Goal: Information Seeking & Learning: Learn about a topic

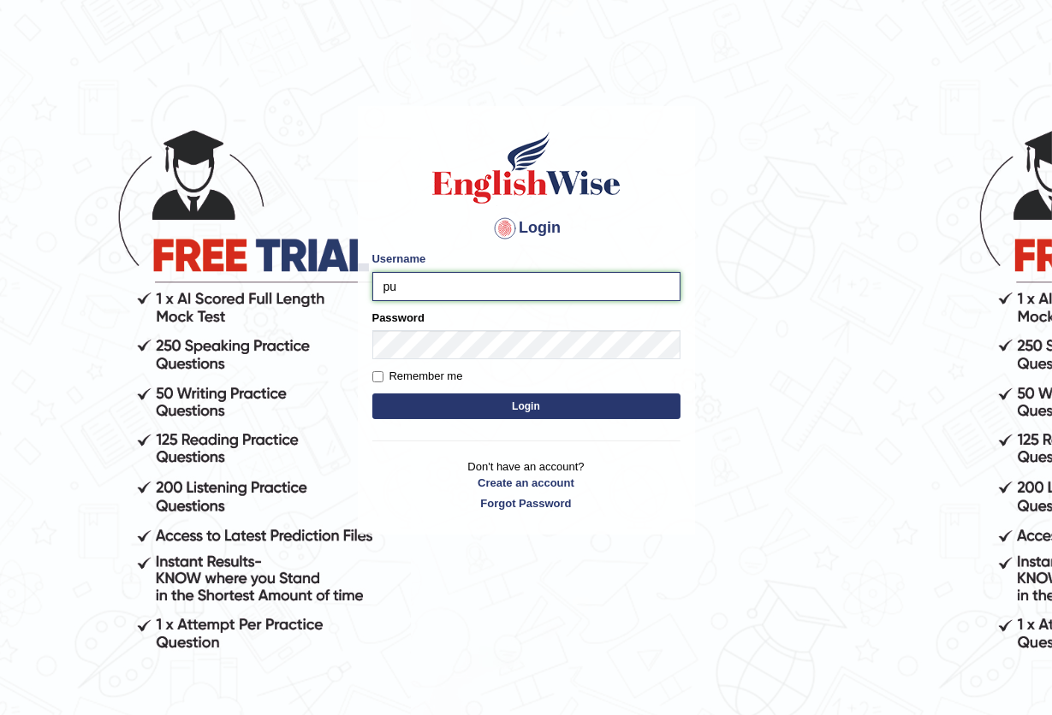
click at [415, 294] on input "pu" at bounding box center [526, 286] width 308 height 29
type input "pujan_parramatta"
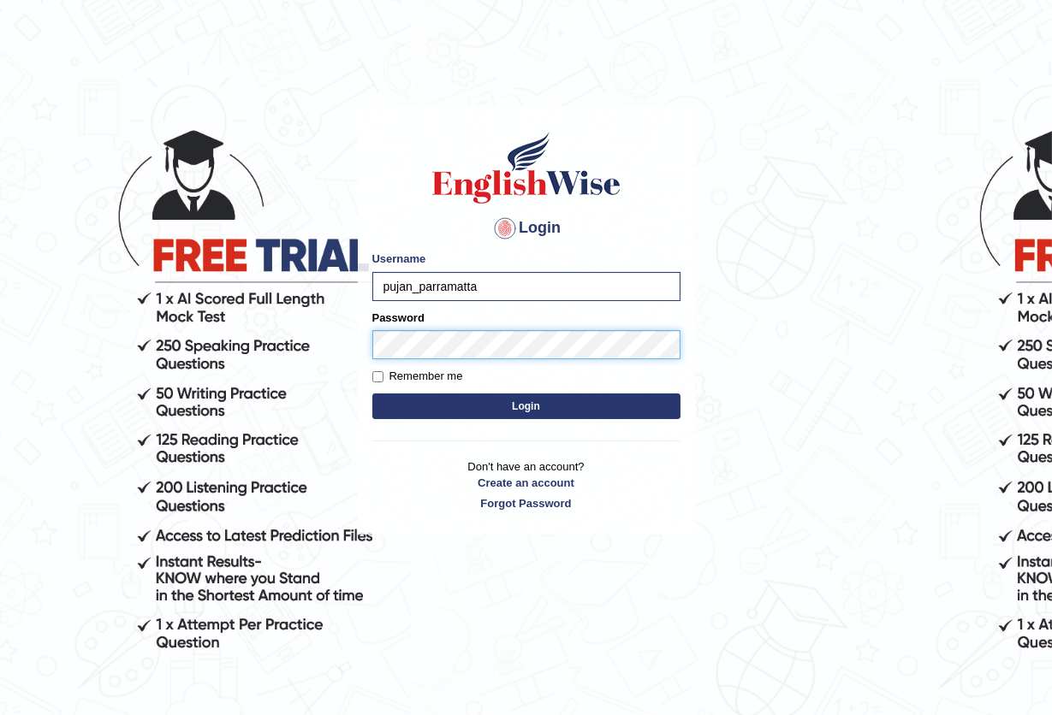
click at [372, 394] on button "Login" at bounding box center [526, 407] width 308 height 26
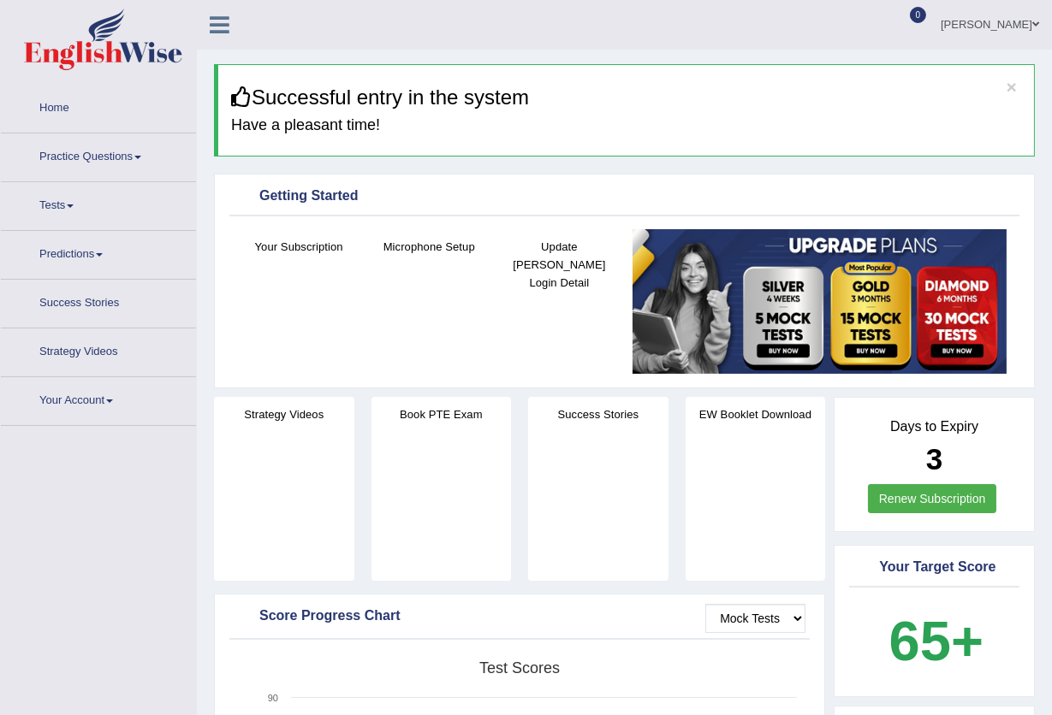
click at [900, 507] on link "Renew Subscription" at bounding box center [932, 498] width 129 height 29
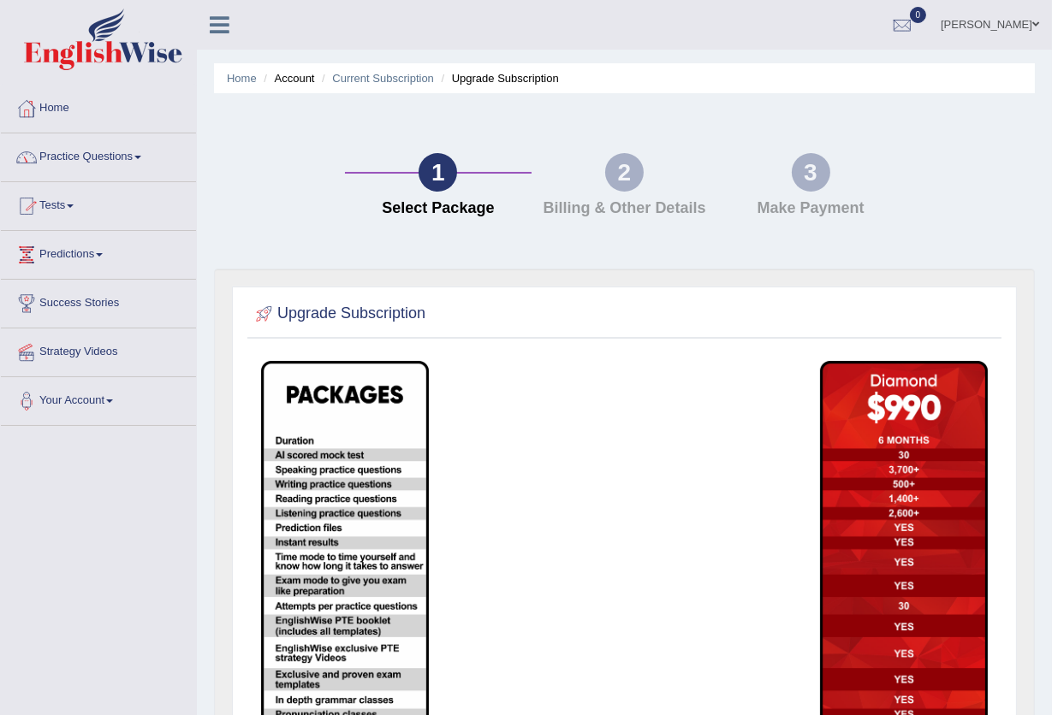
click at [68, 153] on link "Practice Questions" at bounding box center [98, 154] width 195 height 43
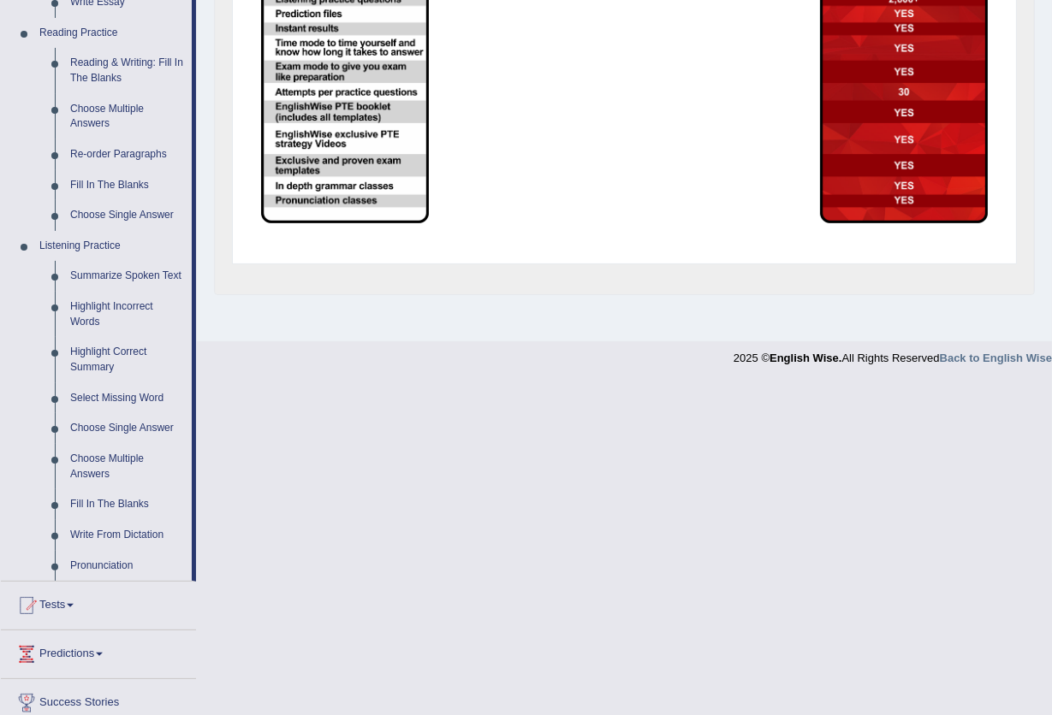
scroll to position [625, 0]
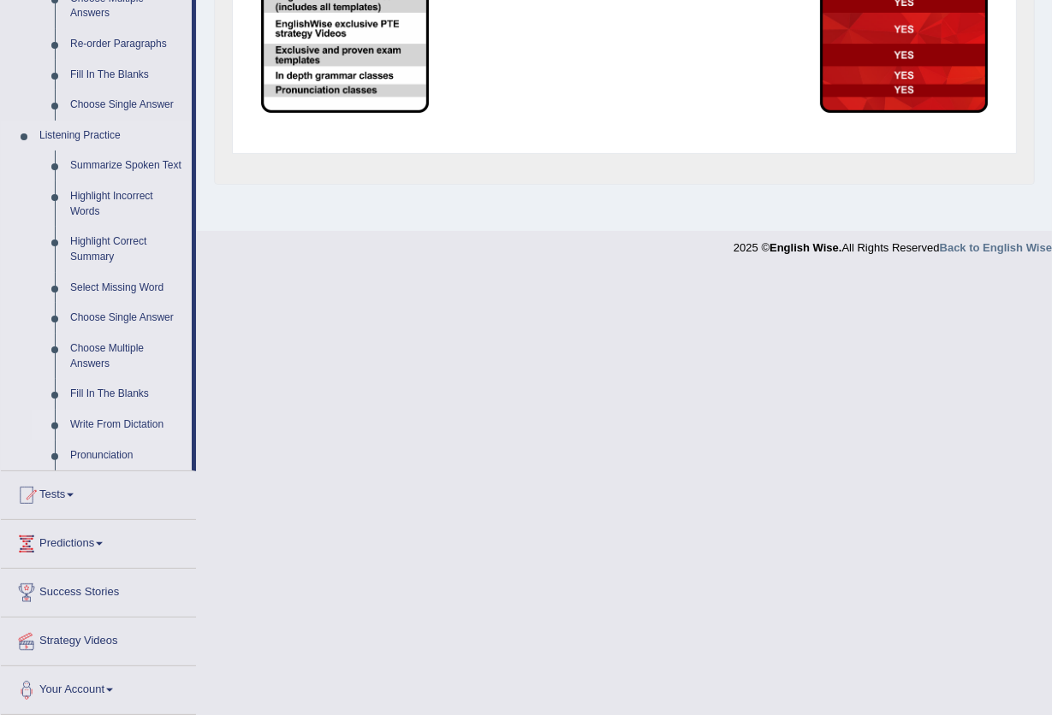
click at [108, 423] on link "Write From Dictation" at bounding box center [126, 425] width 129 height 31
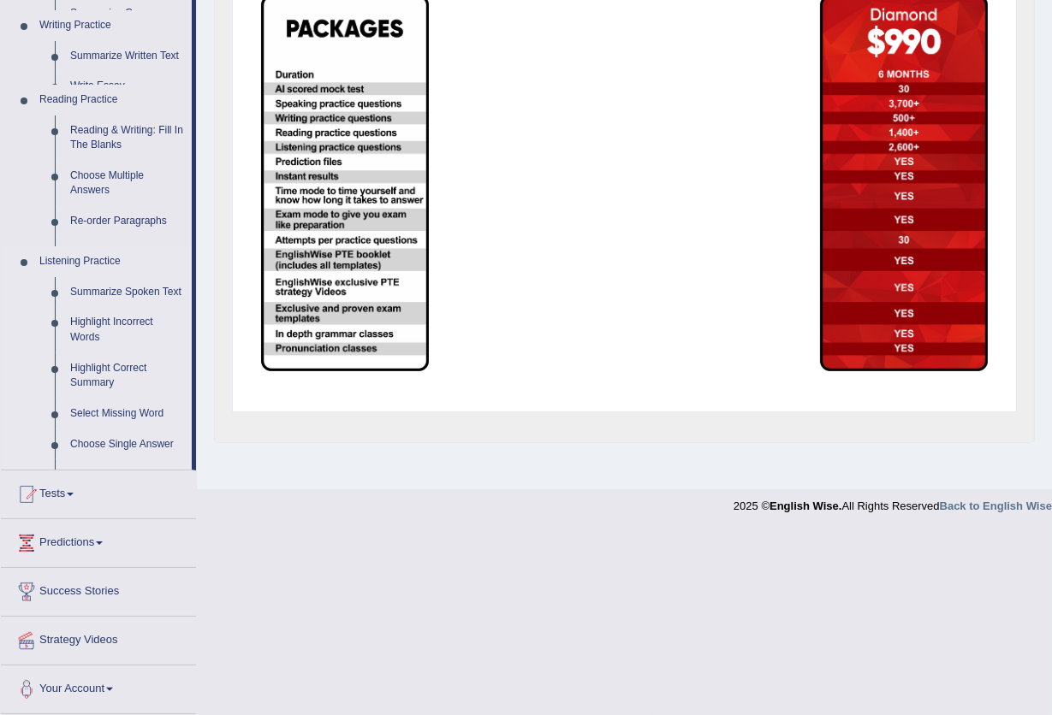
scroll to position [183, 0]
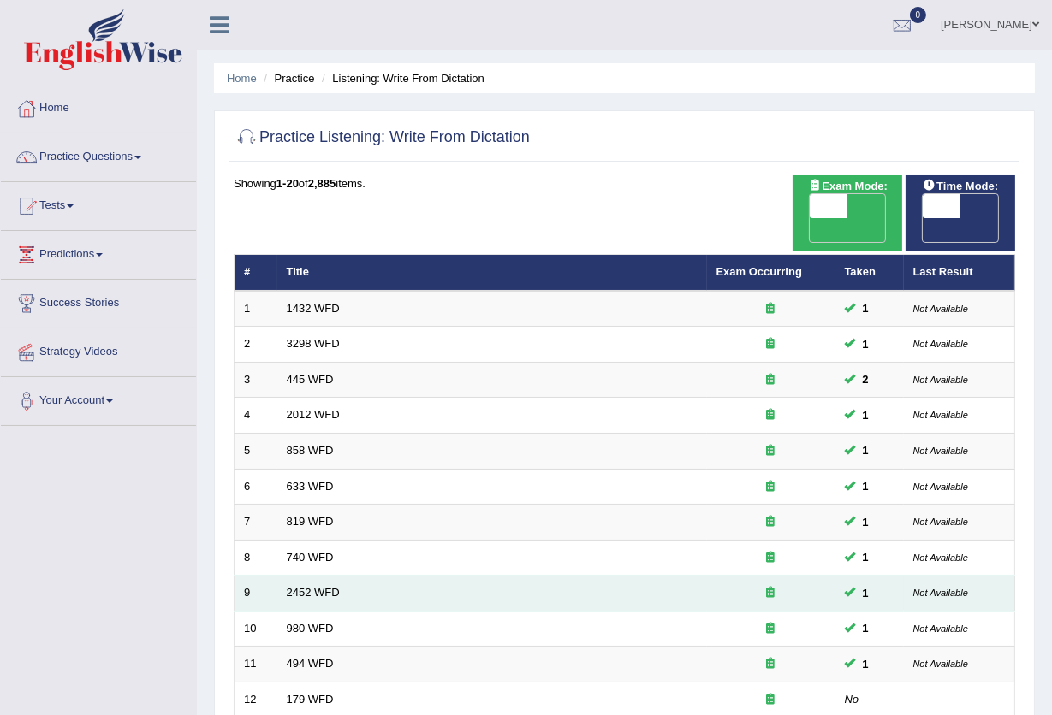
scroll to position [417, 0]
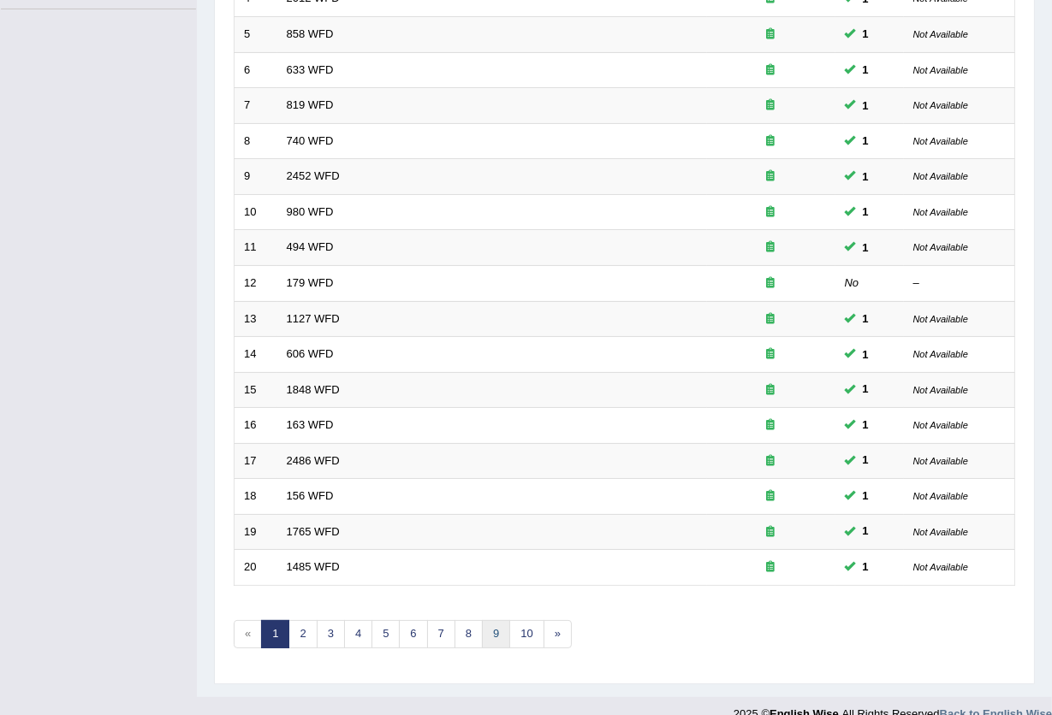
click at [502, 620] on link "9" at bounding box center [496, 634] width 28 height 28
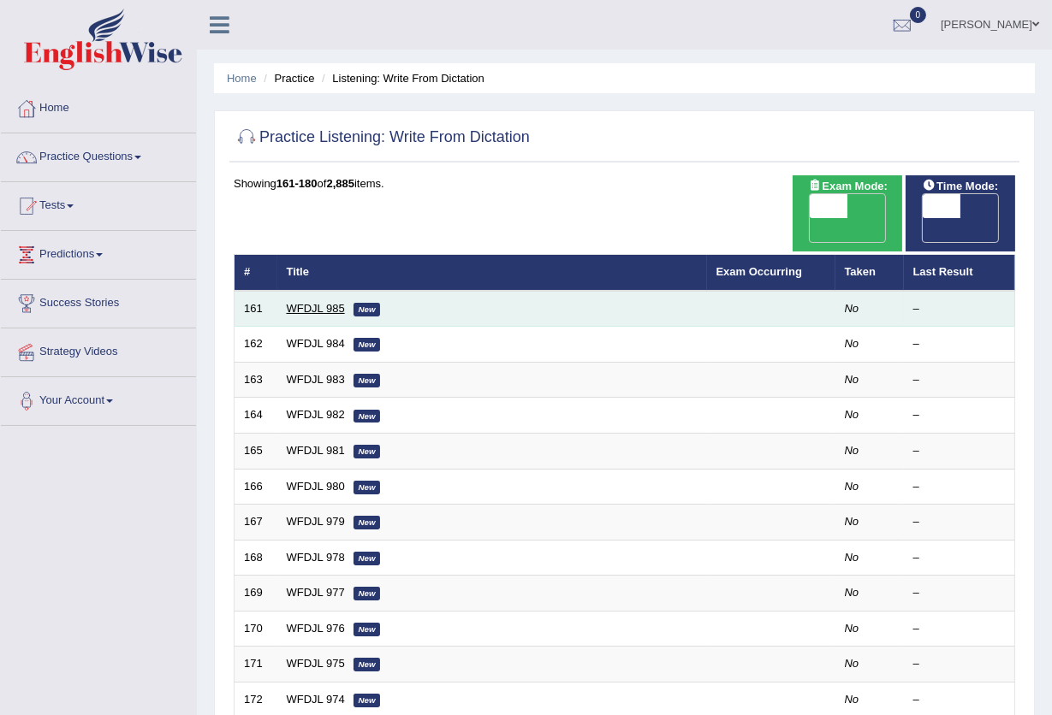
click at [311, 302] on link "WFDJL 985" at bounding box center [316, 308] width 58 height 13
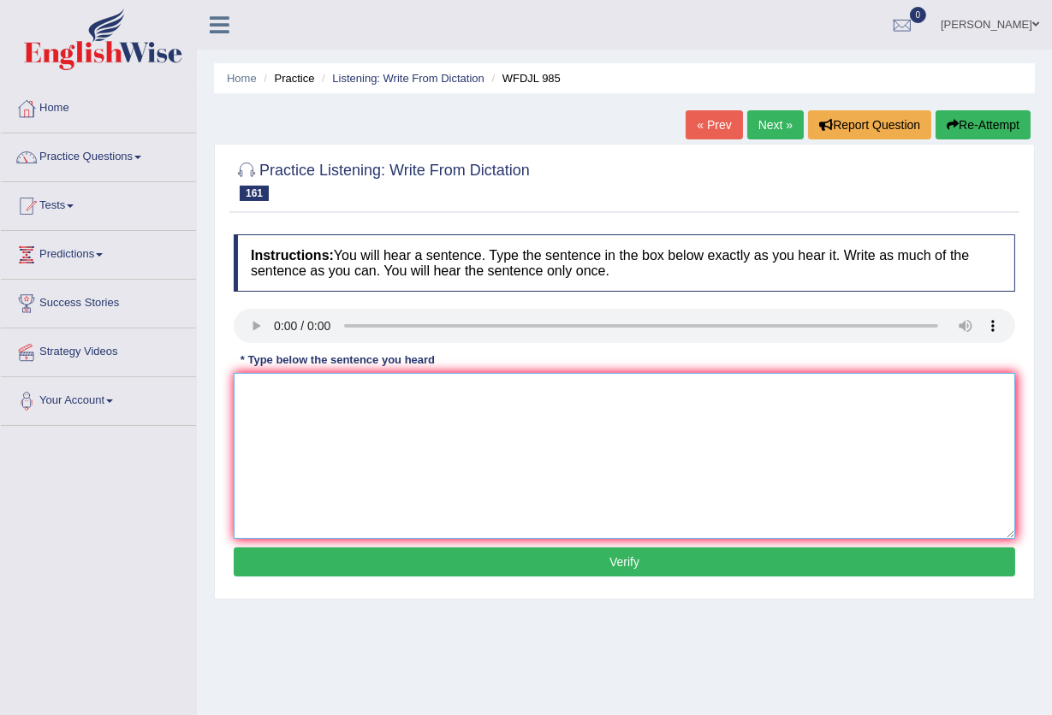
click at [296, 411] on textarea at bounding box center [624, 456] width 781 height 166
click at [725, 570] on button "Verify" at bounding box center [624, 562] width 781 height 29
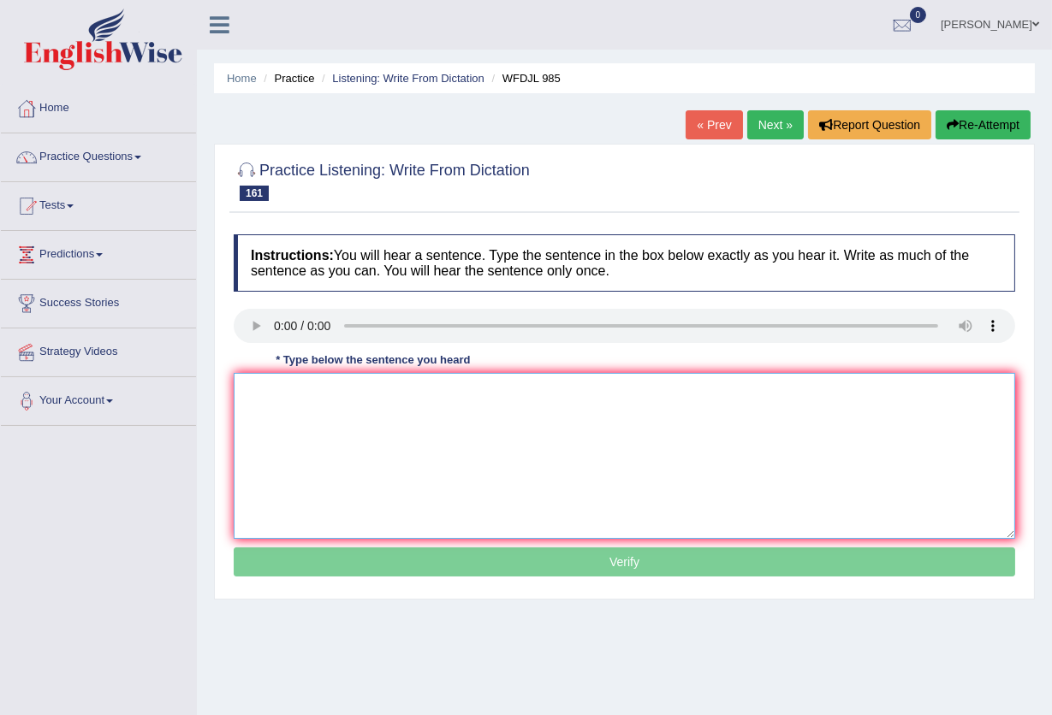
click at [584, 471] on textarea at bounding box center [624, 456] width 781 height 166
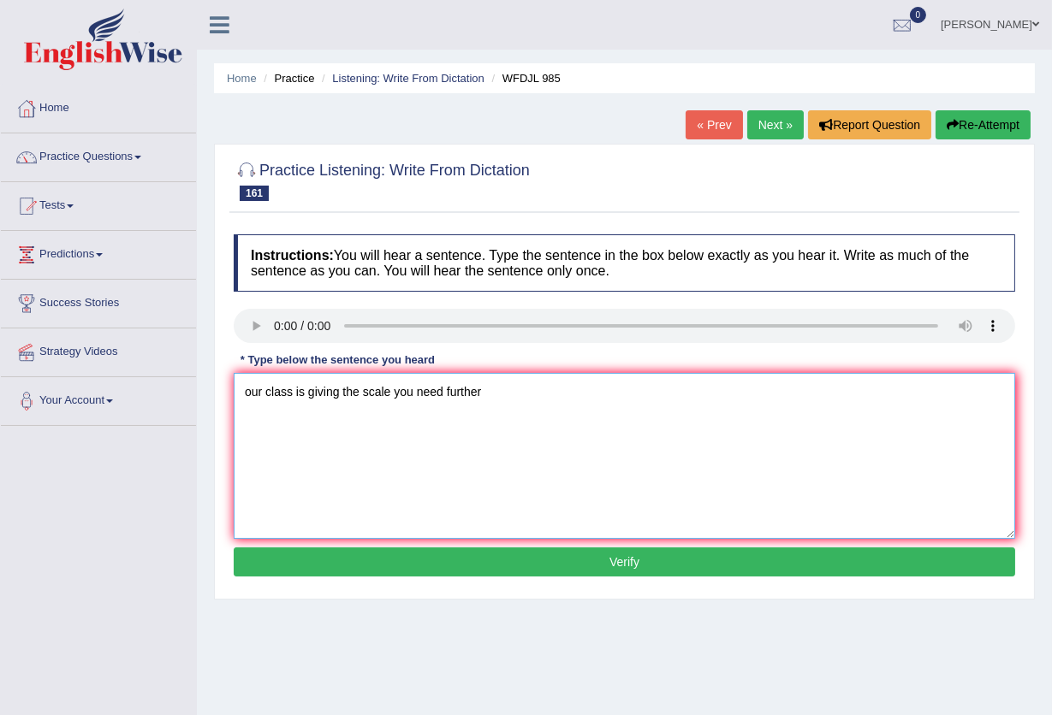
type textarea "our class is giving the scale you need further"
click at [651, 571] on button "Verify" at bounding box center [624, 562] width 781 height 29
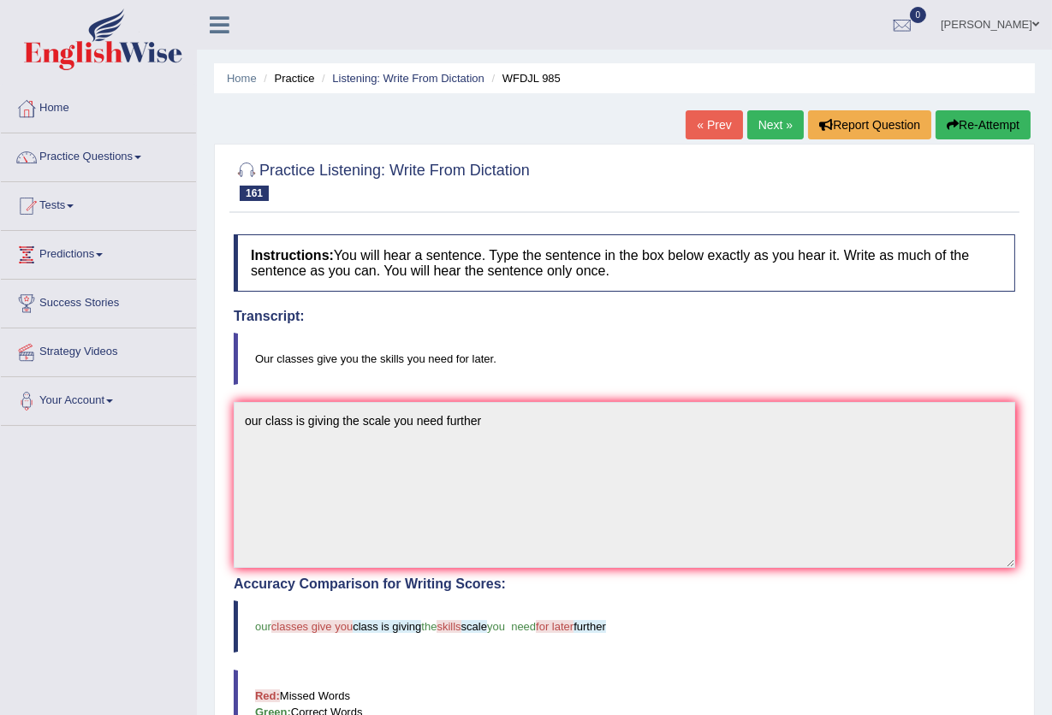
click at [974, 124] on button "Re-Attempt" at bounding box center [982, 124] width 95 height 29
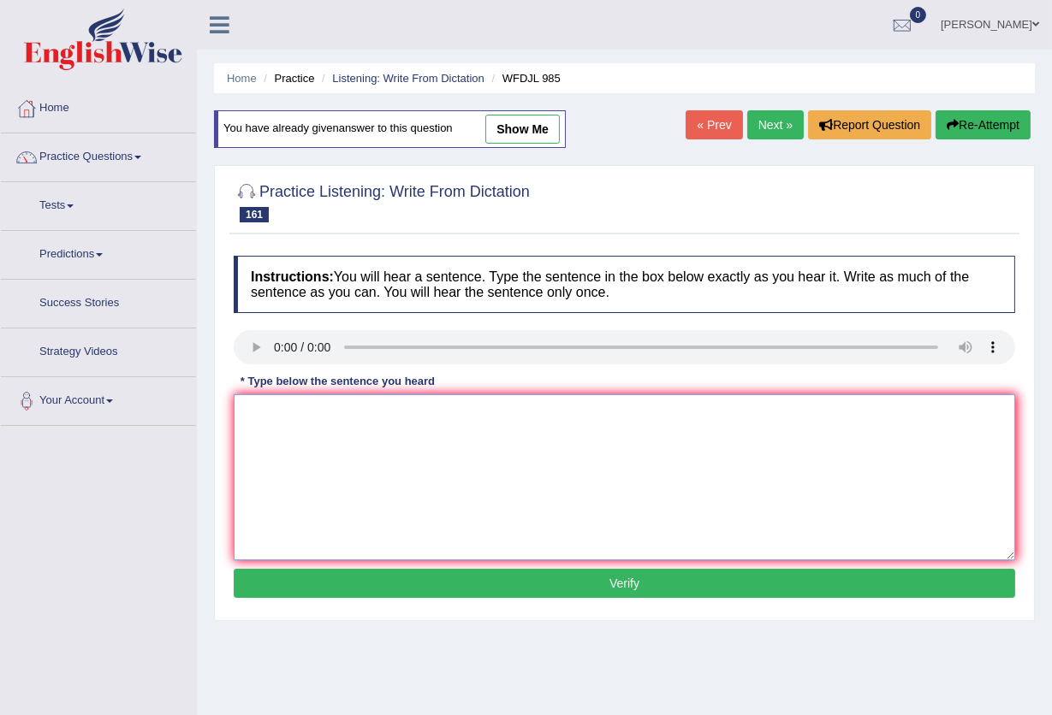
click at [471, 483] on textarea at bounding box center [624, 477] width 781 height 166
click at [335, 443] on textarea at bounding box center [624, 477] width 781 height 166
type textarea "our class is giving the skills you need later"
click at [371, 586] on button "Verify" at bounding box center [624, 583] width 781 height 29
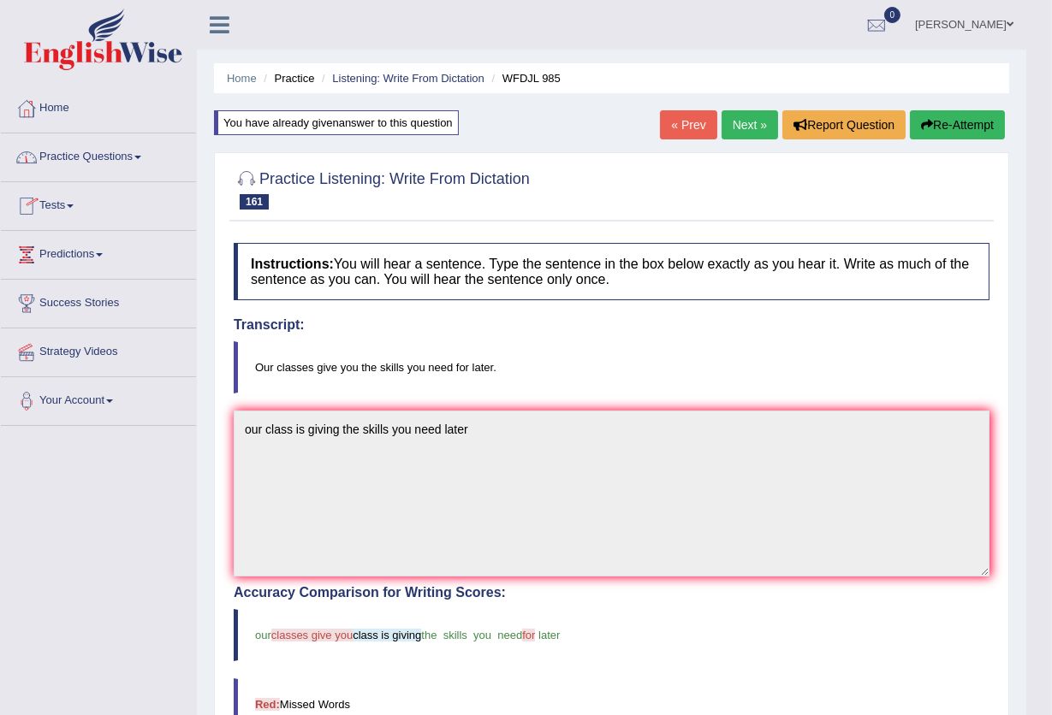
click at [94, 158] on link "Practice Questions" at bounding box center [98, 154] width 195 height 43
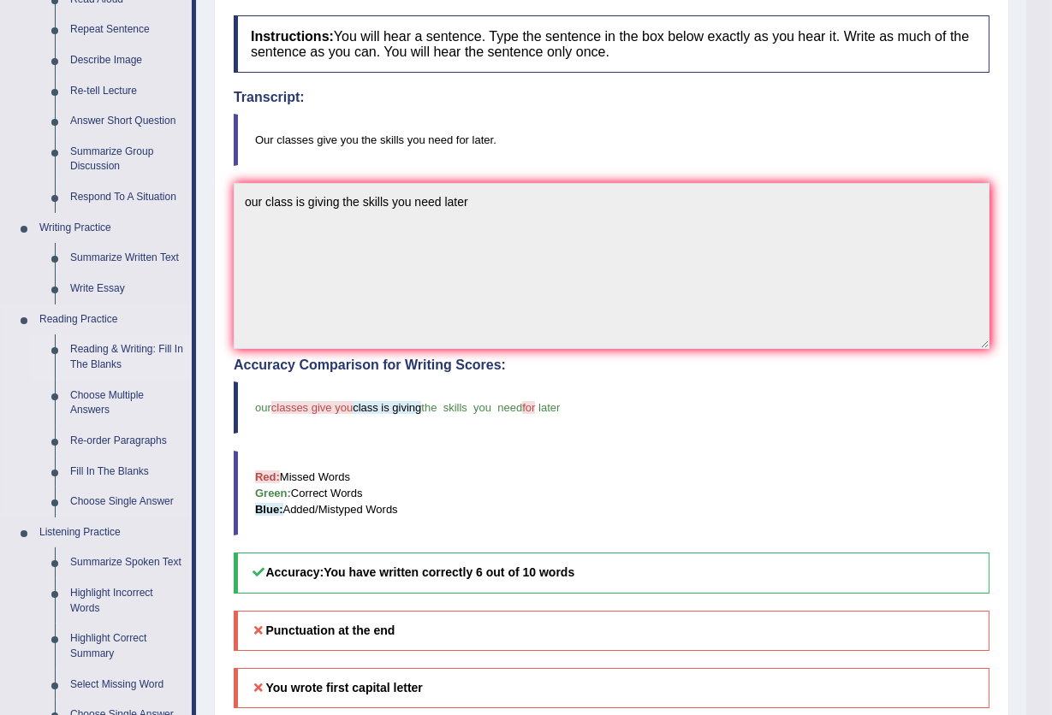
scroll to position [625, 0]
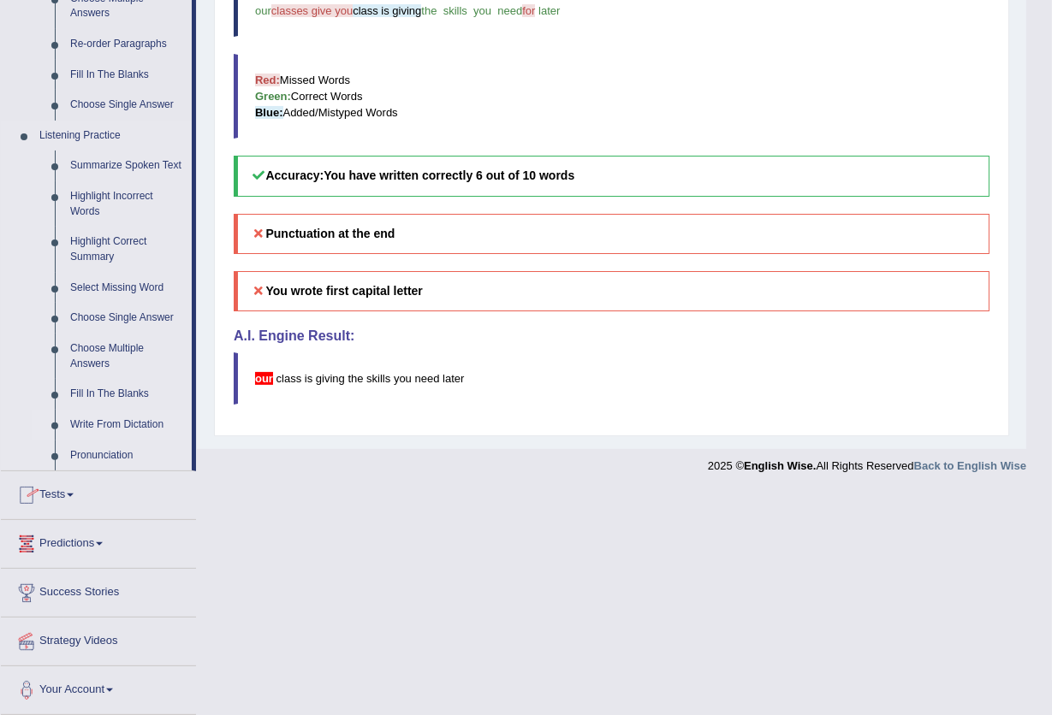
click at [115, 423] on link "Write From Dictation" at bounding box center [126, 425] width 129 height 31
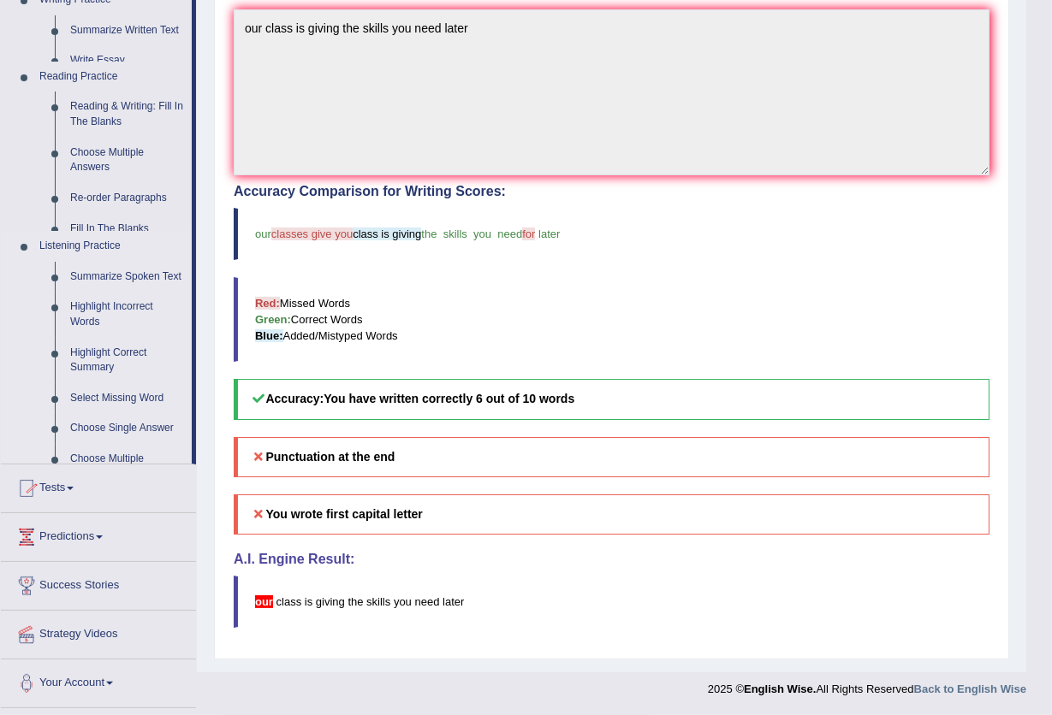
scroll to position [400, 0]
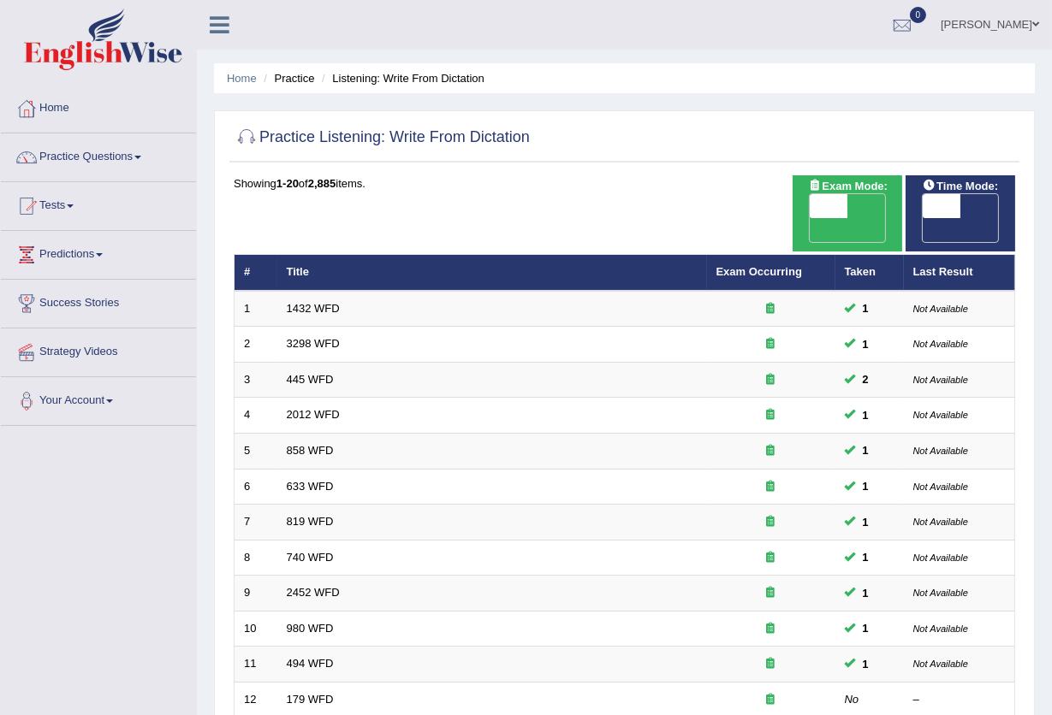
click at [834, 206] on span at bounding box center [828, 206] width 38 height 24
checkbox input "true"
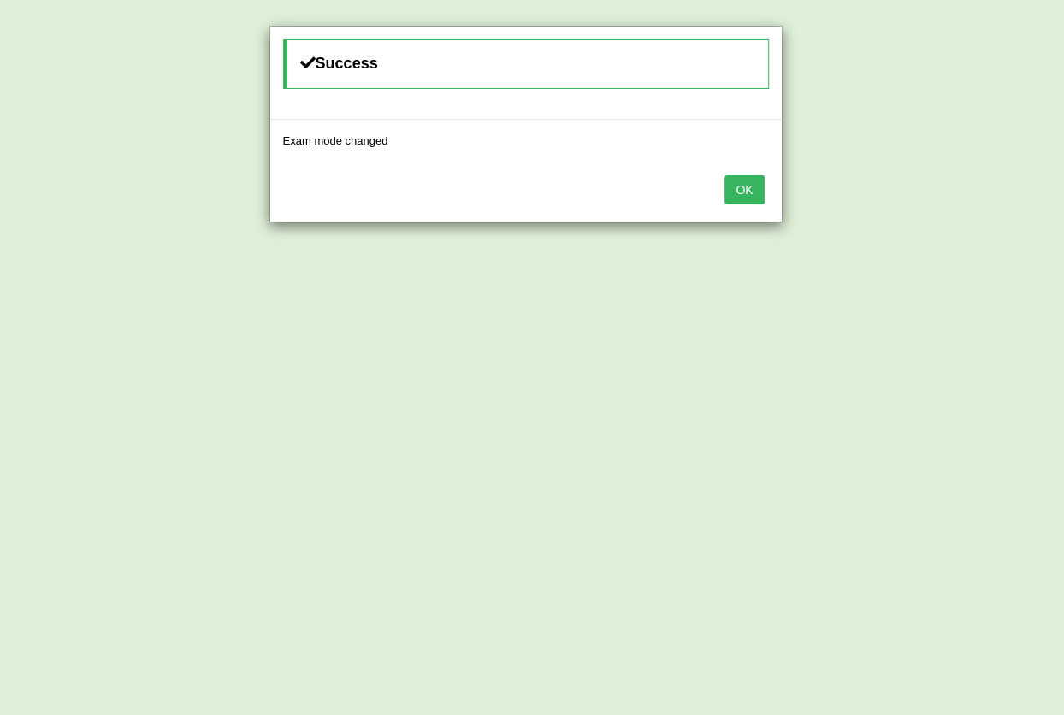
click at [750, 184] on button "OK" at bounding box center [744, 189] width 39 height 29
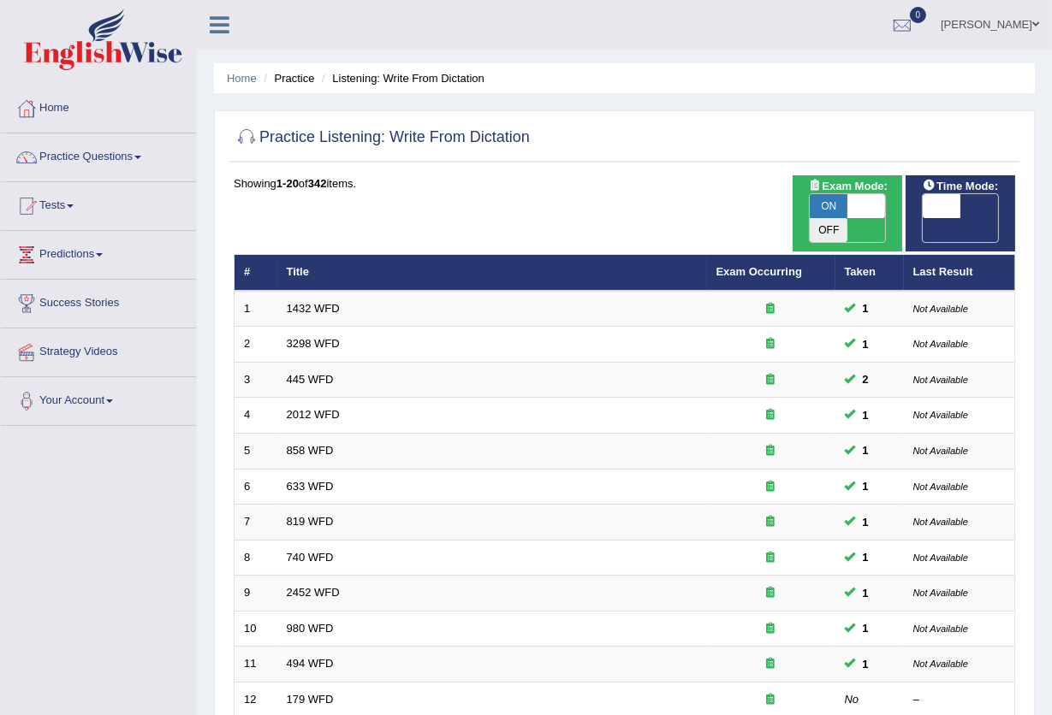
click at [944, 199] on span at bounding box center [941, 206] width 38 height 24
checkbox input "true"
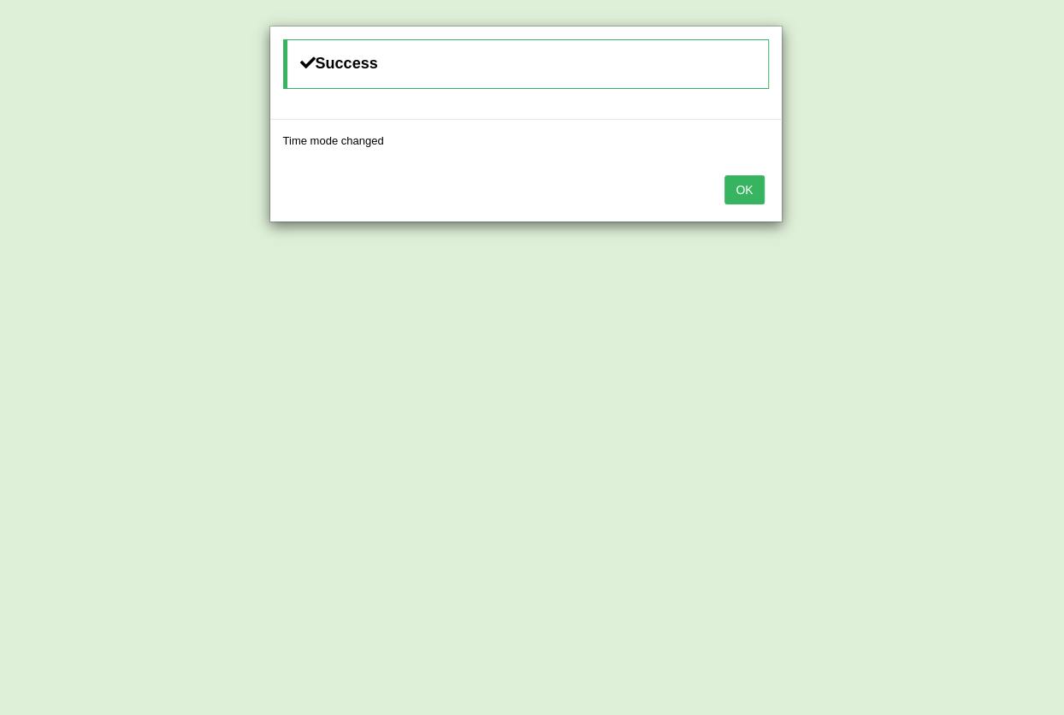
click at [741, 183] on button "OK" at bounding box center [744, 189] width 39 height 29
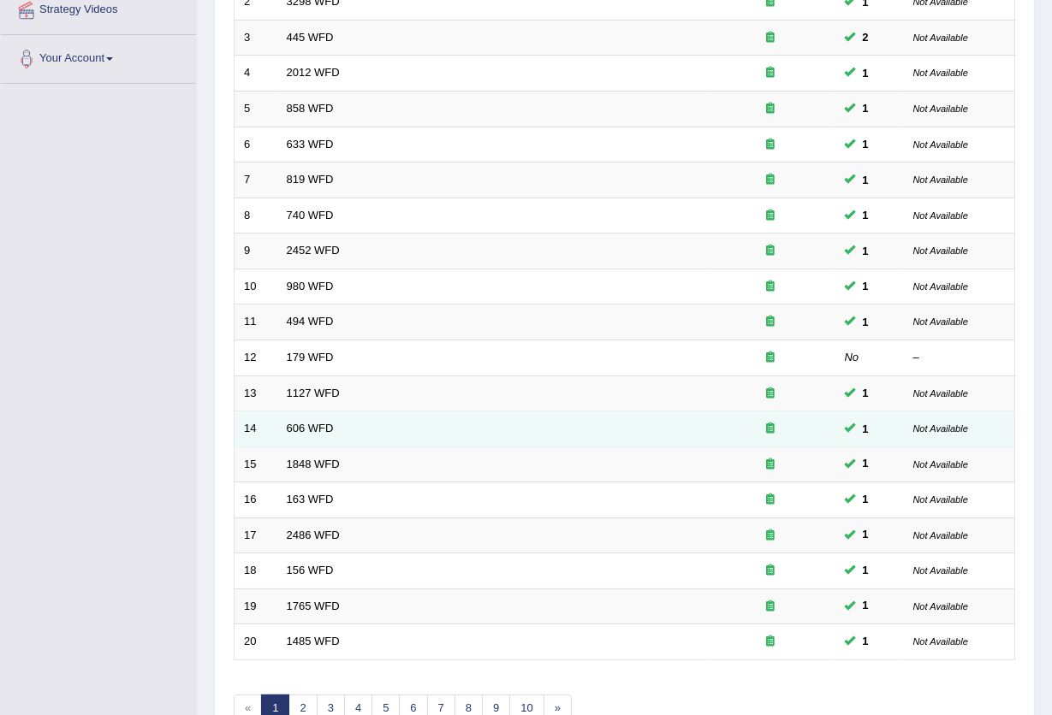
scroll to position [417, 0]
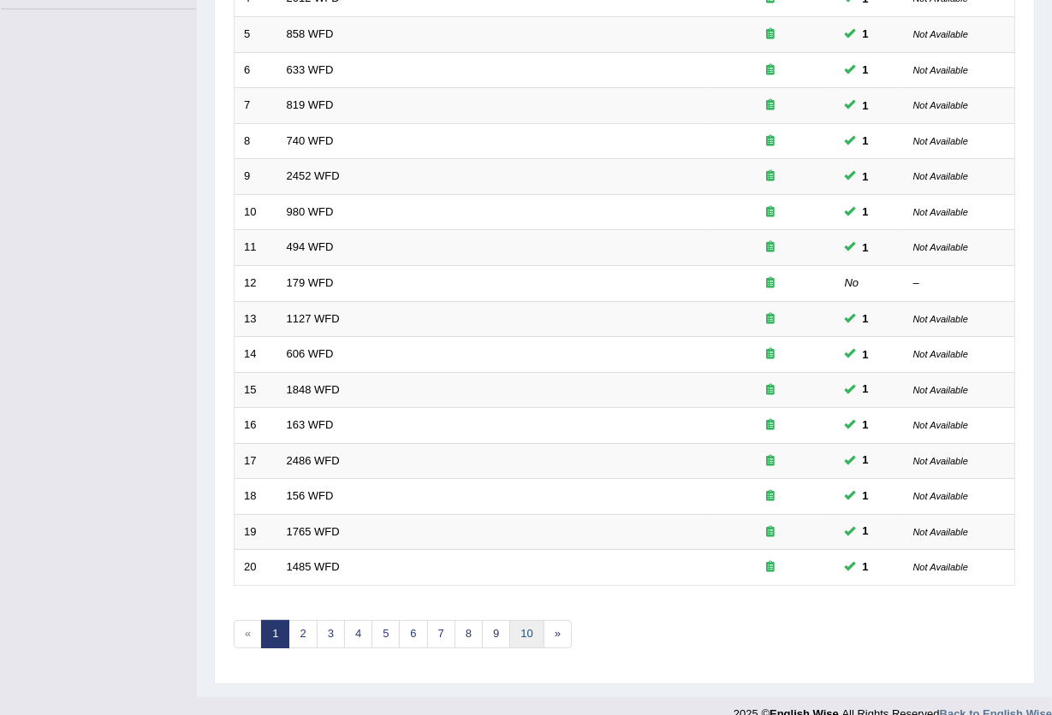
click at [519, 620] on link "10" at bounding box center [526, 634] width 34 height 28
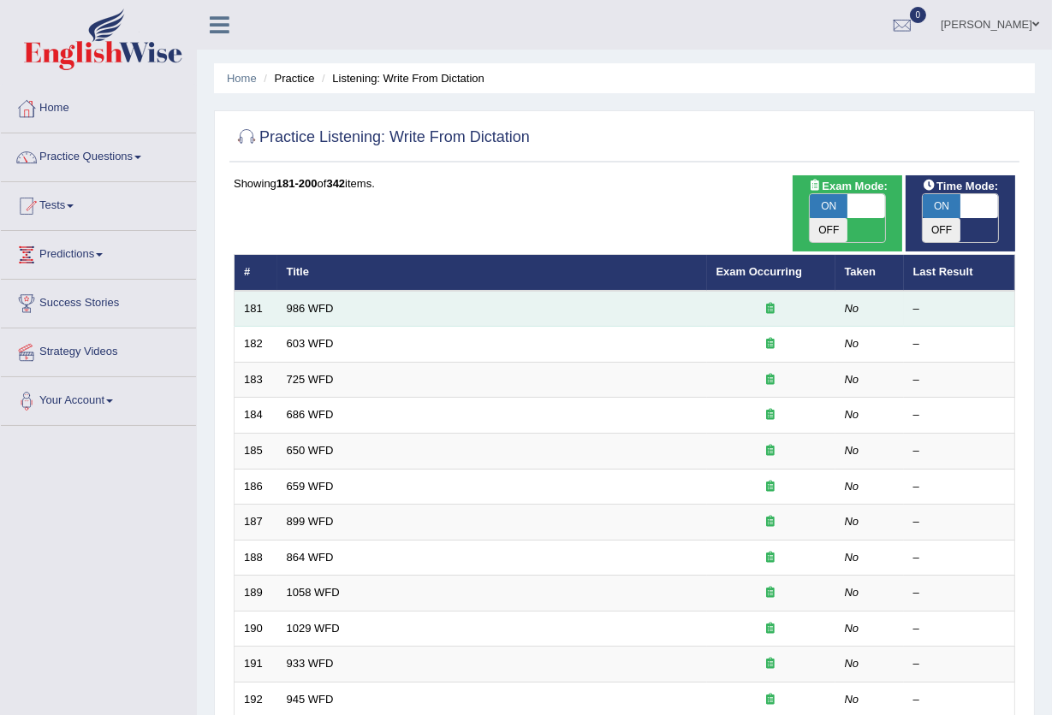
click at [283, 291] on td "986 WFD" at bounding box center [492, 309] width 430 height 36
click at [301, 302] on link "986 WFD" at bounding box center [310, 308] width 47 height 13
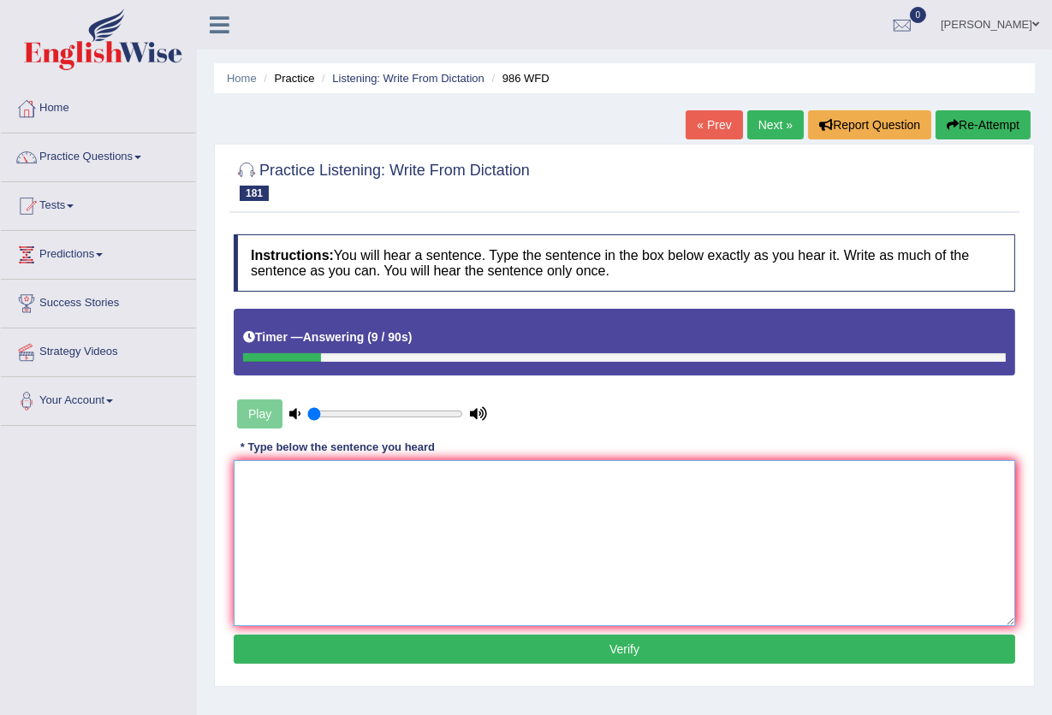
click at [320, 538] on textarea at bounding box center [624, 543] width 781 height 166
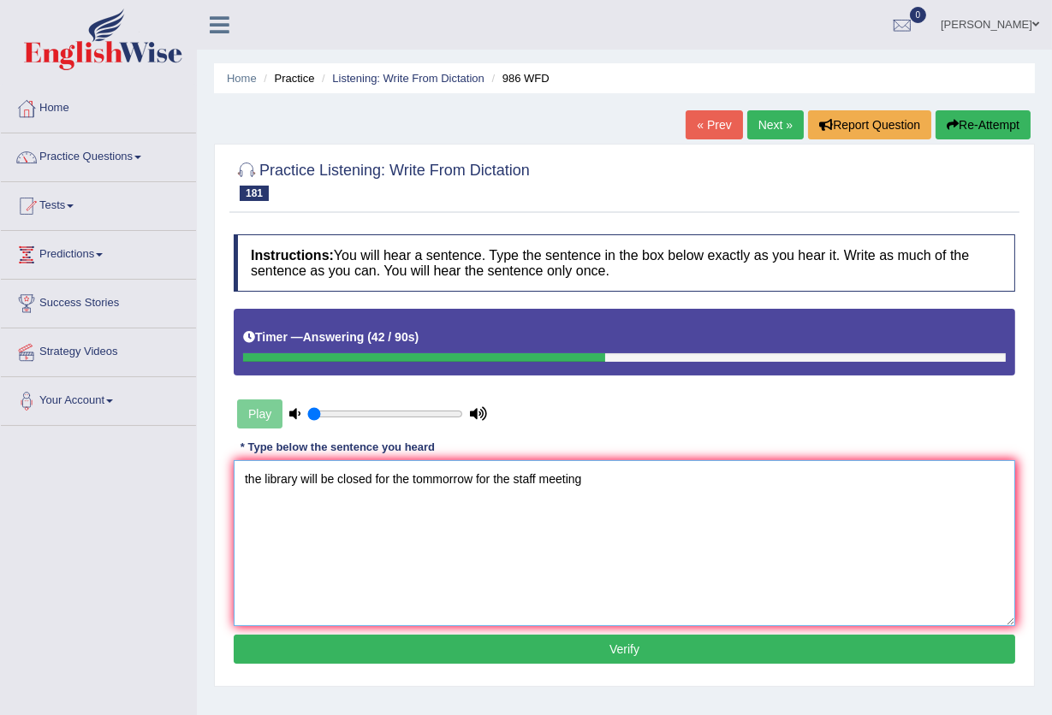
type textarea "the library will be closed for the tommorrow for the staff meeting"
click at [347, 649] on button "Verify" at bounding box center [624, 649] width 781 height 29
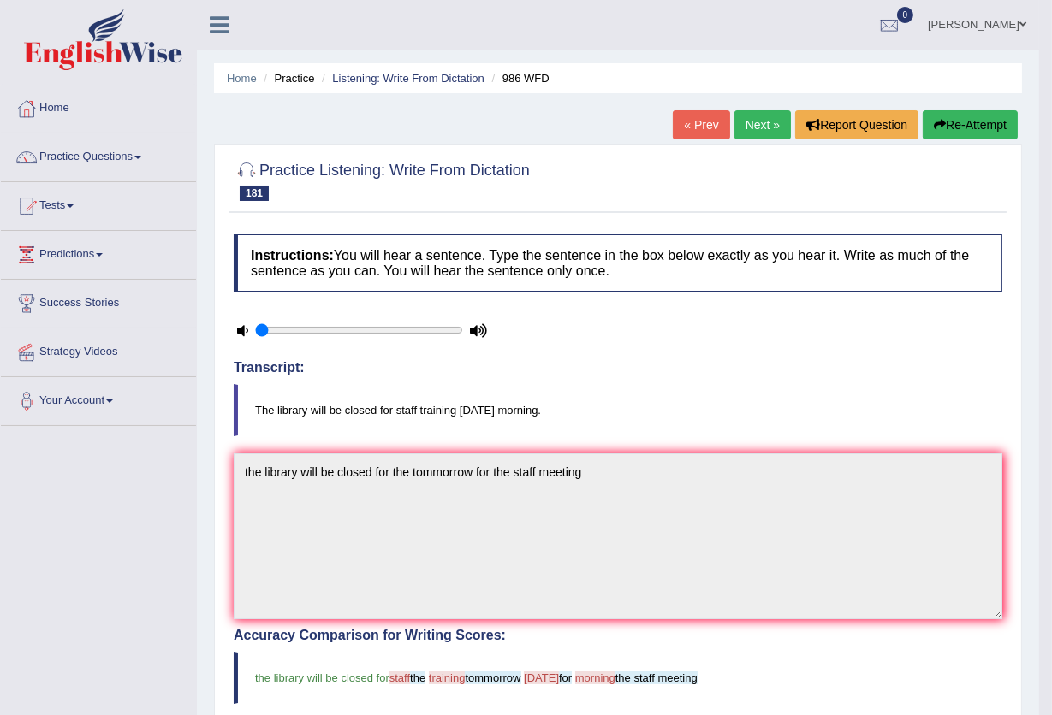
click at [988, 122] on button "Re-Attempt" at bounding box center [969, 124] width 95 height 29
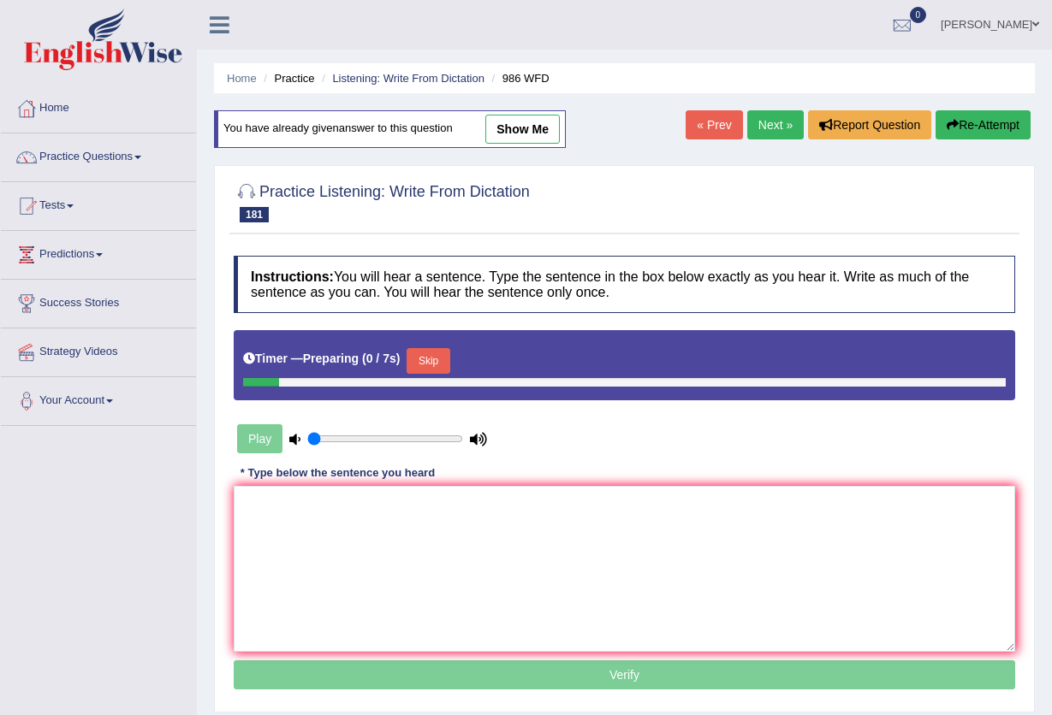
click at [513, 496] on textarea at bounding box center [624, 569] width 781 height 166
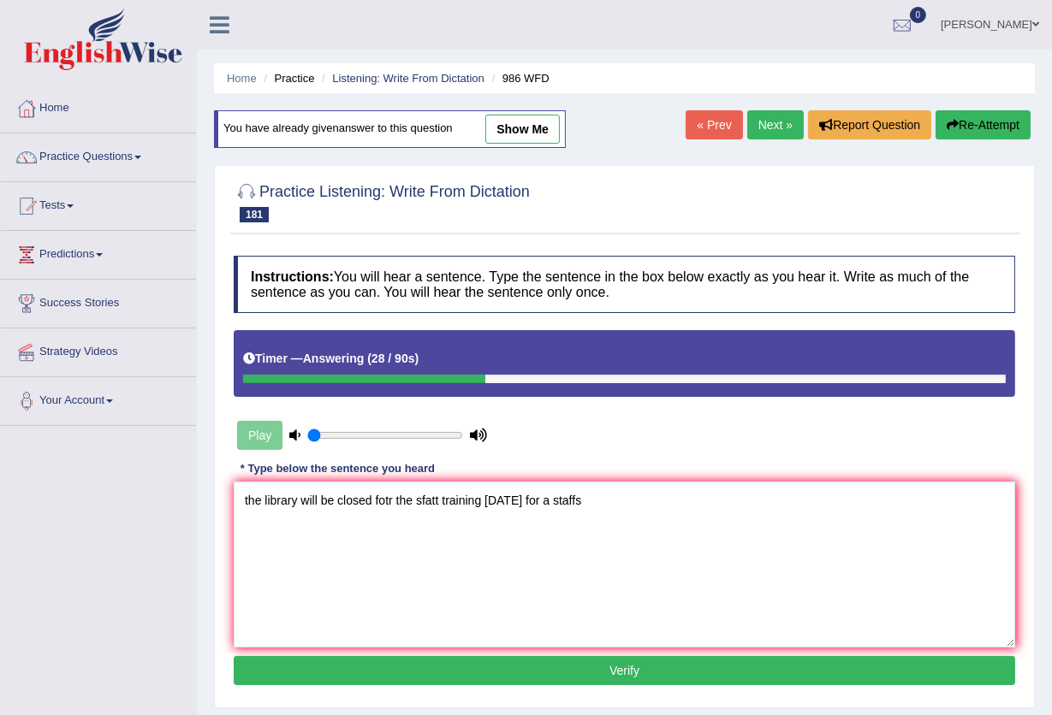
type textarea "the library will be closed fotr the sfatt training tomorrow for a staffs"
click at [519, 673] on button "Verify" at bounding box center [624, 670] width 781 height 29
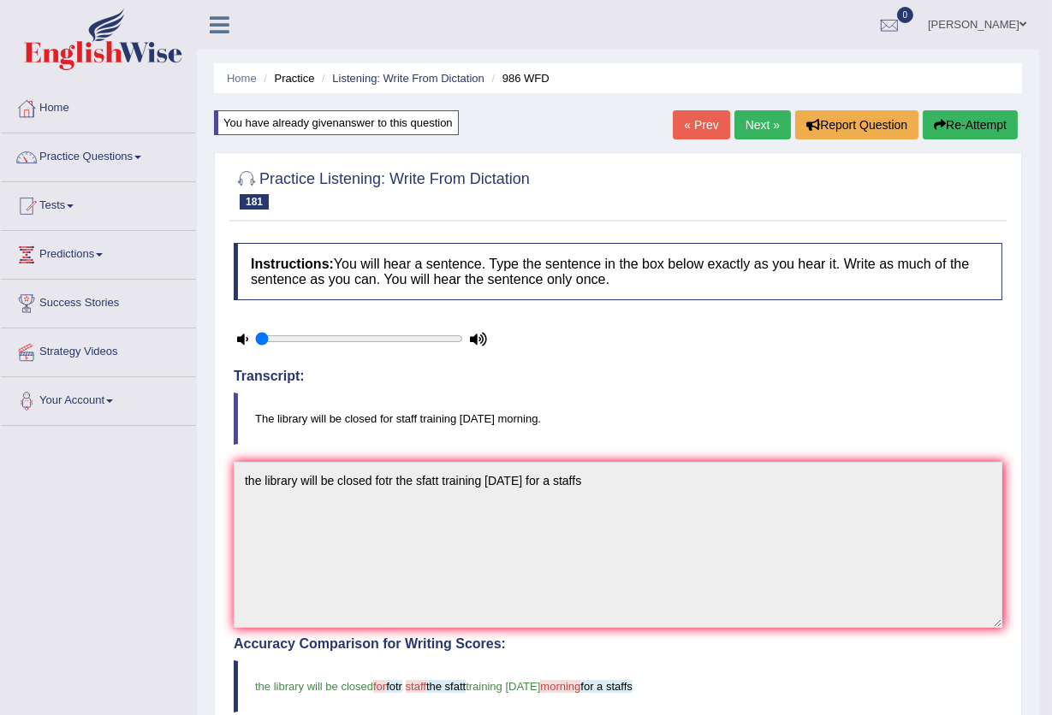
click at [750, 129] on link "Next »" at bounding box center [762, 124] width 56 height 29
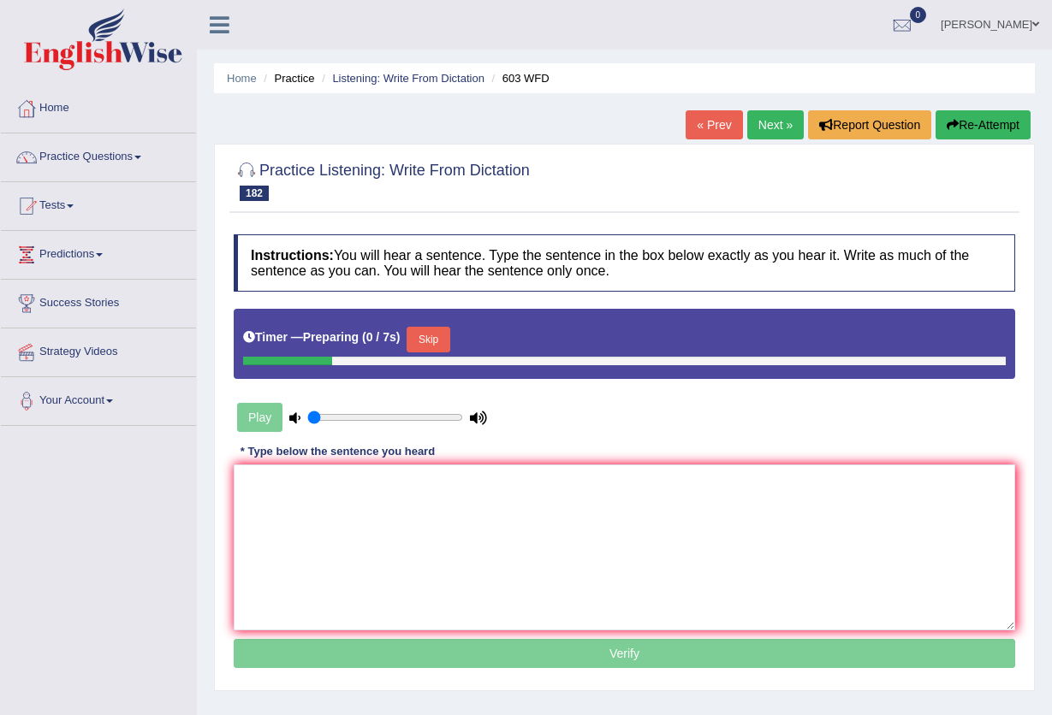
click at [454, 534] on textarea at bounding box center [624, 548] width 781 height 166
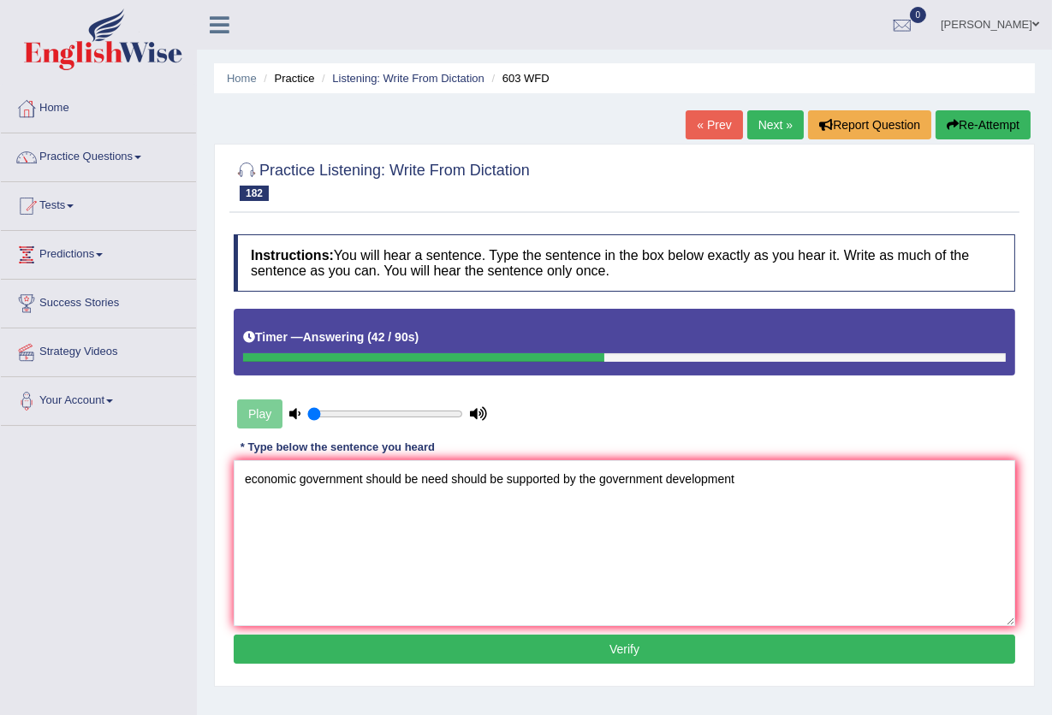
type textarea "economic government should be need should be supported by the government develo…"
click at [577, 656] on button "Verify" at bounding box center [624, 649] width 781 height 29
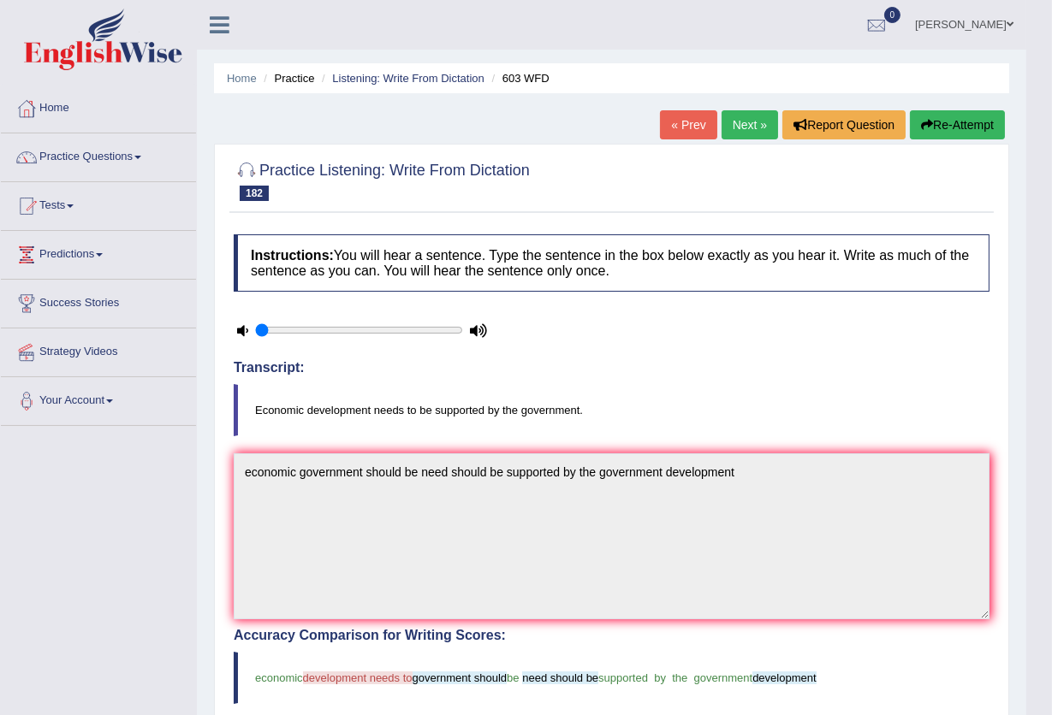
click at [750, 121] on link "Next »" at bounding box center [749, 124] width 56 height 29
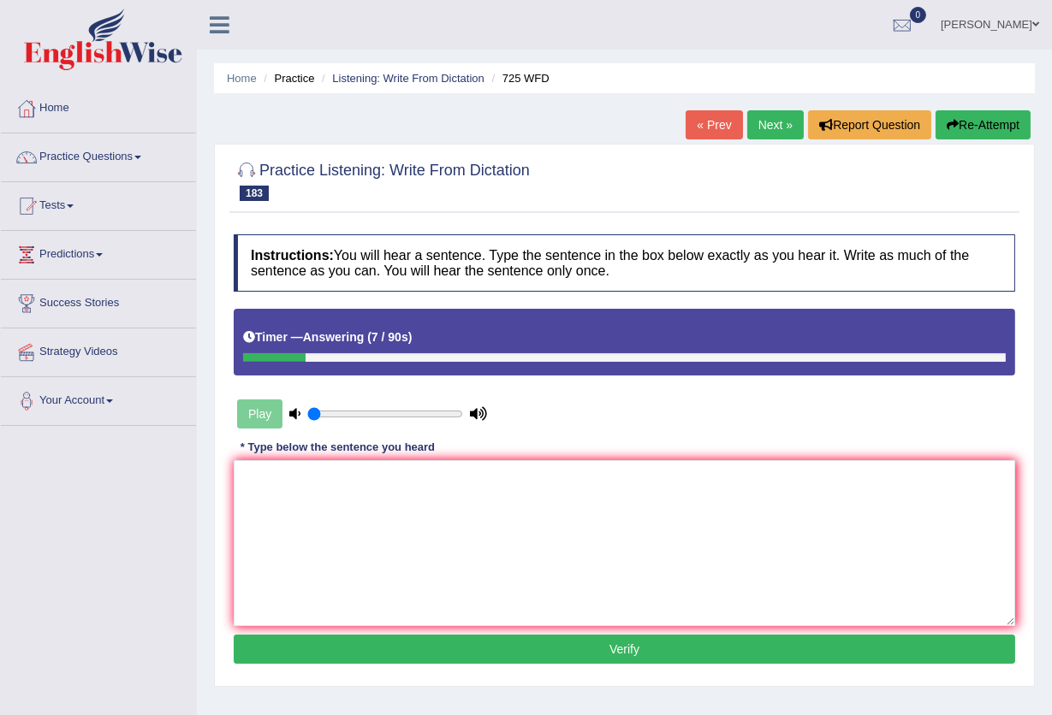
click at [989, 128] on button "Re-Attempt" at bounding box center [982, 124] width 95 height 29
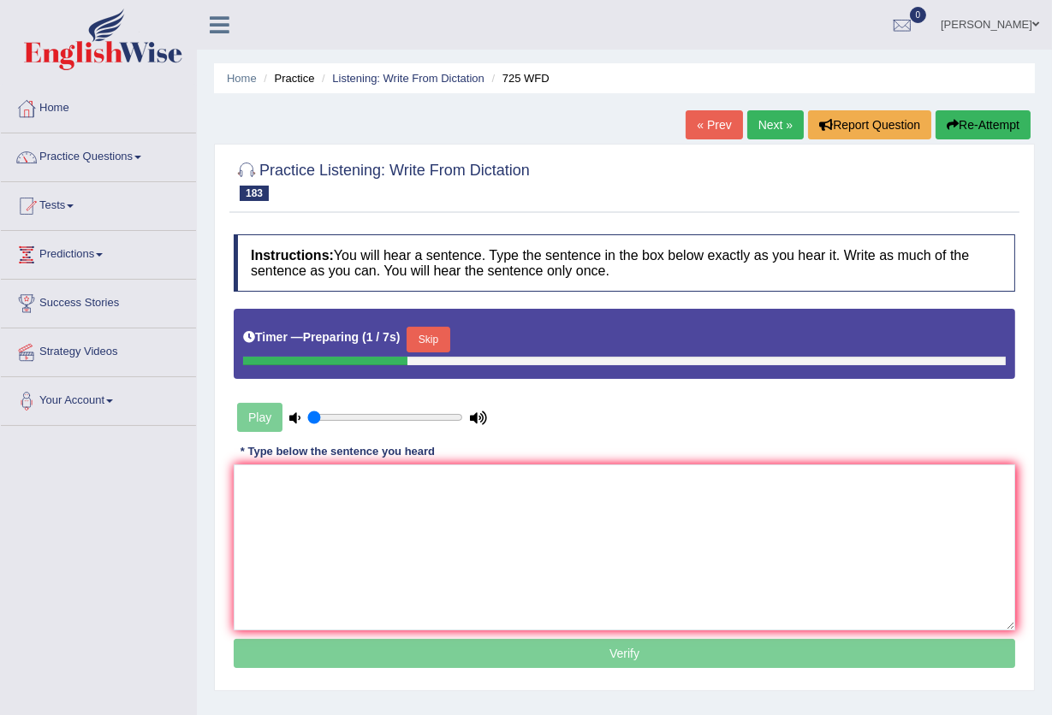
click at [435, 343] on button "Skip" at bounding box center [427, 340] width 43 height 26
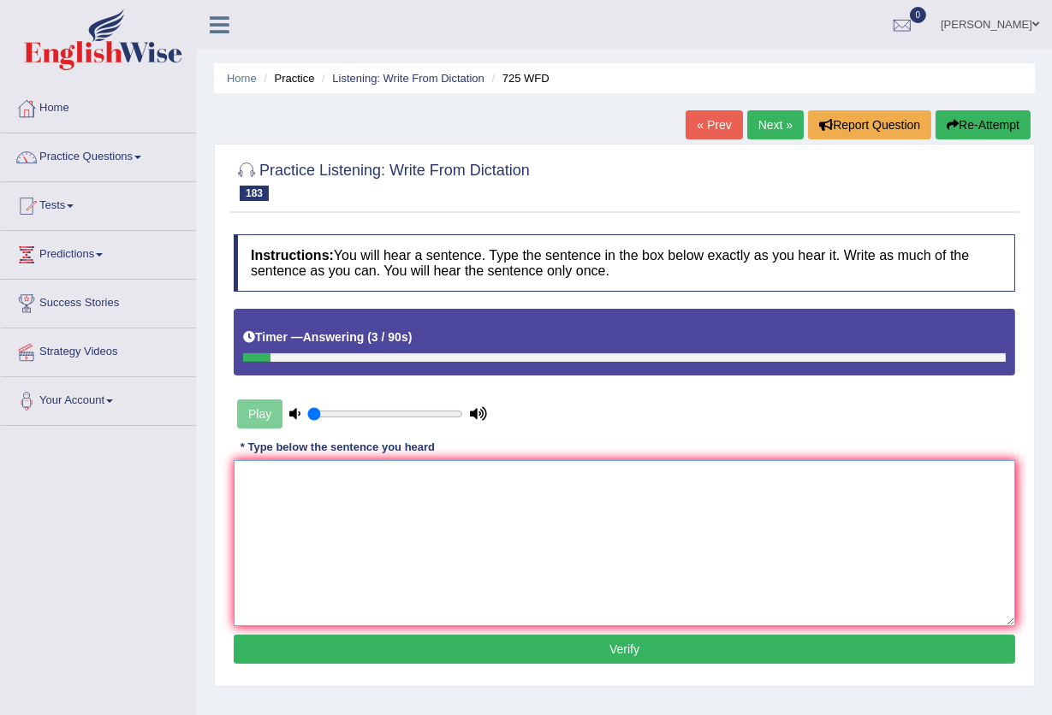
click at [443, 505] on textarea at bounding box center [624, 543] width 781 height 166
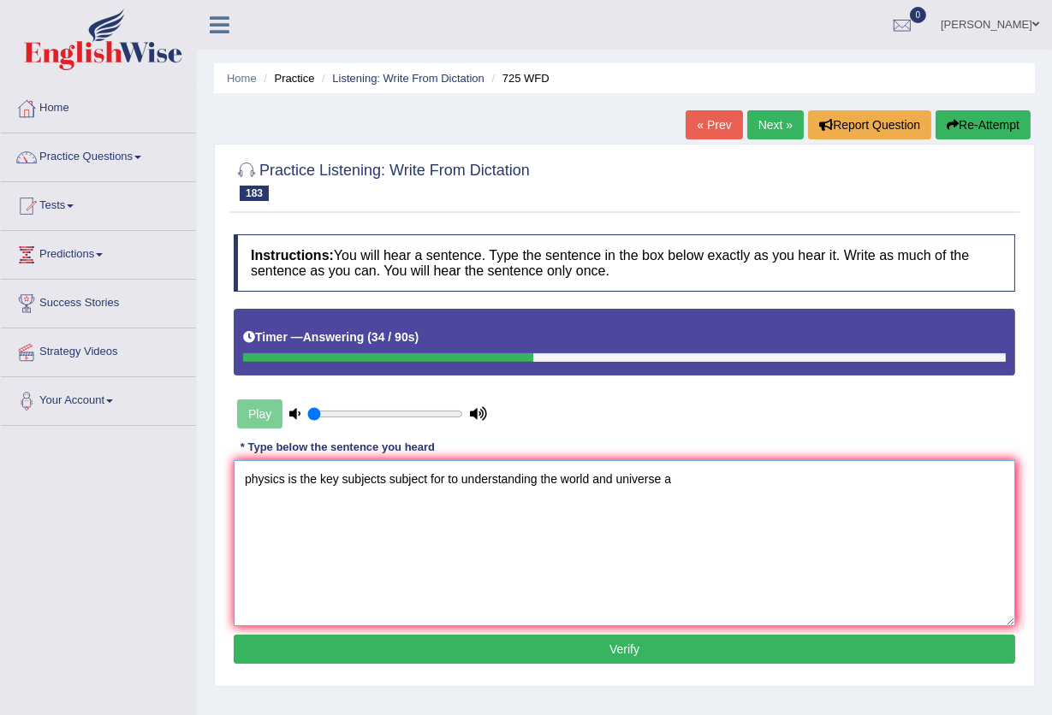
type textarea "physics is the key subjects subject for to understanding the world and universe…"
click at [494, 642] on button "Verify" at bounding box center [624, 649] width 781 height 29
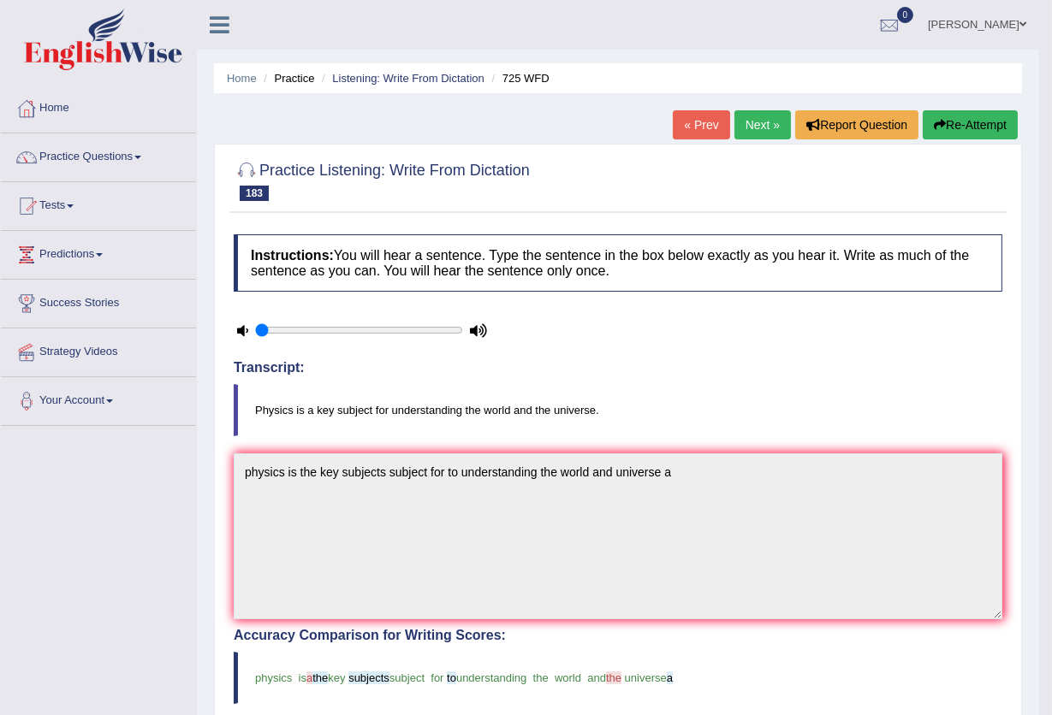
click at [762, 127] on link "Next »" at bounding box center [762, 124] width 56 height 29
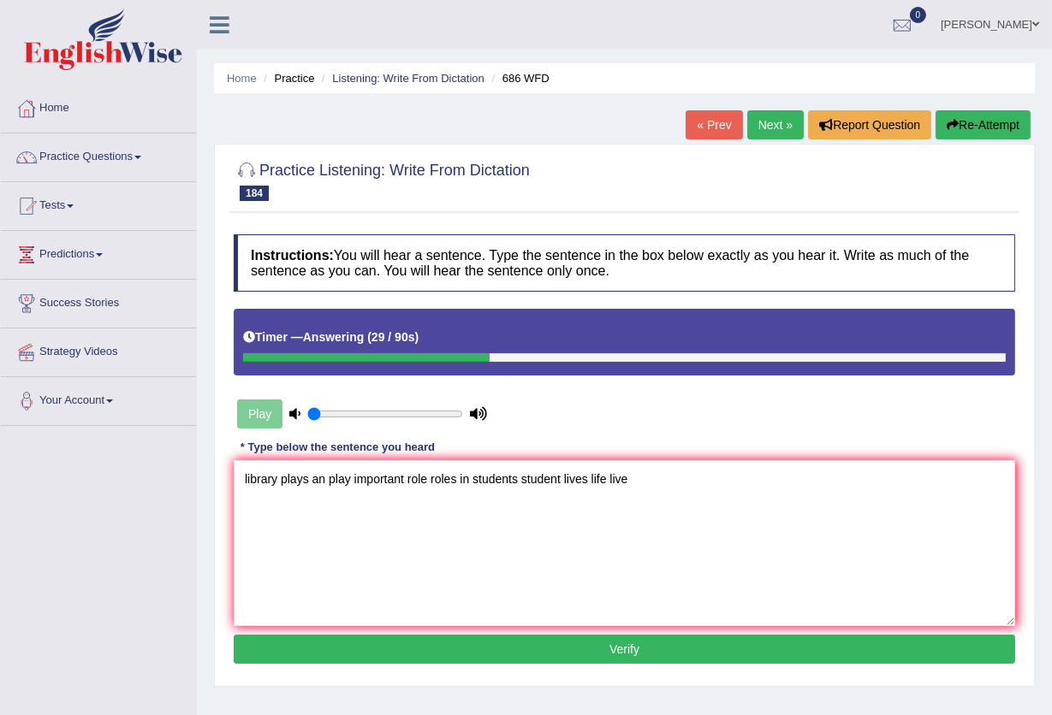
type textarea "library plays an play important role roles in students student lives life live"
click at [412, 649] on button "Verify" at bounding box center [624, 649] width 781 height 29
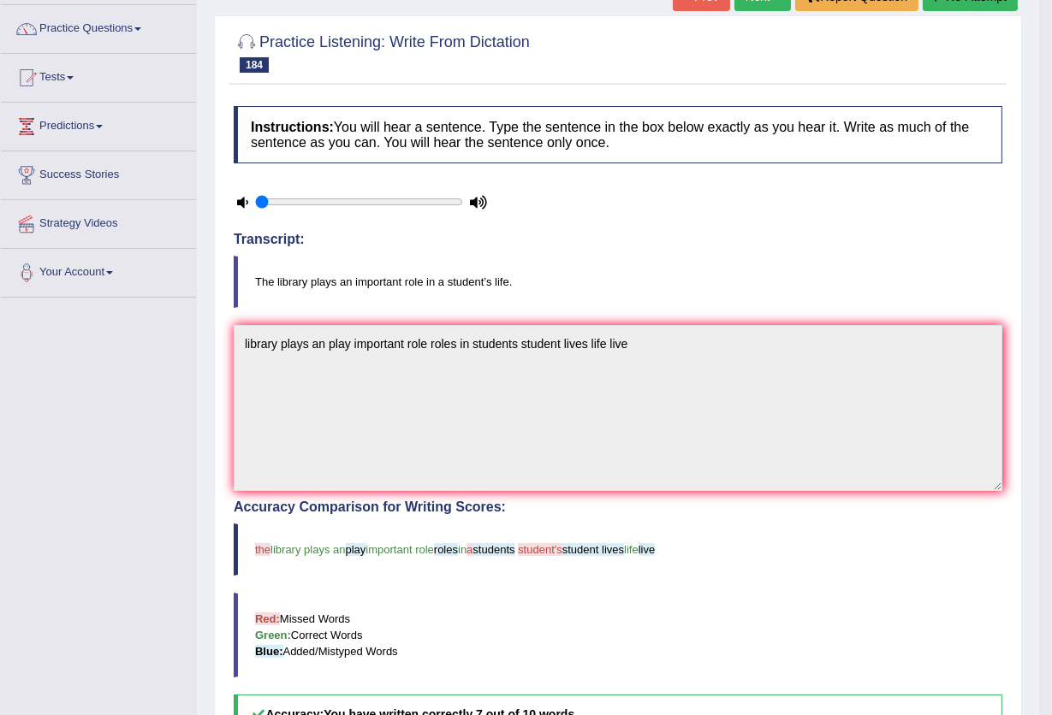
scroll to position [102, 0]
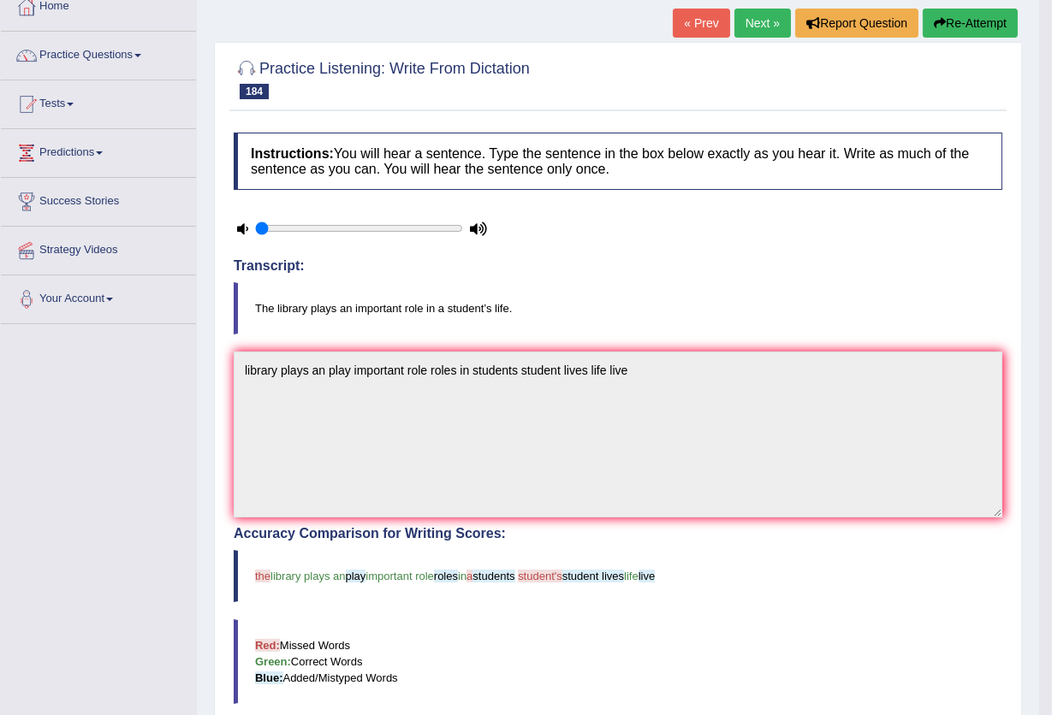
click at [748, 21] on link "Next »" at bounding box center [762, 23] width 56 height 29
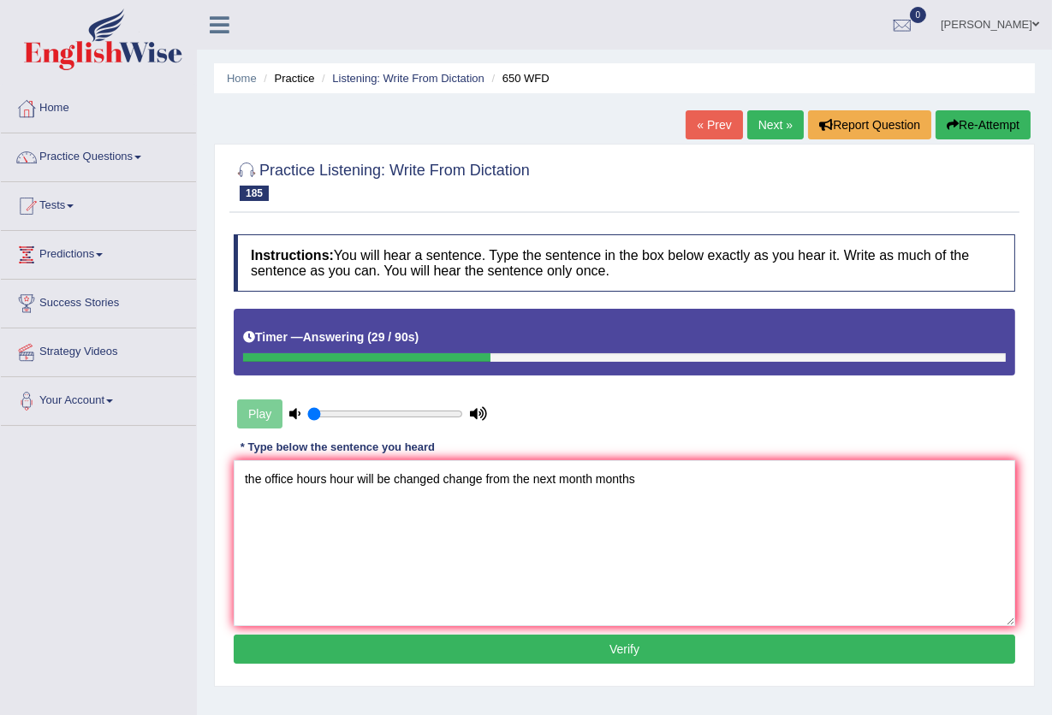
type textarea "the office hours hour will be changed change from the next month months"
click at [465, 642] on button "Verify" at bounding box center [624, 649] width 781 height 29
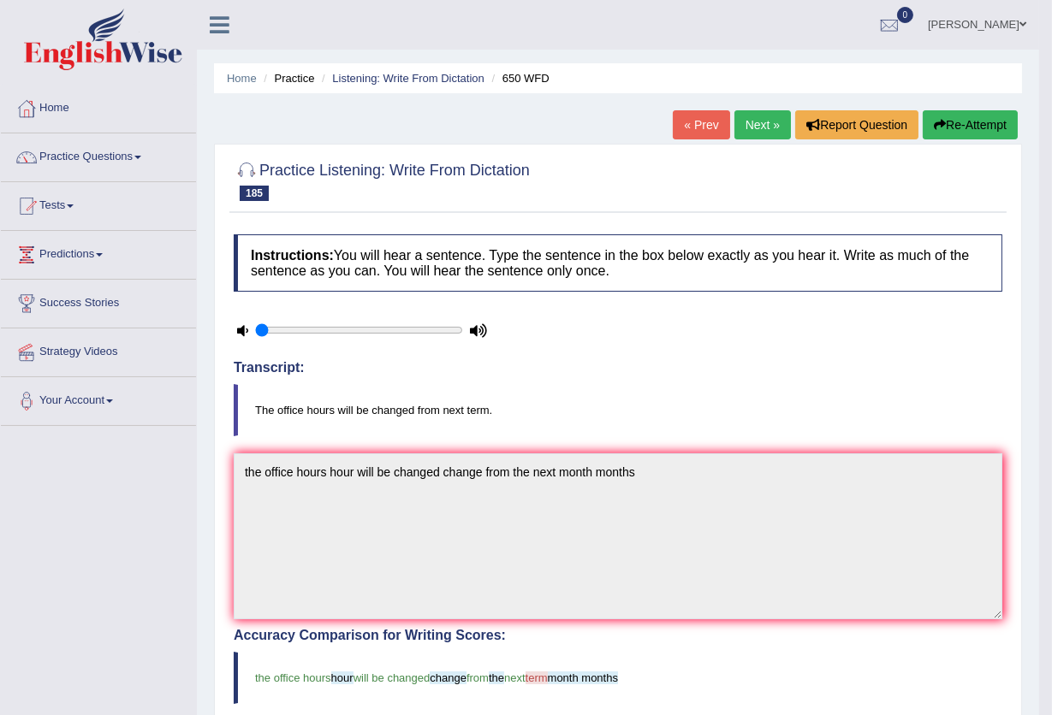
click at [759, 127] on link "Next »" at bounding box center [762, 124] width 56 height 29
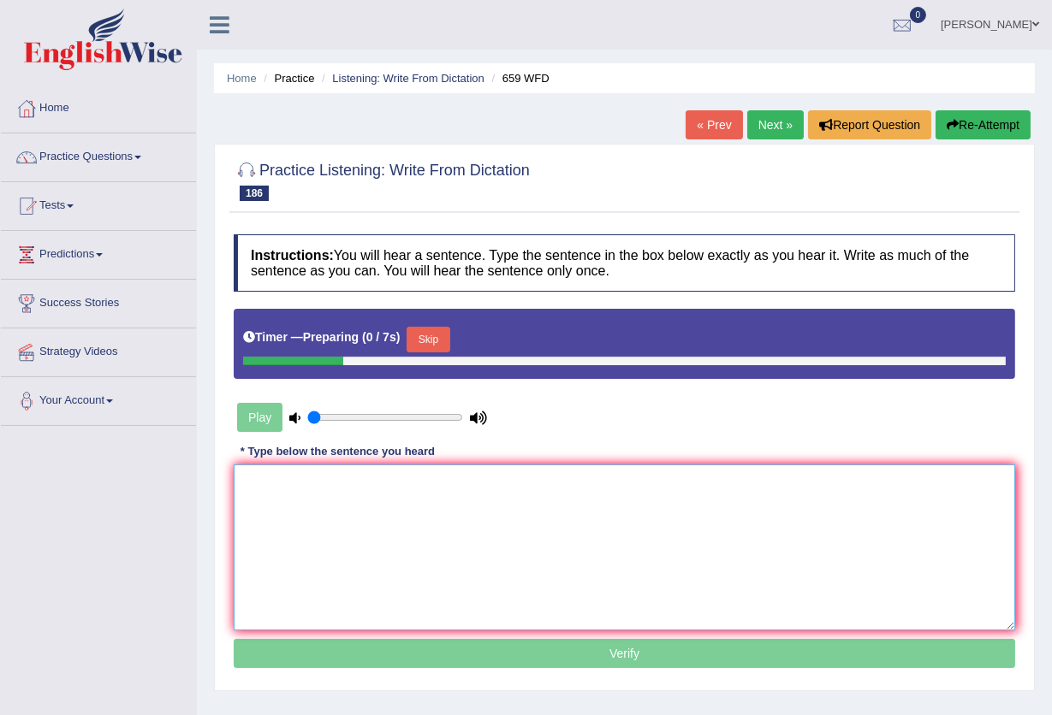
click at [514, 513] on textarea at bounding box center [624, 548] width 781 height 166
click at [437, 340] on button "Skip" at bounding box center [427, 340] width 43 height 26
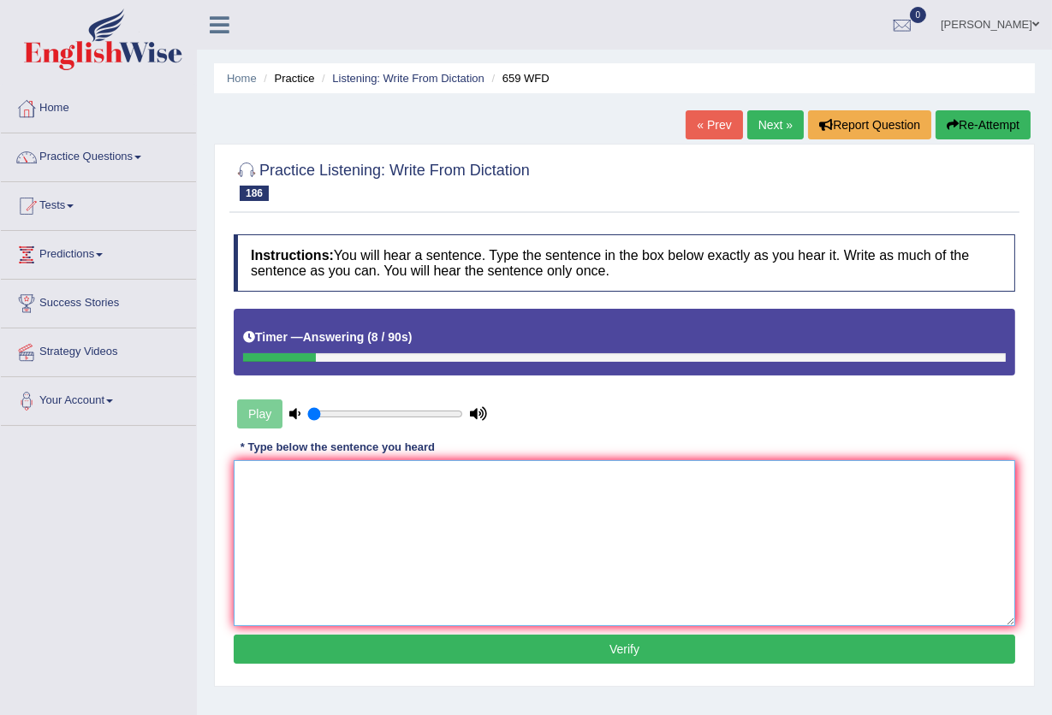
click at [649, 509] on textarea at bounding box center [624, 543] width 781 height 166
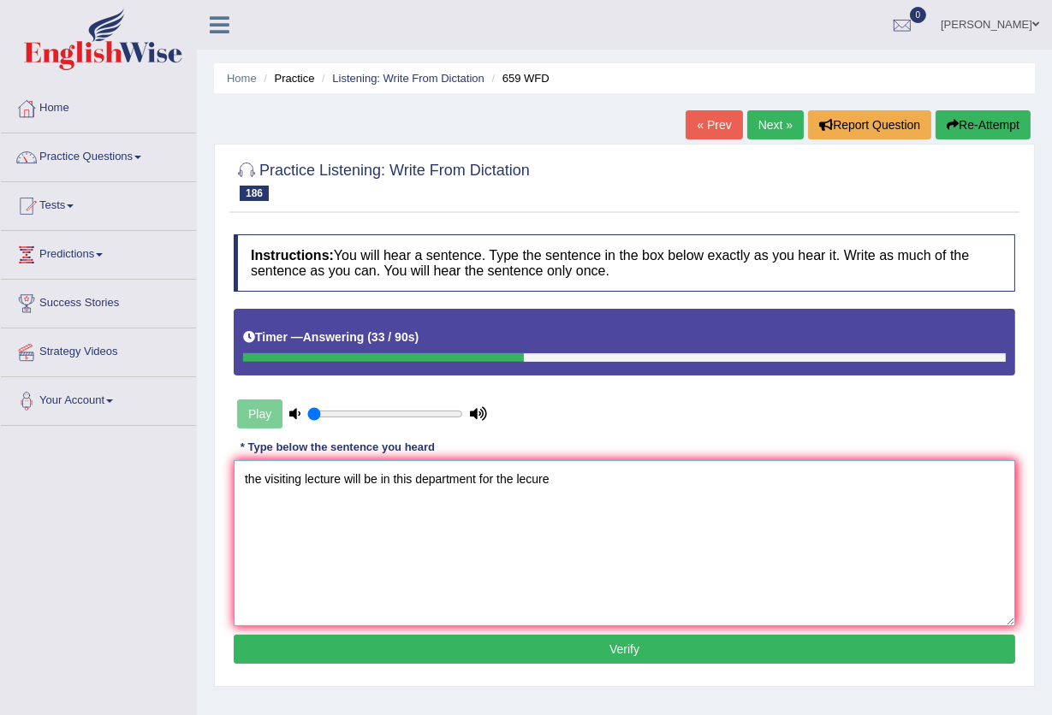
type textarea "the visiting lecture will be in this department for the lecure"
click at [601, 647] on button "Verify" at bounding box center [624, 649] width 781 height 29
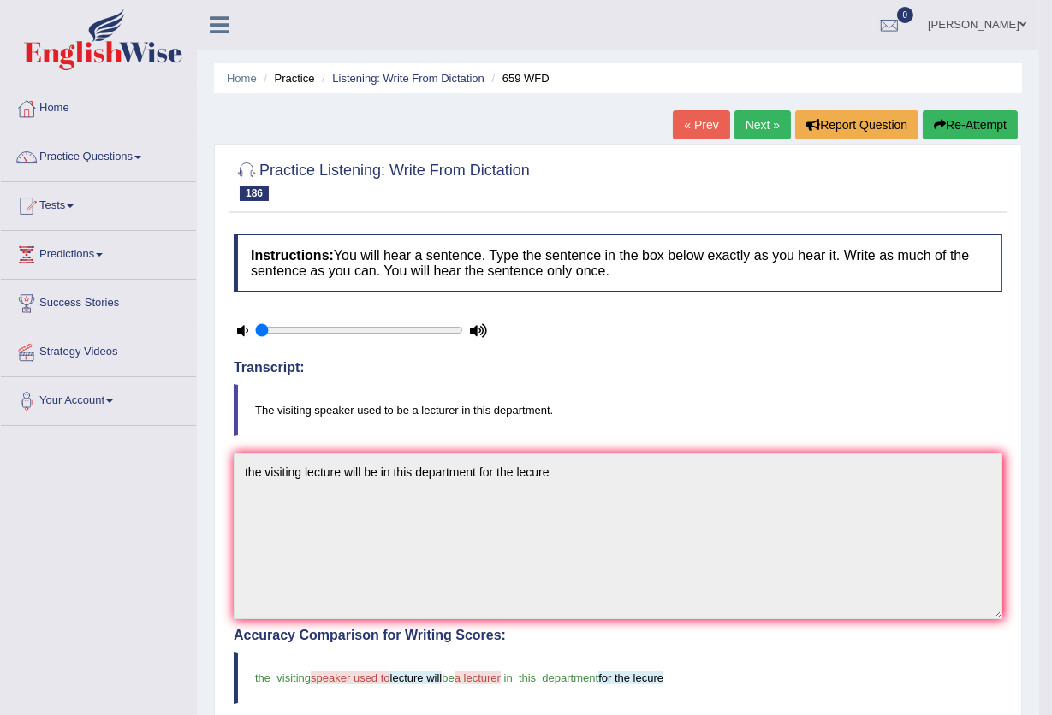
click at [934, 127] on icon "button" at bounding box center [940, 125] width 12 height 12
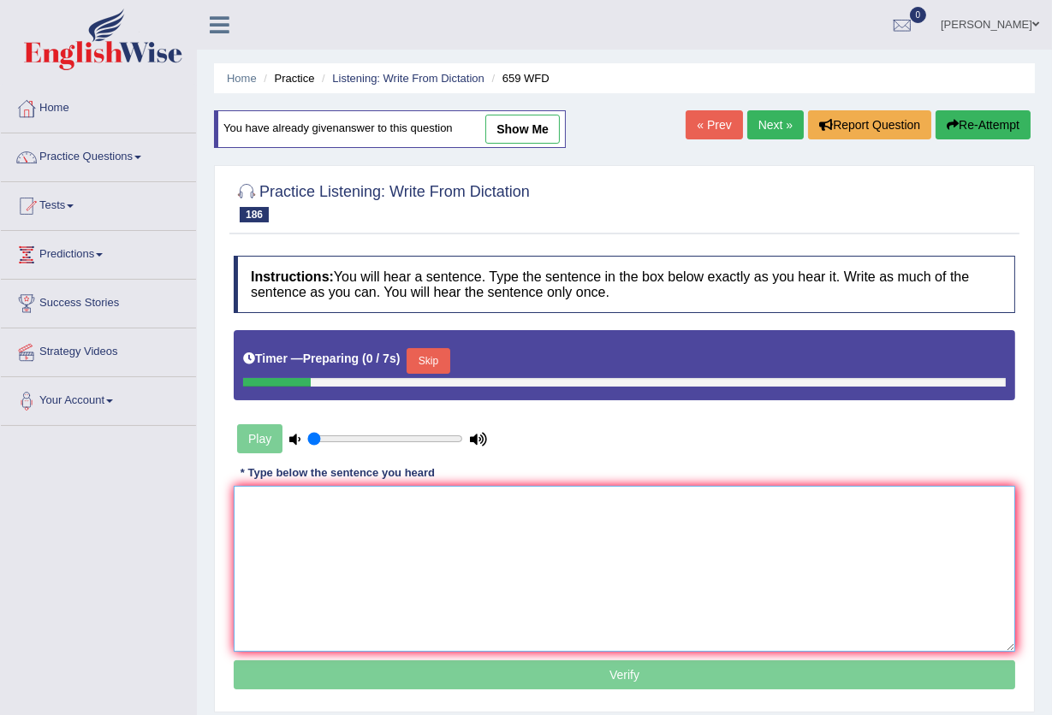
click at [345, 525] on textarea at bounding box center [624, 569] width 781 height 166
click at [442, 367] on button "Skip" at bounding box center [427, 361] width 43 height 26
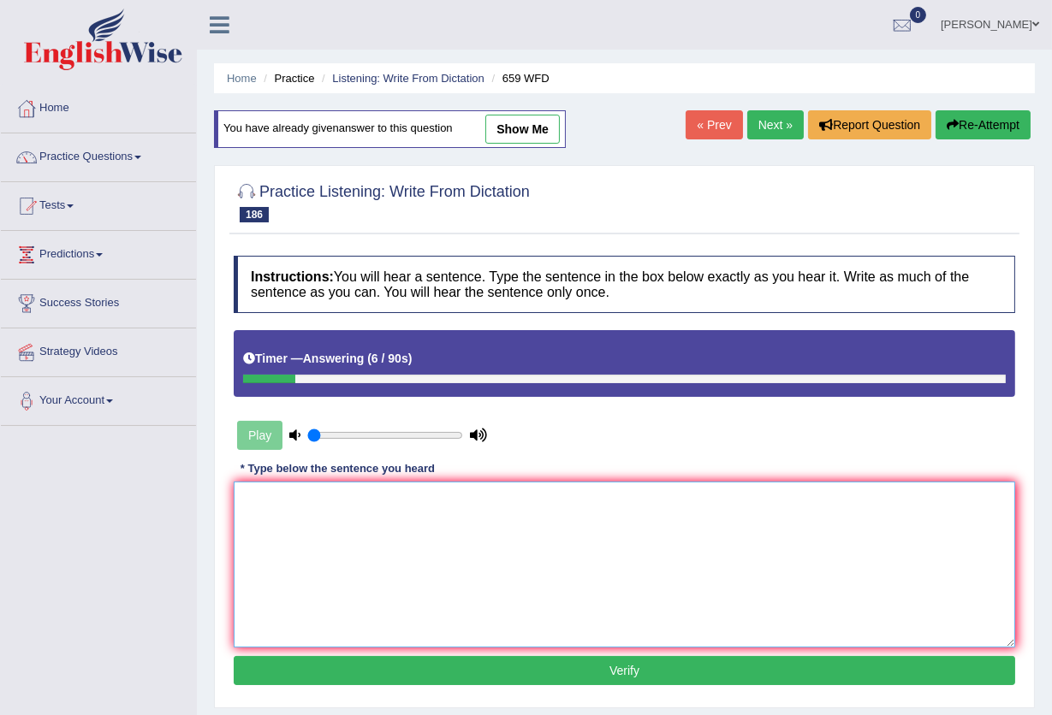
click at [563, 525] on textarea at bounding box center [624, 565] width 781 height 166
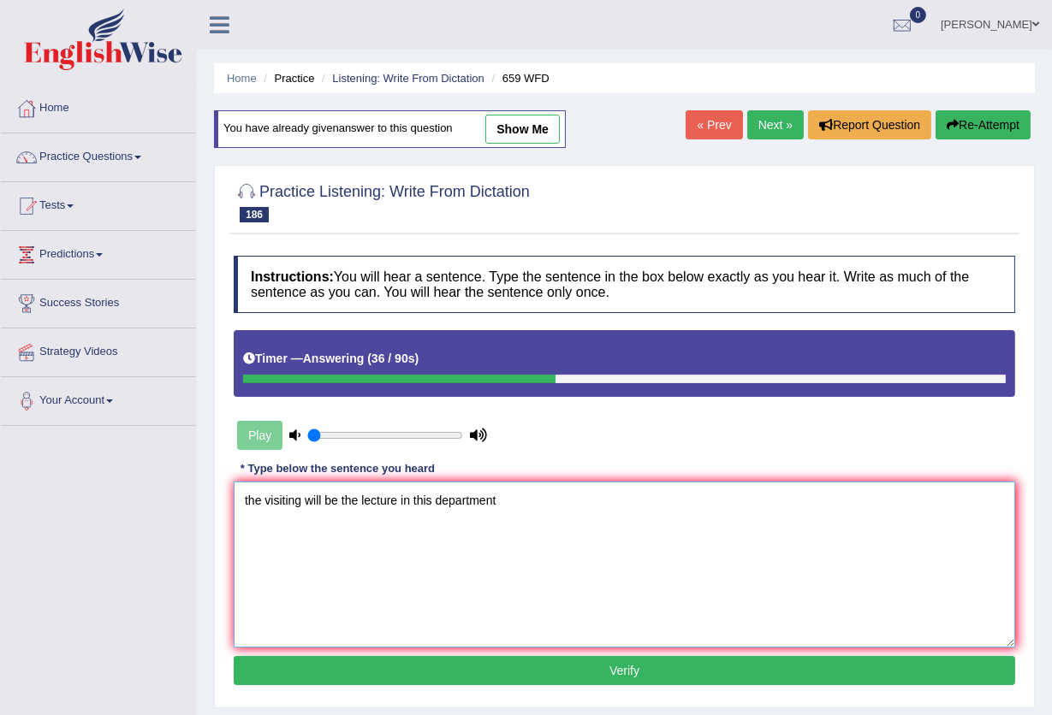
click at [304, 506] on textarea "the visiting will be the lecture in this department" at bounding box center [624, 565] width 781 height 166
type textarea "the visiting speaker will be the lecture in this department"
click at [465, 667] on button "Verify" at bounding box center [624, 670] width 781 height 29
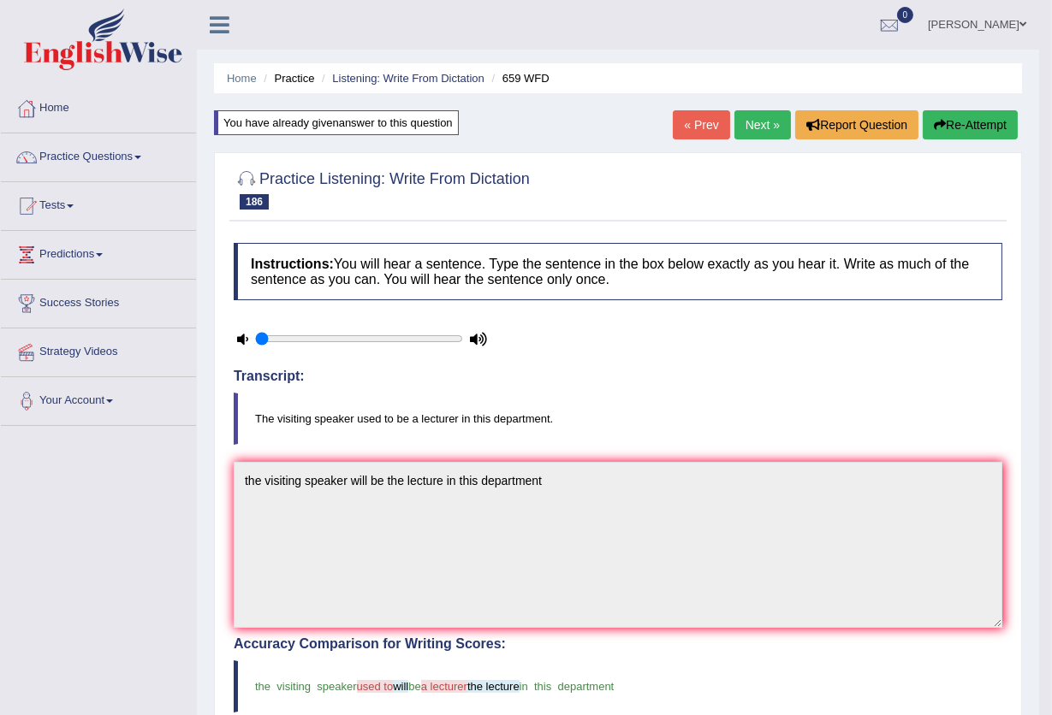
click at [751, 133] on link "Next »" at bounding box center [762, 124] width 56 height 29
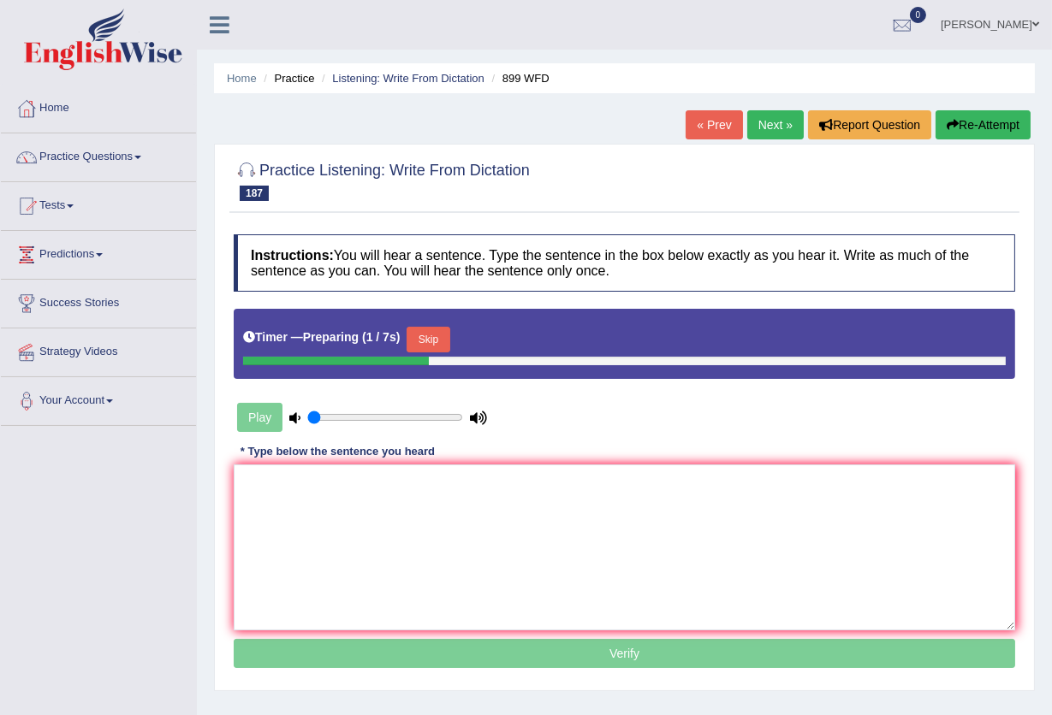
click at [441, 344] on button "Skip" at bounding box center [427, 340] width 43 height 26
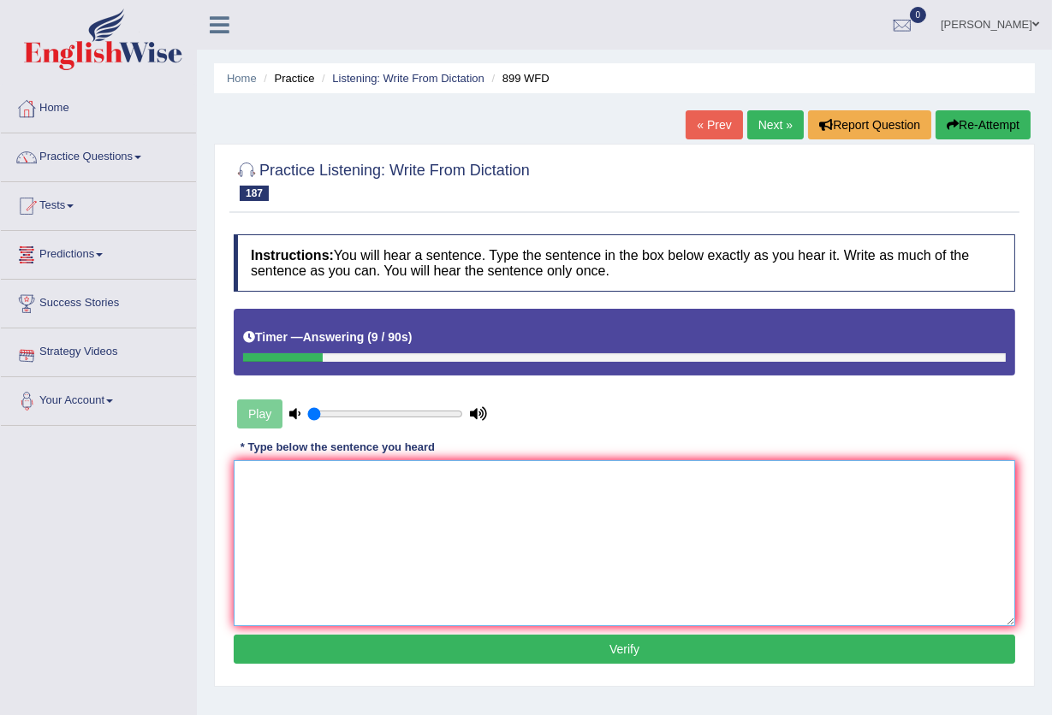
click at [445, 586] on textarea at bounding box center [624, 543] width 781 height 166
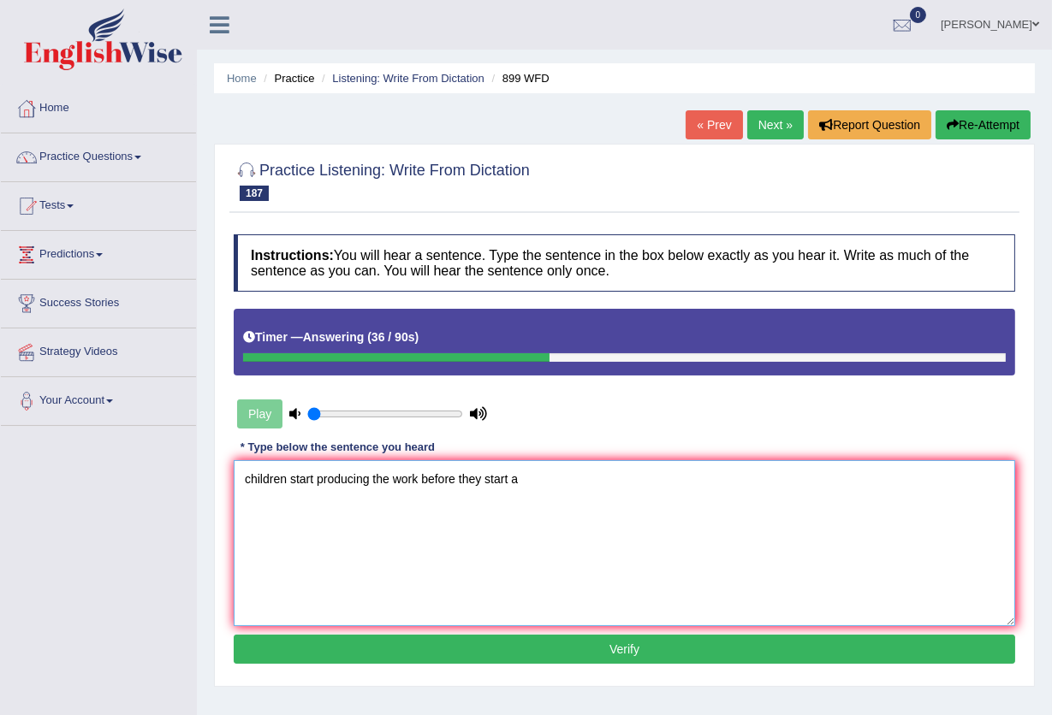
type textarea "children start producing the work before they start a"
click at [483, 651] on button "Verify" at bounding box center [624, 649] width 781 height 29
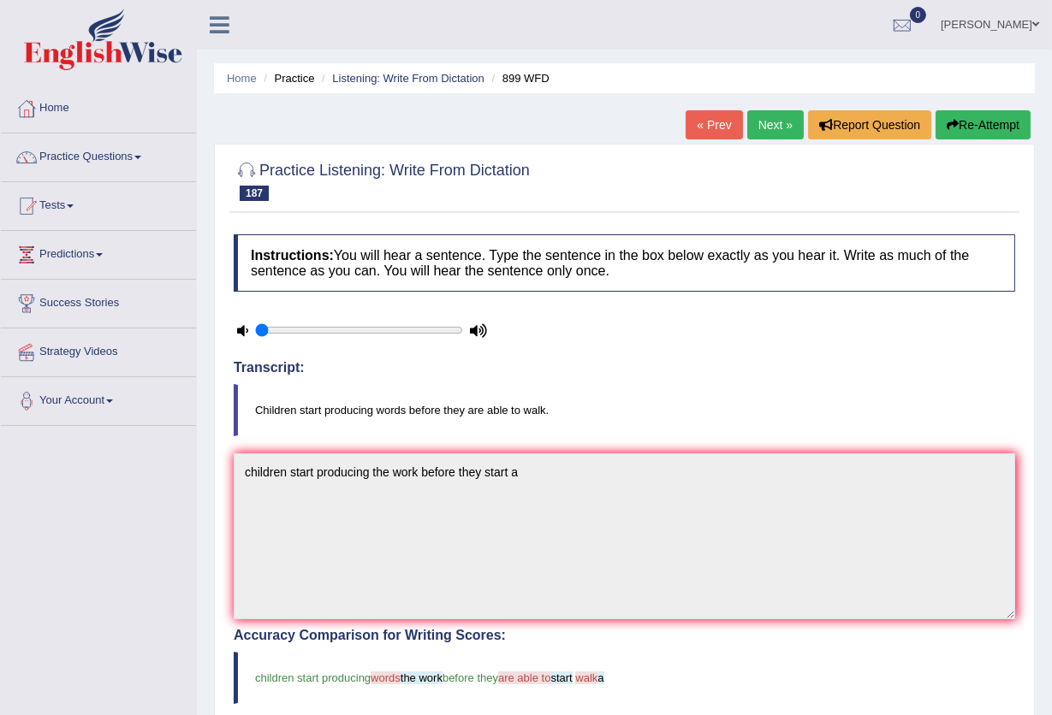
click at [966, 129] on button "Re-Attempt" at bounding box center [982, 124] width 95 height 29
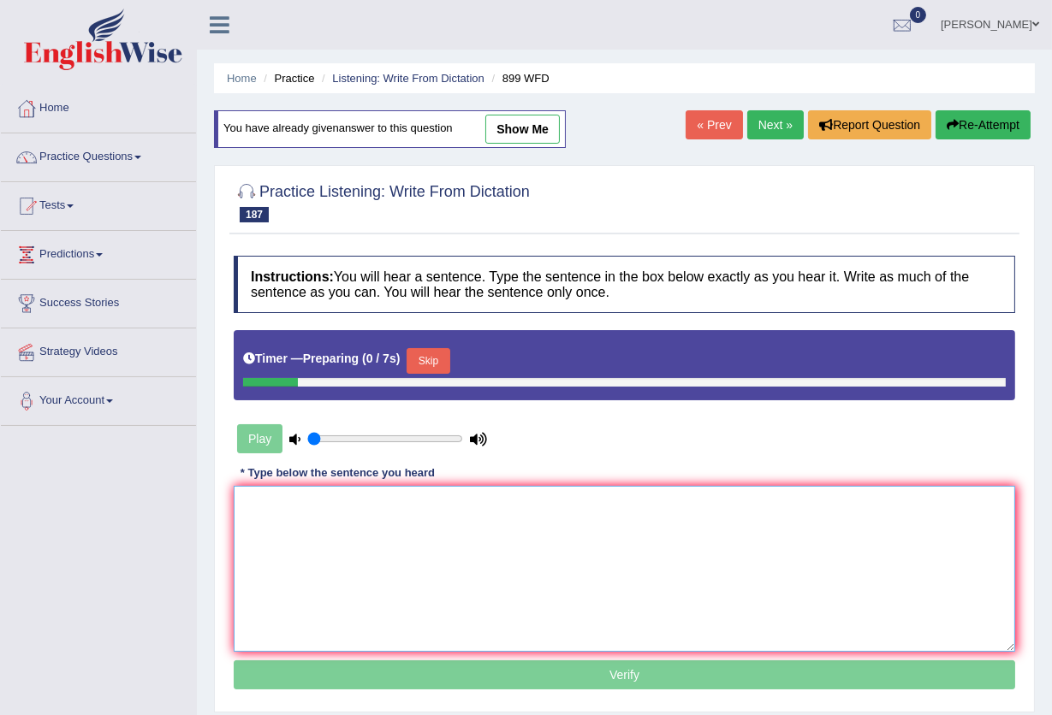
click at [502, 581] on textarea at bounding box center [624, 569] width 781 height 166
click at [446, 359] on button "Skip" at bounding box center [427, 361] width 43 height 26
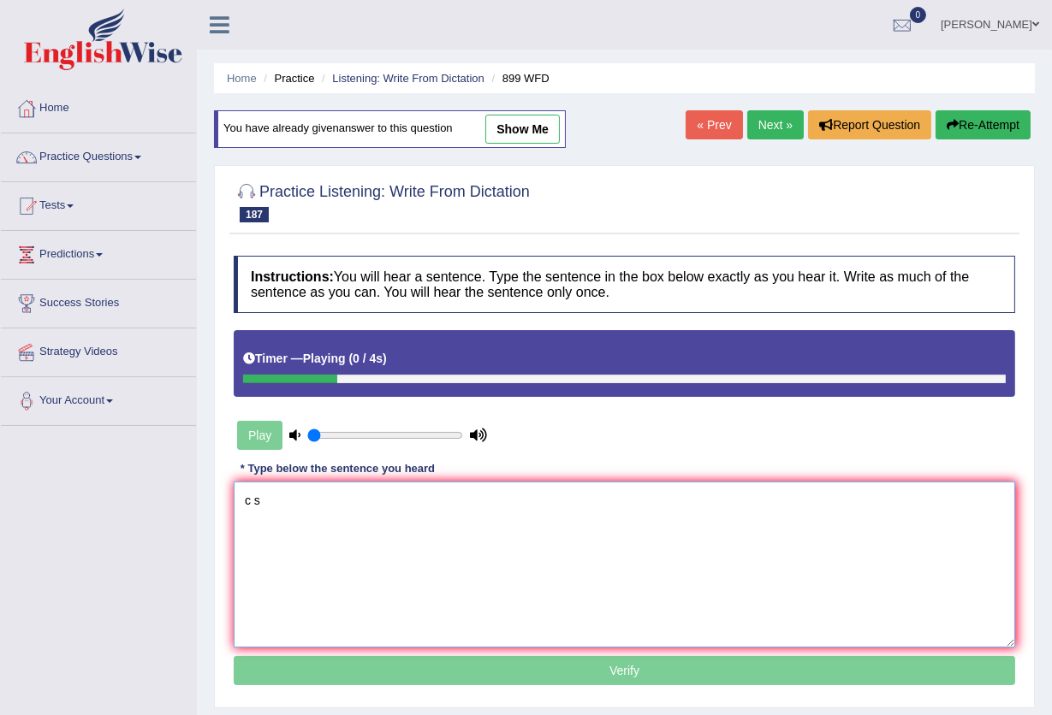
click at [382, 504] on textarea "c s" at bounding box center [624, 565] width 781 height 166
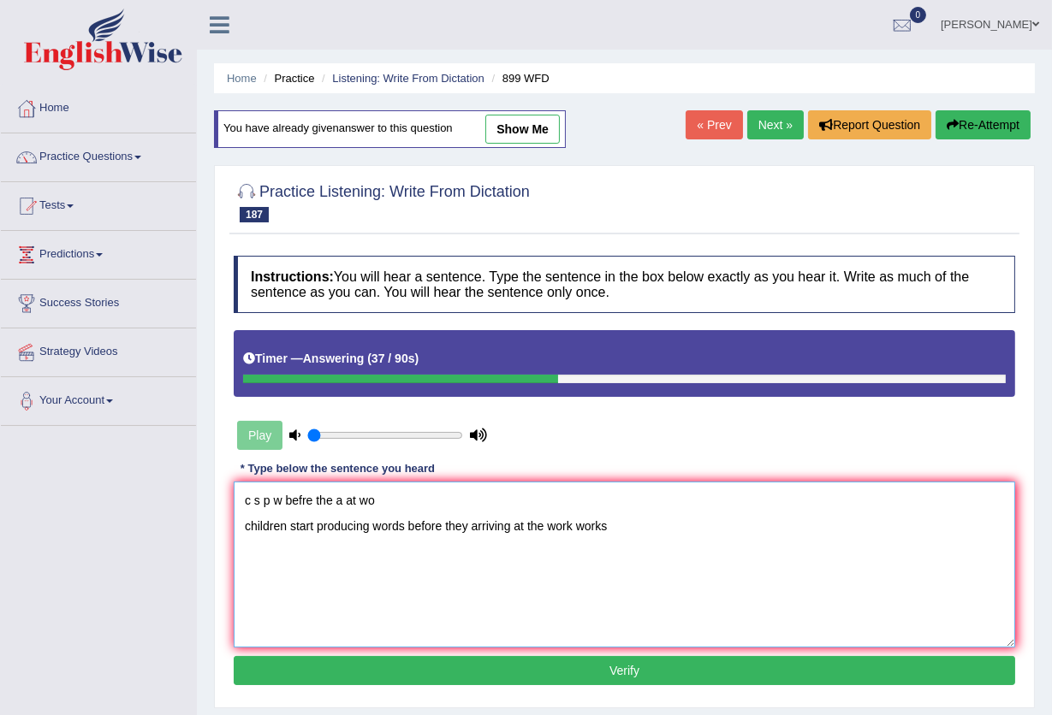
type textarea "c s p w befre the a at wo children start producing words before they arriving a…"
click at [459, 667] on button "Verify" at bounding box center [624, 670] width 781 height 29
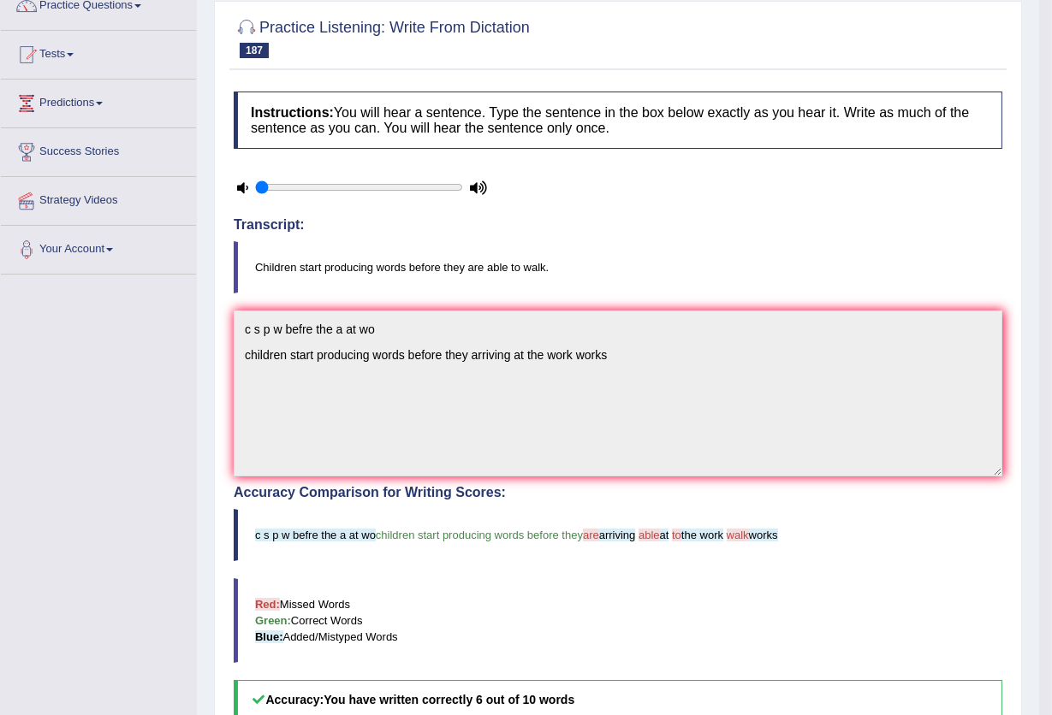
scroll to position [143, 0]
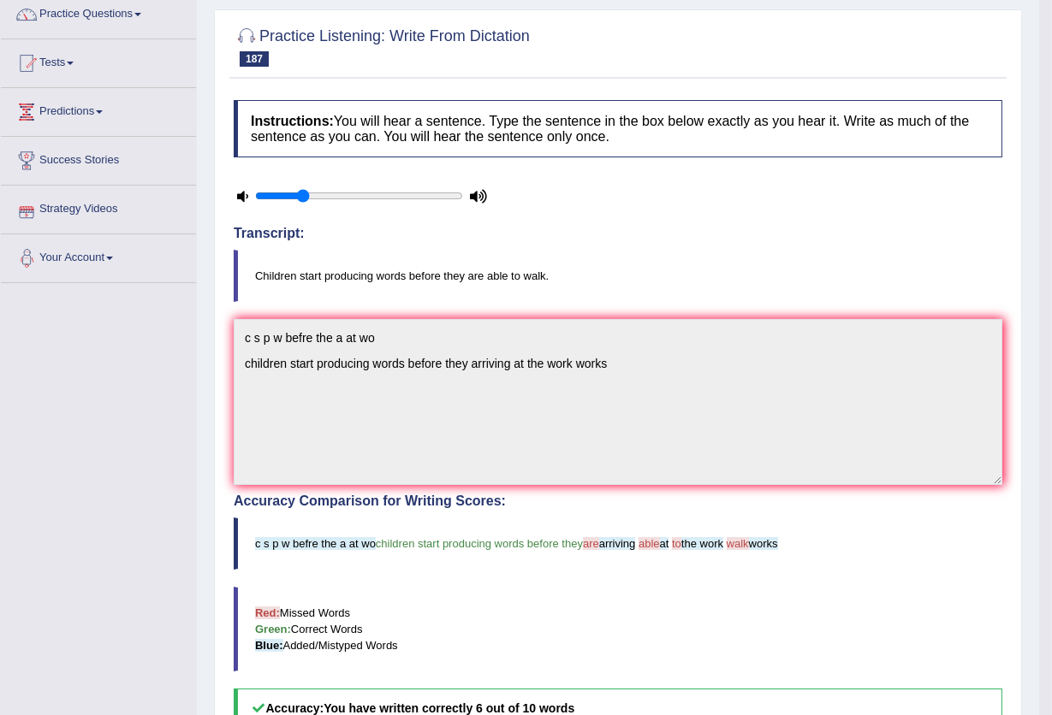
click at [306, 199] on input "range" at bounding box center [359, 196] width 208 height 14
type input "0.35"
click at [324, 195] on input "range" at bounding box center [359, 196] width 208 height 14
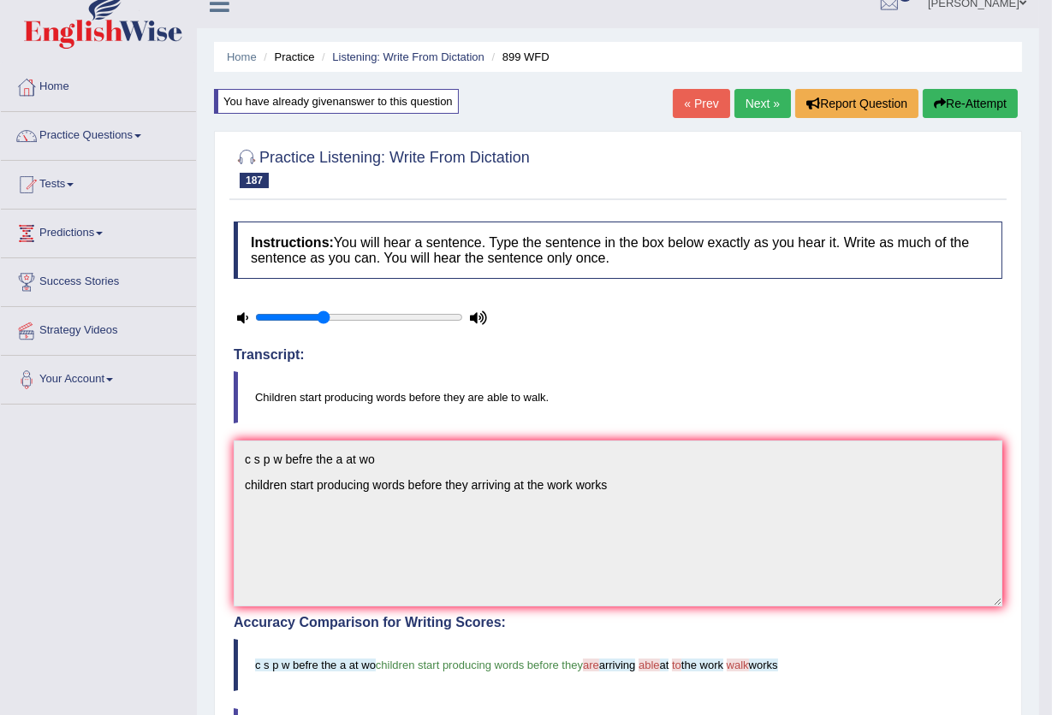
scroll to position [0, 0]
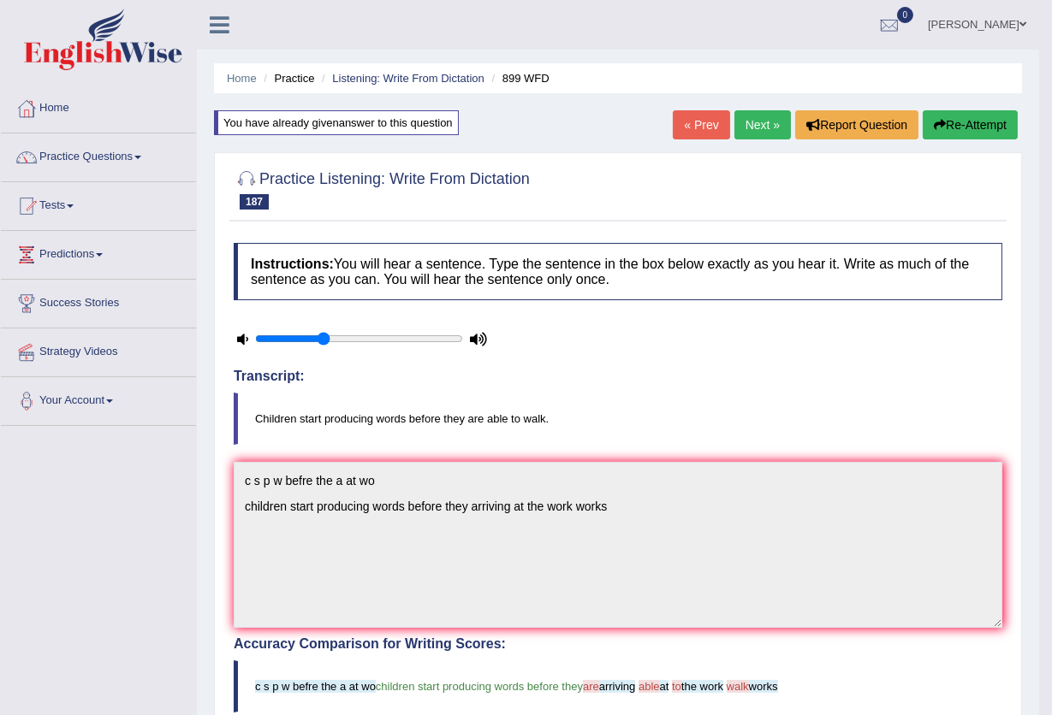
click at [744, 121] on link "Next »" at bounding box center [762, 124] width 56 height 29
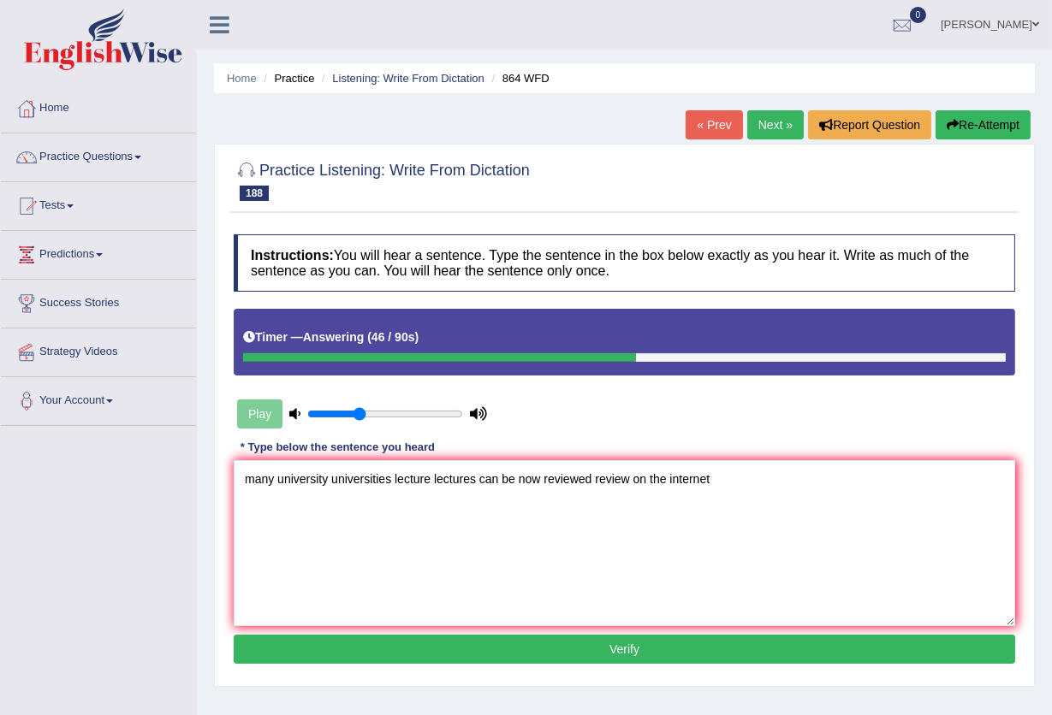
type textarea "many university universities lecture lectures can be now reviewed review on the…"
click at [624, 641] on button "Verify" at bounding box center [624, 649] width 781 height 29
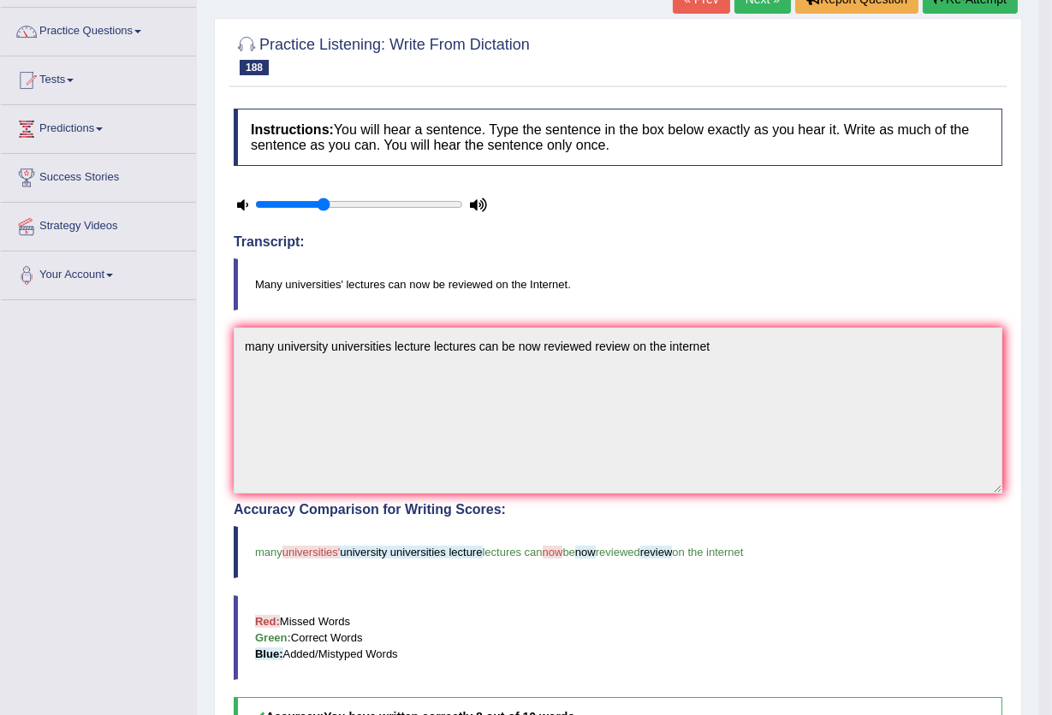
scroll to position [114, 0]
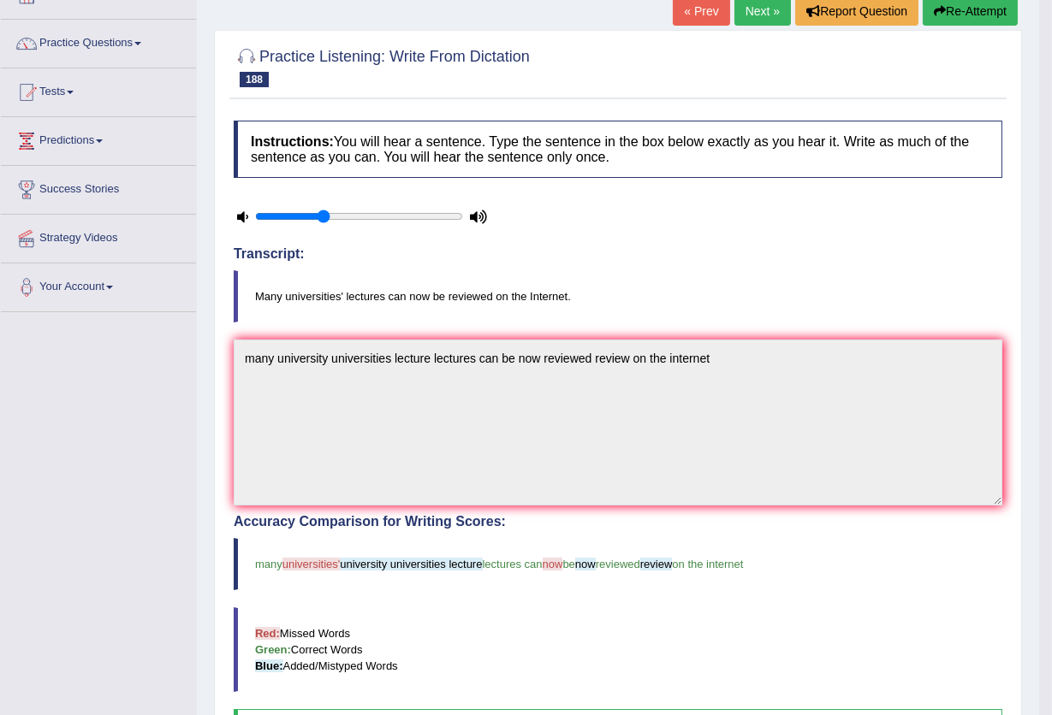
click at [755, 17] on link "Next »" at bounding box center [762, 11] width 56 height 29
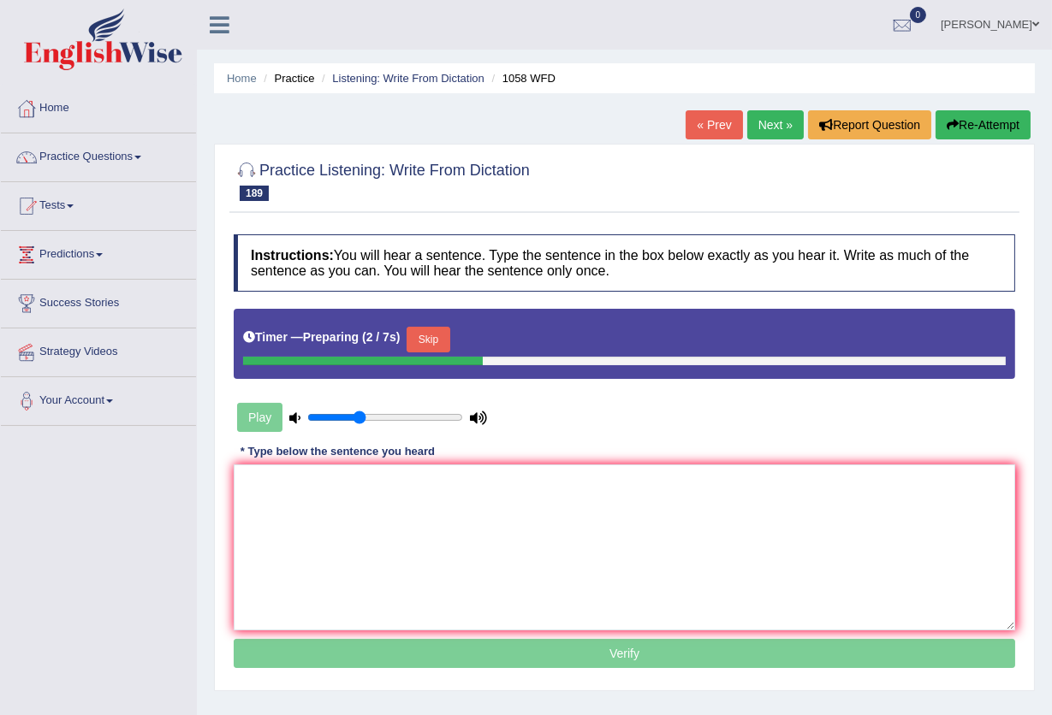
click at [439, 345] on button "Skip" at bounding box center [427, 340] width 43 height 26
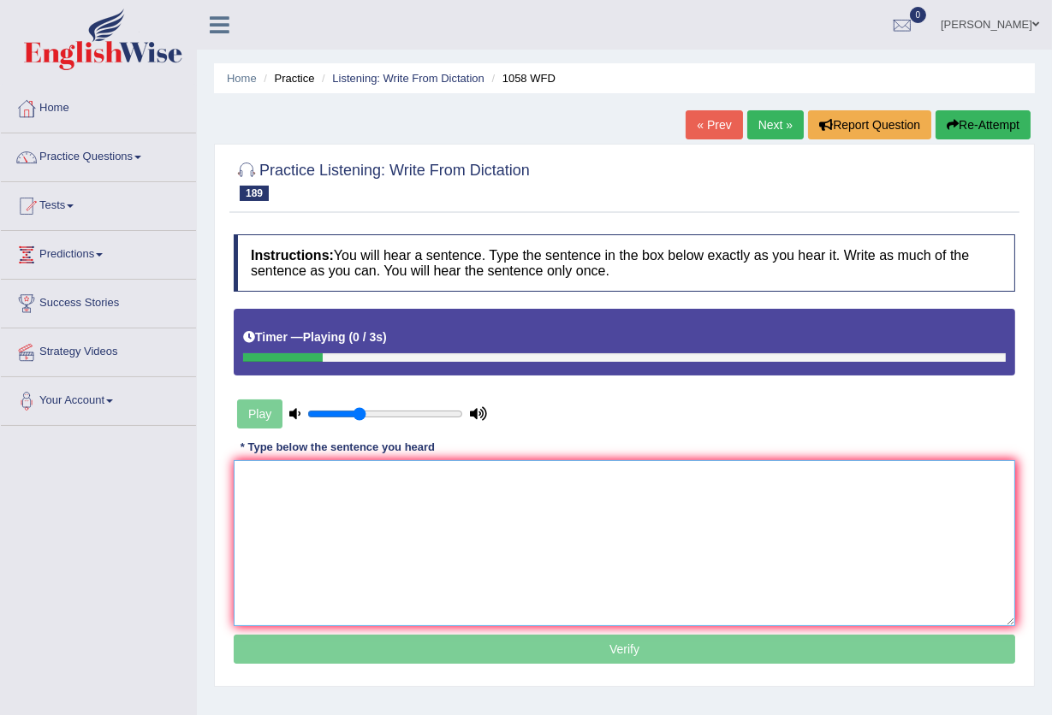
click at [351, 534] on textarea at bounding box center [624, 543] width 781 height 166
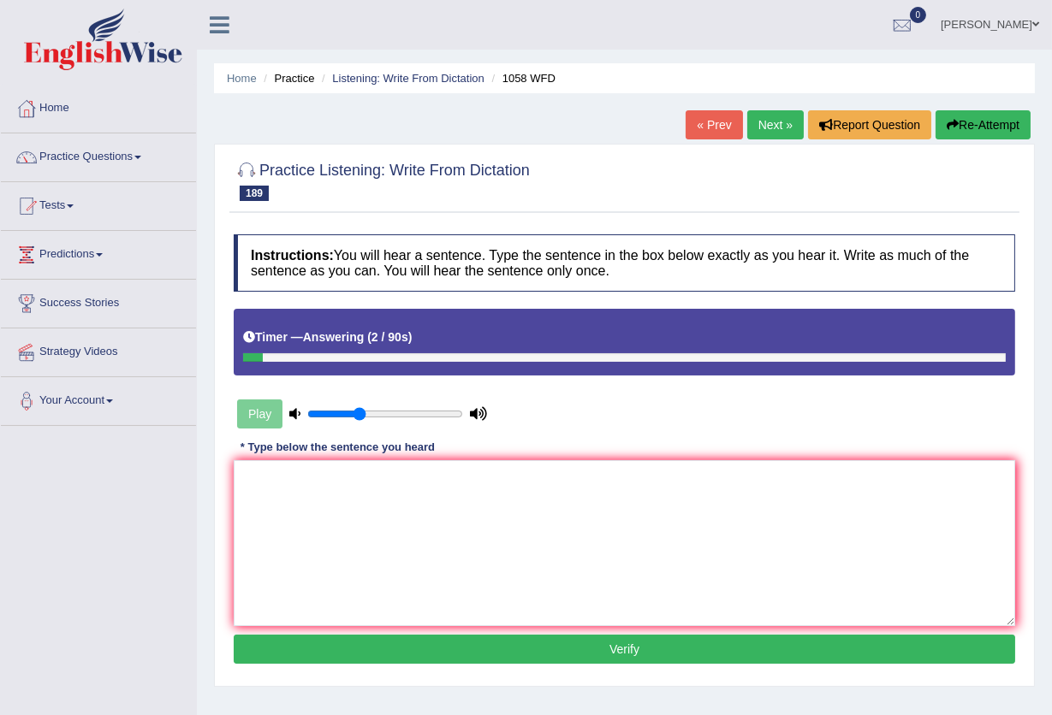
click at [969, 126] on button "Re-Attempt" at bounding box center [982, 124] width 95 height 29
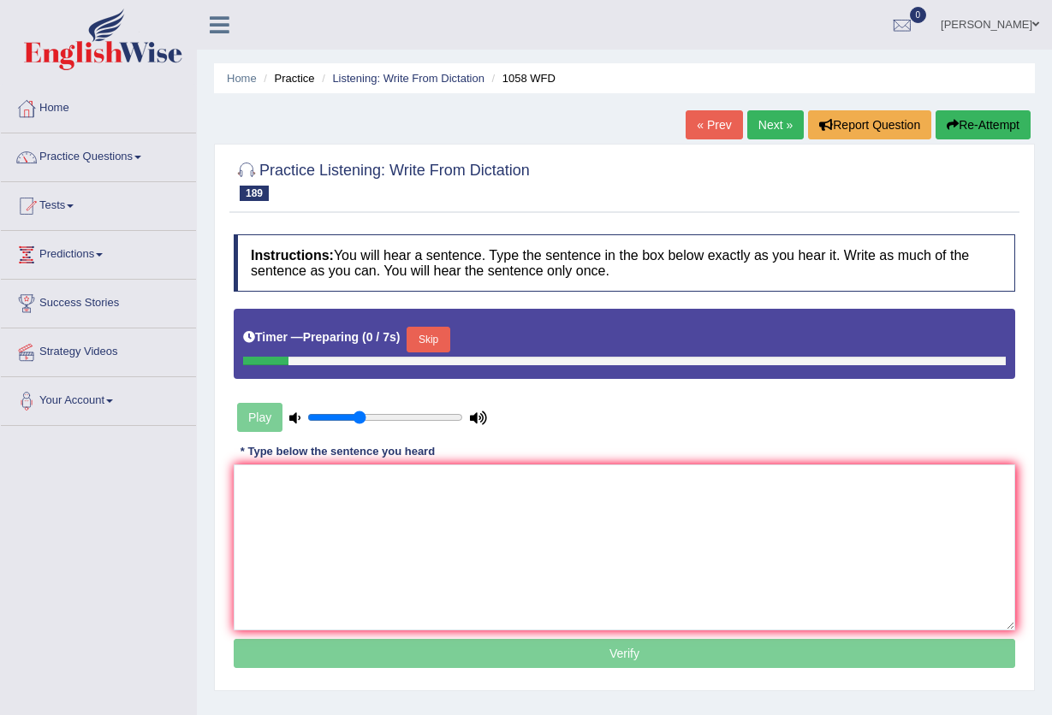
click at [487, 513] on textarea at bounding box center [624, 548] width 781 height 166
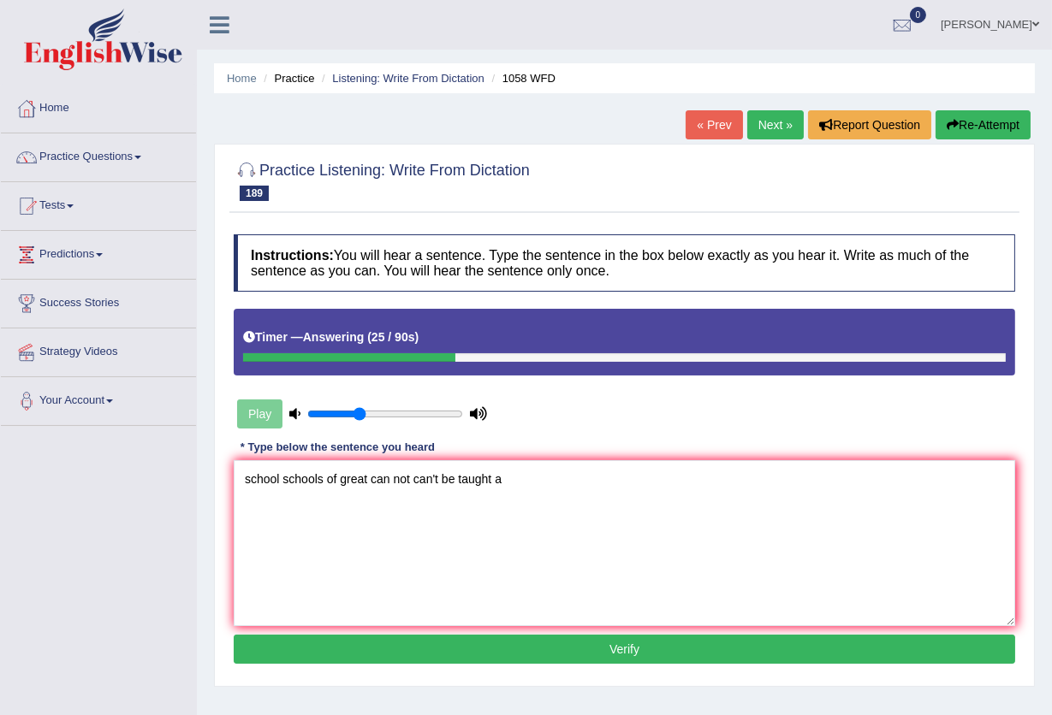
type textarea "school schools of great can not can't be taught a"
click at [514, 656] on button "Verify" at bounding box center [624, 649] width 781 height 29
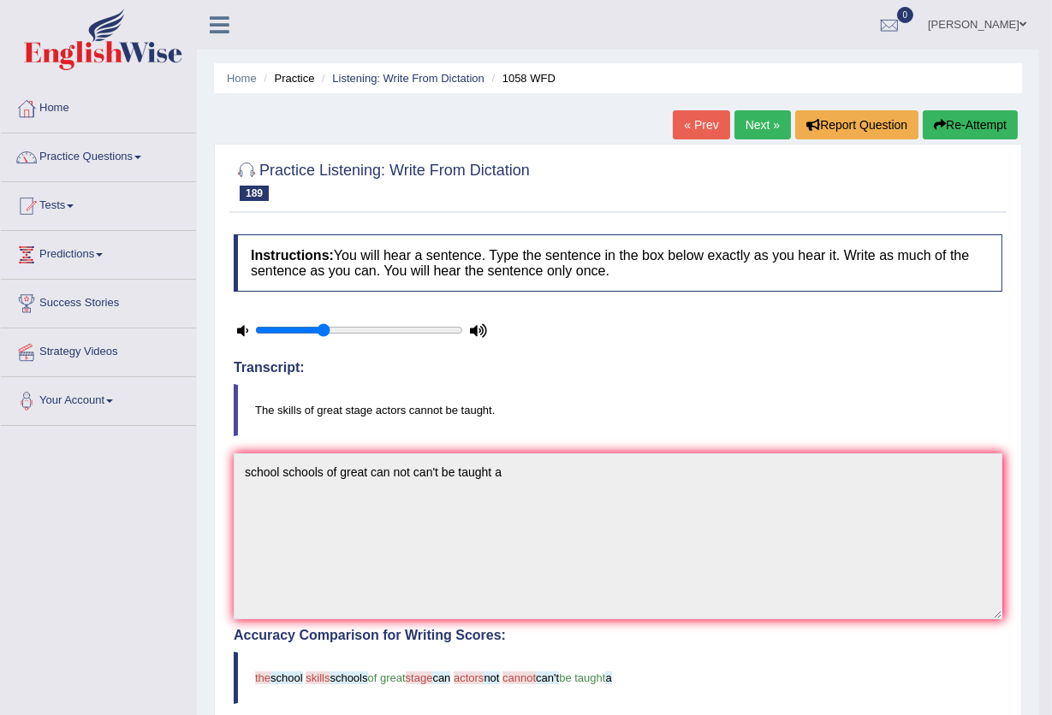
click at [738, 120] on link "Next »" at bounding box center [762, 124] width 56 height 29
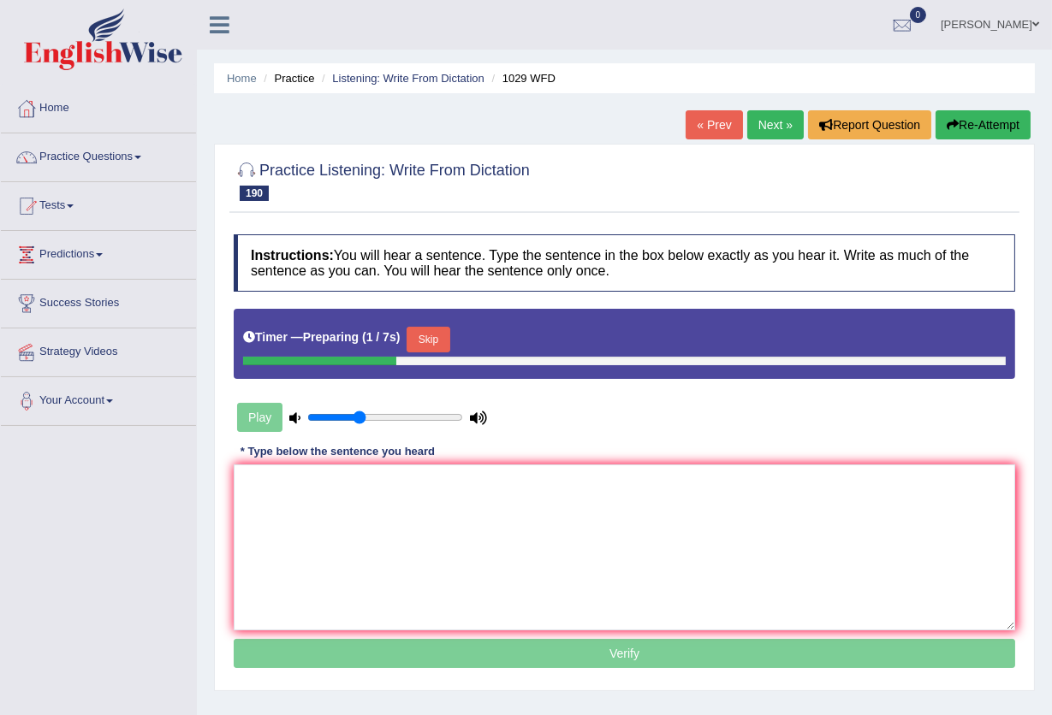
click at [447, 341] on button "Skip" at bounding box center [427, 340] width 43 height 26
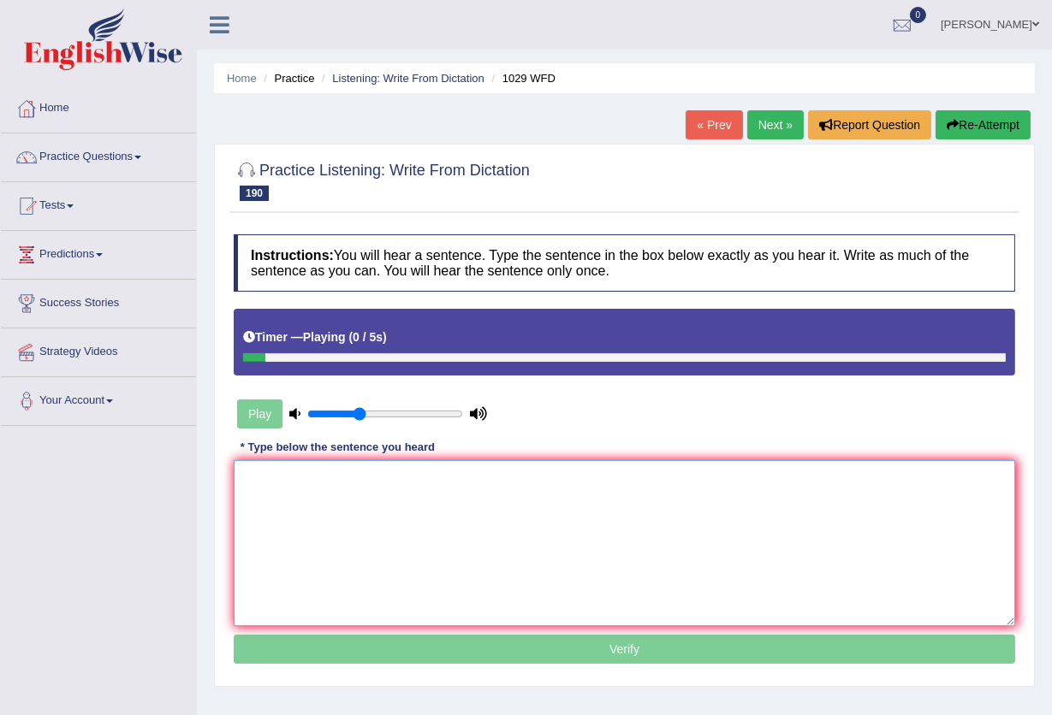
drag, startPoint x: 513, startPoint y: 534, endPoint x: 513, endPoint y: 543, distance: 9.4
click at [513, 543] on textarea at bounding box center [624, 543] width 781 height 166
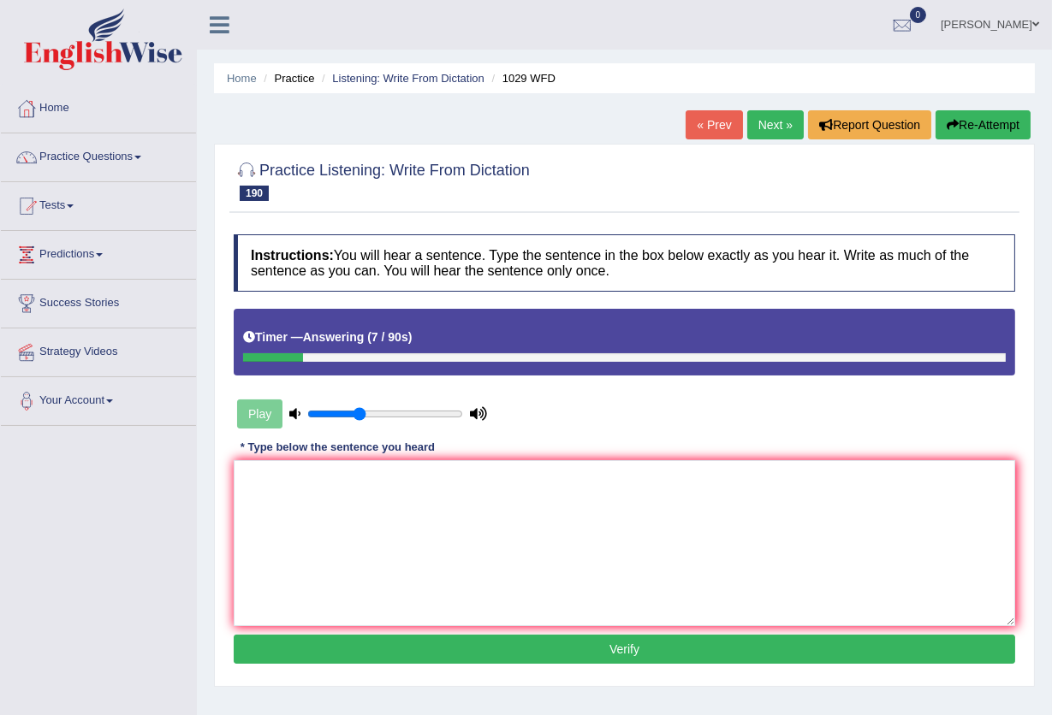
click at [988, 121] on button "Re-Attempt" at bounding box center [982, 124] width 95 height 29
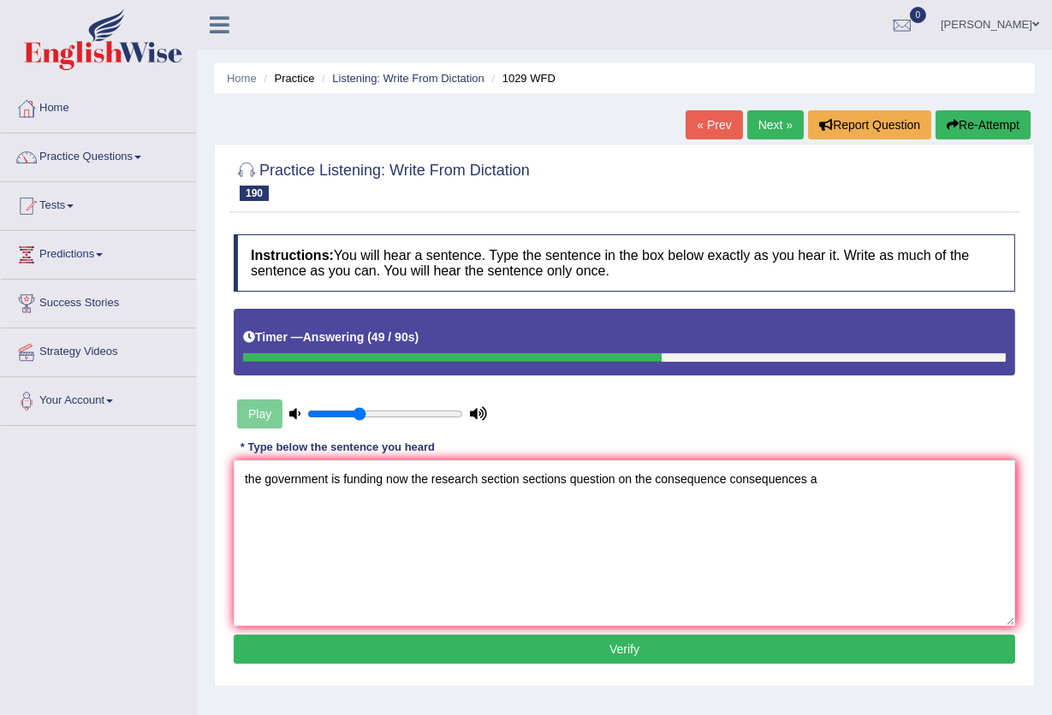
type textarea "the government is funding now the research section sections question on the con…"
click at [653, 634] on div "Instructions: You will hear a sentence. Type the sentence in the box below exac…" at bounding box center [624, 452] width 790 height 452
click at [632, 655] on button "Verify" at bounding box center [624, 649] width 781 height 29
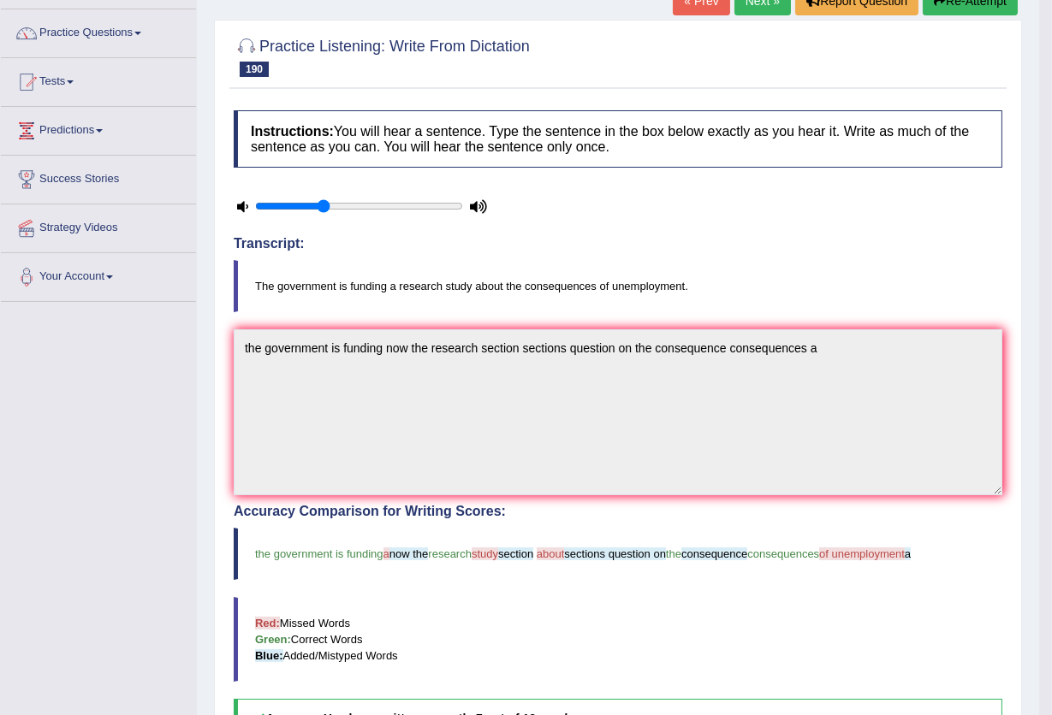
scroll to position [114, 0]
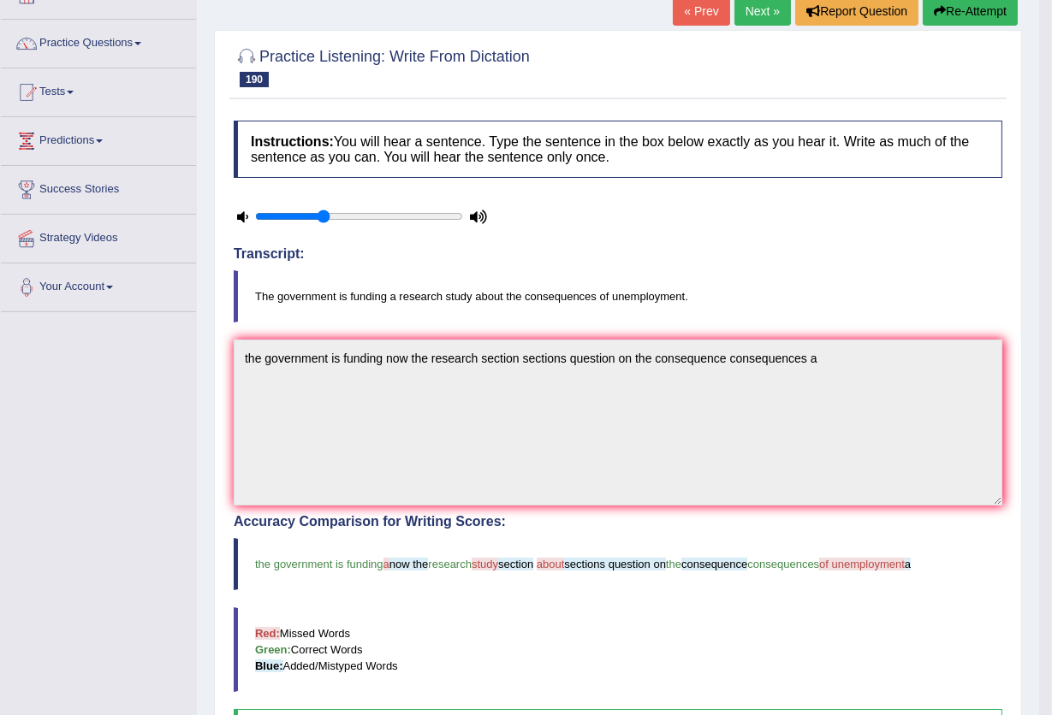
click at [746, 16] on link "Next »" at bounding box center [762, 11] width 56 height 29
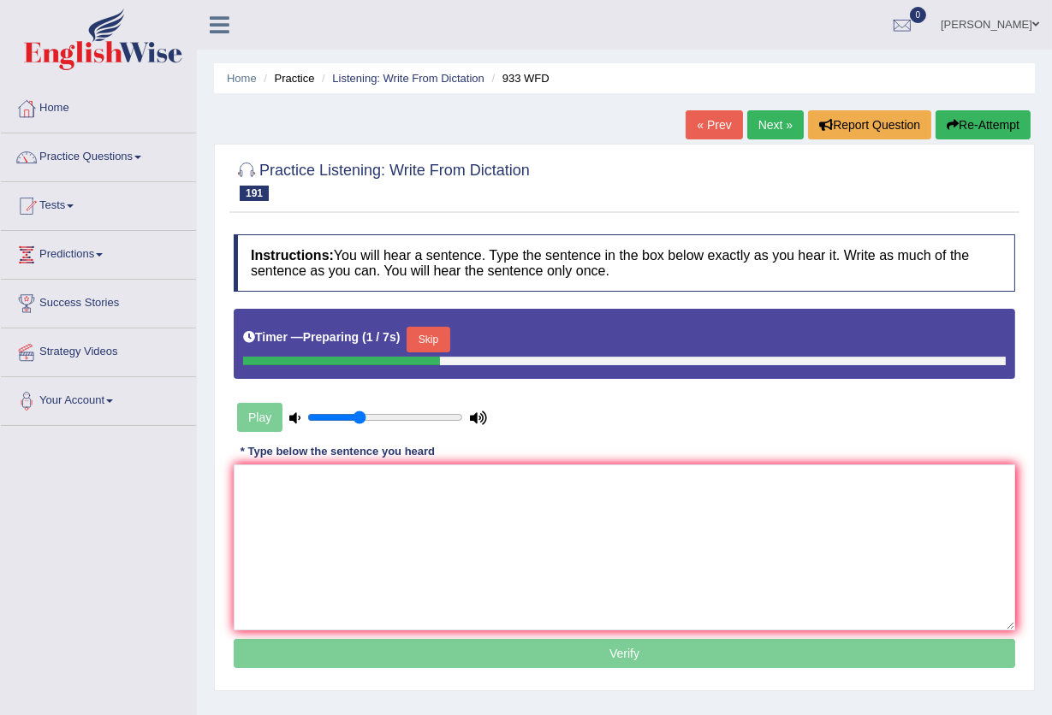
click at [449, 342] on button "Skip" at bounding box center [427, 340] width 43 height 26
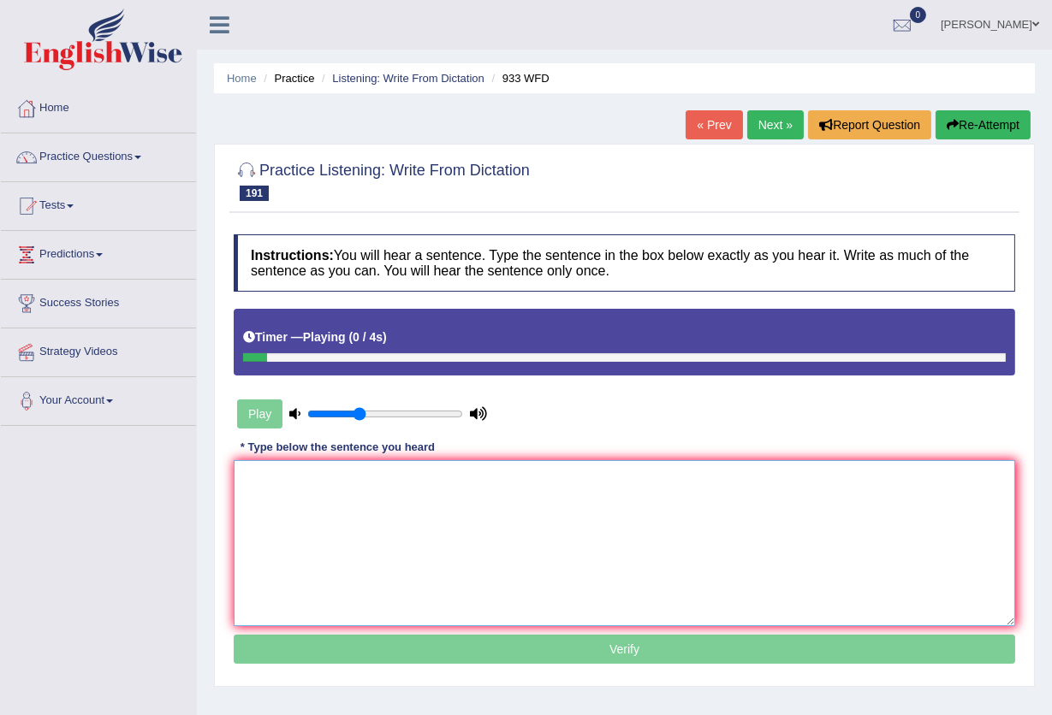
click at [317, 564] on textarea at bounding box center [624, 543] width 781 height 166
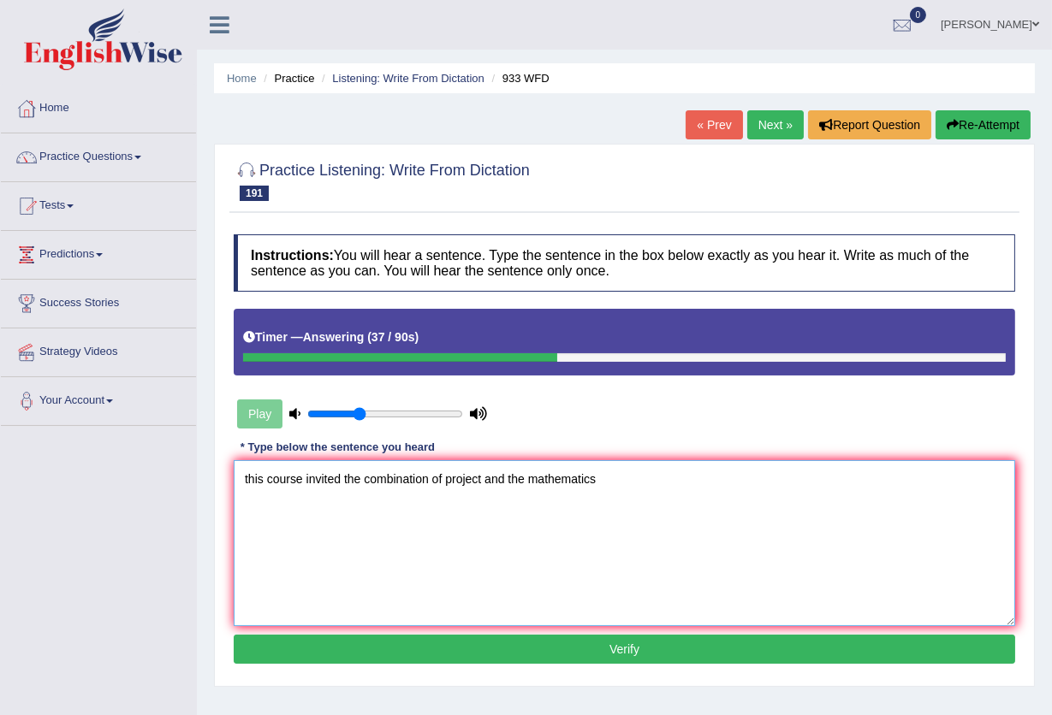
type textarea "this course invited the combination of project and the mathematics"
click at [405, 643] on button "Verify" at bounding box center [624, 649] width 781 height 29
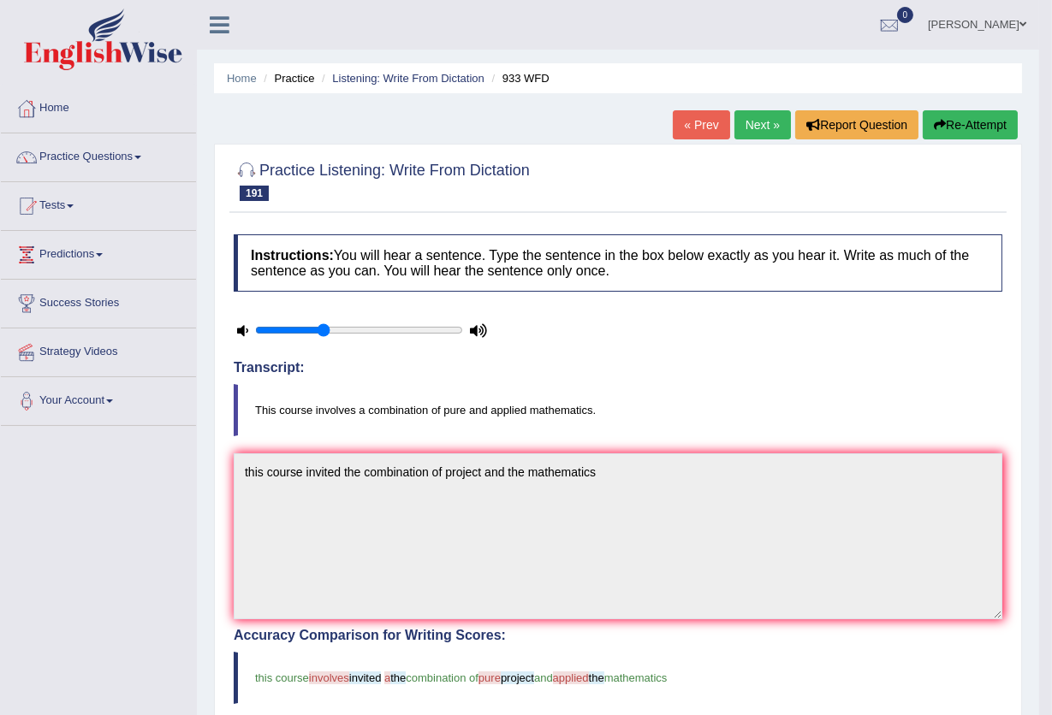
click at [983, 117] on button "Re-Attempt" at bounding box center [969, 124] width 95 height 29
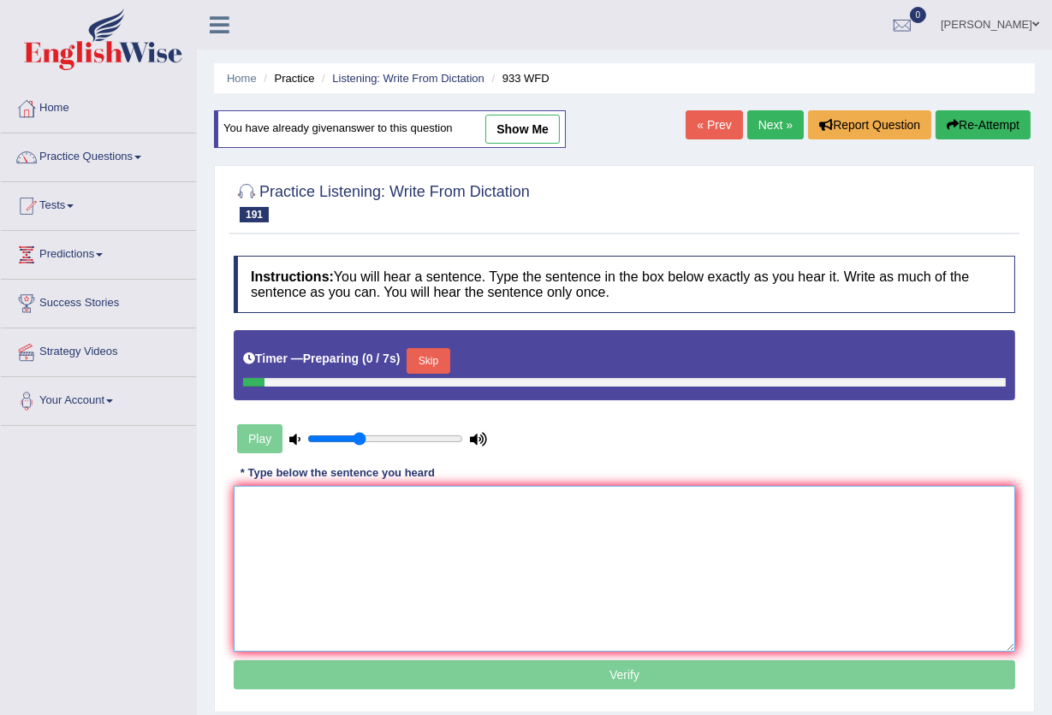
drag, startPoint x: 0, startPoint y: 0, endPoint x: 617, endPoint y: 529, distance: 812.6
click at [617, 529] on textarea at bounding box center [624, 569] width 781 height 166
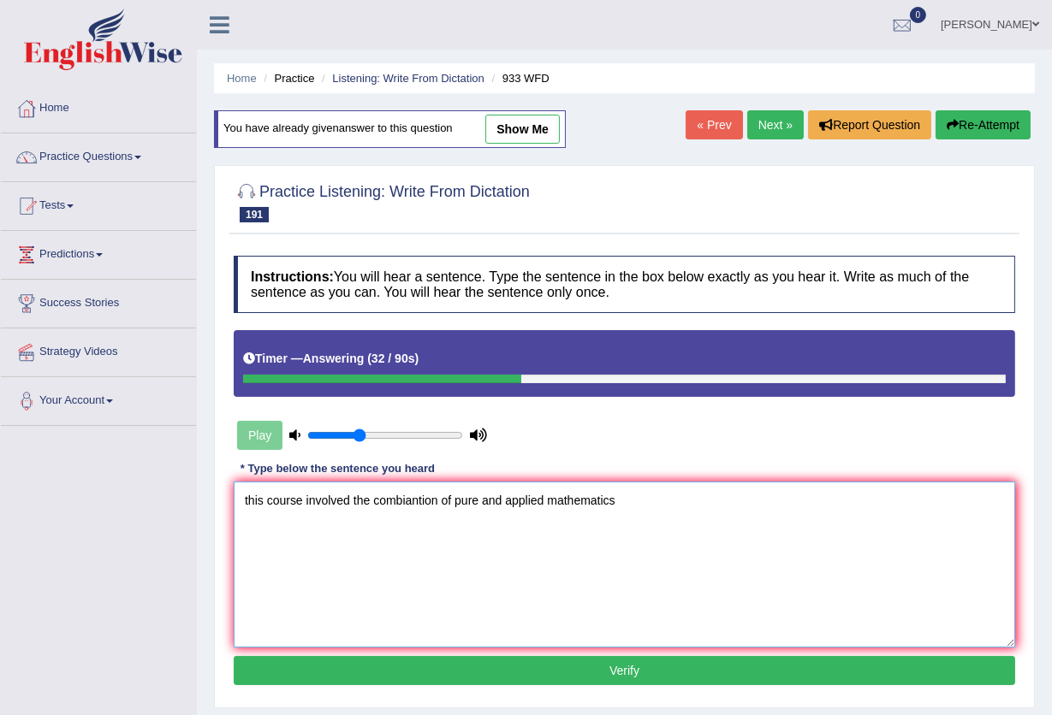
type textarea "this course involved the combiantion of pure and applied mathematics"
click at [542, 673] on button "Verify" at bounding box center [624, 670] width 781 height 29
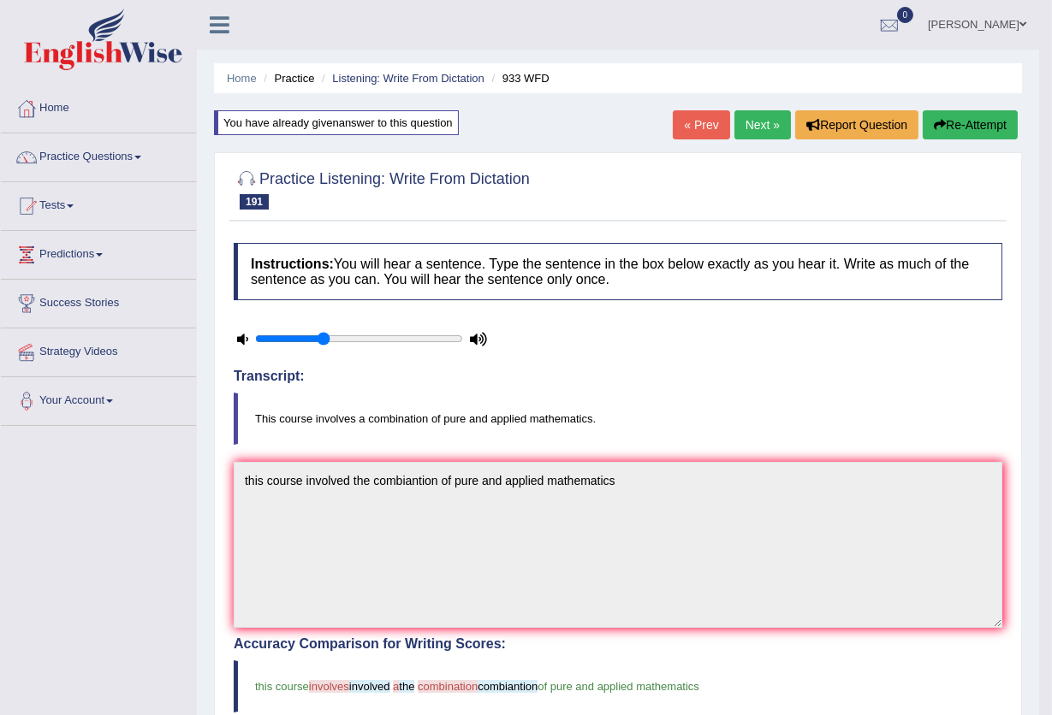
click at [741, 130] on link "Next »" at bounding box center [762, 124] width 56 height 29
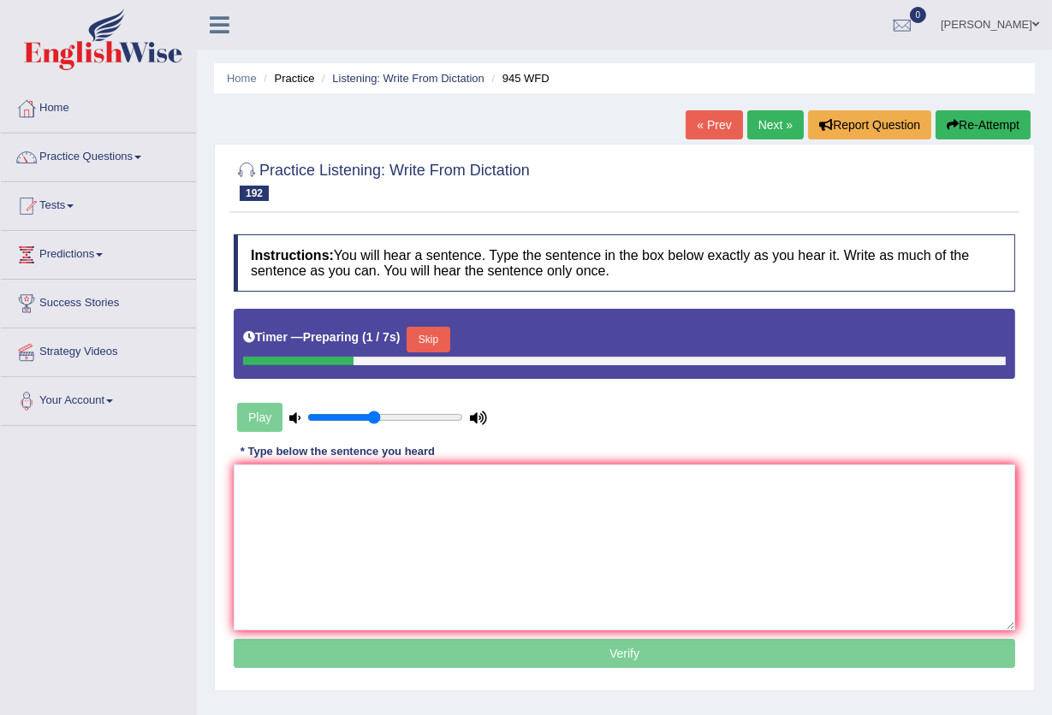
type input "0.45"
click at [374, 418] on input "range" at bounding box center [385, 418] width 156 height 14
click at [442, 334] on button "Skip" at bounding box center [427, 340] width 43 height 26
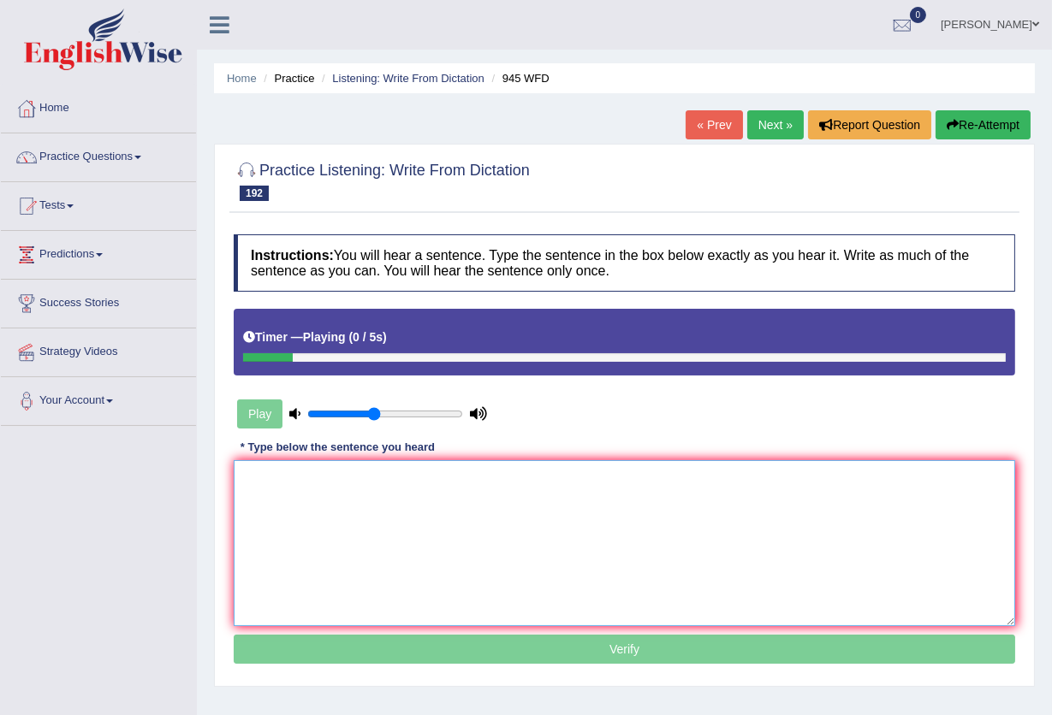
drag, startPoint x: 326, startPoint y: 524, endPoint x: 336, endPoint y: 492, distance: 33.3
click at [330, 524] on textarea at bounding box center [624, 543] width 781 height 166
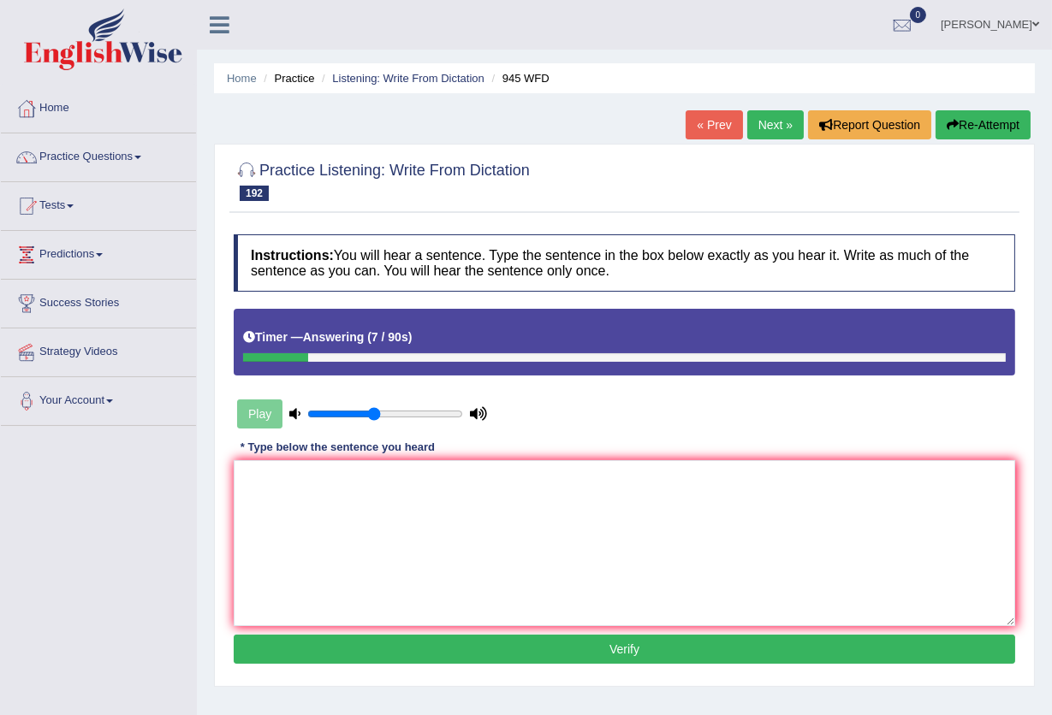
click at [963, 125] on button "Re-Attempt" at bounding box center [982, 124] width 95 height 29
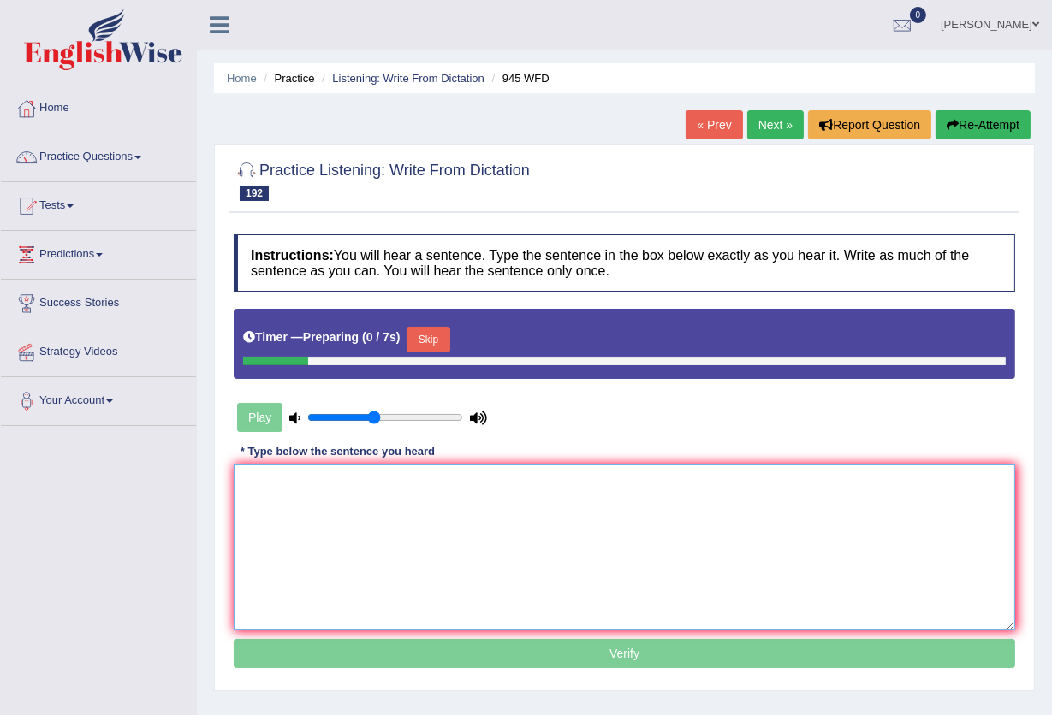
click at [347, 521] on textarea at bounding box center [624, 548] width 781 height 166
click at [449, 341] on button "Skip" at bounding box center [427, 340] width 43 height 26
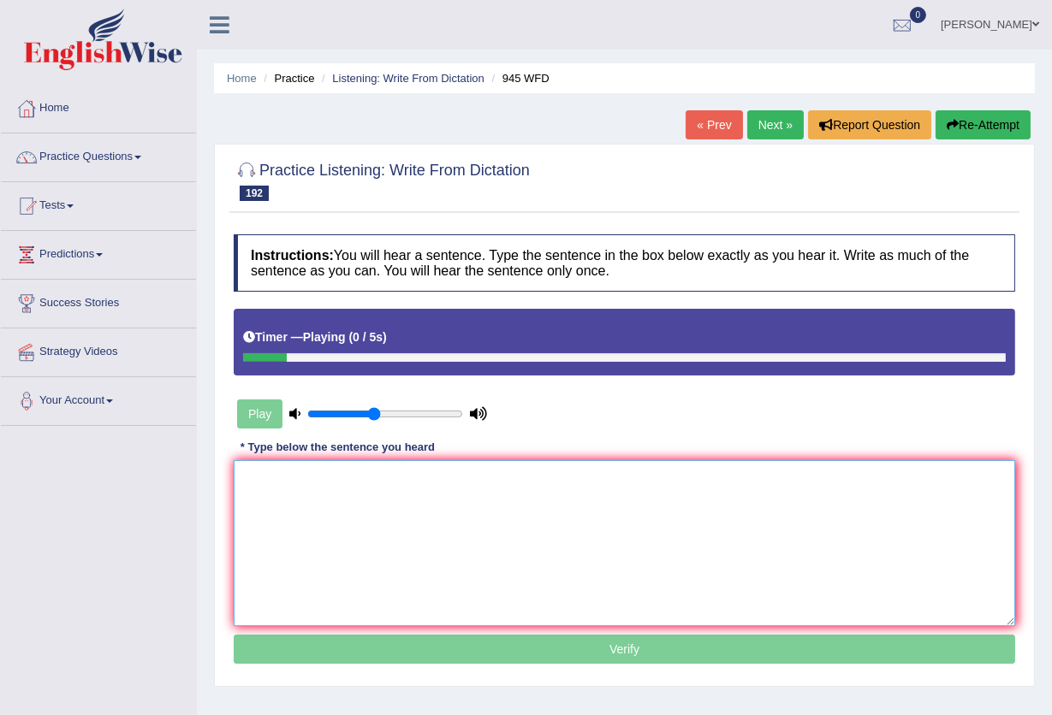
click at [359, 551] on textarea at bounding box center [624, 543] width 781 height 166
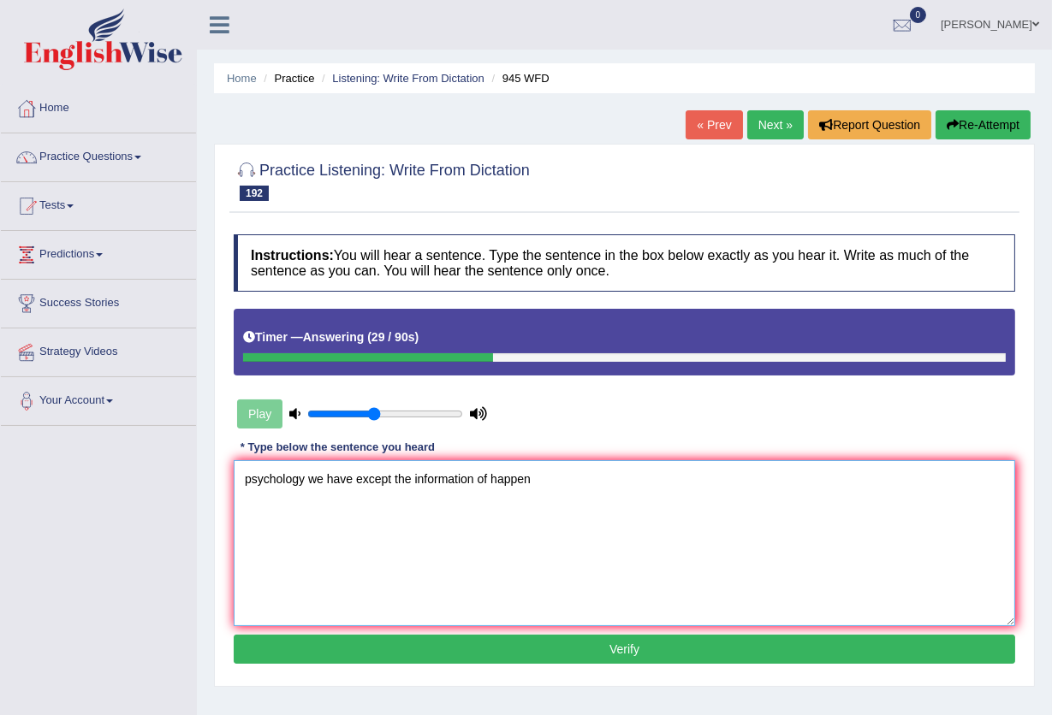
type textarea "psychology we have except the information of happen"
click at [528, 654] on button "Verify" at bounding box center [624, 649] width 781 height 29
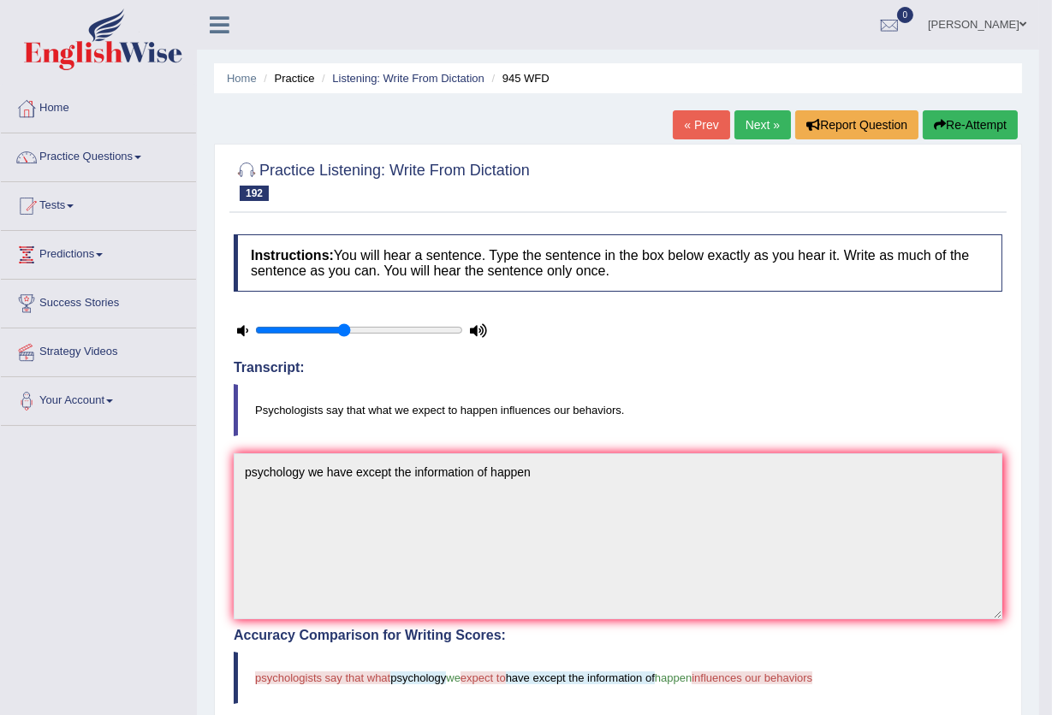
click at [944, 121] on button "Re-Attempt" at bounding box center [969, 124] width 95 height 29
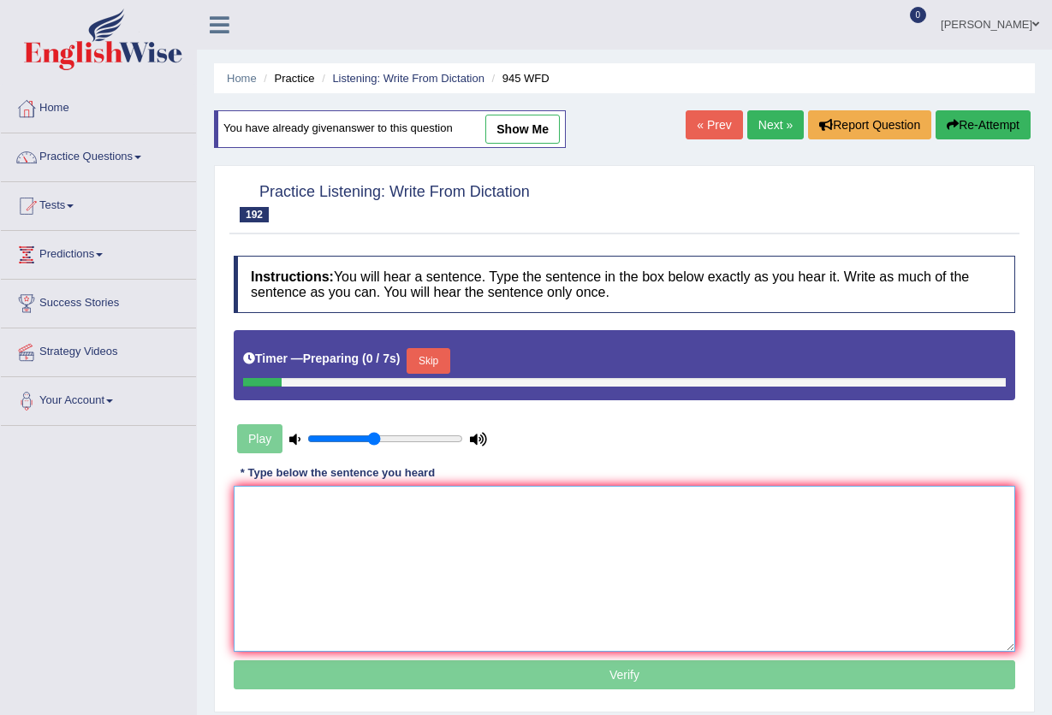
click at [436, 570] on textarea at bounding box center [624, 569] width 781 height 166
click at [441, 371] on button "Skip" at bounding box center [427, 361] width 43 height 26
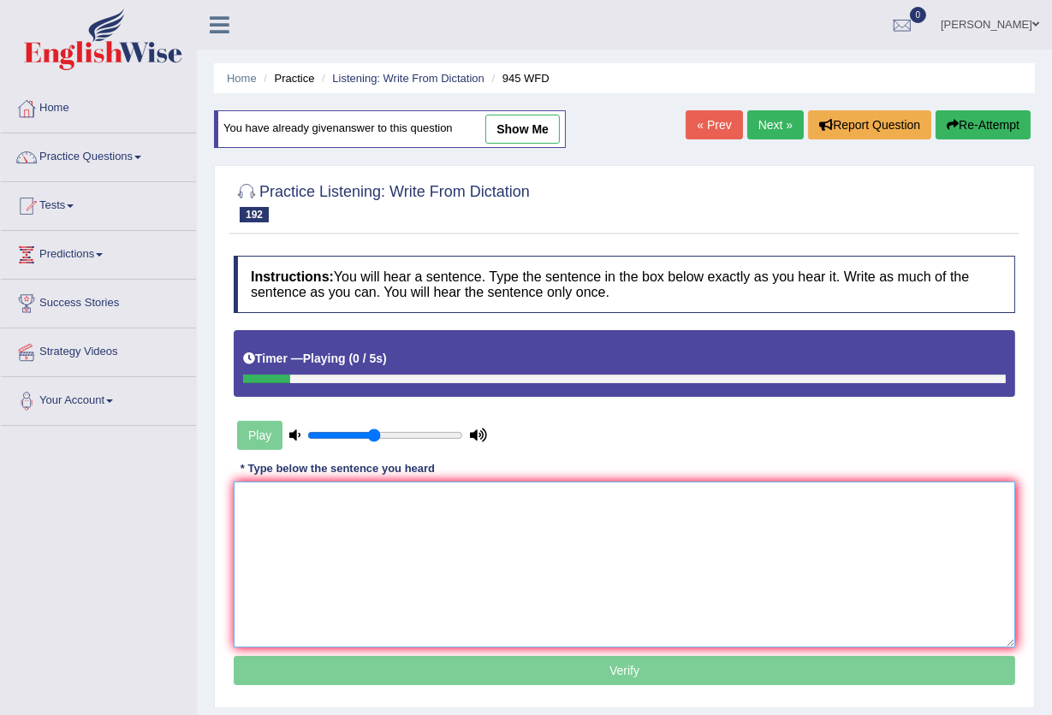
click at [392, 516] on textarea at bounding box center [624, 565] width 781 height 166
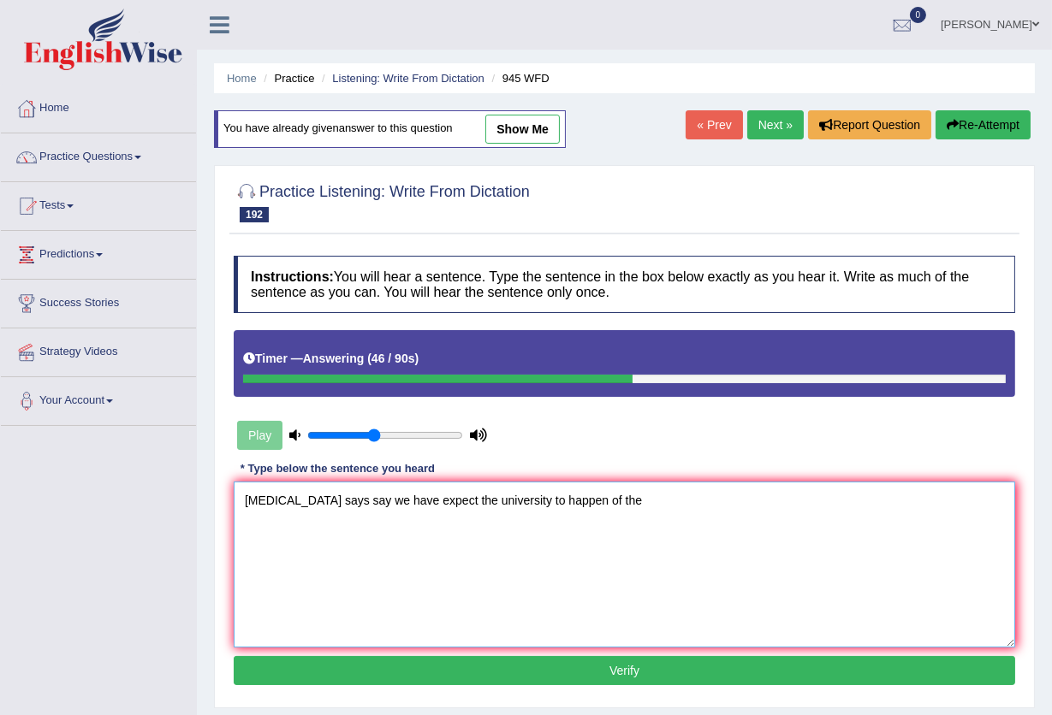
type textarea "psychologist says say we have expect the university to happen of the"
click at [490, 666] on button "Verify" at bounding box center [624, 670] width 781 height 29
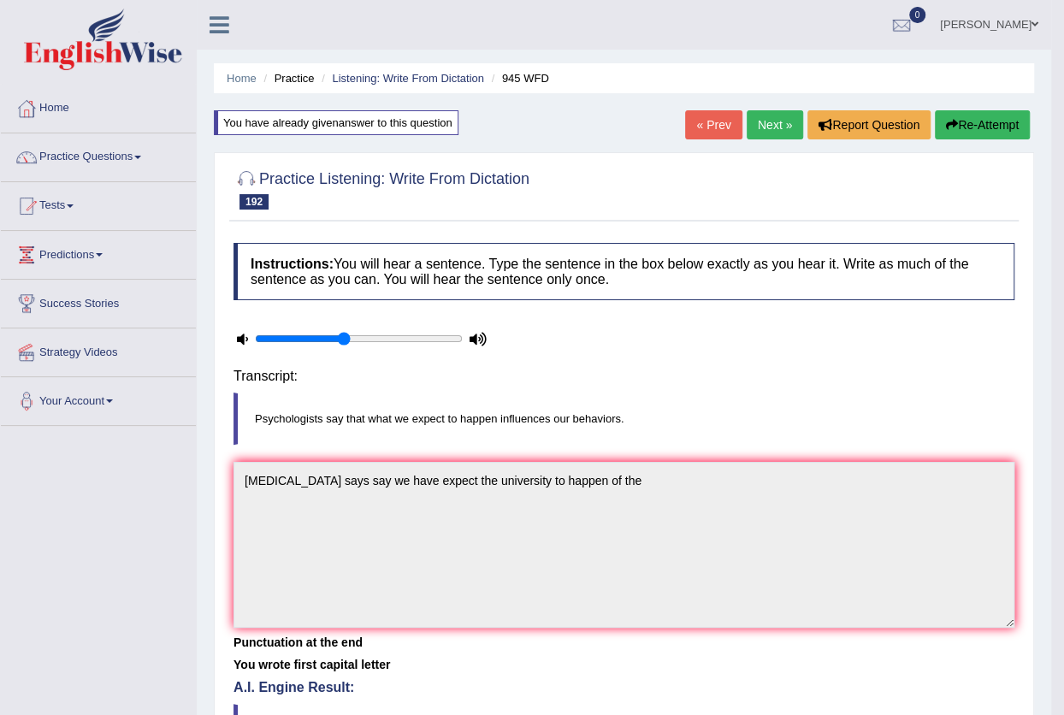
click at [490, 666] on body "Toggle navigation Home Practice Questions Speaking Practice Read Aloud Repeat S…" at bounding box center [532, 357] width 1064 height 715
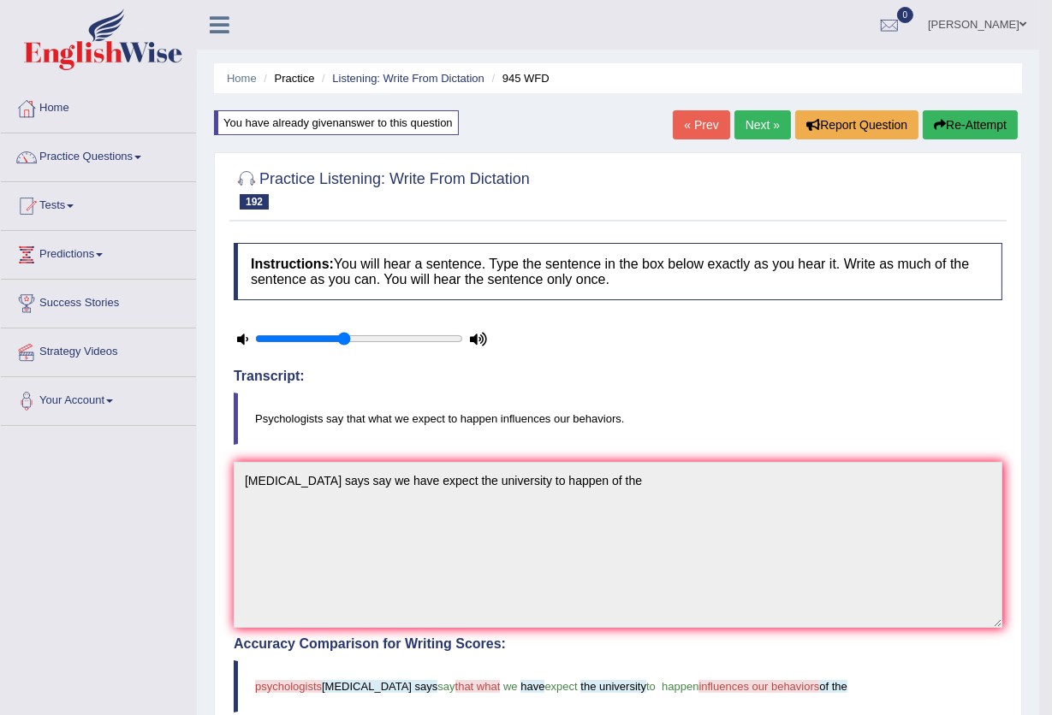
click at [756, 124] on link "Next »" at bounding box center [762, 124] width 56 height 29
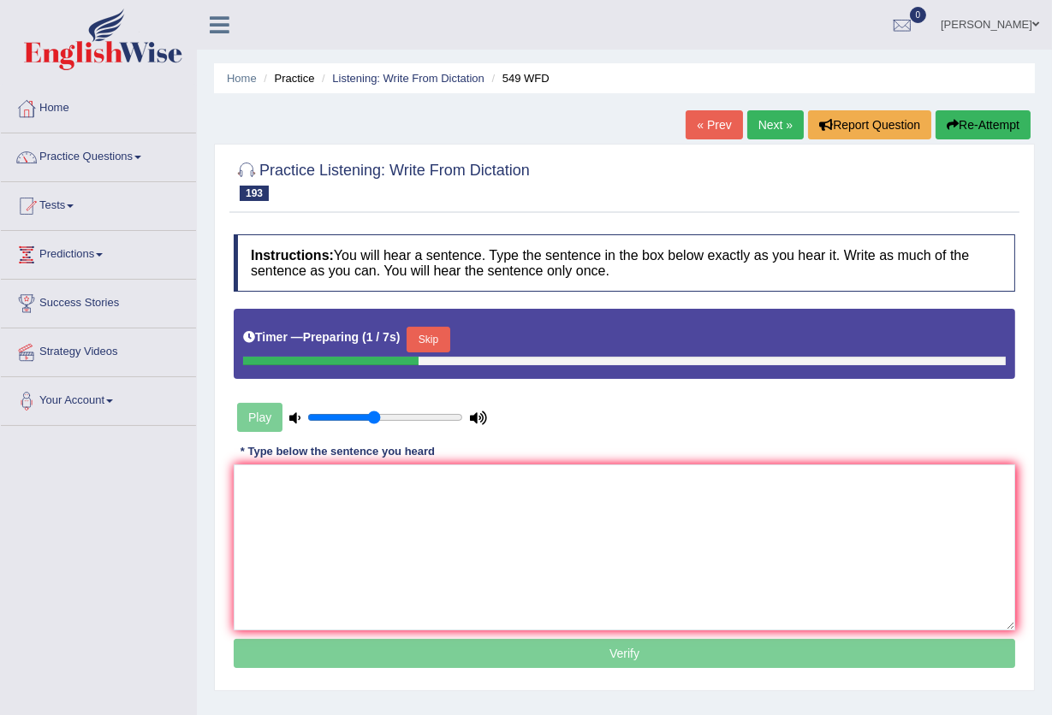
click at [438, 345] on button "Skip" at bounding box center [427, 340] width 43 height 26
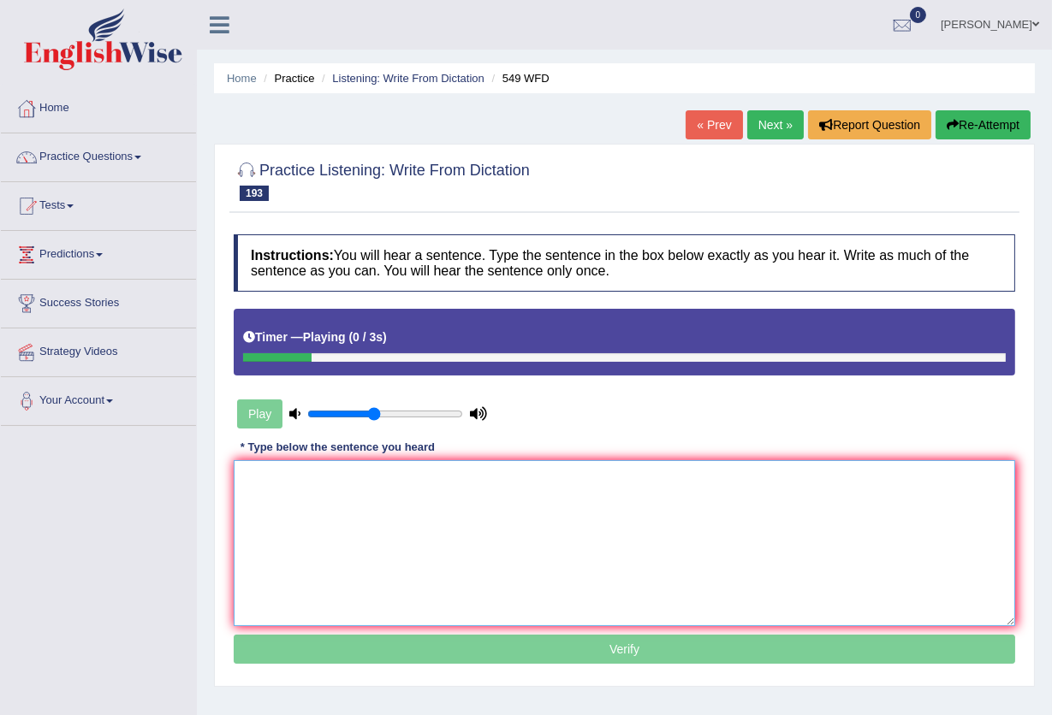
click at [379, 501] on textarea at bounding box center [624, 543] width 781 height 166
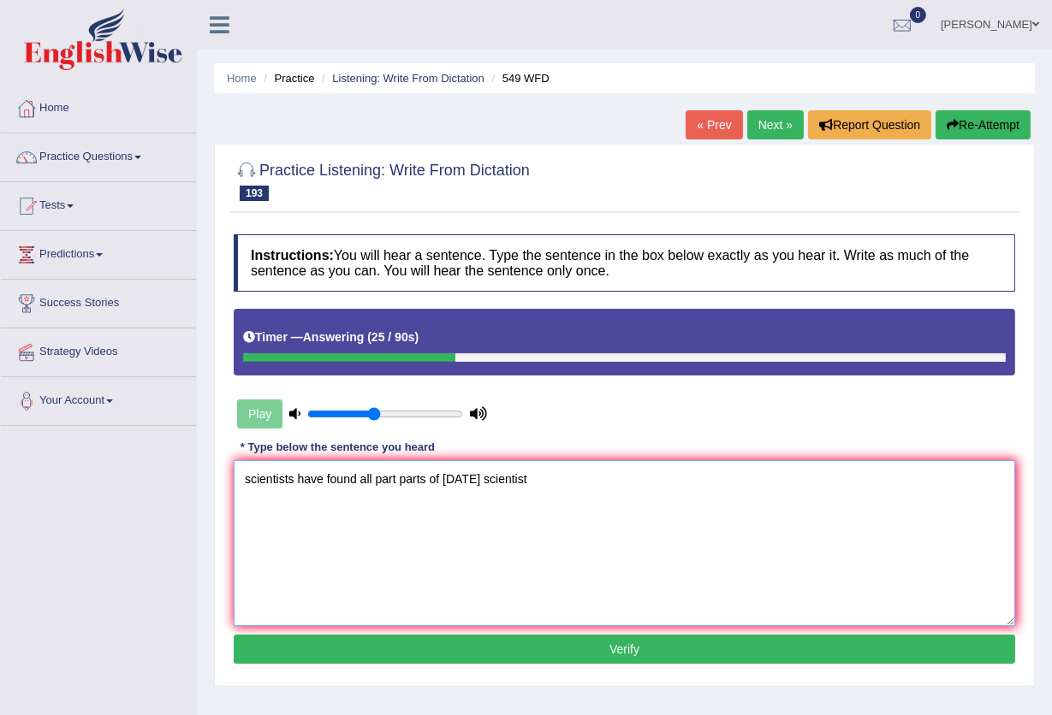
type textarea "scientists have found all part parts of today scientist"
click at [440, 658] on button "Verify" at bounding box center [624, 649] width 781 height 29
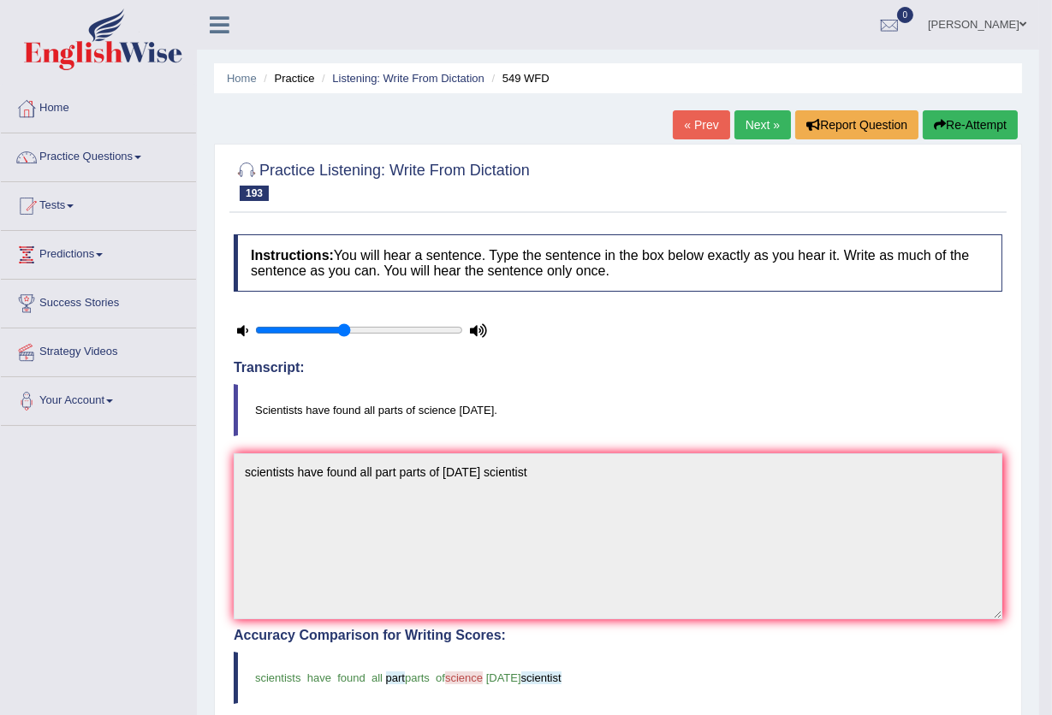
click at [760, 133] on link "Next »" at bounding box center [762, 124] width 56 height 29
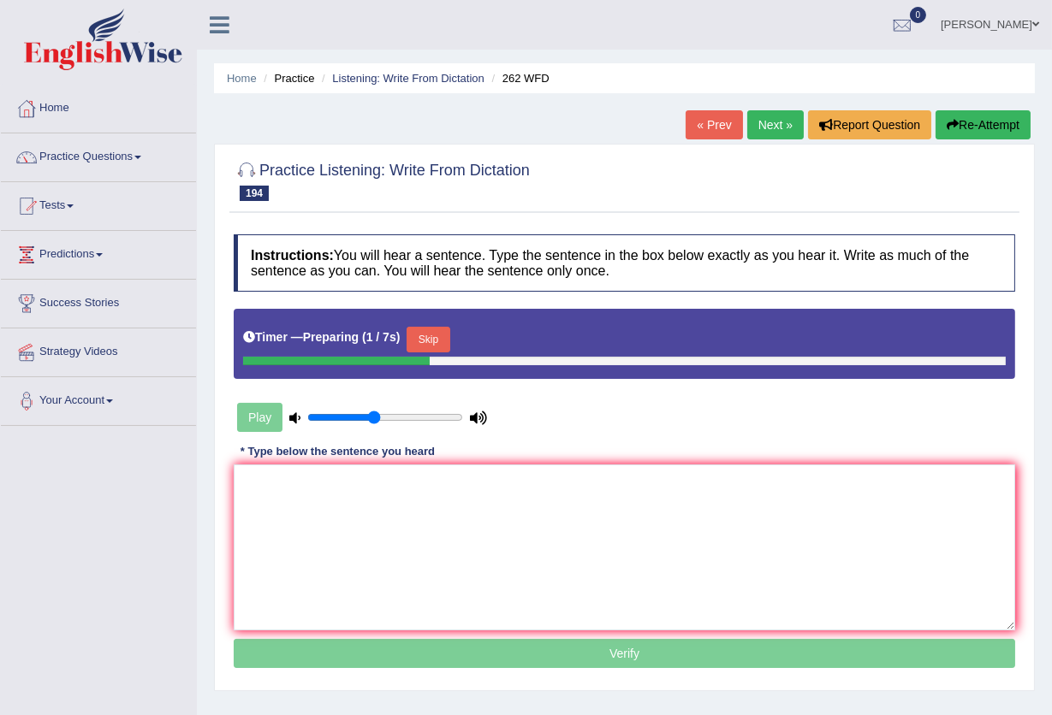
click at [428, 330] on button "Skip" at bounding box center [427, 340] width 43 height 26
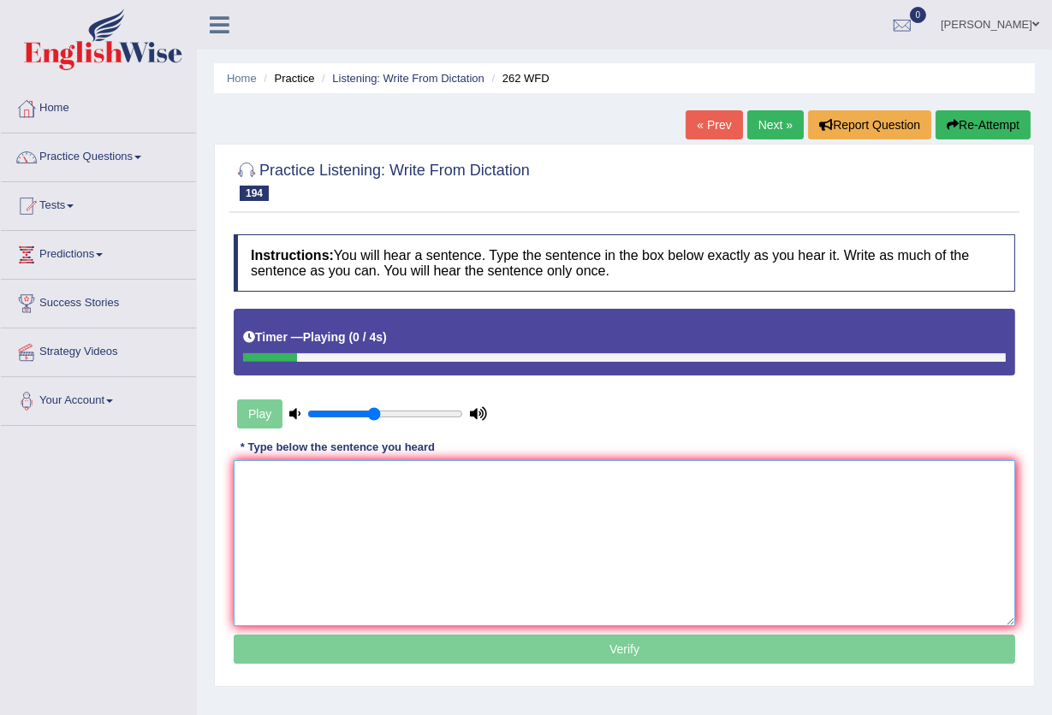
click at [361, 551] on textarea at bounding box center [624, 543] width 781 height 166
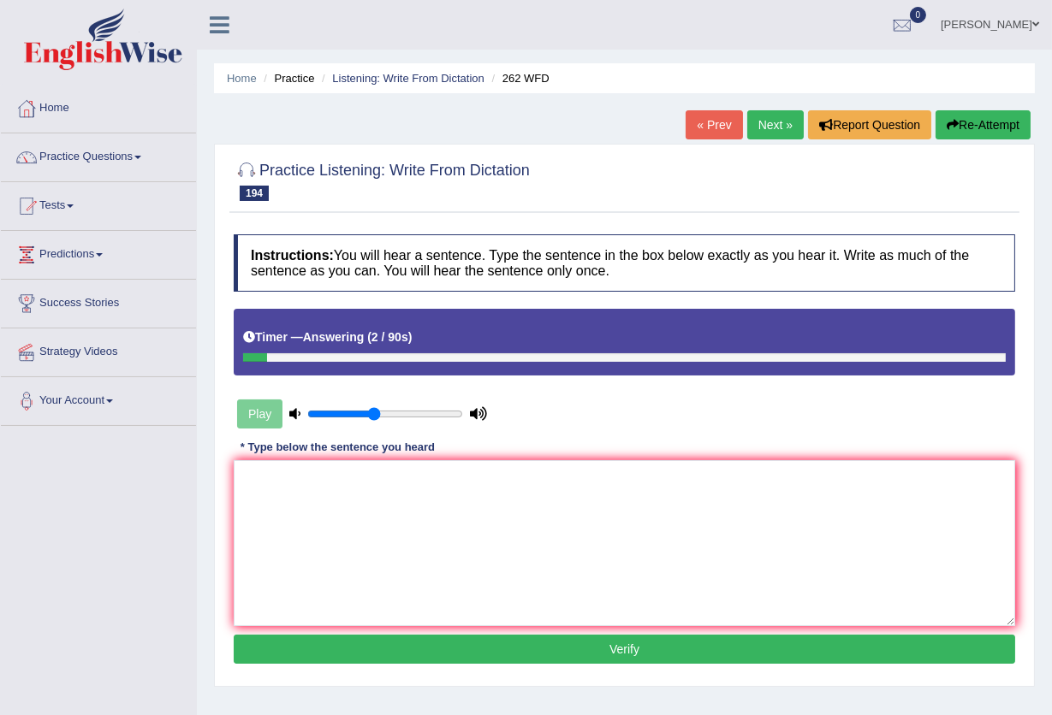
click at [981, 125] on button "Re-Attempt" at bounding box center [982, 124] width 95 height 29
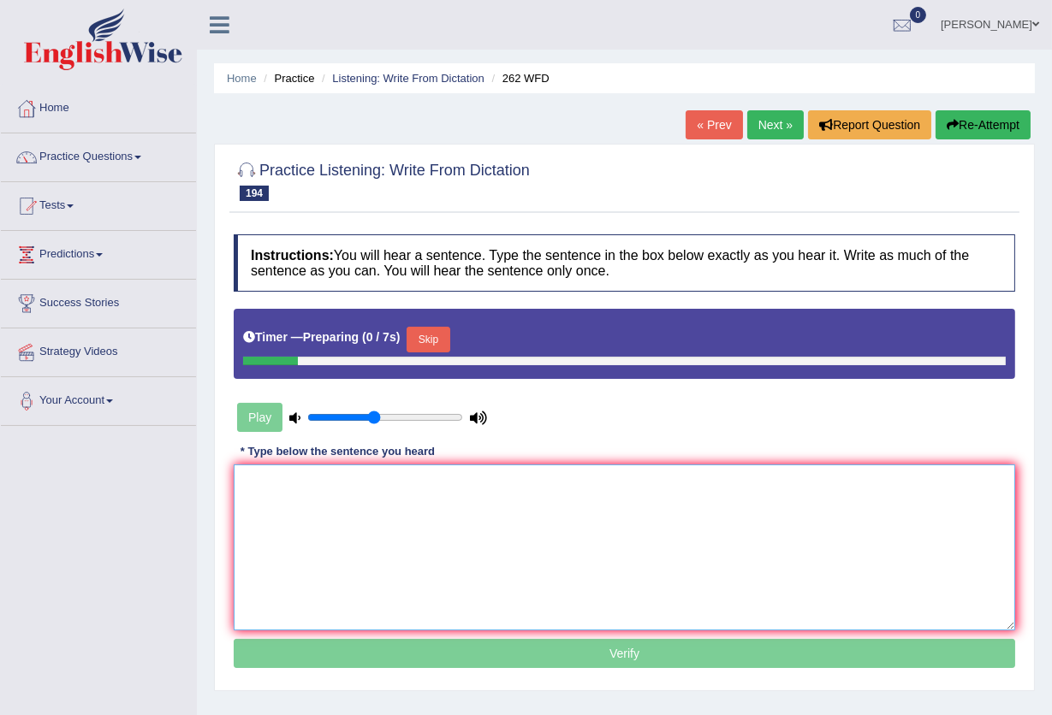
click at [767, 496] on textarea at bounding box center [624, 548] width 781 height 166
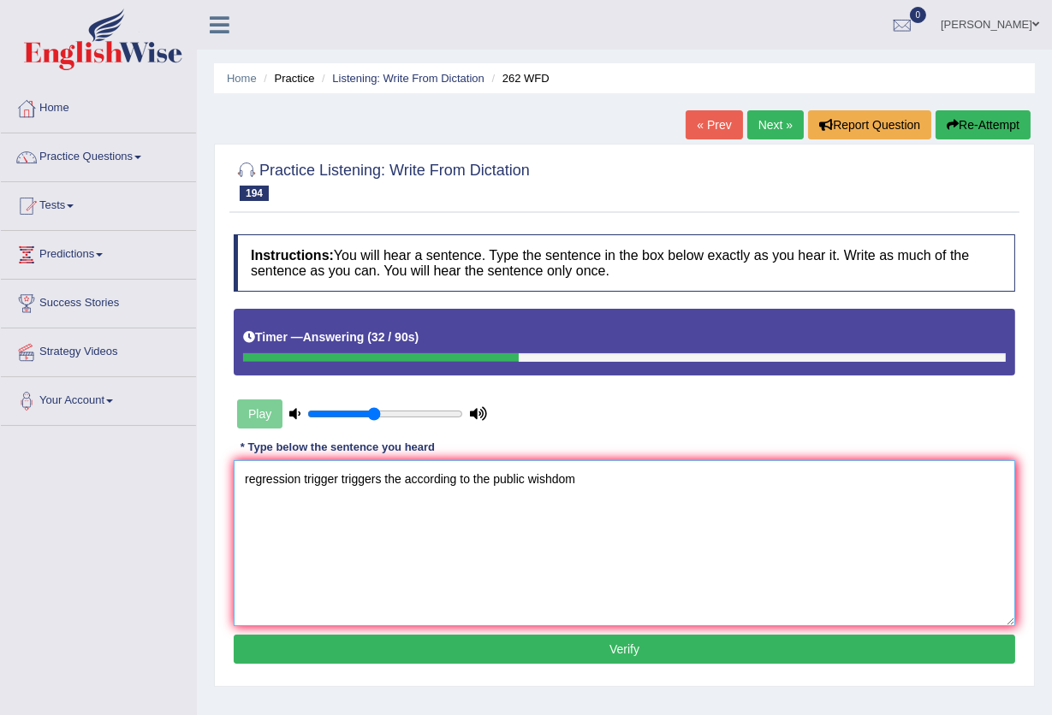
type textarea "regression trigger triggers the according to the public wishdom"
click at [621, 652] on button "Verify" at bounding box center [624, 649] width 781 height 29
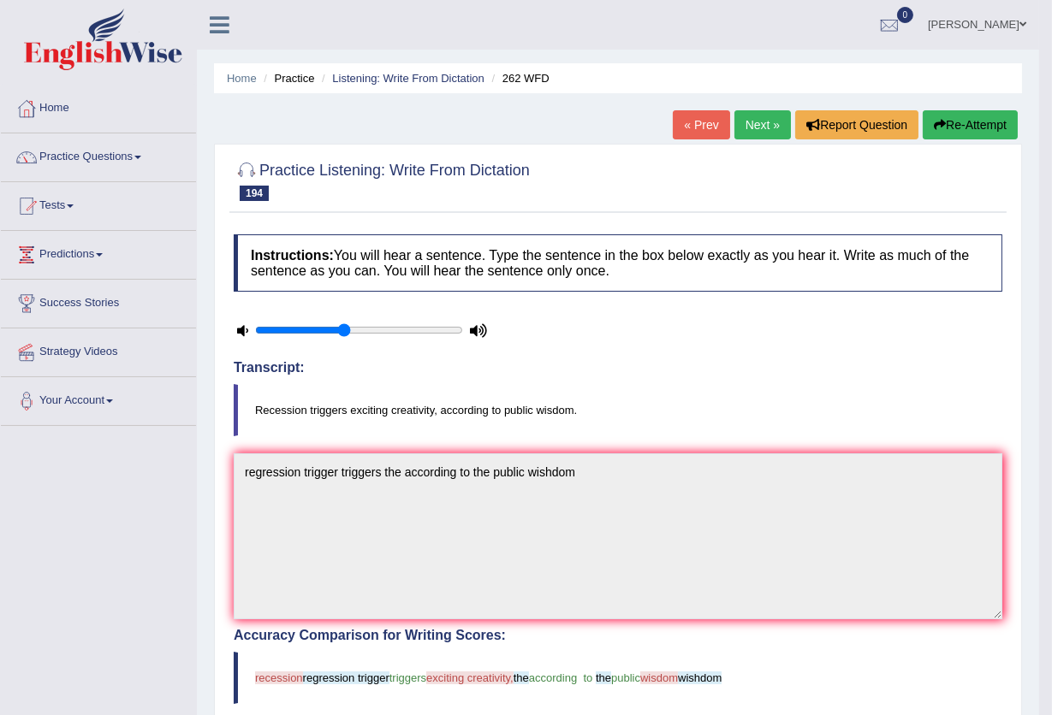
click at [751, 119] on link "Next »" at bounding box center [762, 124] width 56 height 29
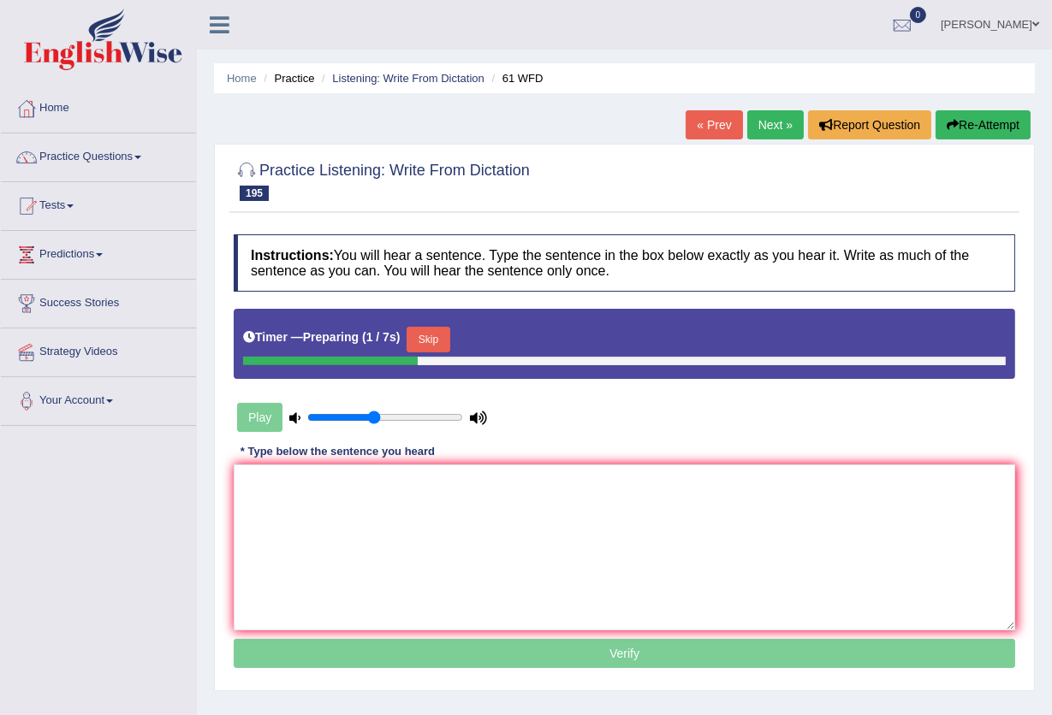
click at [436, 332] on button "Skip" at bounding box center [427, 340] width 43 height 26
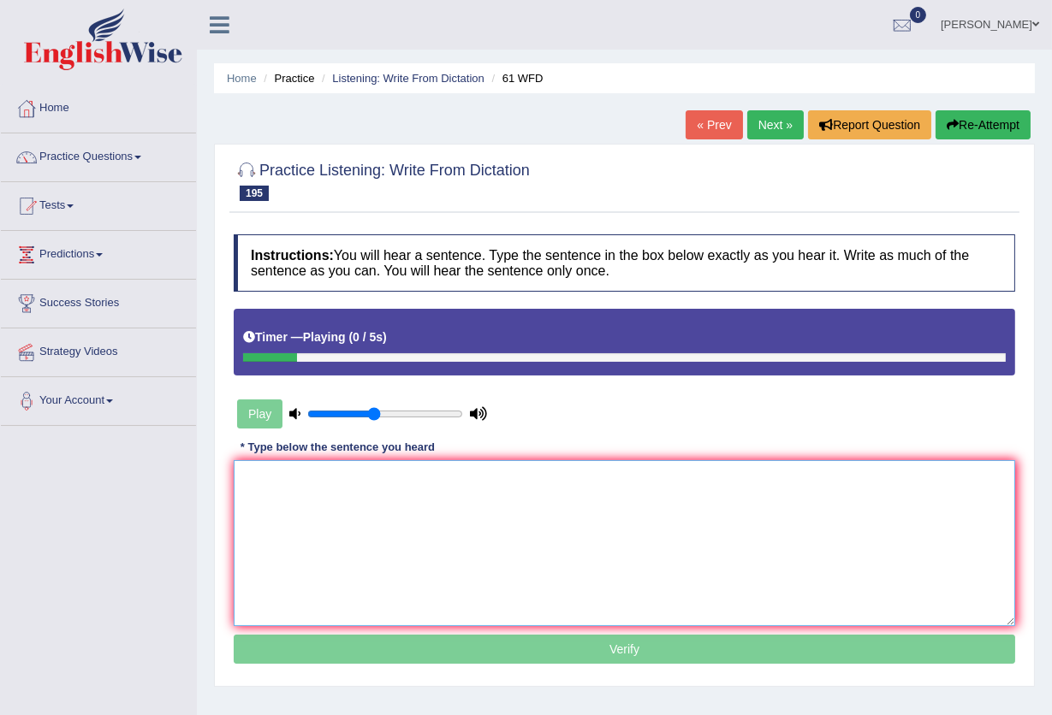
click at [434, 537] on textarea at bounding box center [624, 543] width 781 height 166
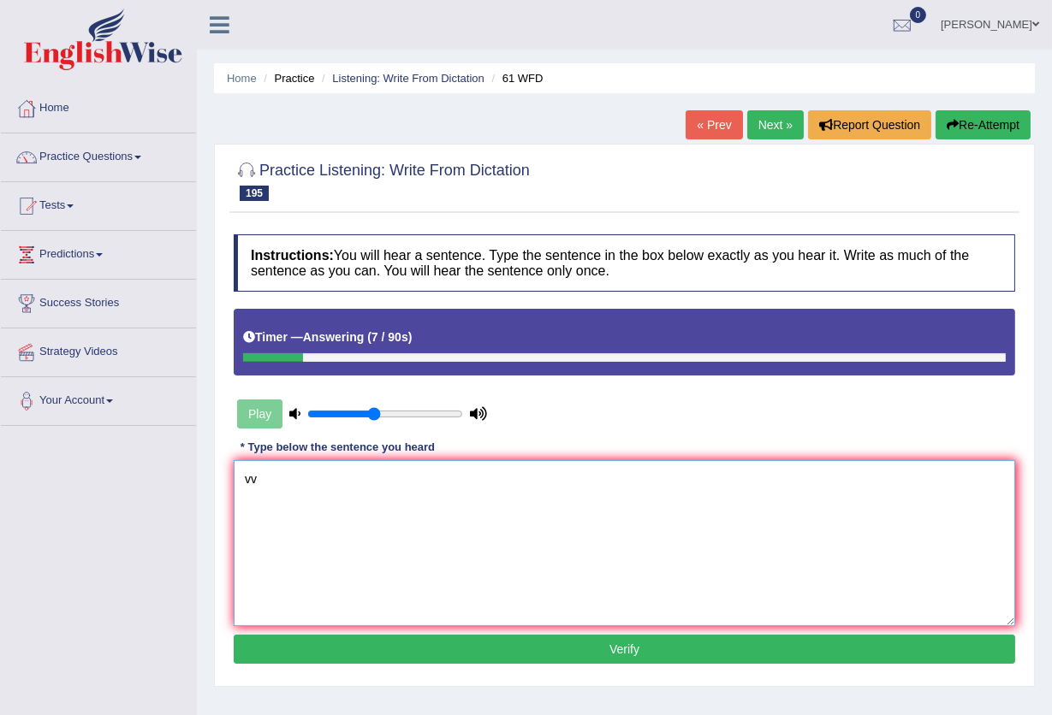
type textarea "vv"
click at [411, 646] on button "Verify" at bounding box center [624, 649] width 781 height 29
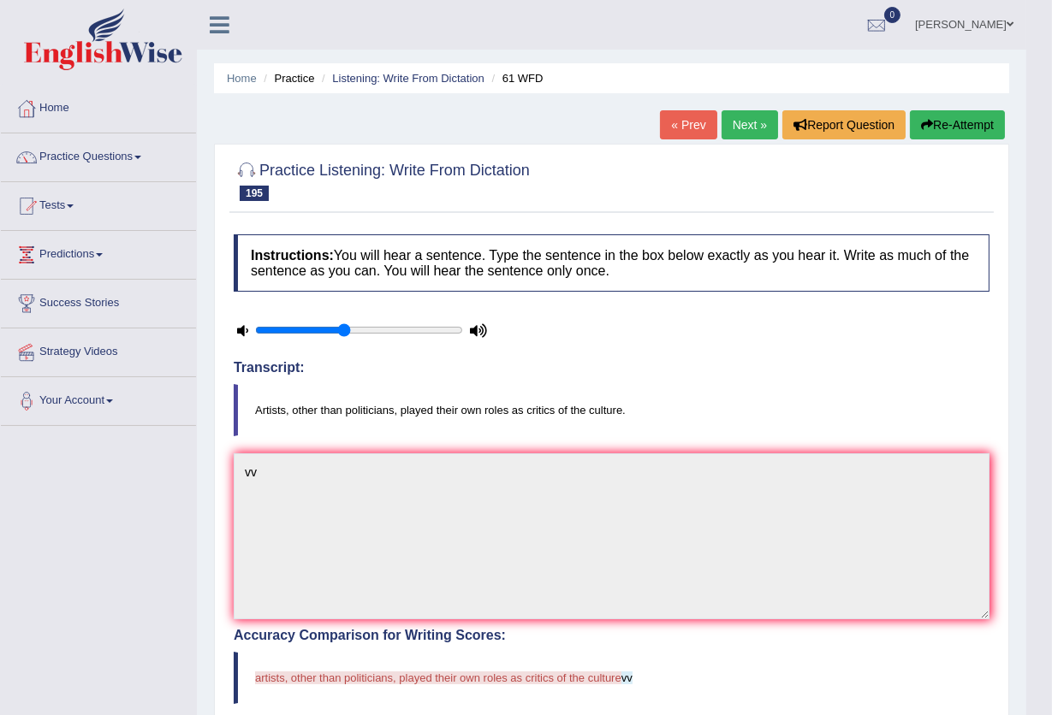
click at [983, 130] on button "Re-Attempt" at bounding box center [957, 124] width 95 height 29
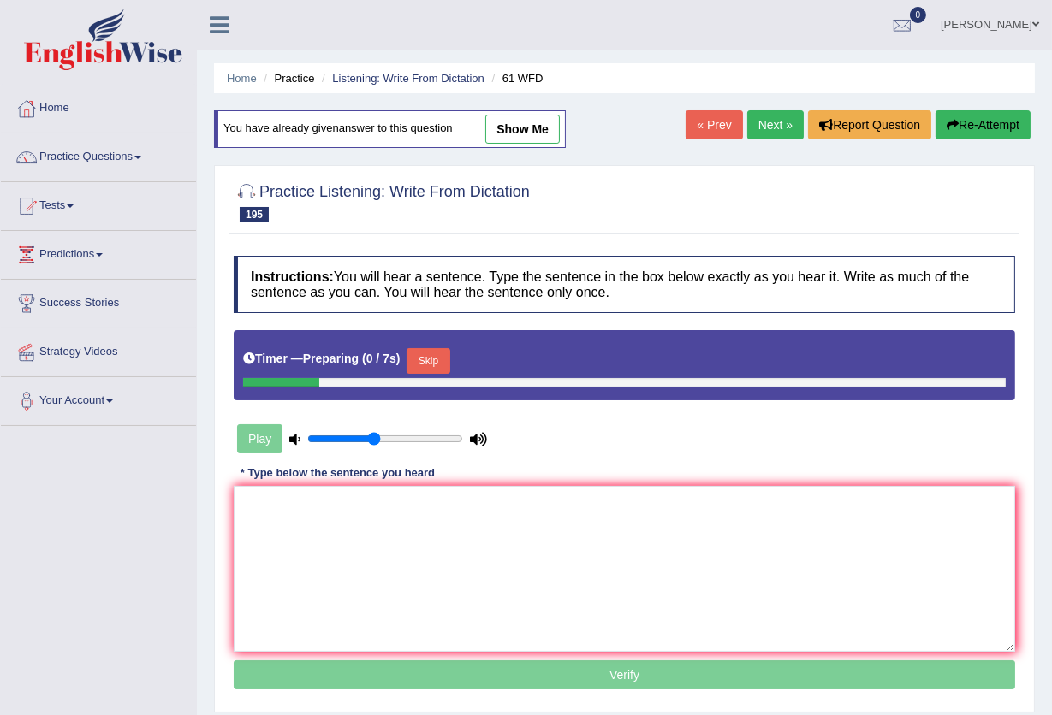
click at [436, 353] on button "Skip" at bounding box center [427, 361] width 43 height 26
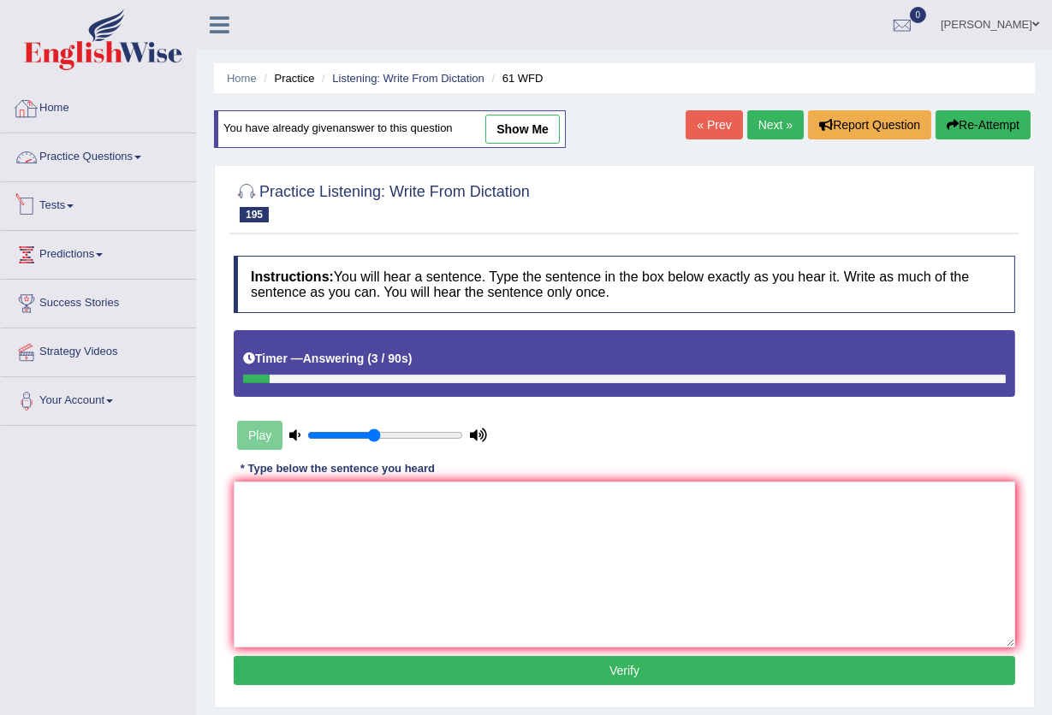
click at [133, 152] on link "Practice Questions" at bounding box center [98, 154] width 195 height 43
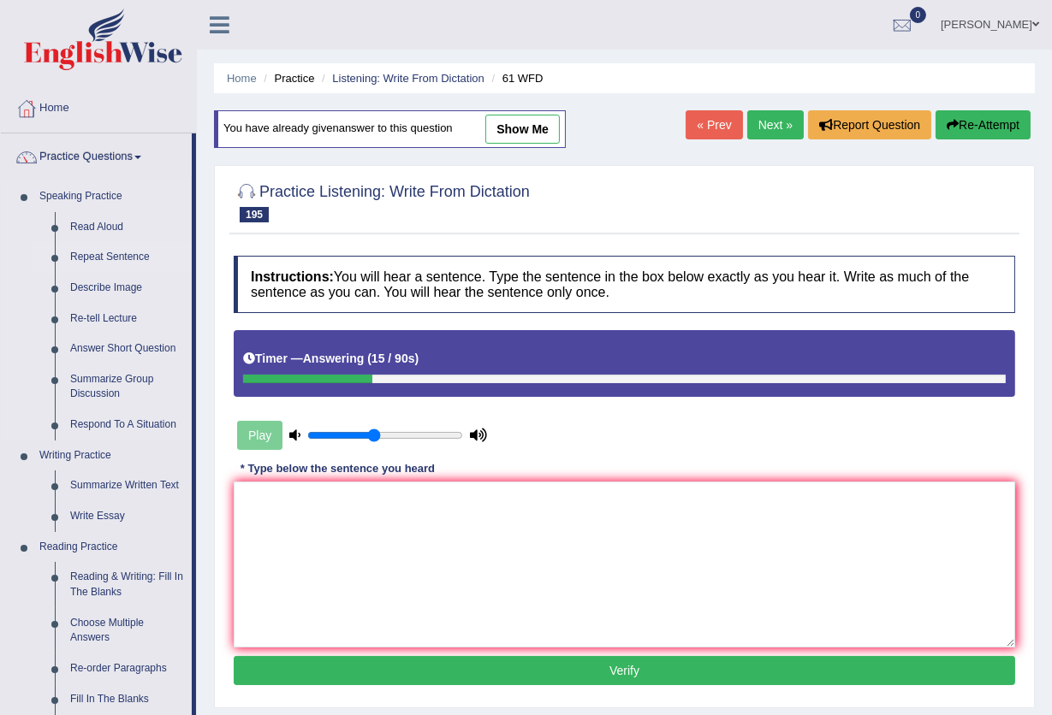
click at [114, 258] on link "Repeat Sentence" at bounding box center [126, 257] width 129 height 31
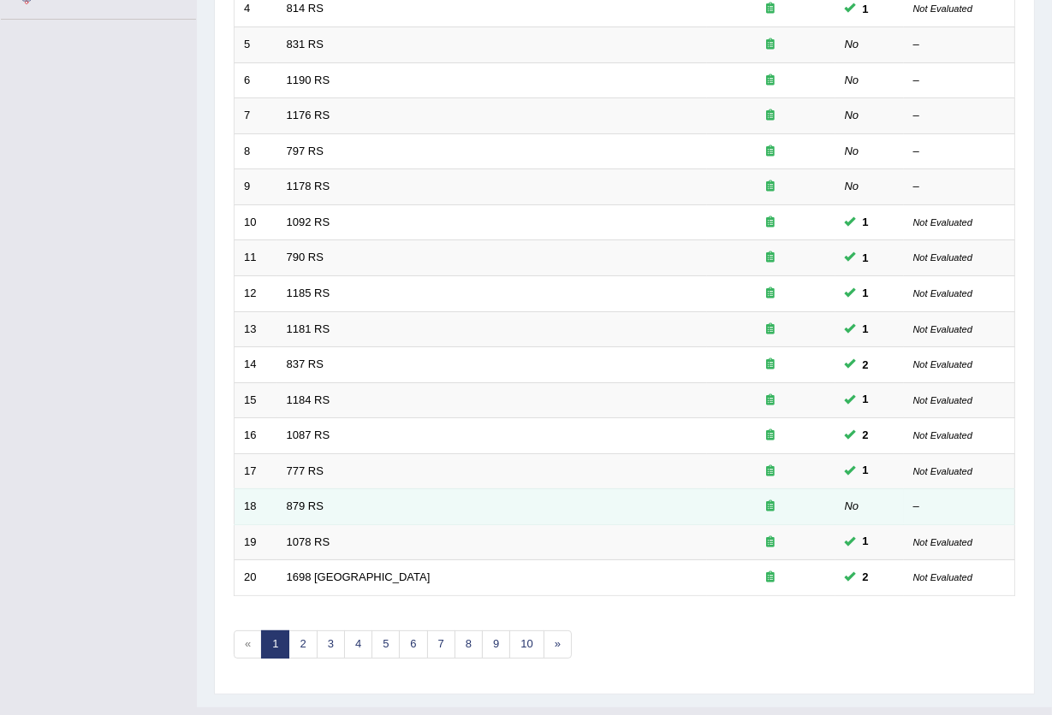
scroll to position [417, 0]
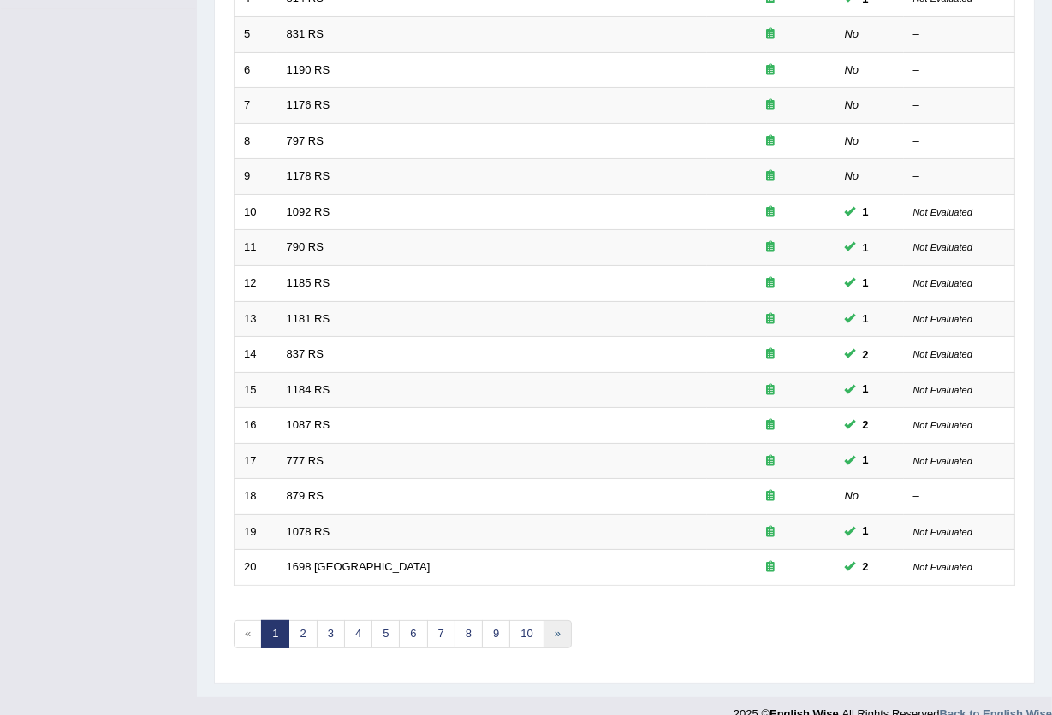
click at [564, 620] on link "»" at bounding box center [557, 634] width 28 height 28
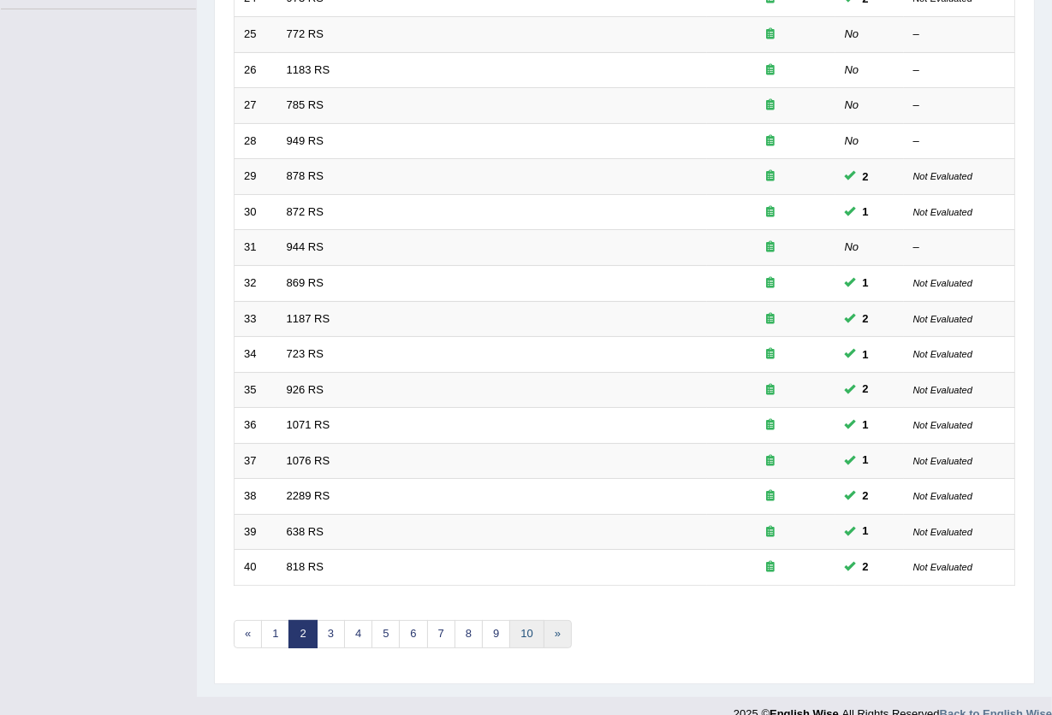
click at [542, 620] on link "10" at bounding box center [526, 634] width 34 height 28
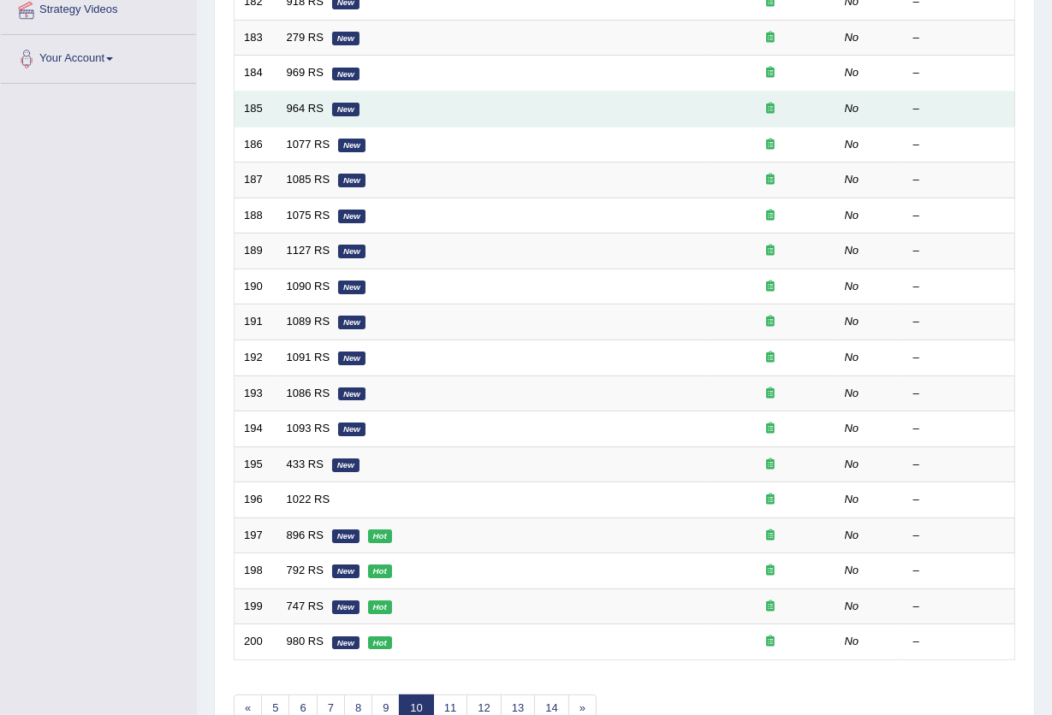
click at [303, 92] on td "964 RS New" at bounding box center [492, 110] width 430 height 36
click at [303, 102] on link "964 RS" at bounding box center [305, 108] width 37 height 13
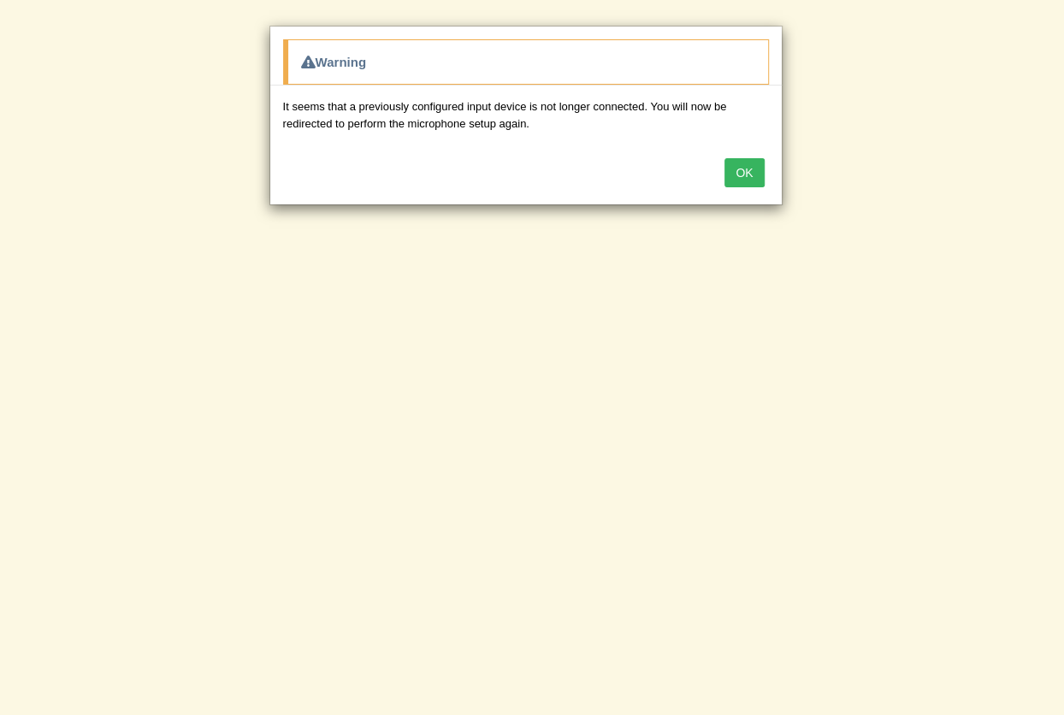
click at [736, 173] on button "OK" at bounding box center [744, 172] width 39 height 29
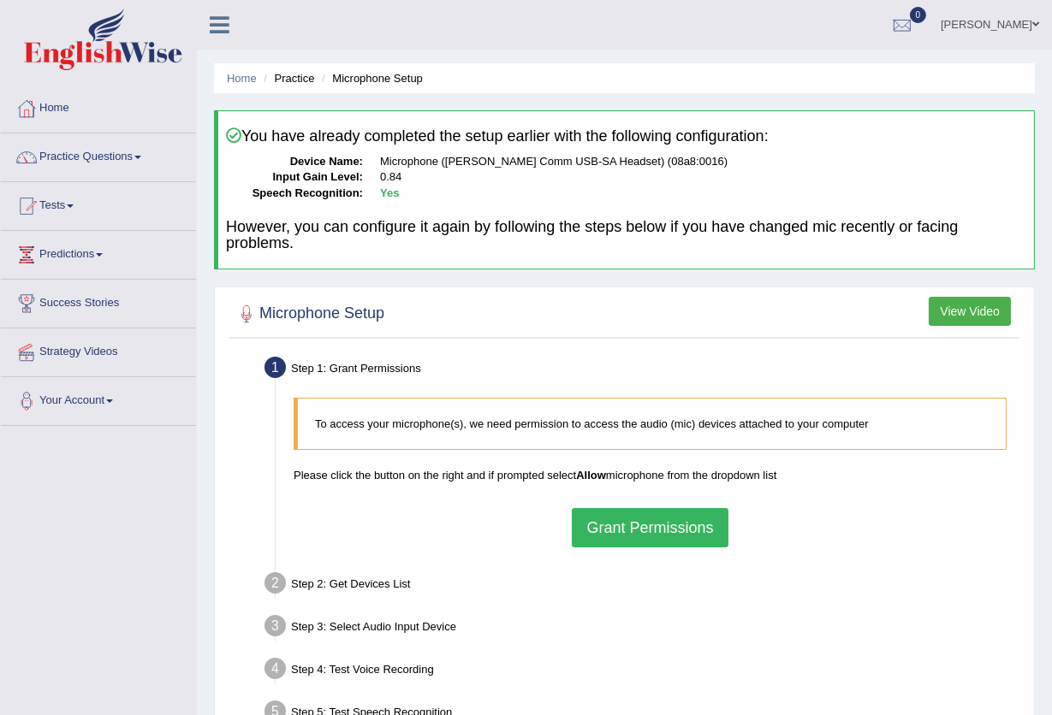
click at [606, 522] on button "Grant Permissions" at bounding box center [650, 527] width 156 height 39
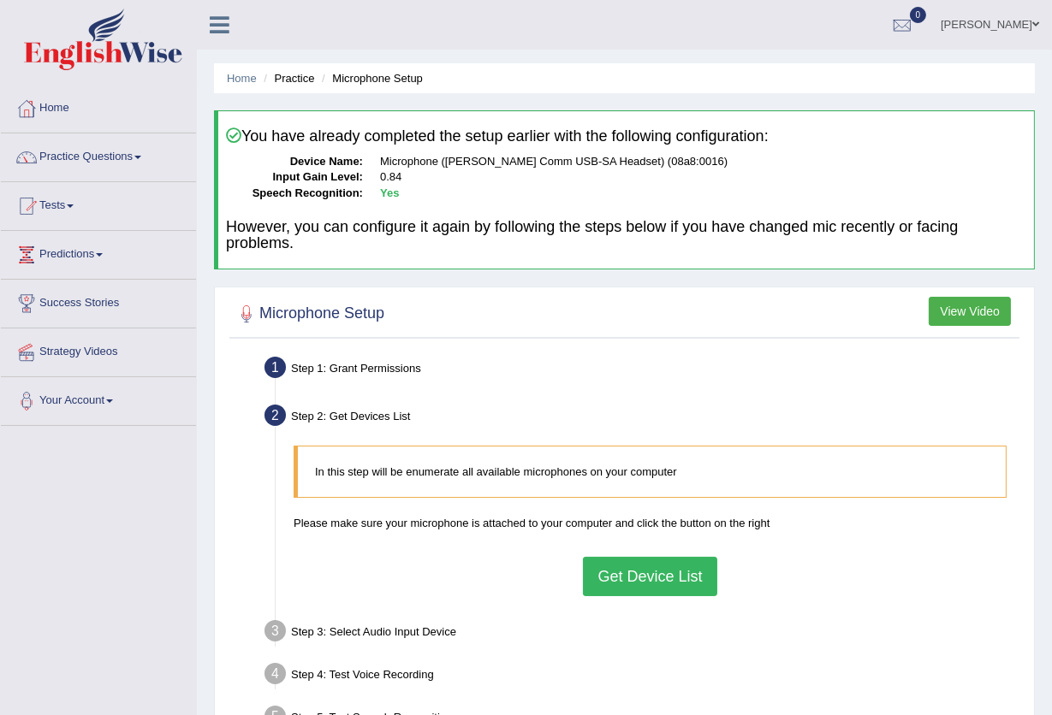
click at [609, 562] on button "Get Device List" at bounding box center [649, 576] width 133 height 39
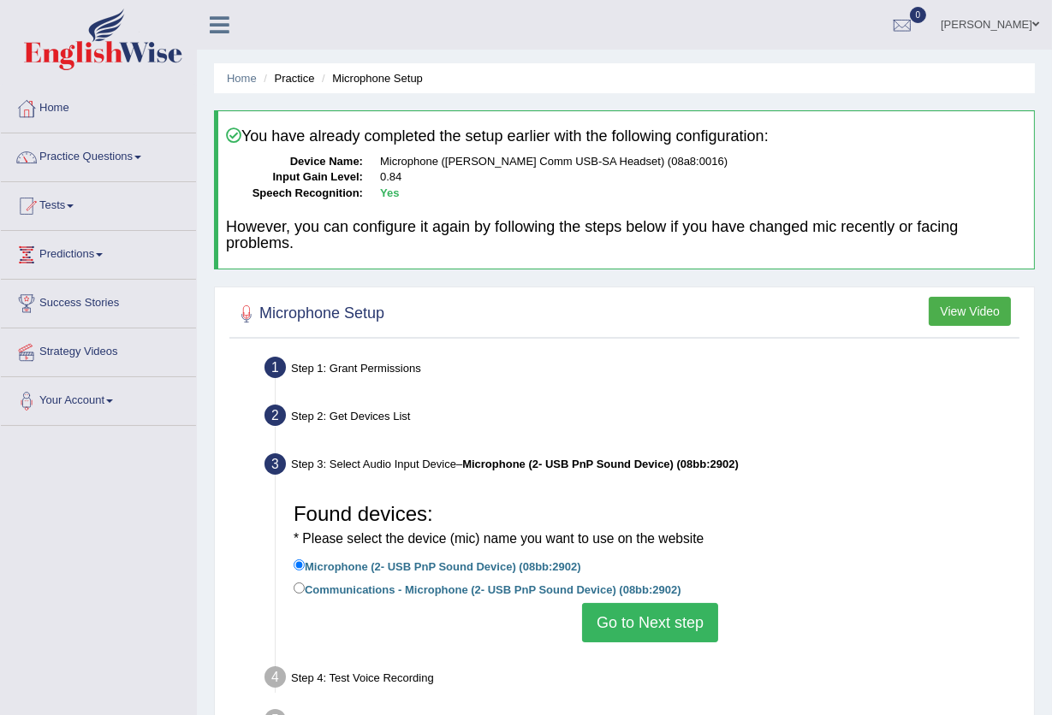
click at [613, 616] on button "Go to Next step" at bounding box center [650, 622] width 136 height 39
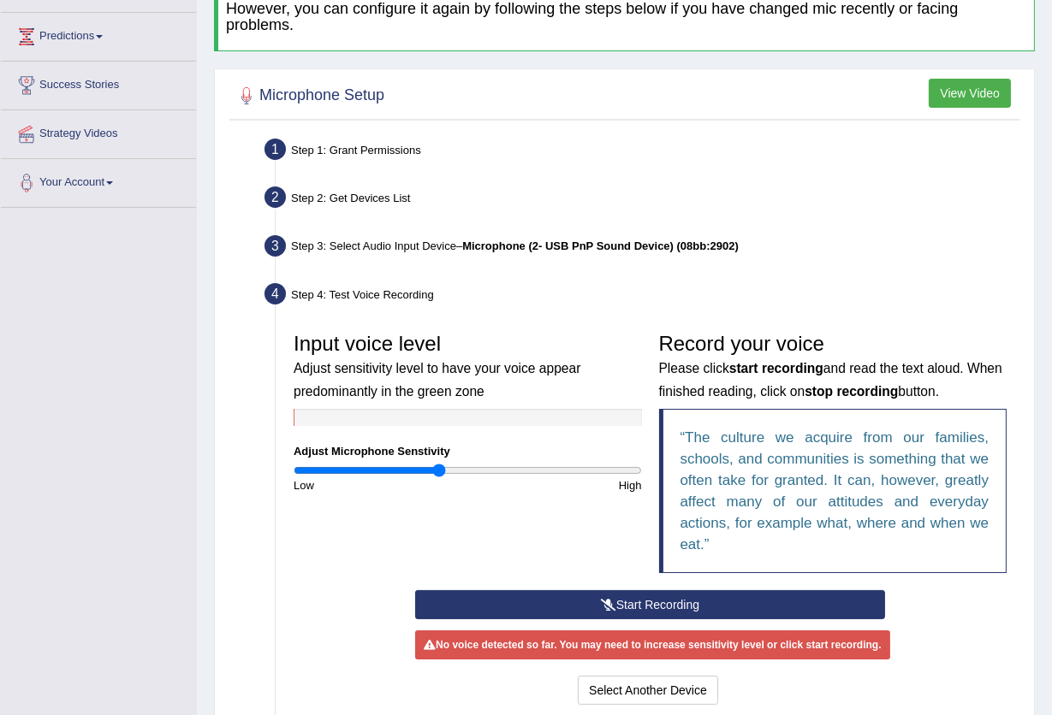
scroll to position [398, 0]
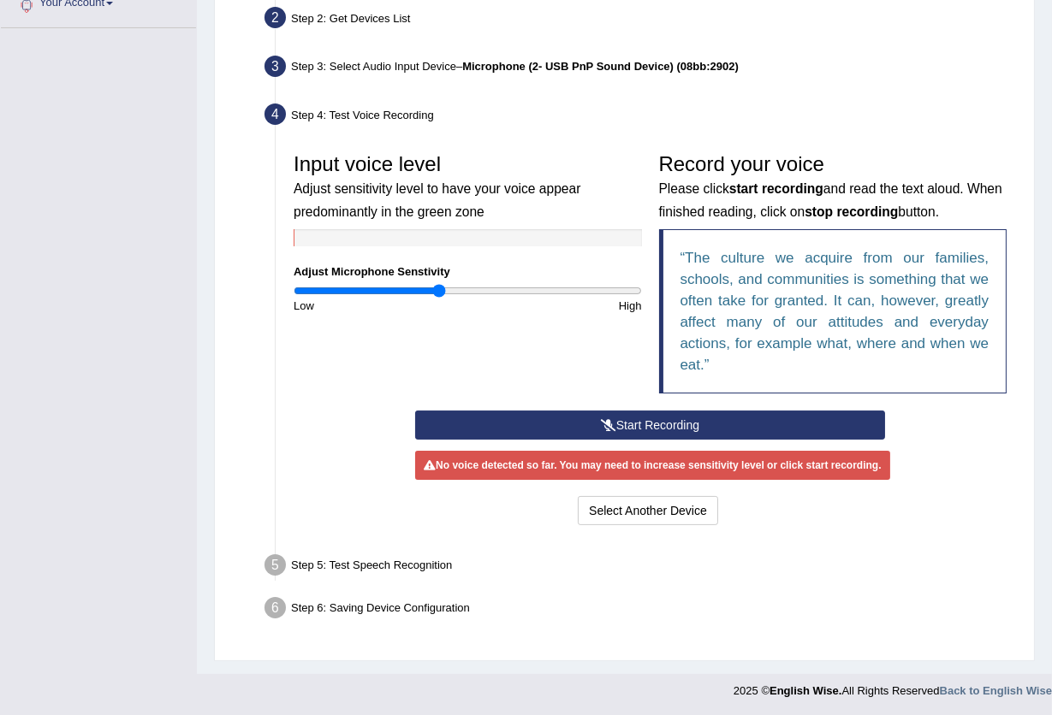
click at [676, 422] on button "Start Recording" at bounding box center [650, 425] width 470 height 29
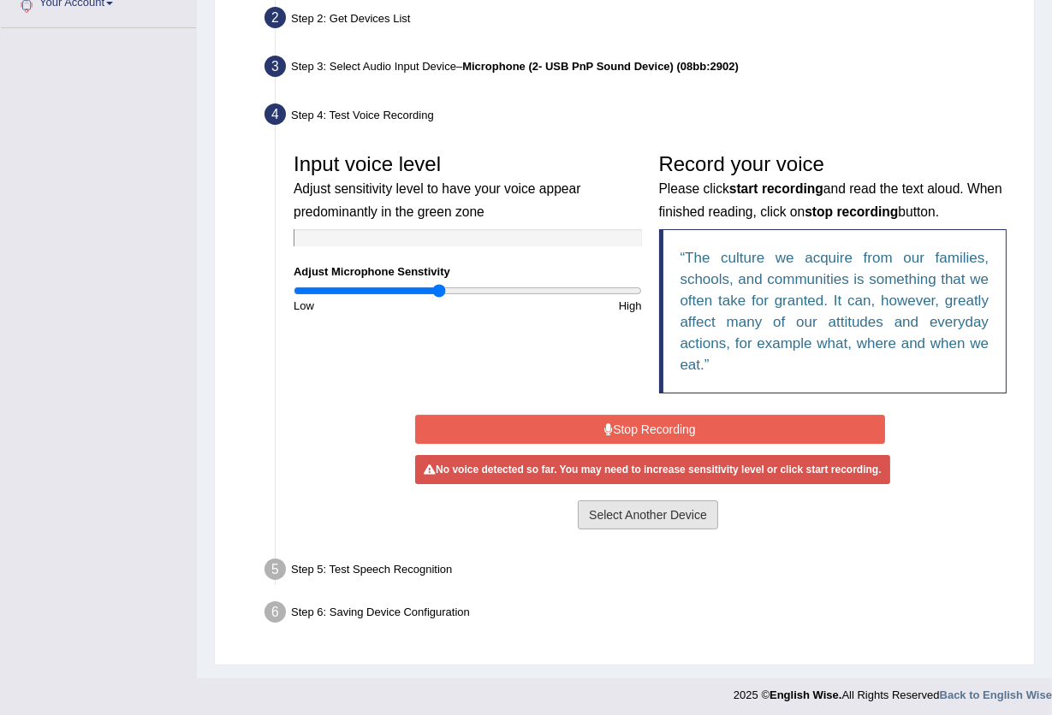
click at [648, 510] on button "Select Another Device" at bounding box center [648, 515] width 140 height 29
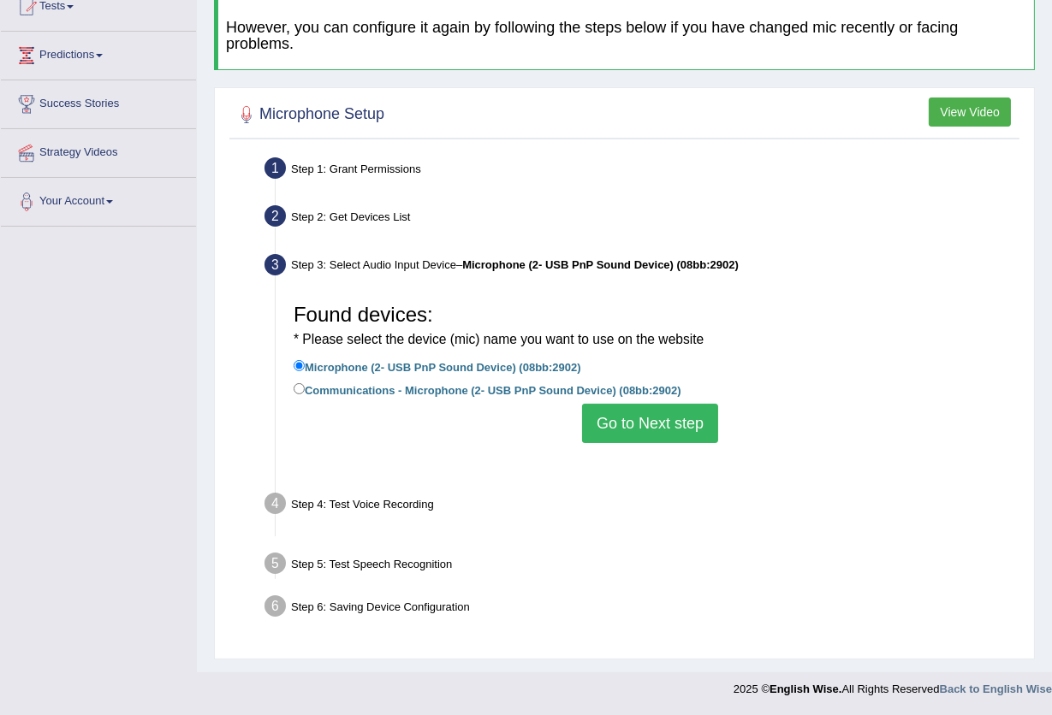
scroll to position [183, 0]
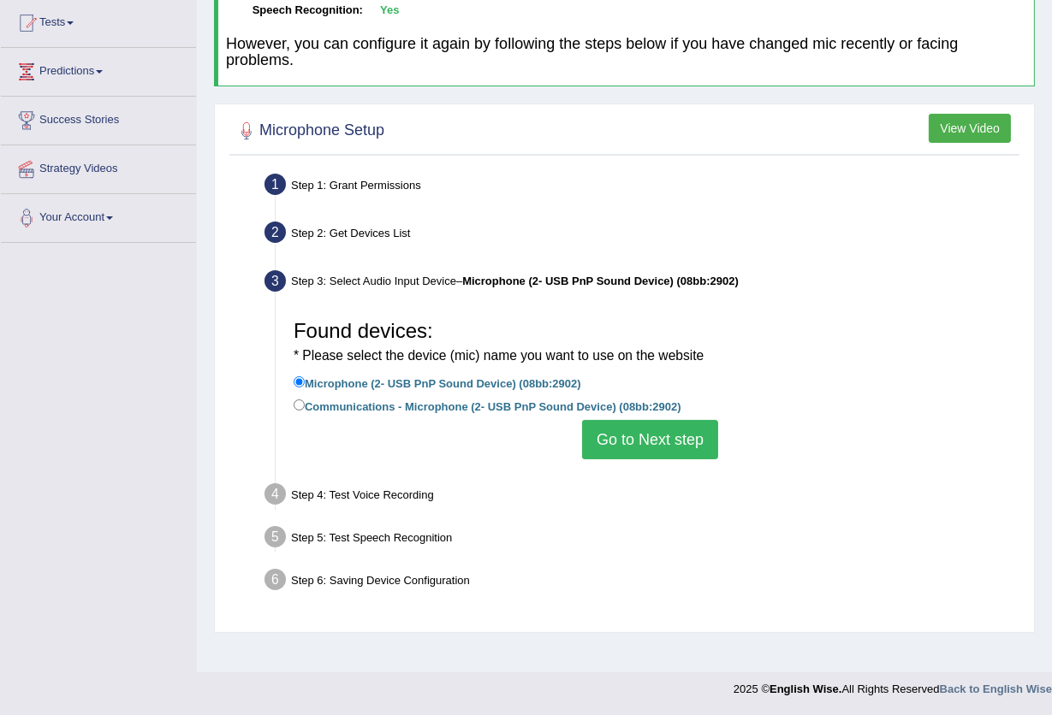
click at [631, 443] on button "Go to Next step" at bounding box center [650, 439] width 136 height 39
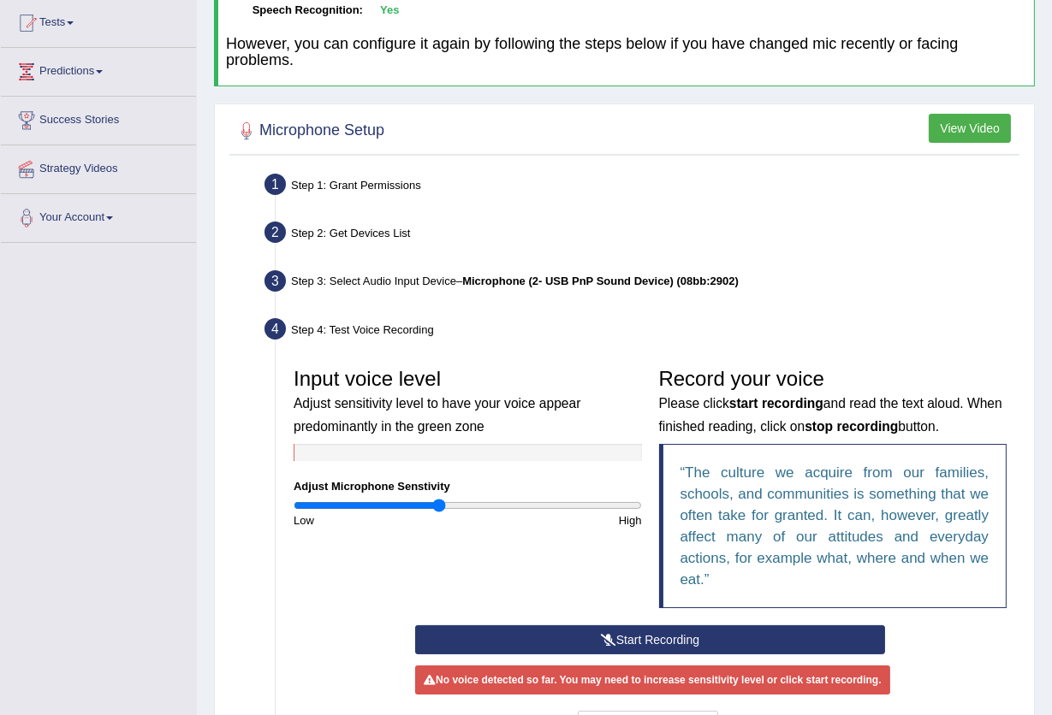
click at [615, 631] on button "Start Recording" at bounding box center [650, 640] width 470 height 29
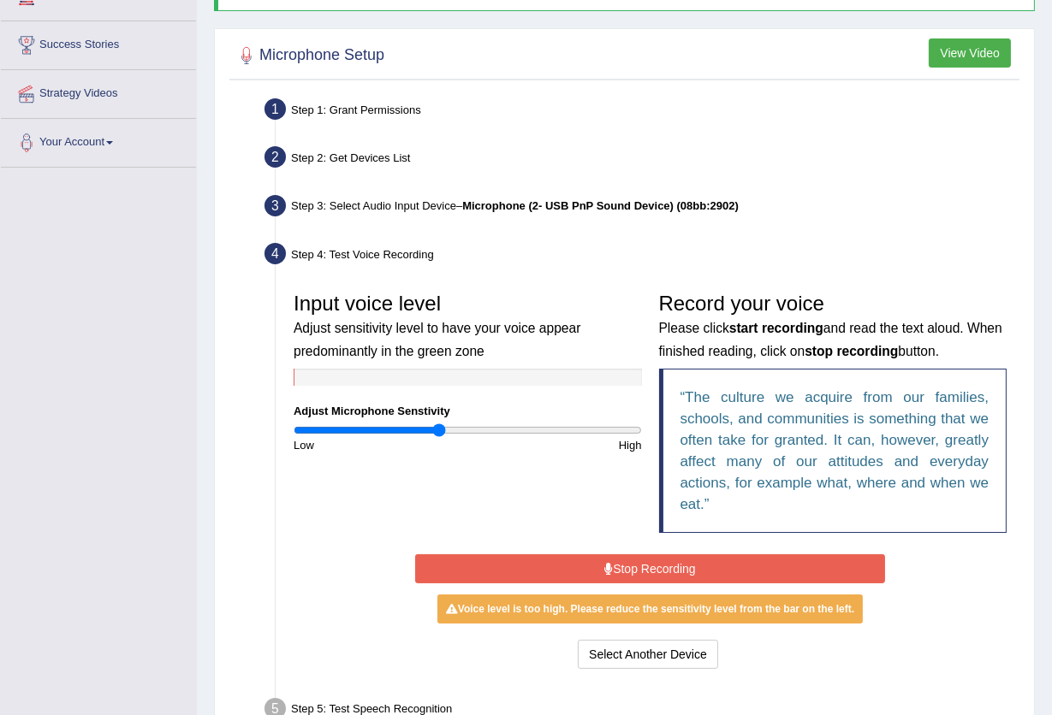
scroll to position [297, 0]
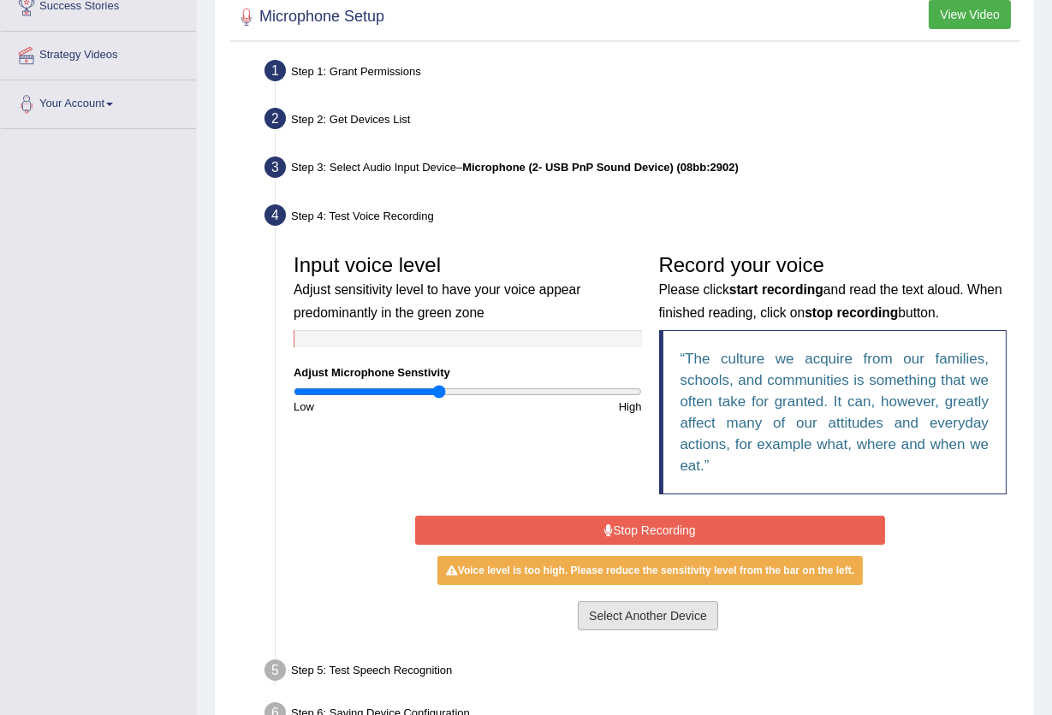
click at [642, 615] on button "Select Another Device" at bounding box center [648, 616] width 140 height 29
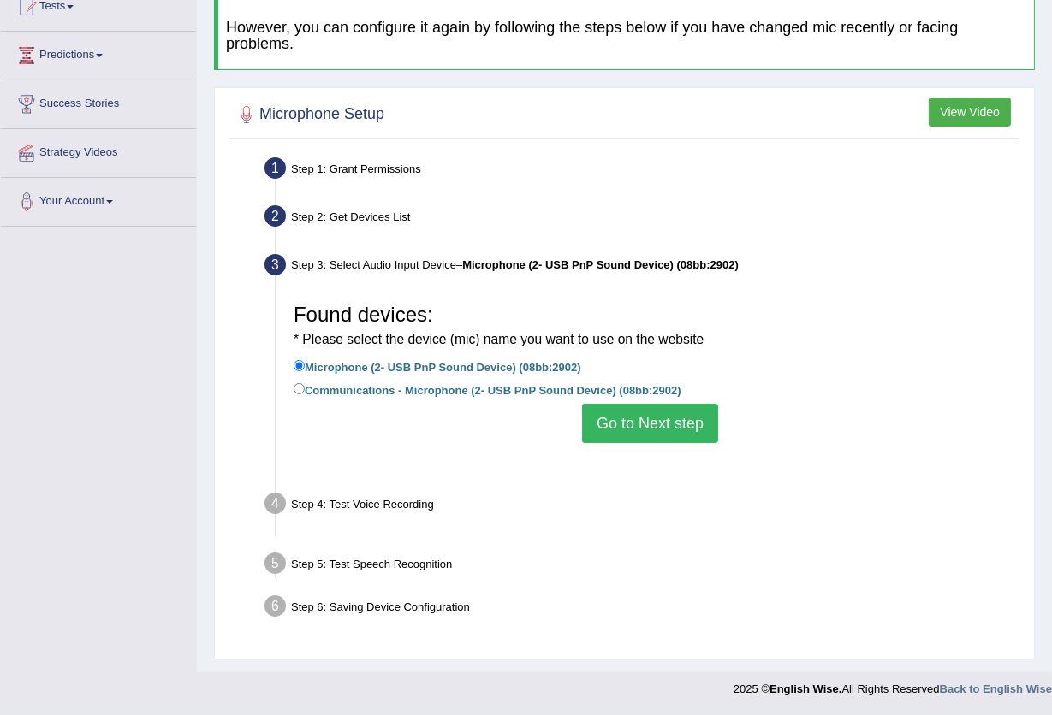
scroll to position [183, 0]
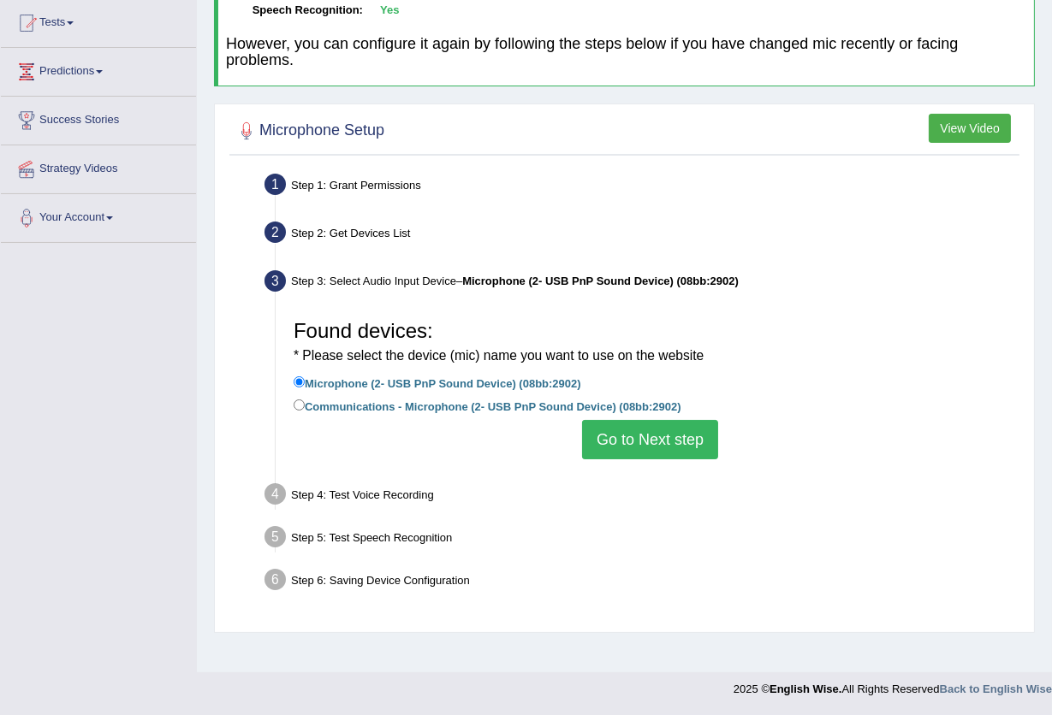
click at [637, 446] on button "Go to Next step" at bounding box center [650, 439] width 136 height 39
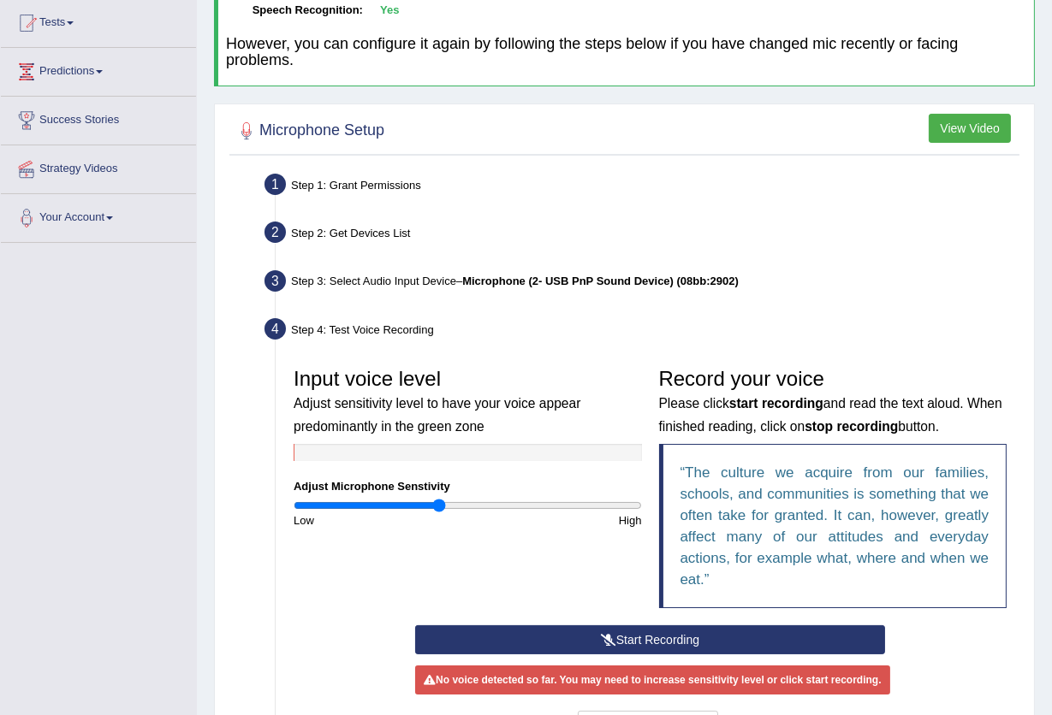
click at [631, 635] on button "Start Recording" at bounding box center [650, 640] width 470 height 29
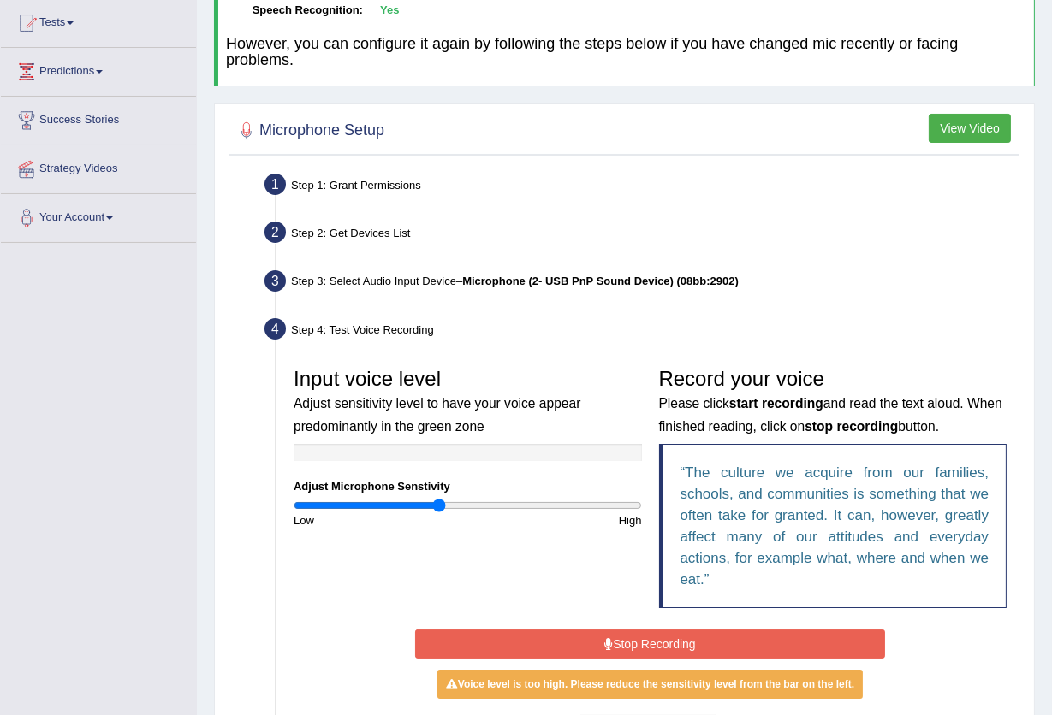
click at [688, 637] on button "Stop Recording" at bounding box center [650, 644] width 470 height 29
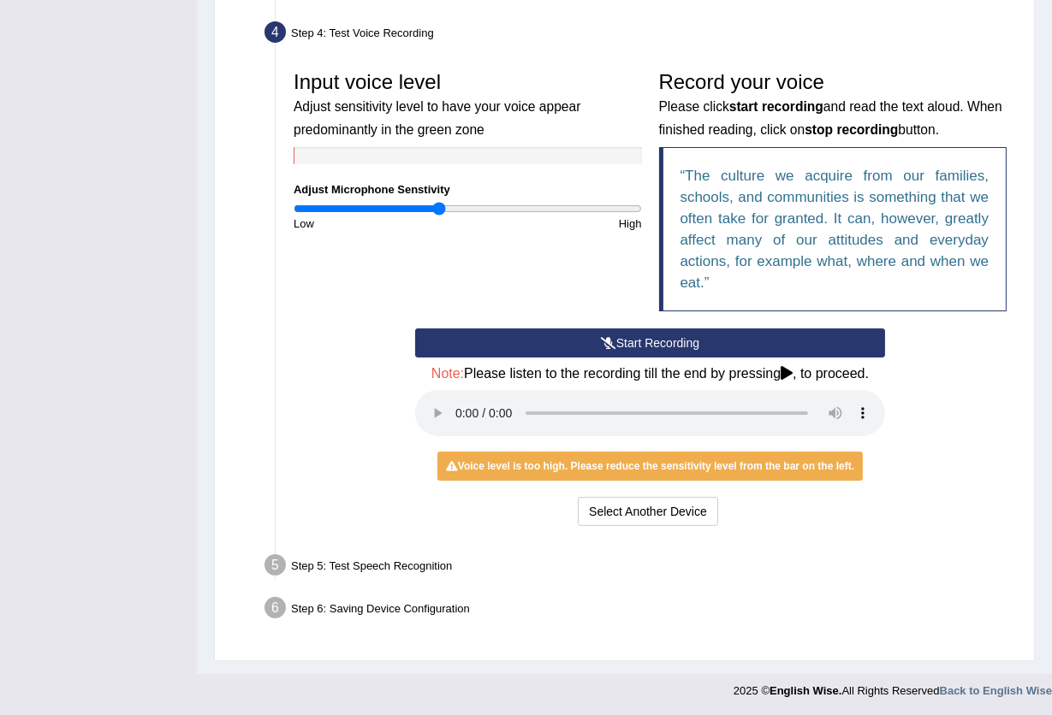
scroll to position [481, 0]
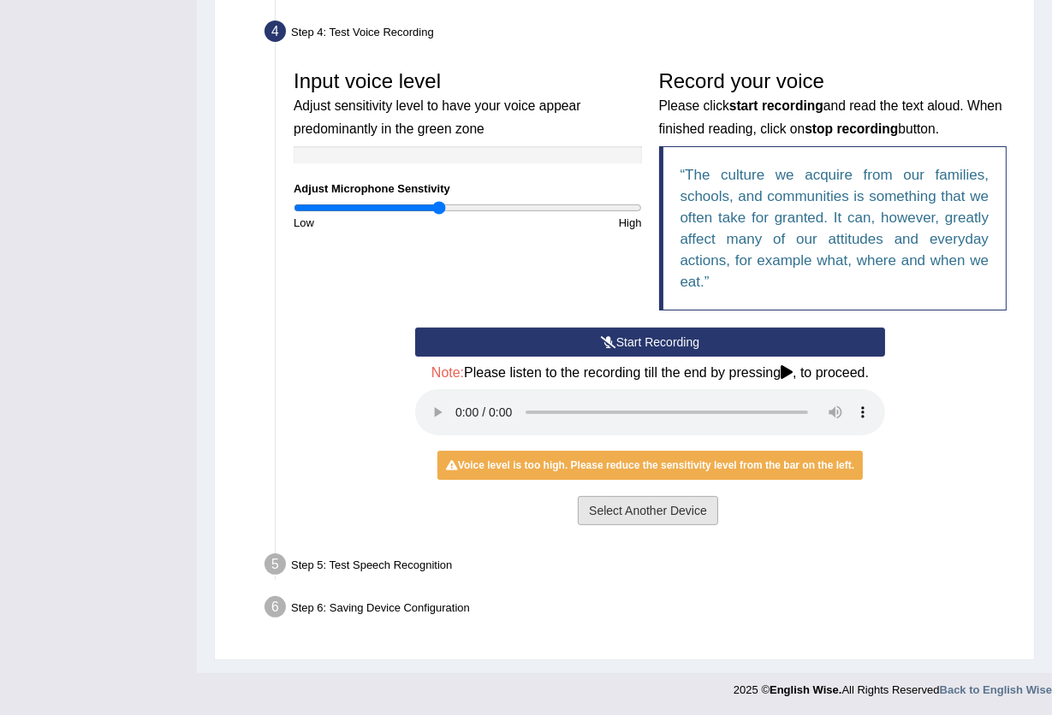
click at [680, 507] on button "Select Another Device" at bounding box center [648, 510] width 140 height 29
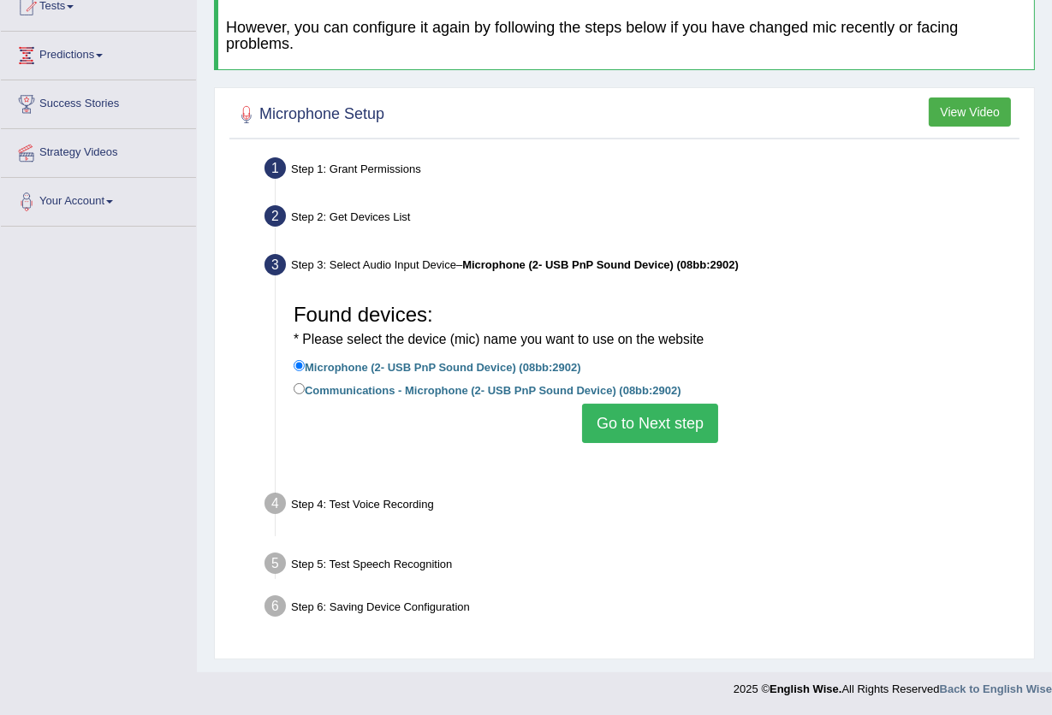
scroll to position [183, 0]
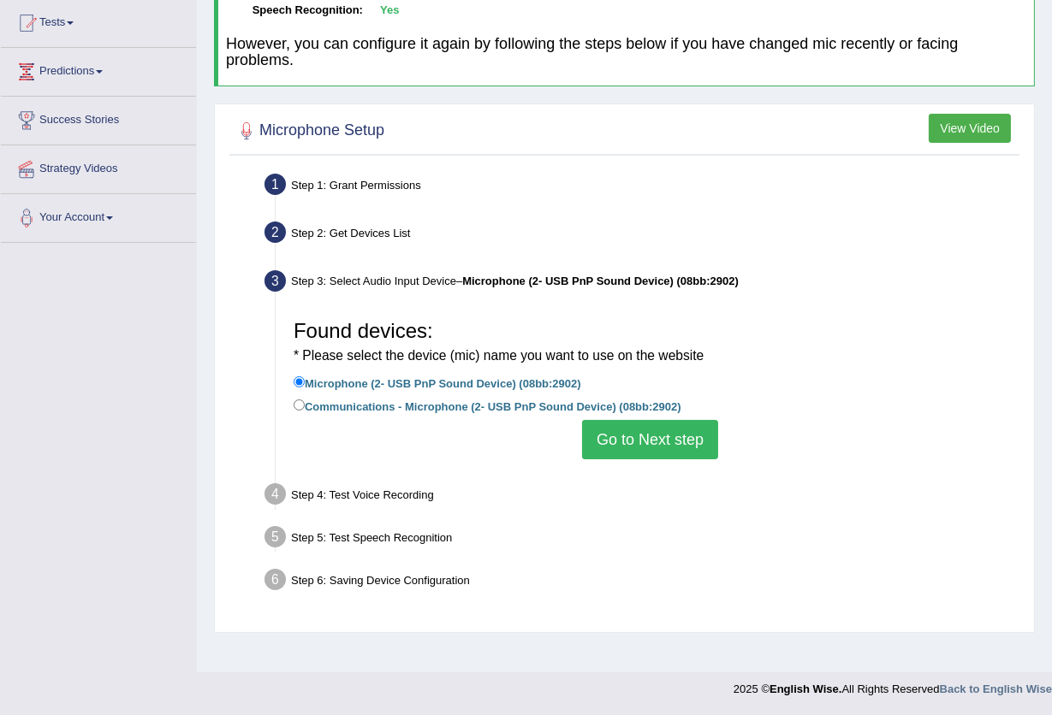
click at [501, 399] on label "Communications - Microphone (2- USB PnP Sound Device) (08bb:2902)" at bounding box center [488, 405] width 388 height 19
click at [305, 400] on input "Communications - Microphone (2- USB PnP Sound Device) (08bb:2902)" at bounding box center [299, 405] width 11 height 11
radio input "true"
click at [634, 446] on button "Go to Next step" at bounding box center [650, 439] width 136 height 39
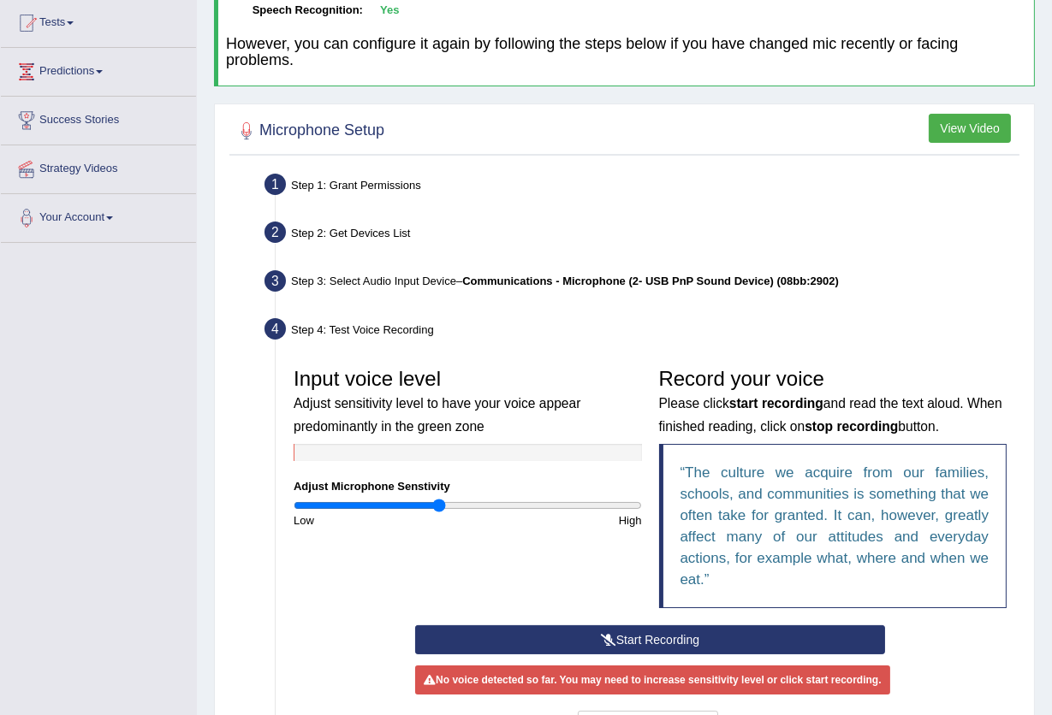
click at [642, 637] on button "Start Recording" at bounding box center [650, 640] width 470 height 29
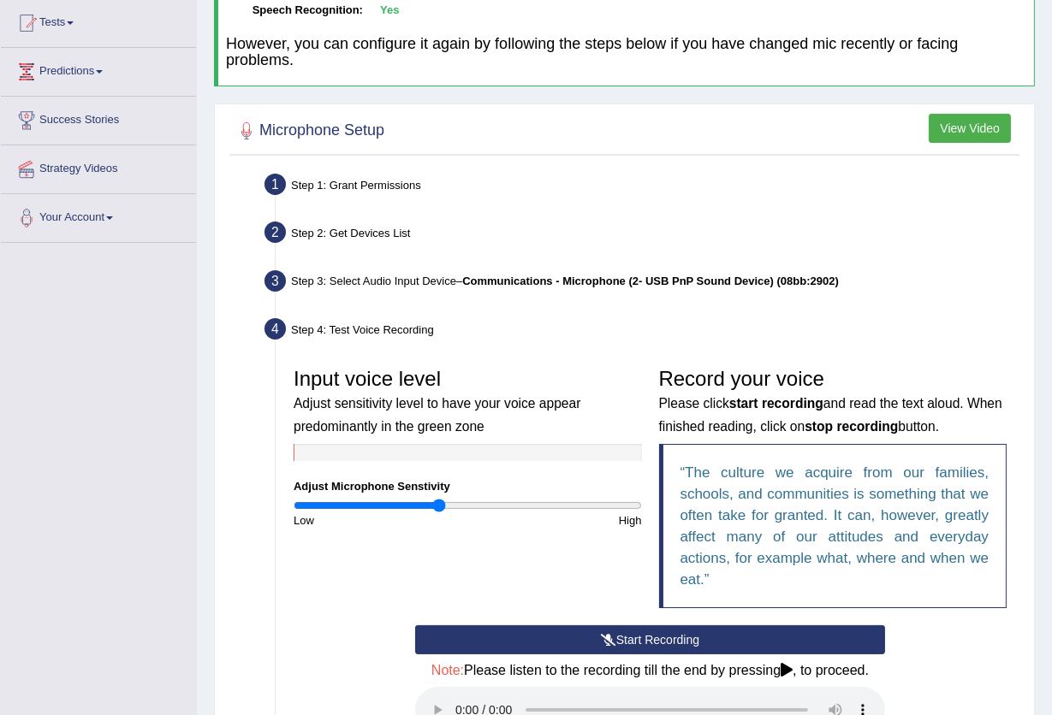
scroll to position [481, 0]
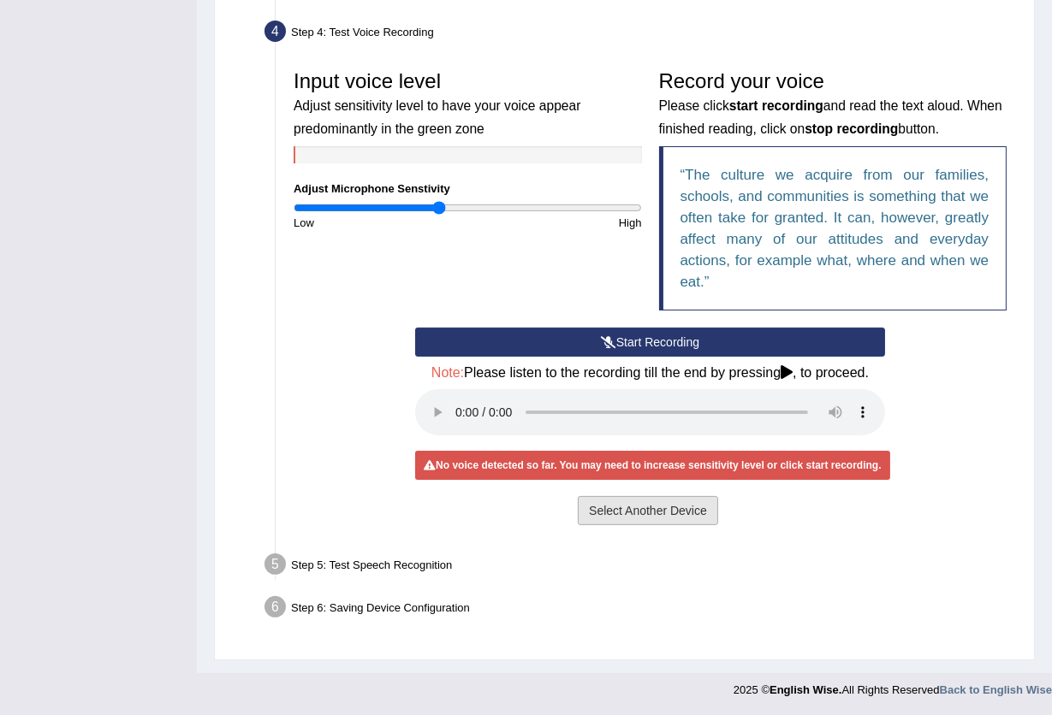
click at [682, 522] on button "Select Another Device" at bounding box center [648, 510] width 140 height 29
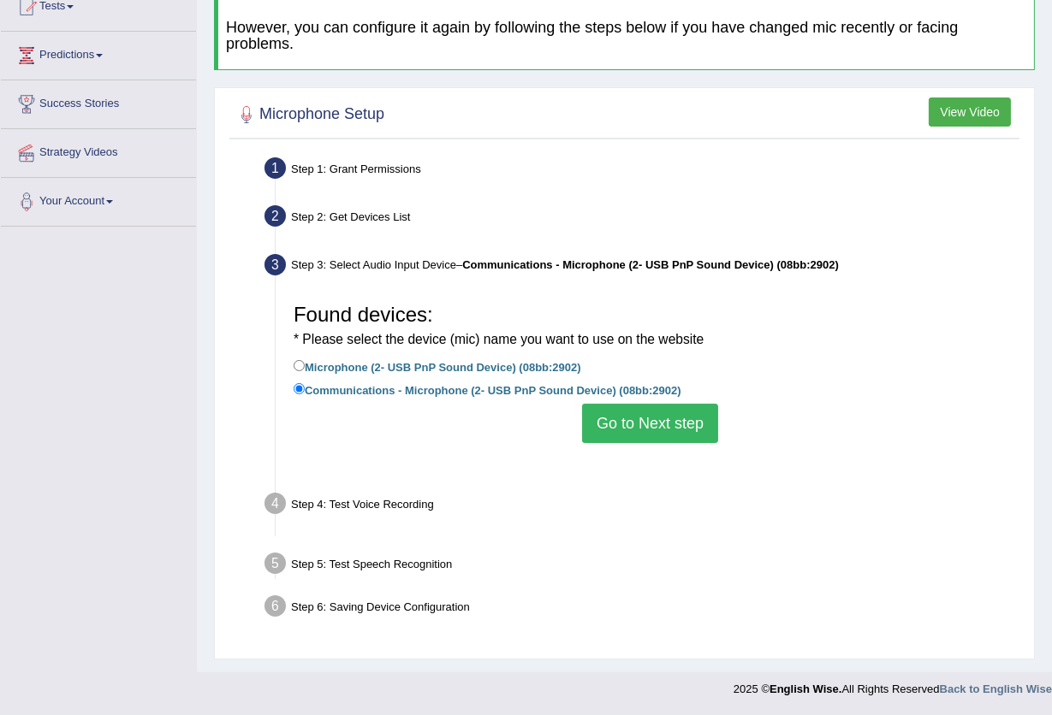
scroll to position [183, 0]
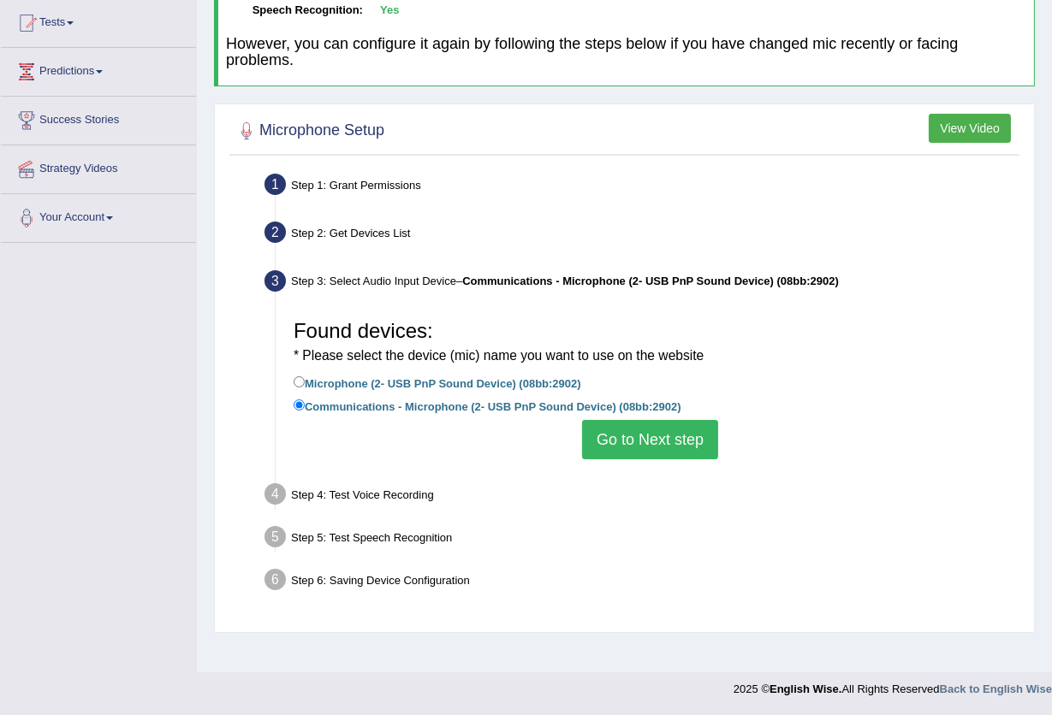
click at [517, 381] on label "Microphone (2- USB PnP Sound Device) (08bb:2902)" at bounding box center [438, 382] width 288 height 19
click at [305, 381] on input "Microphone (2- USB PnP Sound Device) (08bb:2902)" at bounding box center [299, 382] width 11 height 11
radio input "true"
click at [652, 438] on button "Go to Next step" at bounding box center [650, 439] width 136 height 39
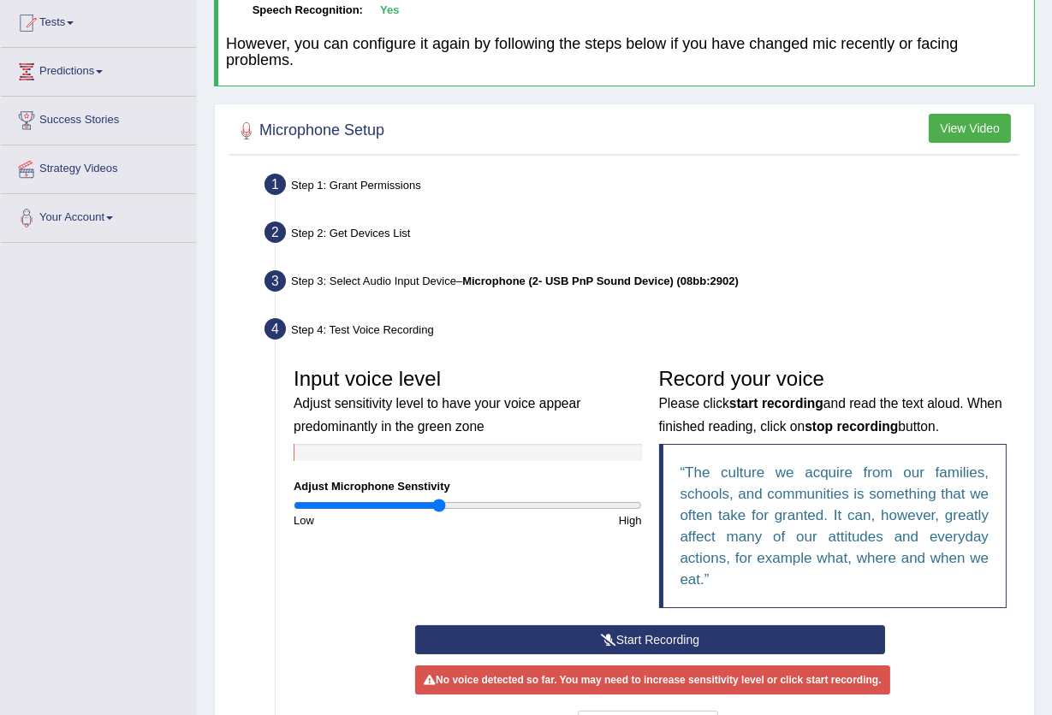
click at [642, 639] on button "Start Recording" at bounding box center [650, 640] width 470 height 29
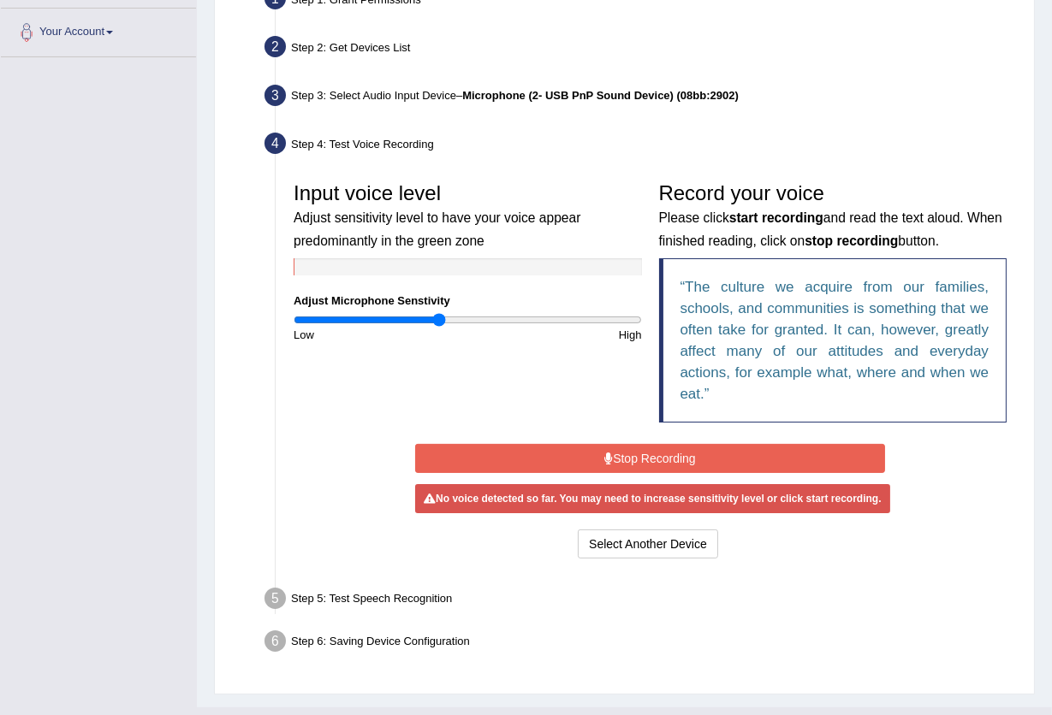
scroll to position [401, 0]
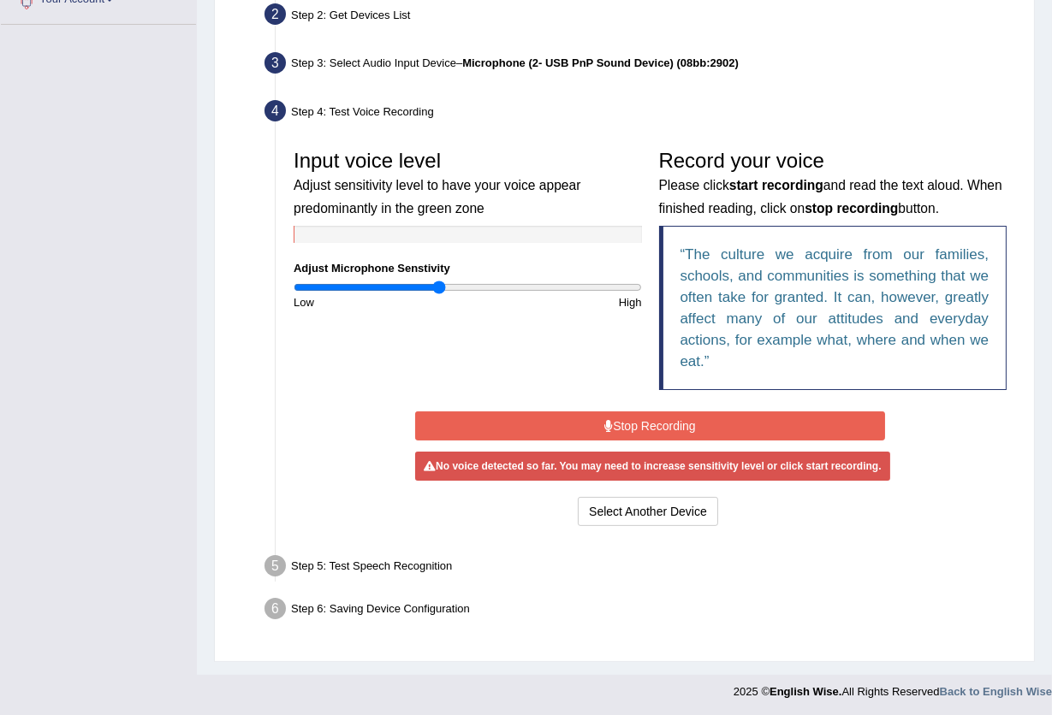
click at [351, 576] on div "Step 5: Test Speech Recognition" at bounding box center [641, 569] width 769 height 38
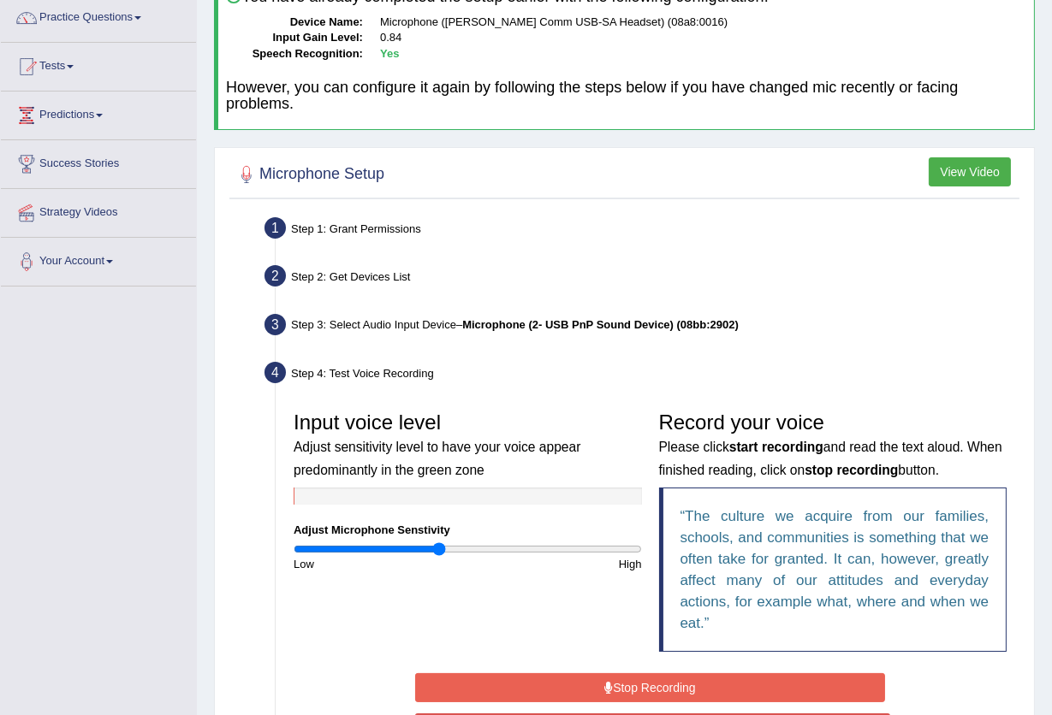
scroll to position [0, 0]
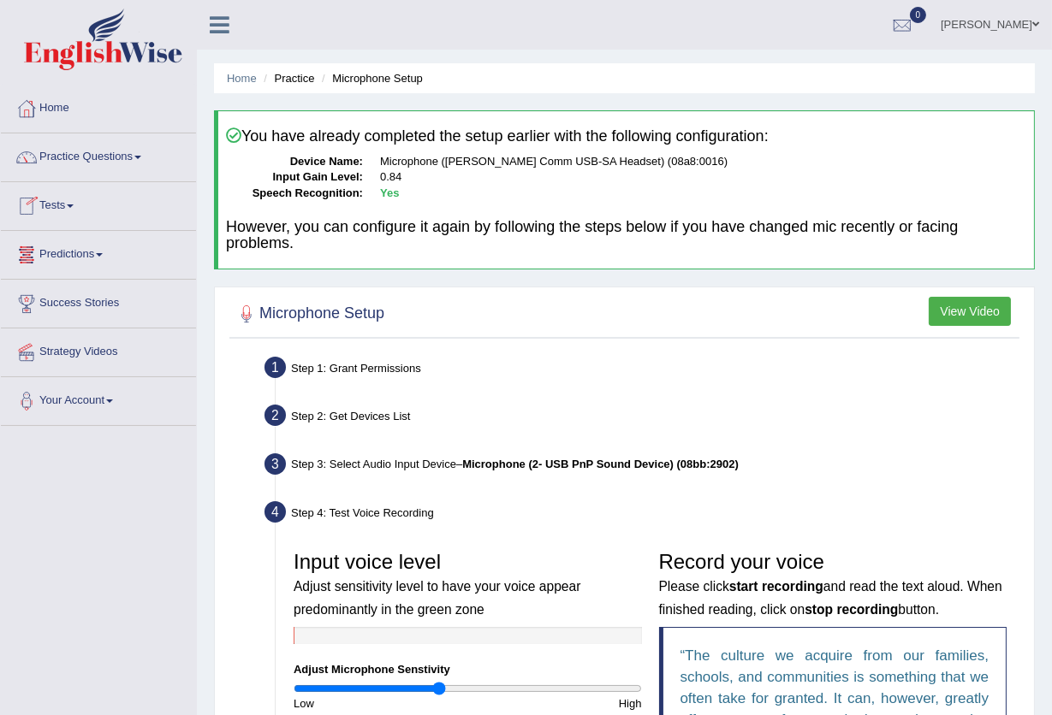
click at [72, 213] on link "Tests" at bounding box center [98, 203] width 195 height 43
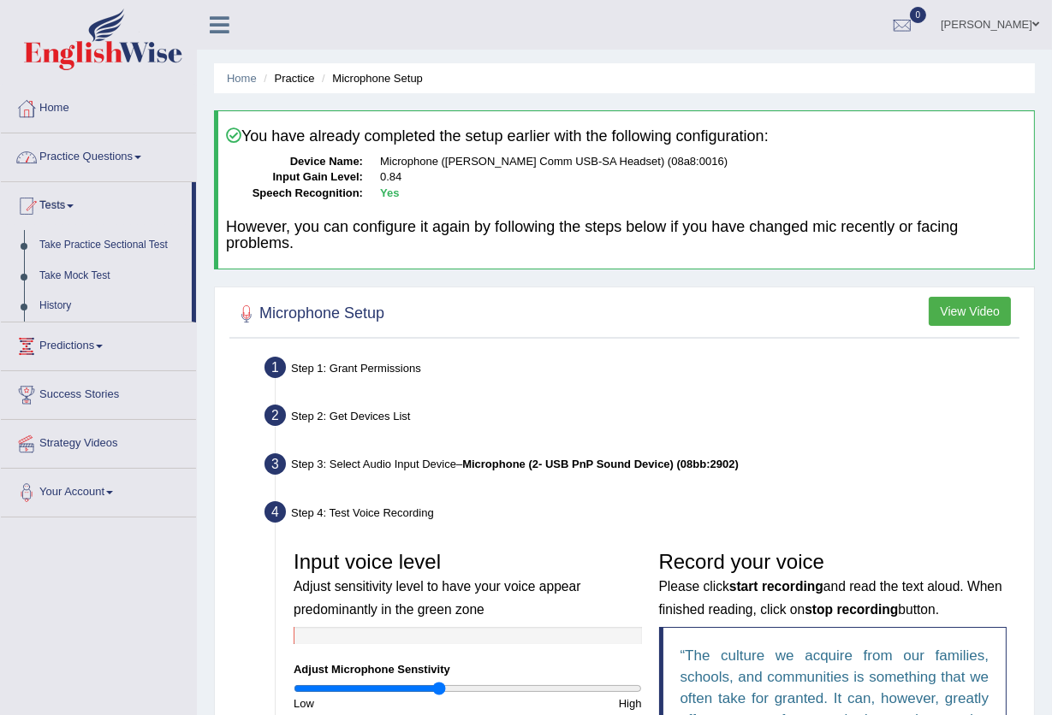
click at [88, 155] on link "Practice Questions" at bounding box center [98, 154] width 195 height 43
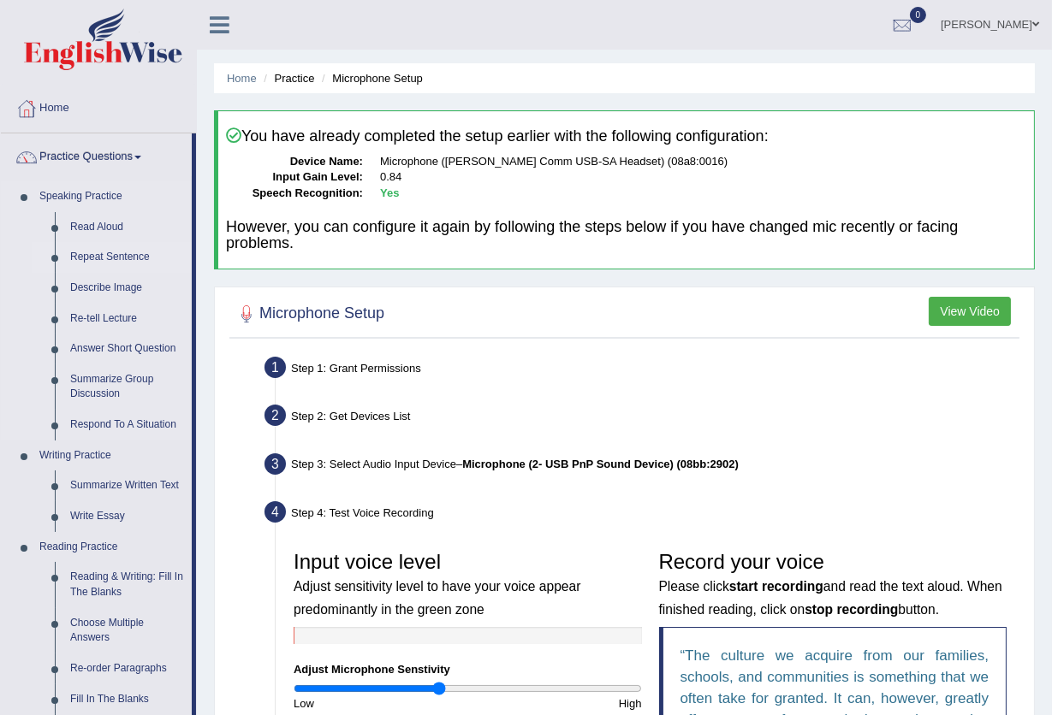
click at [124, 255] on link "Repeat Sentence" at bounding box center [126, 257] width 129 height 31
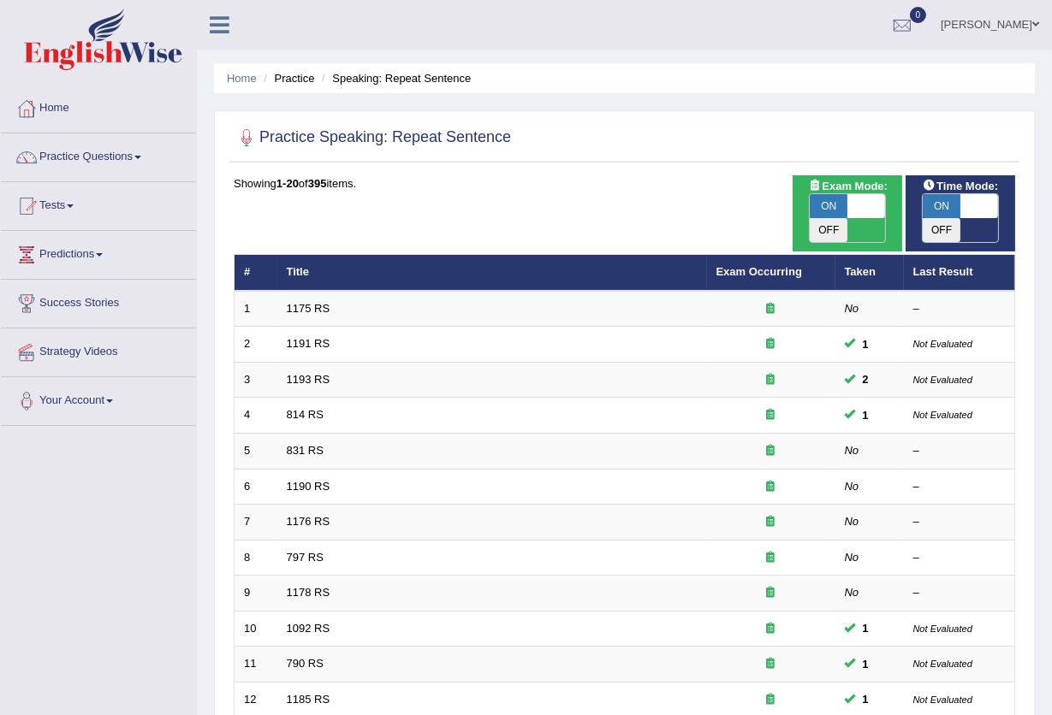
click at [290, 469] on td "1190 RS" at bounding box center [492, 487] width 430 height 36
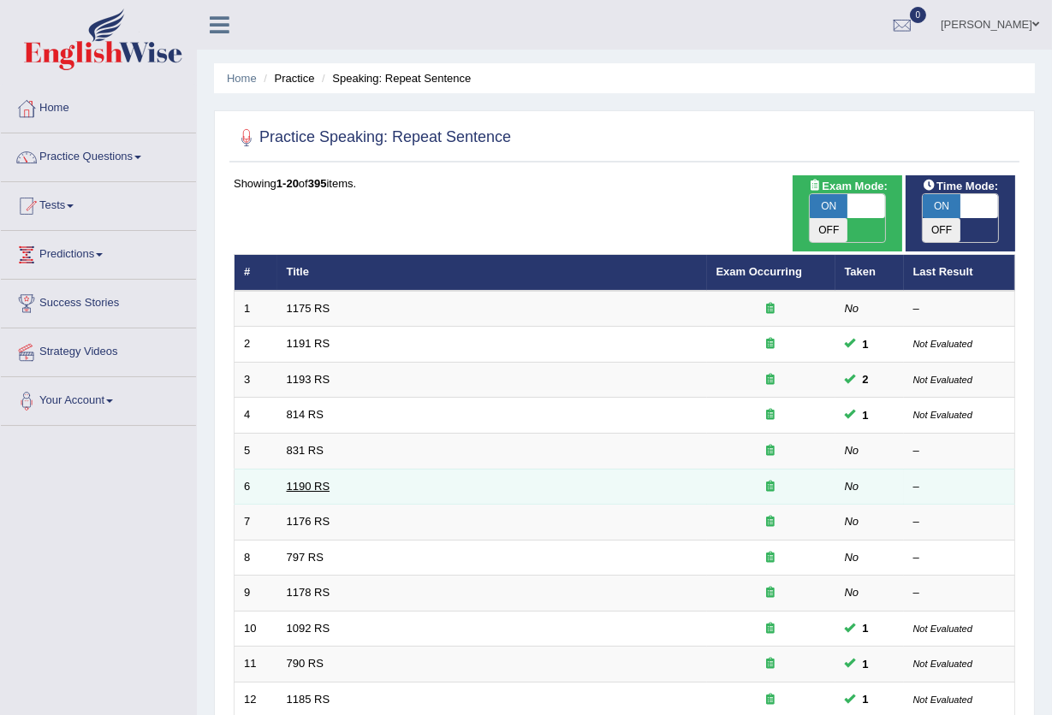
click at [299, 480] on link "1190 RS" at bounding box center [309, 486] width 44 height 13
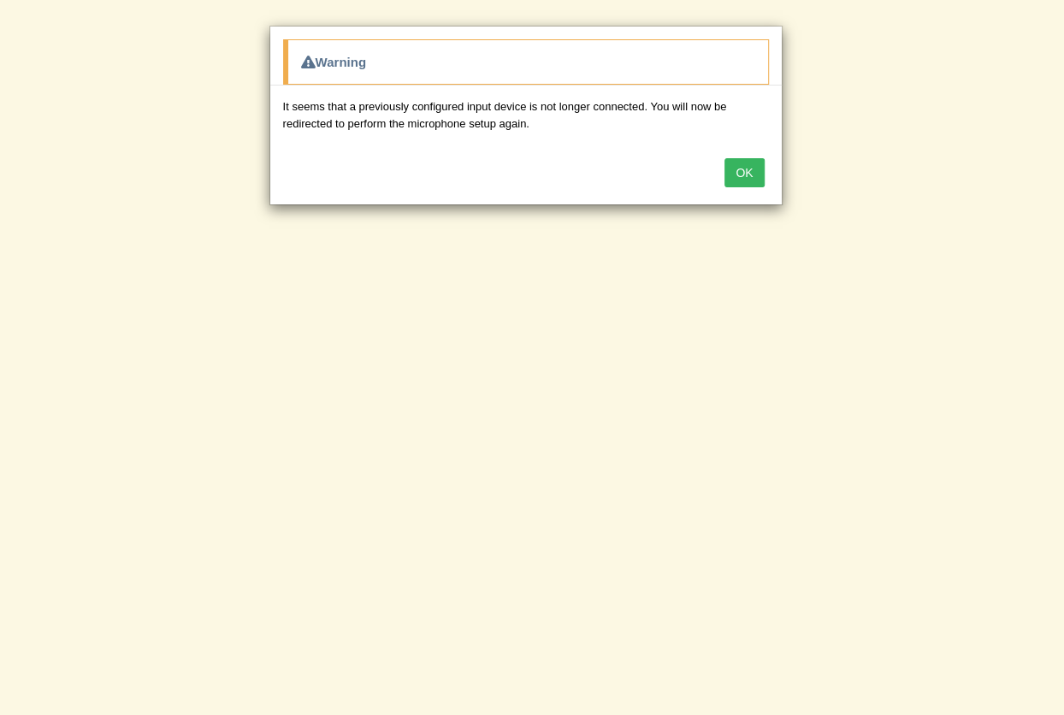
click at [742, 175] on button "OK" at bounding box center [744, 172] width 39 height 29
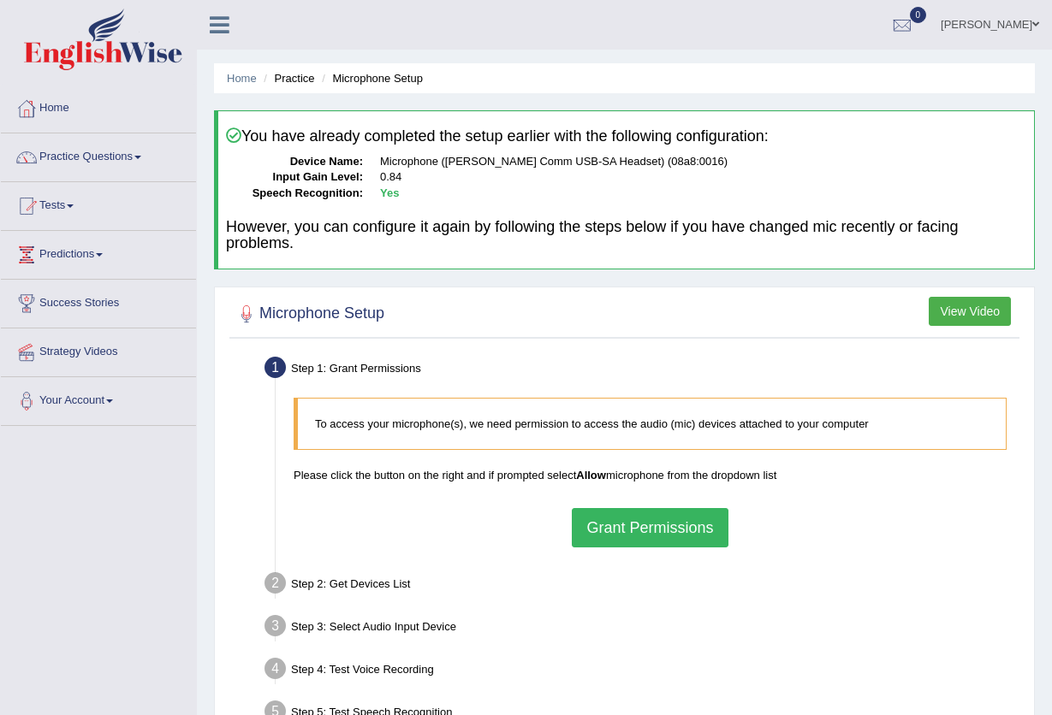
click at [608, 518] on button "Grant Permissions" at bounding box center [650, 527] width 156 height 39
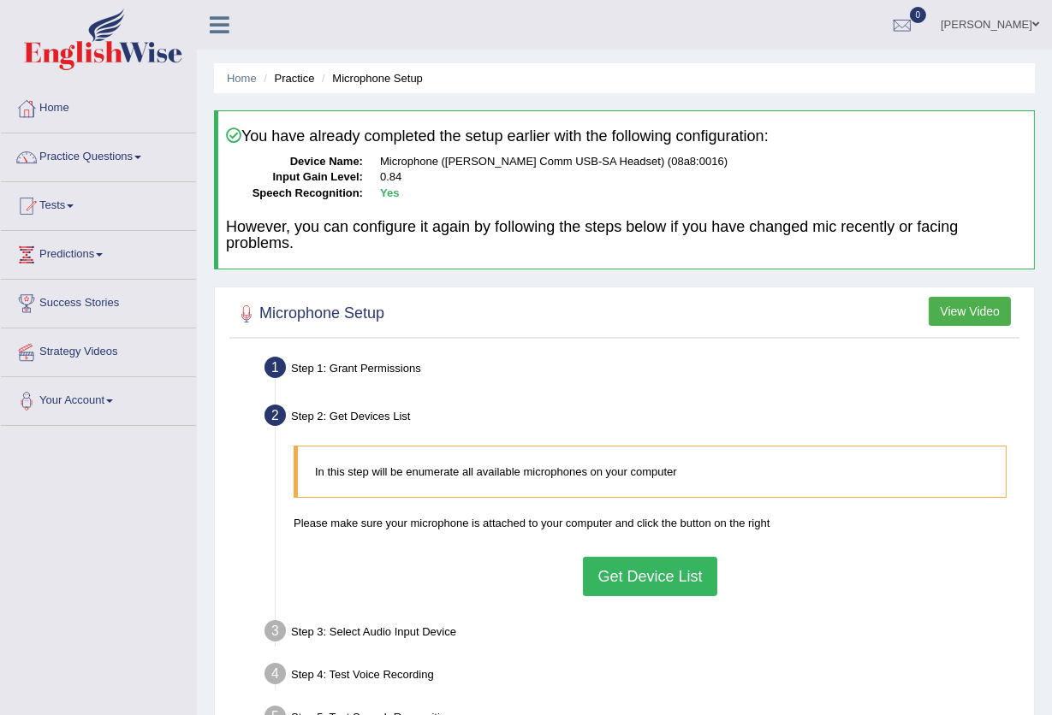
click at [608, 572] on button "Get Device List" at bounding box center [649, 576] width 133 height 39
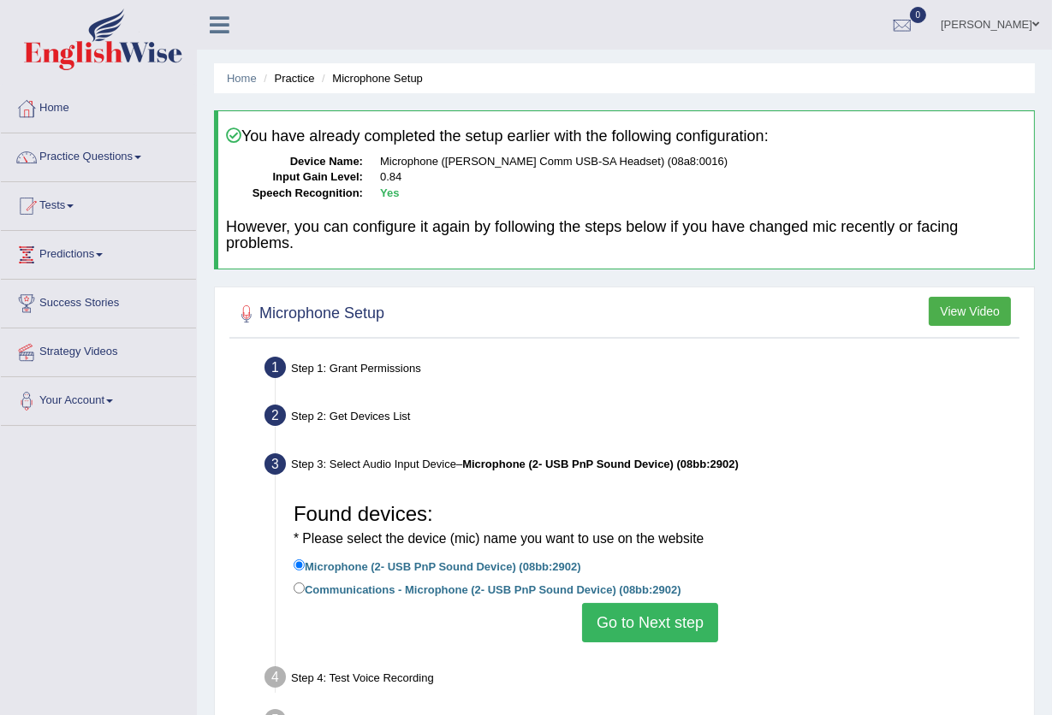
click at [598, 615] on button "Go to Next step" at bounding box center [650, 622] width 136 height 39
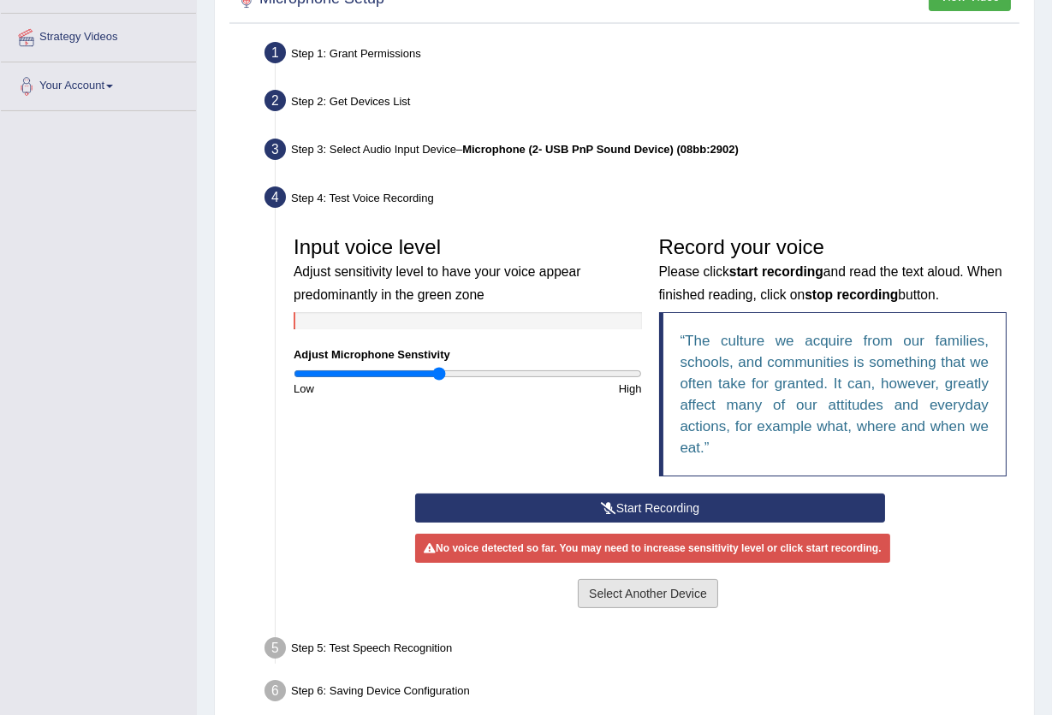
scroll to position [398, 0]
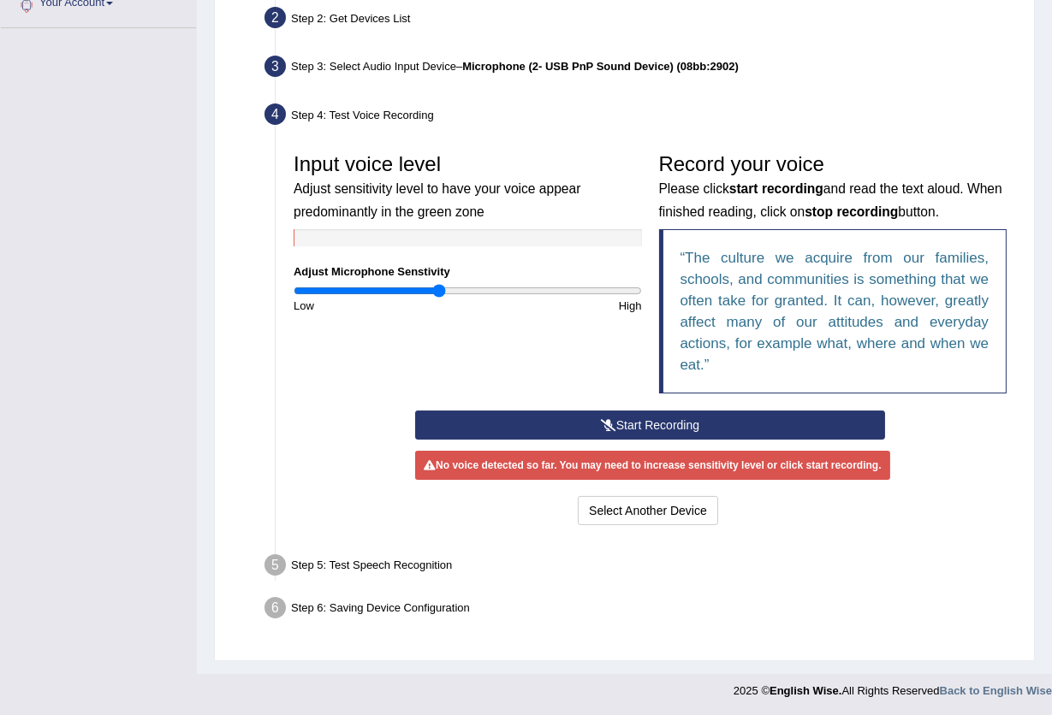
click at [632, 411] on button "Start Recording" at bounding box center [650, 425] width 470 height 29
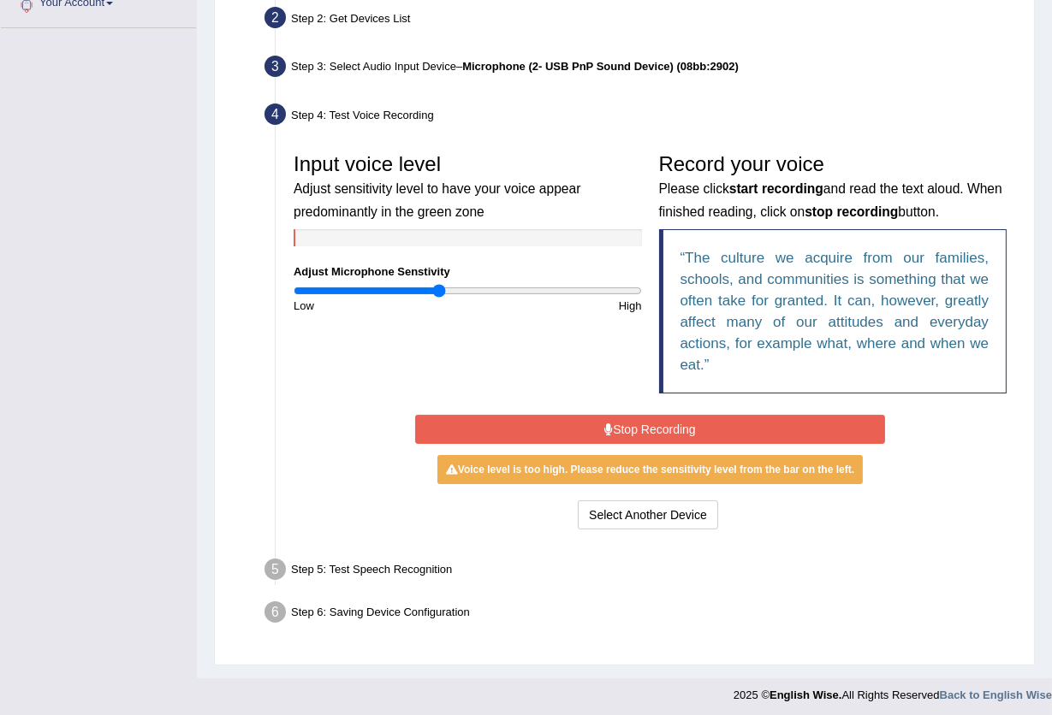
click at [610, 417] on button "Stop Recording" at bounding box center [650, 429] width 470 height 29
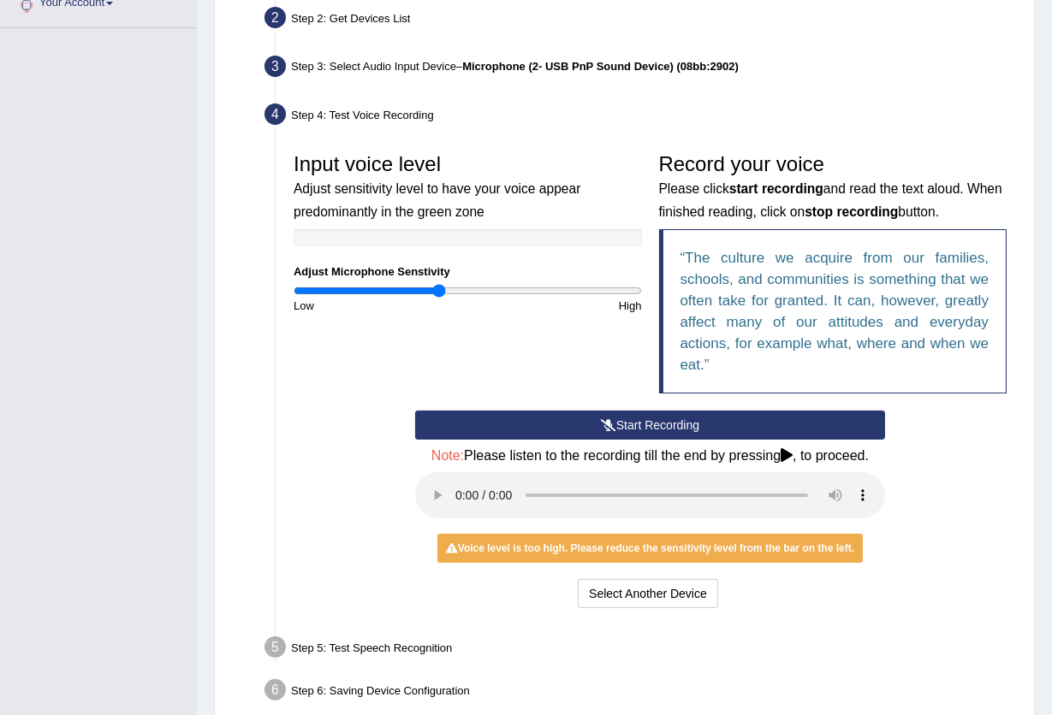
click at [610, 425] on icon at bounding box center [608, 425] width 15 height 12
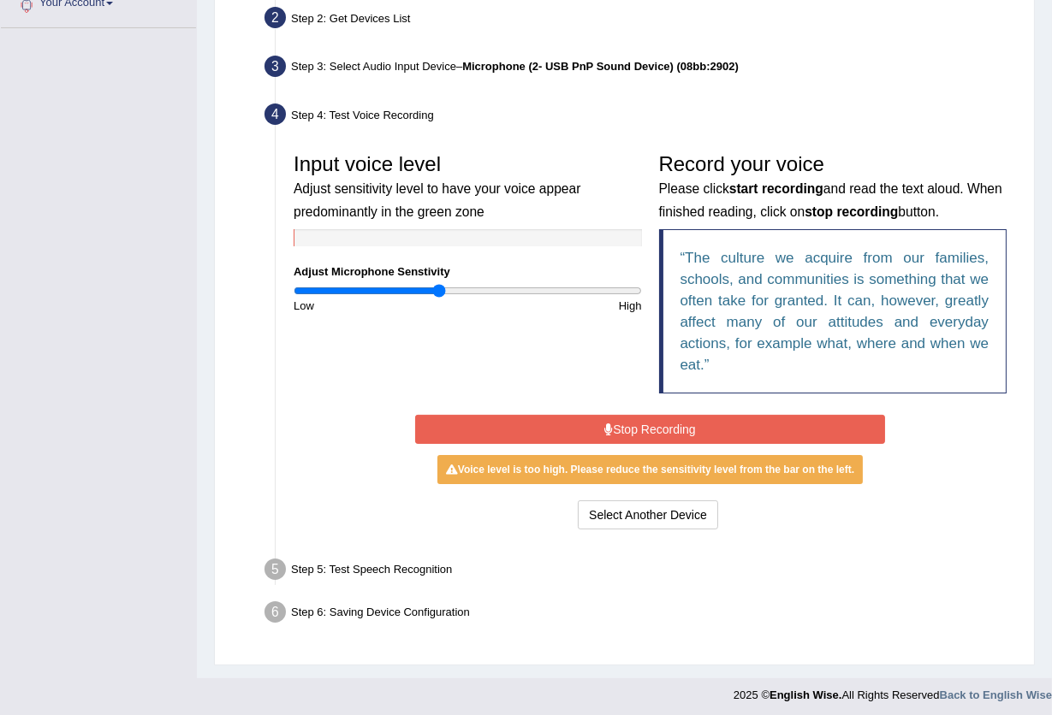
click at [678, 424] on button "Stop Recording" at bounding box center [650, 429] width 470 height 29
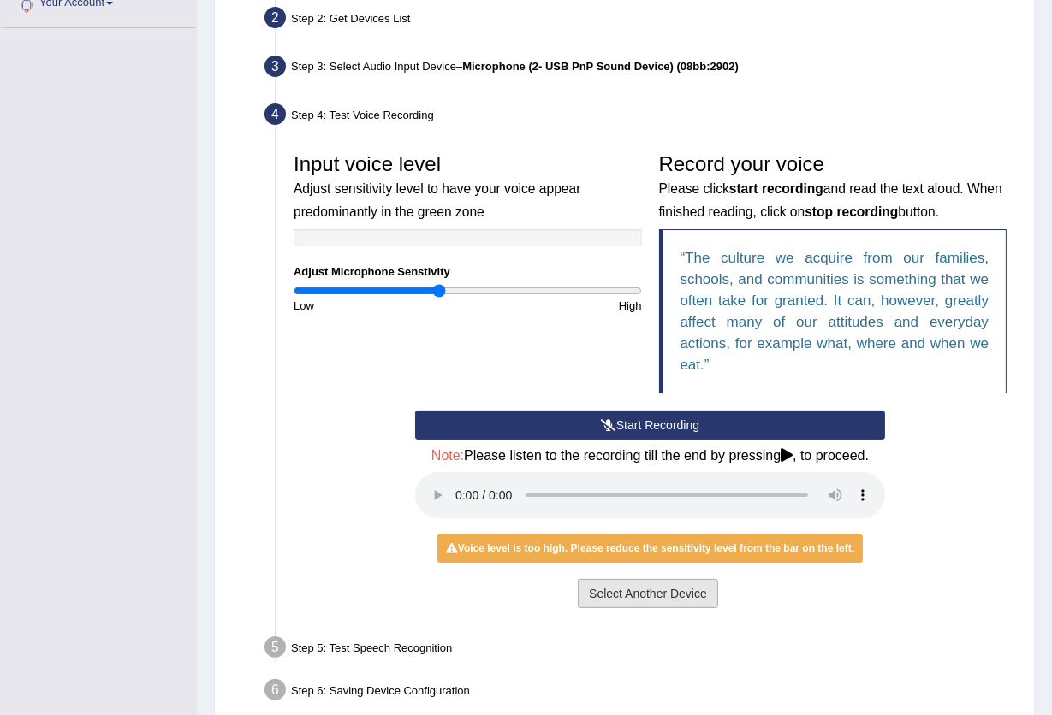
click at [658, 585] on button "Select Another Device" at bounding box center [648, 593] width 140 height 29
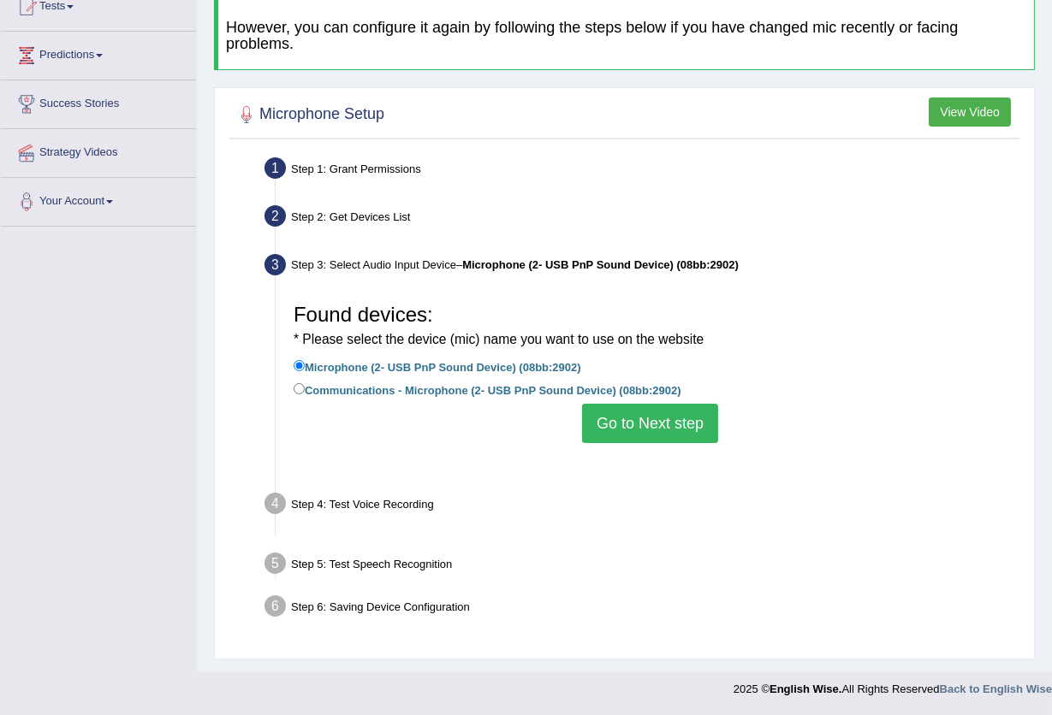
scroll to position [183, 0]
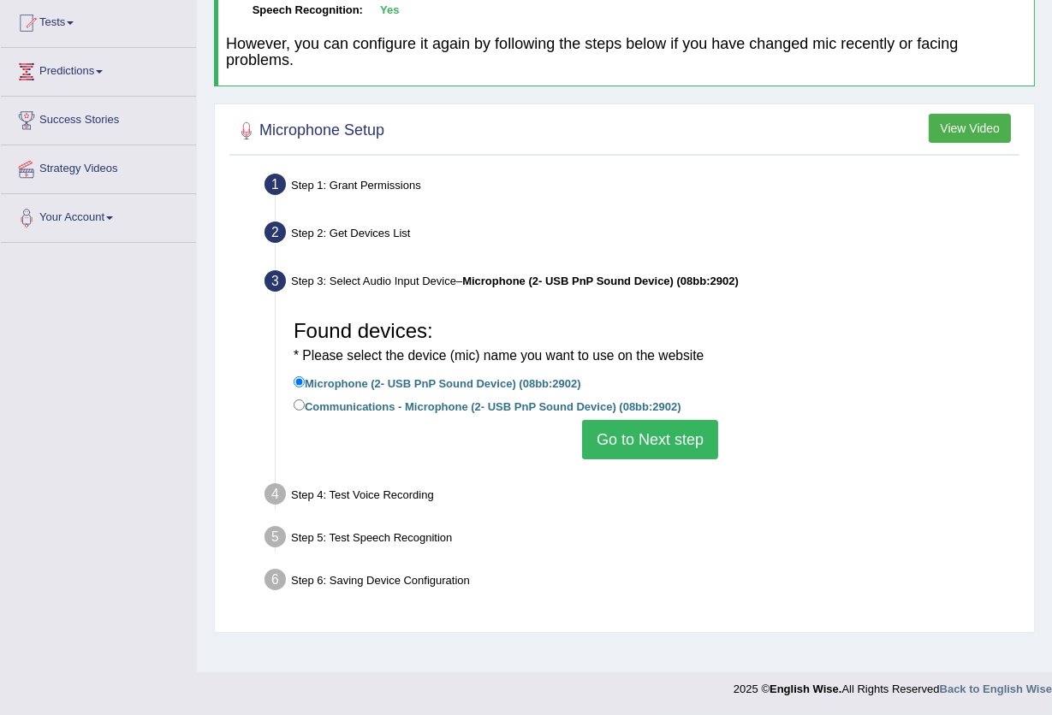
click at [657, 436] on button "Go to Next step" at bounding box center [650, 439] width 136 height 39
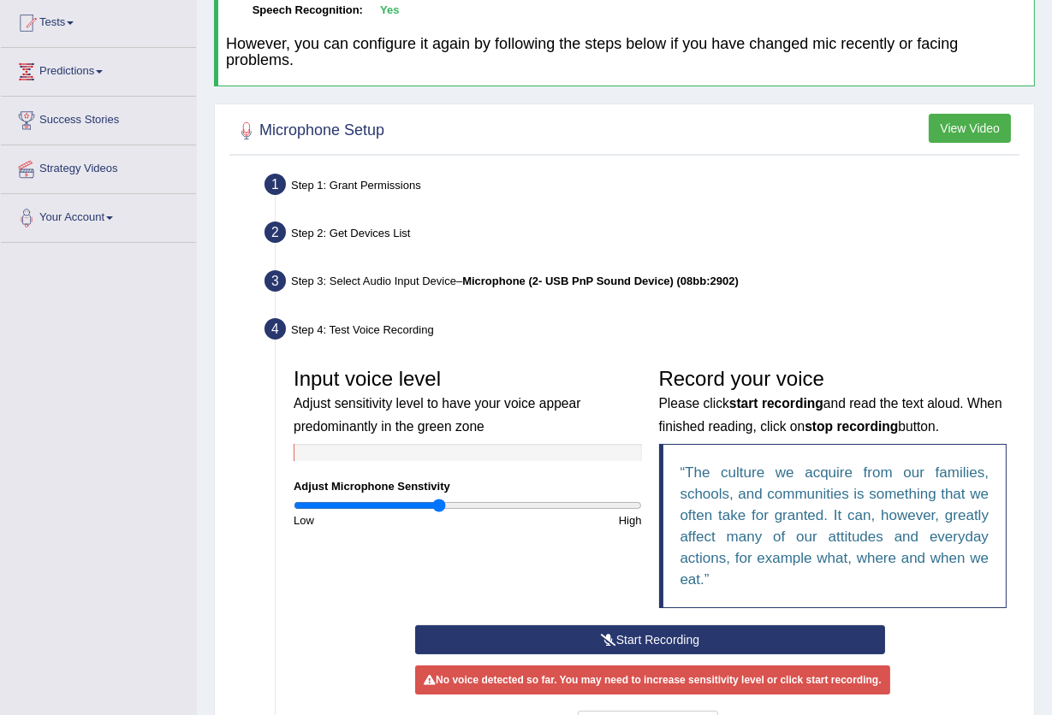
click at [661, 637] on button "Start Recording" at bounding box center [650, 640] width 470 height 29
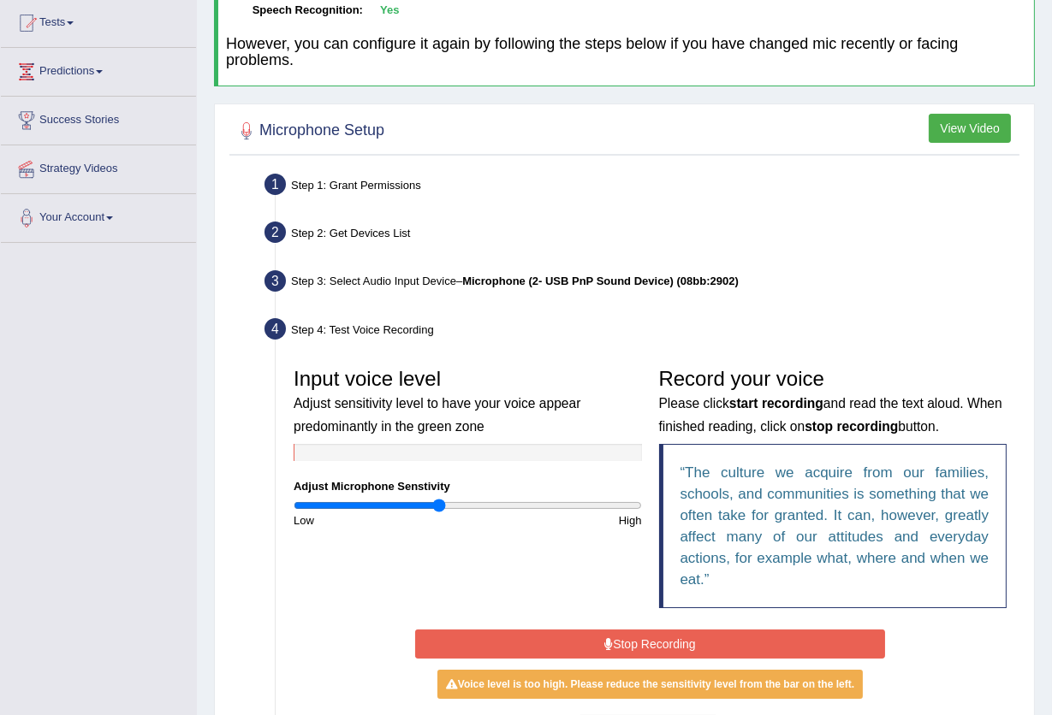
click at [661, 637] on button "Stop Recording" at bounding box center [650, 644] width 470 height 29
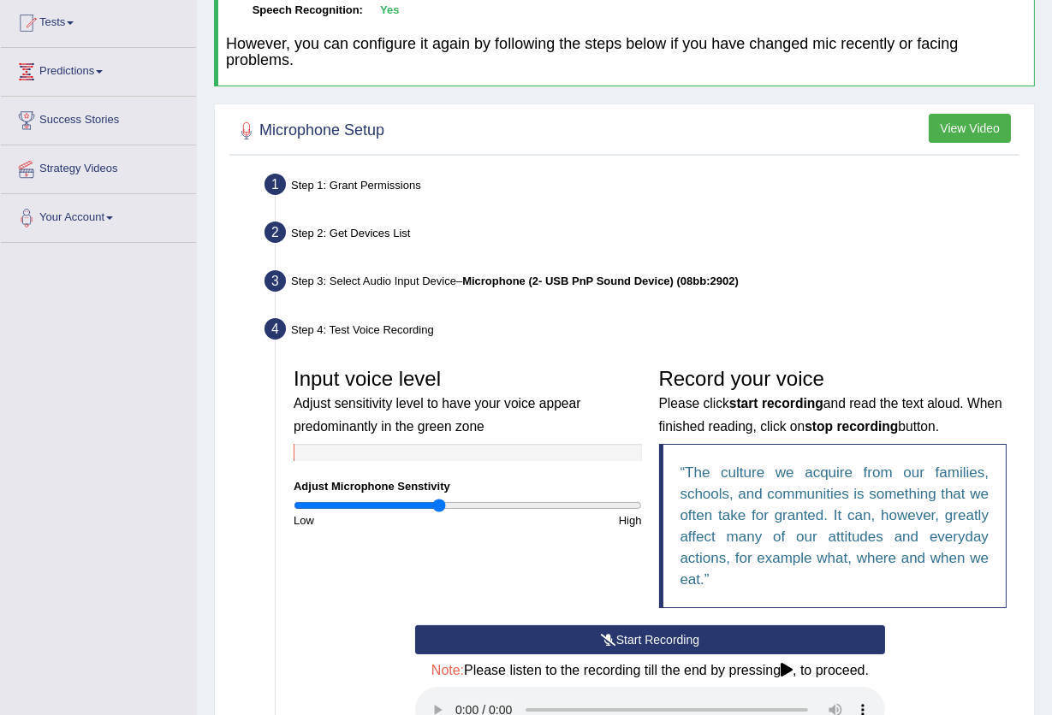
scroll to position [412, 0]
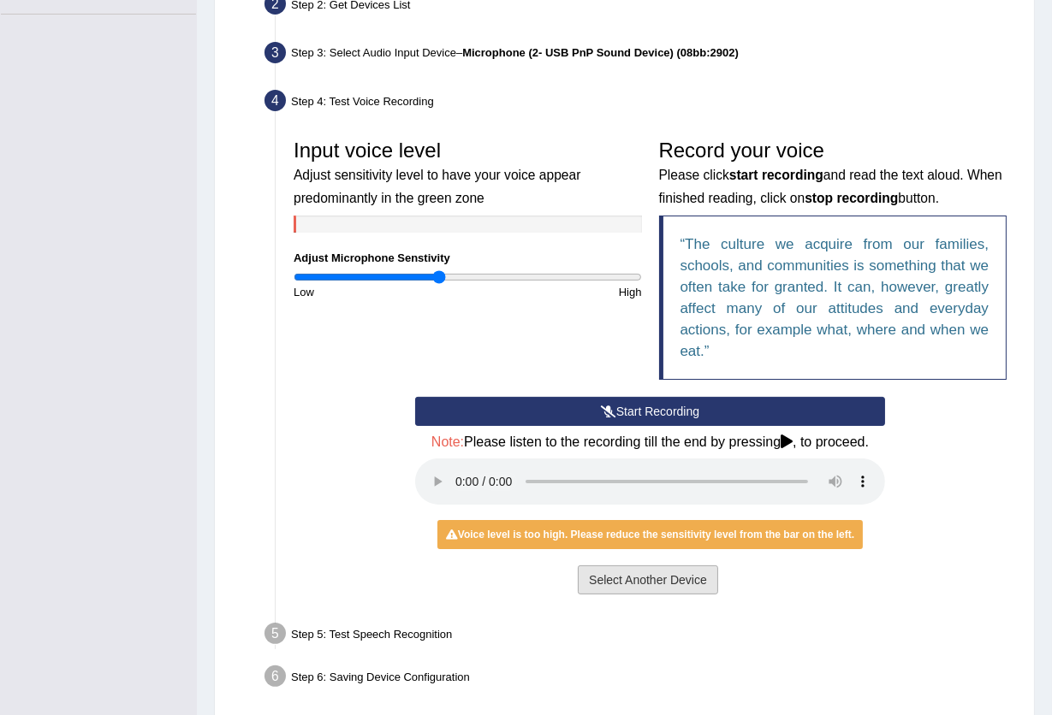
click at [654, 568] on button "Select Another Device" at bounding box center [648, 580] width 140 height 29
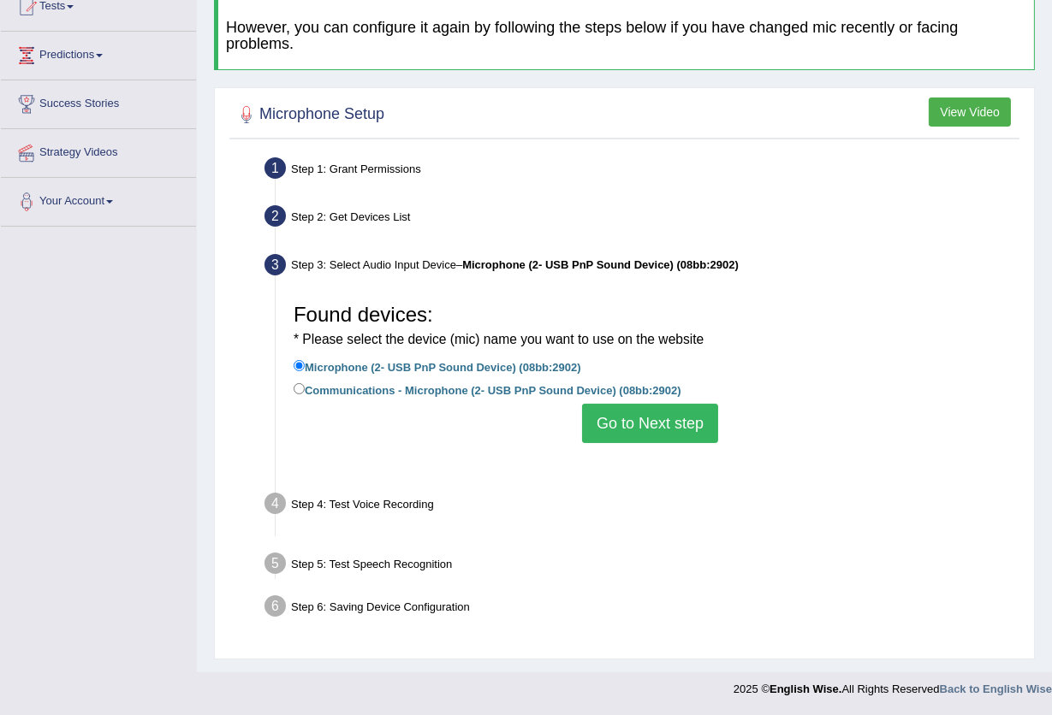
scroll to position [183, 0]
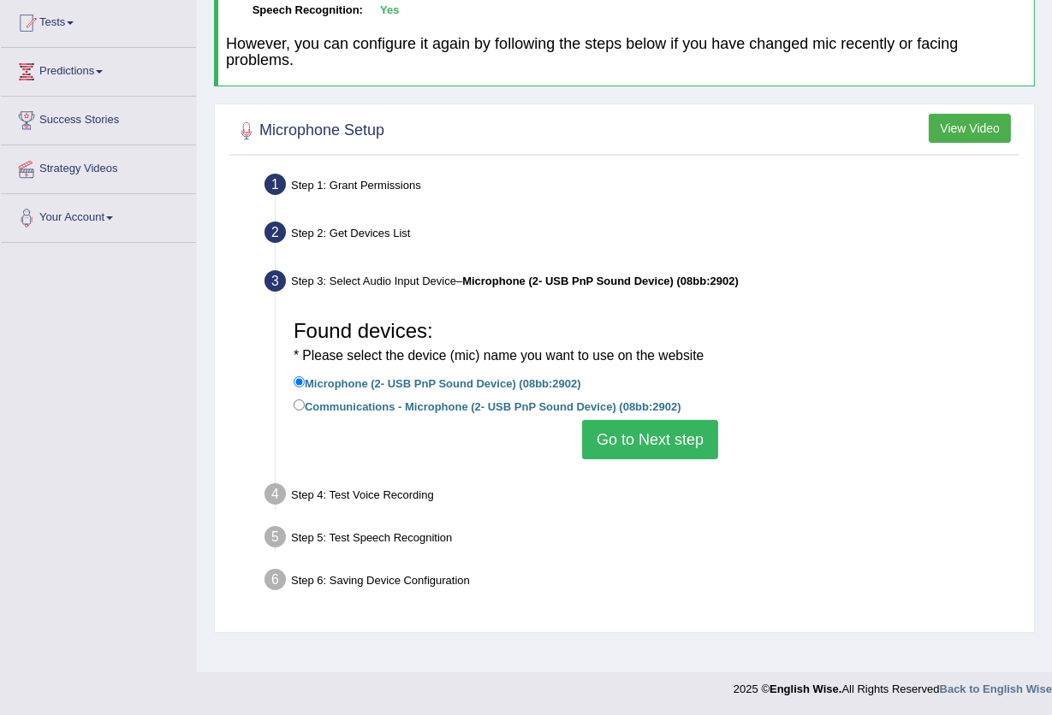
click at [646, 437] on button "Go to Next step" at bounding box center [650, 439] width 136 height 39
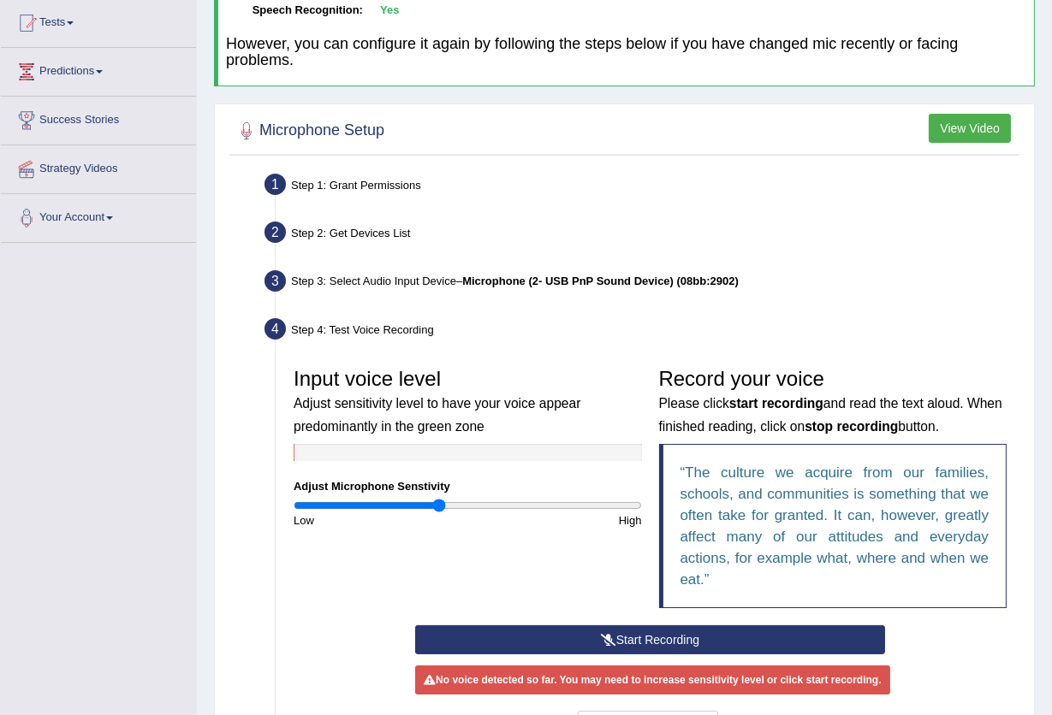
click at [632, 637] on button "Start Recording" at bounding box center [650, 640] width 470 height 29
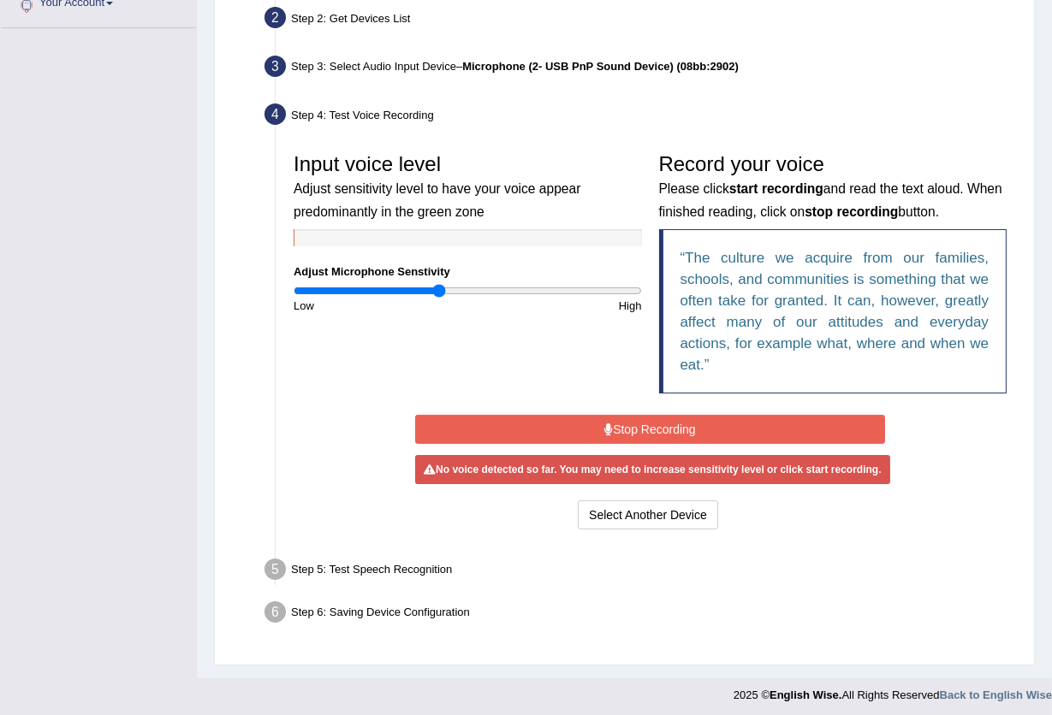
scroll to position [401, 0]
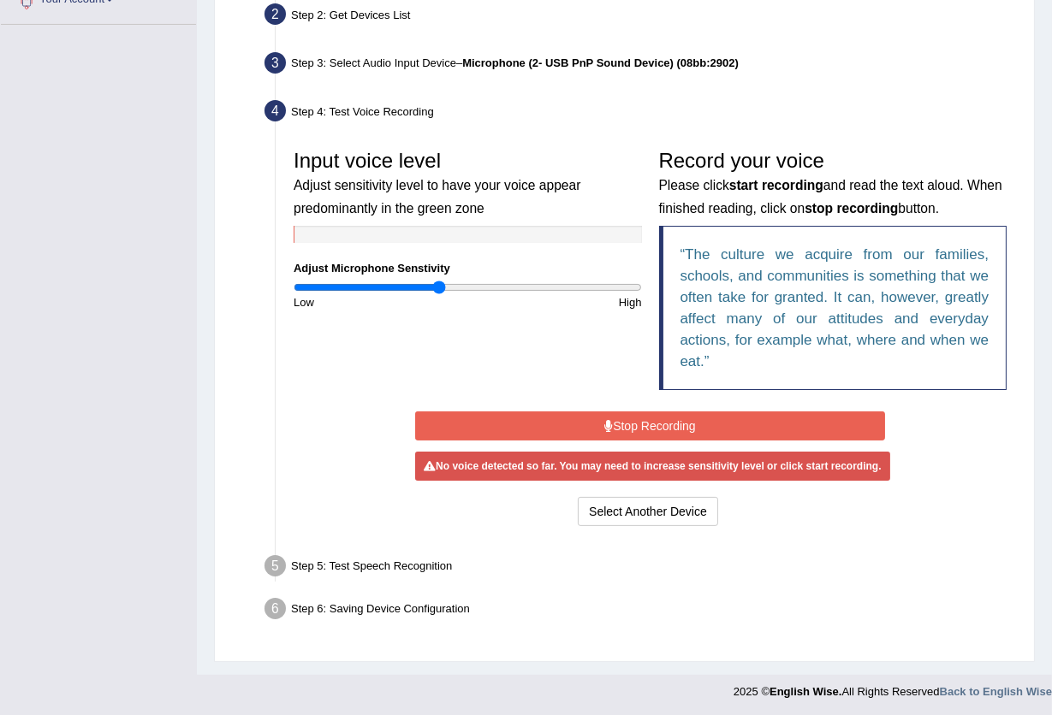
click at [665, 423] on button "Stop Recording" at bounding box center [650, 426] width 470 height 29
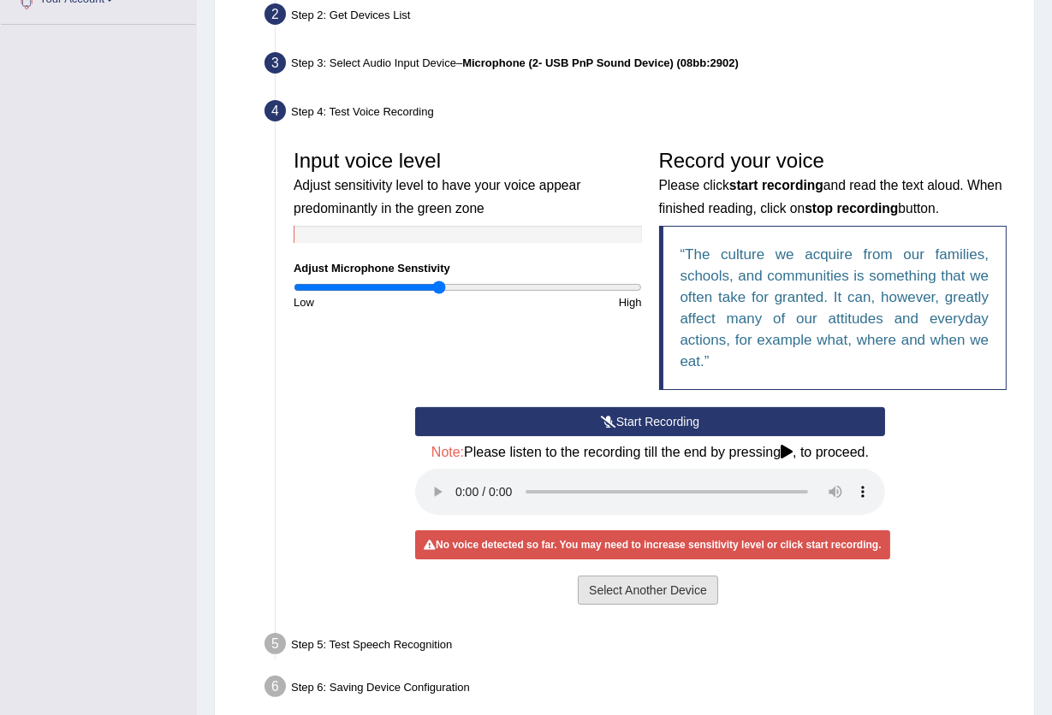
click at [653, 580] on button "Select Another Device" at bounding box center [648, 590] width 140 height 29
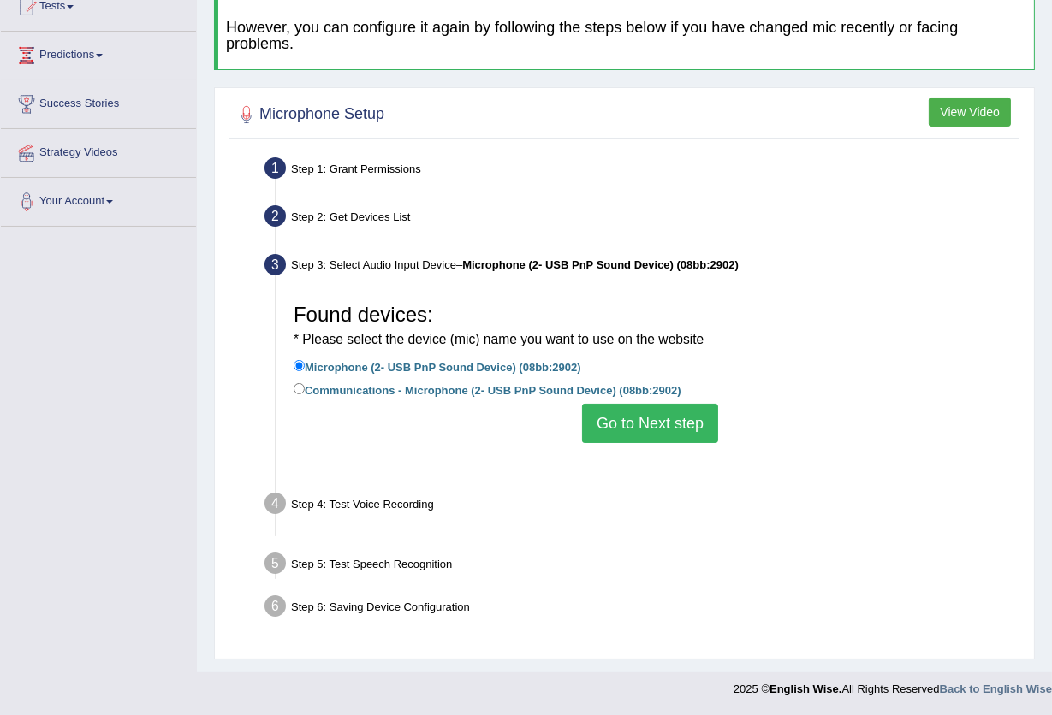
scroll to position [183, 0]
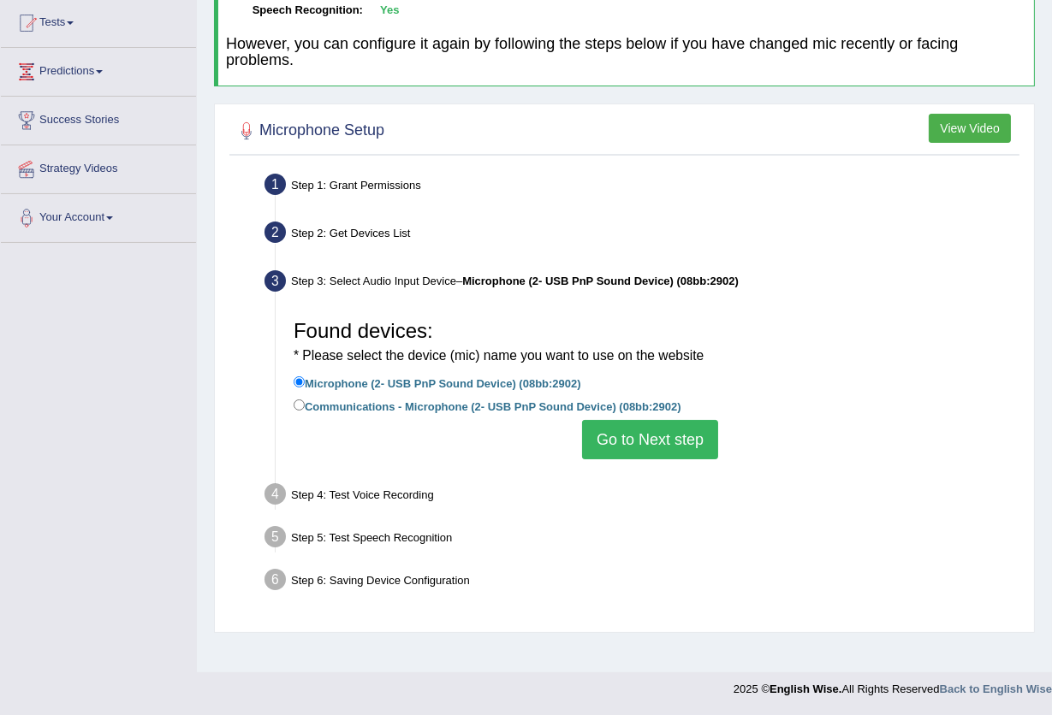
click at [318, 537] on div "Step 5: Test Speech Recognition" at bounding box center [641, 540] width 769 height 38
click at [442, 401] on label "Communications - Microphone (2- USB PnP Sound Device) (08bb:2902)" at bounding box center [488, 405] width 388 height 19
click at [305, 401] on input "Communications - Microphone (2- USB PnP Sound Device) (08bb:2902)" at bounding box center [299, 405] width 11 height 11
radio input "true"
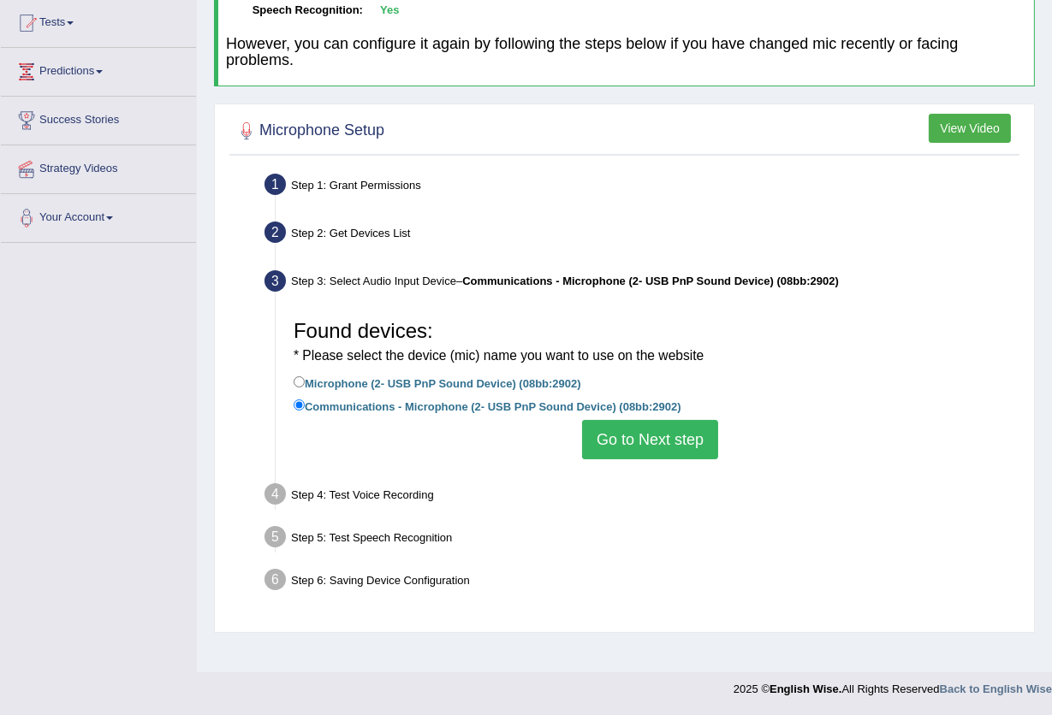
click at [650, 438] on button "Go to Next step" at bounding box center [650, 439] width 136 height 39
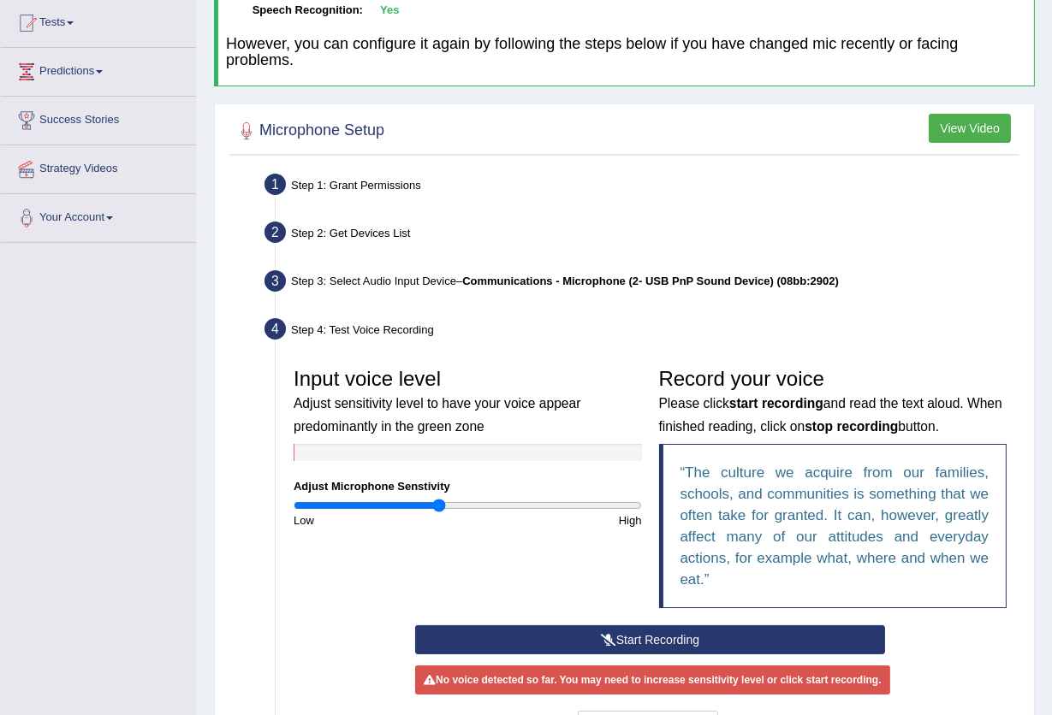
click at [601, 628] on button "Start Recording" at bounding box center [650, 640] width 470 height 29
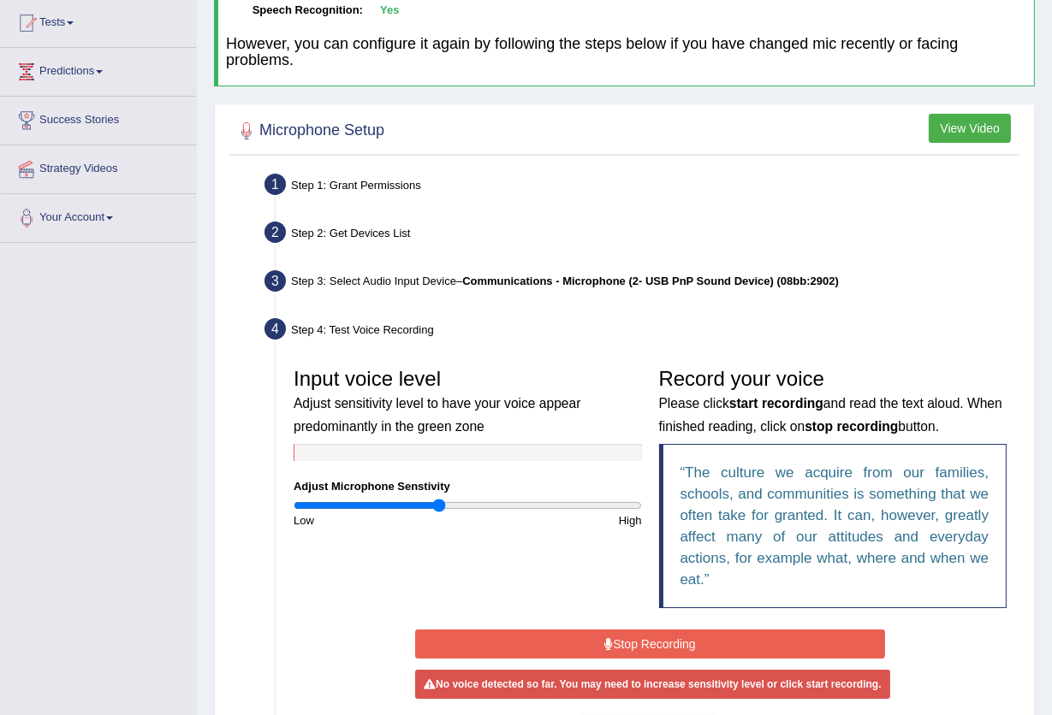
click at [673, 641] on button "Stop Recording" at bounding box center [650, 644] width 470 height 29
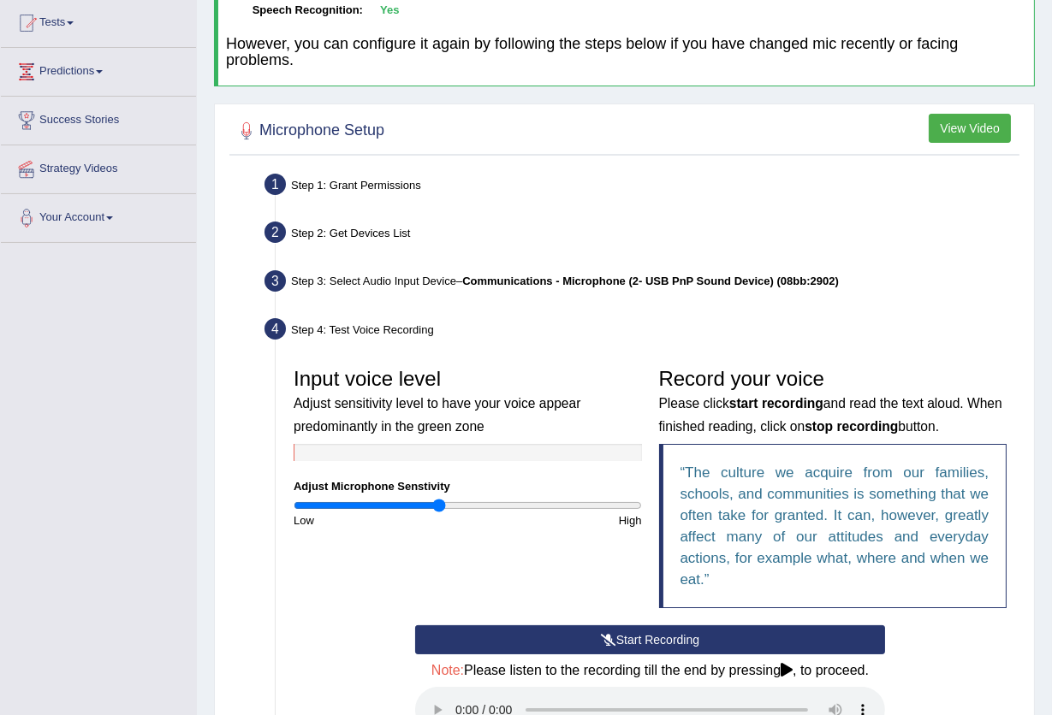
drag, startPoint x: 294, startPoint y: 448, endPoint x: 411, endPoint y: 456, distance: 117.5
click at [411, 456] on div at bounding box center [468, 452] width 348 height 17
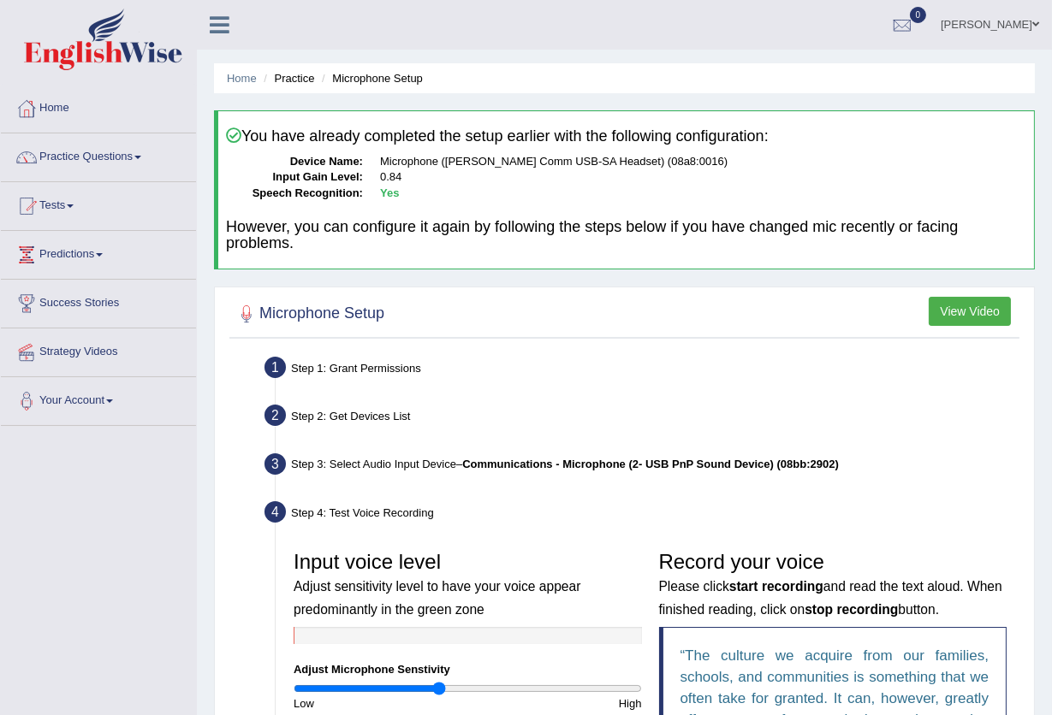
scroll to position [456, 0]
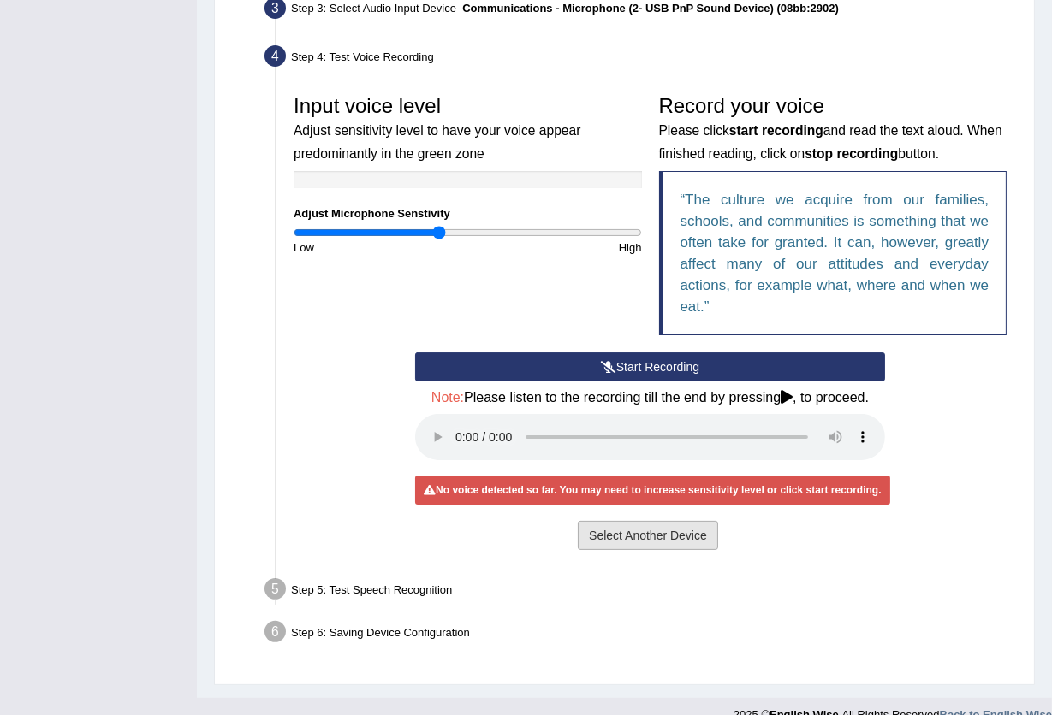
click at [598, 530] on button "Select Another Device" at bounding box center [648, 535] width 140 height 29
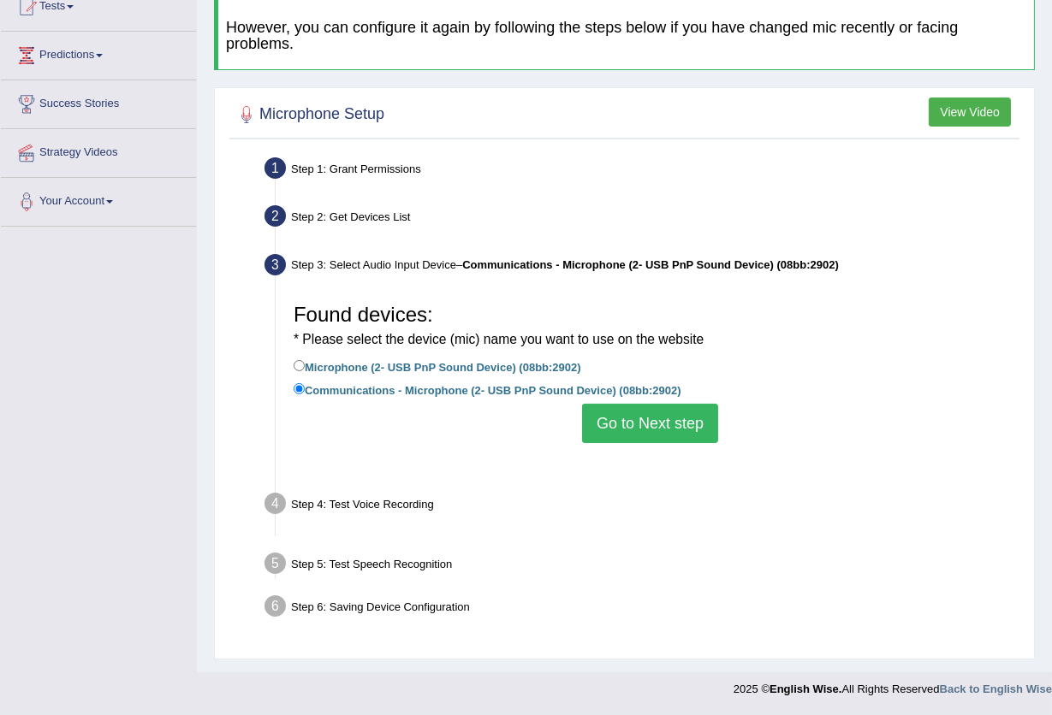
scroll to position [183, 0]
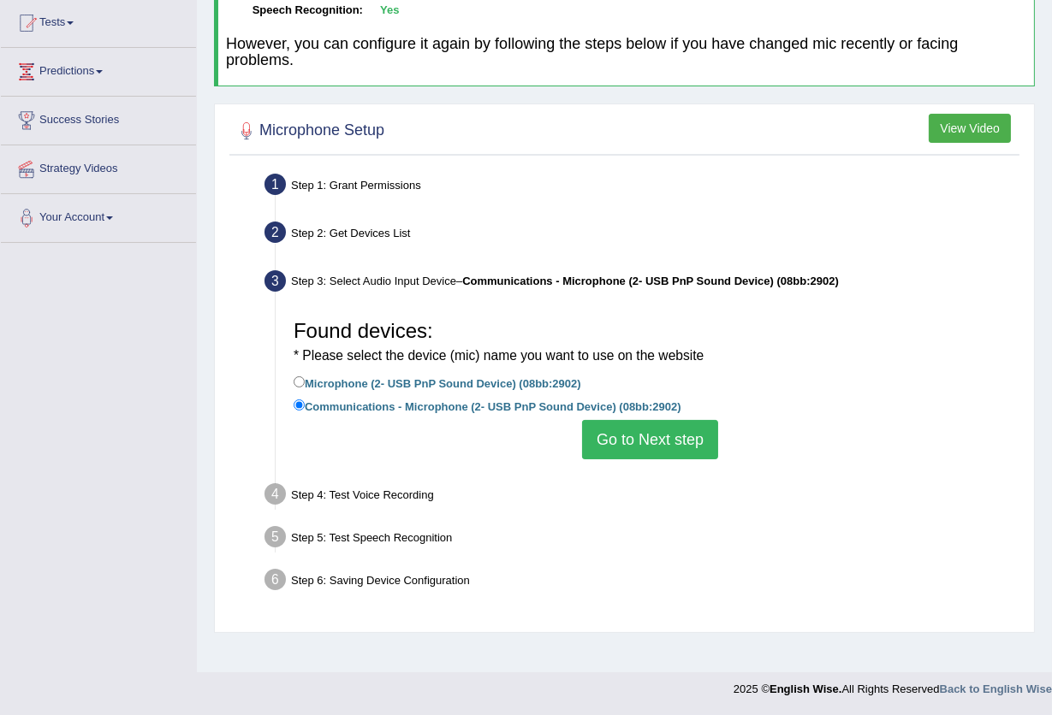
click at [476, 385] on label "Microphone (2- USB PnP Sound Device) (08bb:2902)" at bounding box center [438, 382] width 288 height 19
click at [305, 385] on input "Microphone (2- USB PnP Sound Device) (08bb:2902)" at bounding box center [299, 382] width 11 height 11
radio input "true"
click at [659, 433] on button "Go to Next step" at bounding box center [650, 439] width 136 height 39
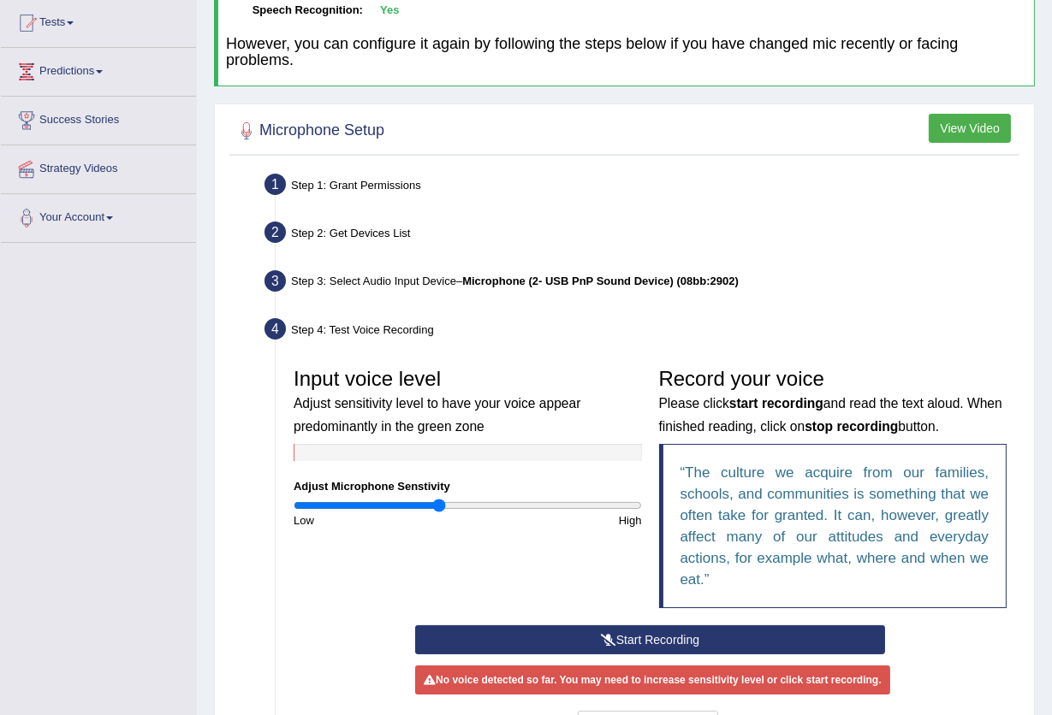
click at [658, 637] on button "Start Recording" at bounding box center [650, 640] width 470 height 29
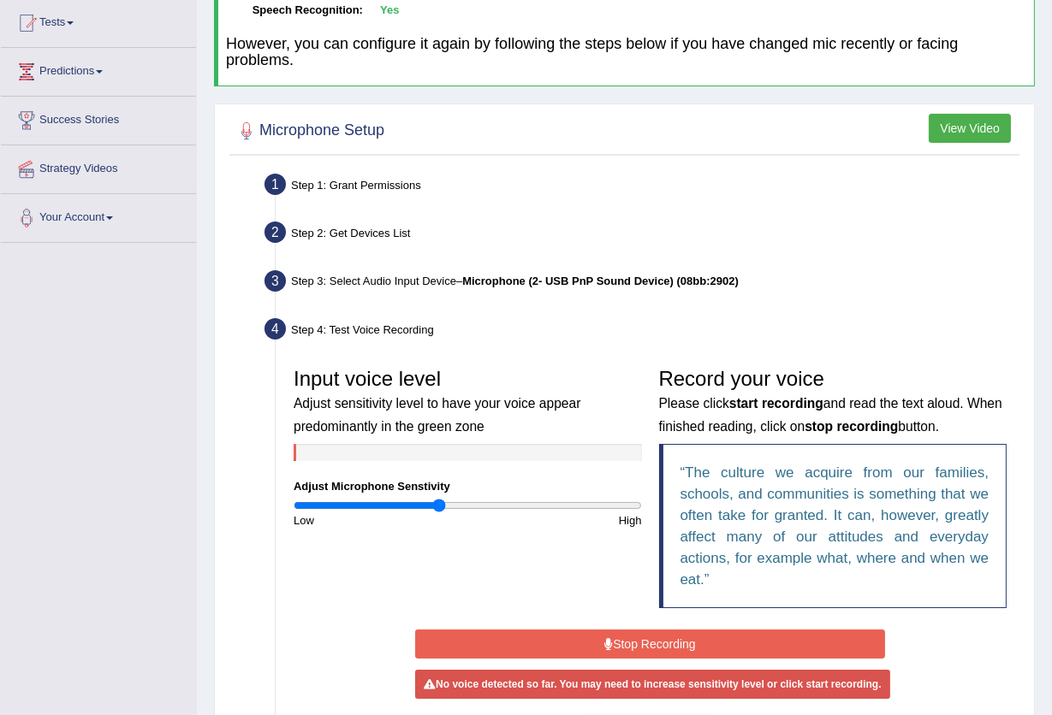
click at [641, 640] on button "Stop Recording" at bounding box center [650, 644] width 470 height 29
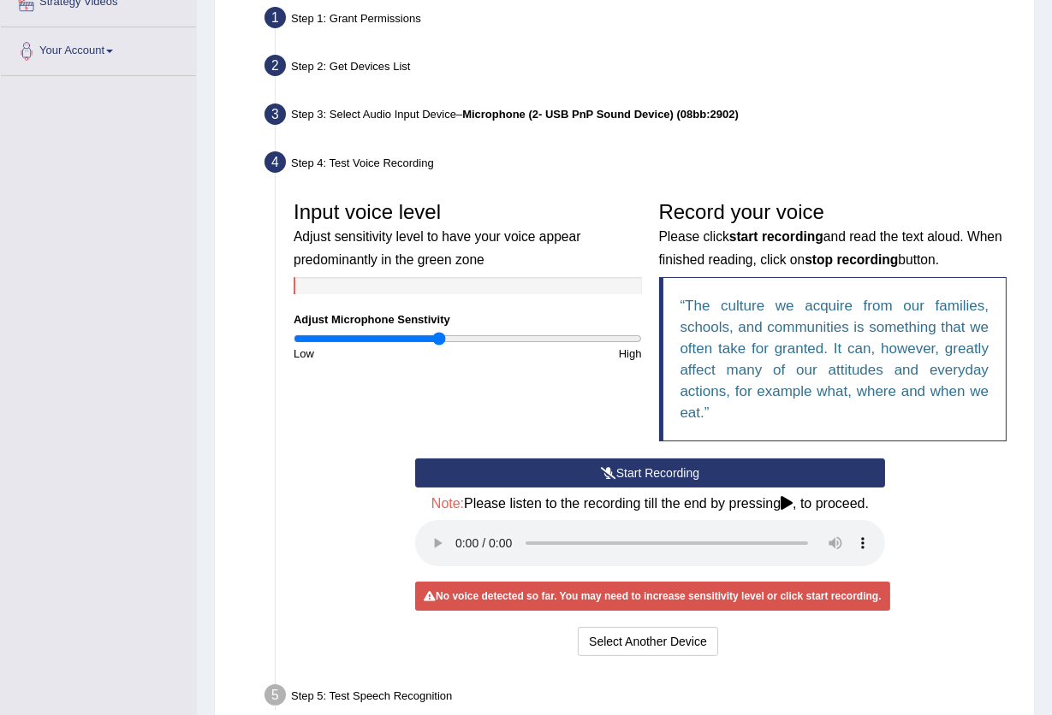
scroll to position [481, 0]
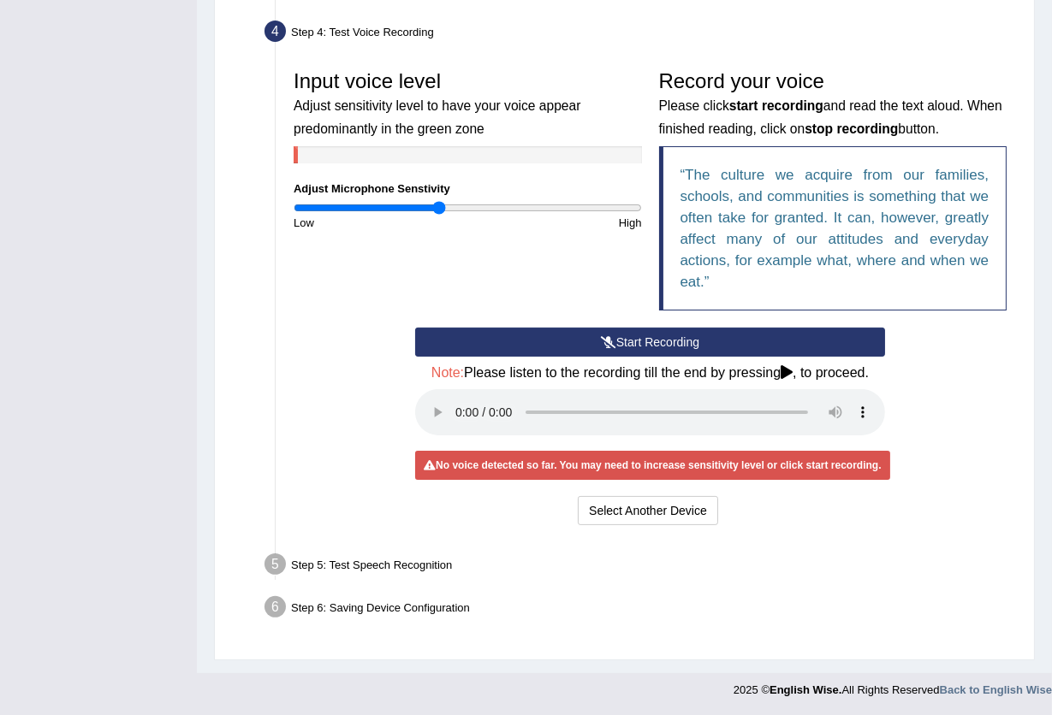
click at [626, 338] on button "Start Recording" at bounding box center [650, 342] width 470 height 29
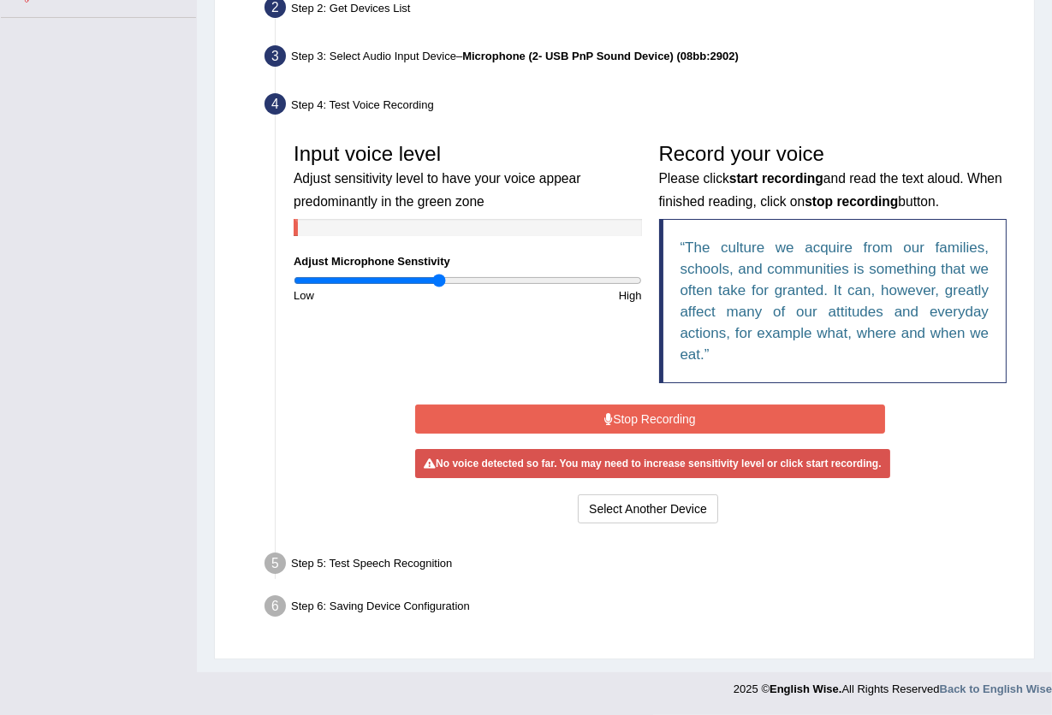
scroll to position [401, 0]
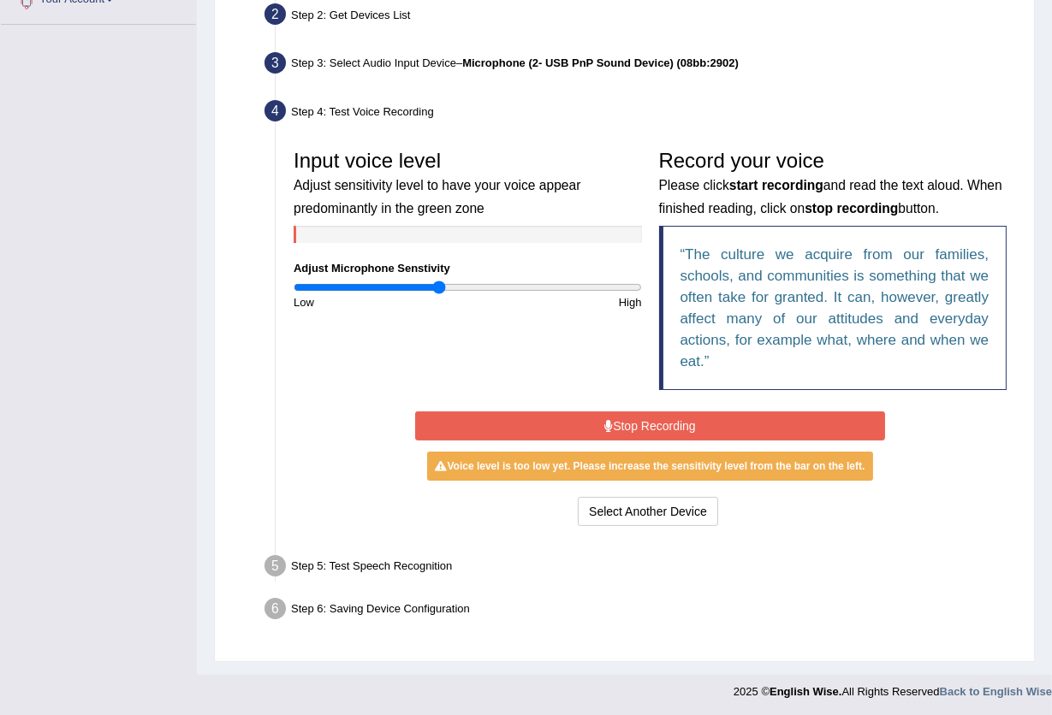
click at [683, 424] on button "Stop Recording" at bounding box center [650, 426] width 470 height 29
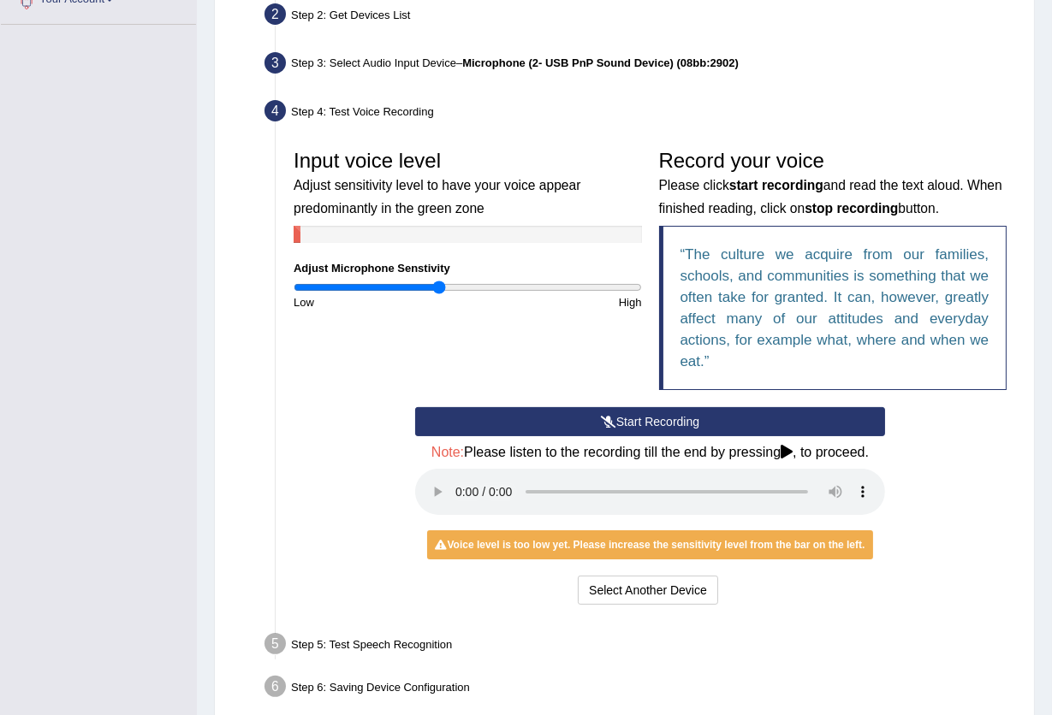
click at [683, 424] on button "Start Recording" at bounding box center [650, 421] width 470 height 29
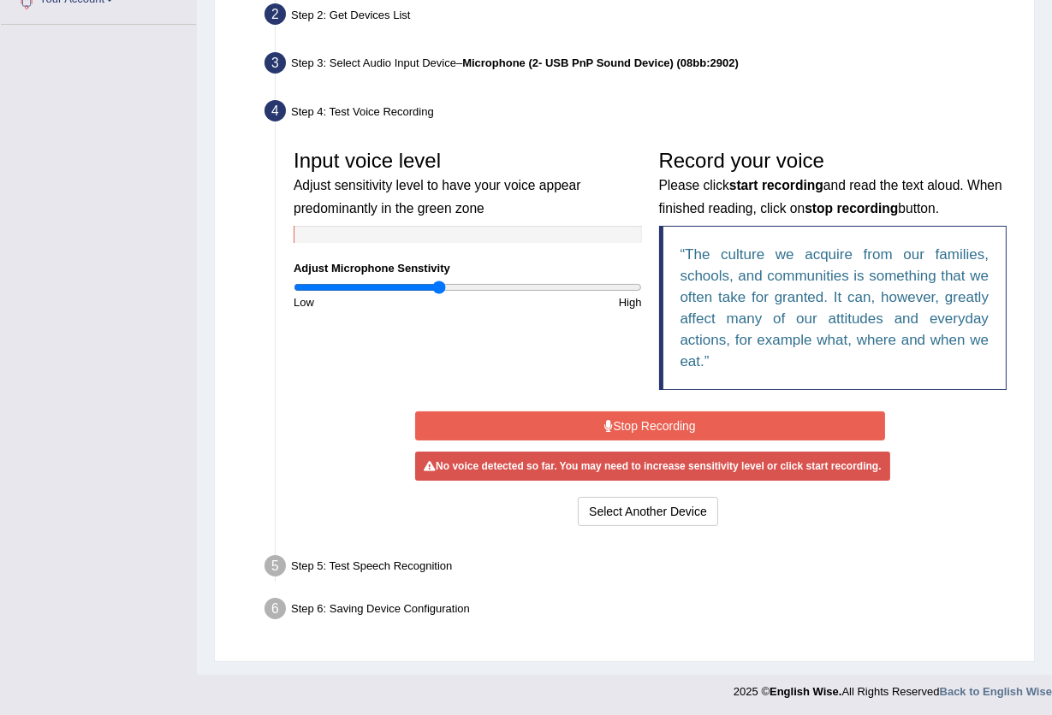
click at [625, 425] on button "Stop Recording" at bounding box center [650, 426] width 470 height 29
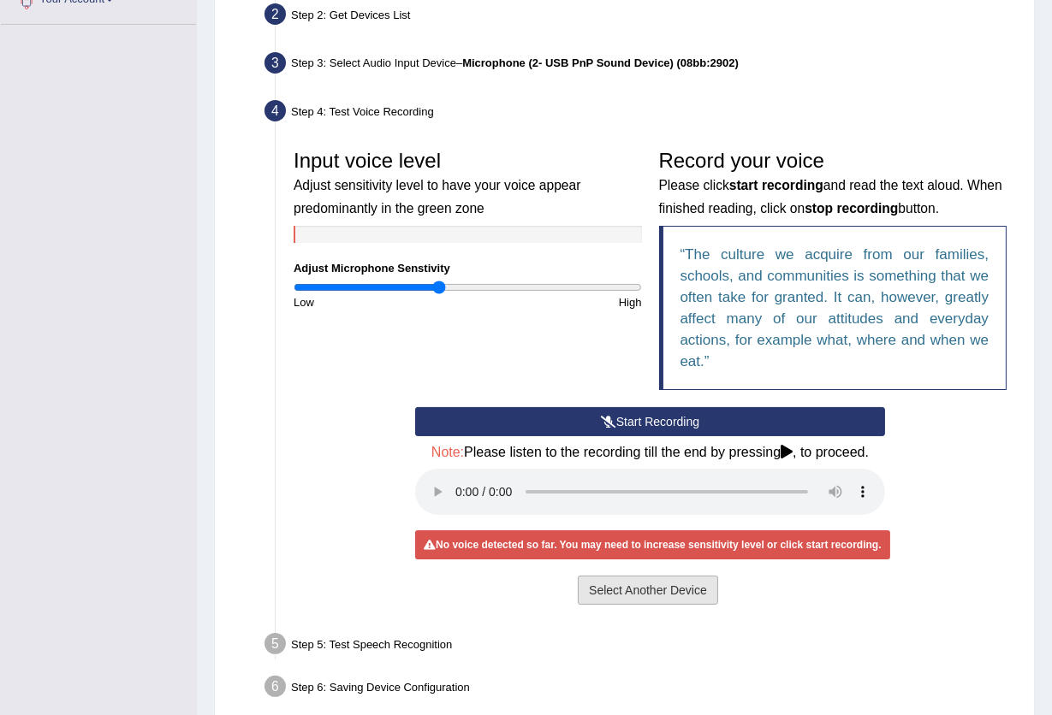
click at [647, 590] on button "Select Another Device" at bounding box center [648, 590] width 140 height 29
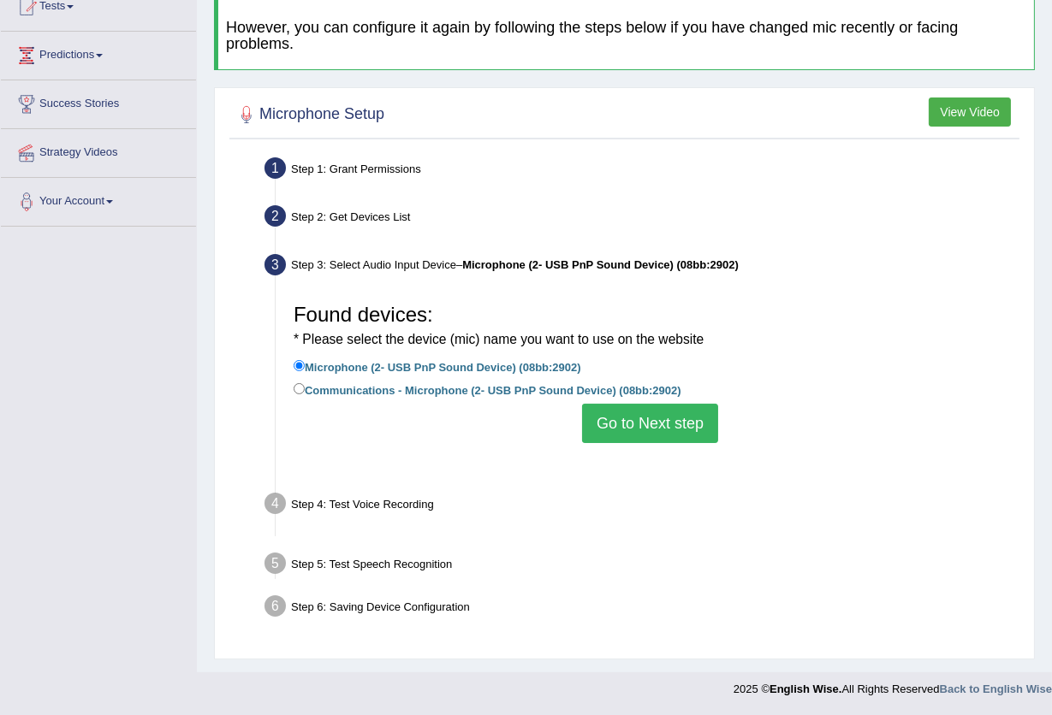
scroll to position [183, 0]
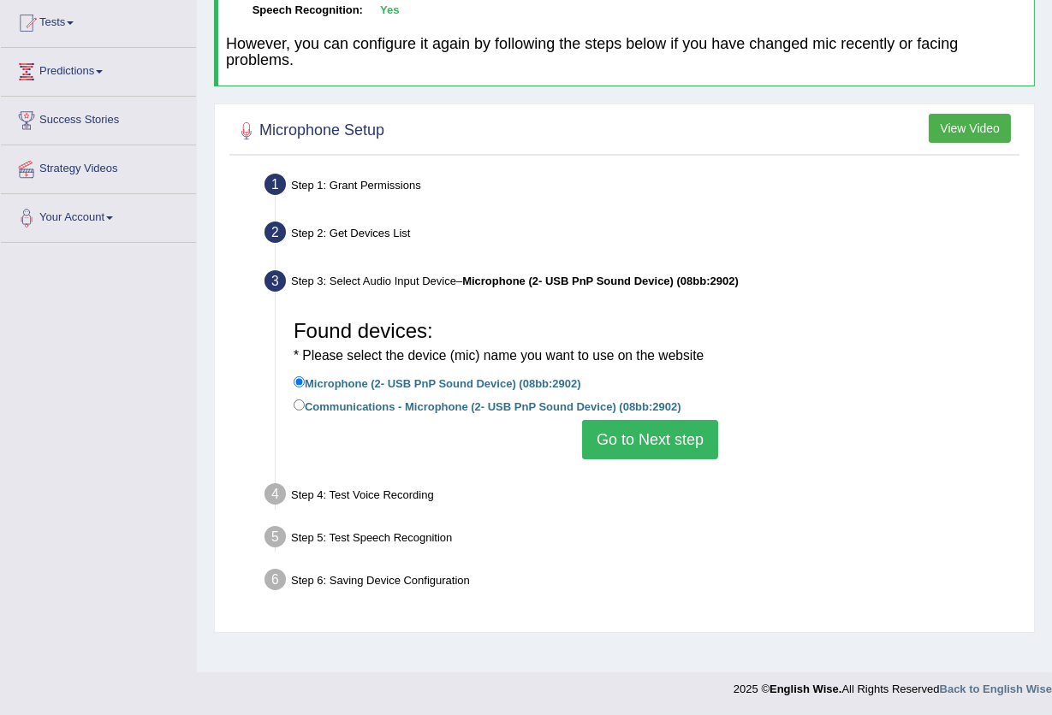
click at [691, 431] on button "Go to Next step" at bounding box center [650, 439] width 136 height 39
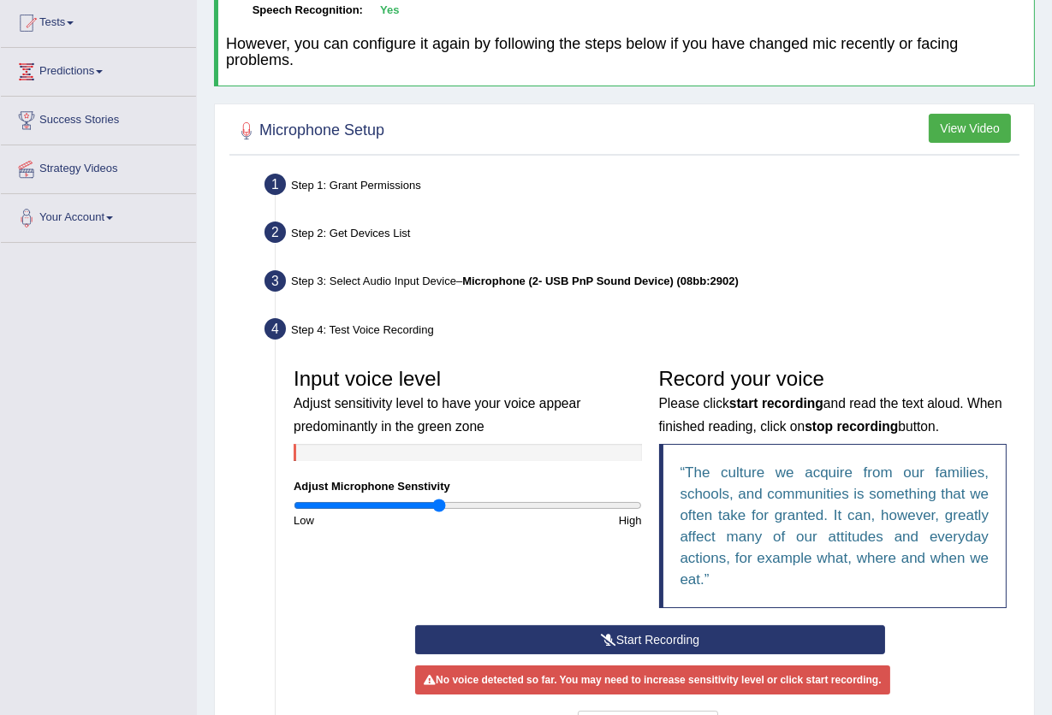
click at [616, 636] on button "Start Recording" at bounding box center [650, 640] width 470 height 29
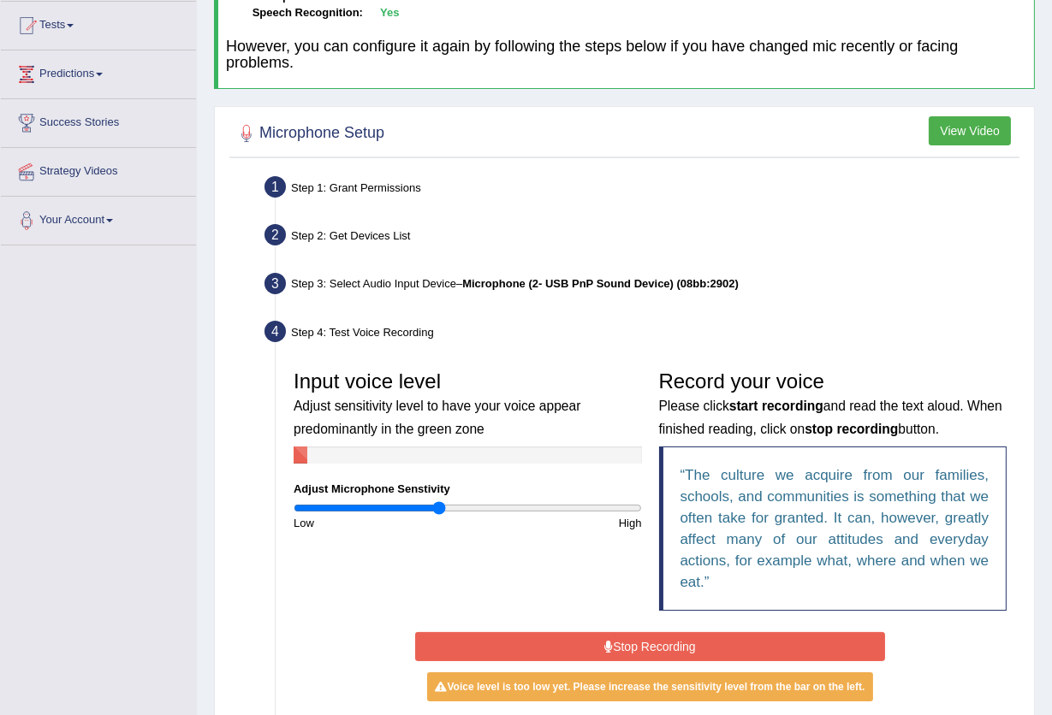
scroll to position [342, 0]
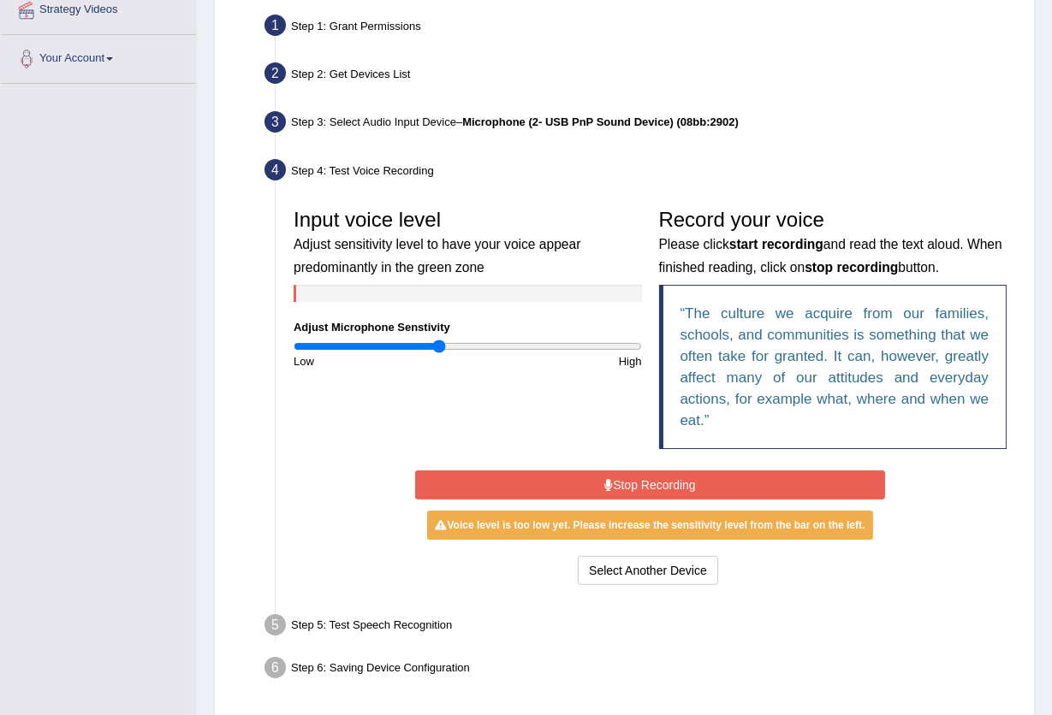
click at [620, 473] on button "Stop Recording" at bounding box center [650, 485] width 470 height 29
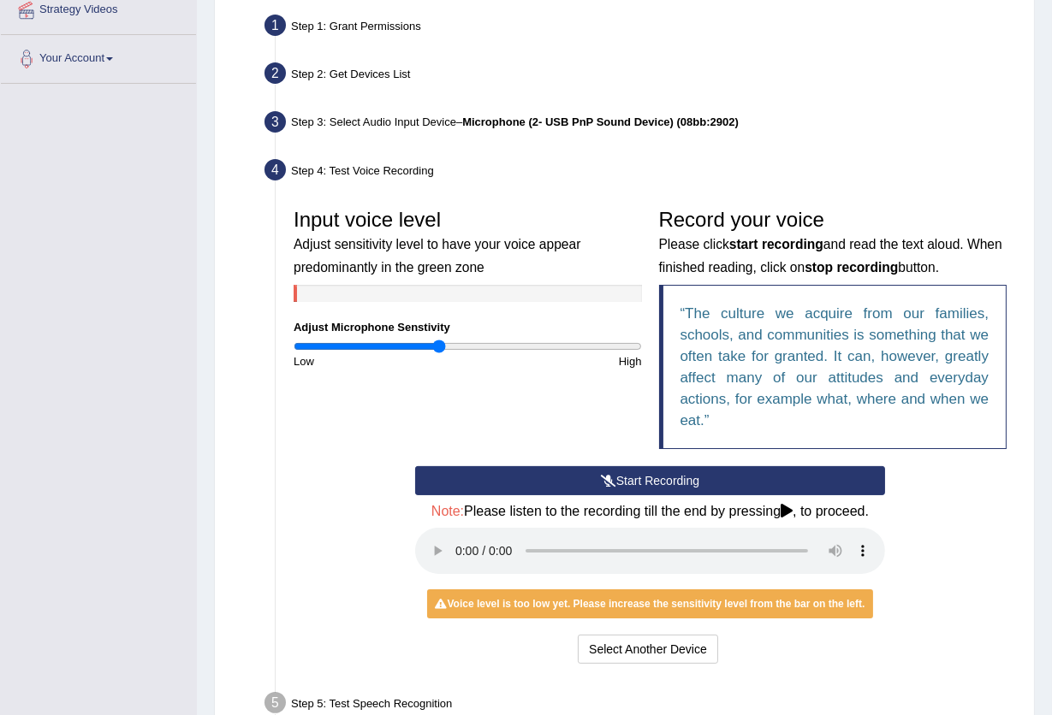
click at [623, 479] on button "Start Recording" at bounding box center [650, 480] width 470 height 29
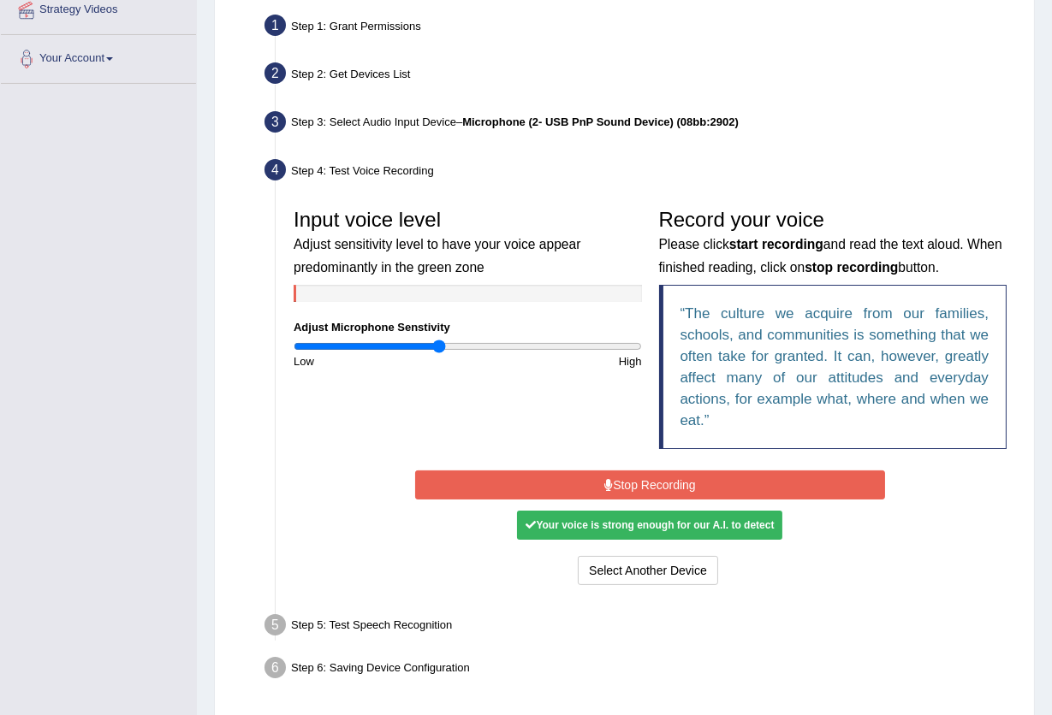
click at [661, 483] on button "Stop Recording" at bounding box center [650, 485] width 470 height 29
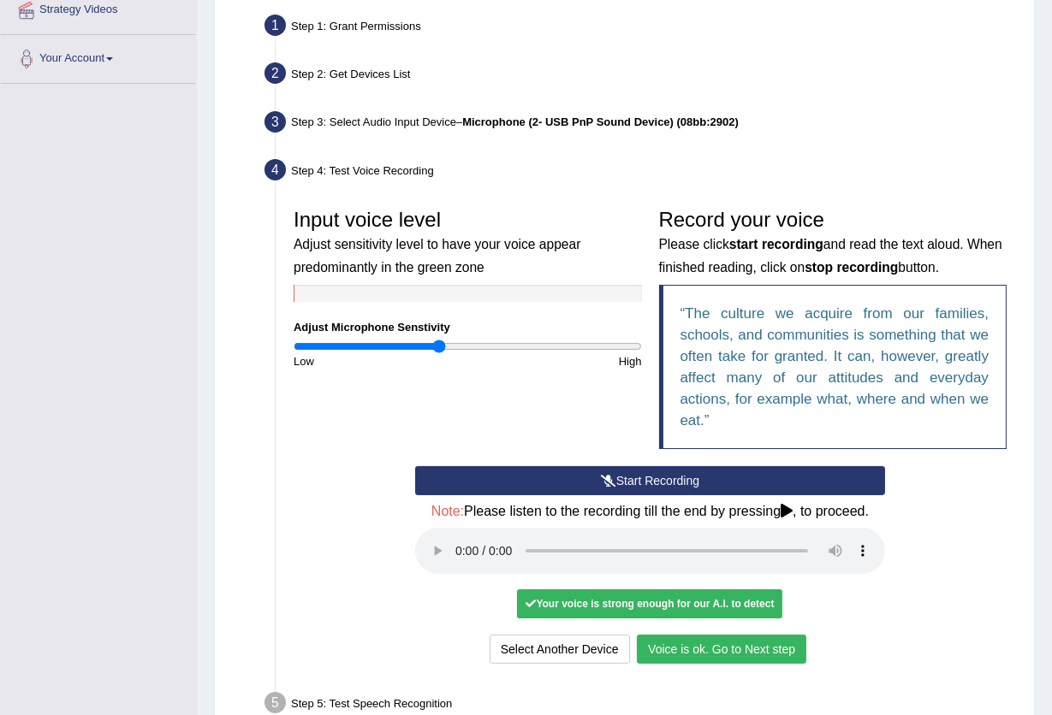
click at [726, 643] on button "Voice is ok. Go to Next step" at bounding box center [721, 649] width 169 height 29
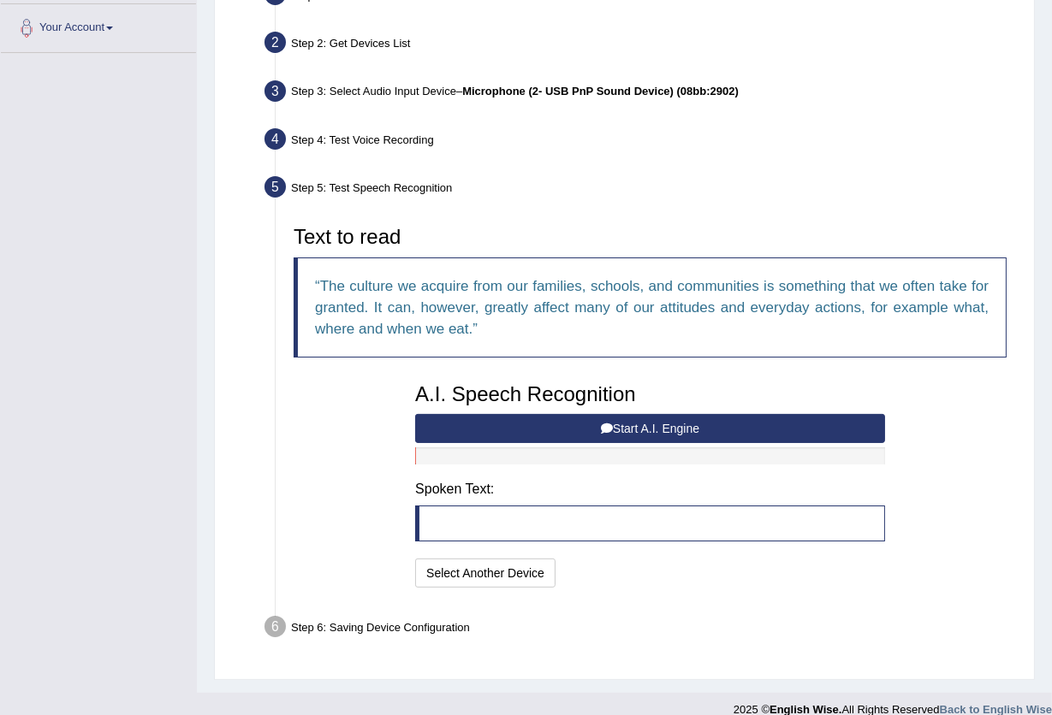
scroll to position [392, 0]
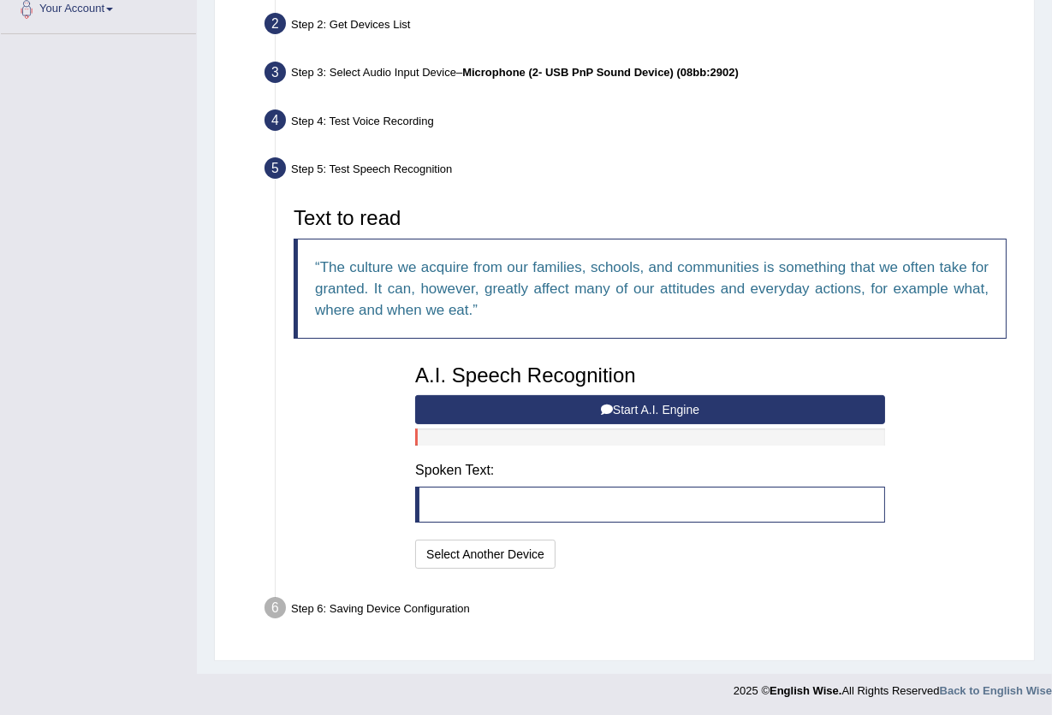
click at [600, 397] on button "Start A.I. Engine" at bounding box center [650, 409] width 470 height 29
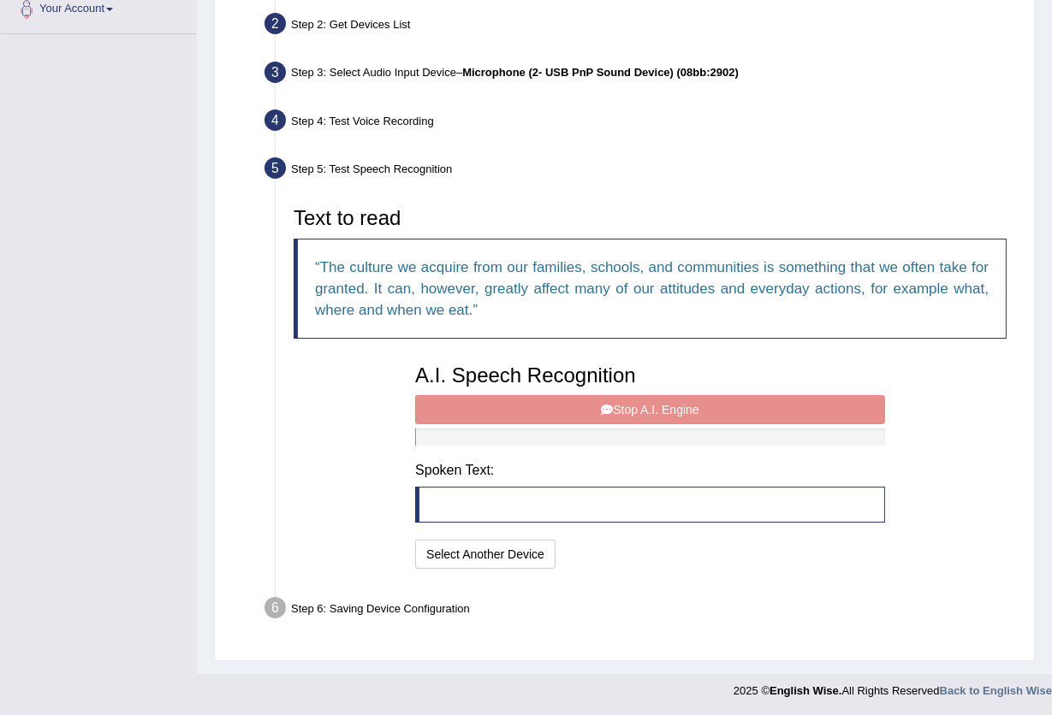
click at [630, 410] on div "A.I. Speech Recognition Start A.I. Engine Stop A.I. Engine Note: Please listen …" at bounding box center [649, 464] width 487 height 217
click at [417, 507] on blockquote at bounding box center [650, 505] width 470 height 36
click at [653, 407] on div "A.I. Speech Recognition Start A.I. Engine Stop A.I. Engine Note: Please listen …" at bounding box center [649, 464] width 487 height 217
click at [655, 410] on div "A.I. Speech Recognition Start A.I. Engine Stop A.I. Engine Note: Please listen …" at bounding box center [649, 464] width 487 height 217
drag, startPoint x: 655, startPoint y: 410, endPoint x: 656, endPoint y: 419, distance: 9.5
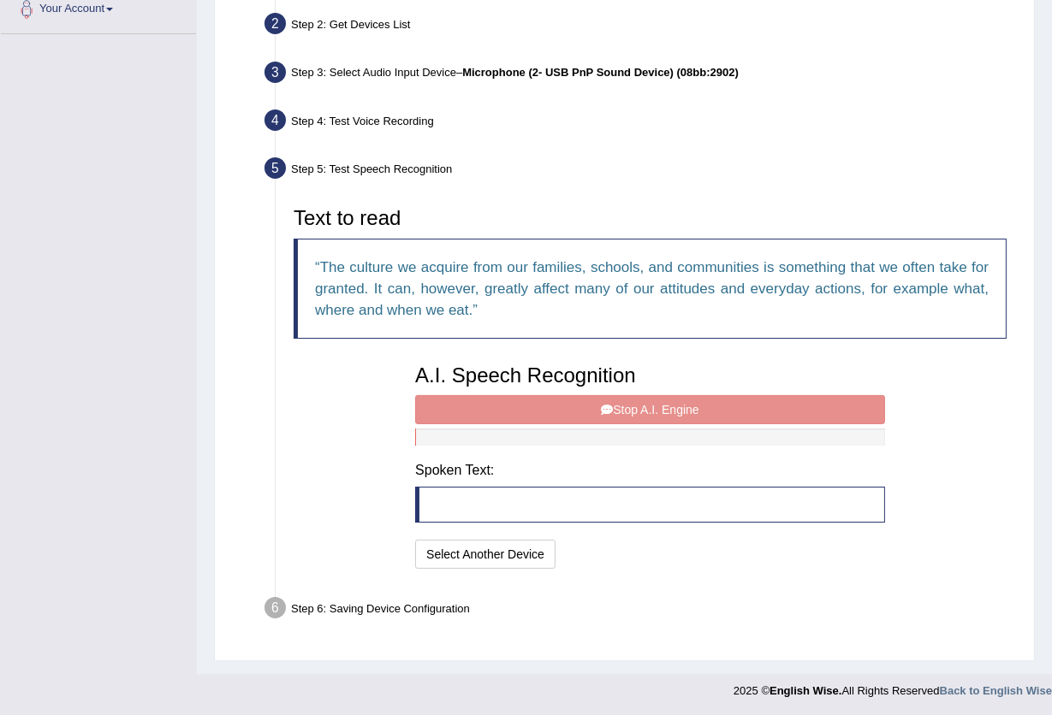
click at [656, 418] on div "A.I. Speech Recognition Start A.I. Engine Stop A.I. Engine Note: Please listen …" at bounding box center [649, 464] width 487 height 217
click at [535, 540] on div "A.I. Speech Recognition Start A.I. Engine Stop A.I. Engine Note: Please listen …" at bounding box center [649, 464] width 487 height 217
click at [477, 559] on button "Select Another Device" at bounding box center [485, 554] width 140 height 29
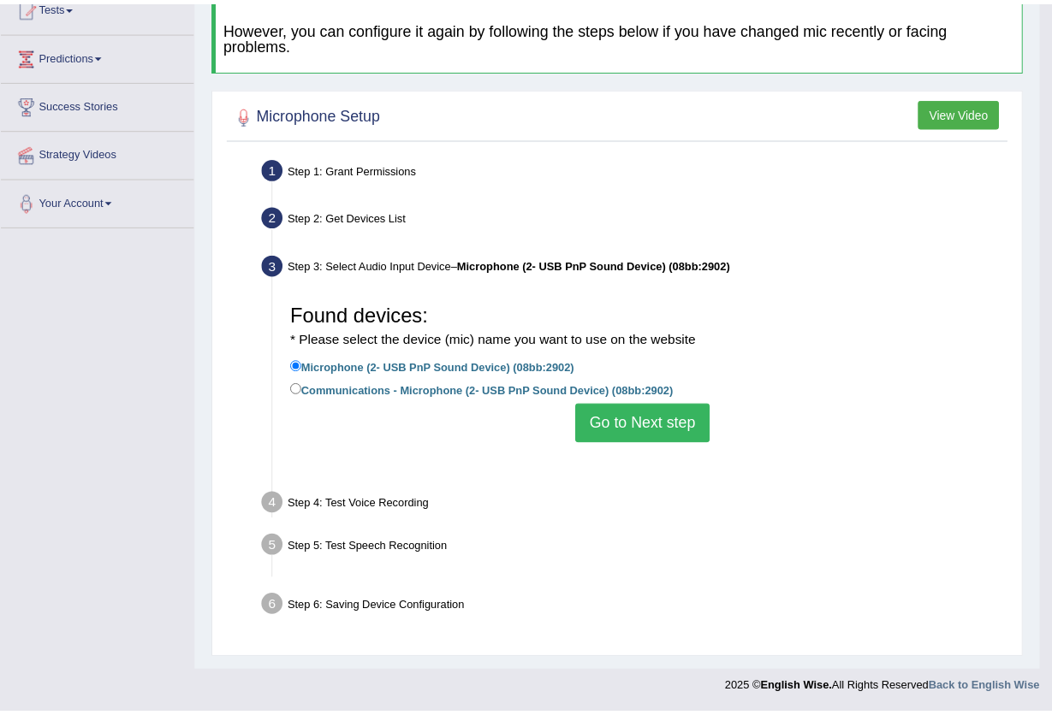
scroll to position [183, 0]
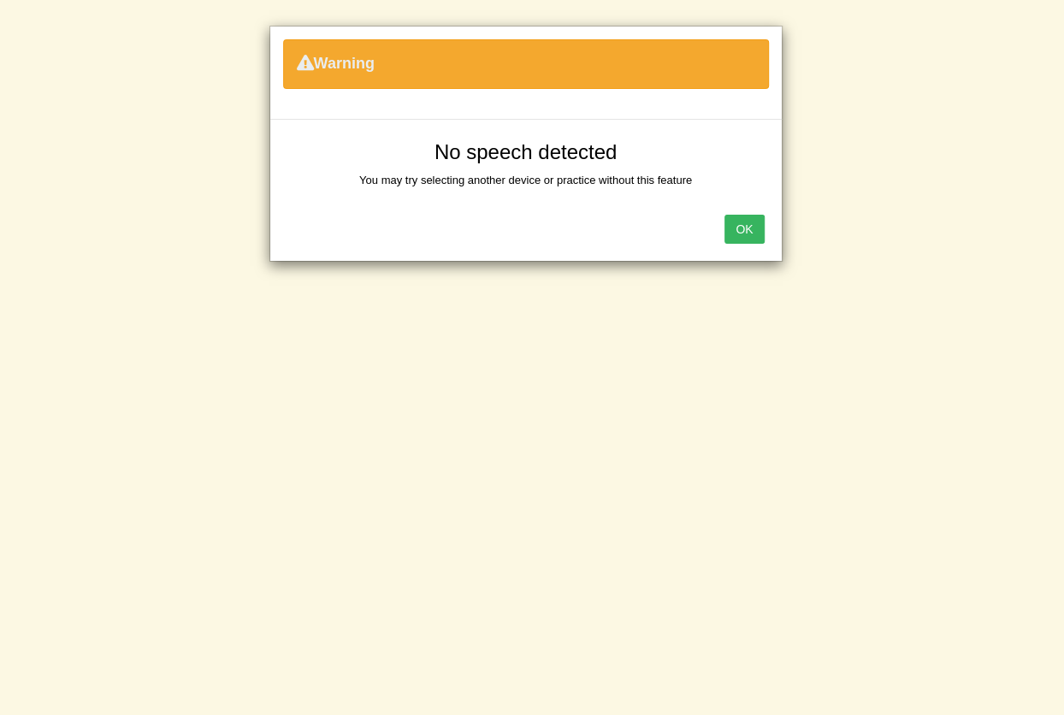
click at [760, 235] on button "OK" at bounding box center [744, 229] width 39 height 29
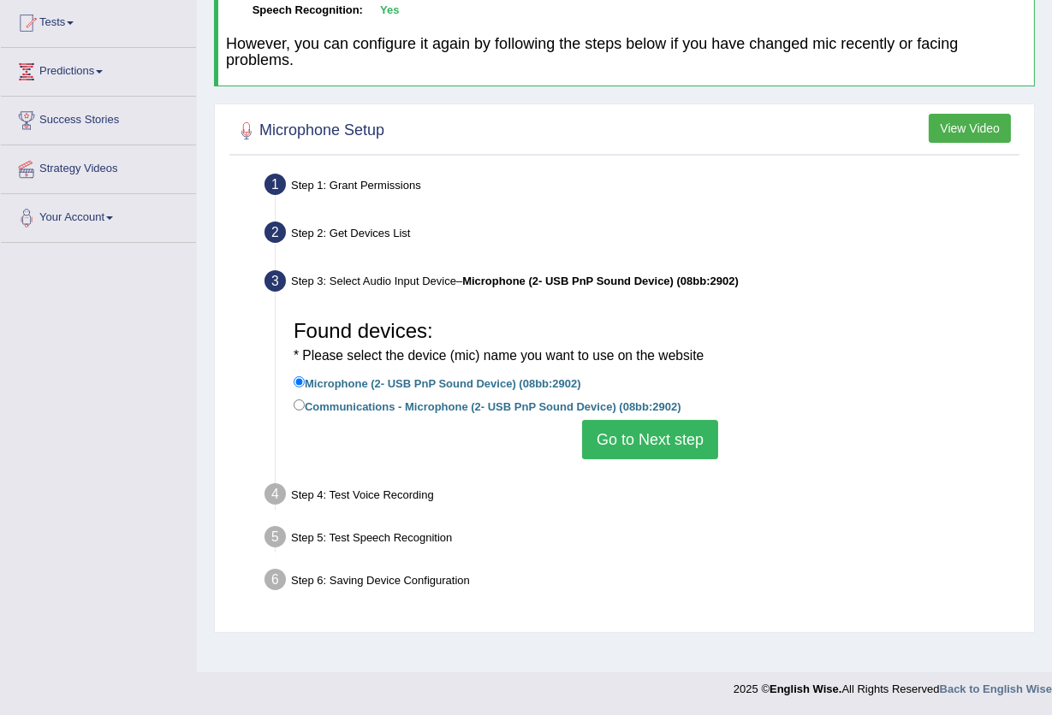
click at [639, 435] on button "Go to Next step" at bounding box center [650, 439] width 136 height 39
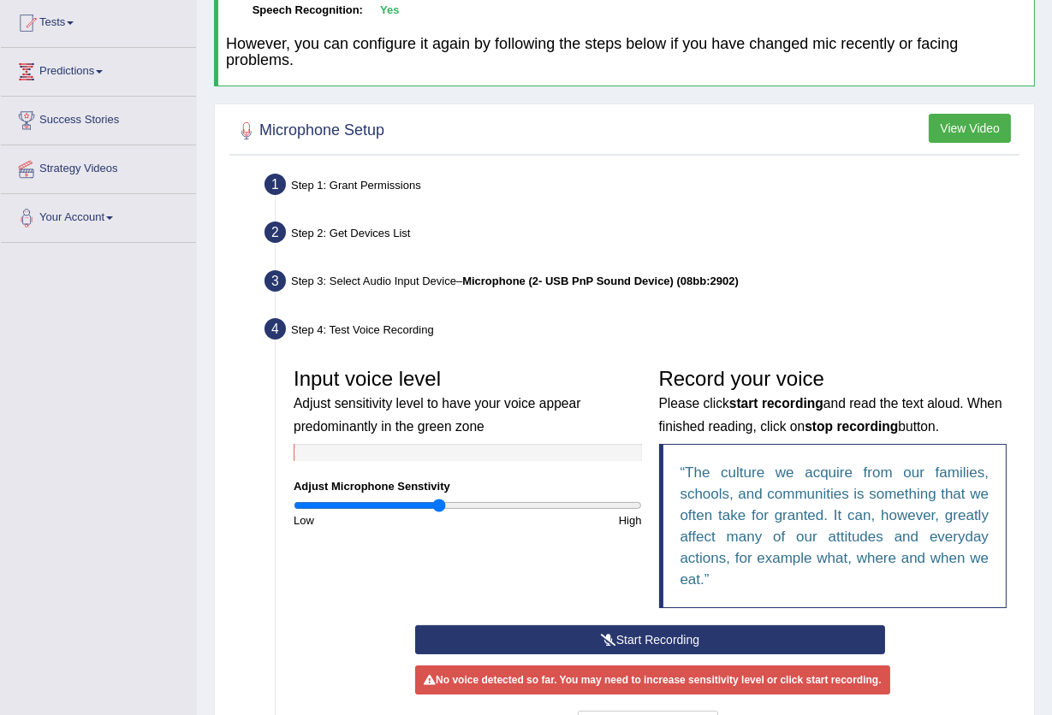
click at [619, 635] on button "Start Recording" at bounding box center [650, 640] width 470 height 29
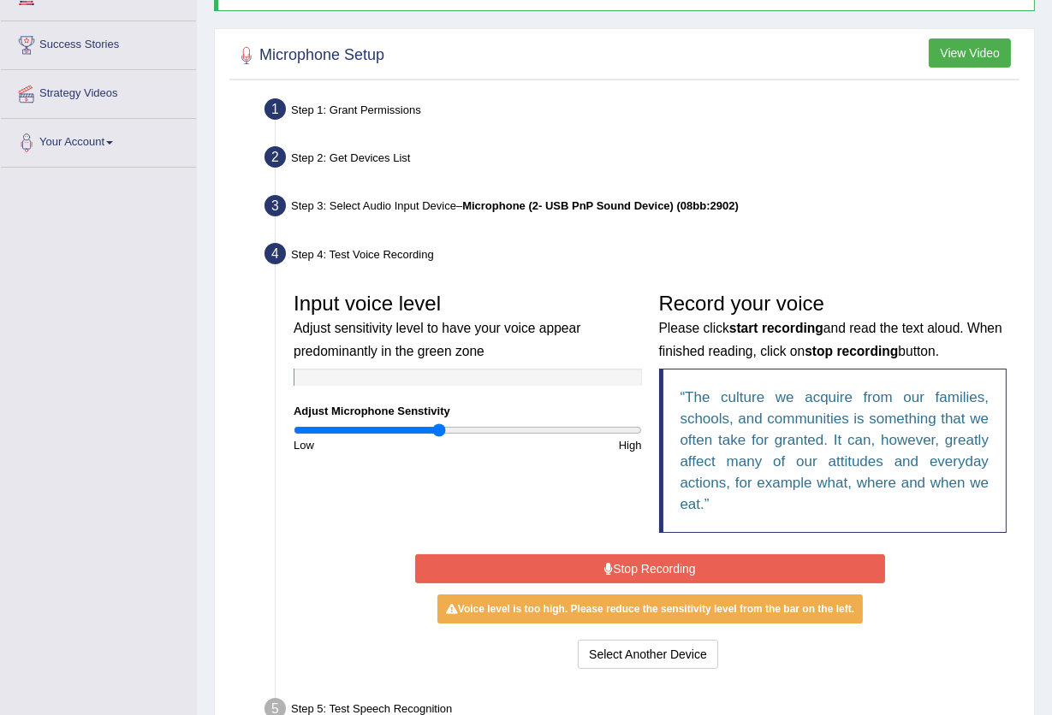
scroll to position [297, 0]
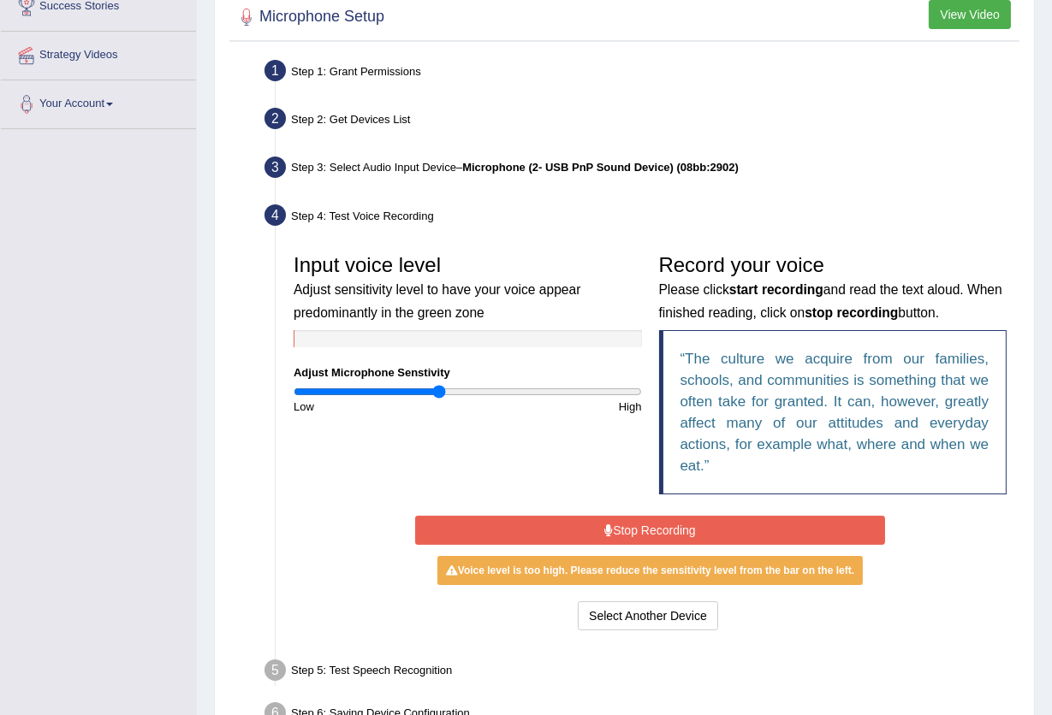
click at [643, 524] on button "Stop Recording" at bounding box center [650, 530] width 470 height 29
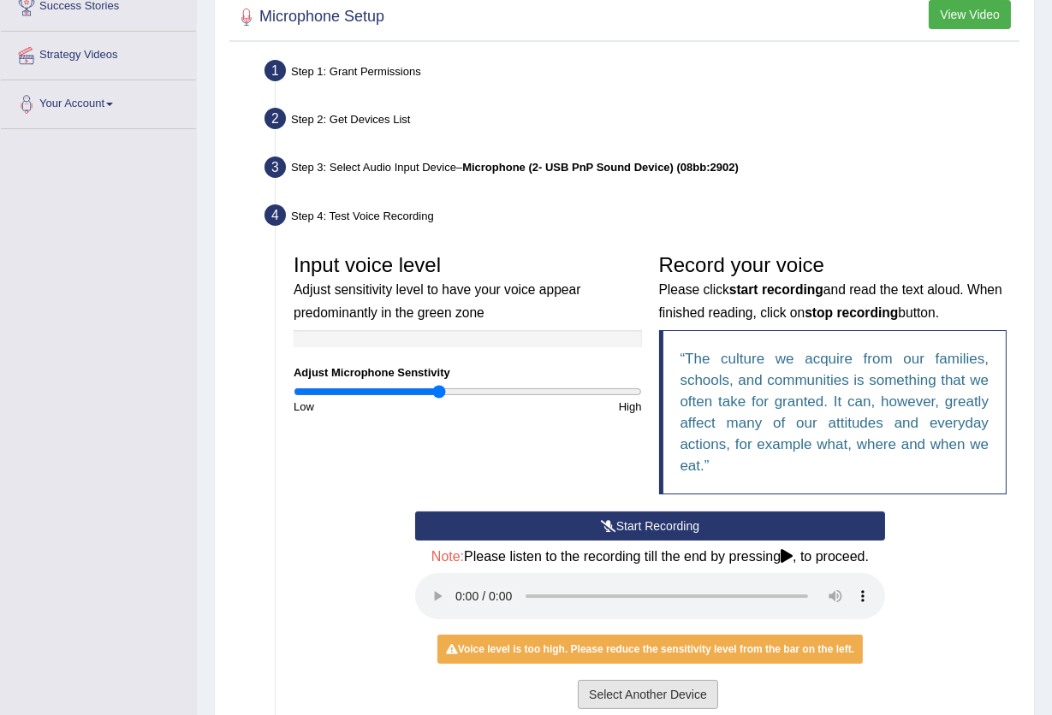
click at [655, 690] on button "Select Another Device" at bounding box center [648, 694] width 140 height 29
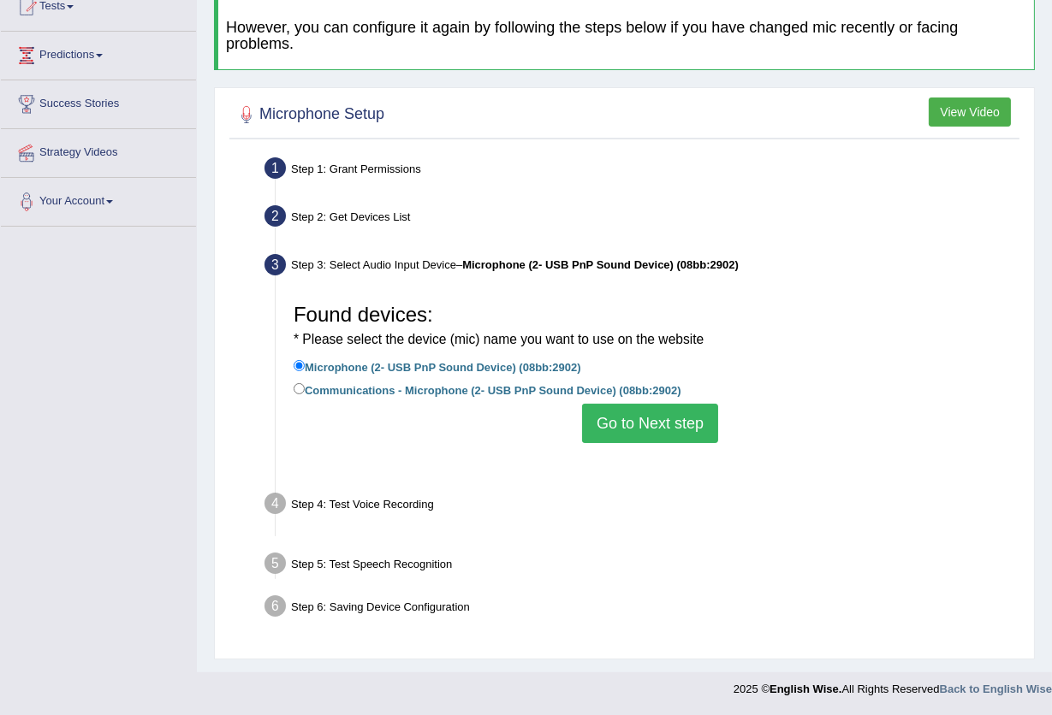
scroll to position [183, 0]
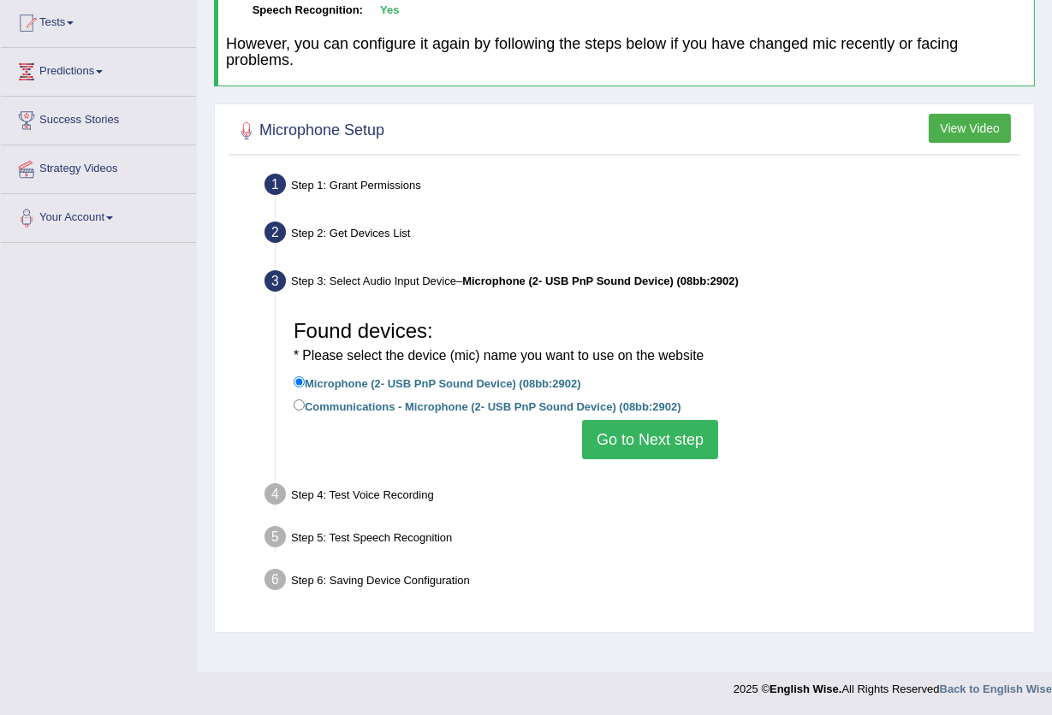
click at [685, 437] on button "Go to Next step" at bounding box center [650, 439] width 136 height 39
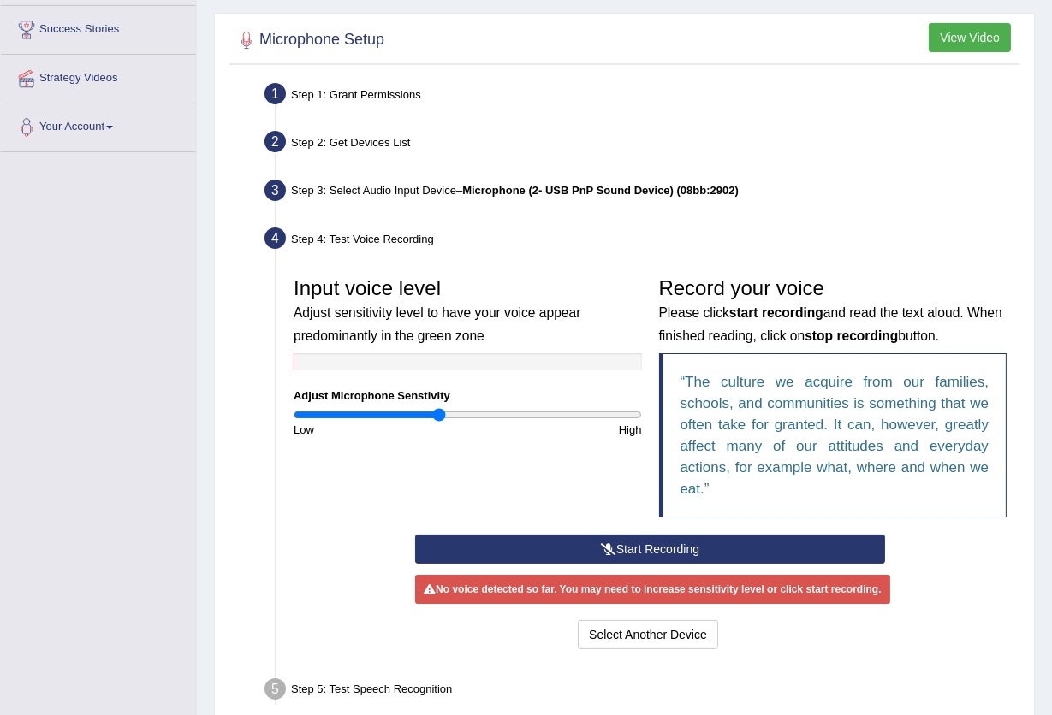
scroll to position [297, 0]
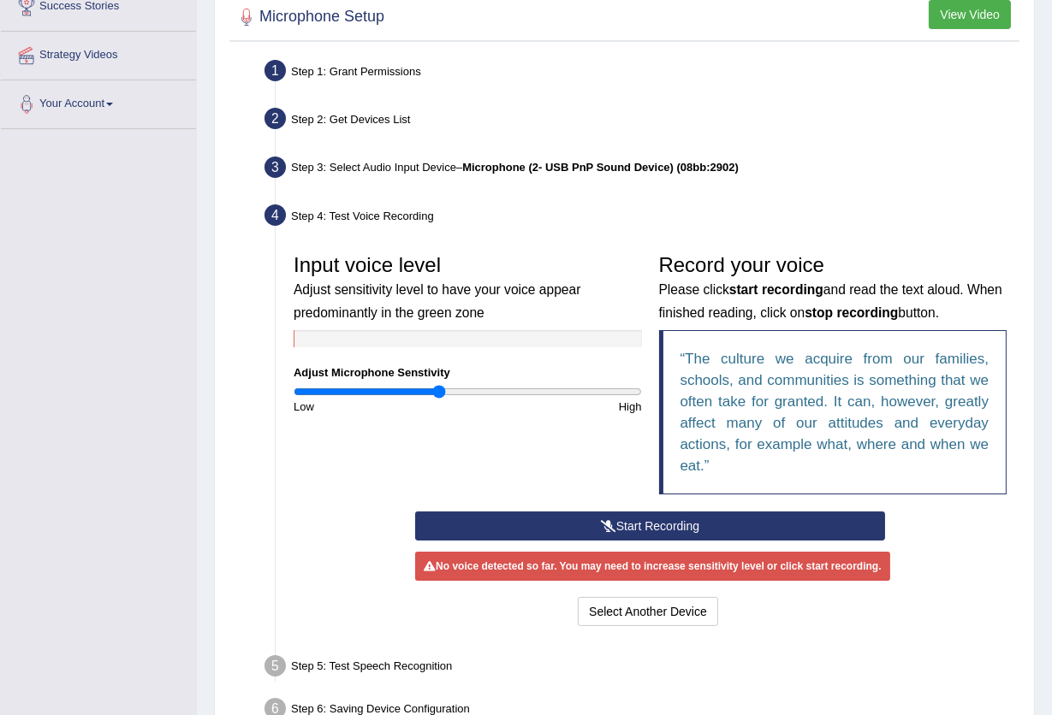
click at [676, 513] on button "Start Recording" at bounding box center [650, 526] width 470 height 29
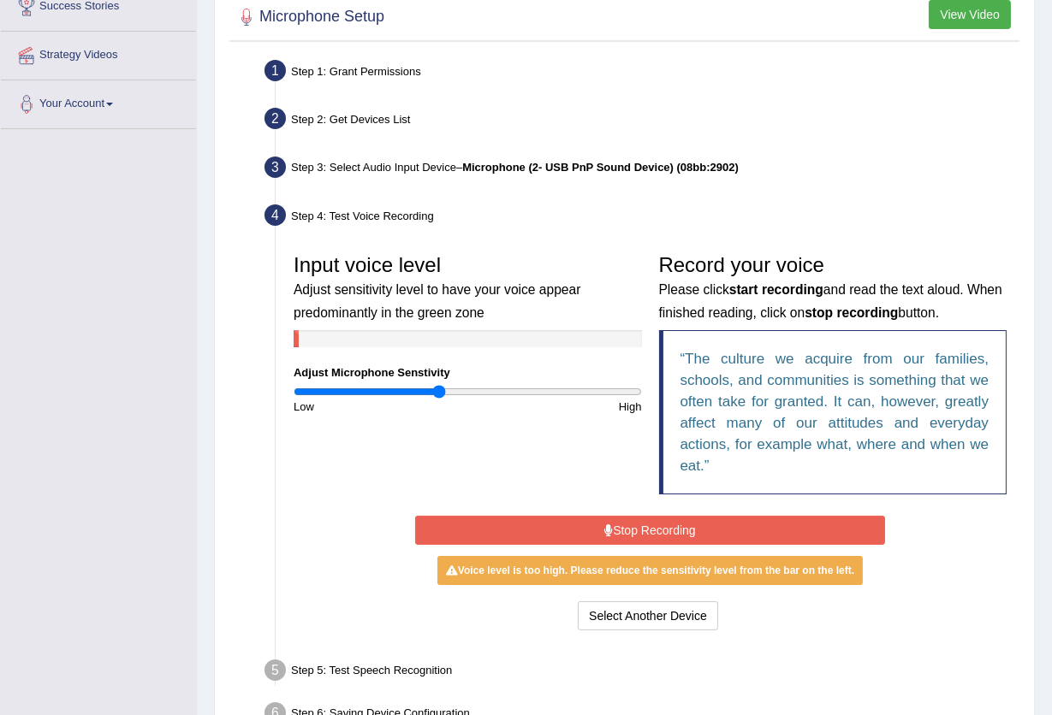
click at [679, 537] on button "Stop Recording" at bounding box center [650, 530] width 470 height 29
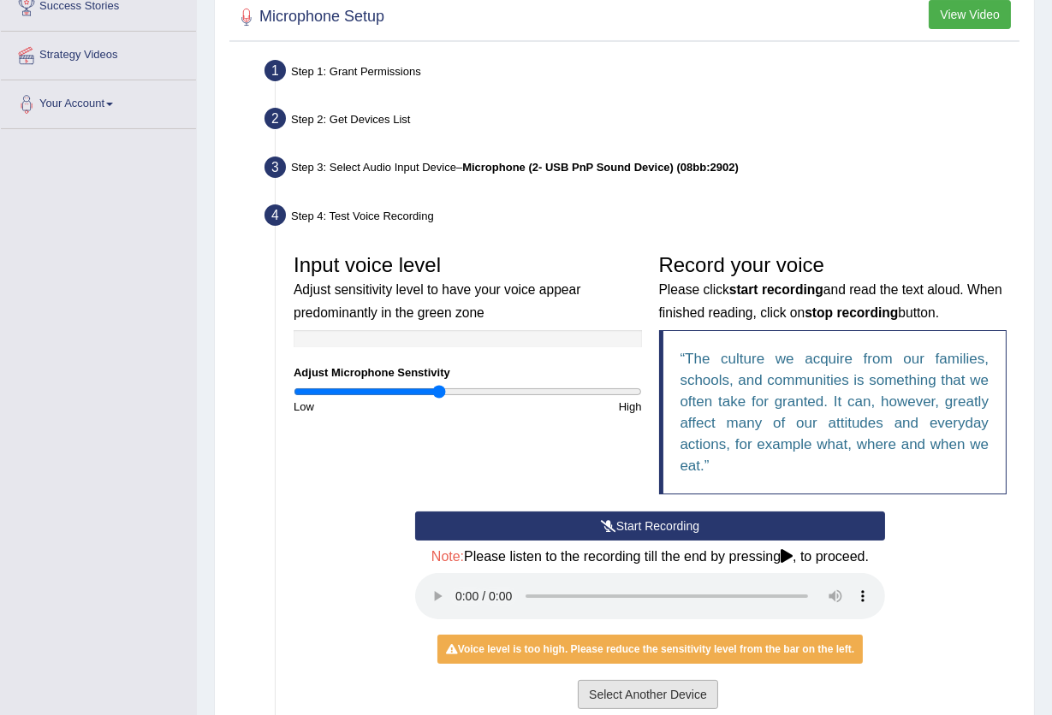
click at [658, 695] on button "Select Another Device" at bounding box center [648, 694] width 140 height 29
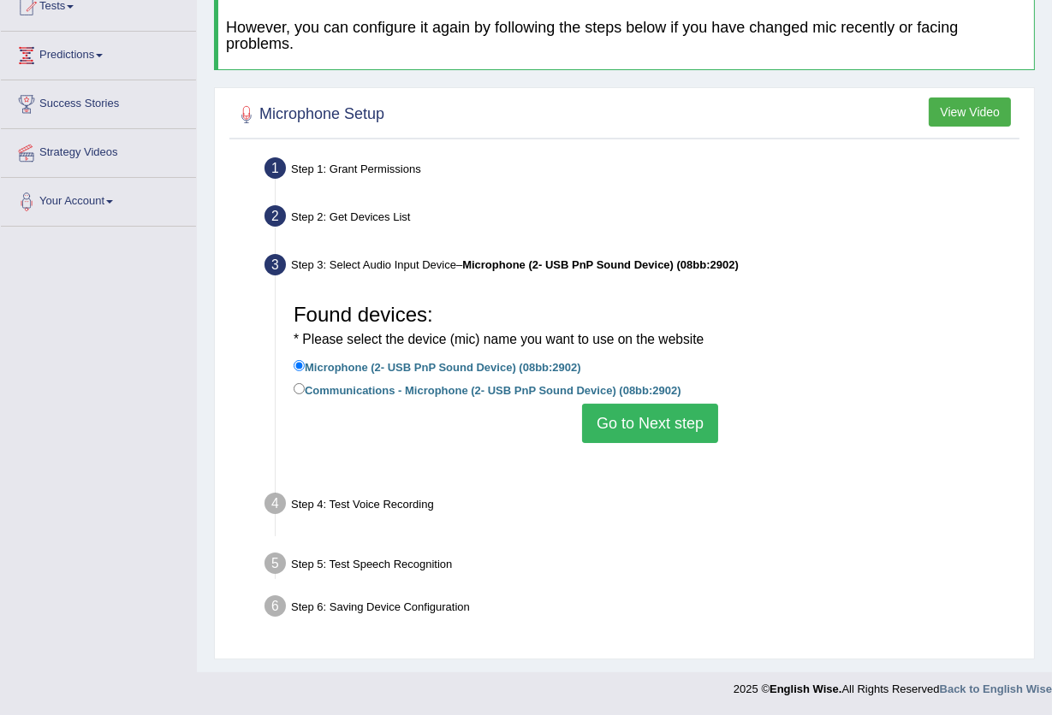
scroll to position [183, 0]
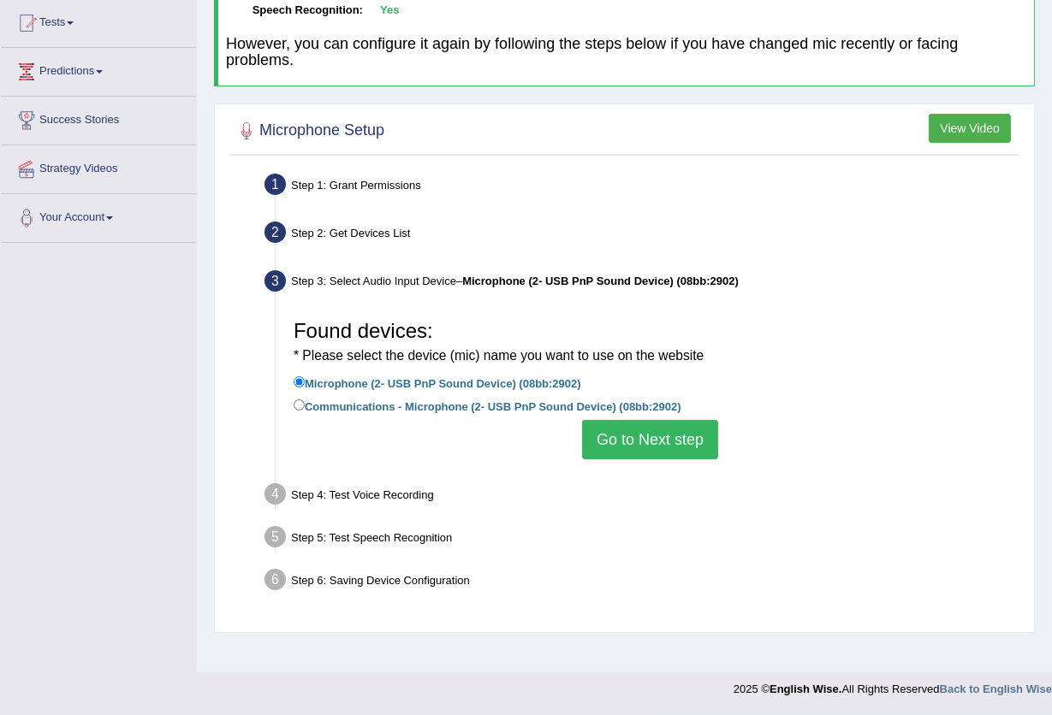
click at [666, 440] on button "Go to Next step" at bounding box center [650, 439] width 136 height 39
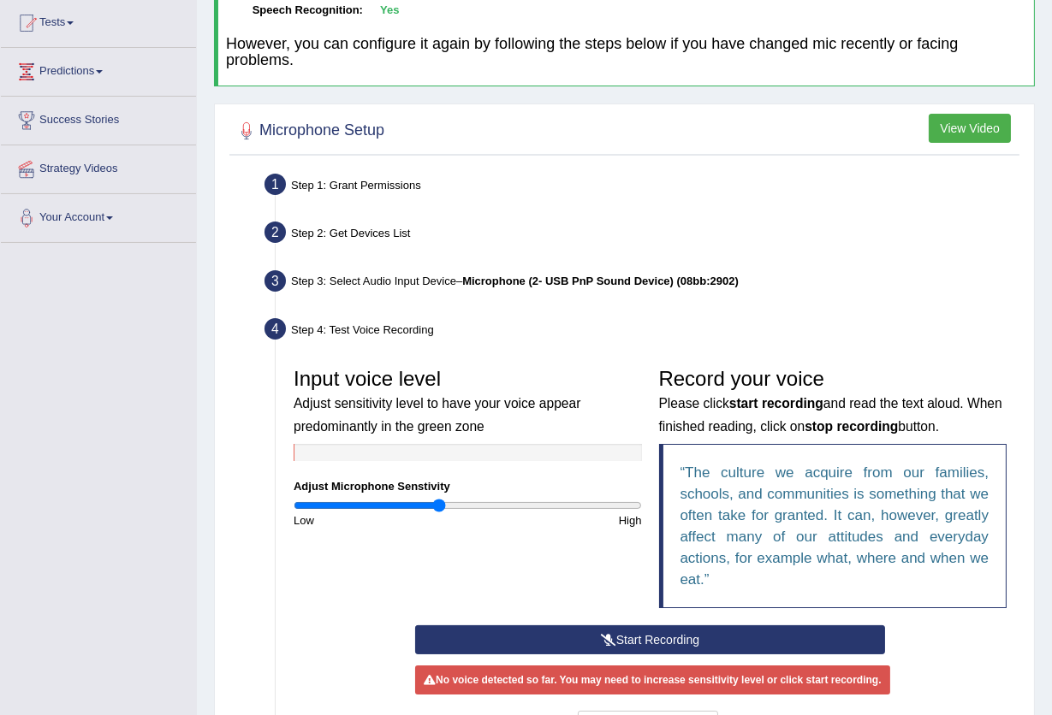
click at [614, 637] on button "Start Recording" at bounding box center [650, 640] width 470 height 29
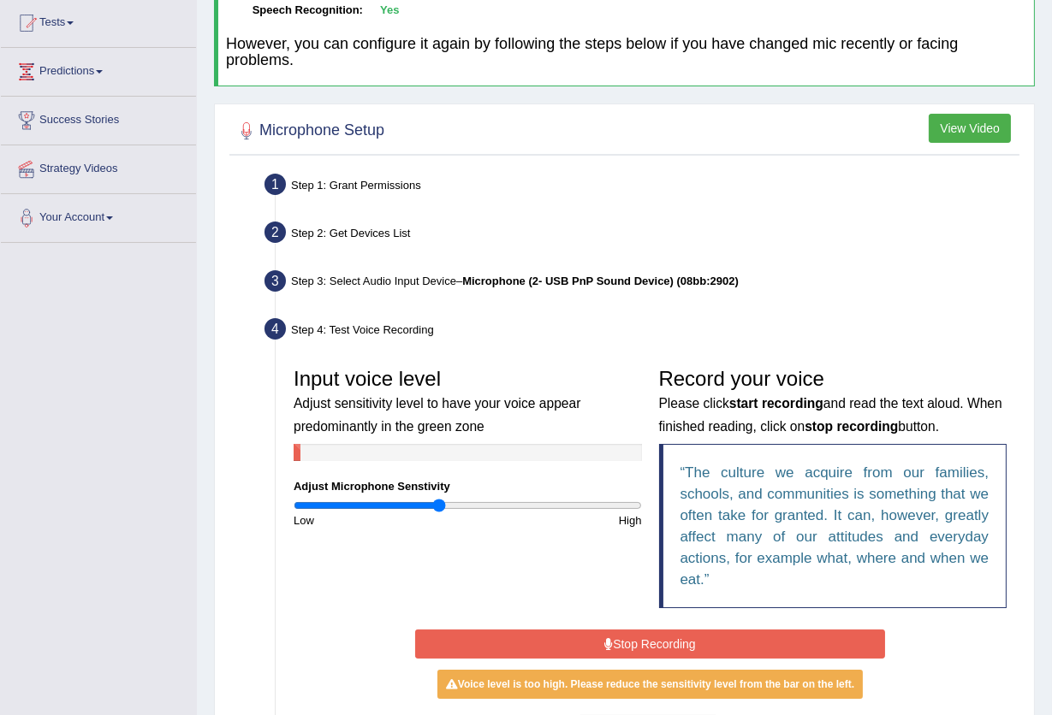
click at [662, 638] on button "Stop Recording" at bounding box center [650, 644] width 470 height 29
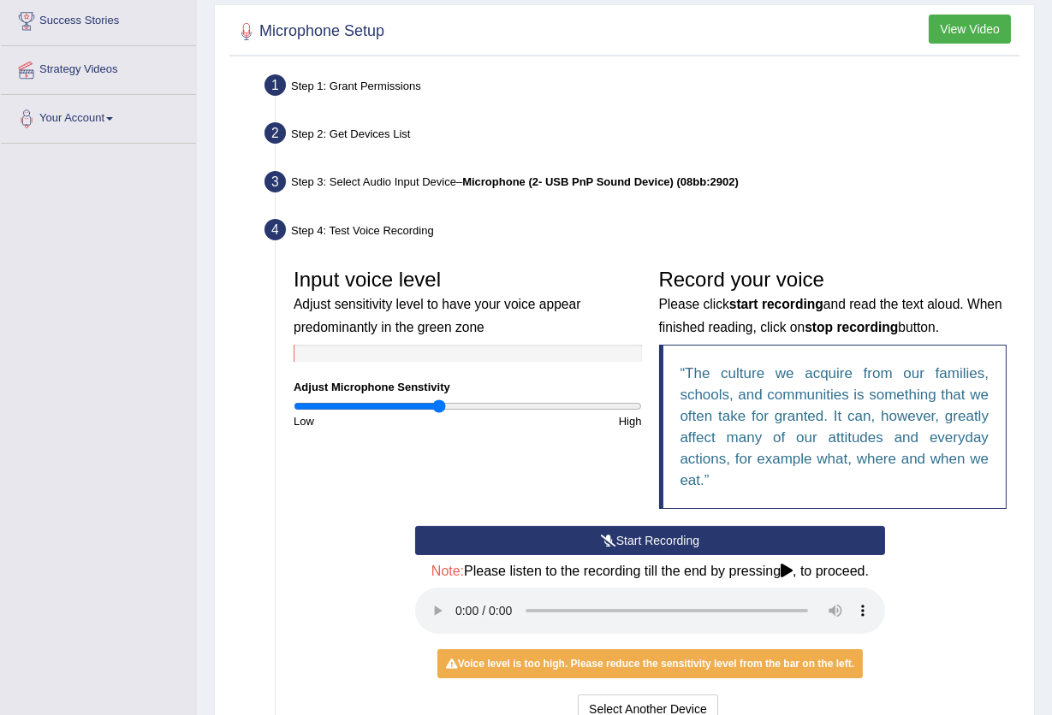
scroll to position [481, 0]
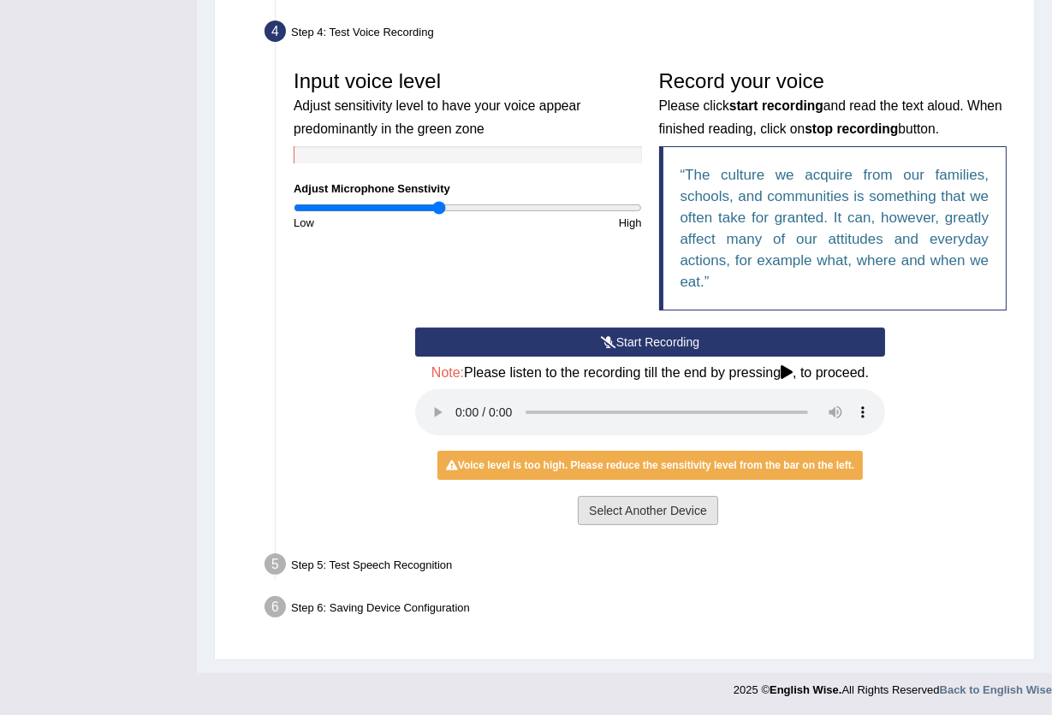
click at [690, 502] on button "Select Another Device" at bounding box center [648, 510] width 140 height 29
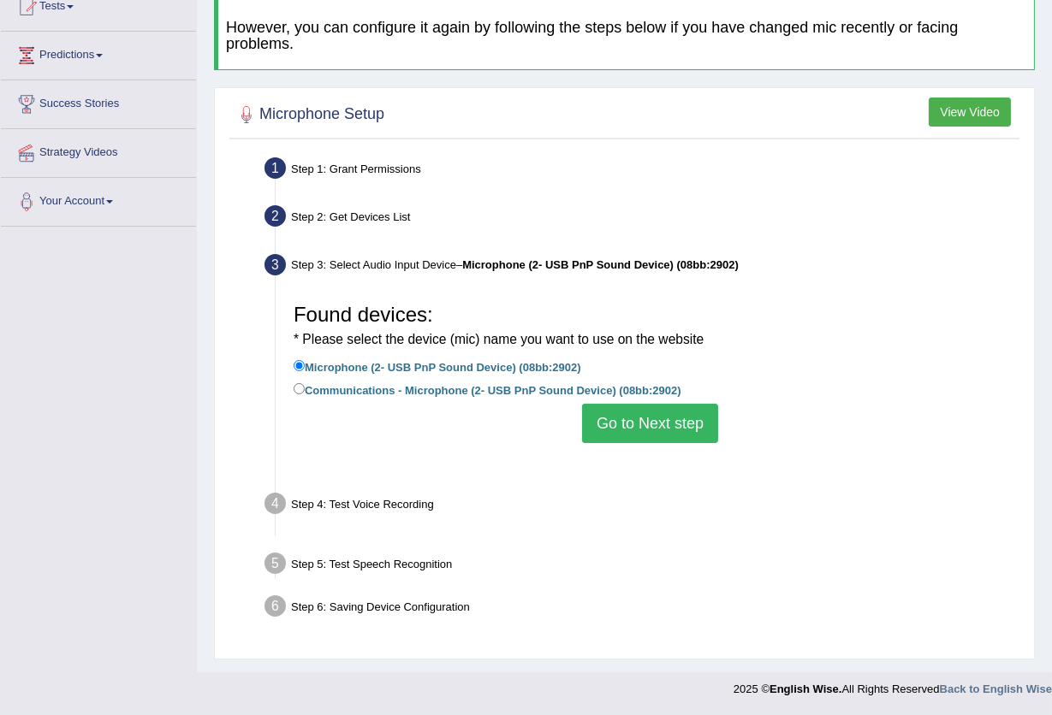
scroll to position [183, 0]
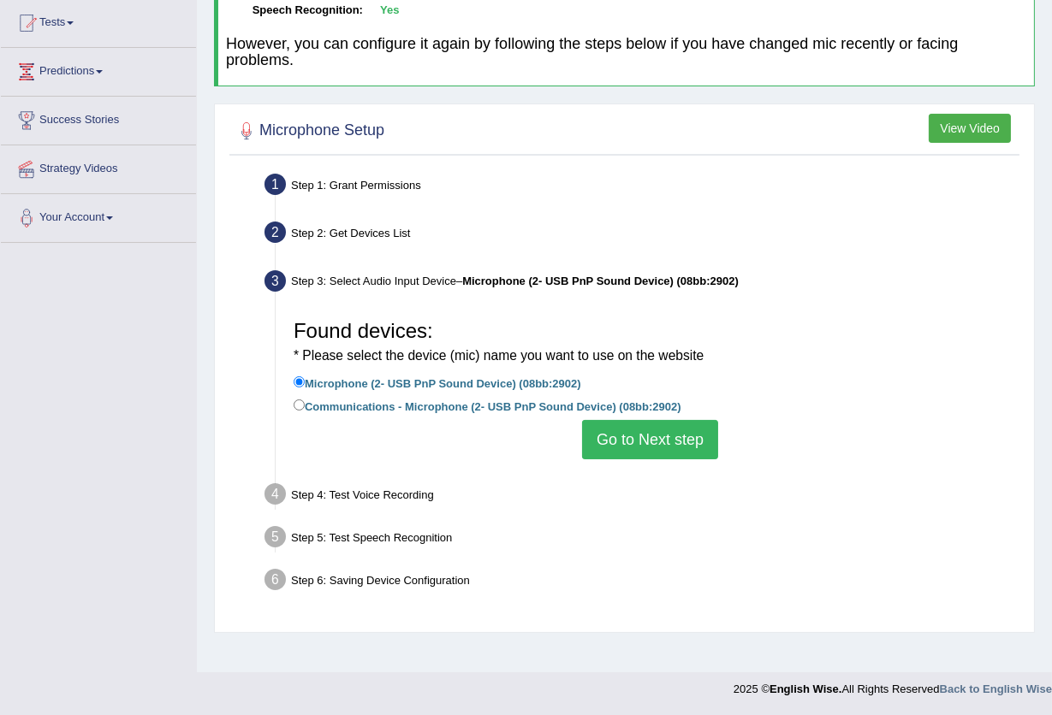
click at [673, 449] on button "Go to Next step" at bounding box center [650, 439] width 136 height 39
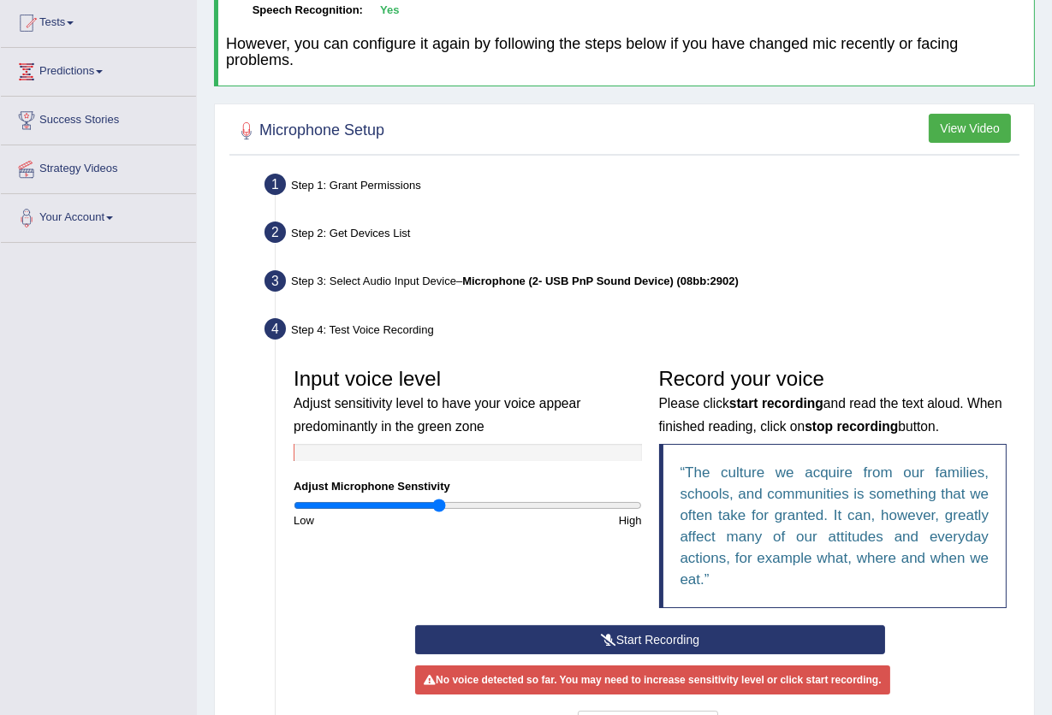
click at [655, 637] on button "Start Recording" at bounding box center [650, 640] width 470 height 29
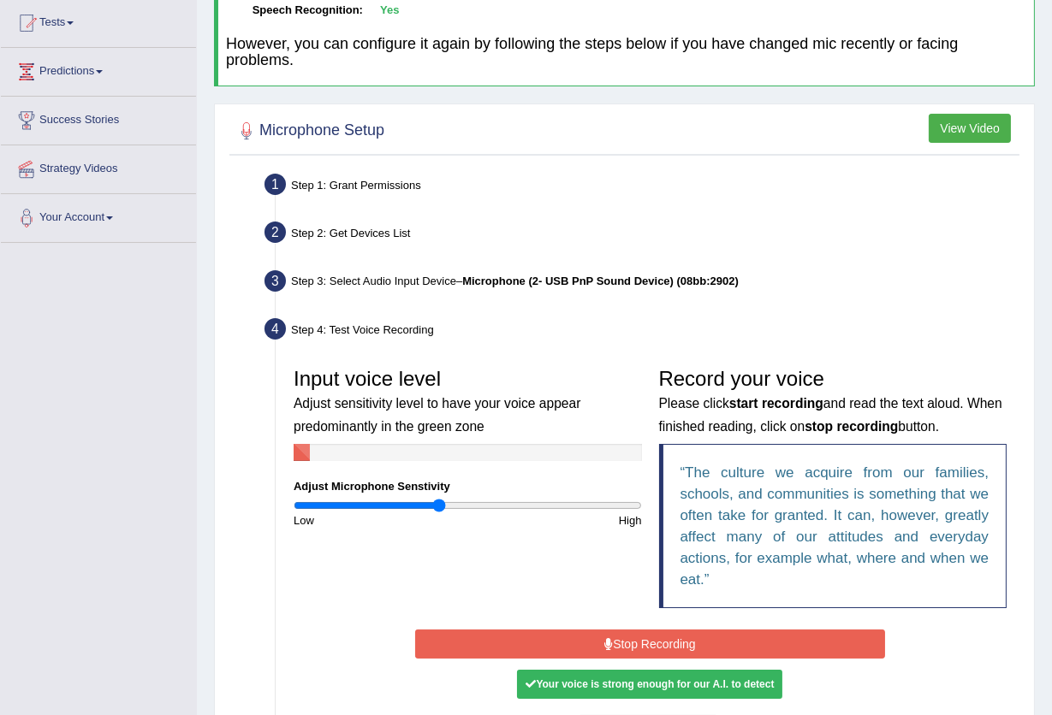
click at [673, 638] on button "Stop Recording" at bounding box center [650, 644] width 470 height 29
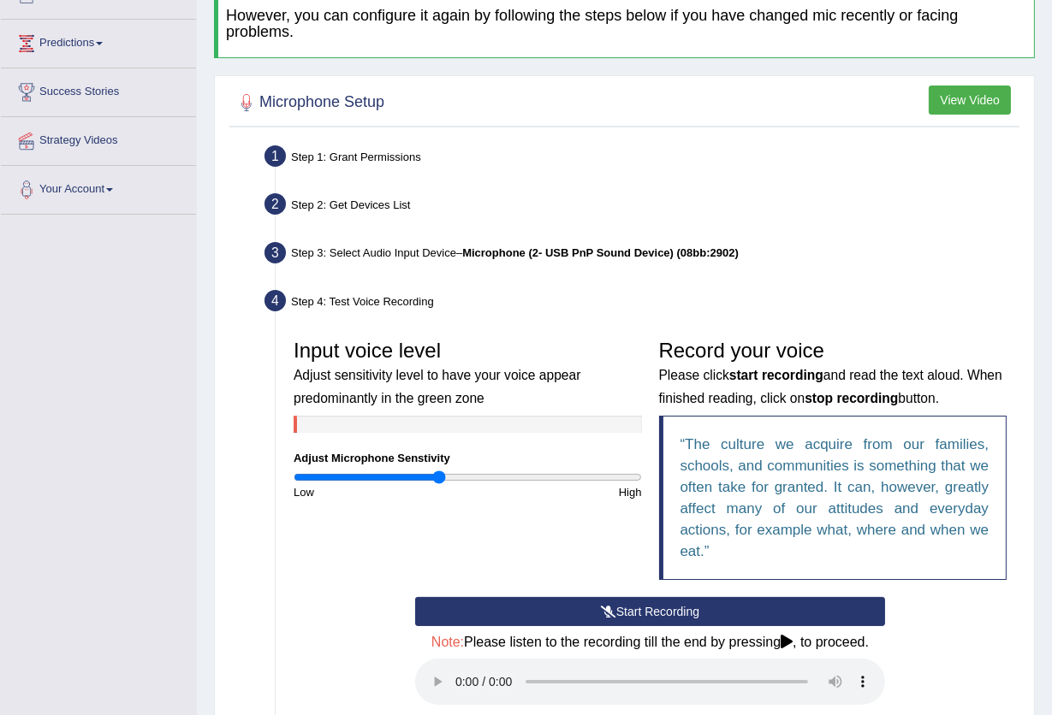
scroll to position [412, 0]
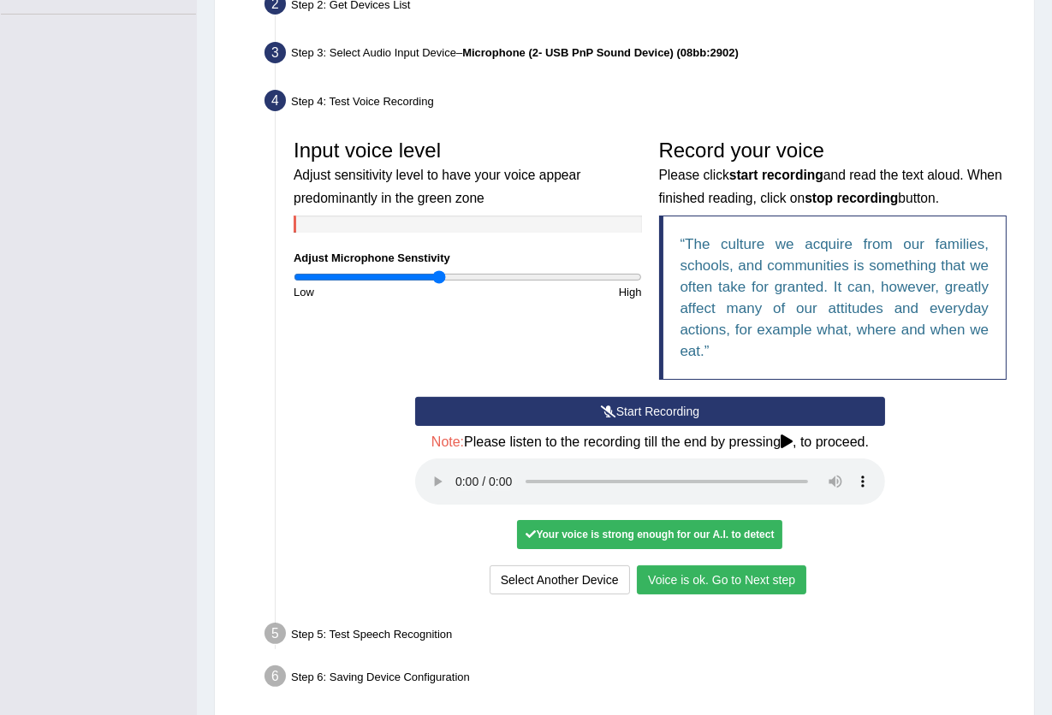
click at [726, 577] on button "Voice is ok. Go to Next step" at bounding box center [721, 580] width 169 height 29
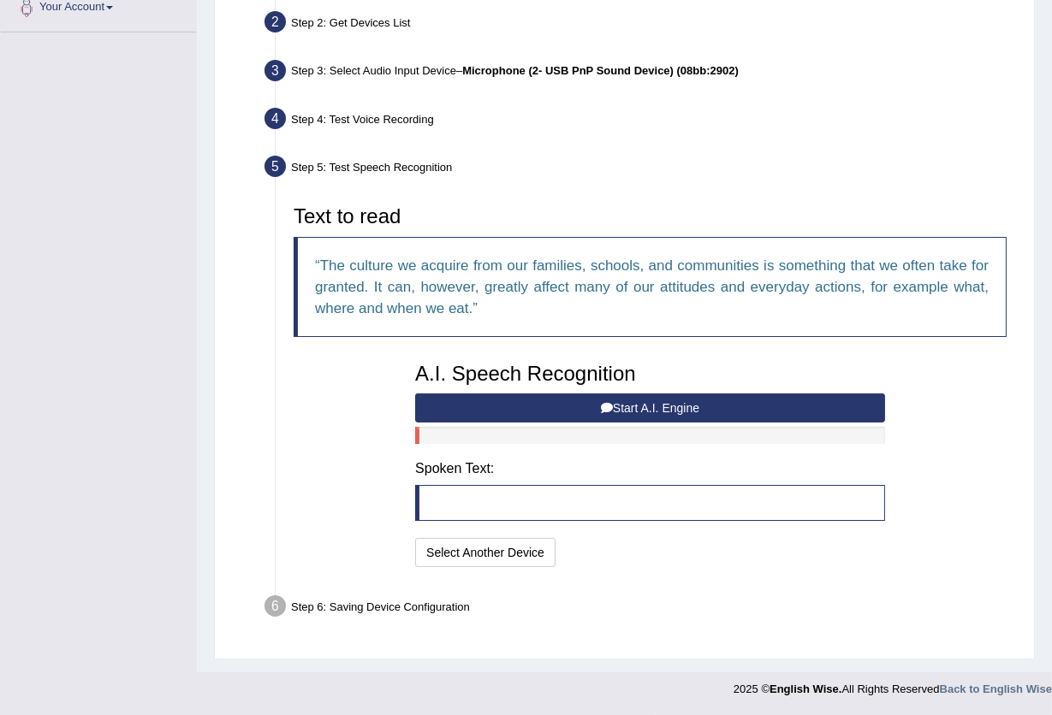
scroll to position [392, 0]
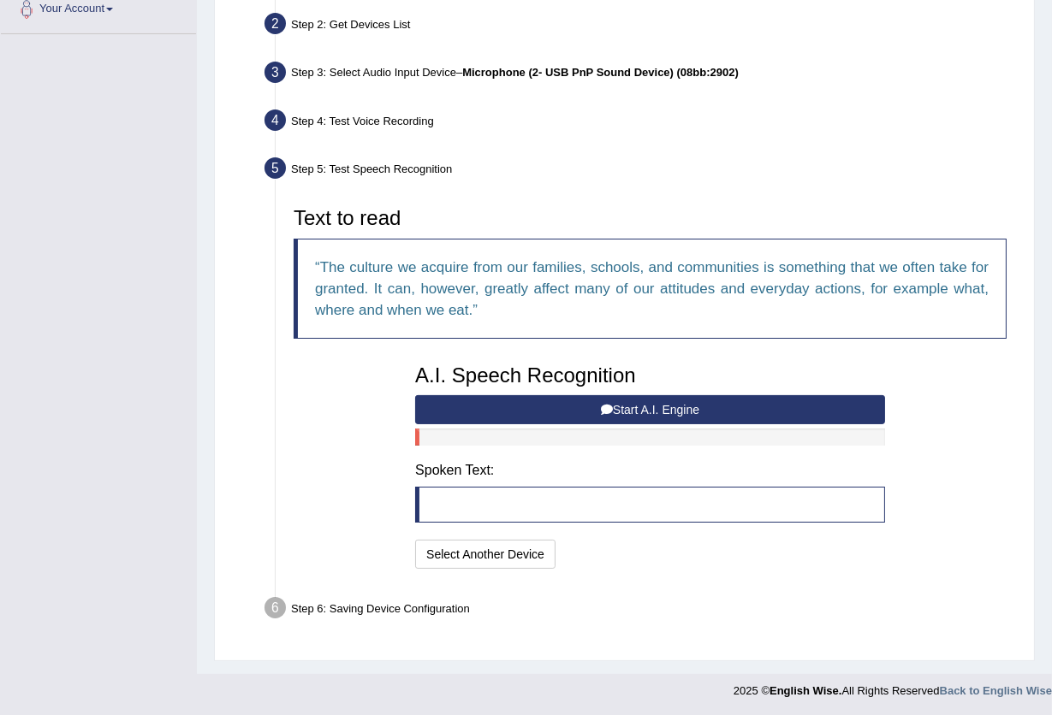
click at [641, 408] on button "Start A.I. Engine" at bounding box center [650, 409] width 470 height 29
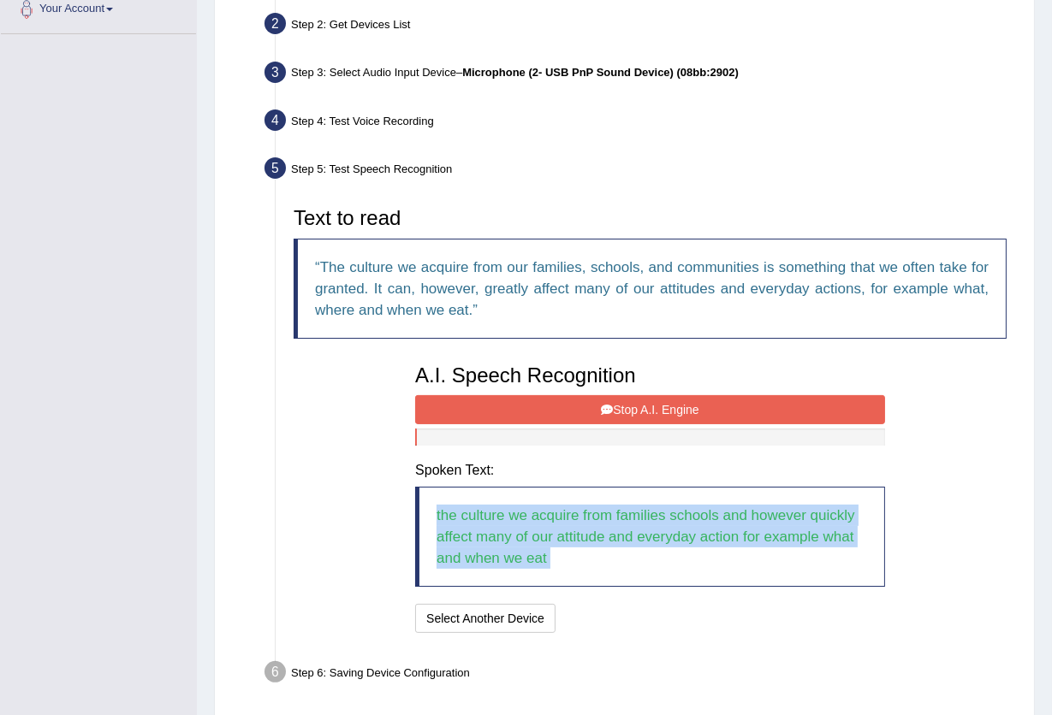
click at [650, 406] on button "Stop A.I. Engine" at bounding box center [650, 409] width 470 height 29
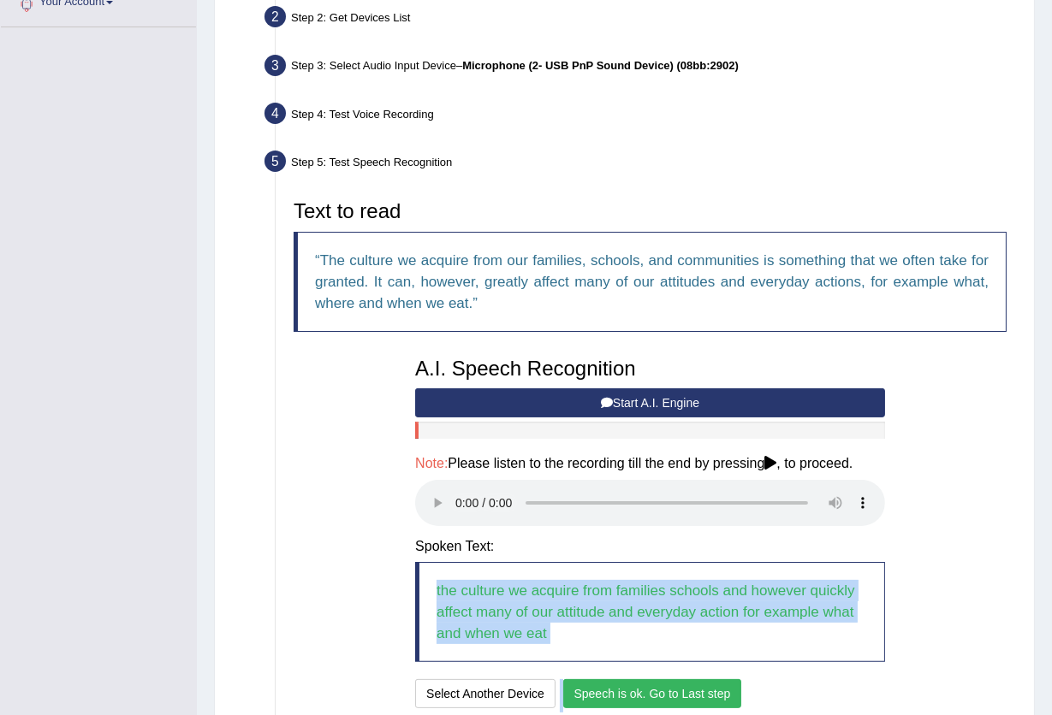
scroll to position [540, 0]
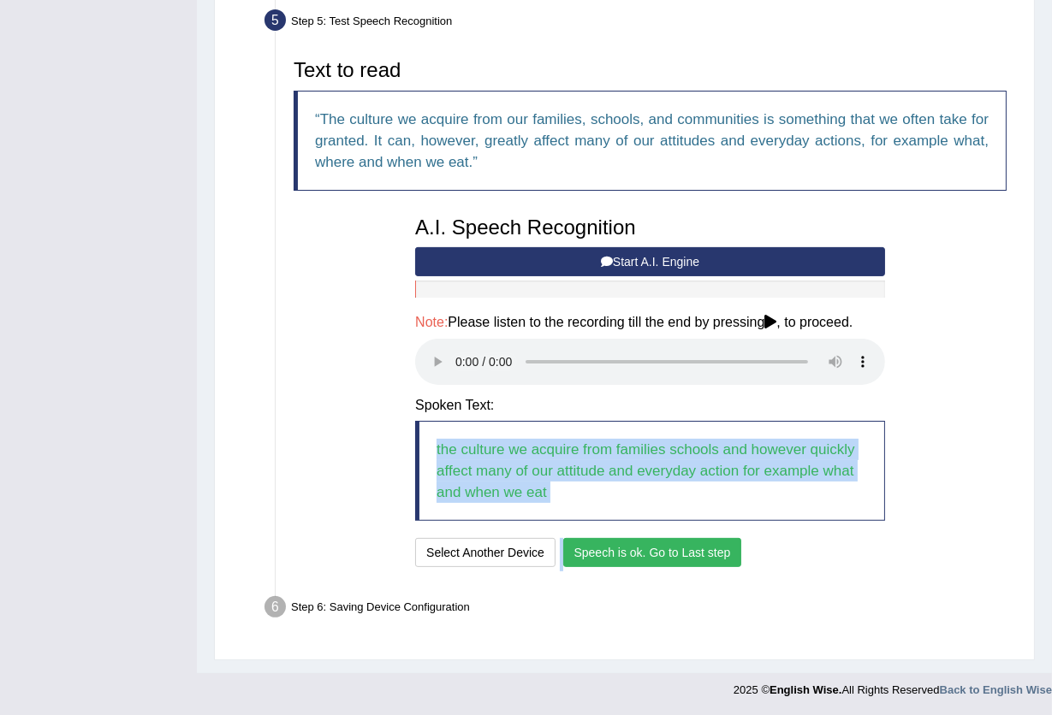
click at [719, 556] on button "Speech is ok. Go to Last step" at bounding box center [652, 552] width 179 height 29
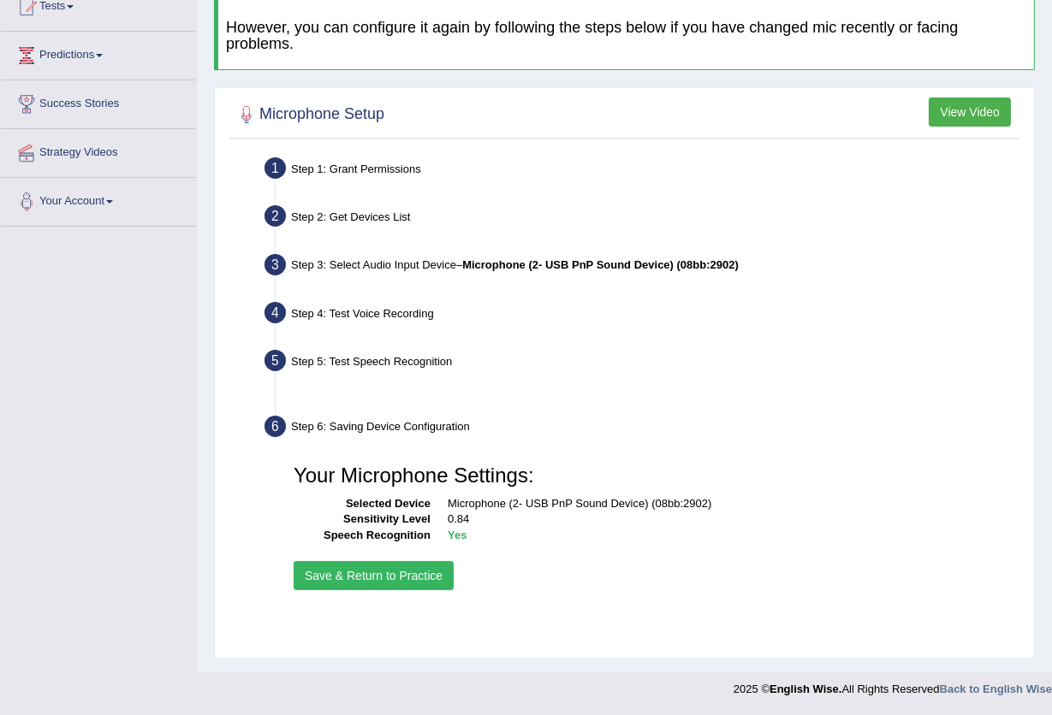
scroll to position [183, 0]
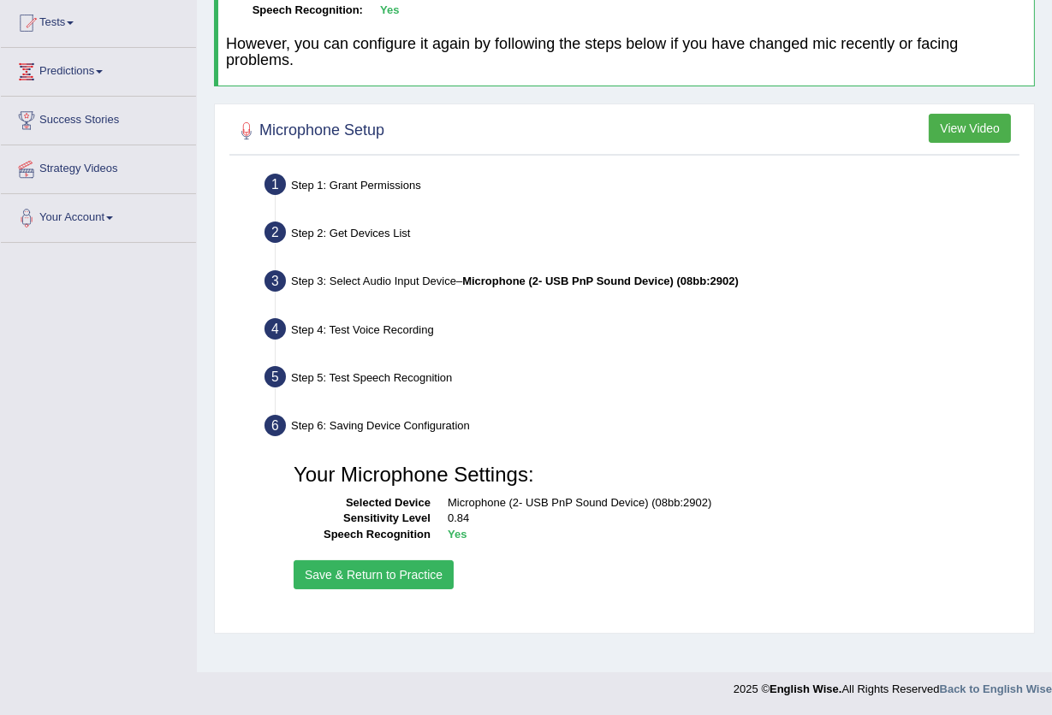
click at [337, 578] on button "Save & Return to Practice" at bounding box center [374, 574] width 160 height 29
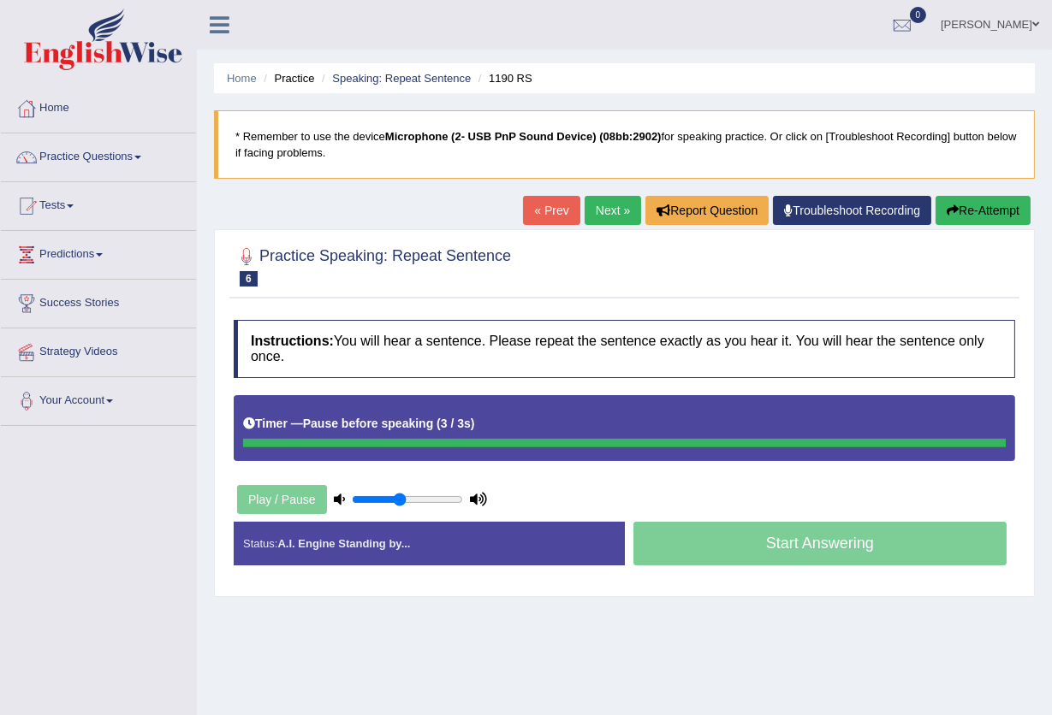
click at [507, 427] on div "Timer — Pause before speaking ( 3 / 3s )" at bounding box center [624, 424] width 762 height 30
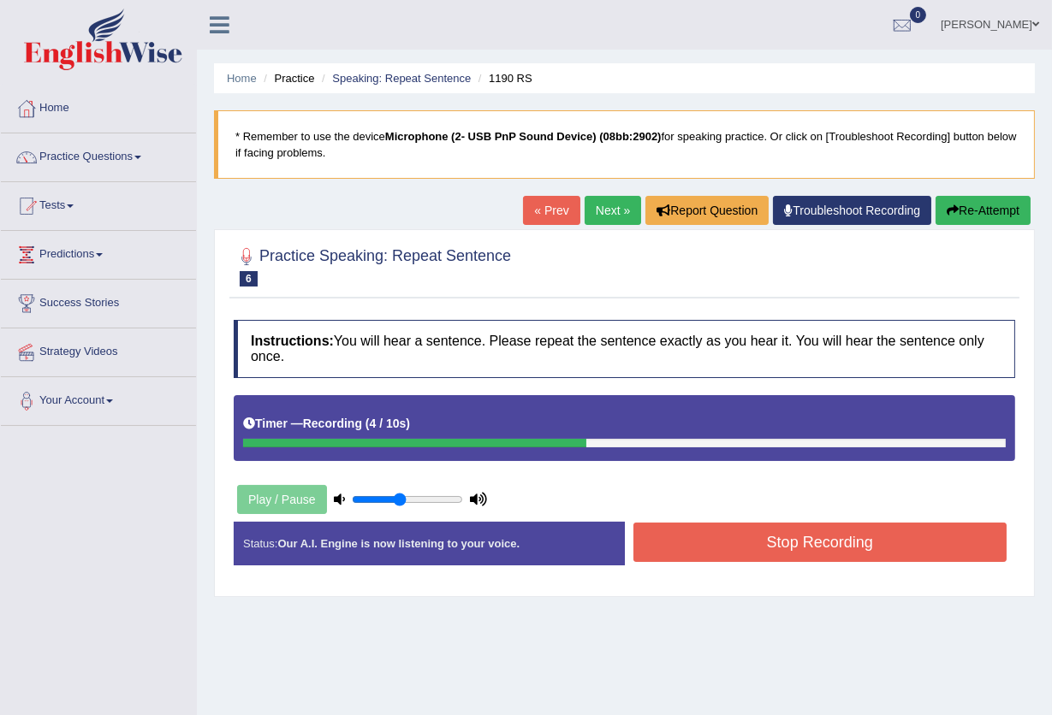
click at [842, 541] on button "Stop Recording" at bounding box center [820, 542] width 374 height 39
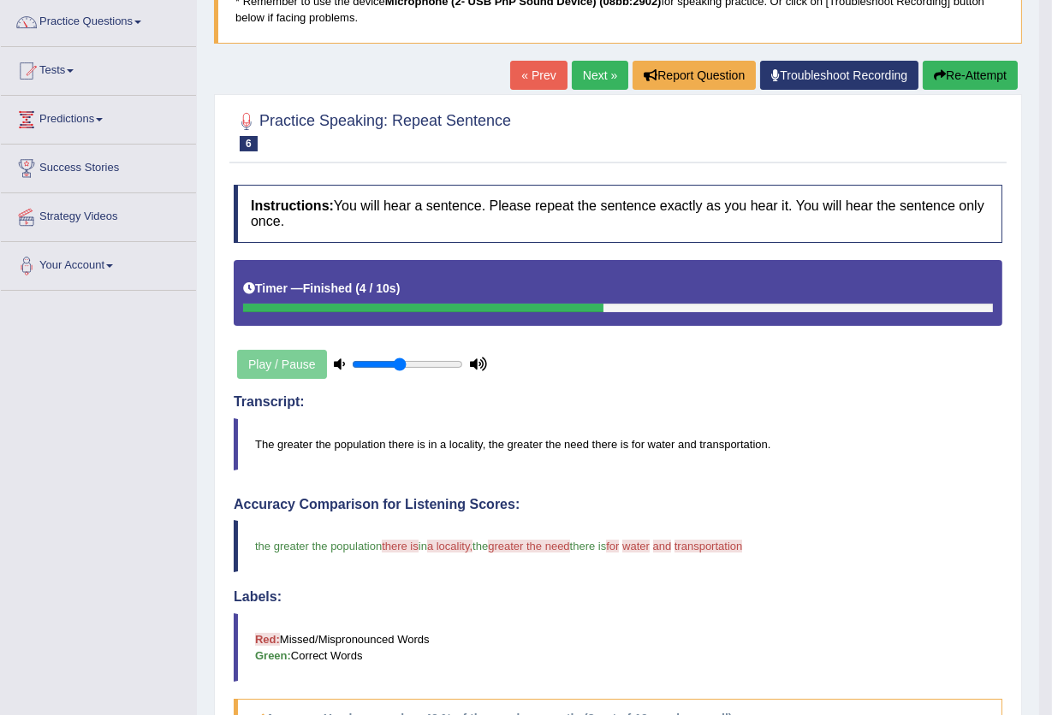
scroll to position [114, 0]
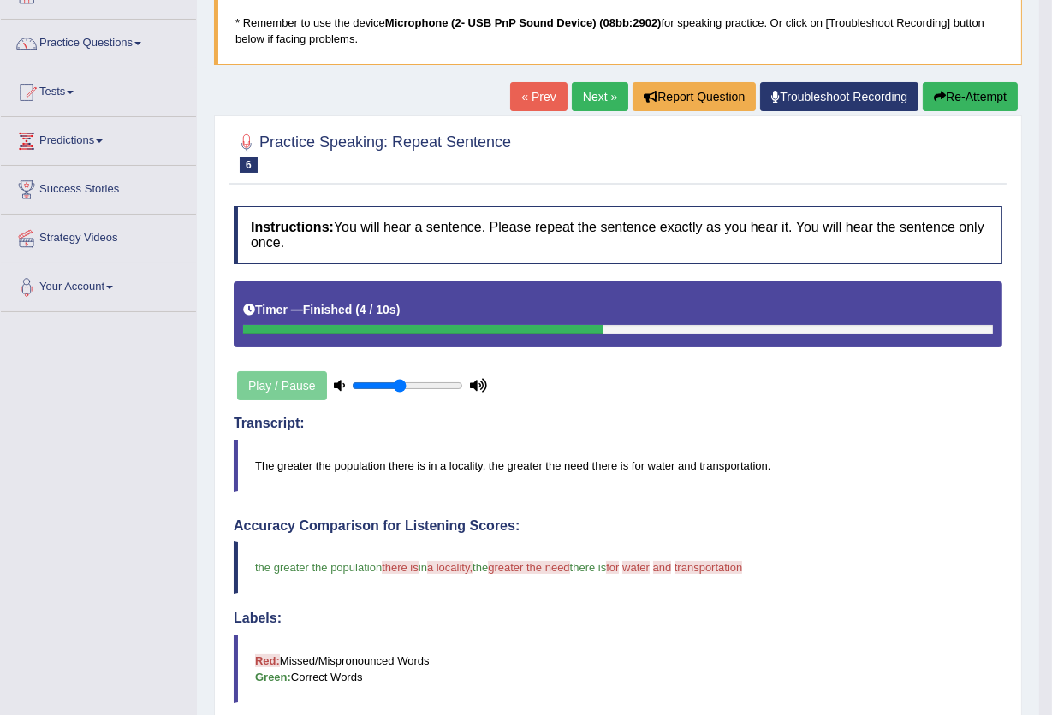
click at [982, 95] on button "Re-Attempt" at bounding box center [969, 96] width 95 height 29
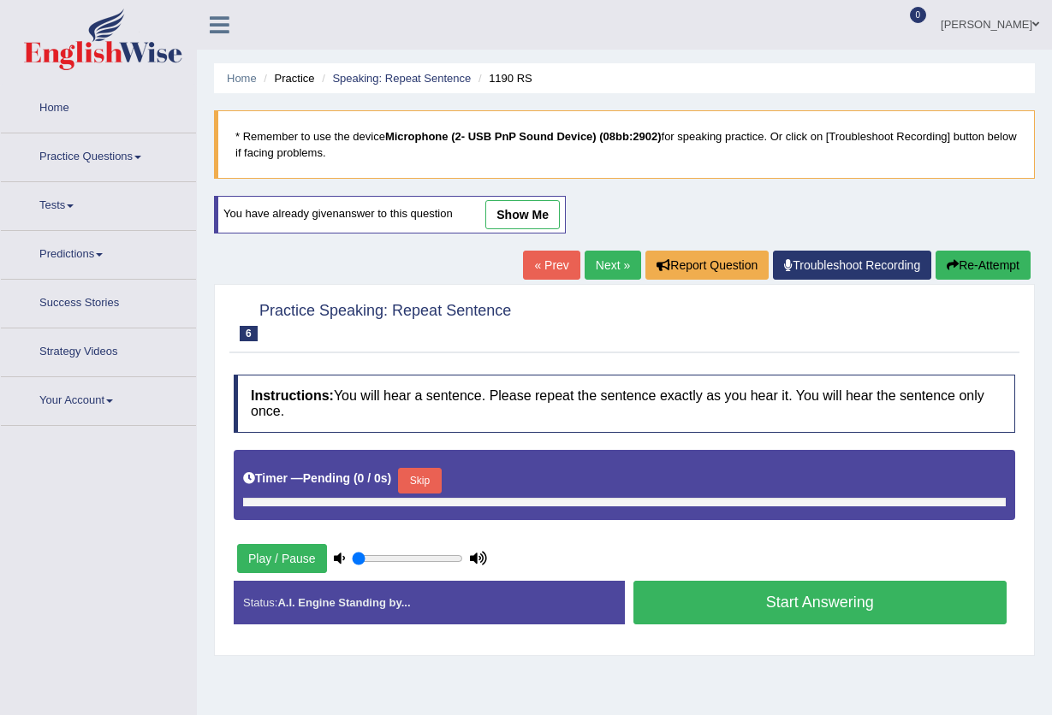
type input "0.45"
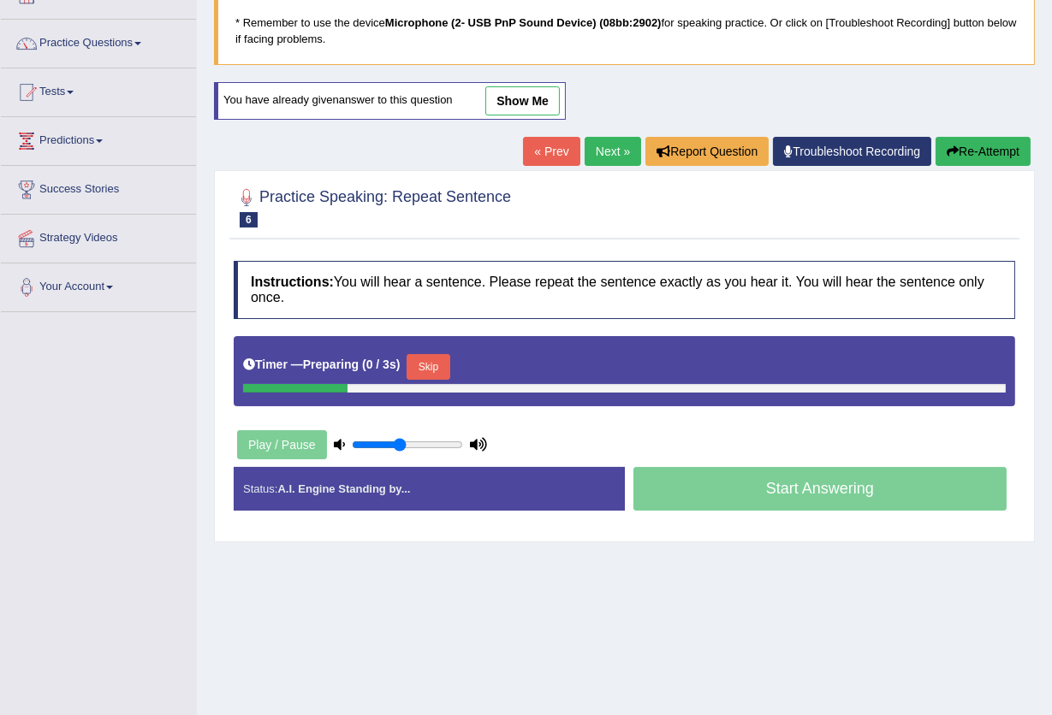
click at [426, 369] on button "Skip" at bounding box center [427, 367] width 43 height 26
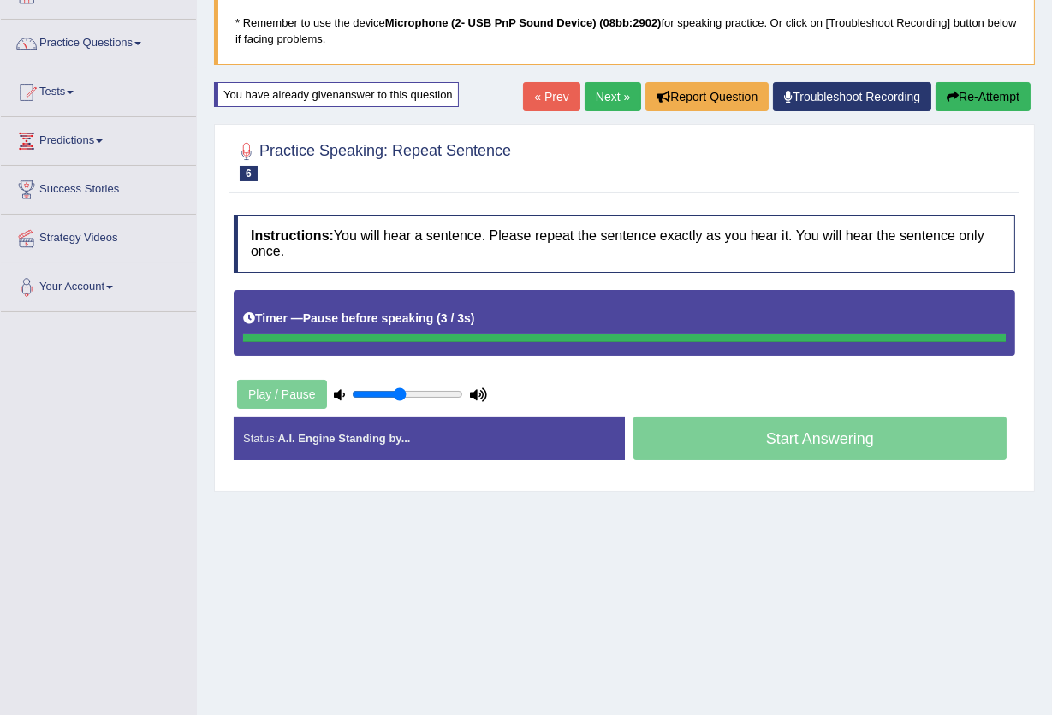
click at [494, 311] on div "Timer — Pause before speaking ( 3 / 3s )" at bounding box center [624, 319] width 762 height 30
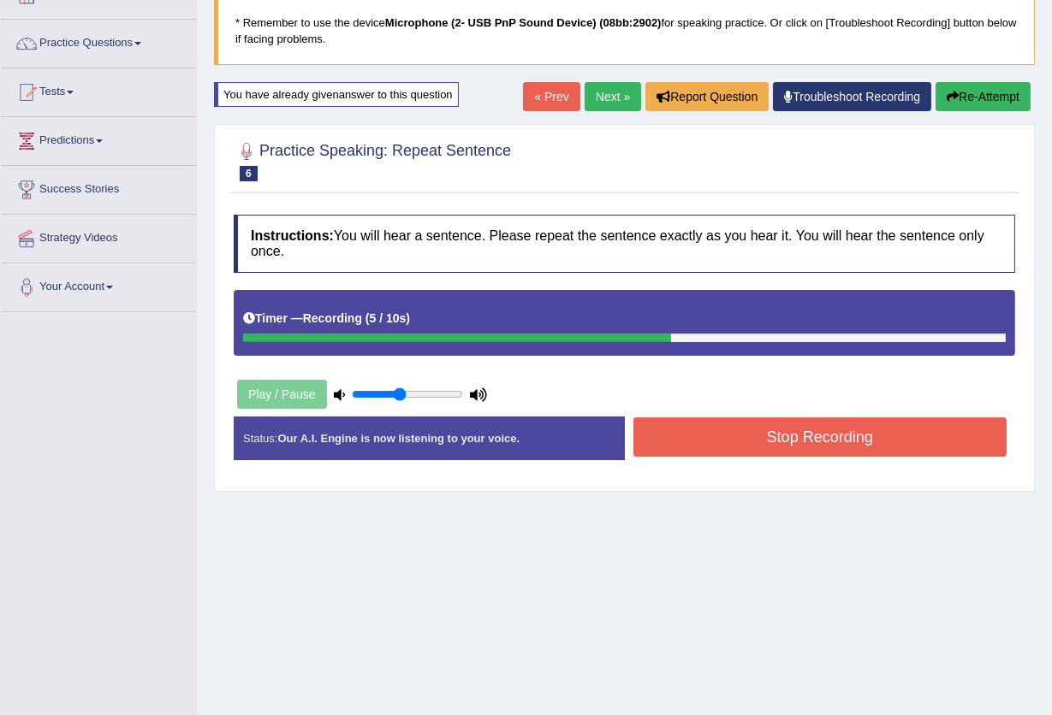
click at [757, 437] on button "Stop Recording" at bounding box center [820, 437] width 374 height 39
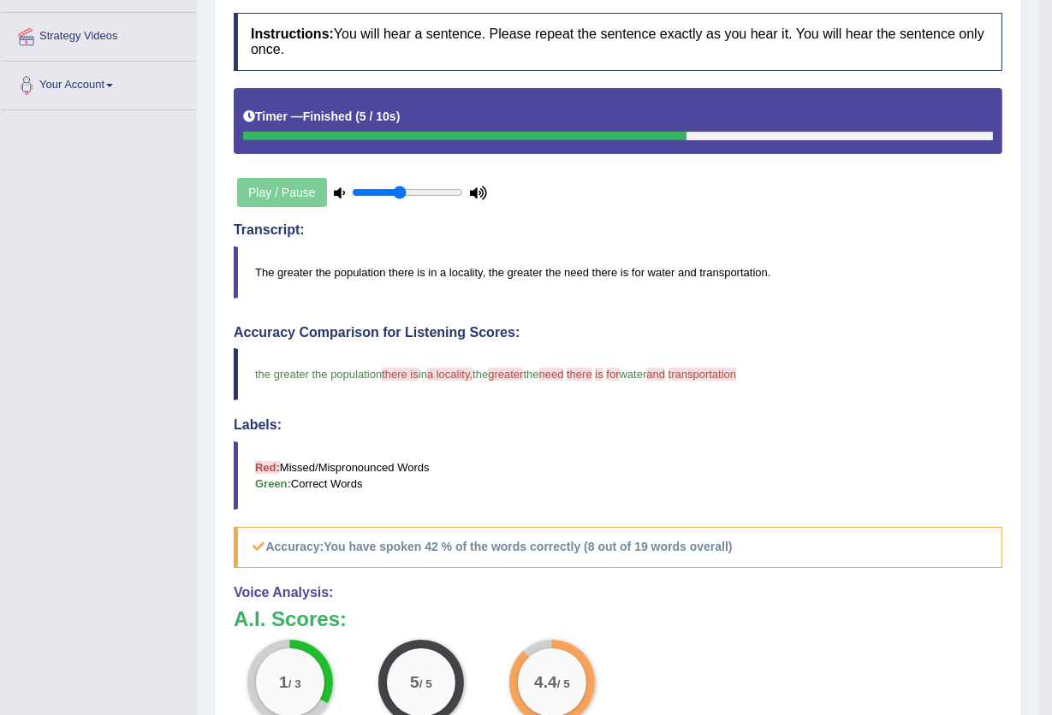
scroll to position [342, 0]
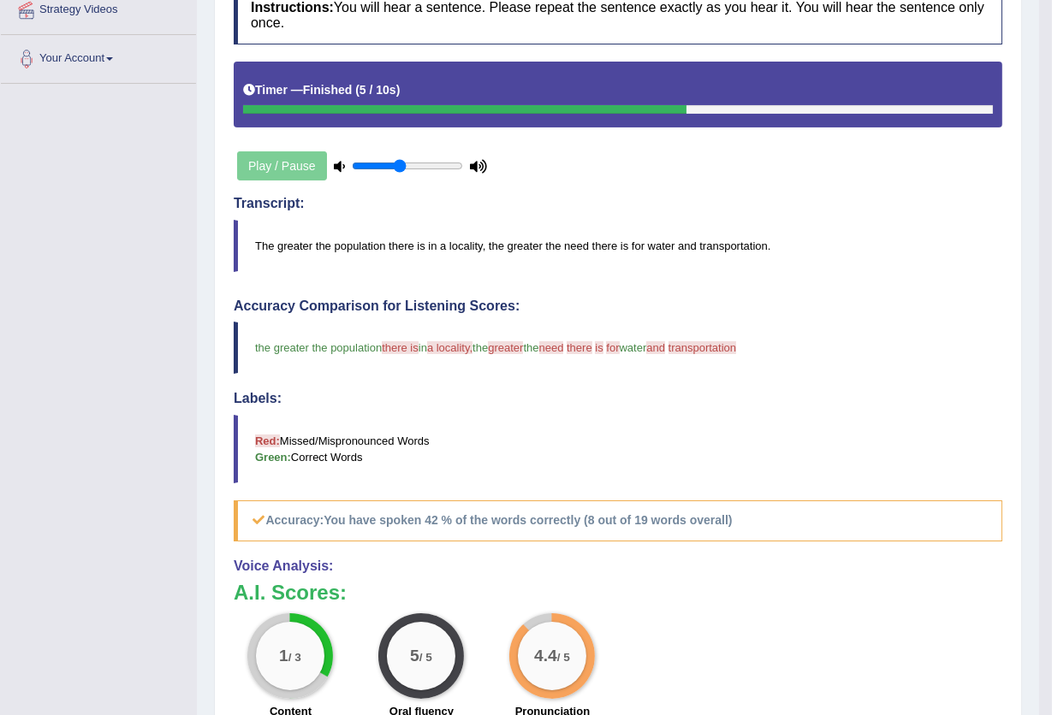
click at [465, 345] on span "a locality," at bounding box center [449, 347] width 45 height 13
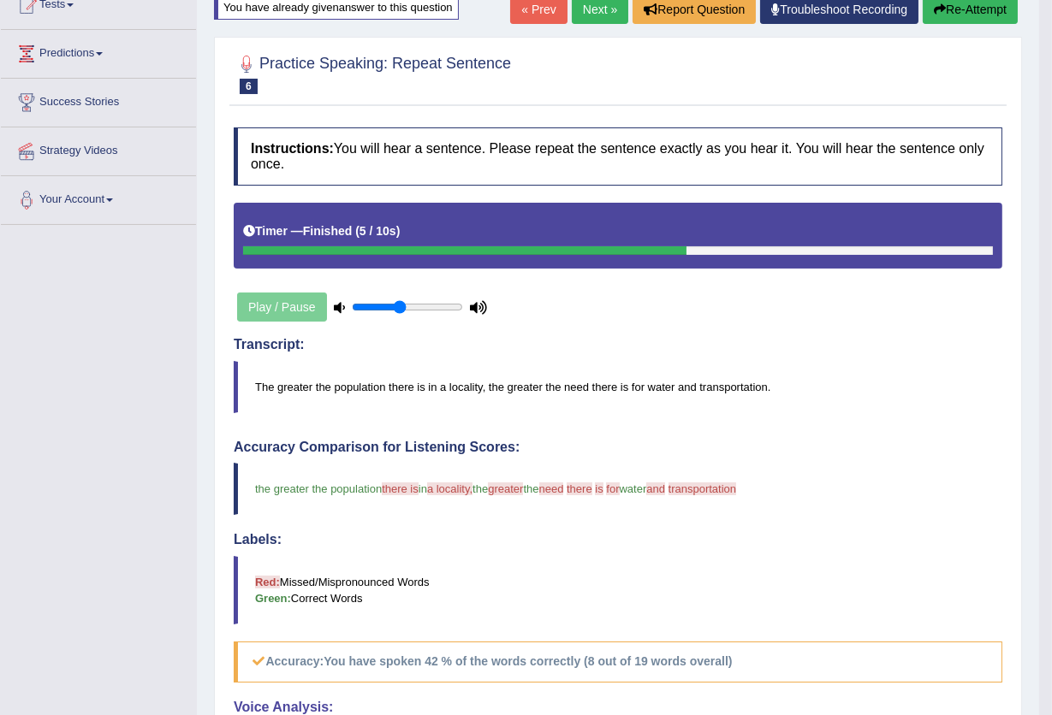
scroll to position [0, 0]
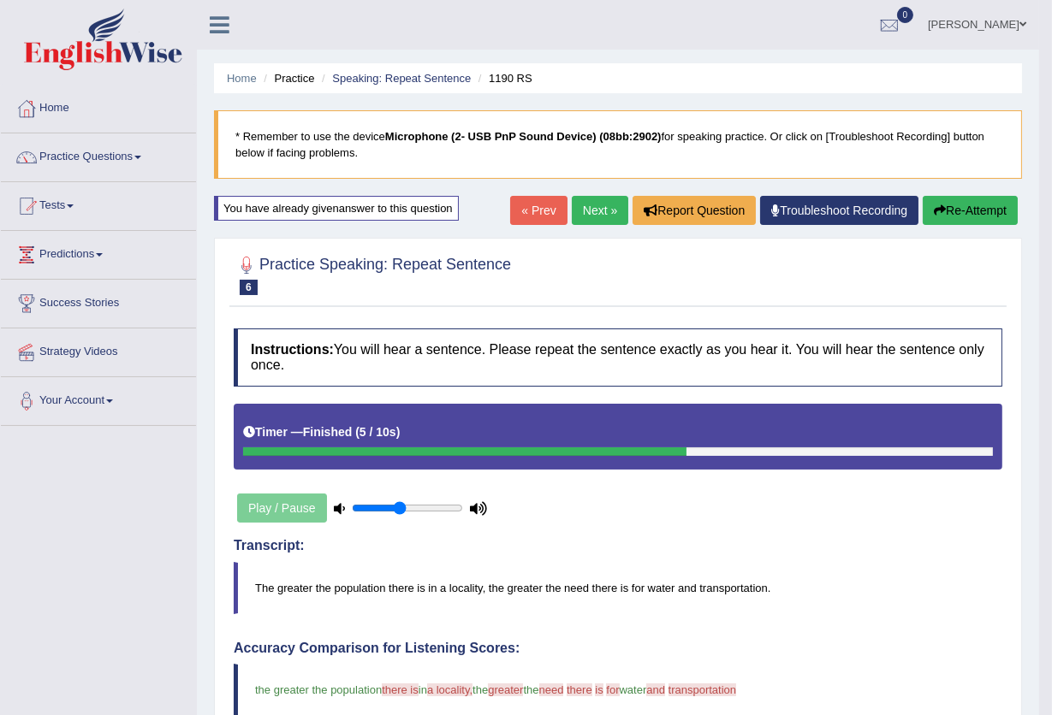
click at [605, 218] on link "Next »" at bounding box center [600, 210] width 56 height 29
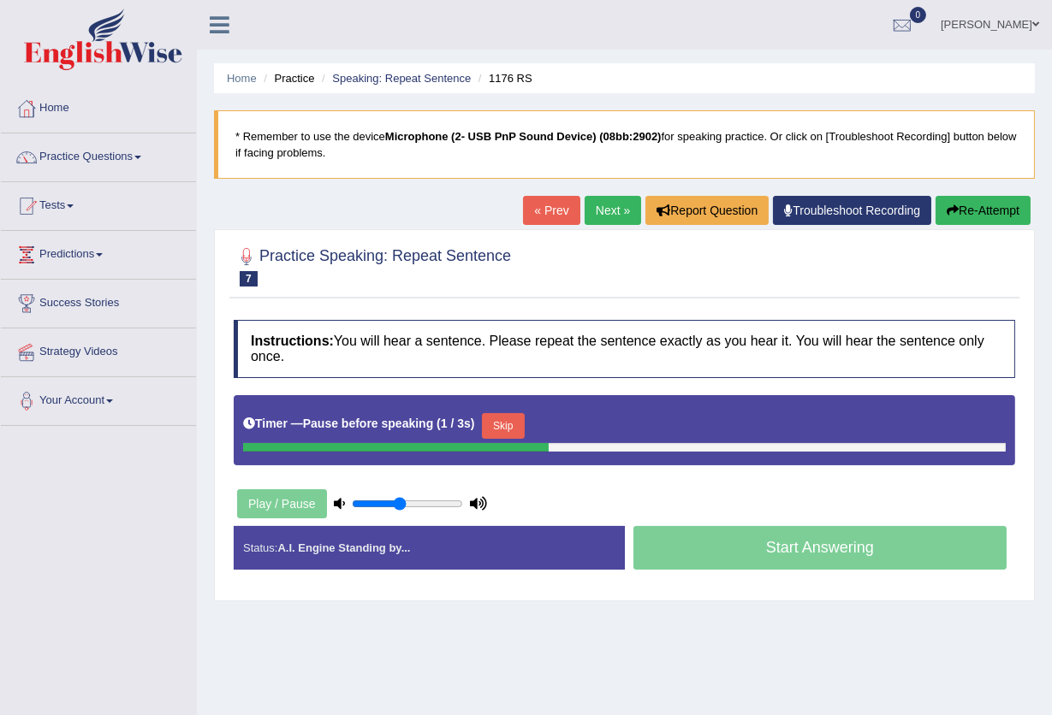
click at [521, 422] on button "Skip" at bounding box center [503, 426] width 43 height 26
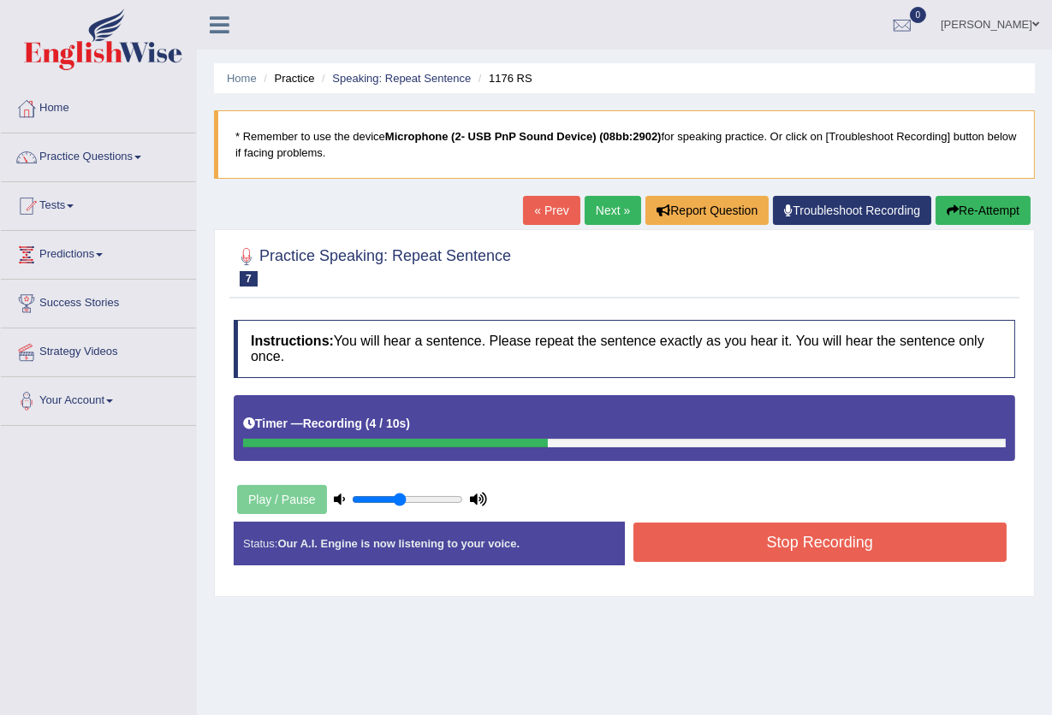
click at [762, 537] on button "Stop Recording" at bounding box center [820, 542] width 374 height 39
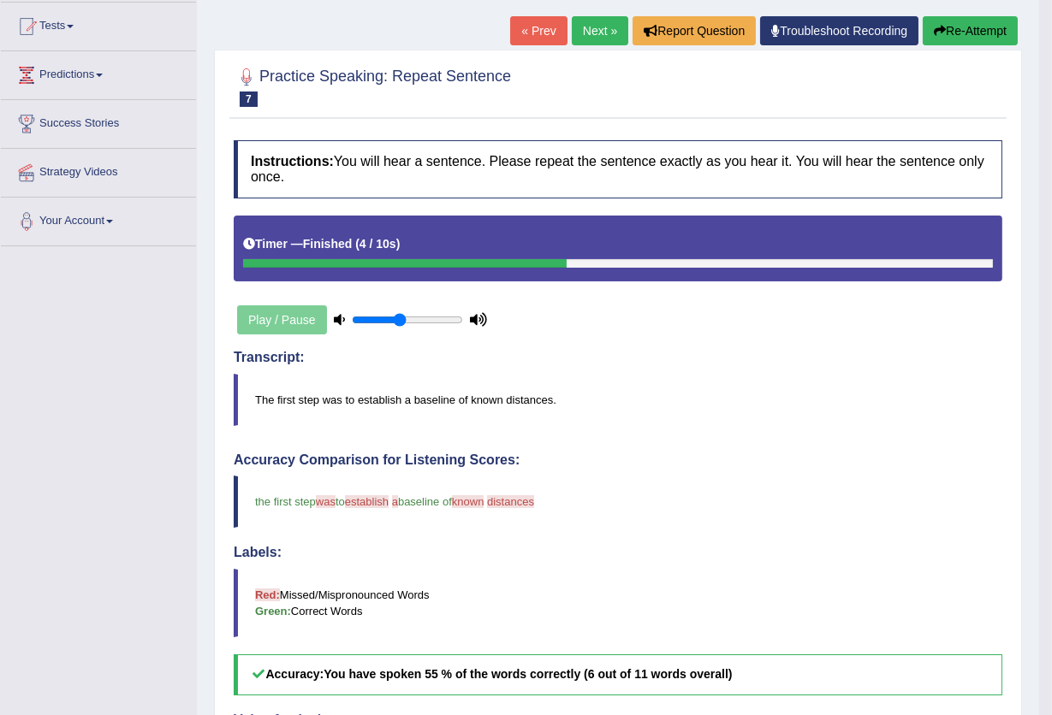
scroll to position [114, 0]
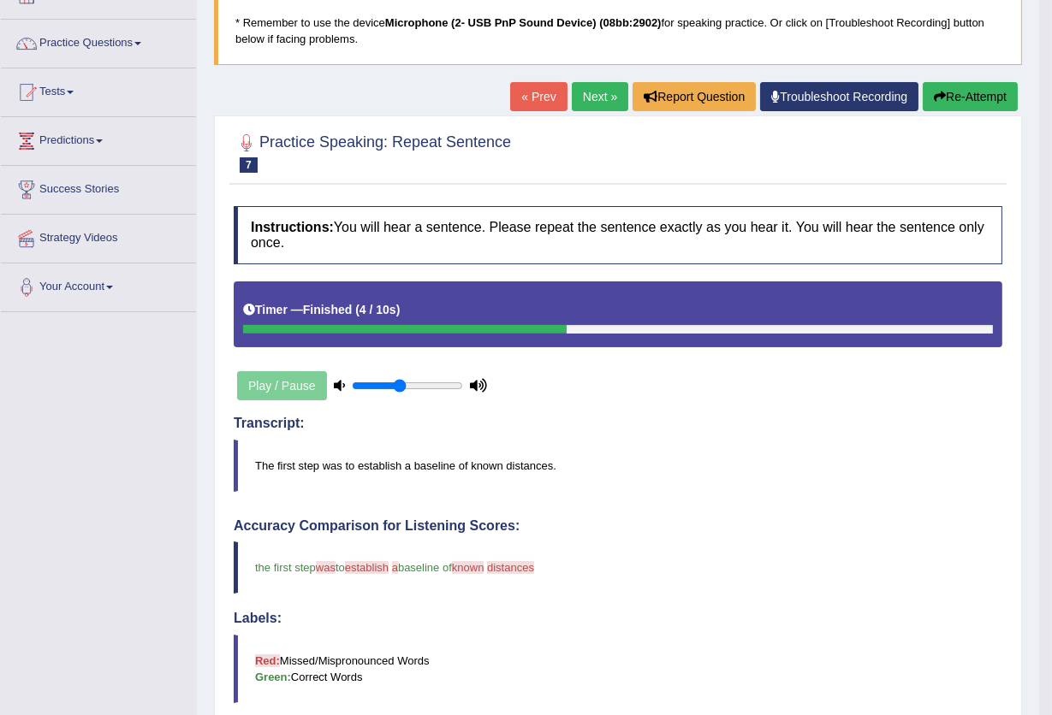
click at [600, 97] on link "Next »" at bounding box center [600, 96] width 56 height 29
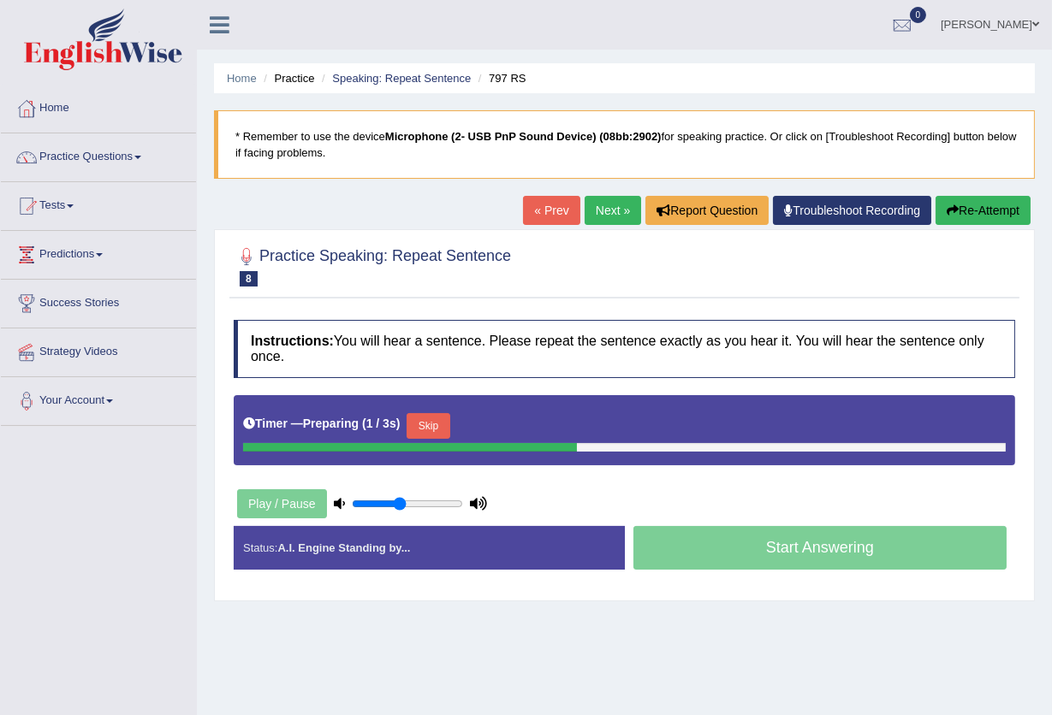
click at [430, 424] on button "Skip" at bounding box center [427, 426] width 43 height 26
click at [525, 418] on button "Skip" at bounding box center [503, 426] width 43 height 26
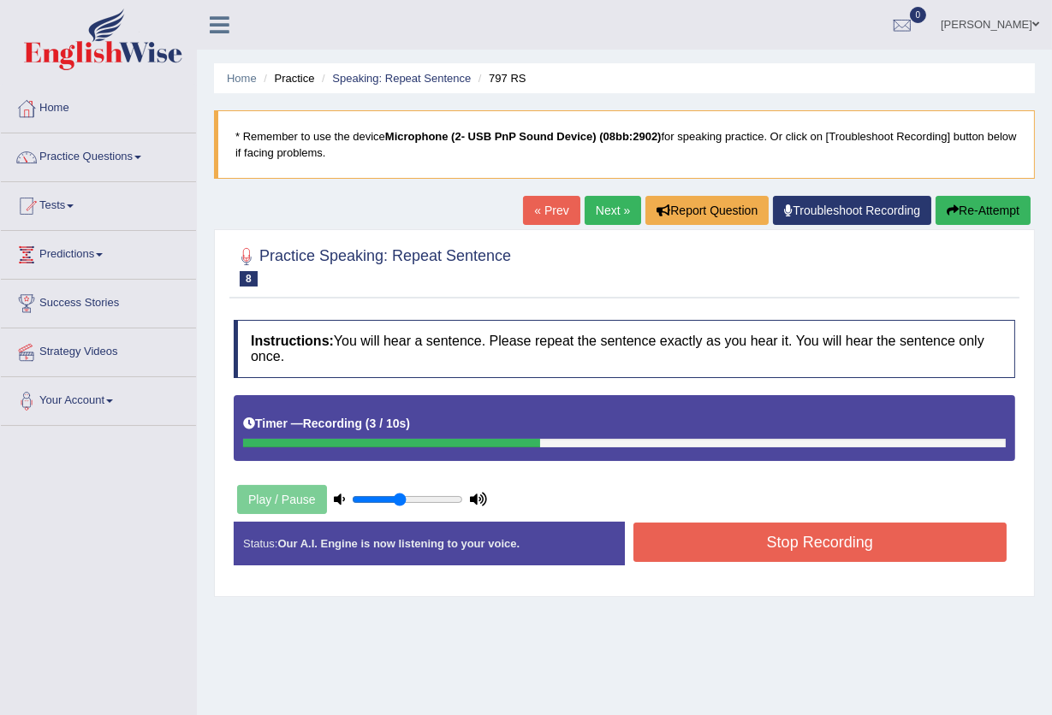
click at [750, 545] on button "Stop Recording" at bounding box center [820, 542] width 374 height 39
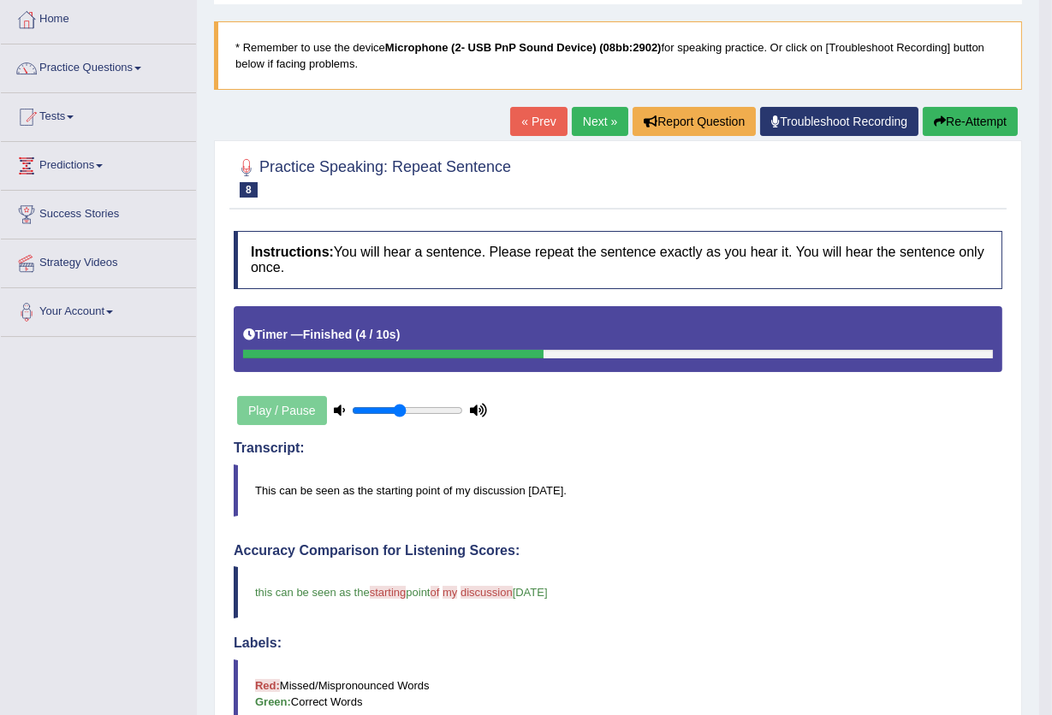
scroll to position [88, 0]
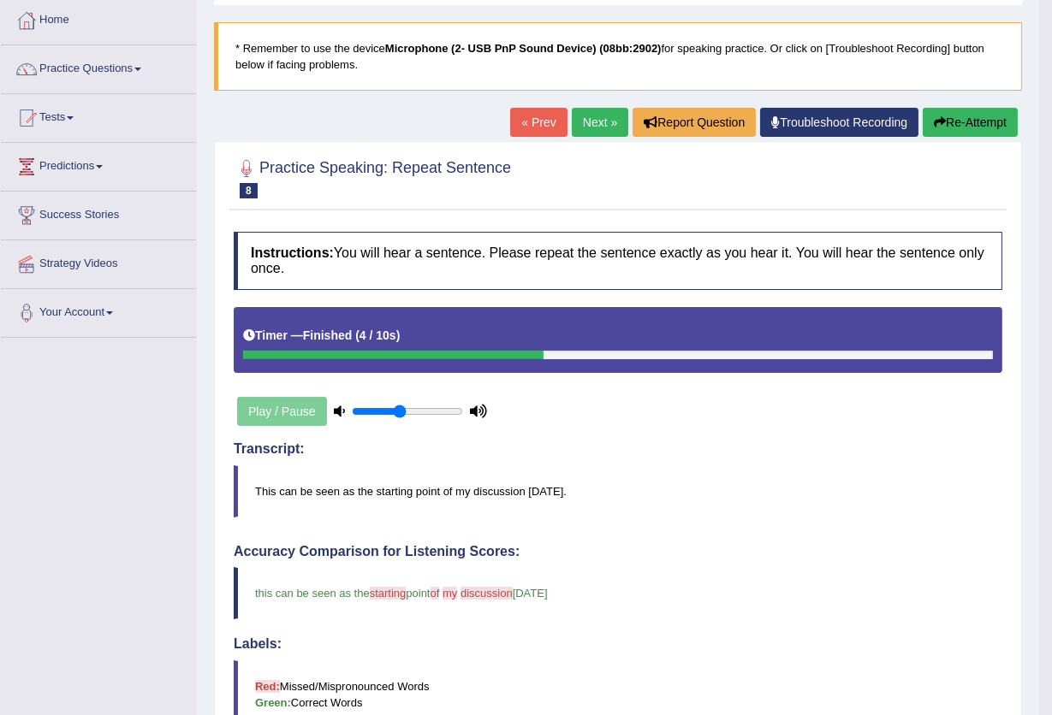
click at [595, 135] on link "Next »" at bounding box center [600, 122] width 56 height 29
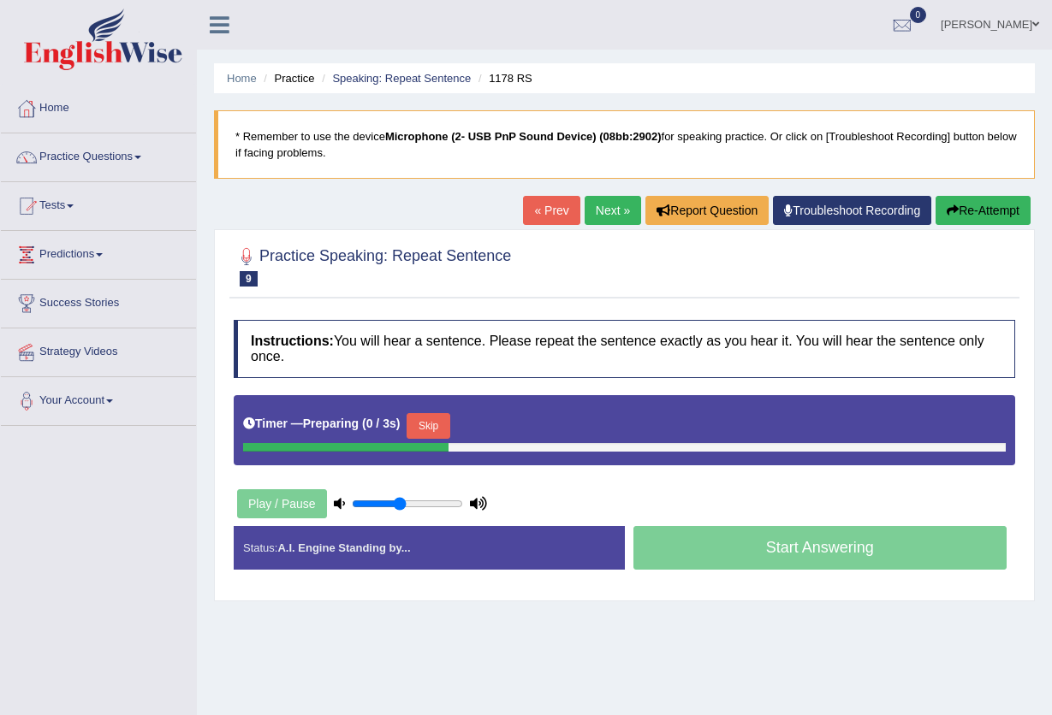
click at [437, 413] on button "Skip" at bounding box center [427, 426] width 43 height 26
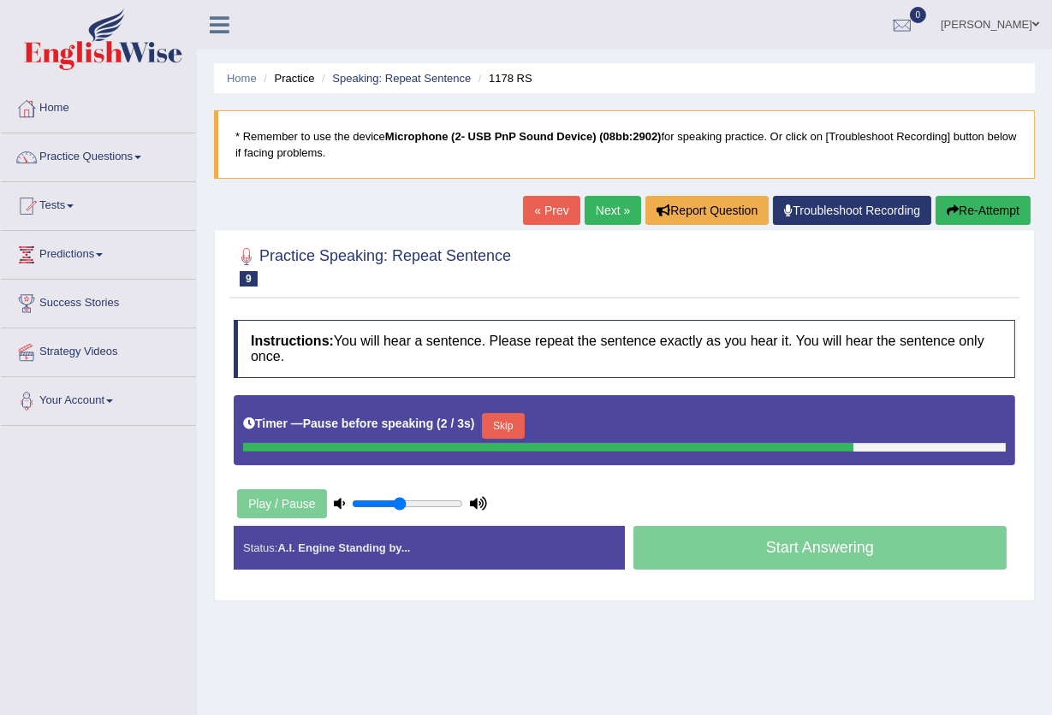
click at [501, 431] on button "Skip" at bounding box center [503, 426] width 43 height 26
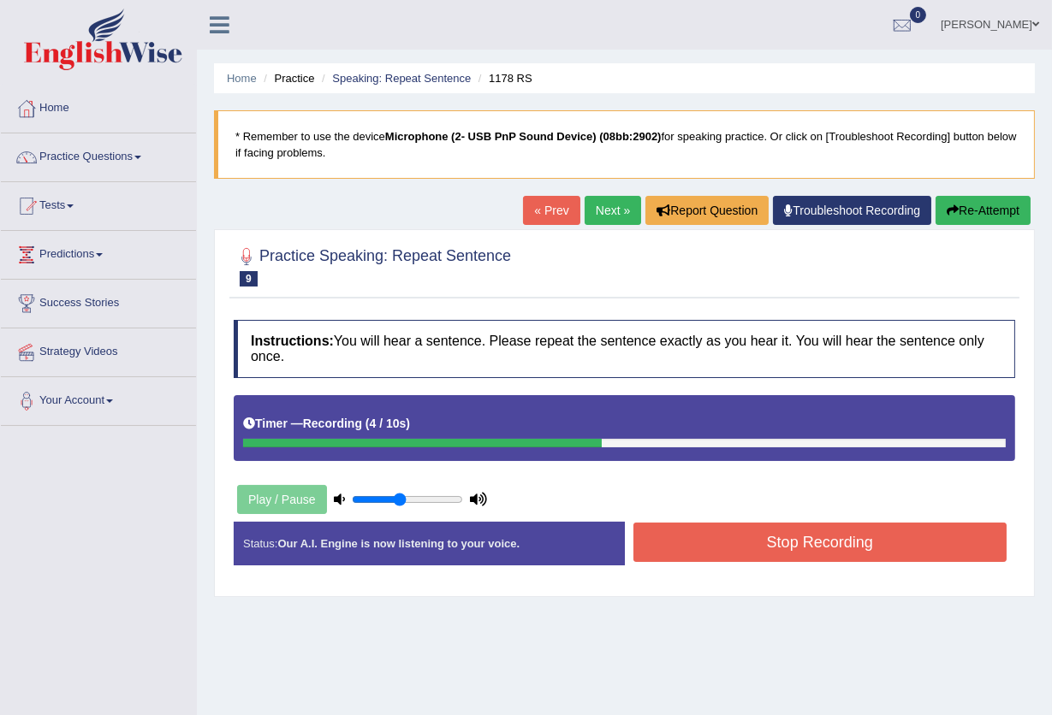
click at [806, 549] on button "Stop Recording" at bounding box center [820, 542] width 374 height 39
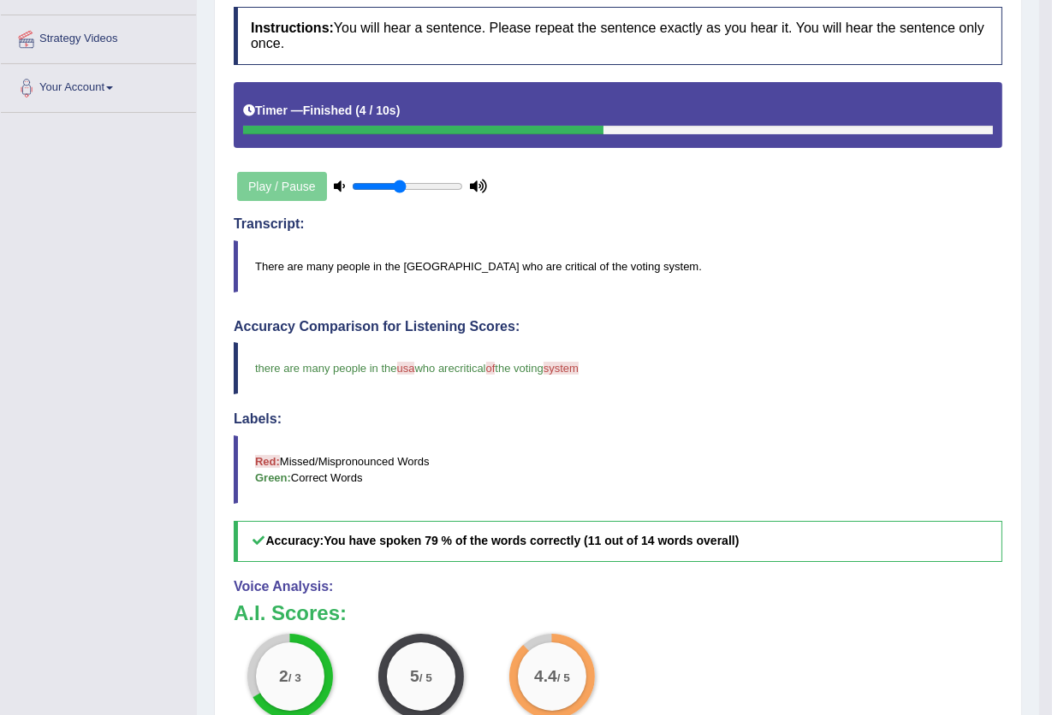
scroll to position [88, 0]
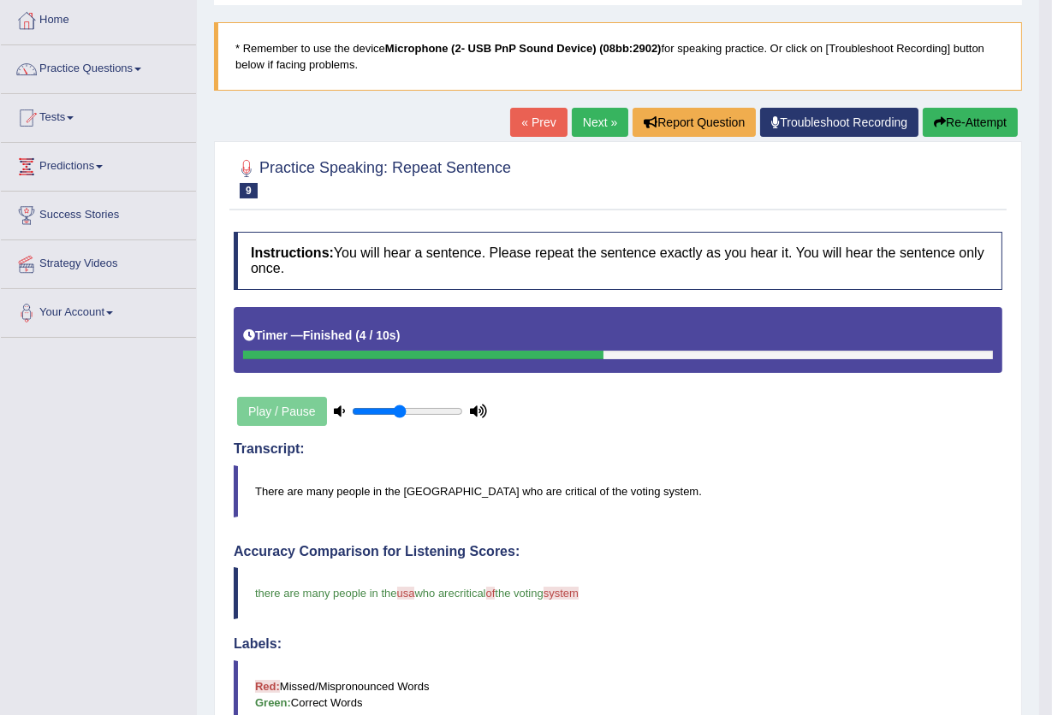
click at [593, 116] on link "Next »" at bounding box center [600, 122] width 56 height 29
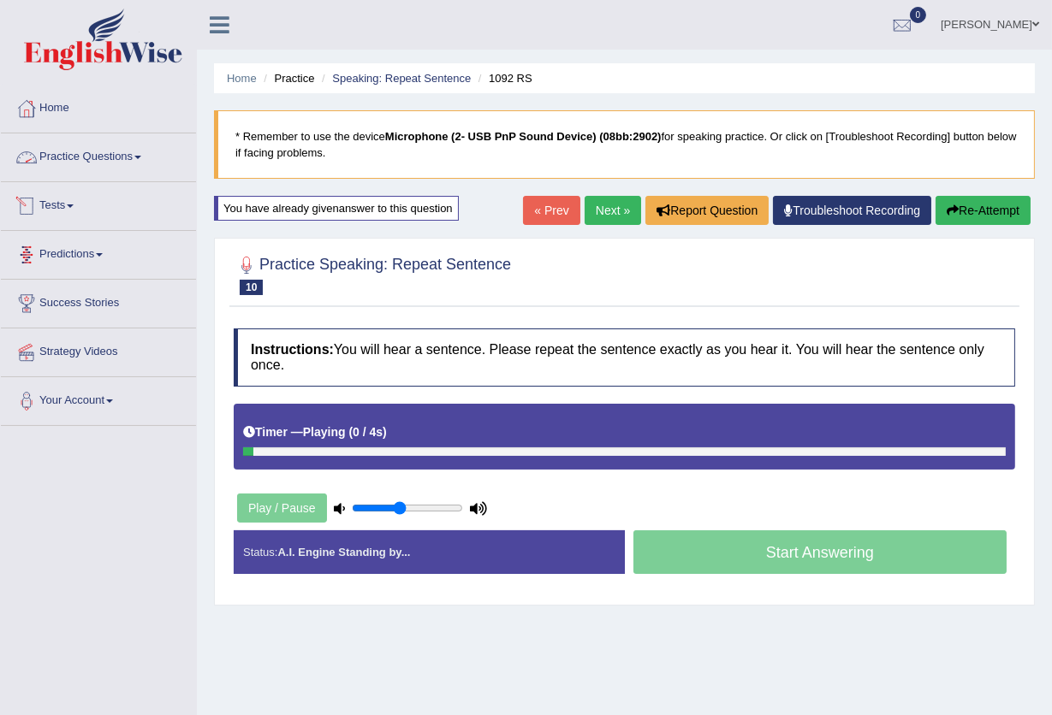
click at [114, 151] on link "Practice Questions" at bounding box center [98, 154] width 195 height 43
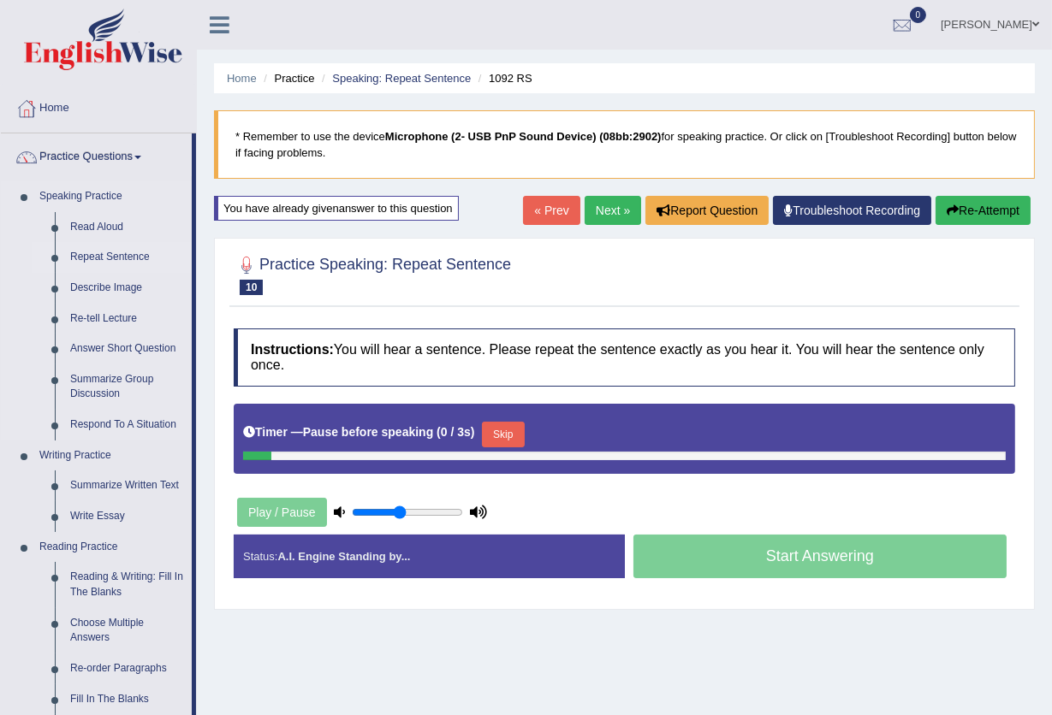
click at [85, 261] on link "Repeat Sentence" at bounding box center [126, 257] width 129 height 31
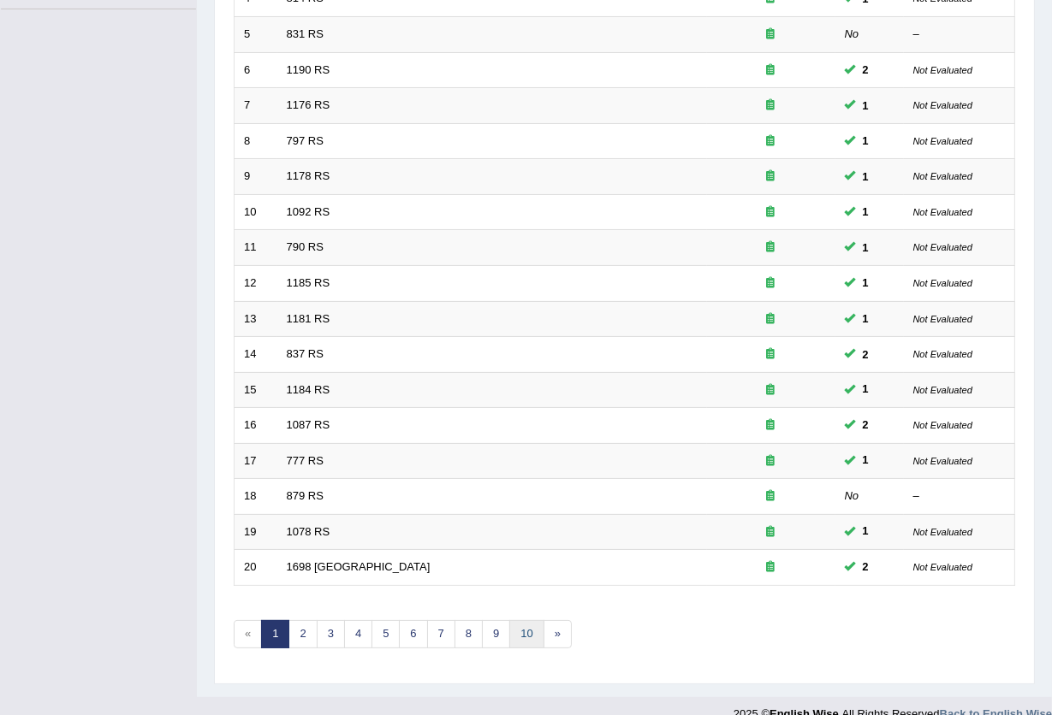
click at [529, 620] on link "10" at bounding box center [526, 634] width 34 height 28
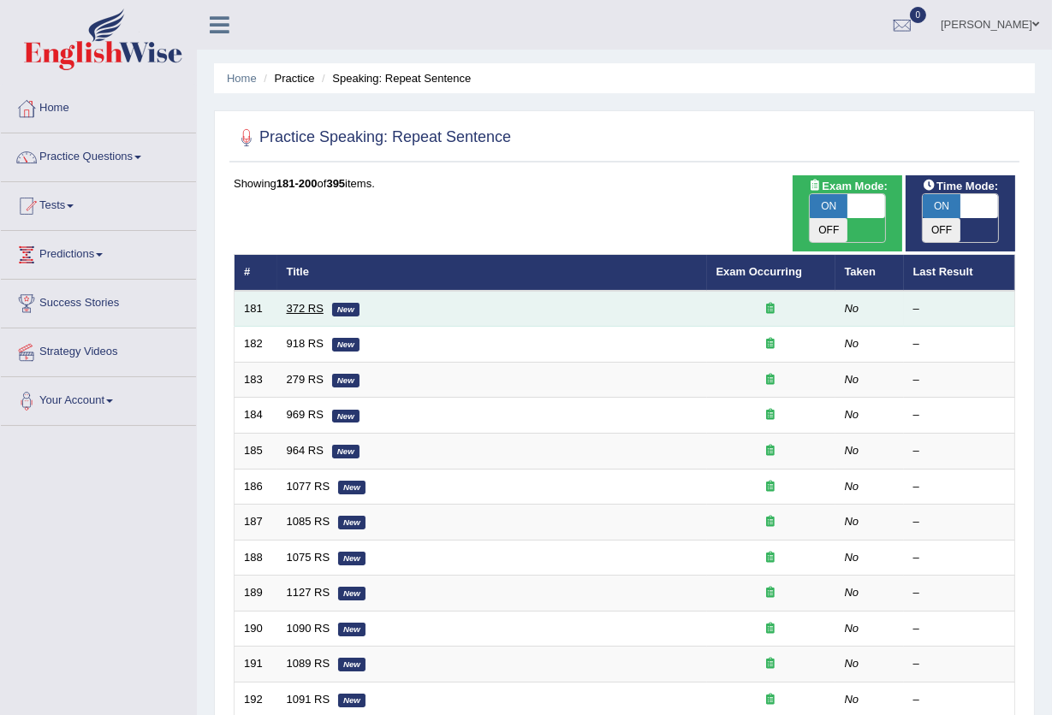
click at [294, 302] on link "372 RS" at bounding box center [305, 308] width 37 height 13
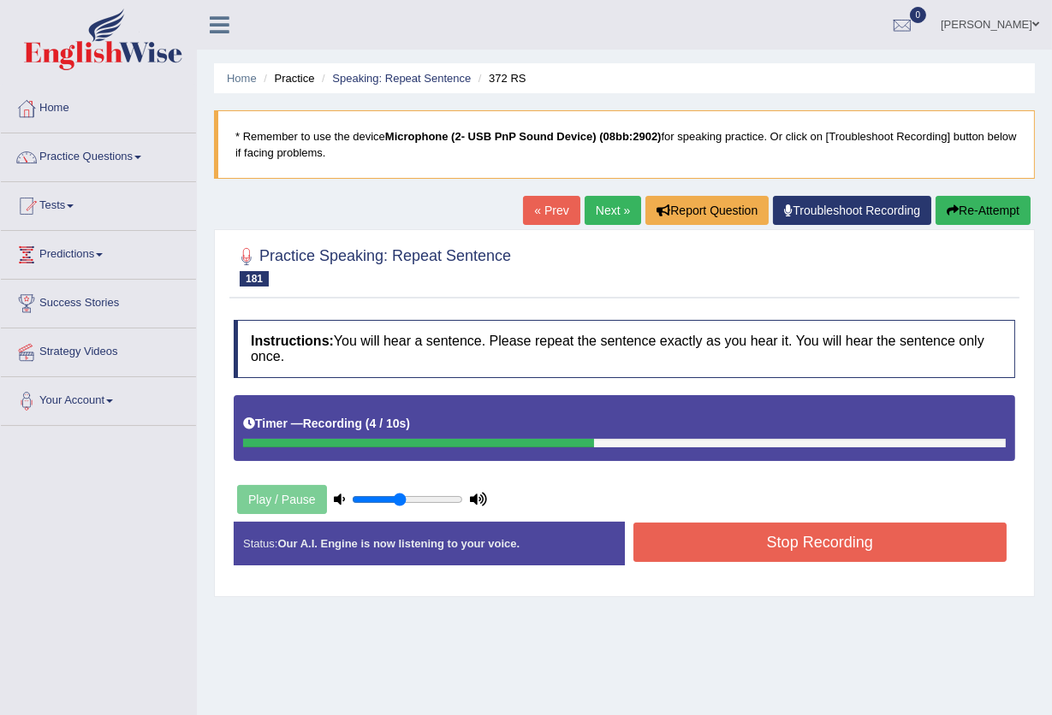
click at [952, 208] on icon "button" at bounding box center [952, 211] width 12 height 12
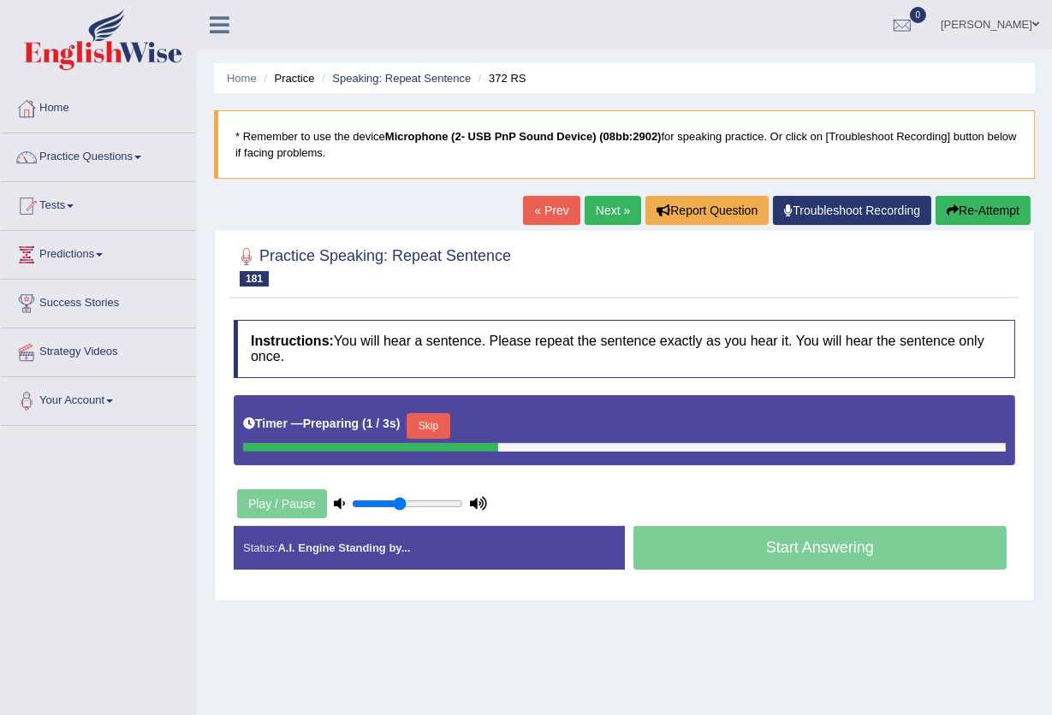
click at [430, 425] on button "Skip" at bounding box center [427, 426] width 43 height 26
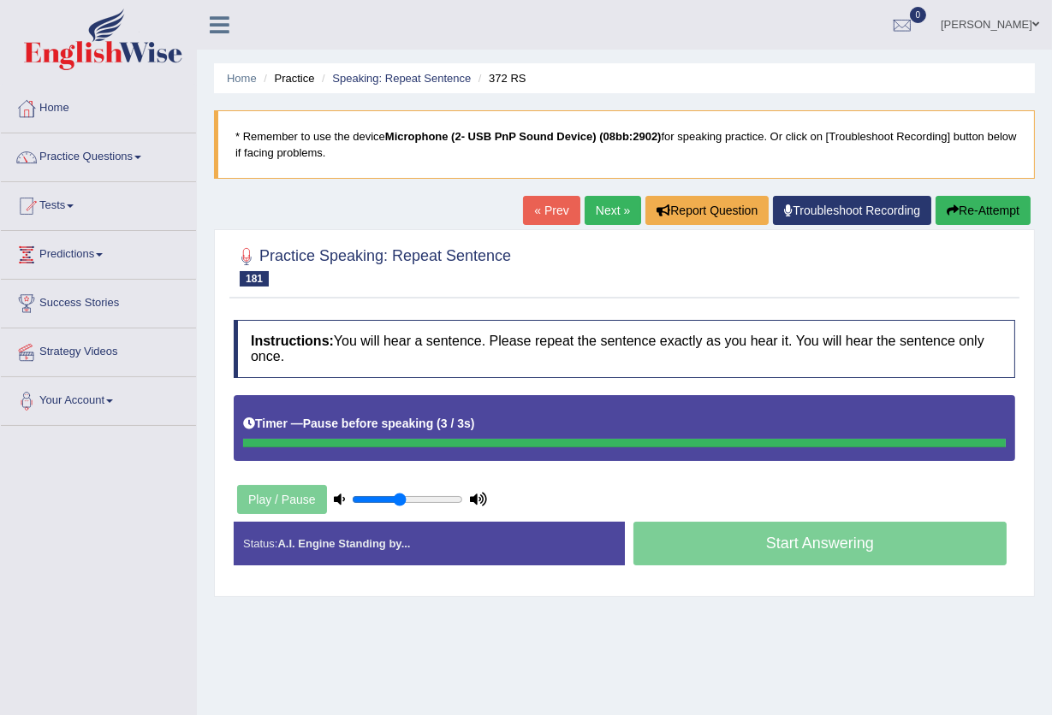
click at [514, 424] on div "Timer — Pause before speaking ( 3 / 3s )" at bounding box center [624, 424] width 762 height 30
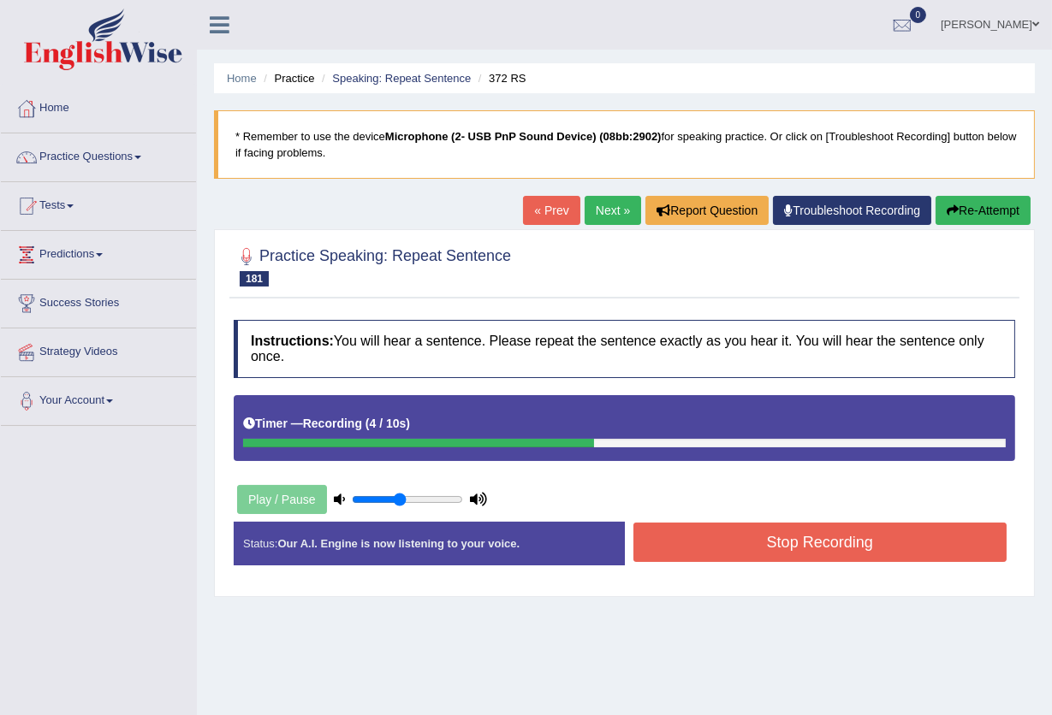
click at [750, 543] on button "Stop Recording" at bounding box center [820, 542] width 374 height 39
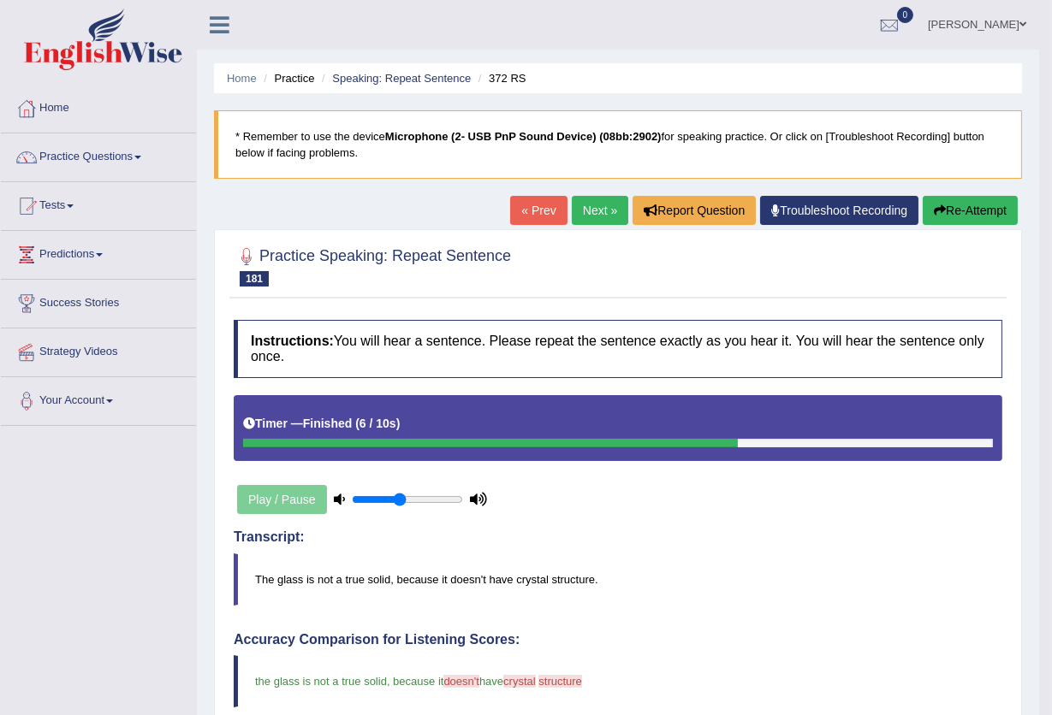
click at [599, 210] on link "Next »" at bounding box center [600, 210] width 56 height 29
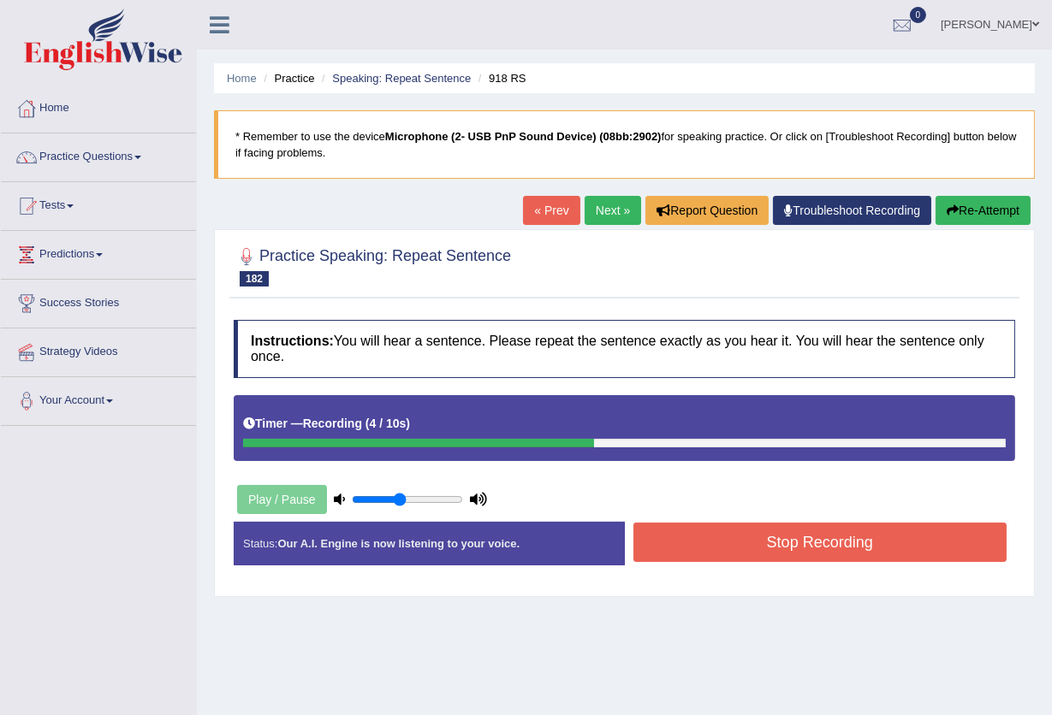
click at [676, 531] on button "Stop Recording" at bounding box center [820, 542] width 374 height 39
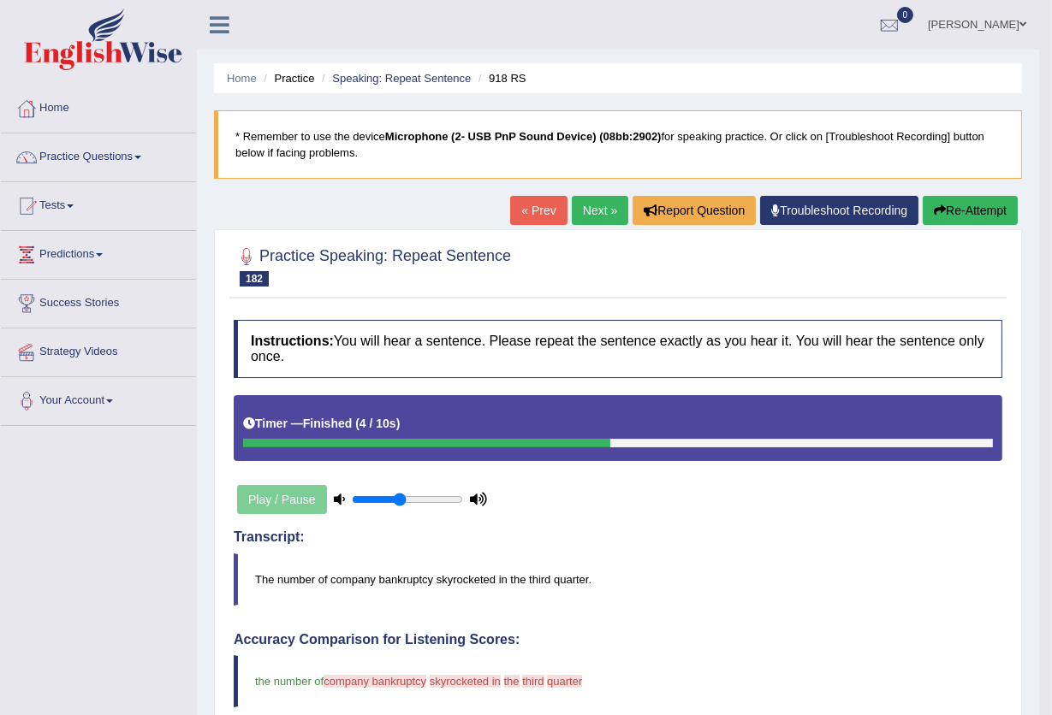
click at [935, 216] on button "Re-Attempt" at bounding box center [969, 210] width 95 height 29
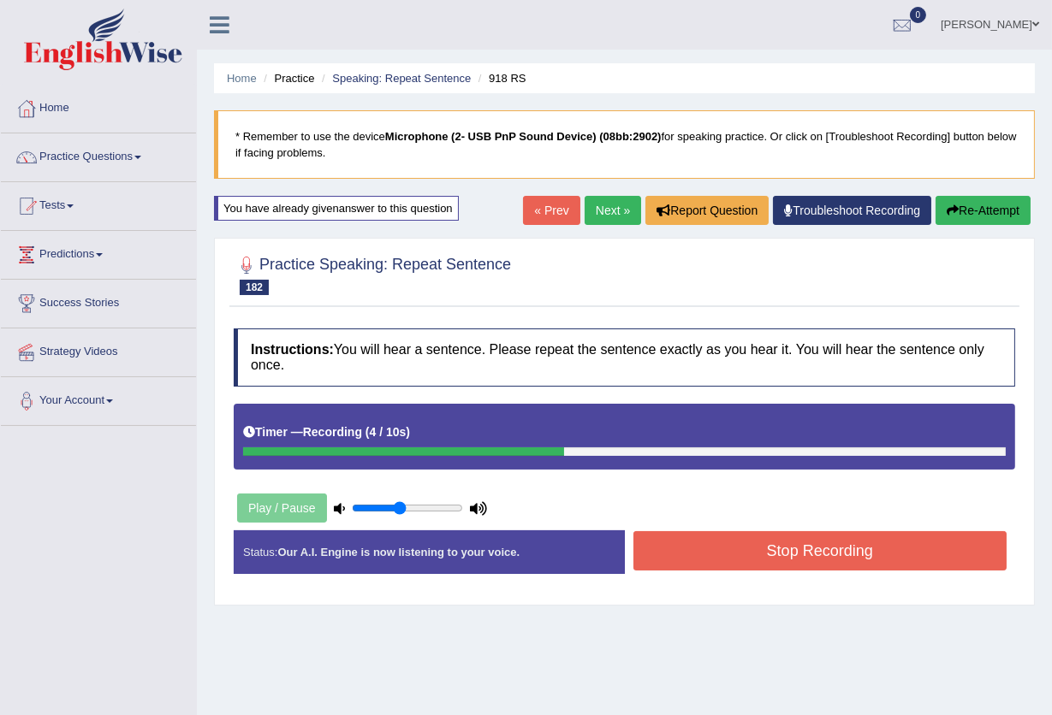
click at [715, 566] on button "Stop Recording" at bounding box center [820, 550] width 374 height 39
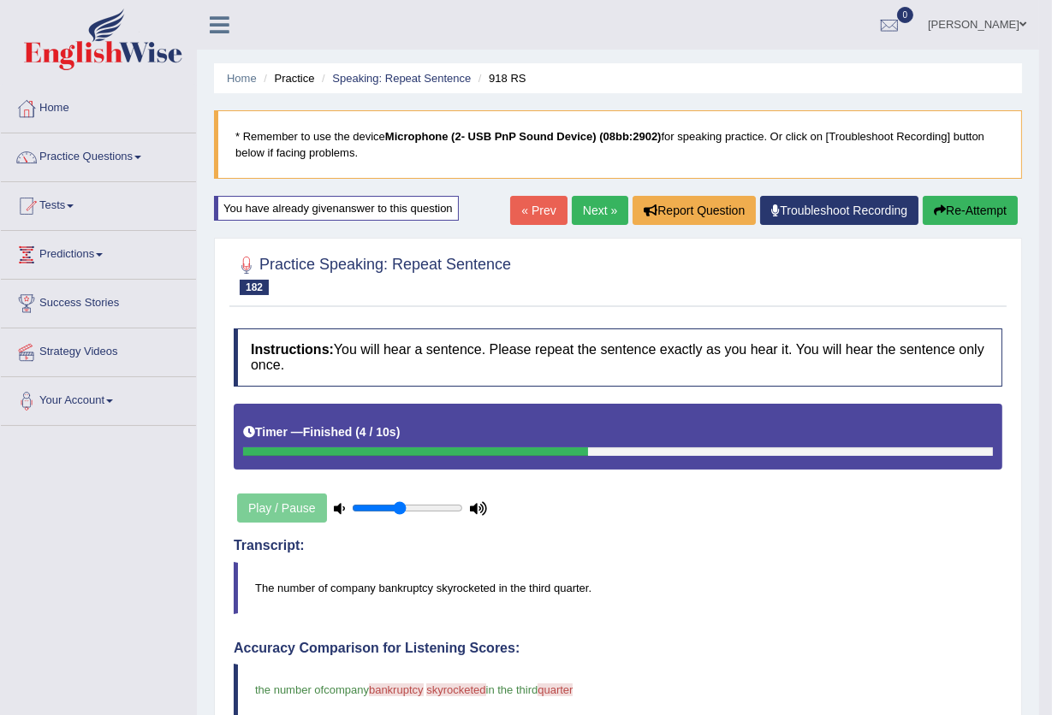
click at [594, 203] on link "Next »" at bounding box center [600, 210] width 56 height 29
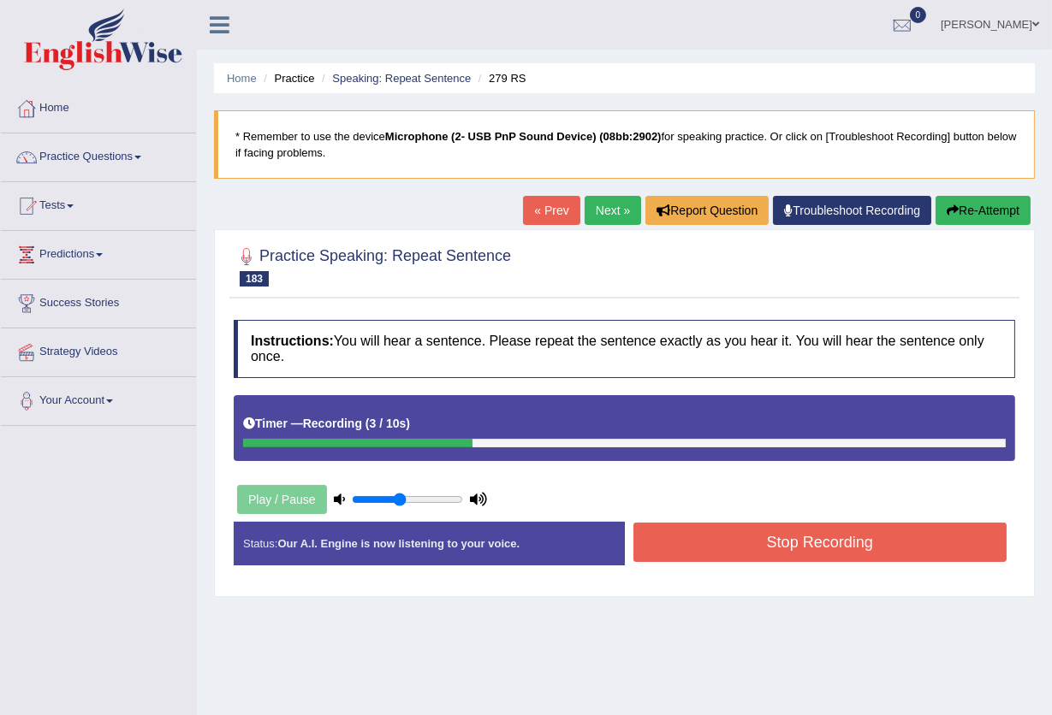
click at [828, 531] on button "Stop Recording" at bounding box center [820, 542] width 374 height 39
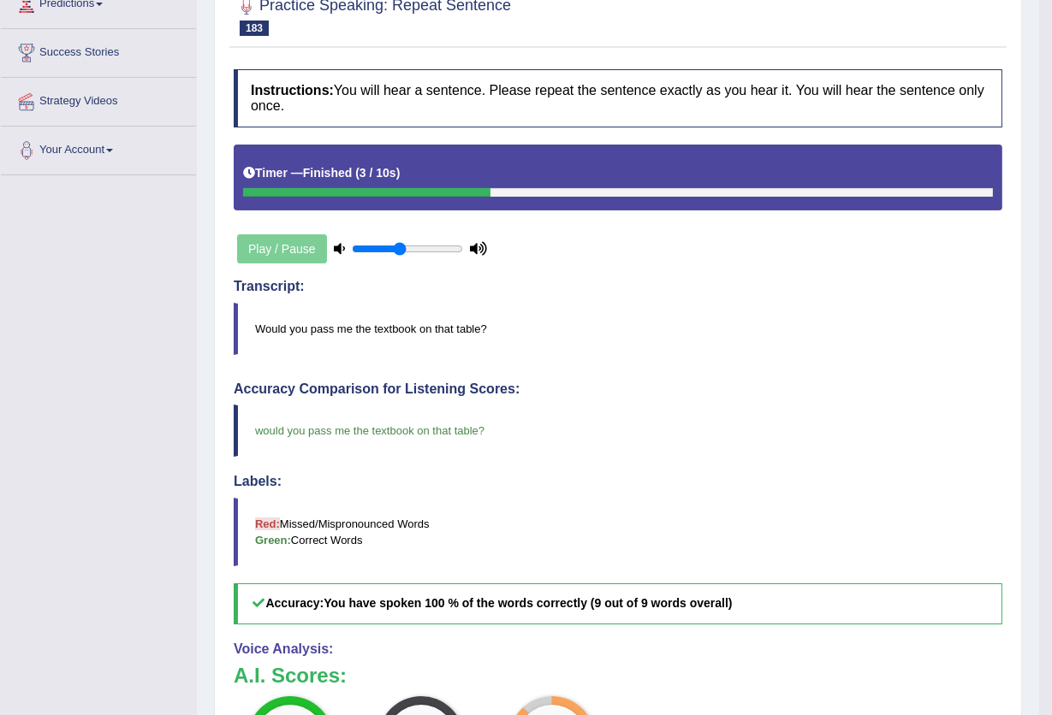
scroll to position [202, 0]
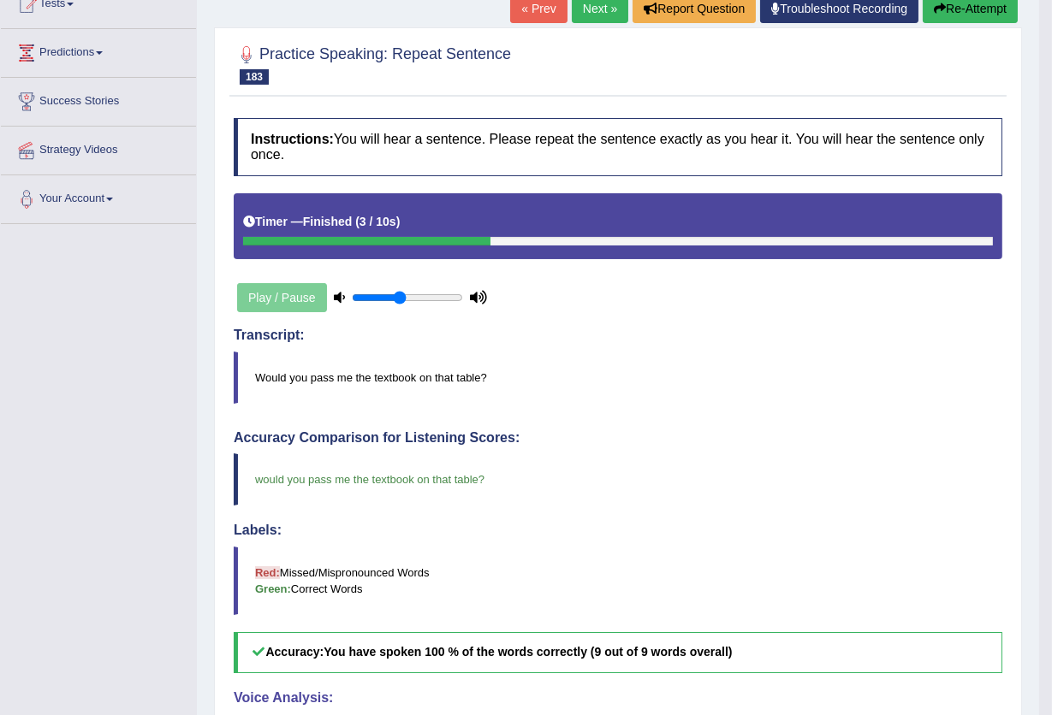
click at [596, 15] on link "Next »" at bounding box center [600, 8] width 56 height 29
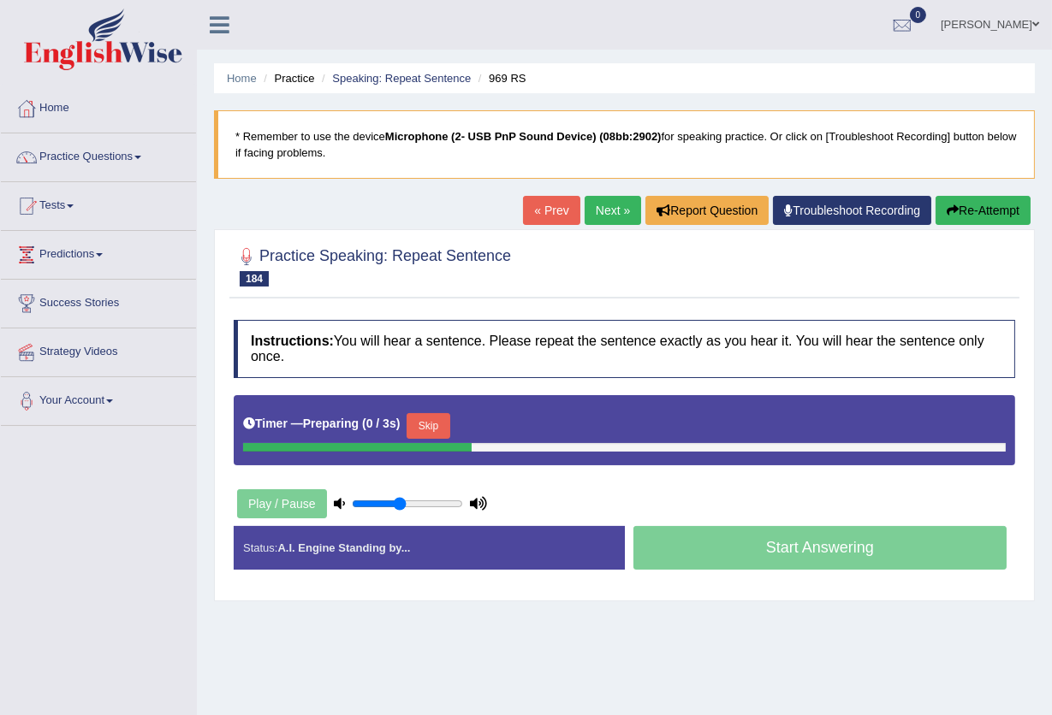
click at [423, 422] on button "Skip" at bounding box center [427, 426] width 43 height 26
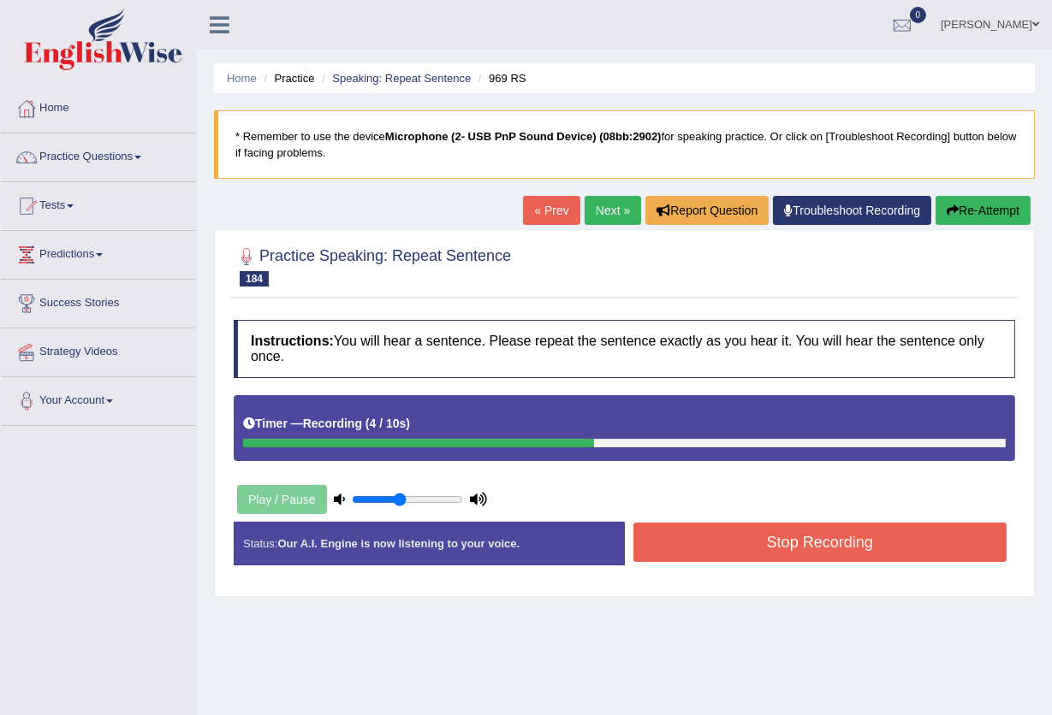
click at [852, 548] on button "Stop Recording" at bounding box center [820, 542] width 374 height 39
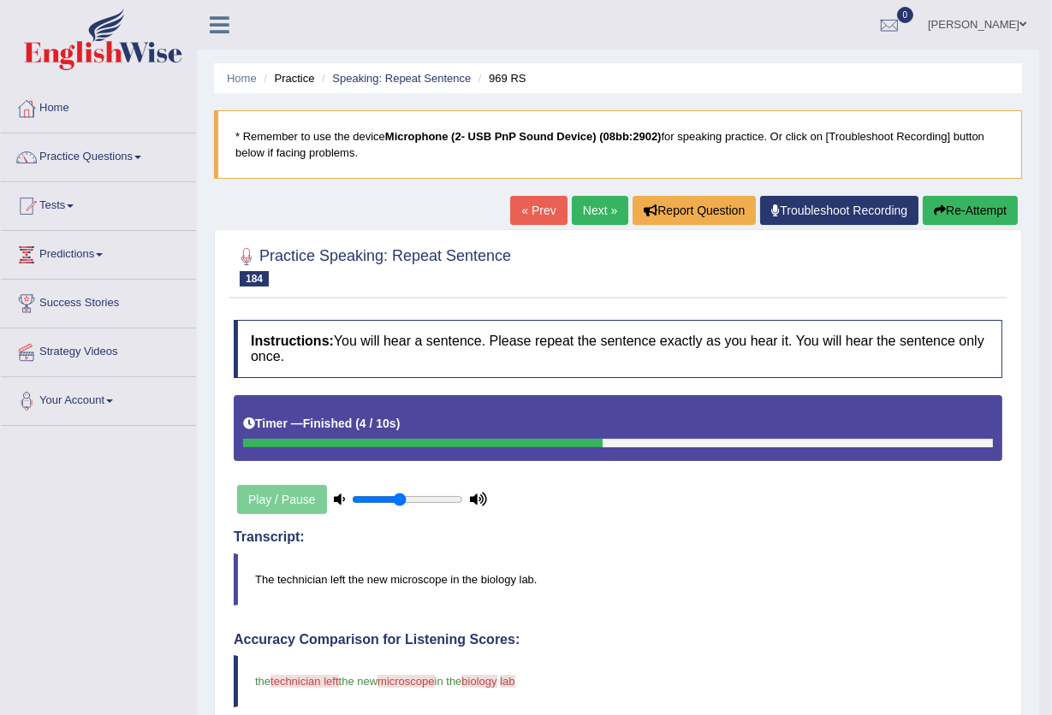
click at [602, 212] on link "Next »" at bounding box center [600, 210] width 56 height 29
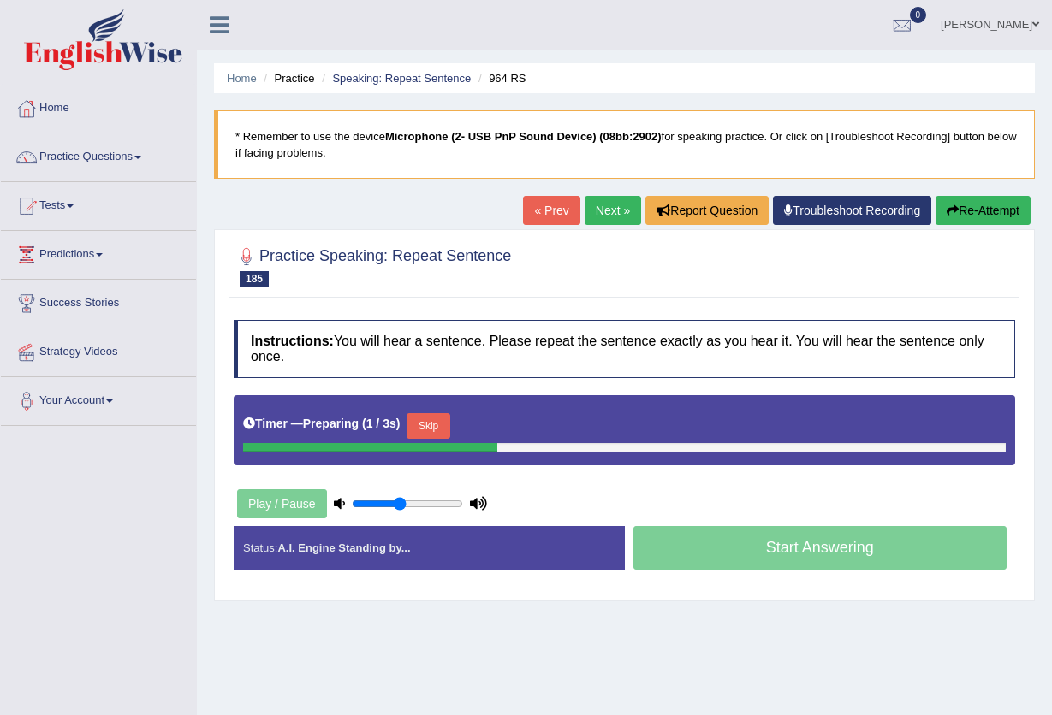
click at [430, 427] on button "Skip" at bounding box center [427, 426] width 43 height 26
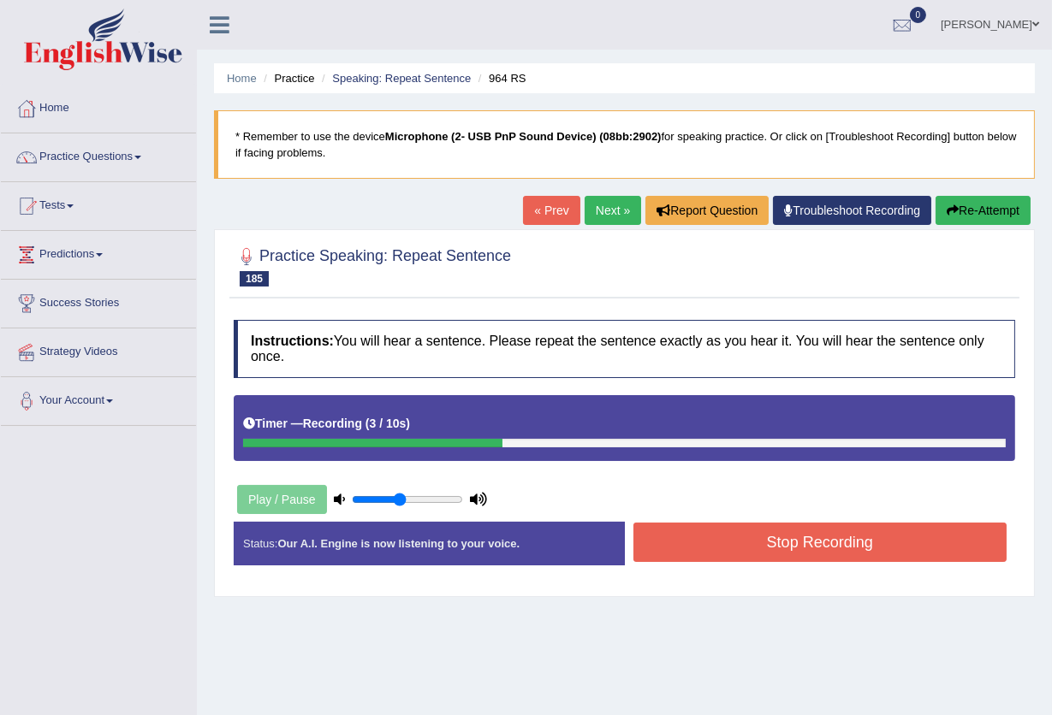
click at [697, 543] on button "Stop Recording" at bounding box center [820, 542] width 374 height 39
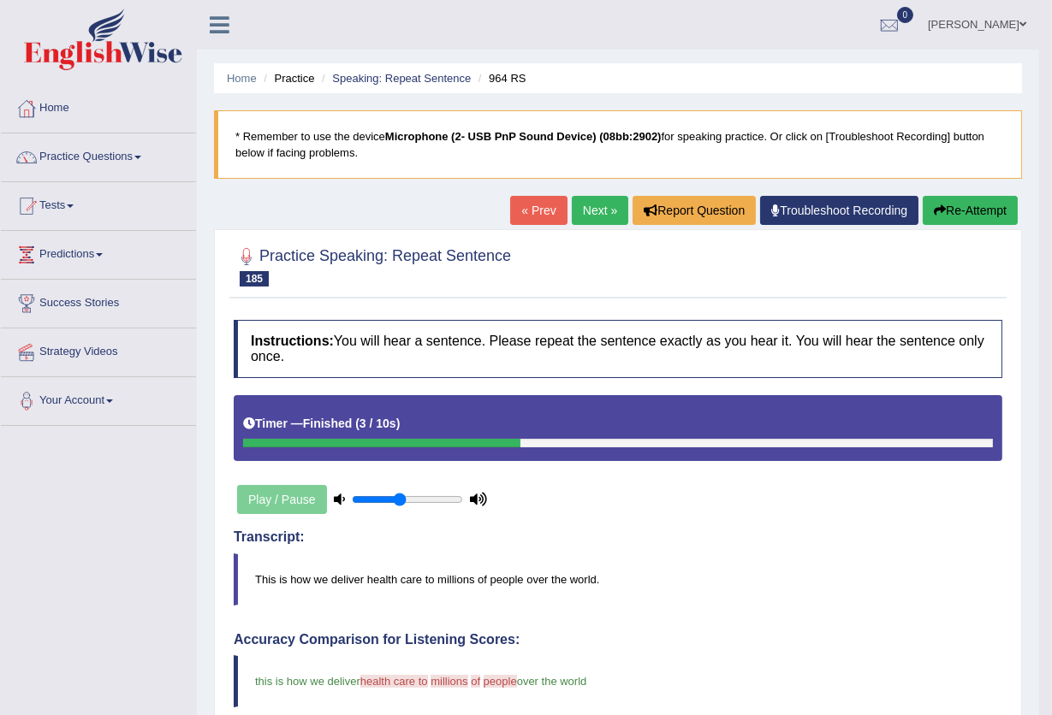
click at [599, 210] on link "Next »" at bounding box center [600, 210] width 56 height 29
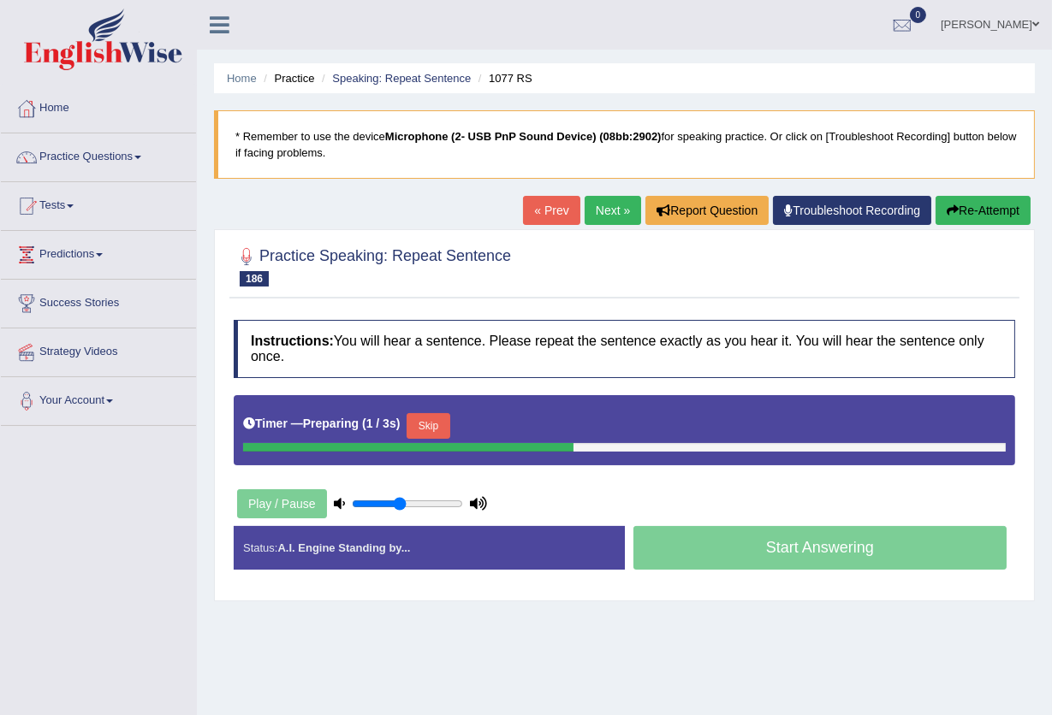
click at [449, 419] on button "Skip" at bounding box center [427, 426] width 43 height 26
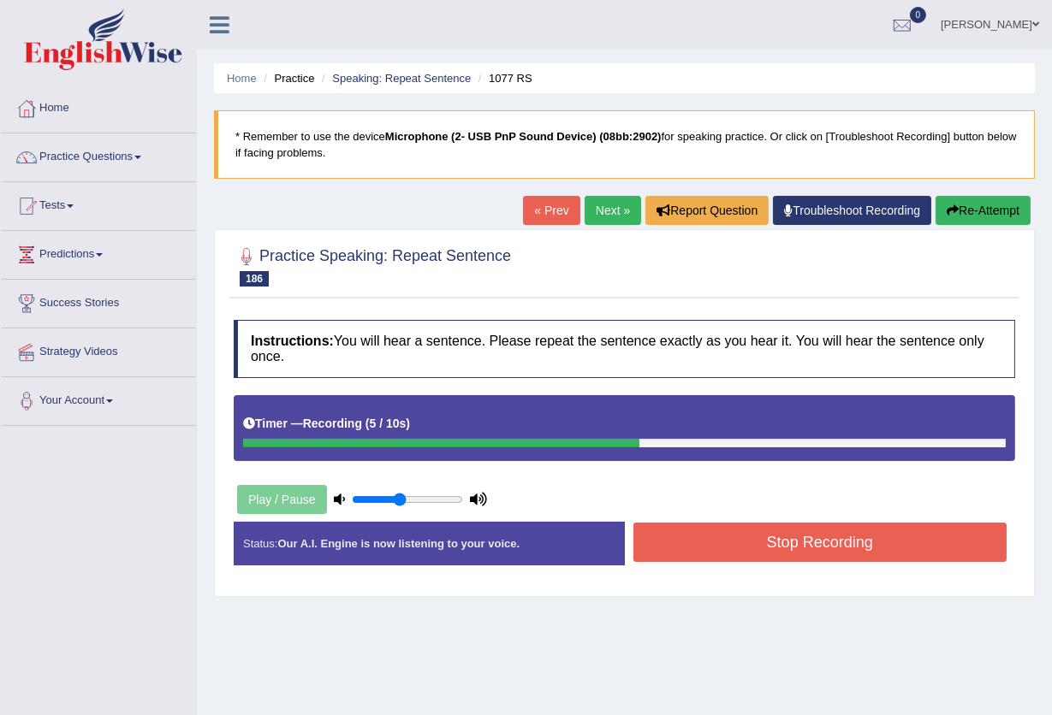
click at [746, 542] on button "Stop Recording" at bounding box center [820, 542] width 374 height 39
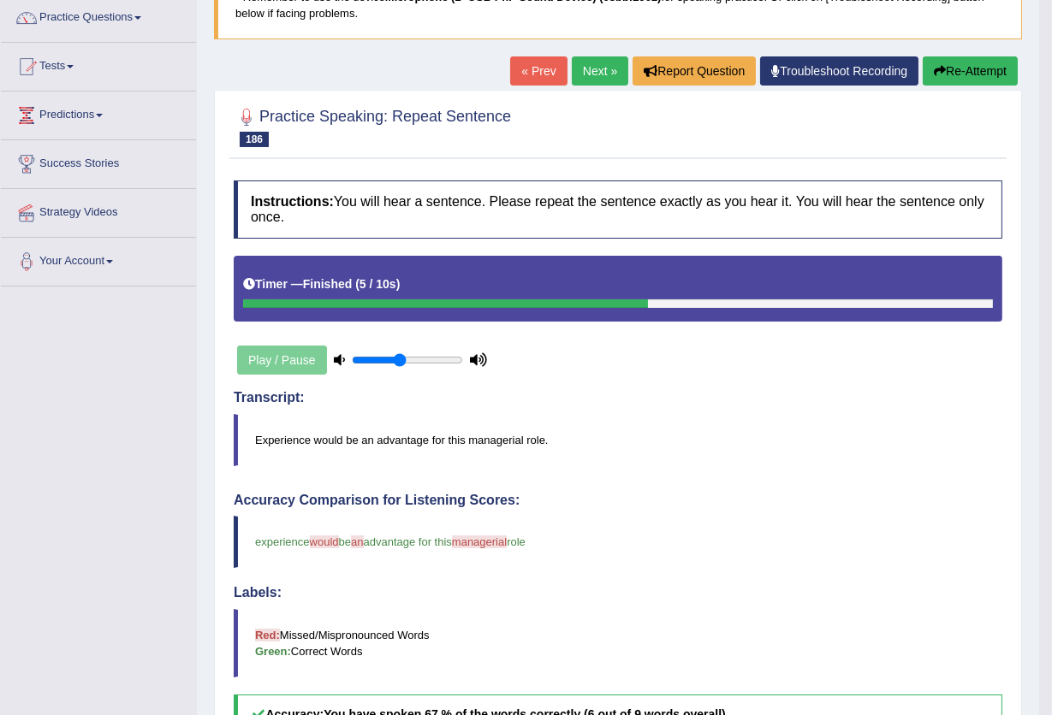
scroll to position [114, 0]
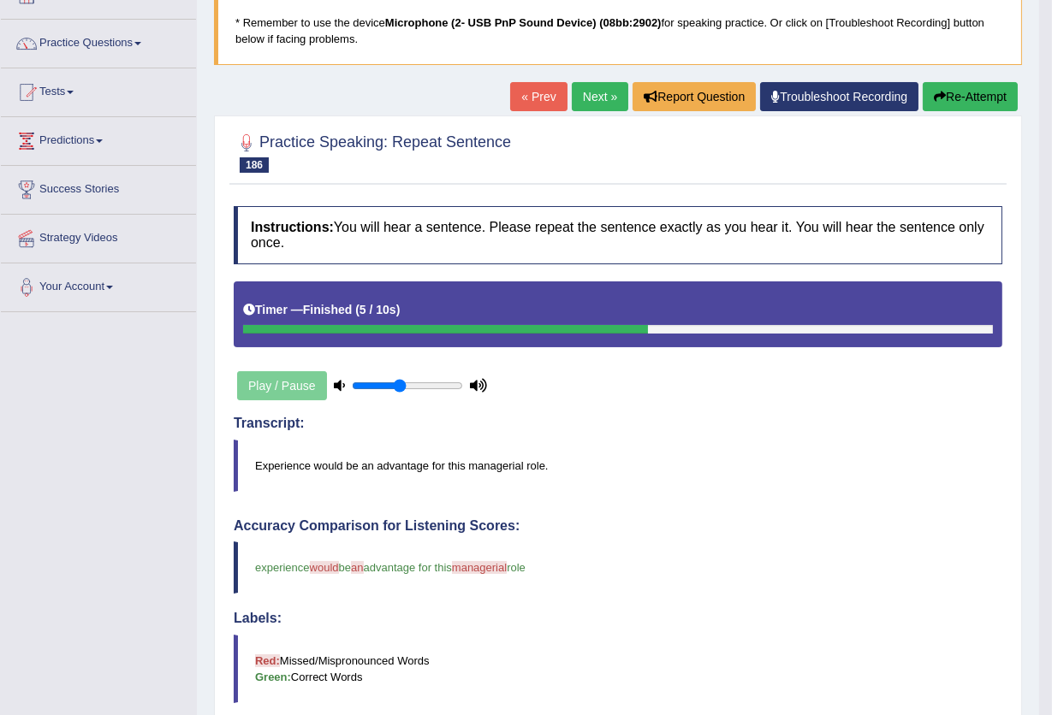
click at [585, 98] on link "Next »" at bounding box center [600, 96] width 56 height 29
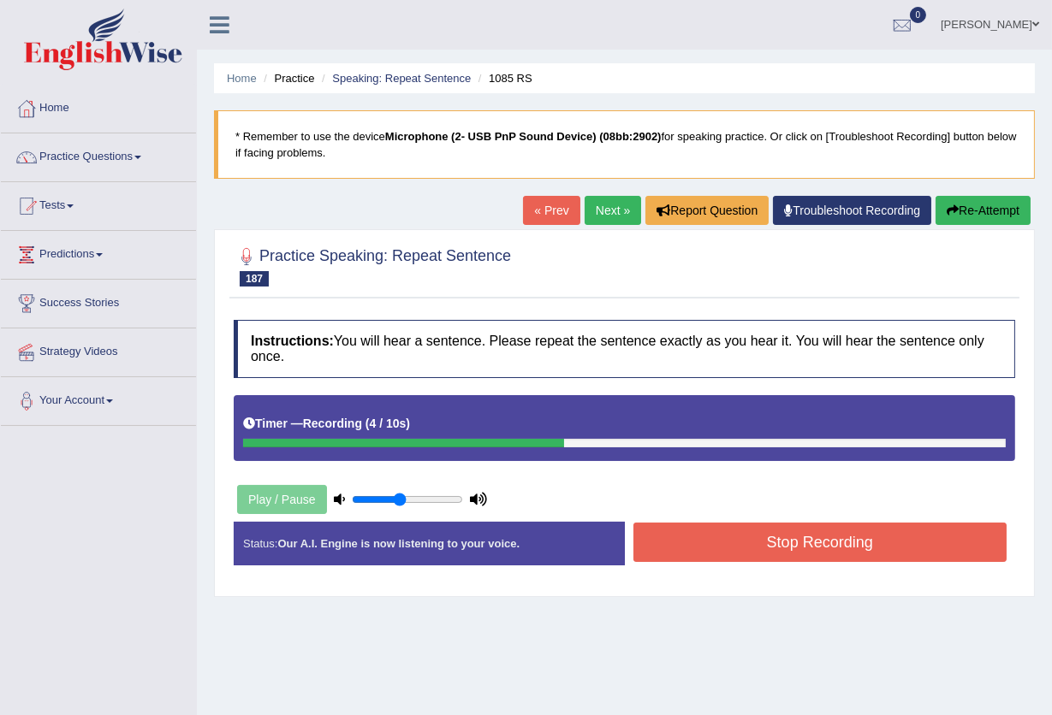
click at [827, 542] on button "Stop Recording" at bounding box center [820, 542] width 374 height 39
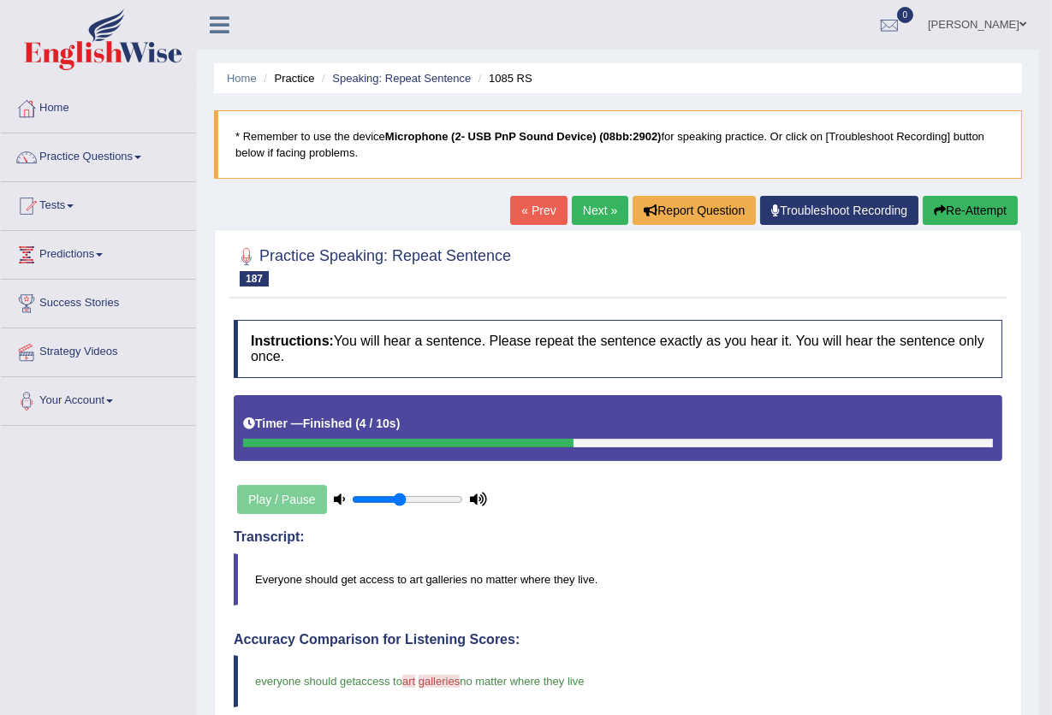
click at [602, 209] on link "Next »" at bounding box center [600, 210] width 56 height 29
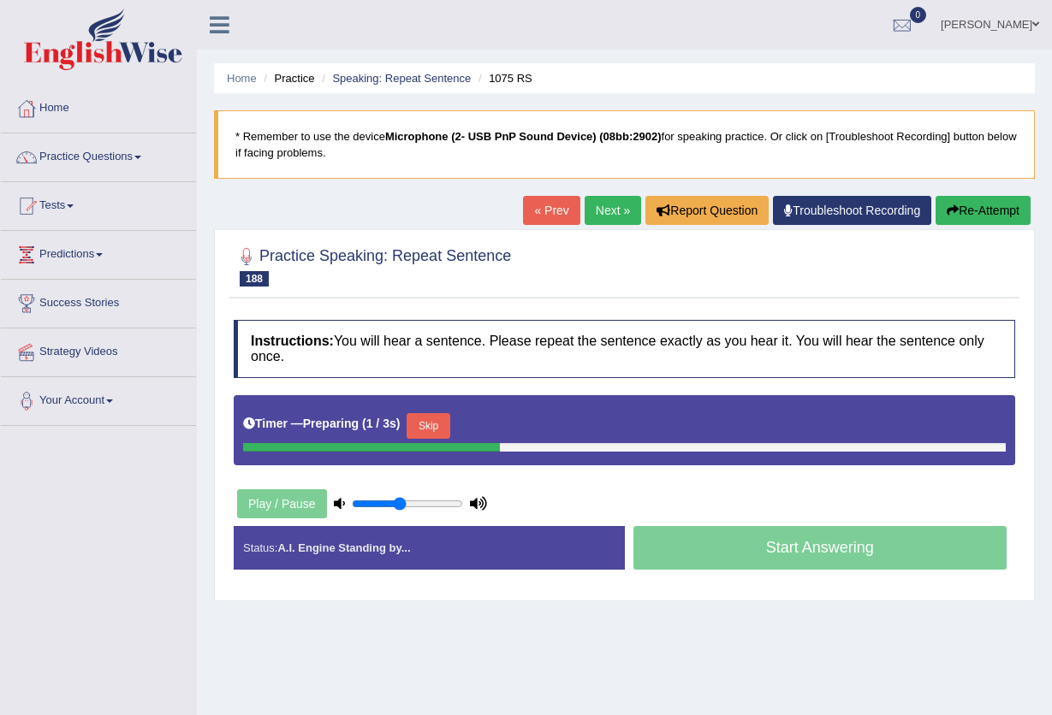
click at [447, 418] on button "Skip" at bounding box center [427, 426] width 43 height 26
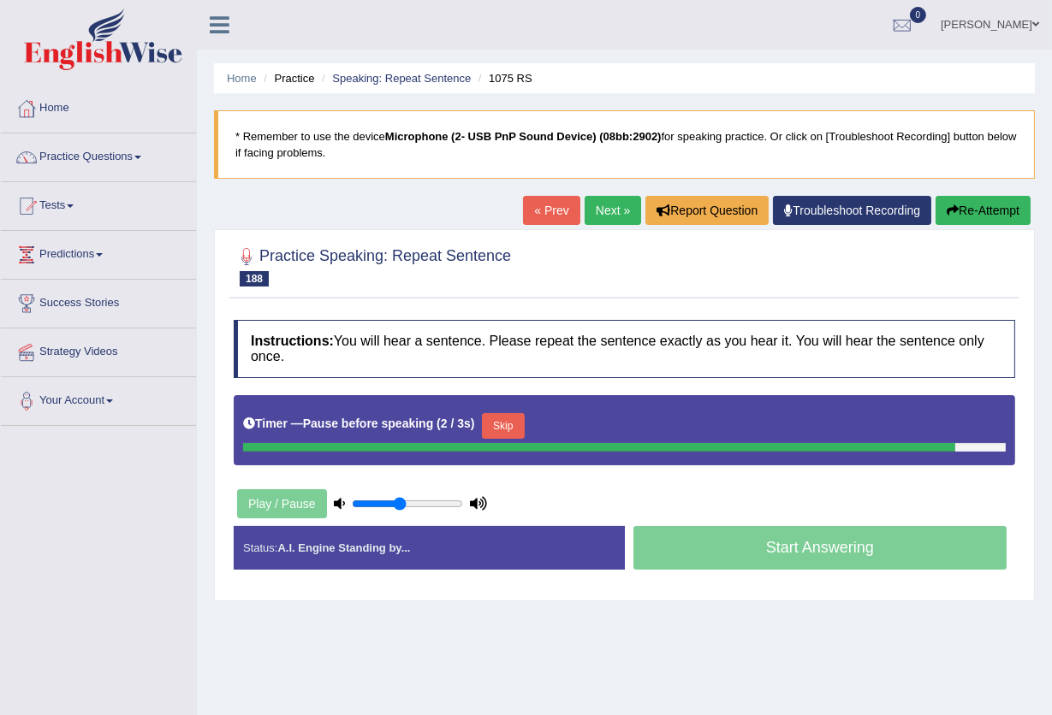
click at [501, 424] on button "Skip" at bounding box center [503, 426] width 43 height 26
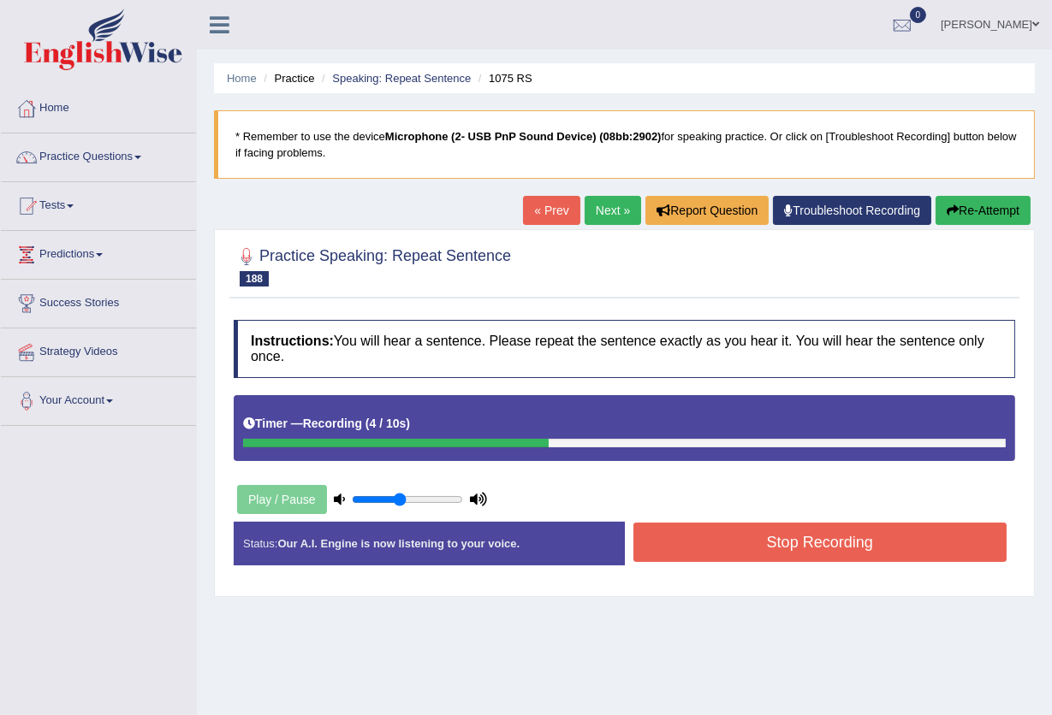
click at [684, 541] on button "Stop Recording" at bounding box center [820, 542] width 374 height 39
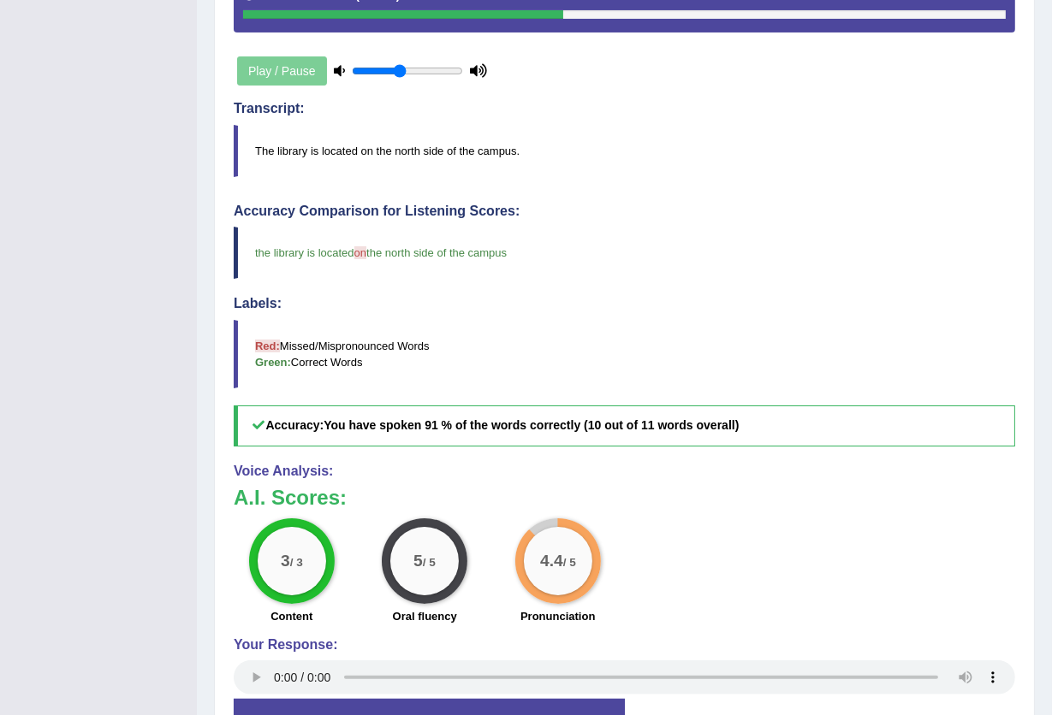
scroll to position [202, 0]
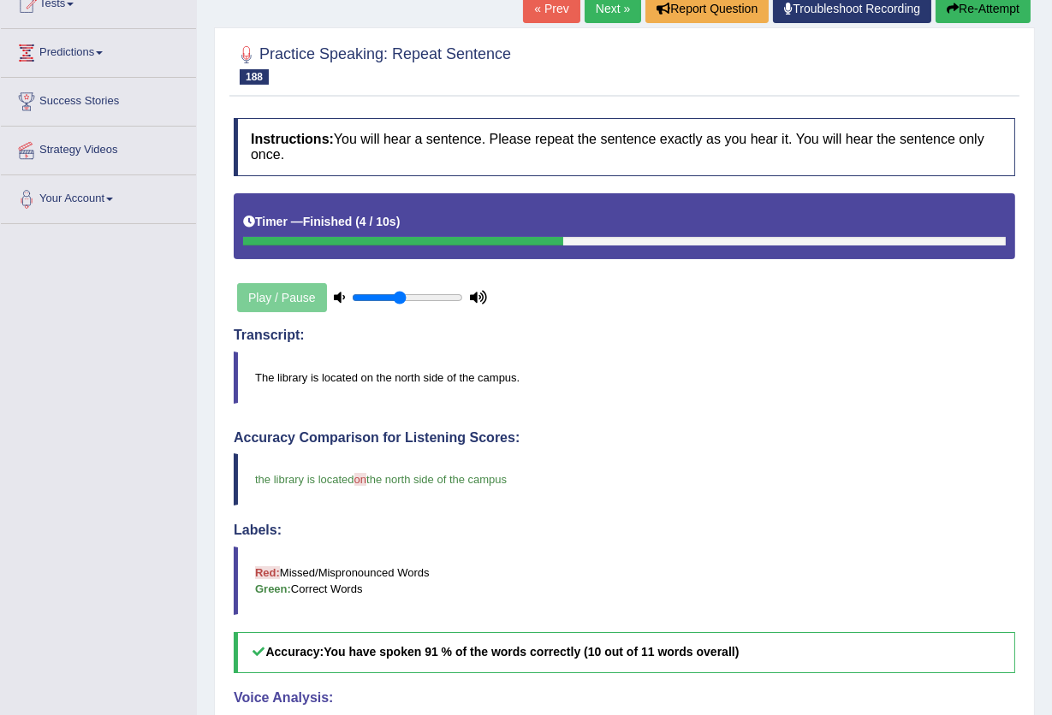
click at [609, 4] on link "Next »" at bounding box center [612, 8] width 56 height 29
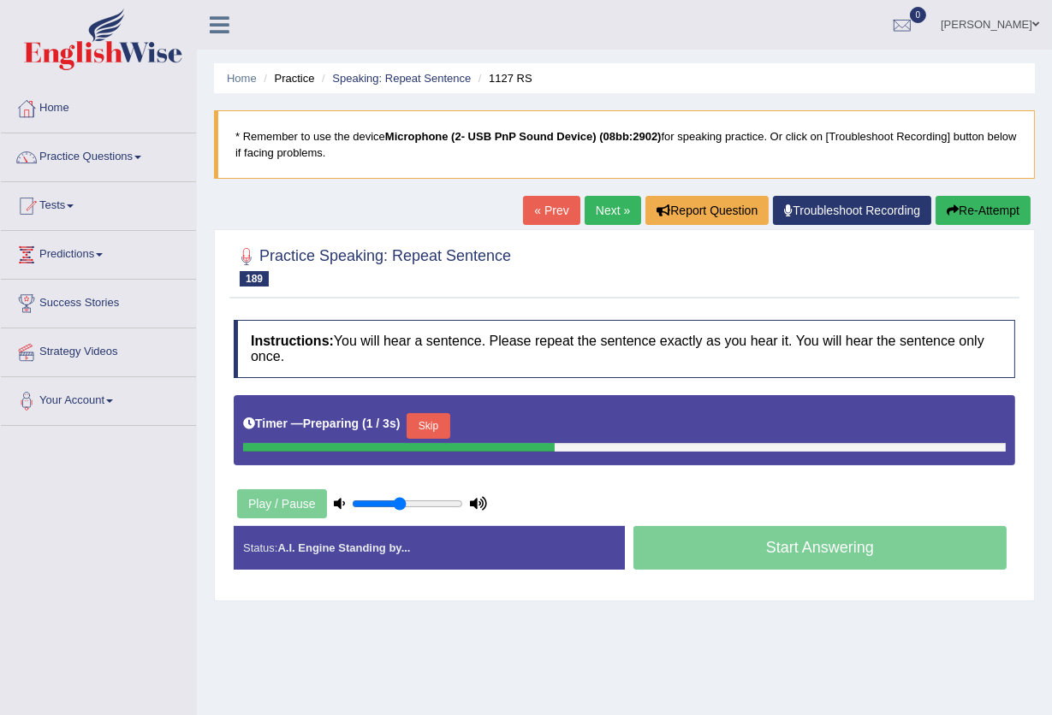
click at [444, 430] on button "Skip" at bounding box center [427, 426] width 43 height 26
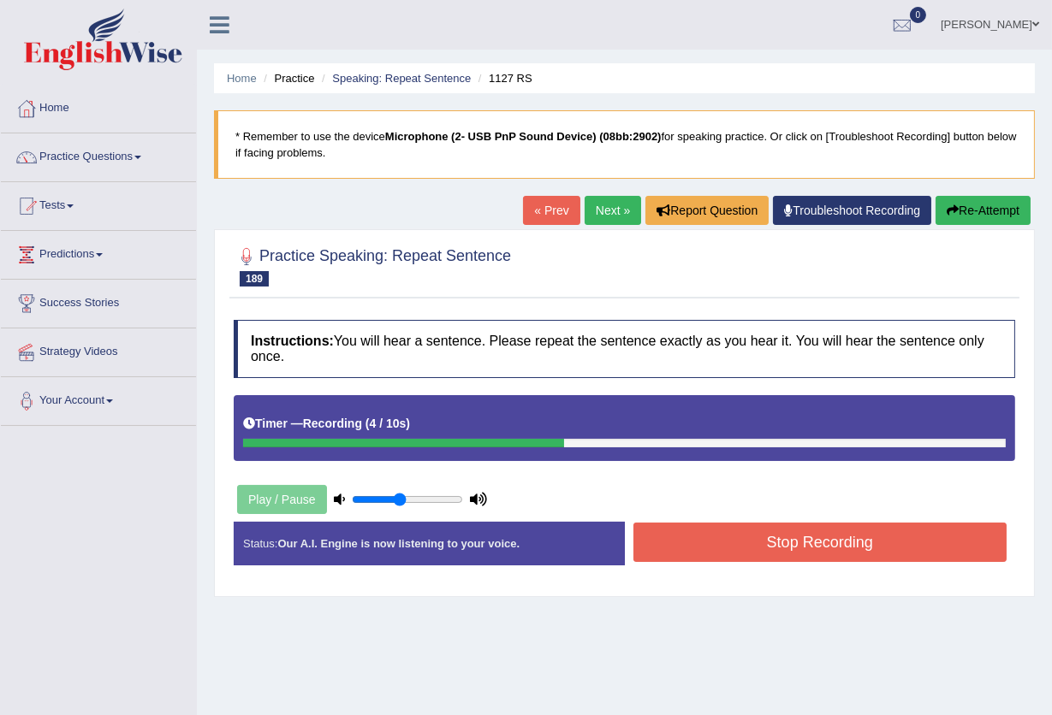
click at [726, 532] on button "Stop Recording" at bounding box center [820, 542] width 374 height 39
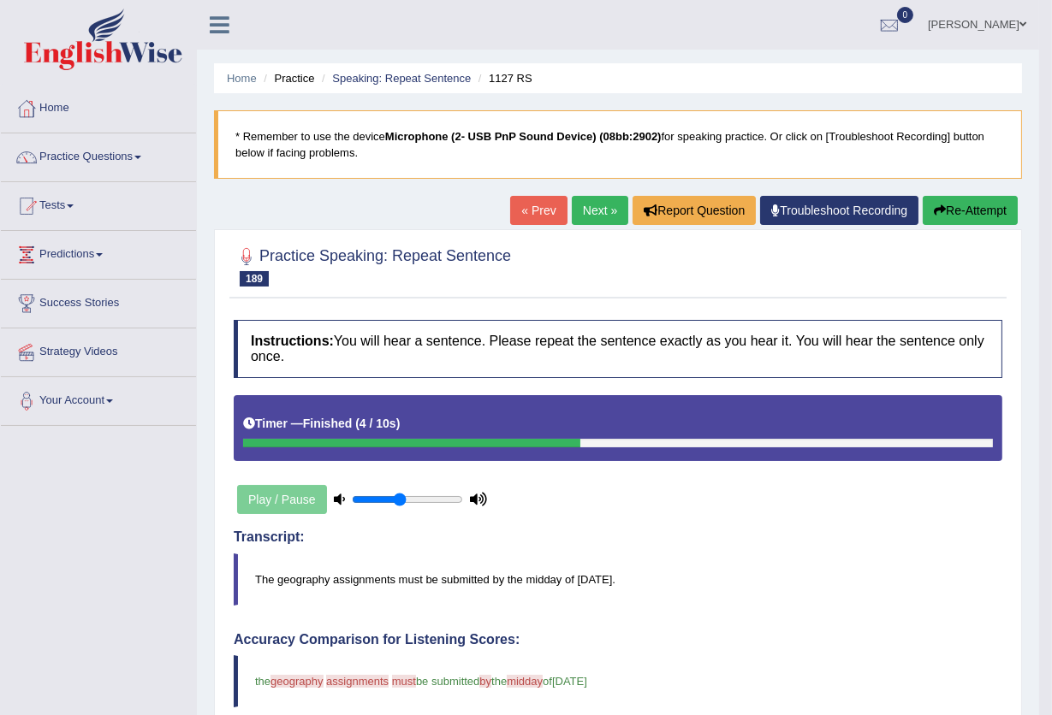
click at [990, 216] on button "Re-Attempt" at bounding box center [969, 210] width 95 height 29
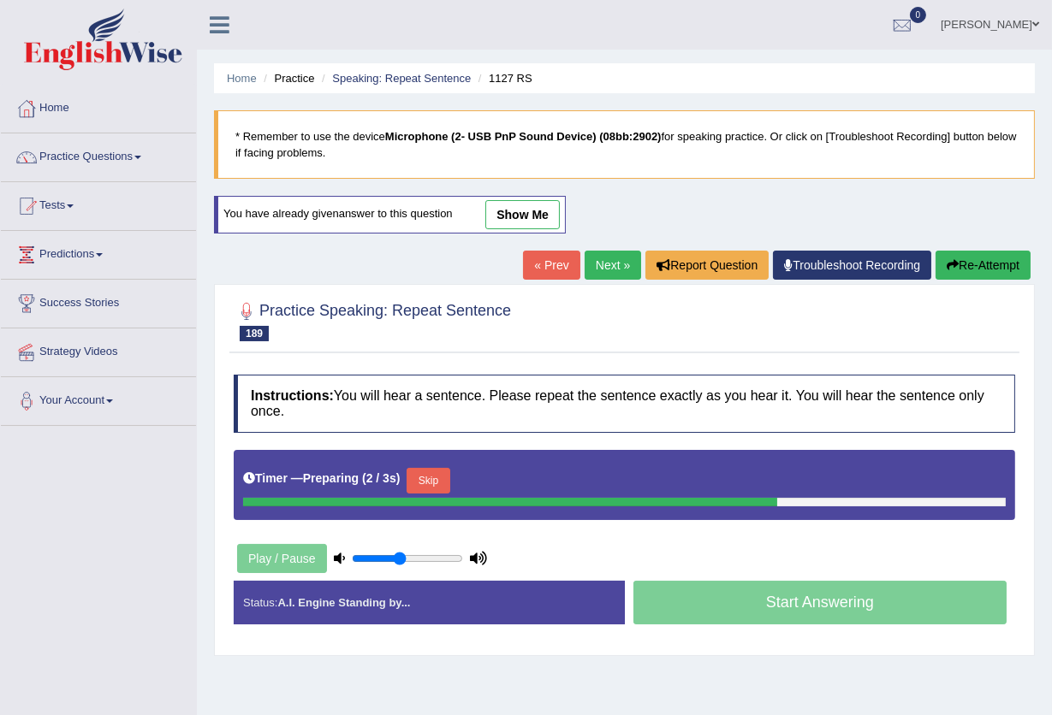
click at [428, 476] on button "Skip" at bounding box center [427, 481] width 43 height 26
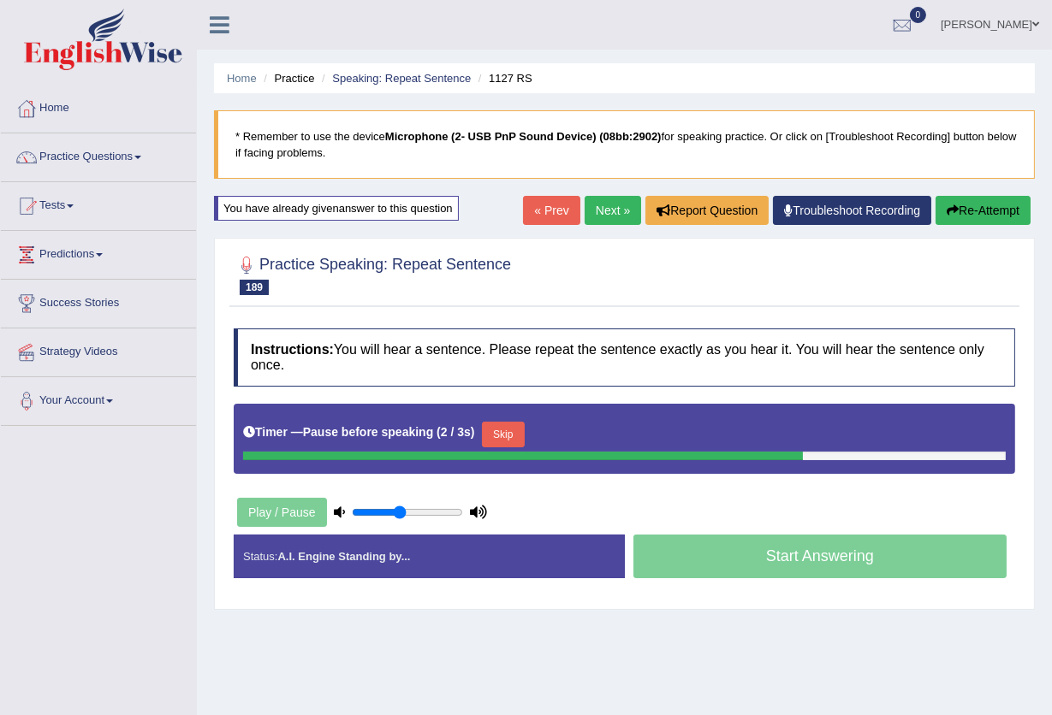
click at [522, 428] on button "Skip" at bounding box center [503, 435] width 43 height 26
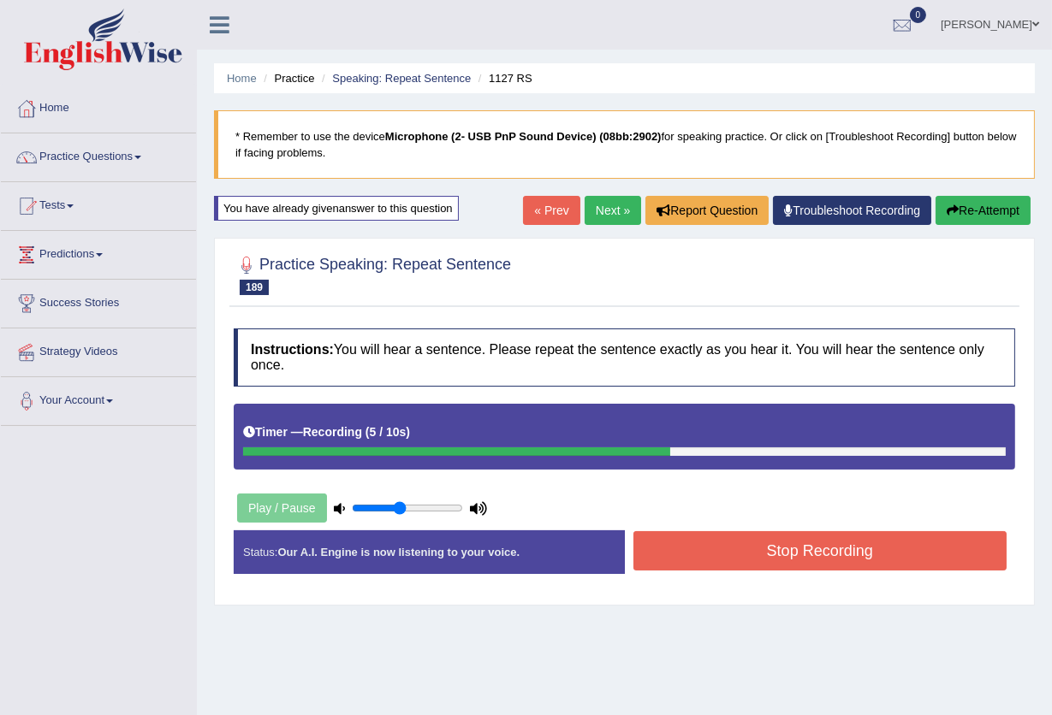
click at [680, 548] on button "Stop Recording" at bounding box center [820, 550] width 374 height 39
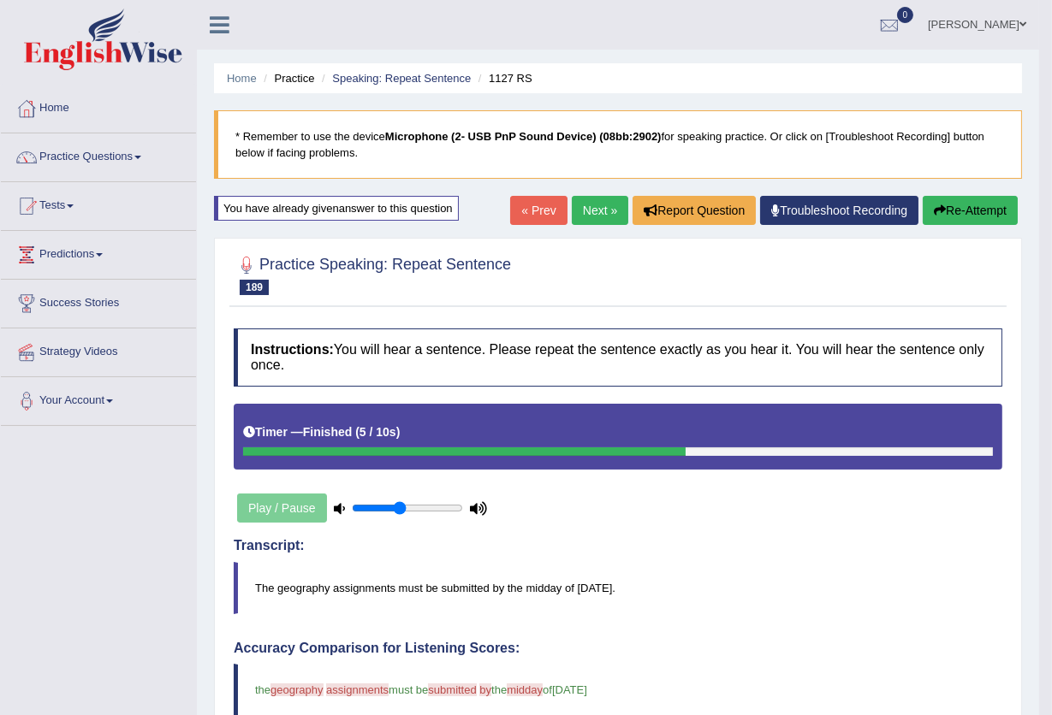
click at [593, 215] on link "Next »" at bounding box center [600, 210] width 56 height 29
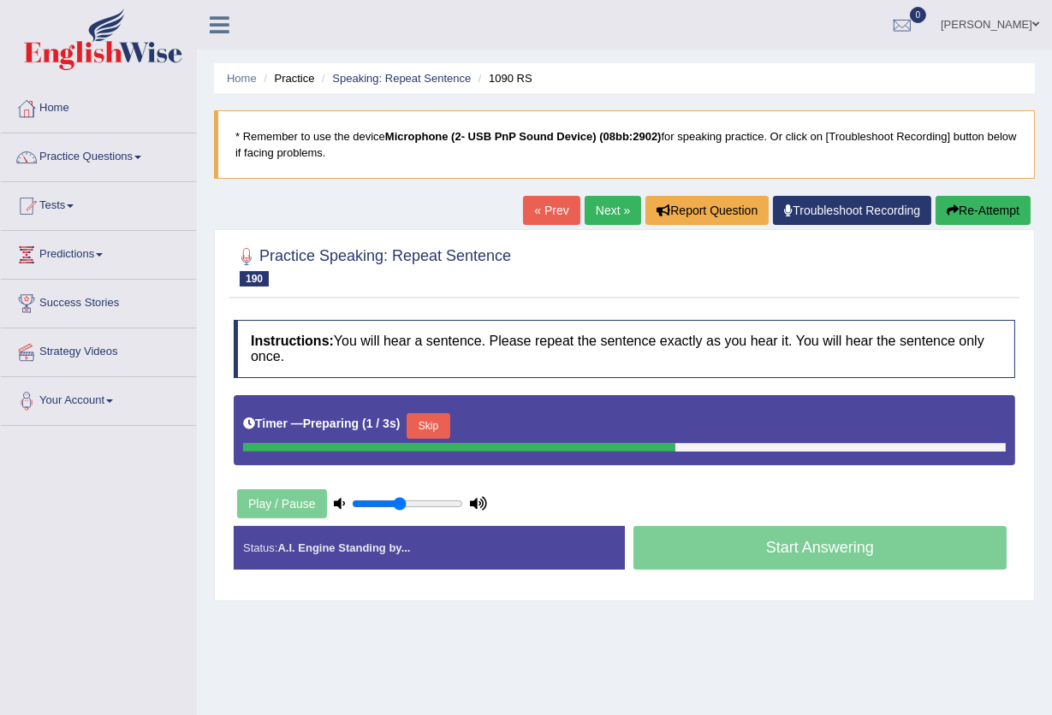
click at [446, 420] on button "Skip" at bounding box center [427, 426] width 43 height 26
click at [495, 420] on button "Skip" at bounding box center [503, 426] width 43 height 26
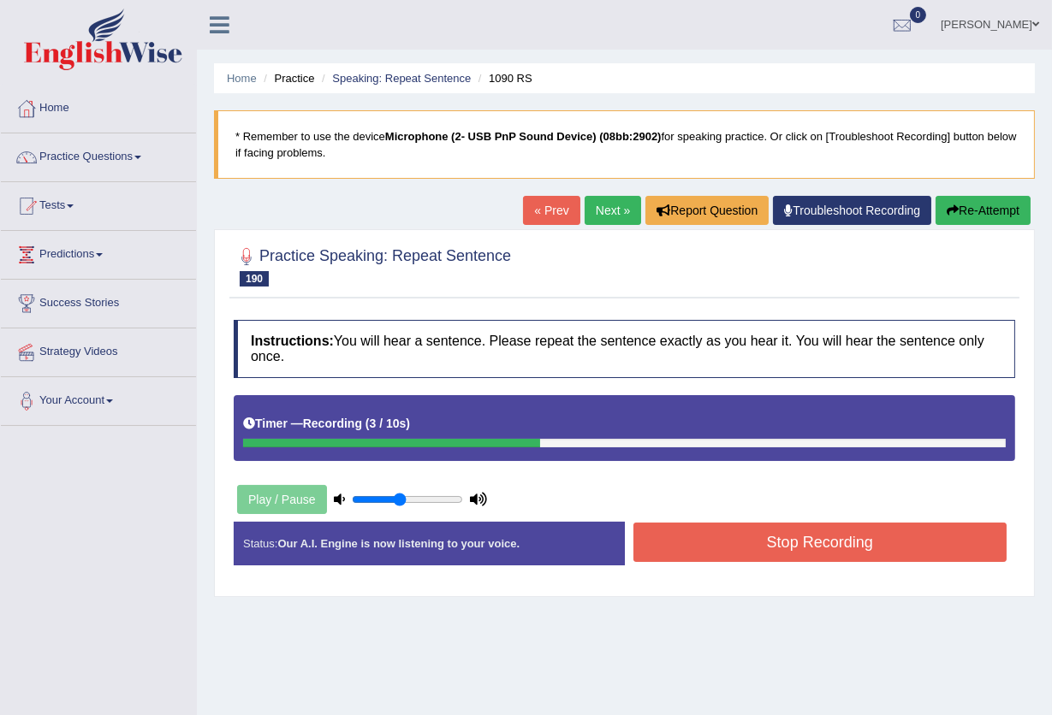
click at [680, 541] on button "Stop Recording" at bounding box center [820, 542] width 374 height 39
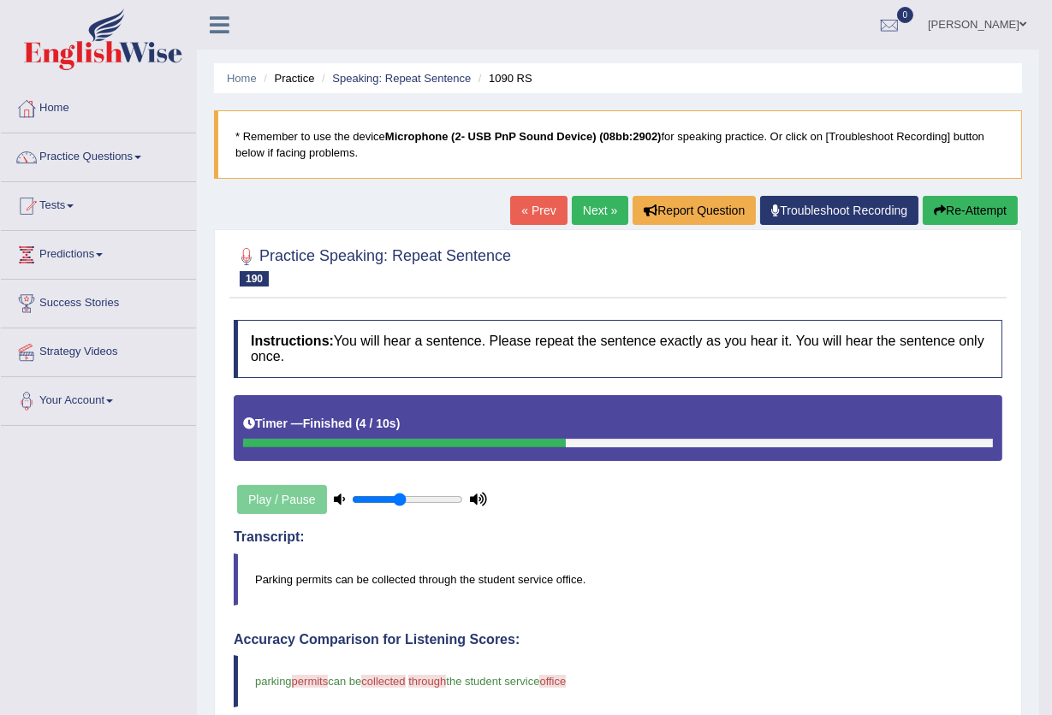
click at [572, 210] on link "Next »" at bounding box center [600, 210] width 56 height 29
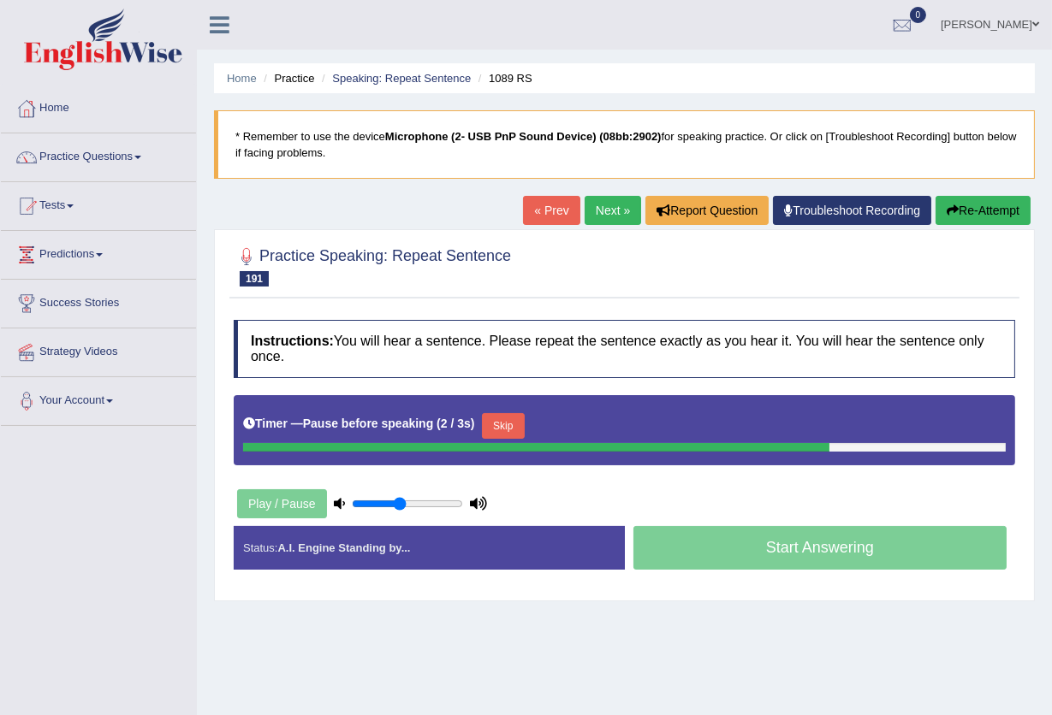
click at [519, 429] on button "Skip" at bounding box center [503, 426] width 43 height 26
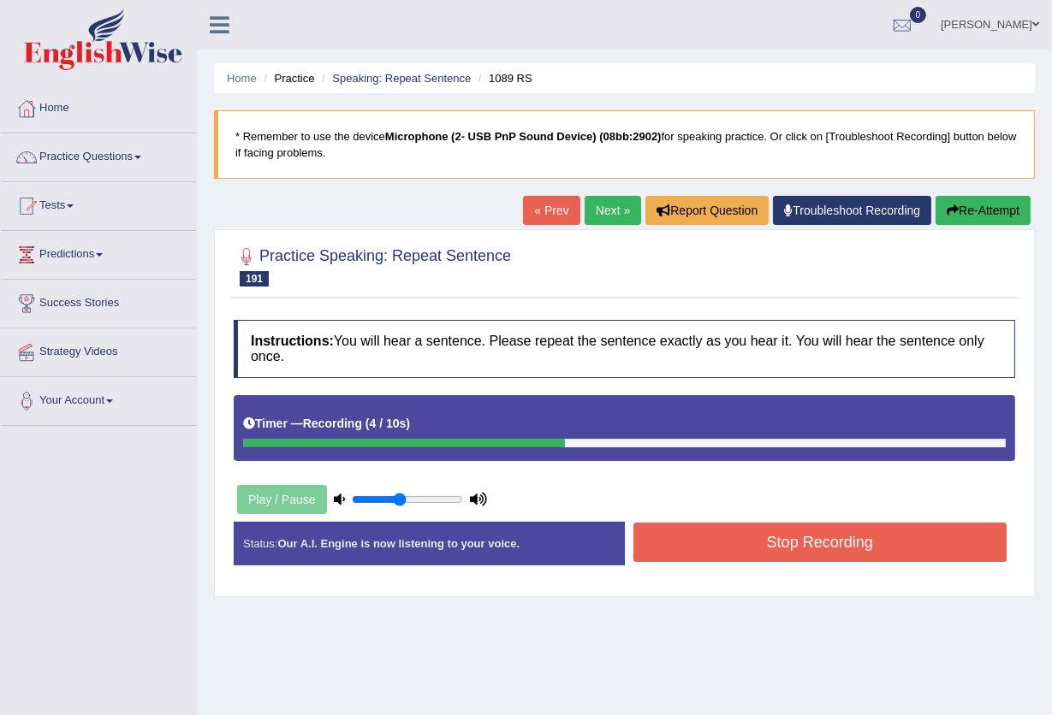
click at [712, 542] on button "Stop Recording" at bounding box center [820, 542] width 374 height 39
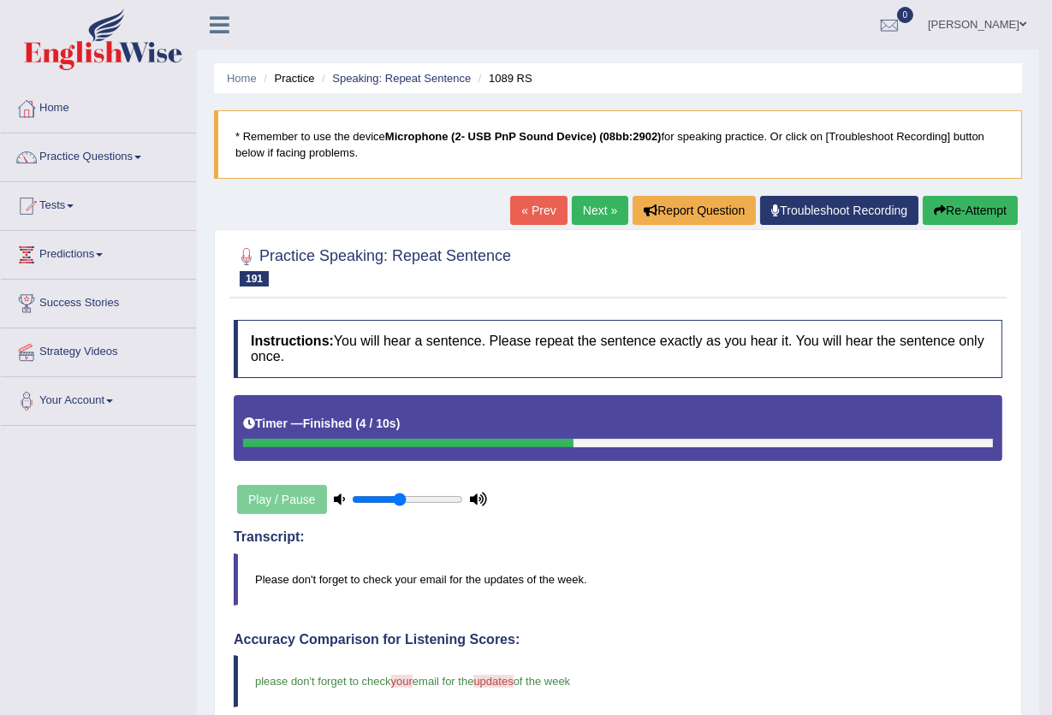
click at [601, 211] on link "Next »" at bounding box center [600, 210] width 56 height 29
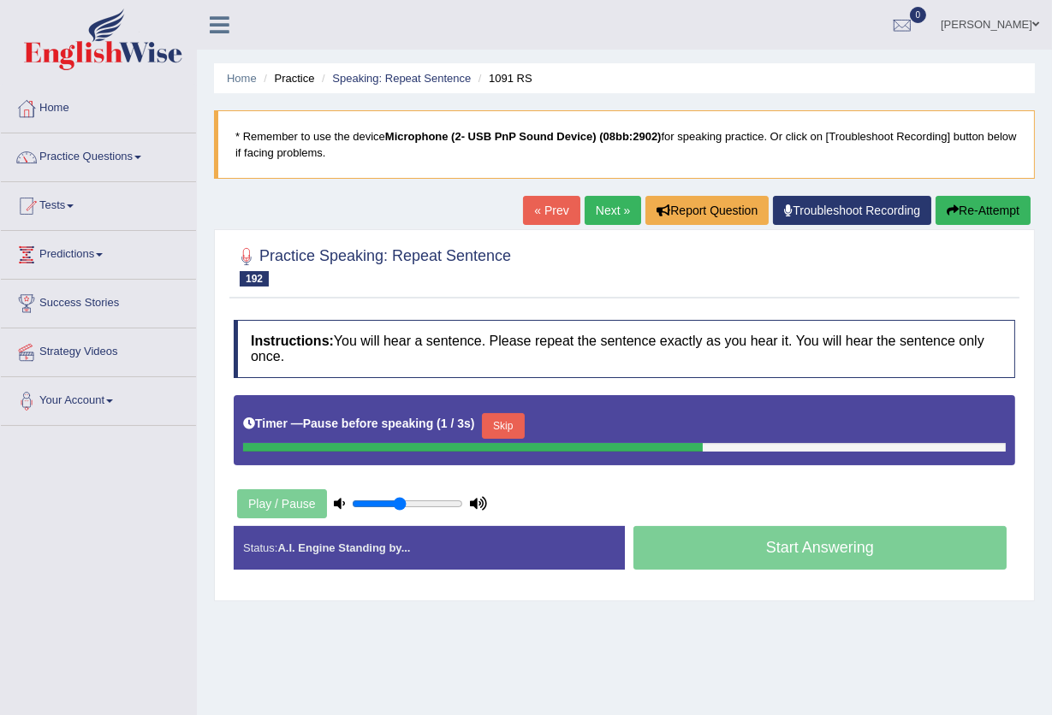
click at [510, 420] on button "Skip" at bounding box center [503, 426] width 43 height 26
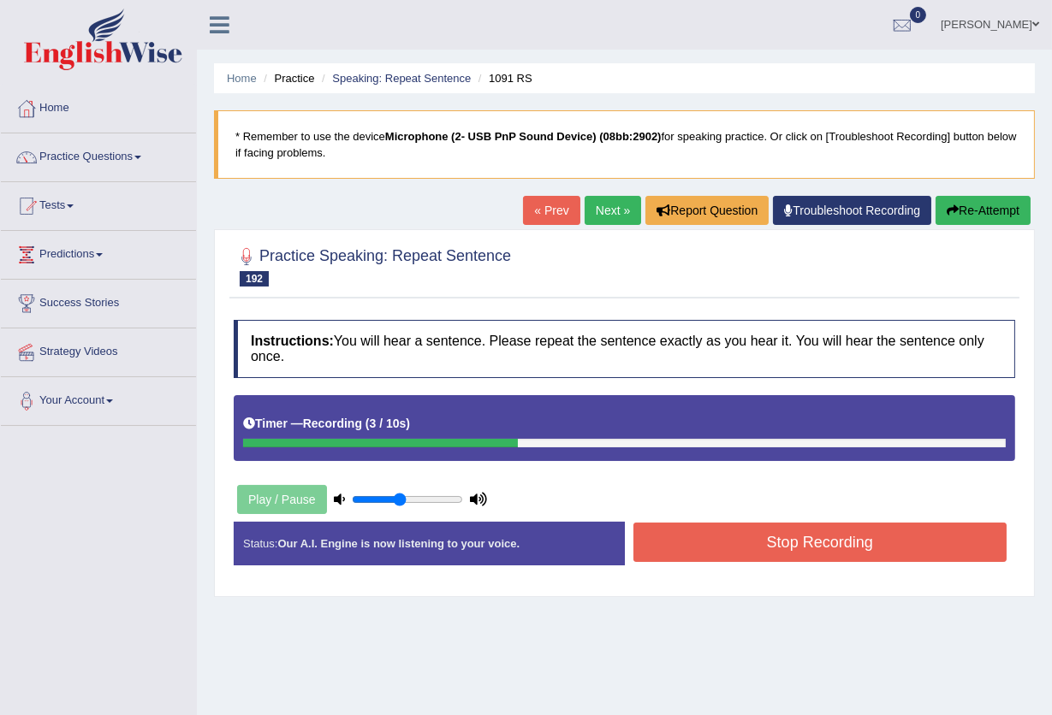
click at [750, 538] on button "Stop Recording" at bounding box center [820, 542] width 374 height 39
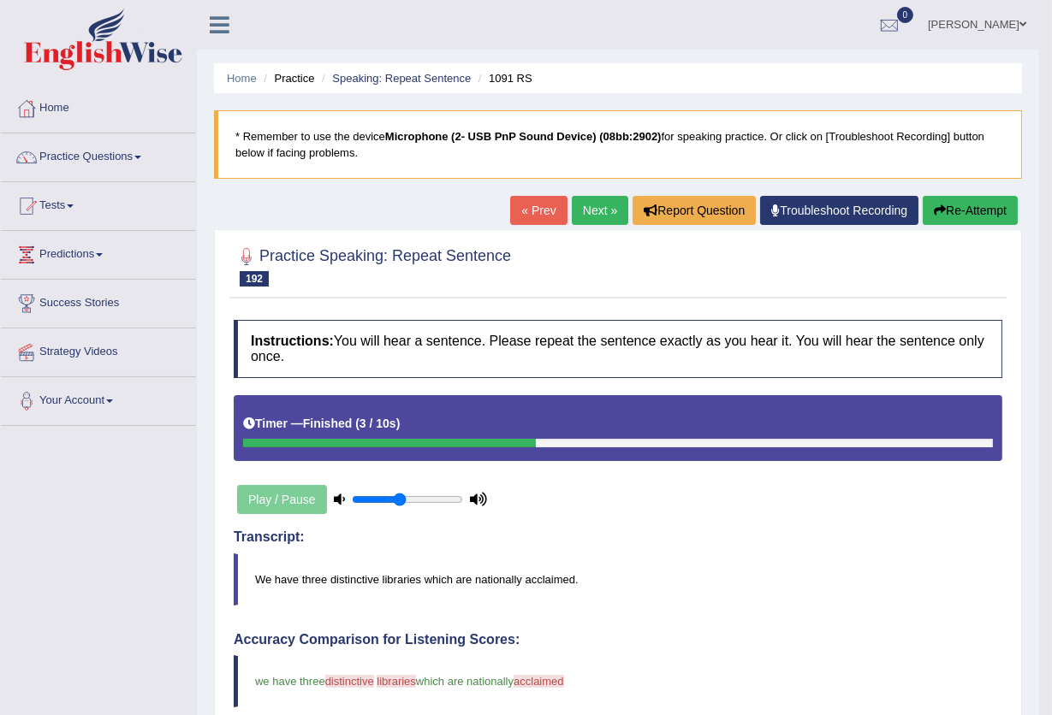
click at [597, 211] on link "Next »" at bounding box center [600, 210] width 56 height 29
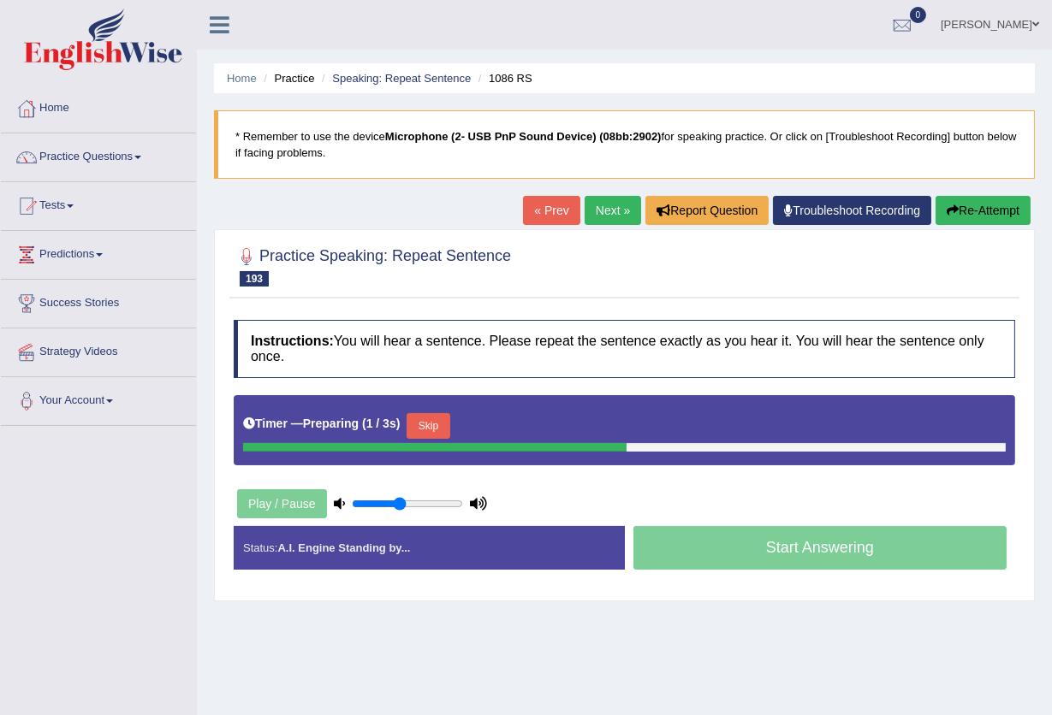
click at [436, 423] on button "Skip" at bounding box center [427, 426] width 43 height 26
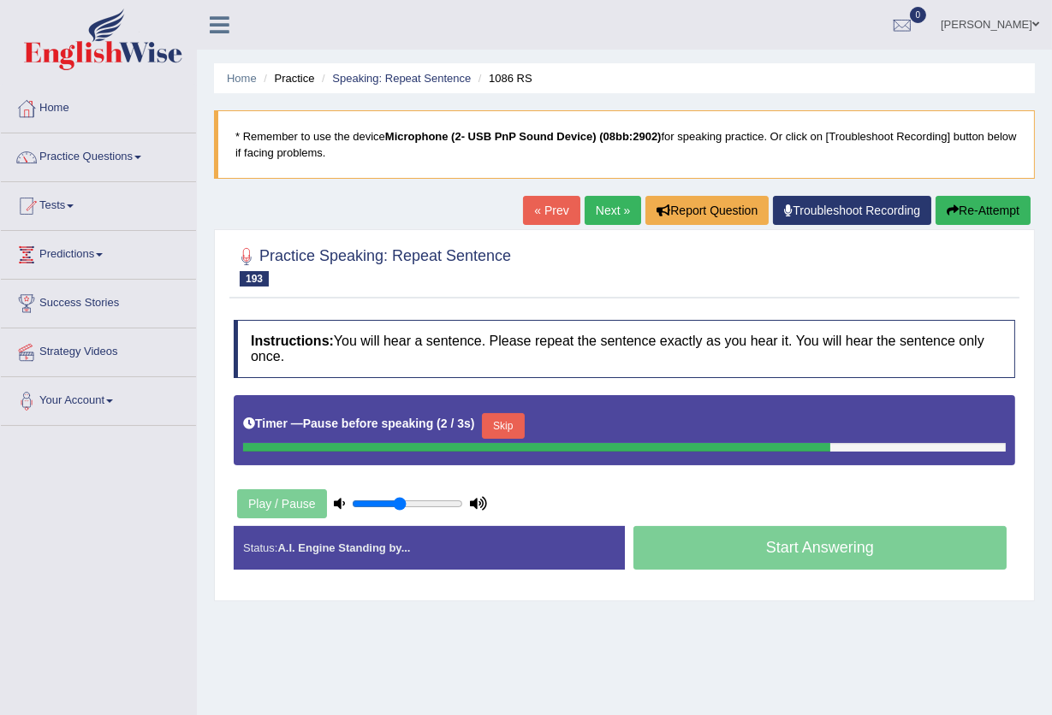
click at [499, 431] on button "Skip" at bounding box center [503, 426] width 43 height 26
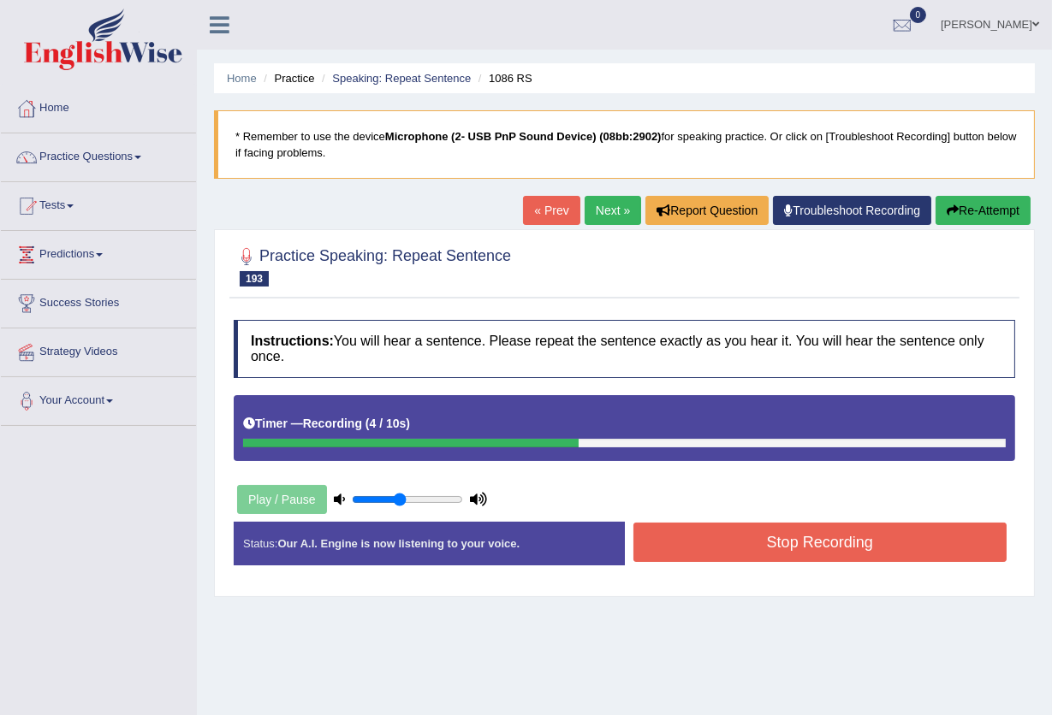
click at [681, 533] on button "Stop Recording" at bounding box center [820, 542] width 374 height 39
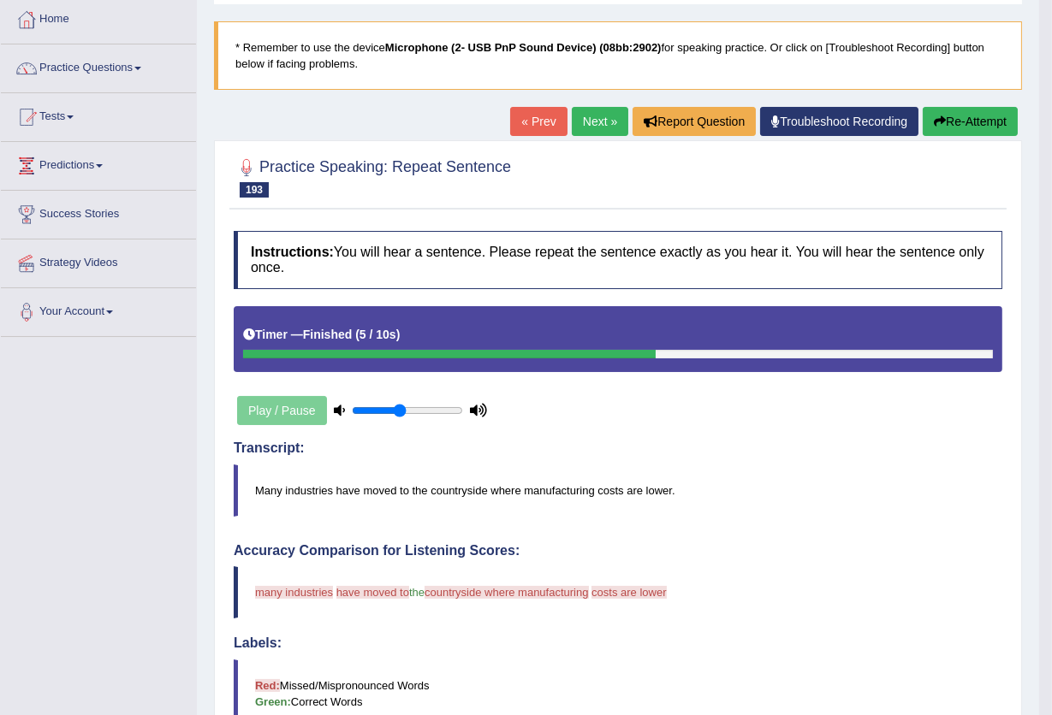
scroll to position [88, 0]
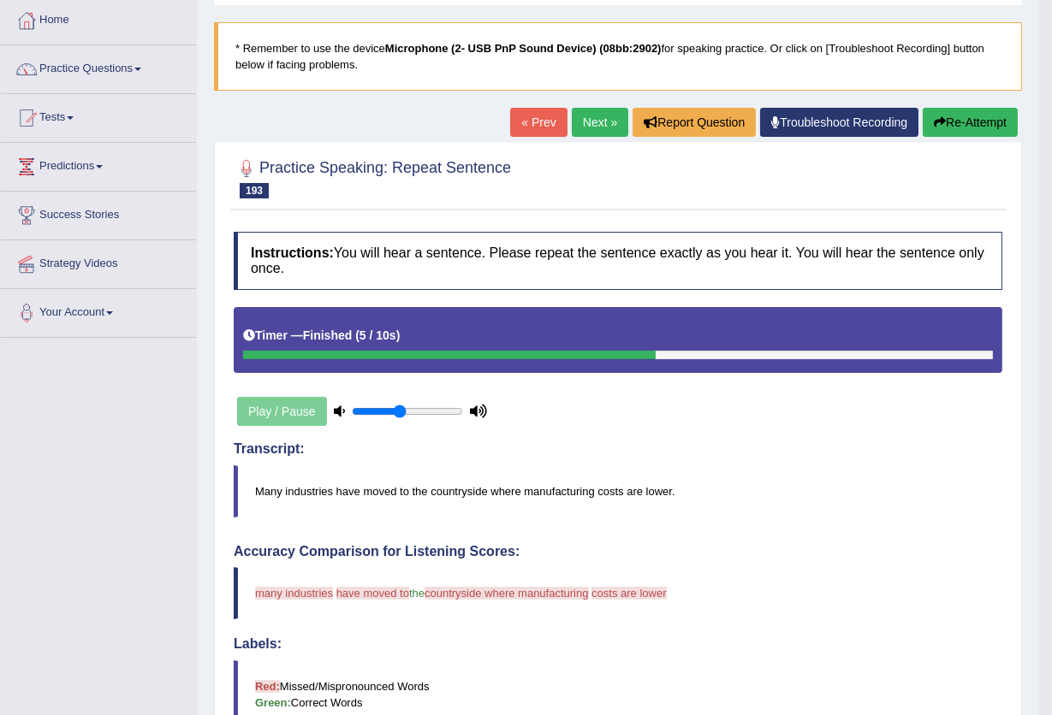
click at [954, 128] on button "Re-Attempt" at bounding box center [969, 122] width 95 height 29
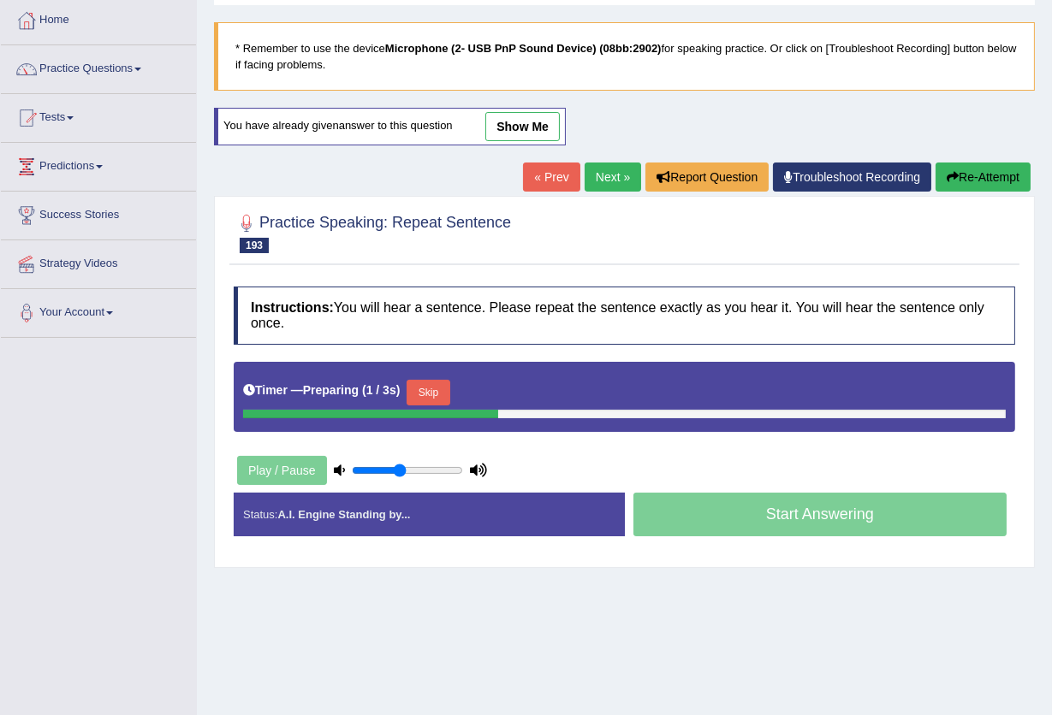
click at [434, 383] on button "Skip" at bounding box center [427, 393] width 43 height 26
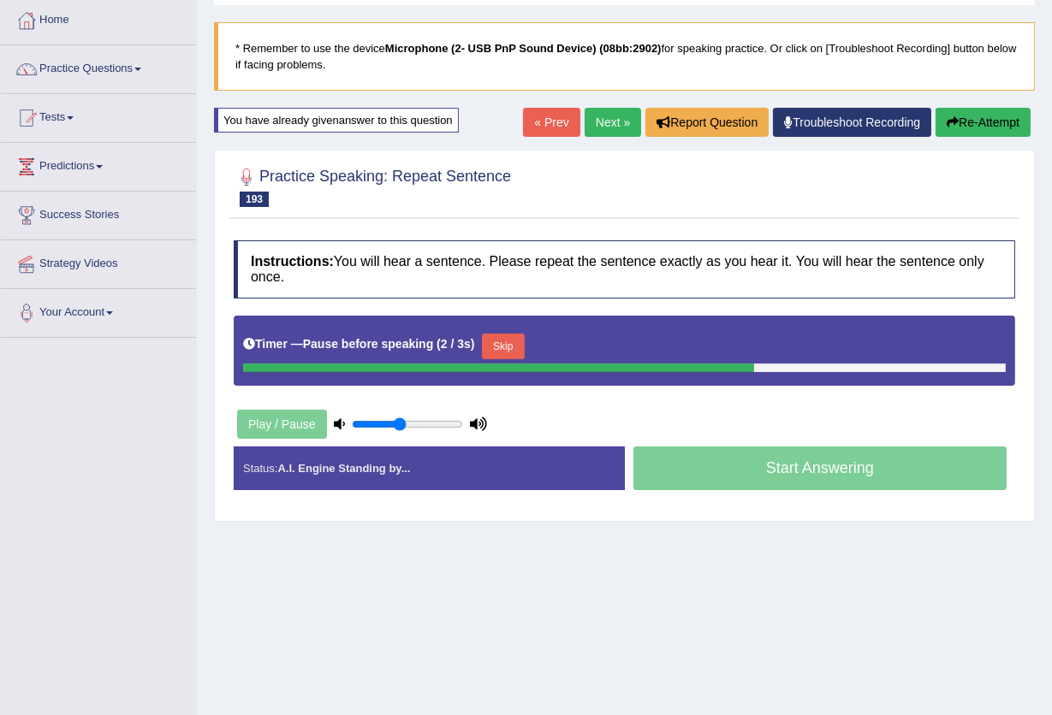
click at [508, 339] on button "Skip" at bounding box center [503, 347] width 43 height 26
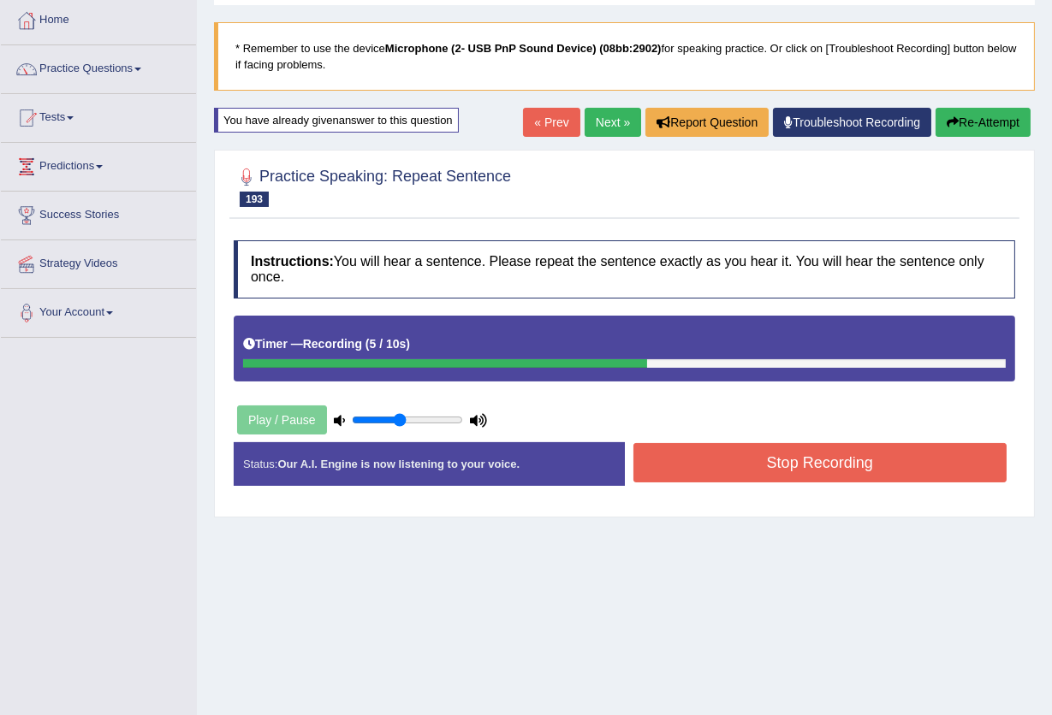
click at [809, 458] on button "Stop Recording" at bounding box center [820, 462] width 374 height 39
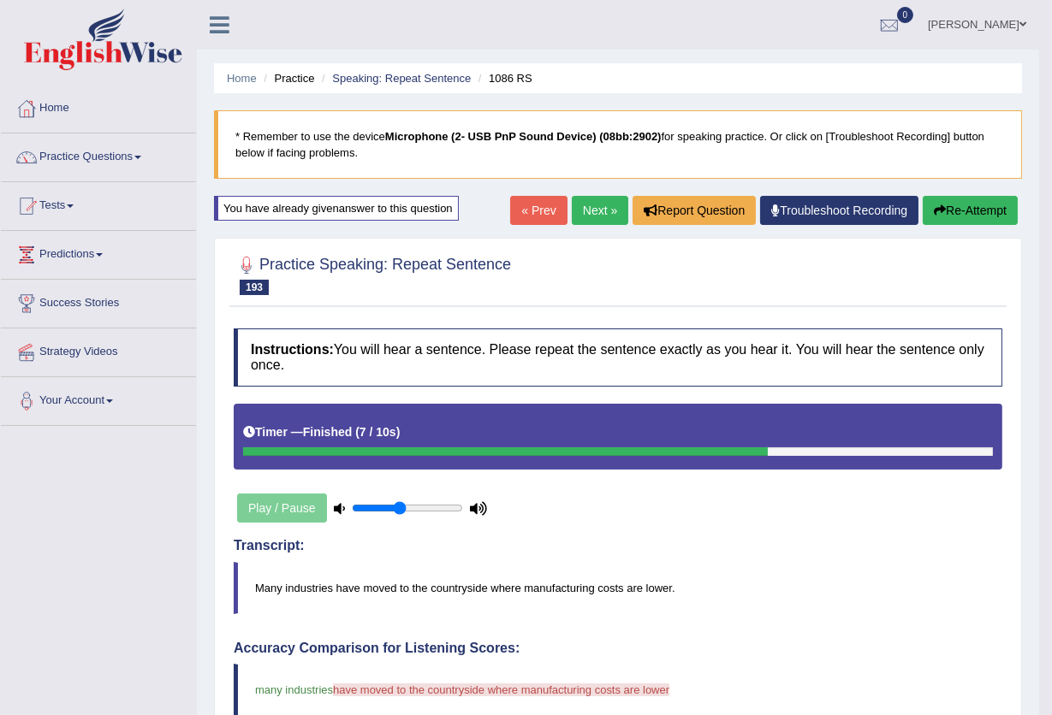
click at [969, 206] on button "Re-Attempt" at bounding box center [969, 210] width 95 height 29
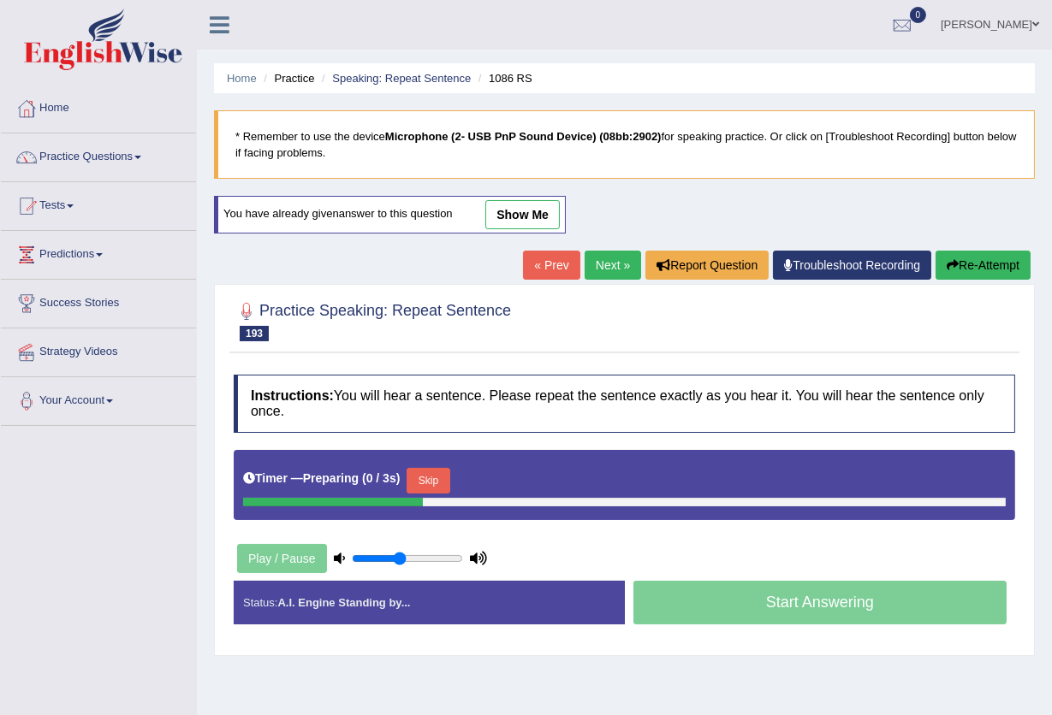
click at [438, 468] on button "Skip" at bounding box center [427, 481] width 43 height 26
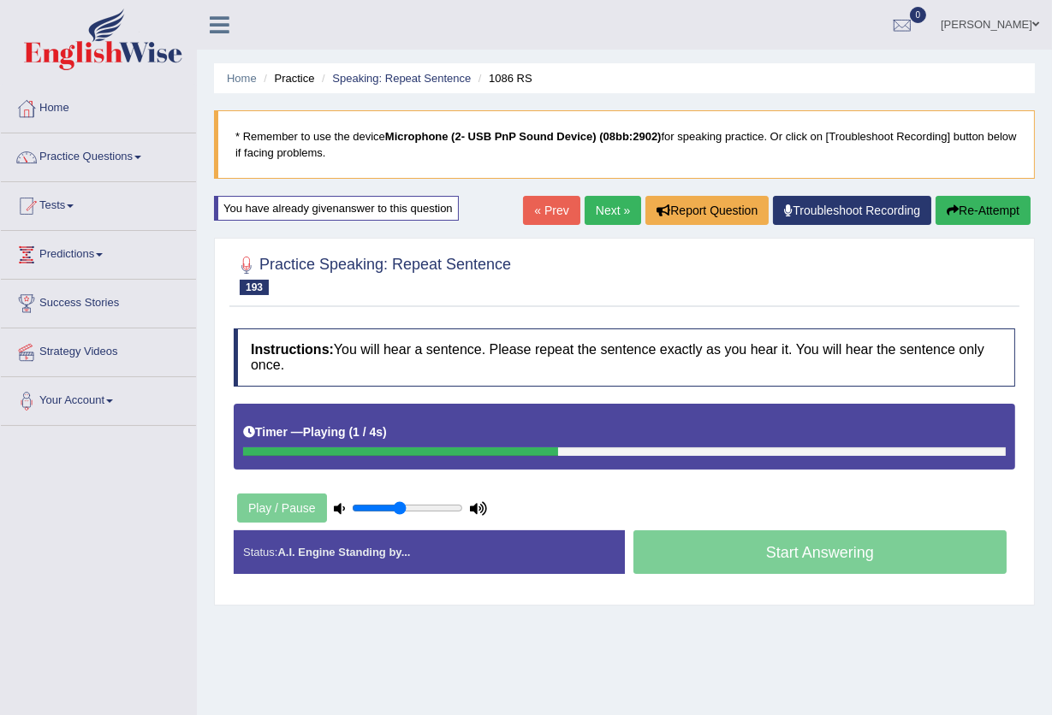
click at [600, 216] on link "Next »" at bounding box center [612, 210] width 56 height 29
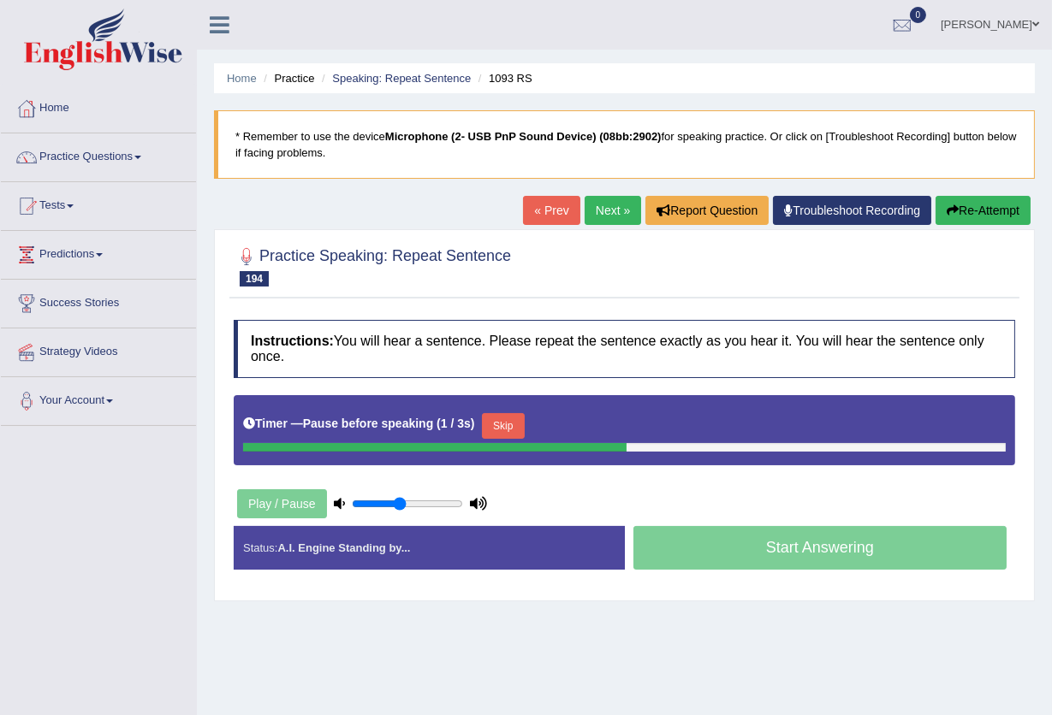
click at [519, 425] on button "Skip" at bounding box center [503, 426] width 43 height 26
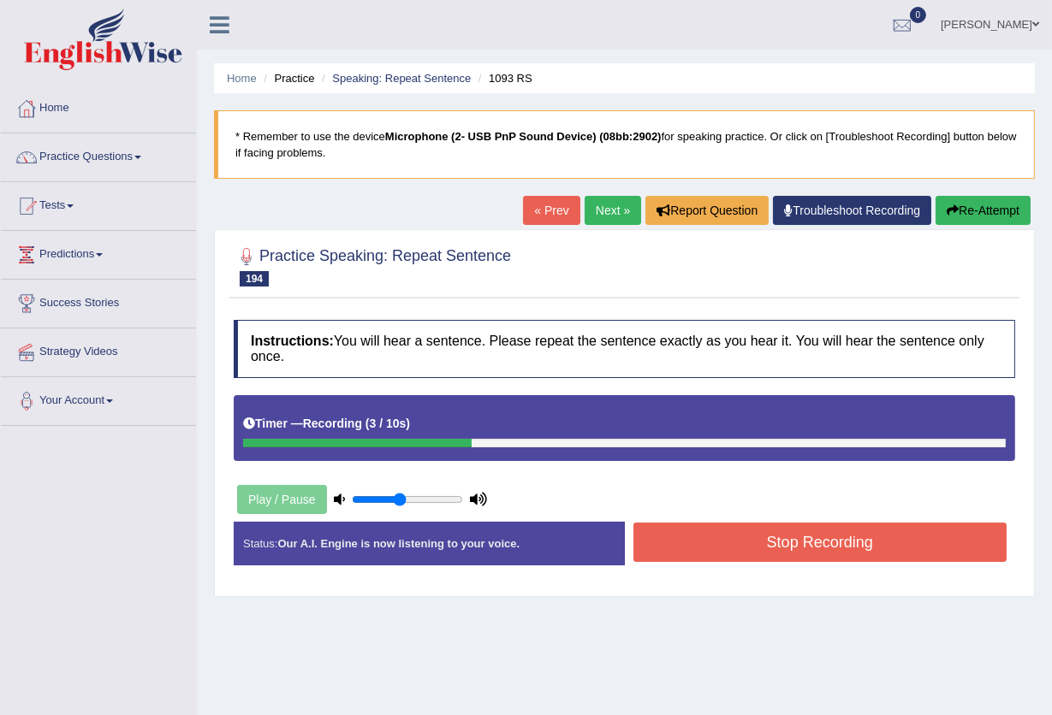
click at [706, 537] on button "Stop Recording" at bounding box center [820, 542] width 374 height 39
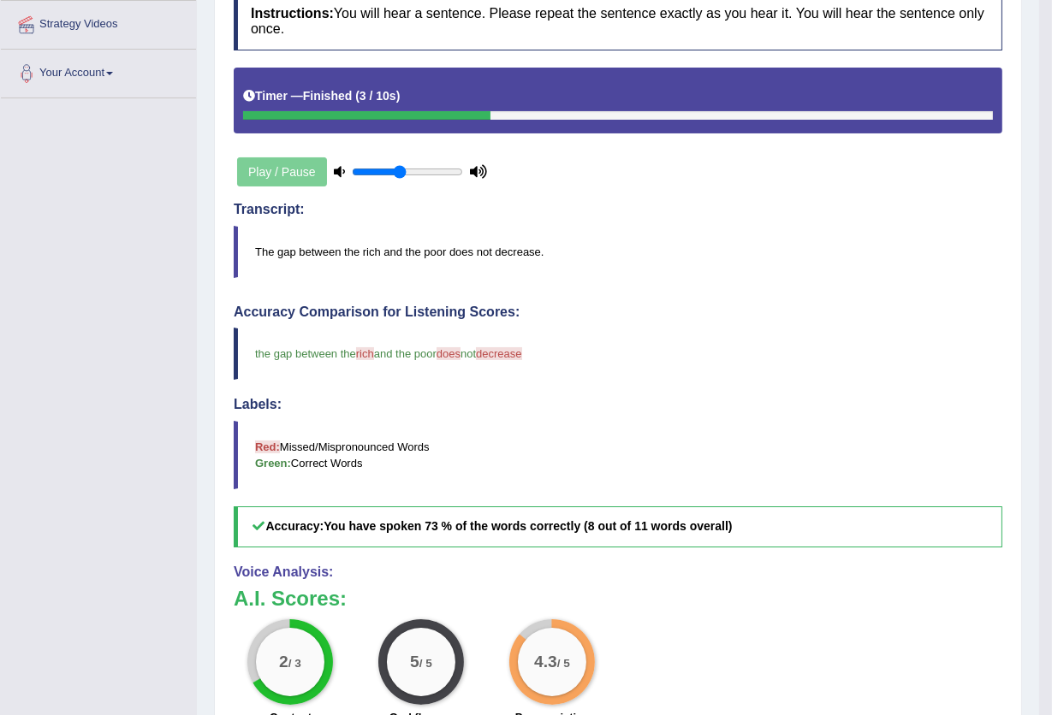
scroll to position [202, 0]
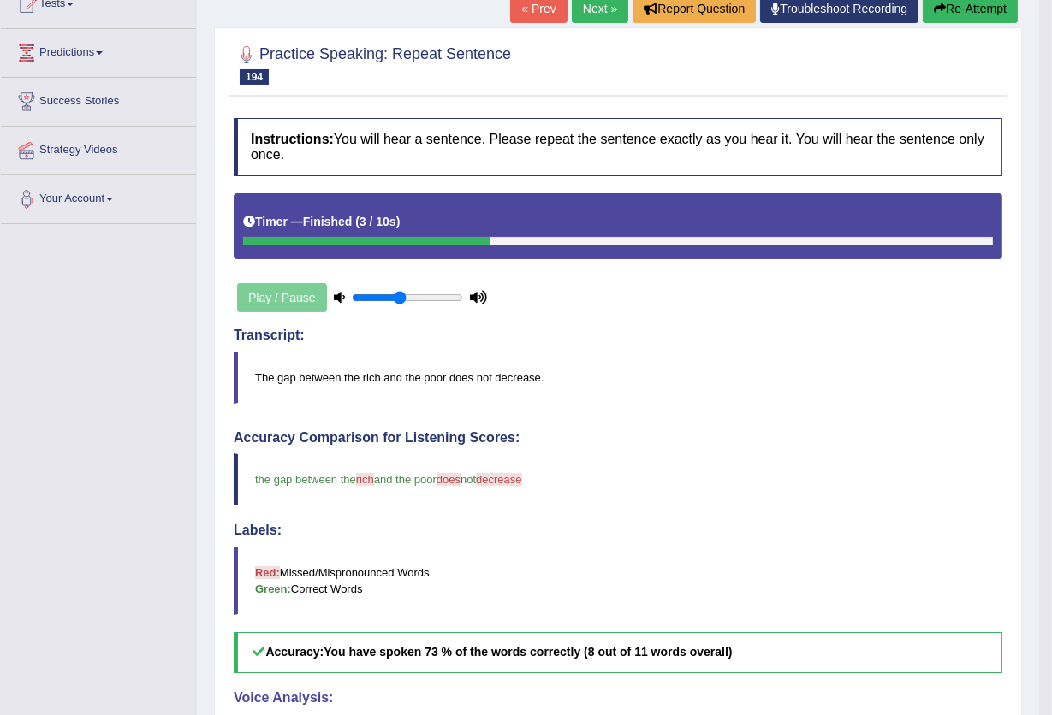
click at [595, 14] on link "Next »" at bounding box center [600, 8] width 56 height 29
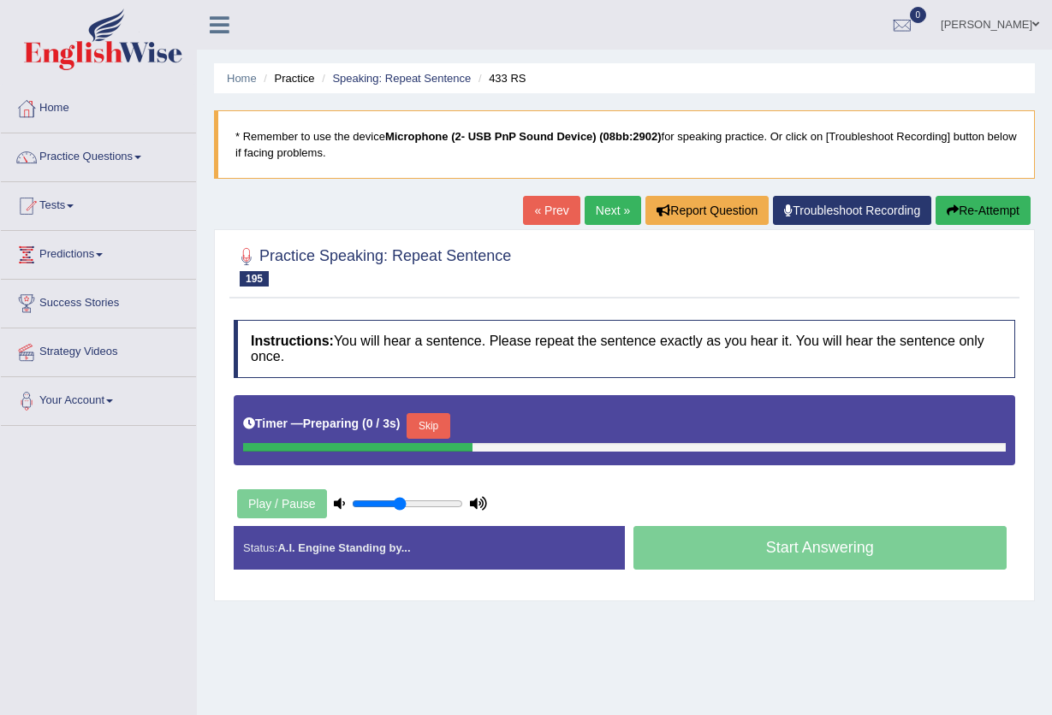
click at [436, 434] on button "Skip" at bounding box center [427, 426] width 43 height 26
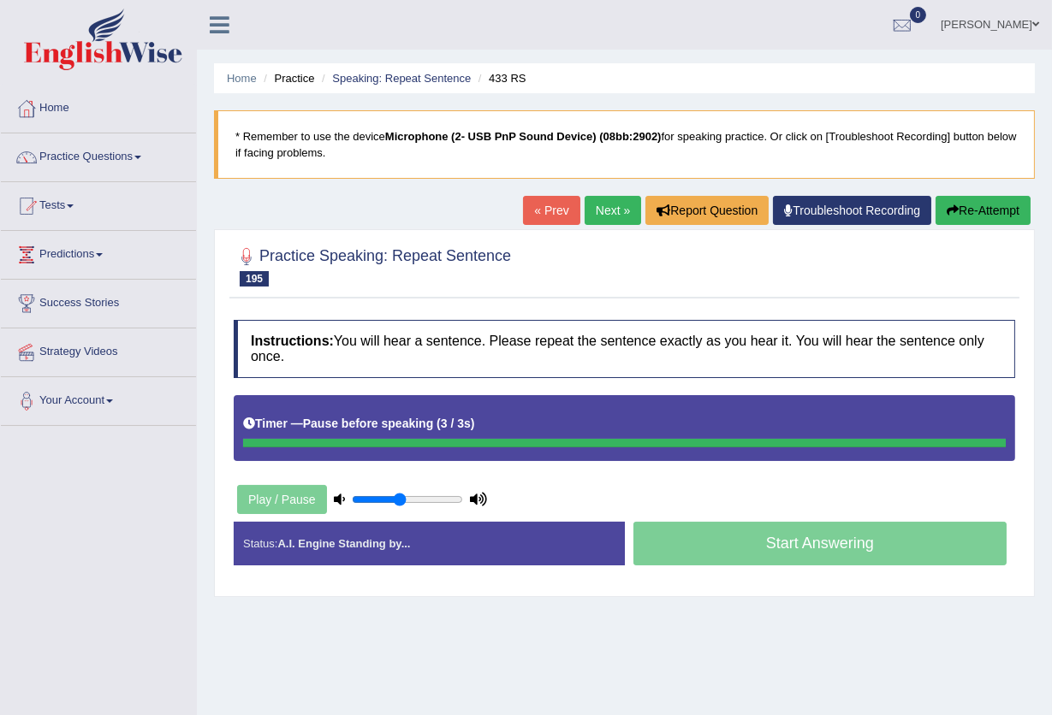
click at [508, 412] on div "Timer — Pause before speaking ( 3 / 3s )" at bounding box center [624, 424] width 762 height 30
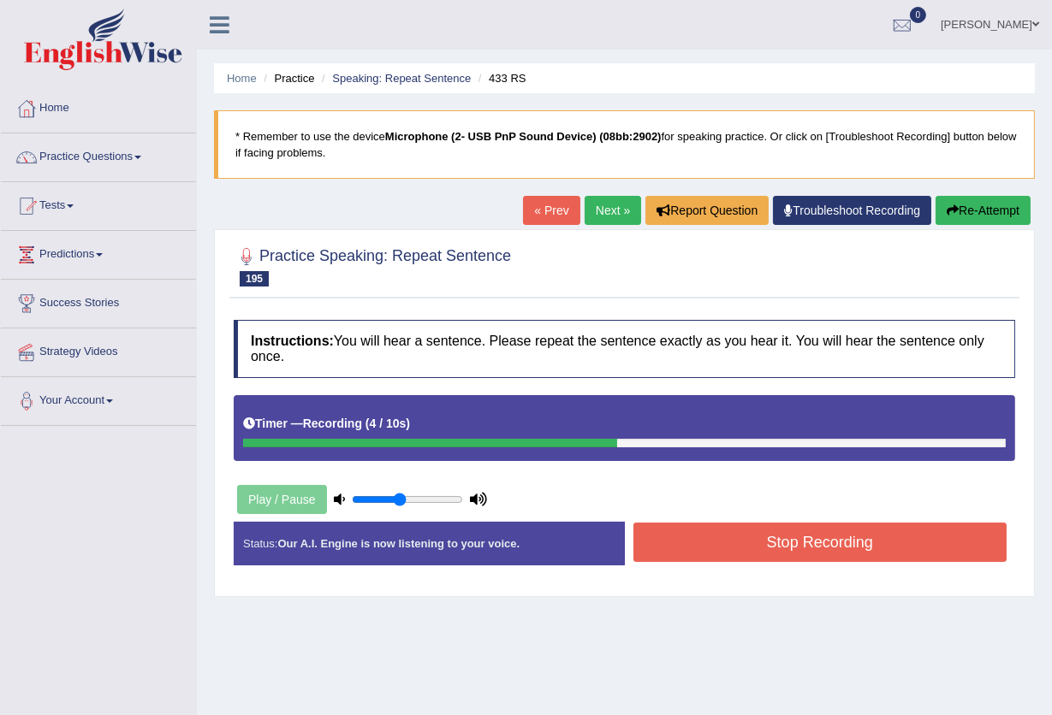
click at [680, 531] on button "Stop Recording" at bounding box center [820, 542] width 374 height 39
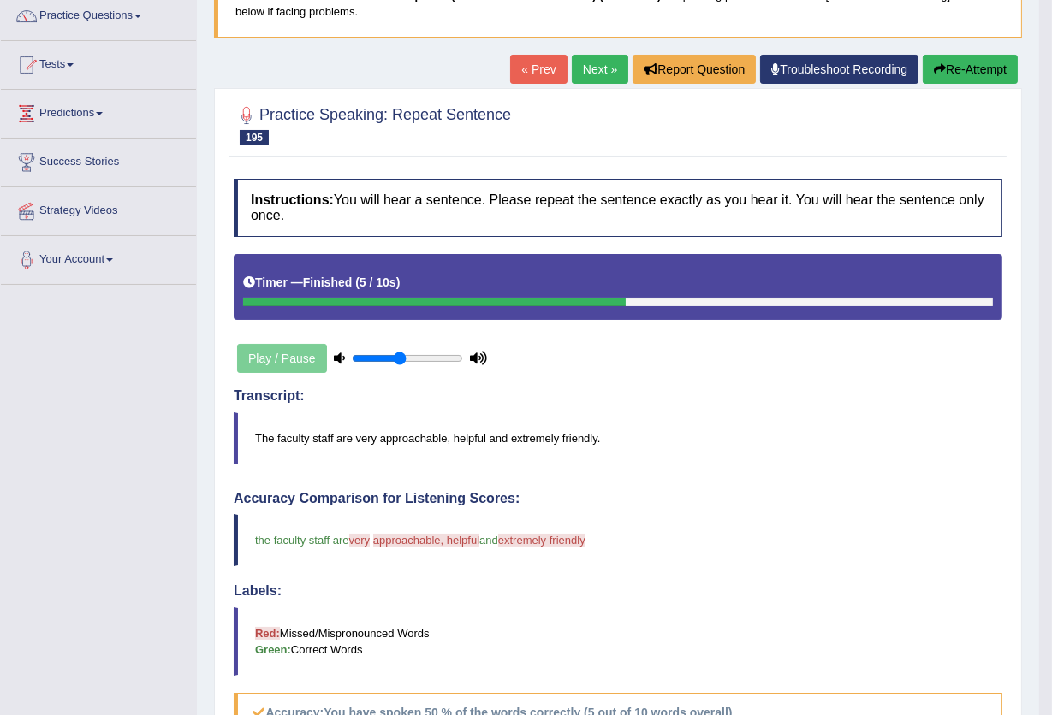
scroll to position [88, 0]
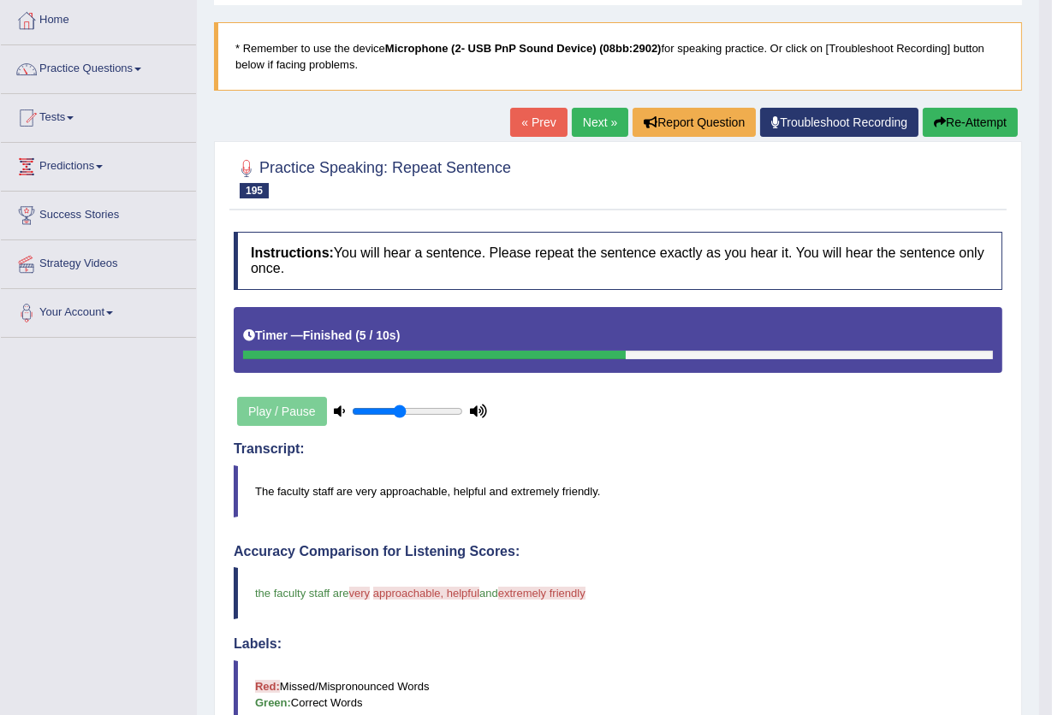
click at [594, 118] on link "Next »" at bounding box center [600, 122] width 56 height 29
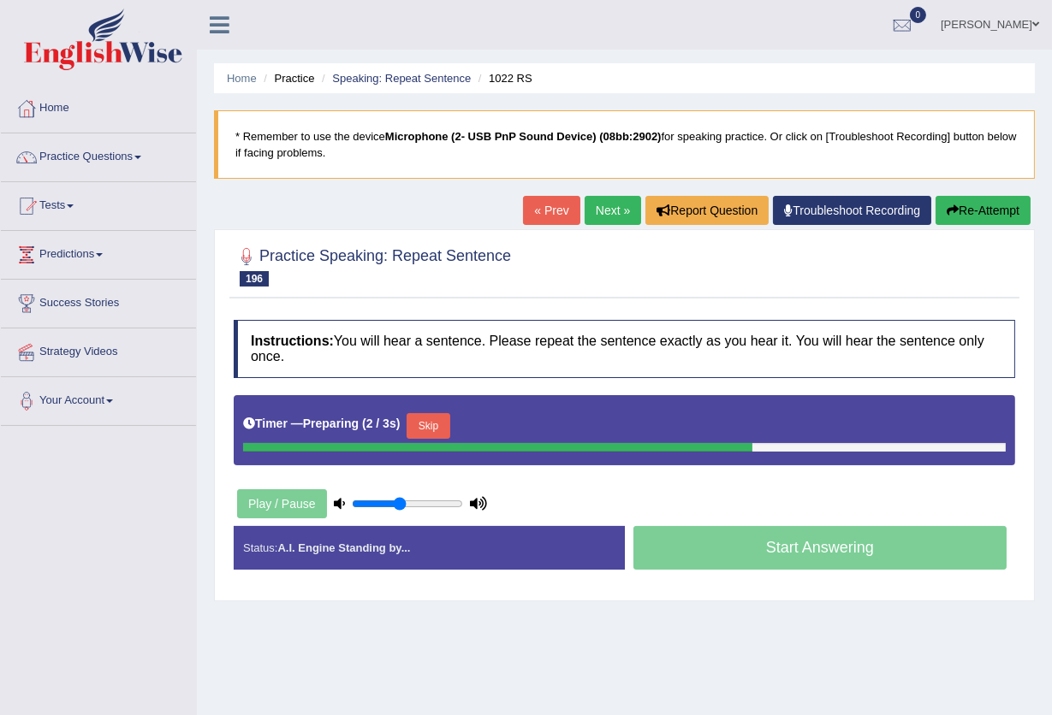
drag, startPoint x: 432, startPoint y: 431, endPoint x: 434, endPoint y: 420, distance: 11.3
click at [434, 430] on button "Skip" at bounding box center [427, 426] width 43 height 26
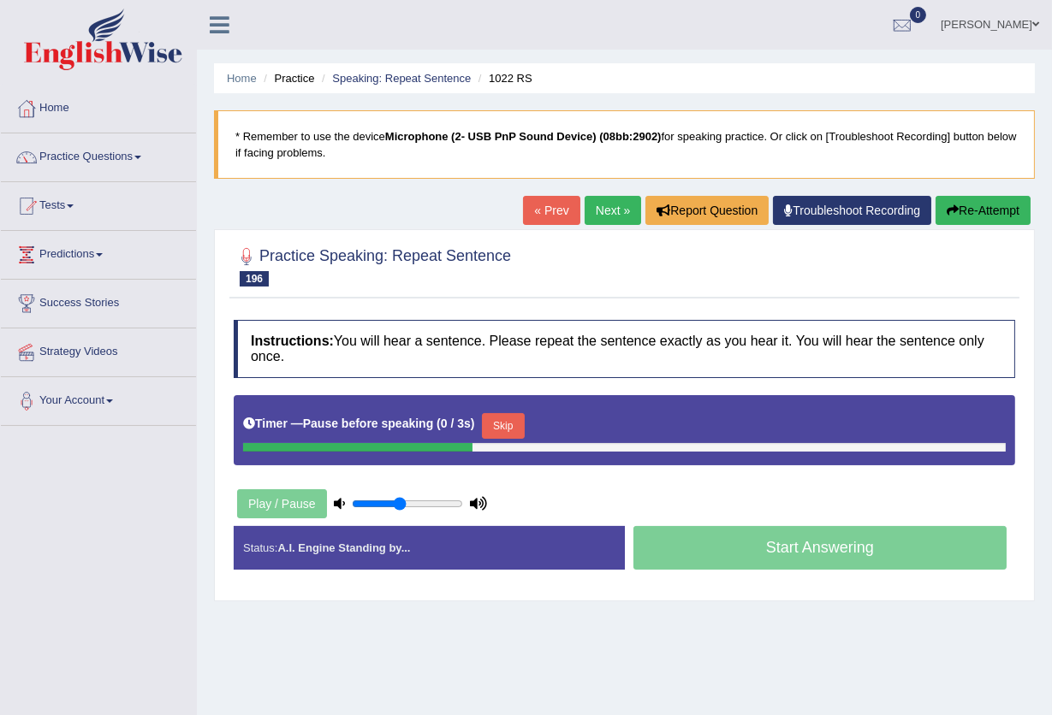
click at [498, 425] on button "Skip" at bounding box center [503, 426] width 43 height 26
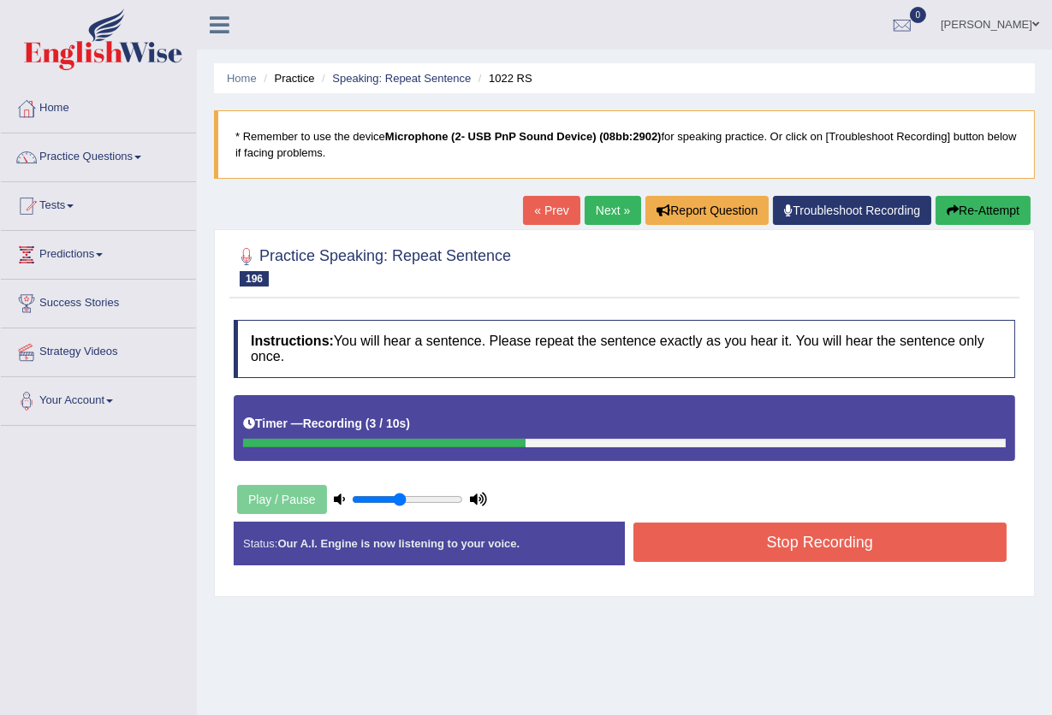
click at [713, 546] on button "Stop Recording" at bounding box center [820, 542] width 374 height 39
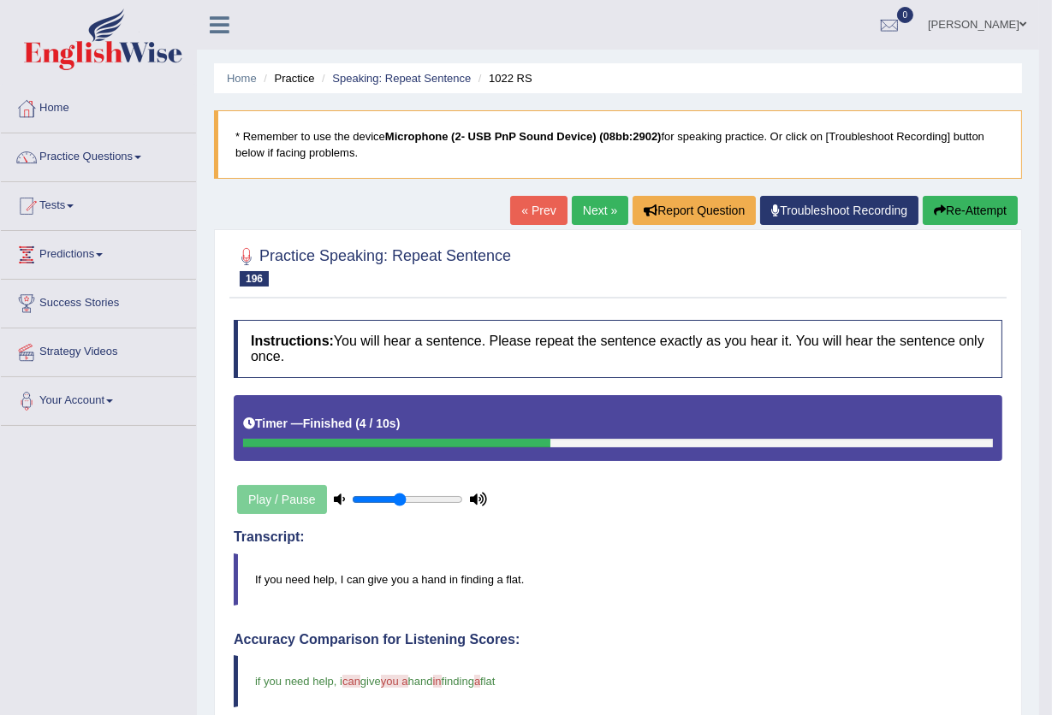
click at [590, 217] on link "Next »" at bounding box center [600, 210] width 56 height 29
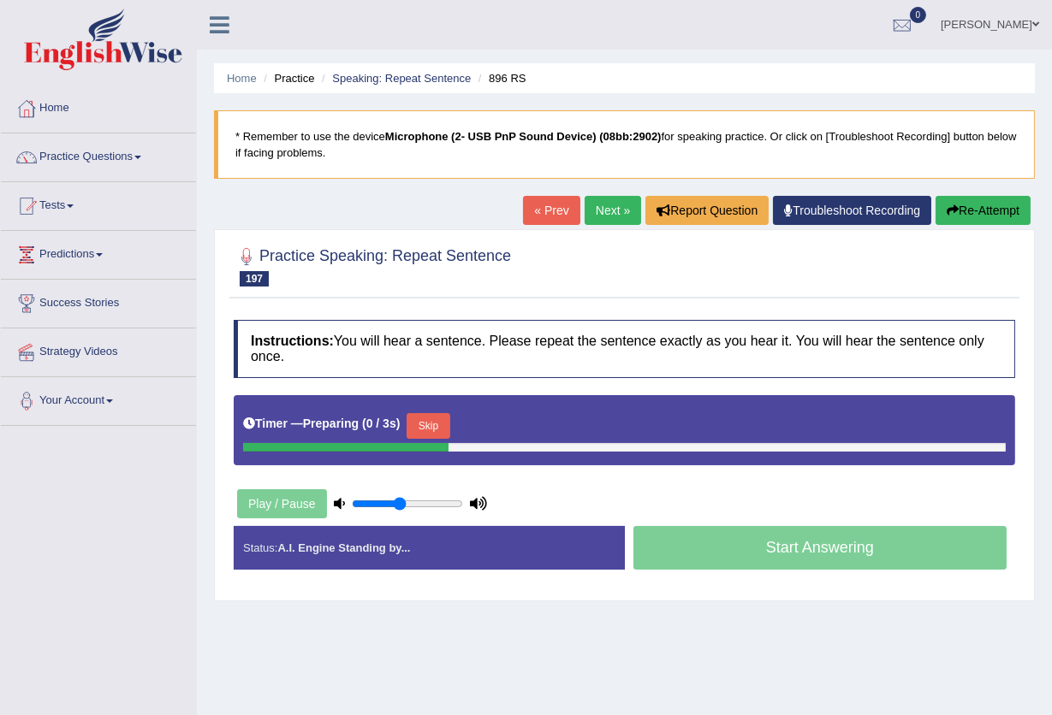
click at [448, 428] on button "Skip" at bounding box center [427, 426] width 43 height 26
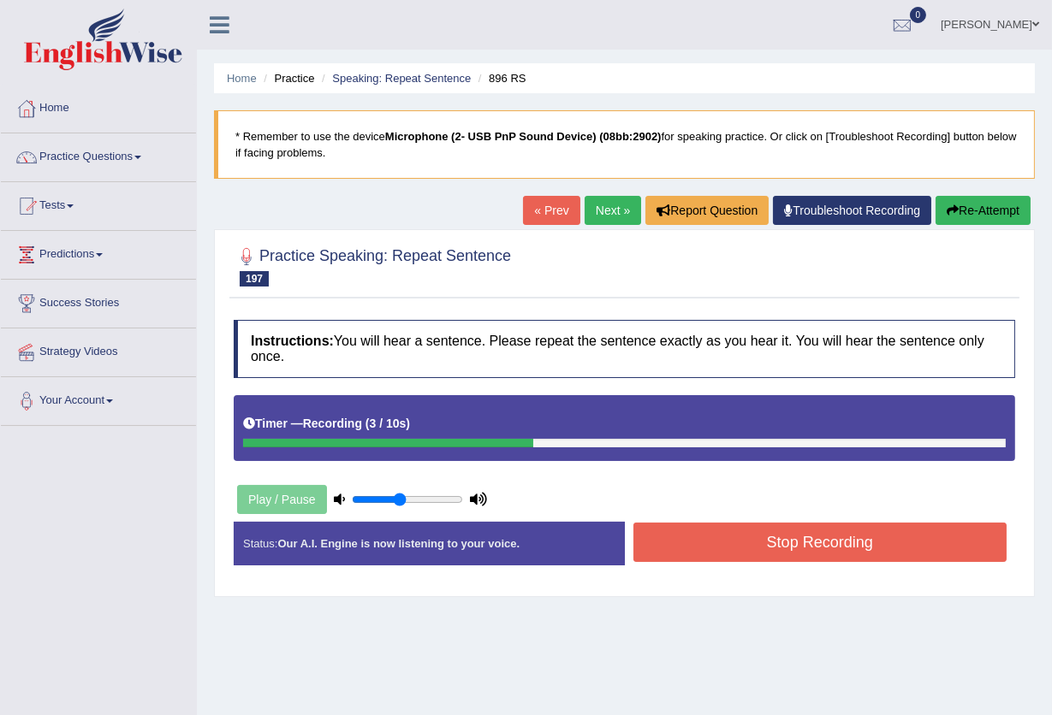
click at [756, 553] on button "Stop Recording" at bounding box center [820, 542] width 374 height 39
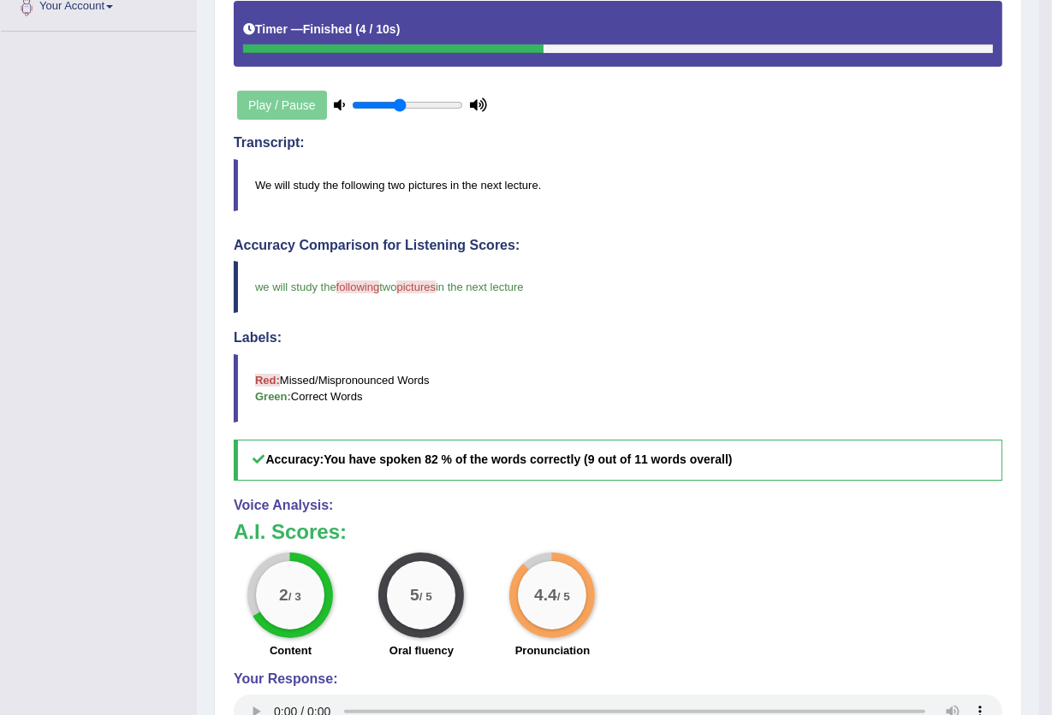
scroll to position [88, 0]
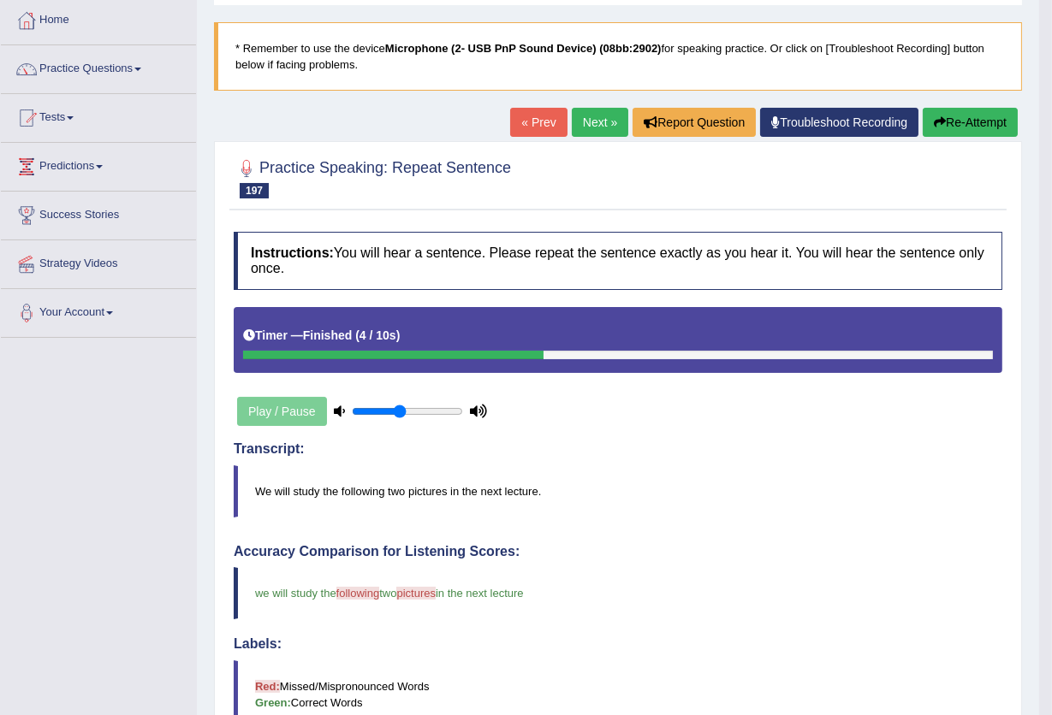
click at [584, 117] on link "Next »" at bounding box center [600, 122] width 56 height 29
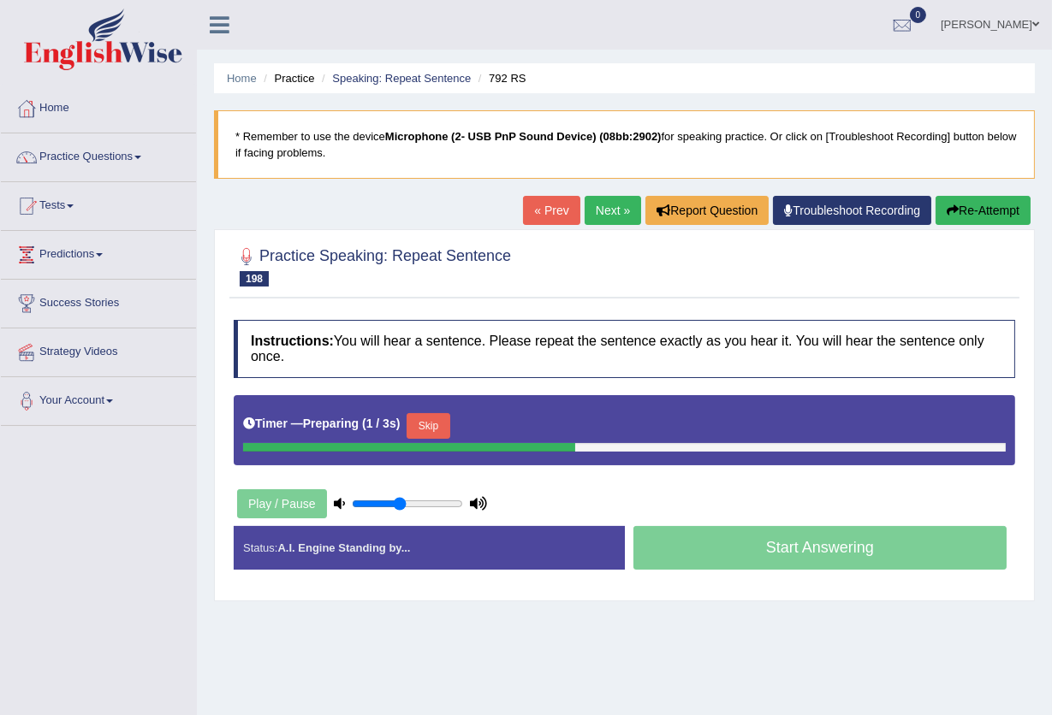
click at [436, 419] on button "Skip" at bounding box center [427, 426] width 43 height 26
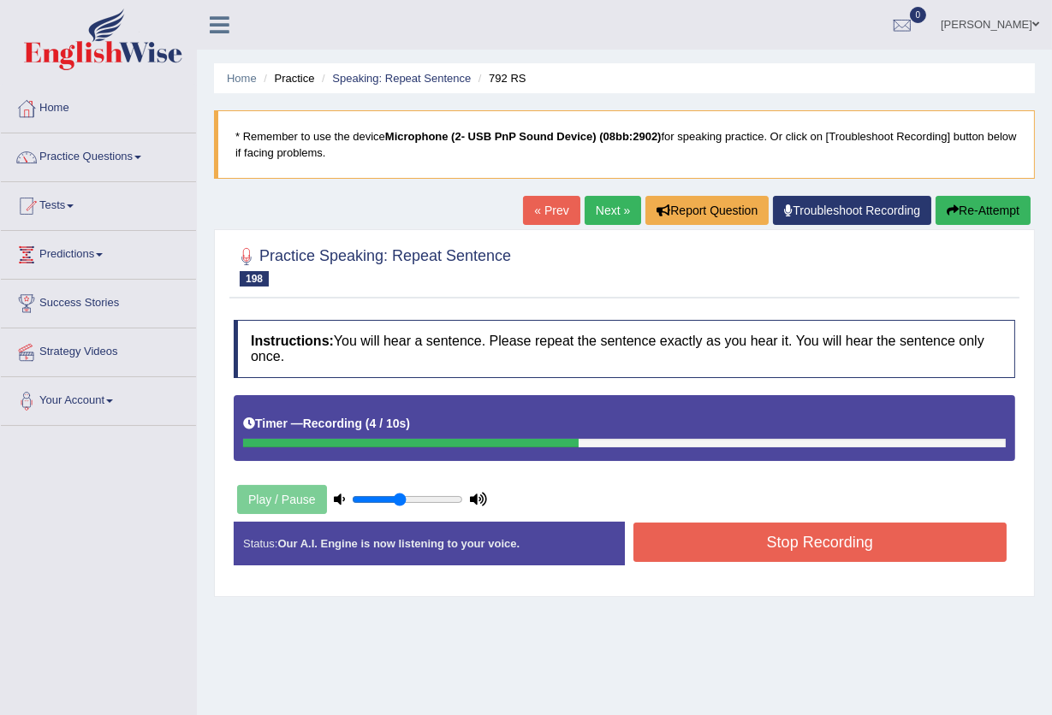
click at [692, 540] on button "Stop Recording" at bounding box center [820, 542] width 374 height 39
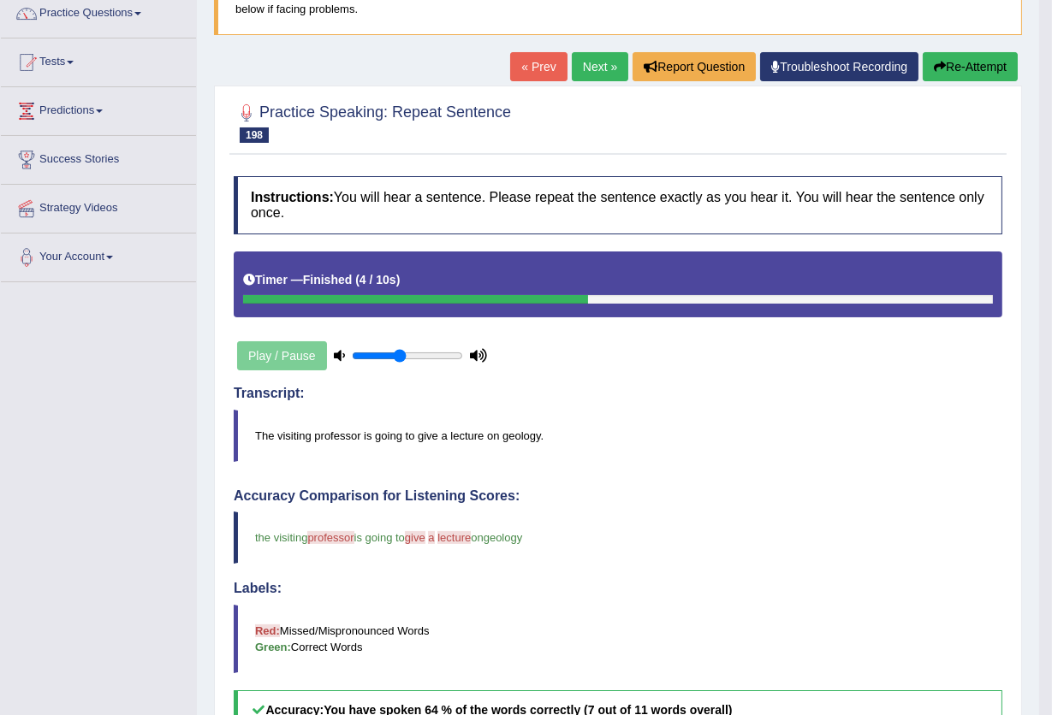
scroll to position [114, 0]
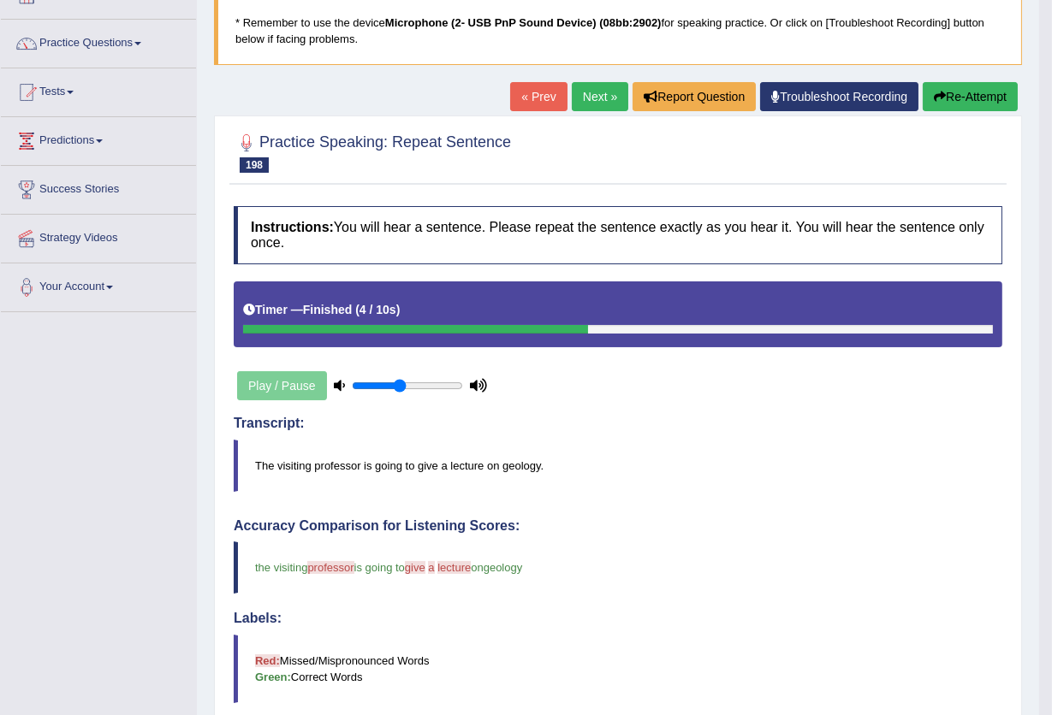
click at [589, 96] on link "Next »" at bounding box center [600, 96] width 56 height 29
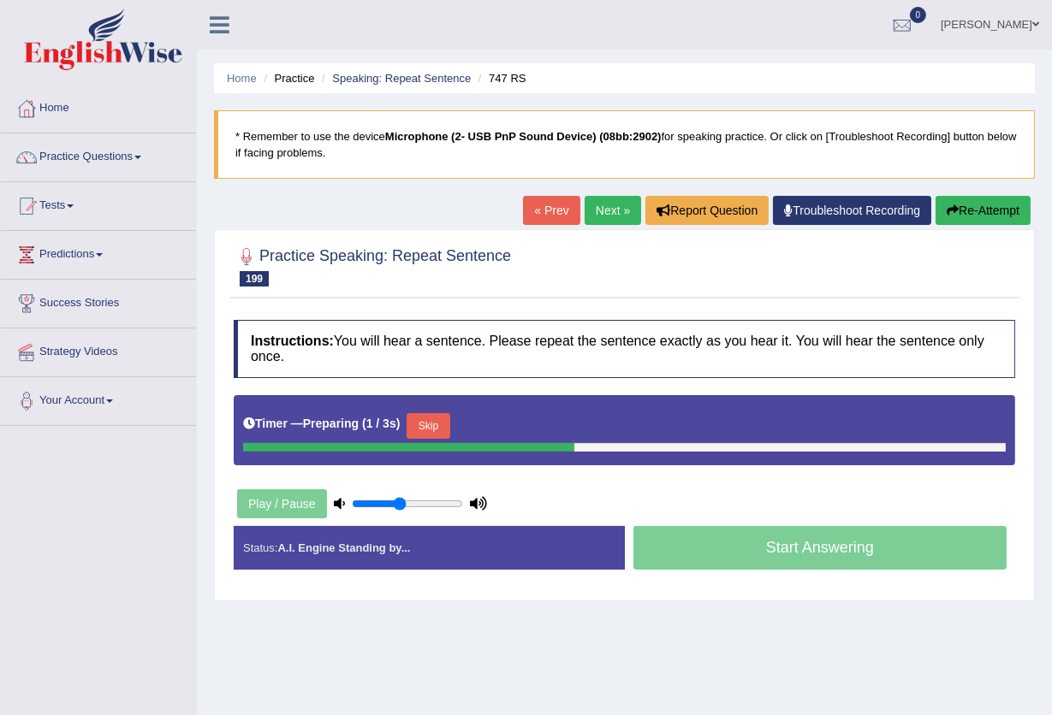
click at [429, 425] on button "Skip" at bounding box center [427, 426] width 43 height 26
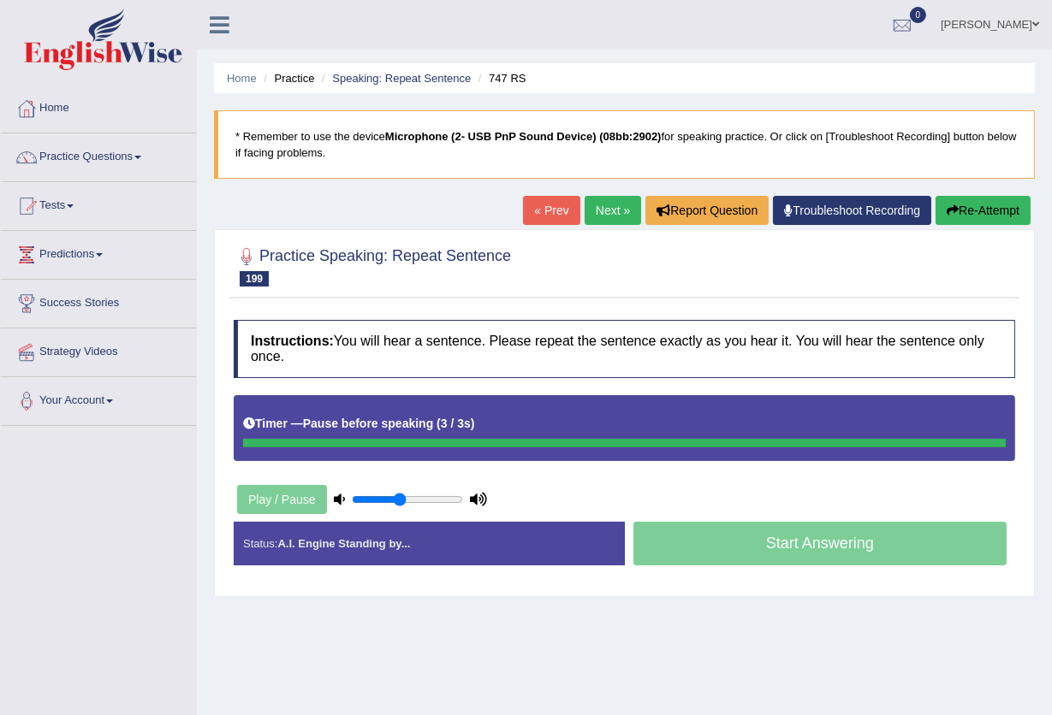
click at [979, 207] on button "Re-Attempt" at bounding box center [982, 210] width 95 height 29
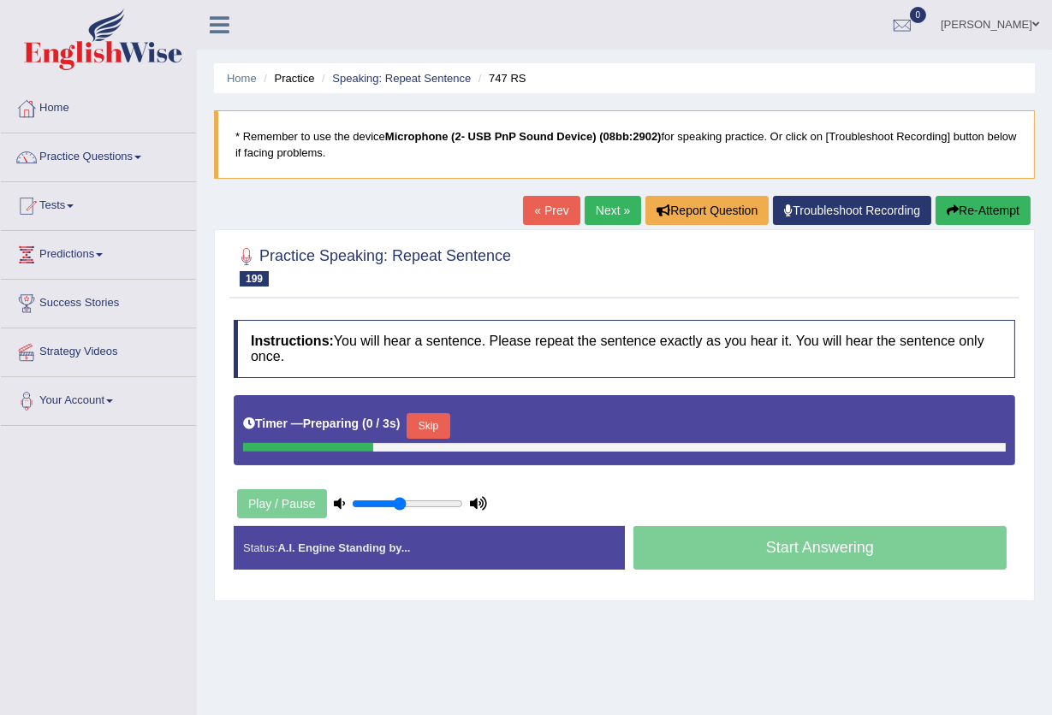
click at [424, 424] on button "Skip" at bounding box center [427, 426] width 43 height 26
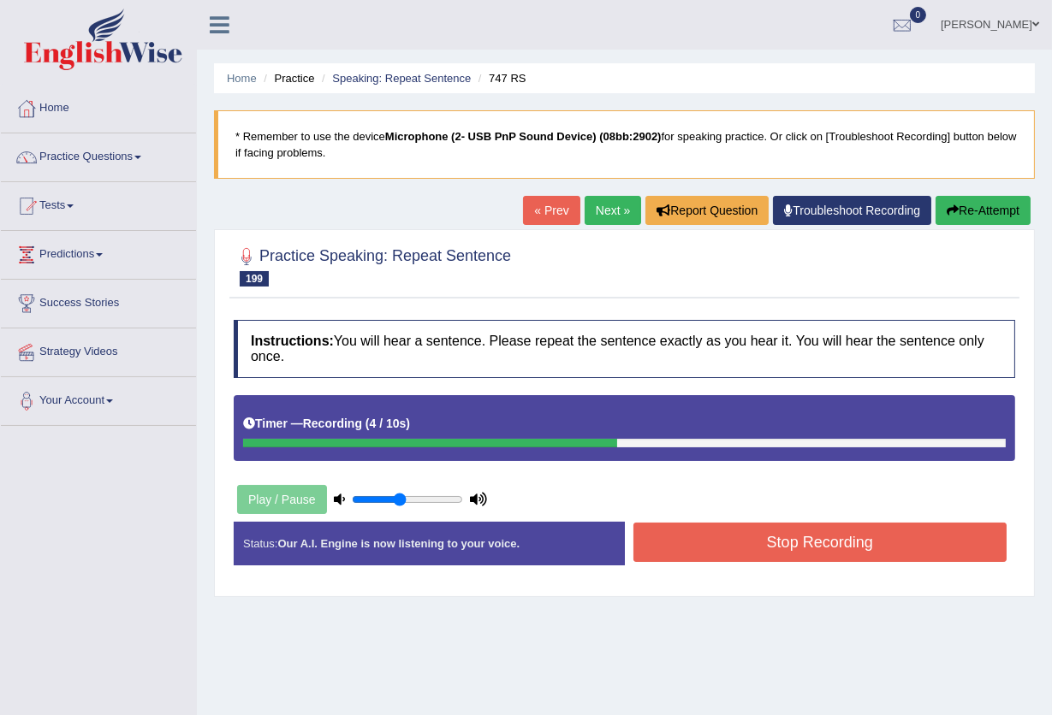
click at [760, 545] on button "Stop Recording" at bounding box center [820, 542] width 374 height 39
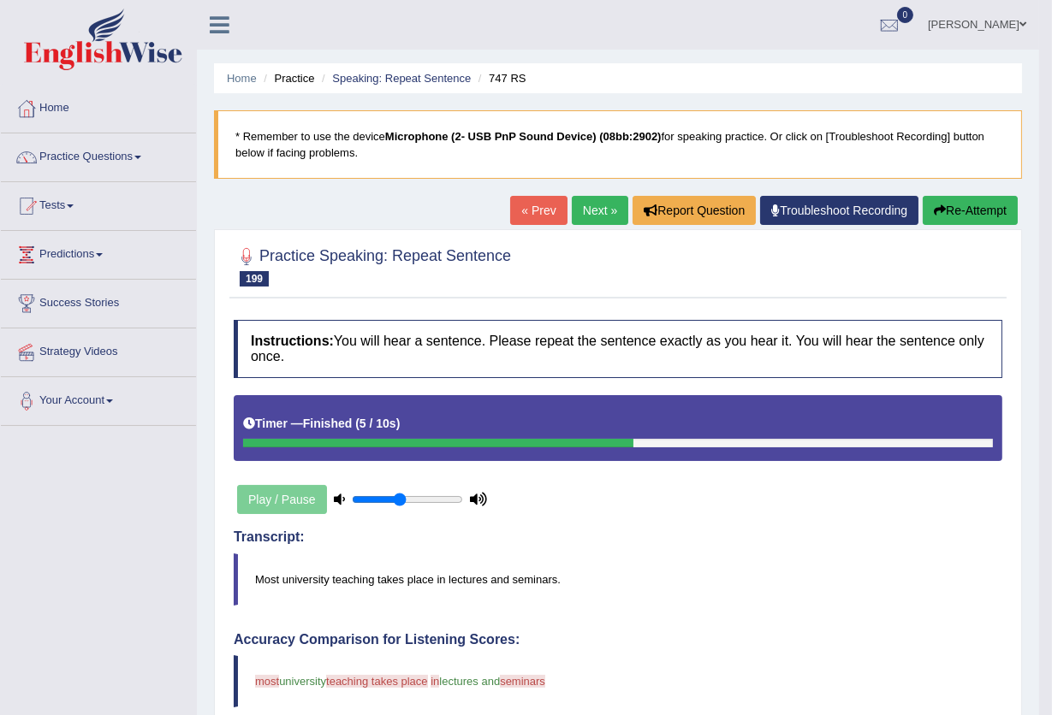
click at [601, 208] on link "Next »" at bounding box center [600, 210] width 56 height 29
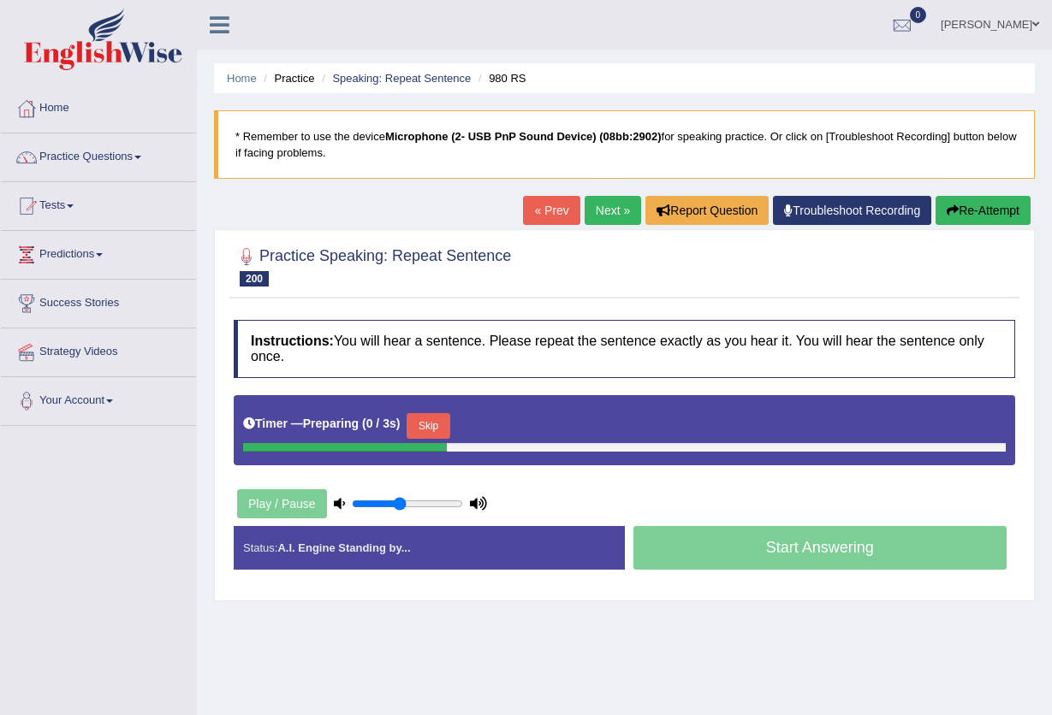
click at [447, 418] on button "Skip" at bounding box center [427, 426] width 43 height 26
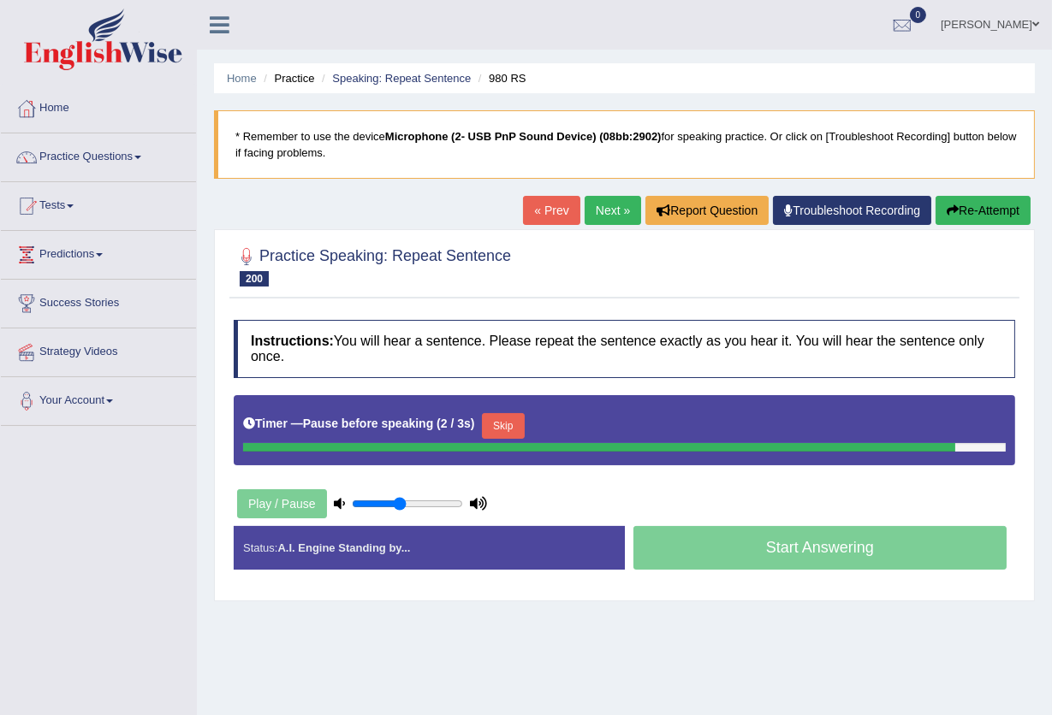
click at [506, 430] on button "Skip" at bounding box center [503, 426] width 43 height 26
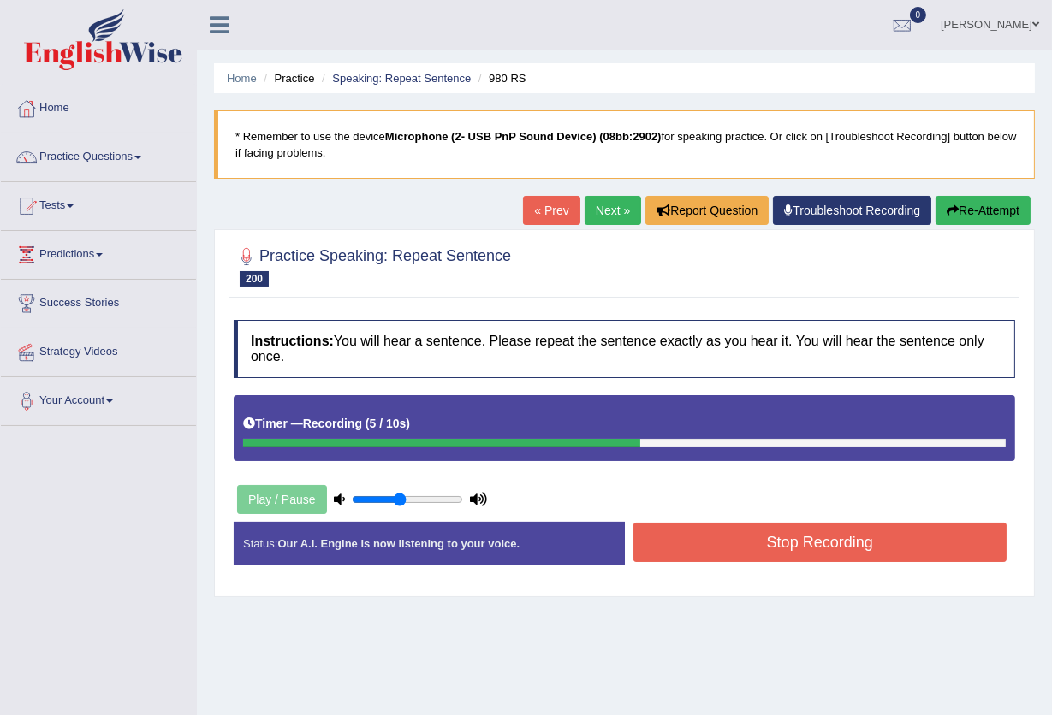
click at [987, 217] on button "Re-Attempt" at bounding box center [982, 210] width 95 height 29
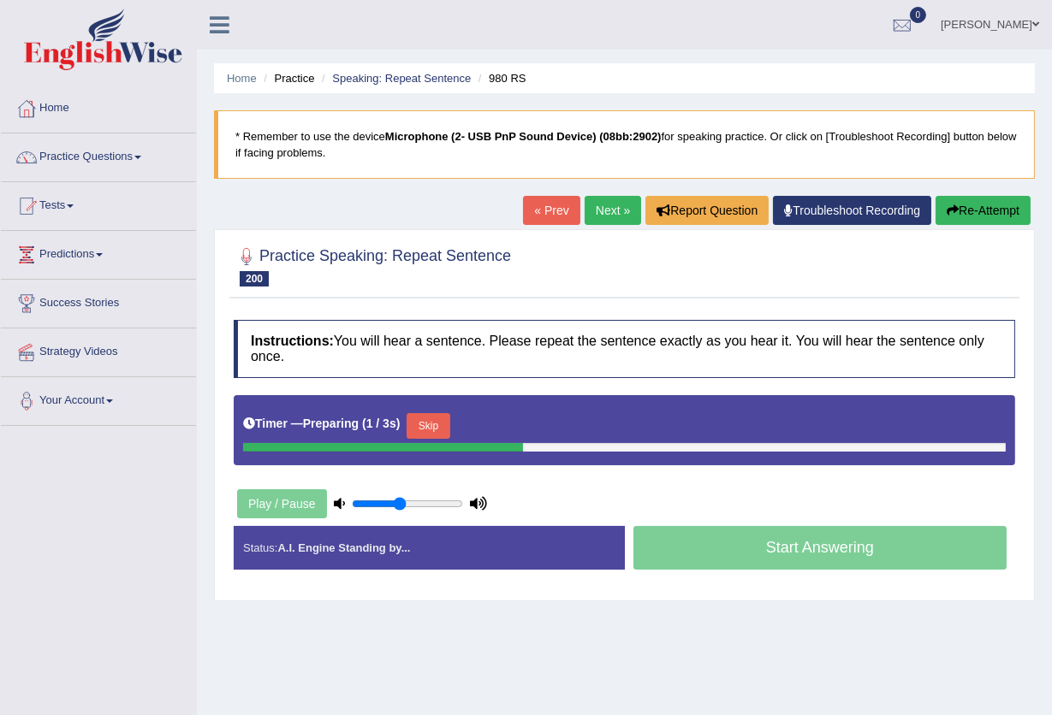
click at [444, 418] on button "Skip" at bounding box center [427, 426] width 43 height 26
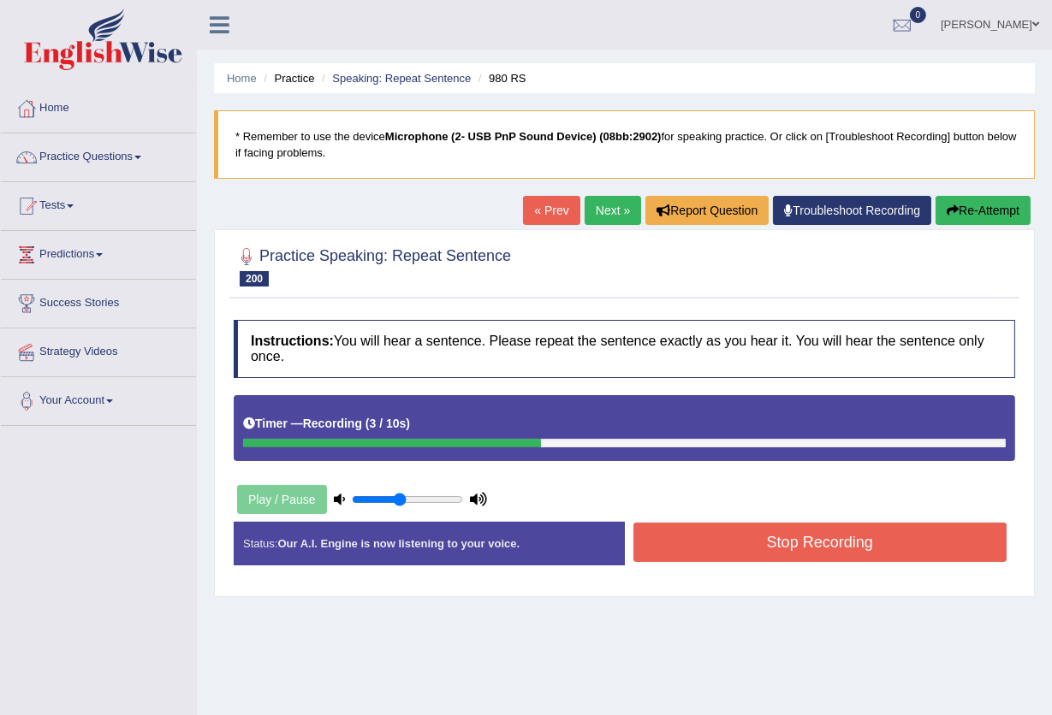
click at [690, 532] on button "Stop Recording" at bounding box center [820, 542] width 374 height 39
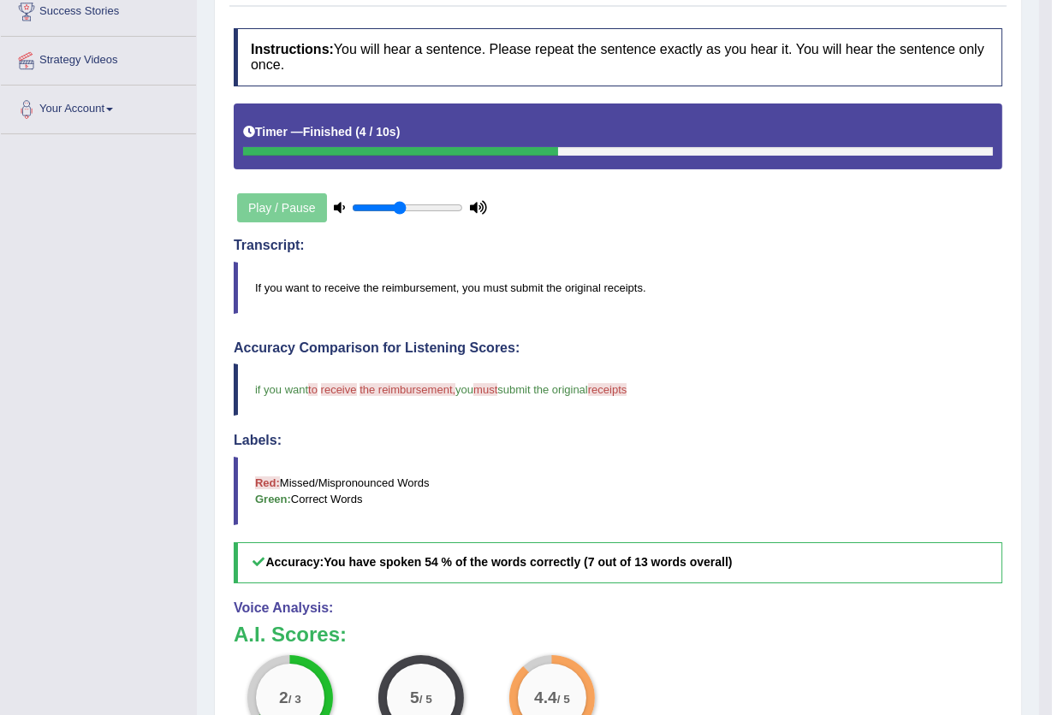
scroll to position [114, 0]
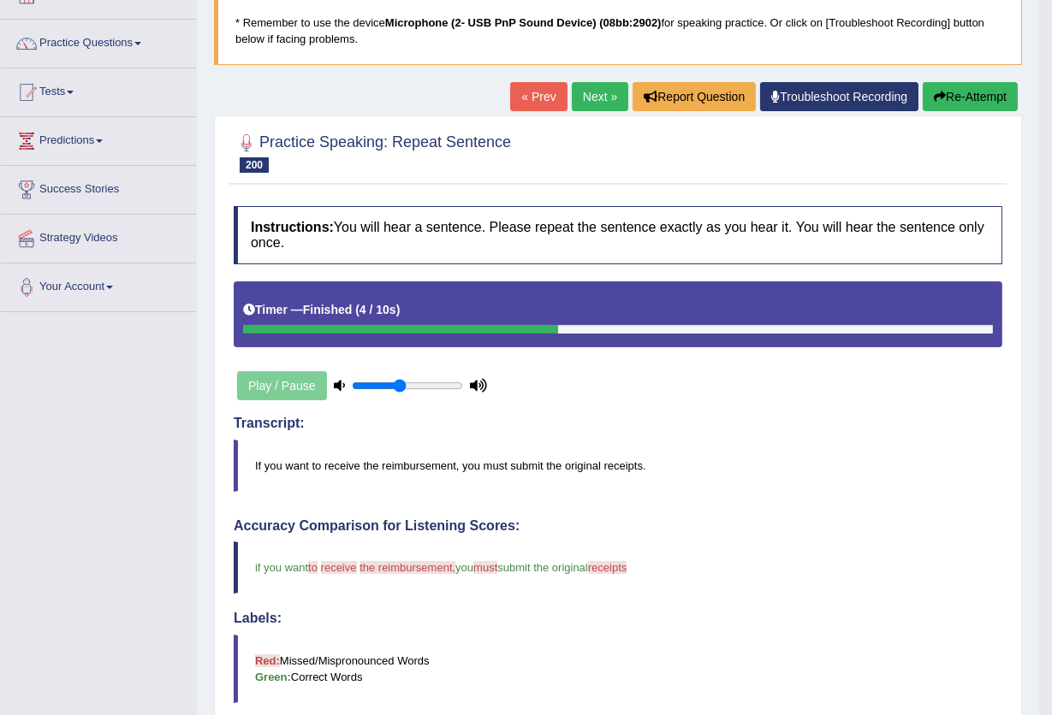
click at [599, 98] on link "Next »" at bounding box center [600, 96] width 56 height 29
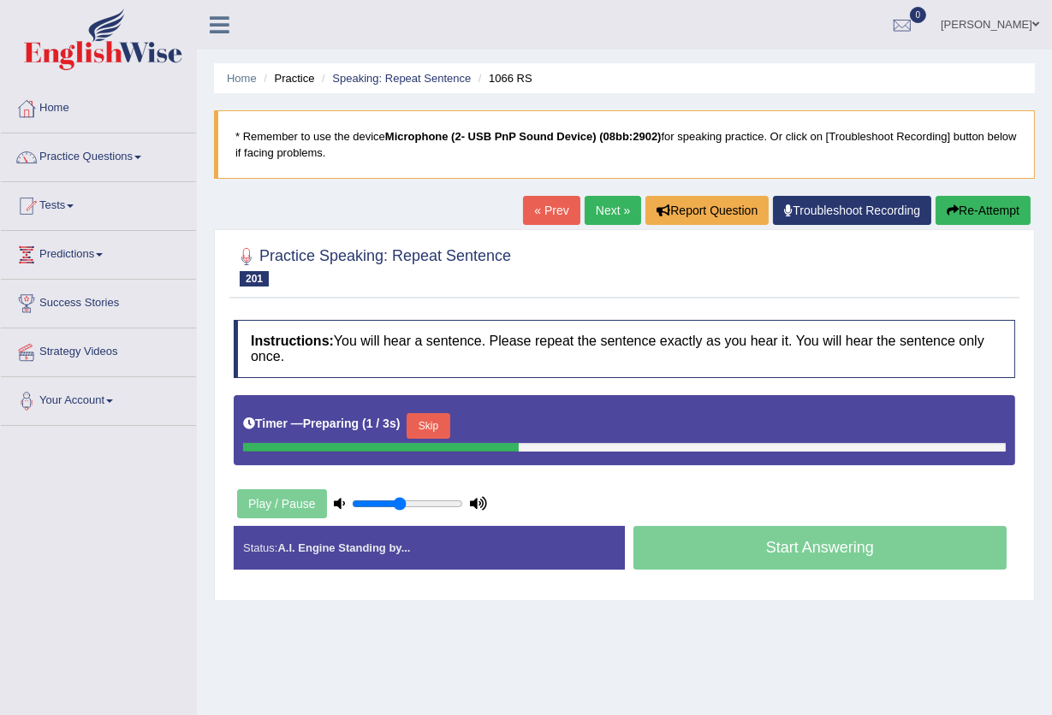
click at [432, 423] on button "Skip" at bounding box center [427, 426] width 43 height 26
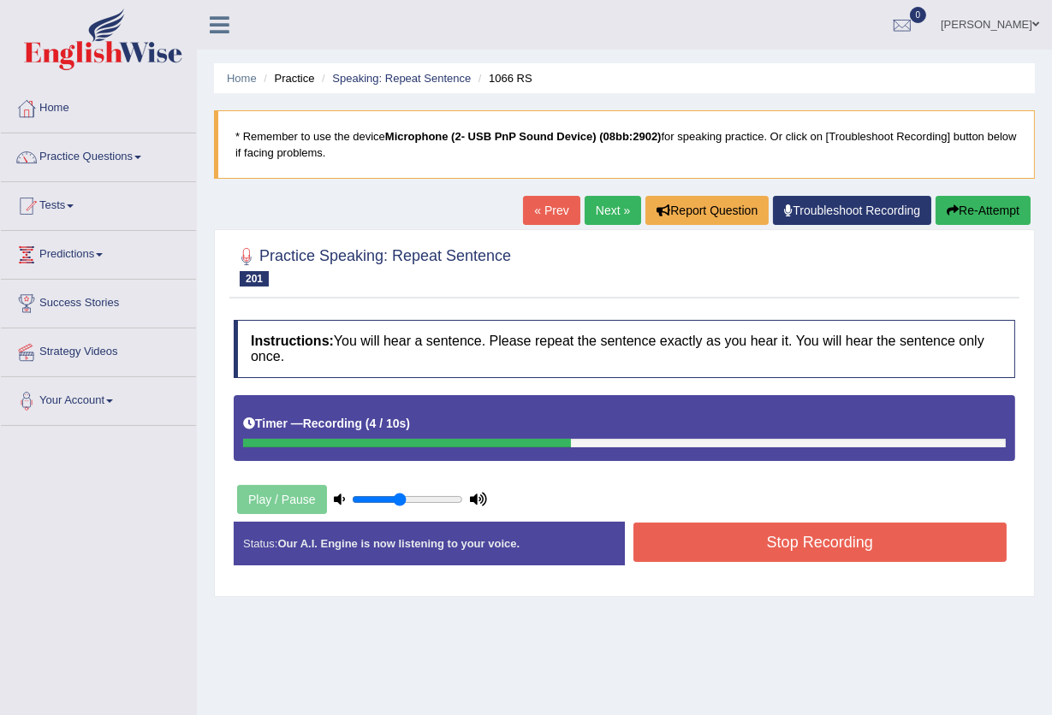
click at [814, 552] on button "Stop Recording" at bounding box center [820, 542] width 374 height 39
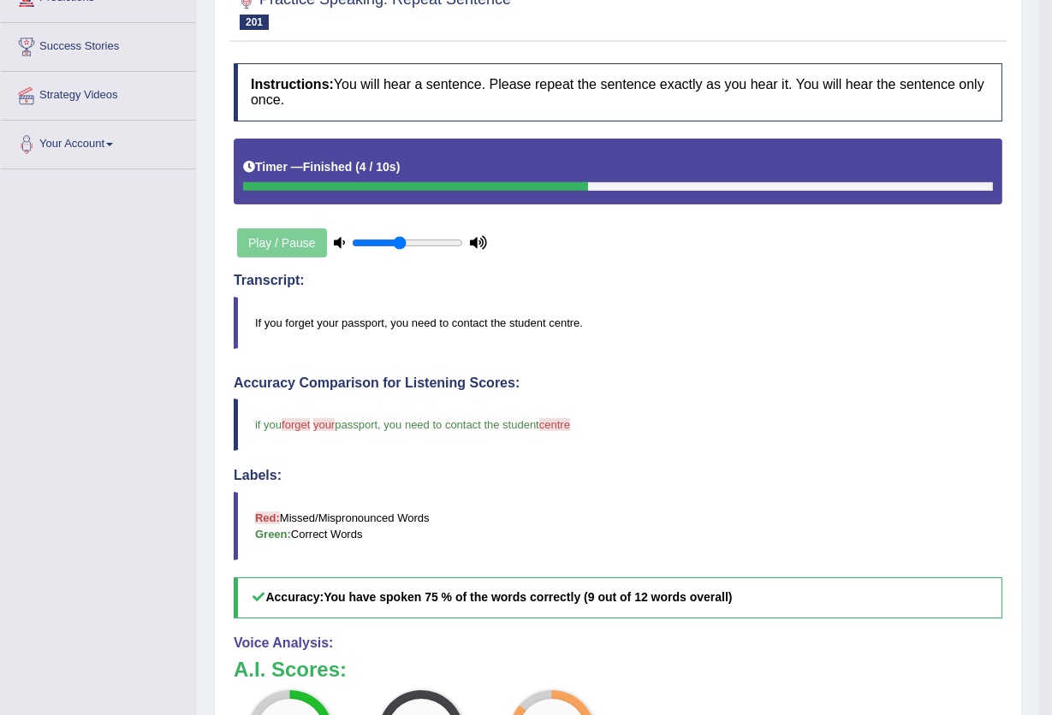
scroll to position [202, 0]
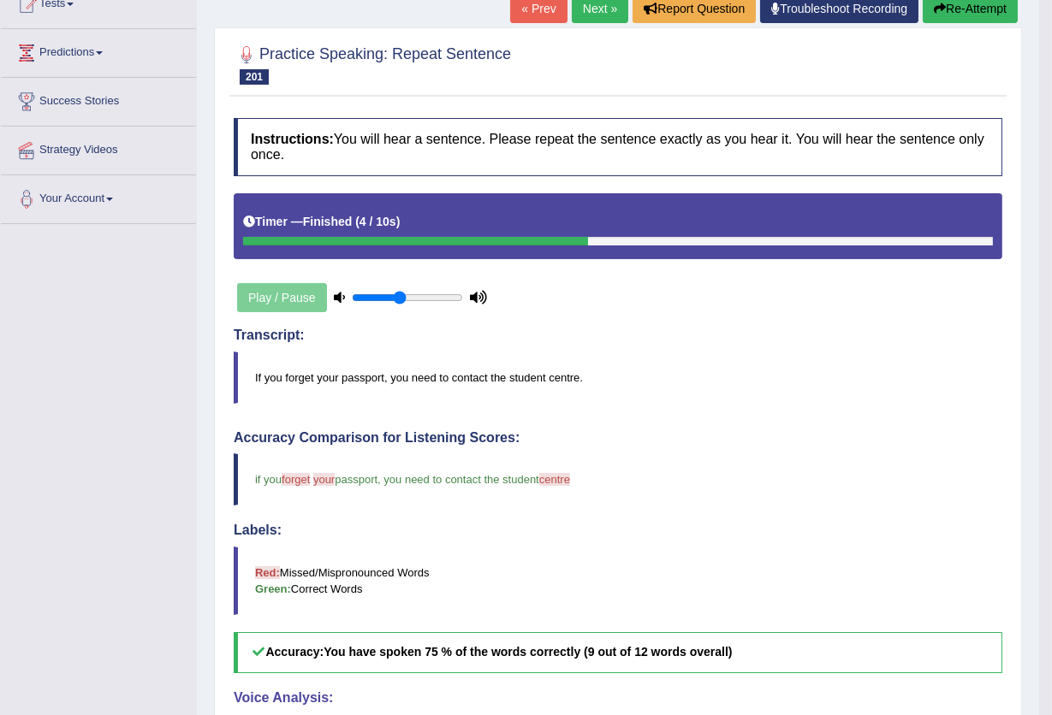
click at [605, 17] on link "Next »" at bounding box center [600, 8] width 56 height 29
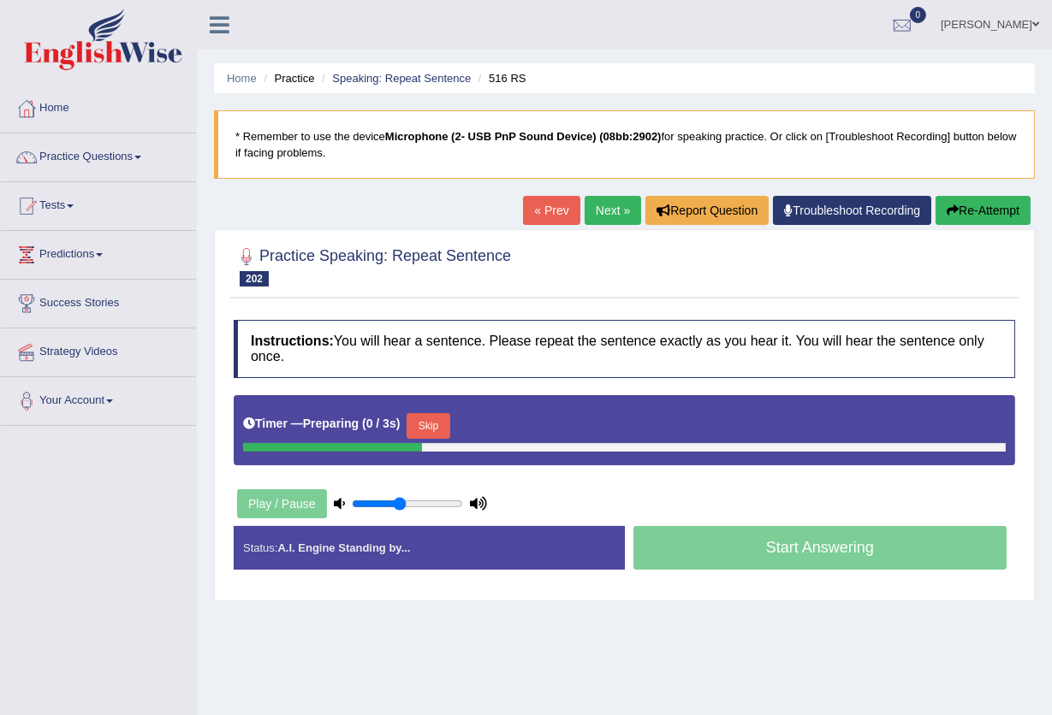
click at [449, 423] on button "Skip" at bounding box center [427, 426] width 43 height 26
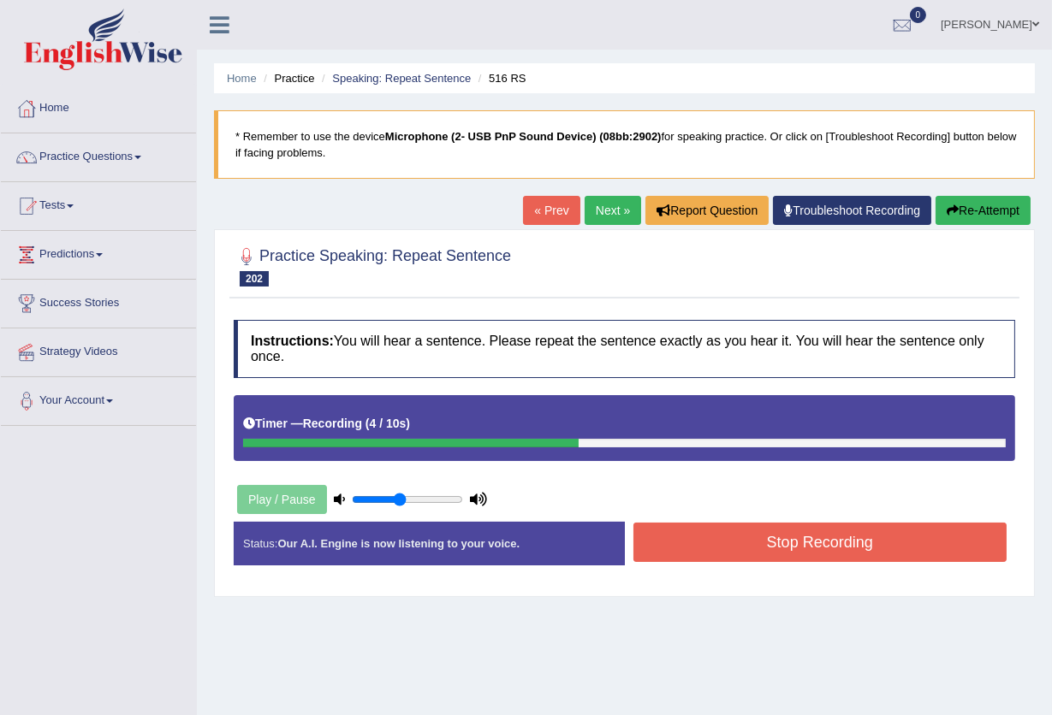
click at [701, 548] on button "Stop Recording" at bounding box center [820, 542] width 374 height 39
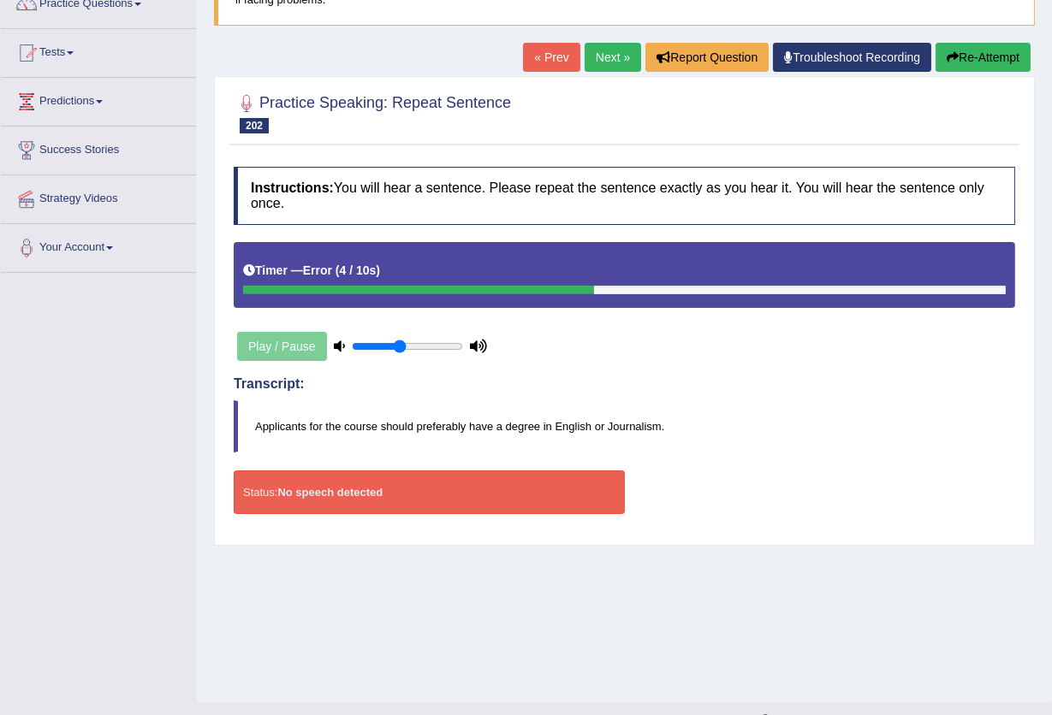
scroll to position [183, 0]
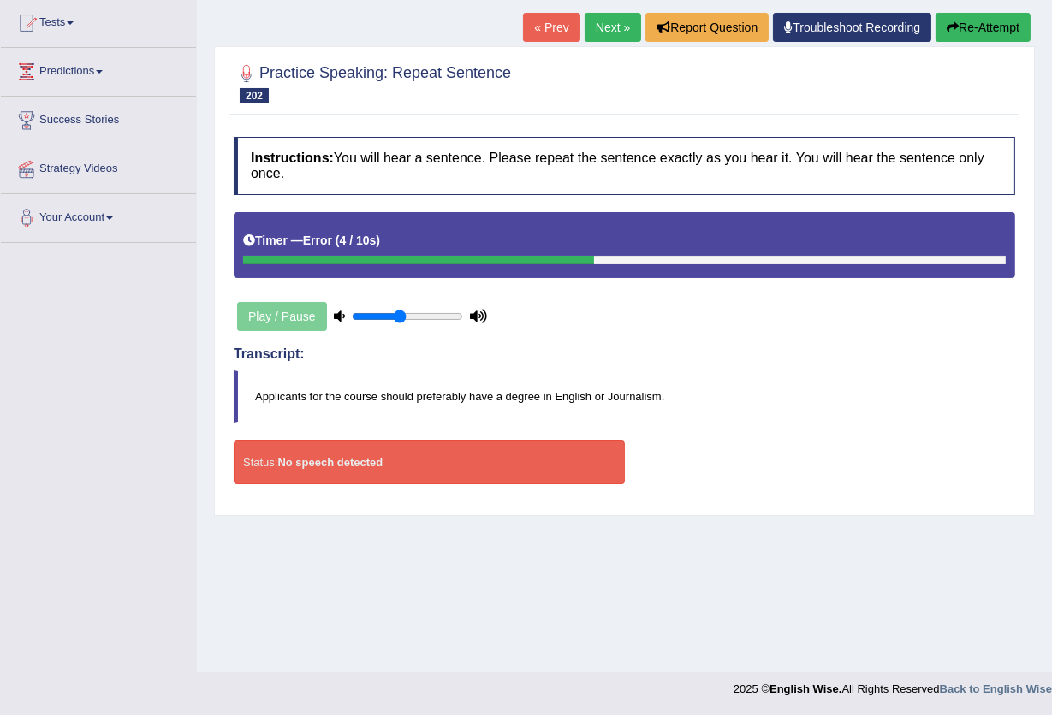
click at [353, 456] on strong "No speech detected" at bounding box center [329, 462] width 105 height 13
click at [972, 20] on button "Re-Attempt" at bounding box center [982, 27] width 95 height 29
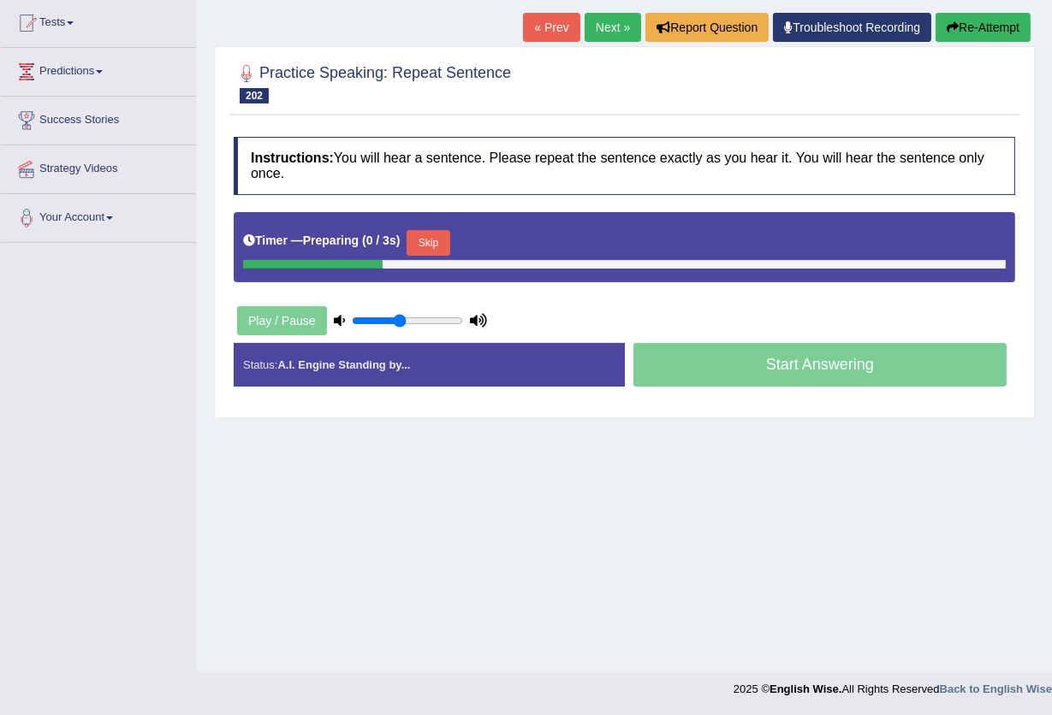
click at [430, 235] on button "Skip" at bounding box center [427, 243] width 43 height 26
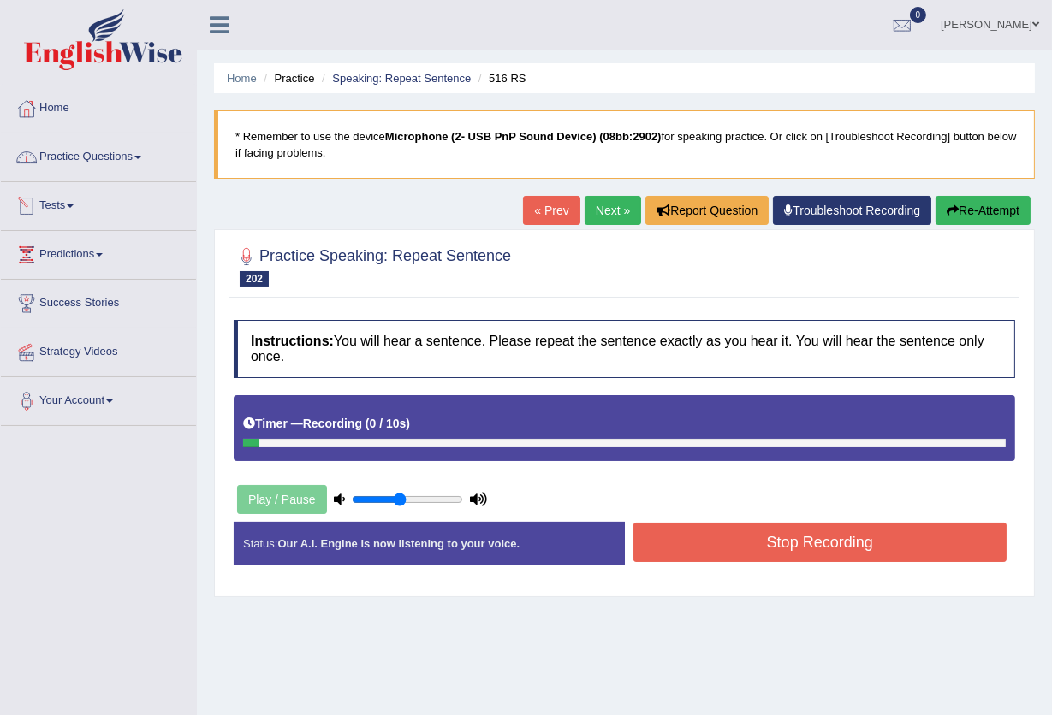
click at [77, 166] on link "Practice Questions" at bounding box center [98, 154] width 195 height 43
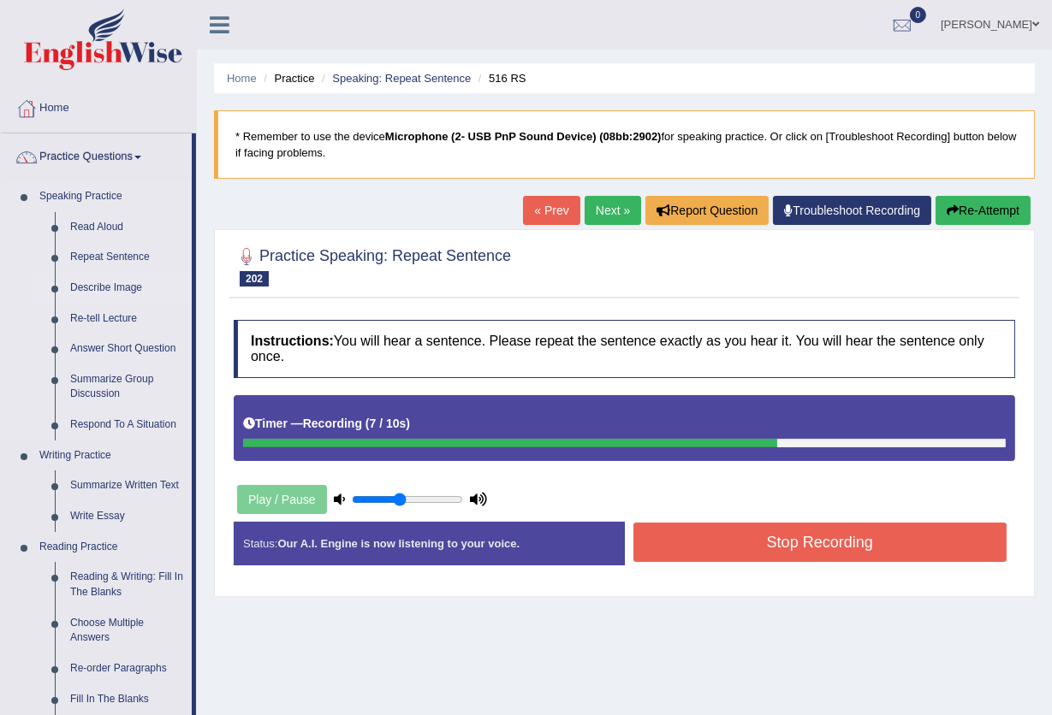
click at [113, 284] on link "Describe Image" at bounding box center [126, 288] width 129 height 31
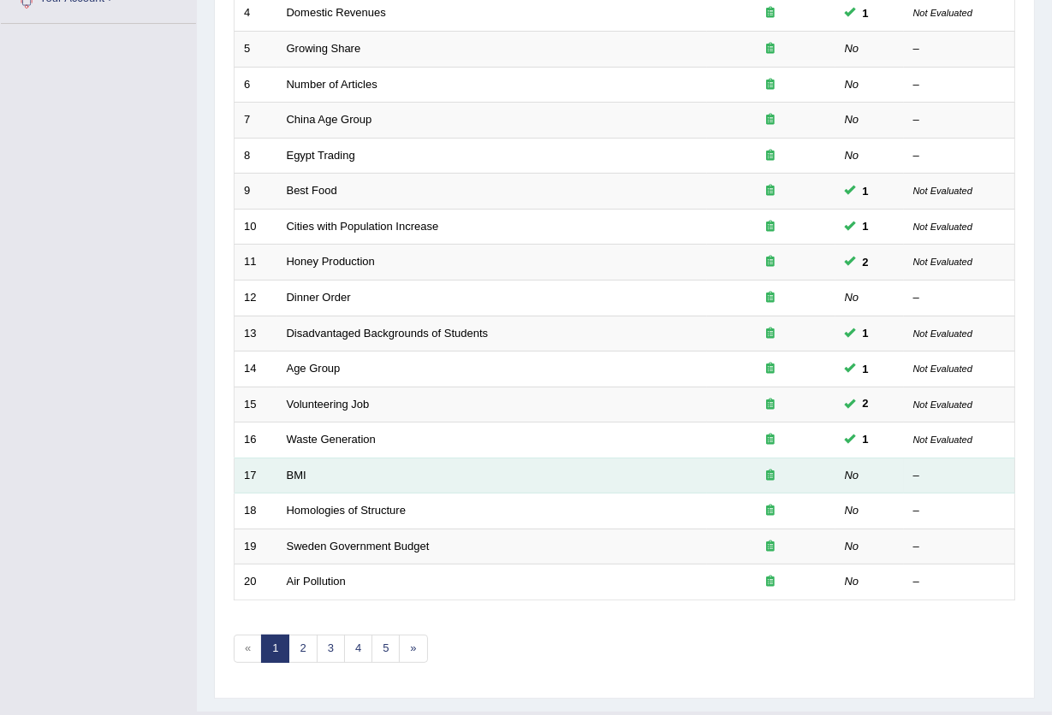
scroll to position [417, 0]
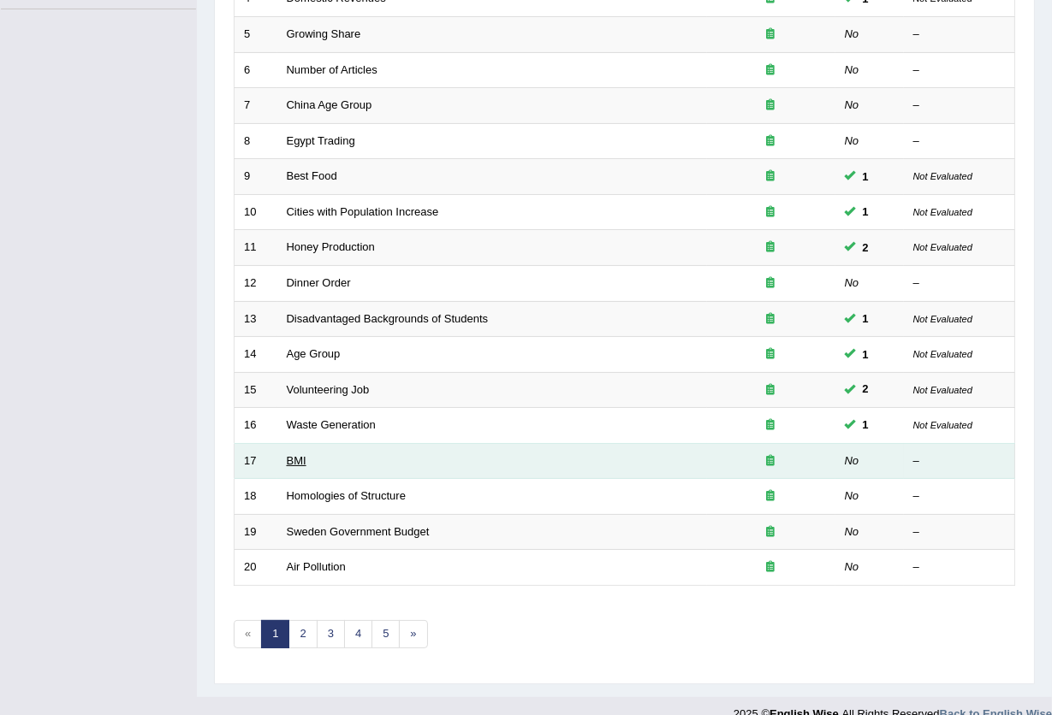
click at [298, 454] on link "BMI" at bounding box center [297, 460] width 20 height 13
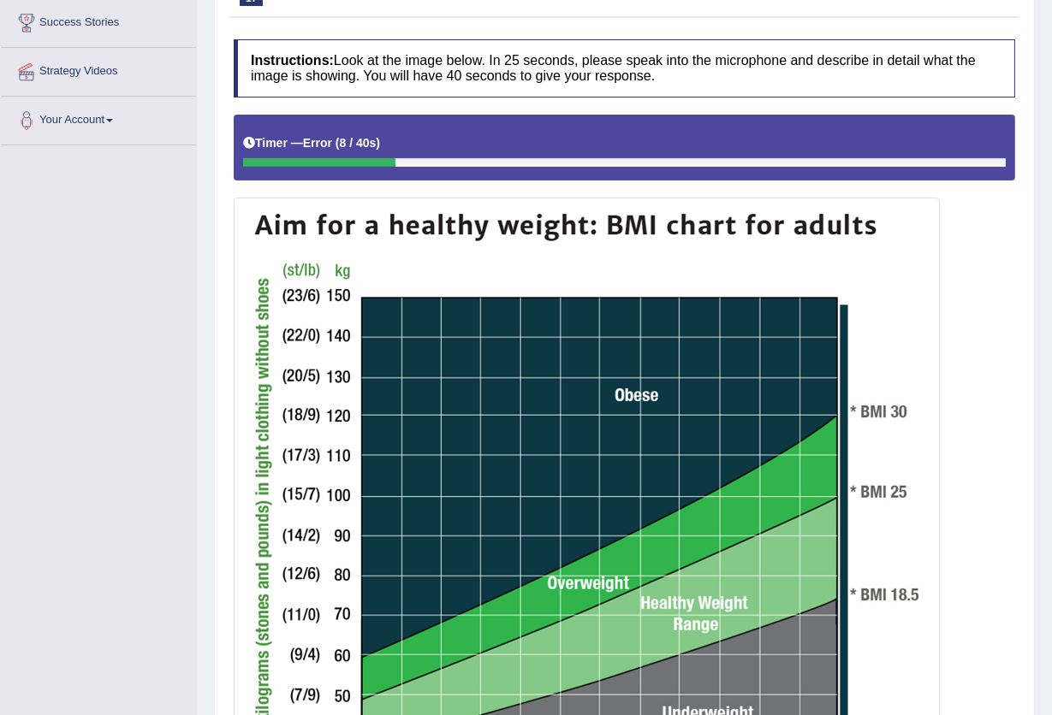
scroll to position [114, 0]
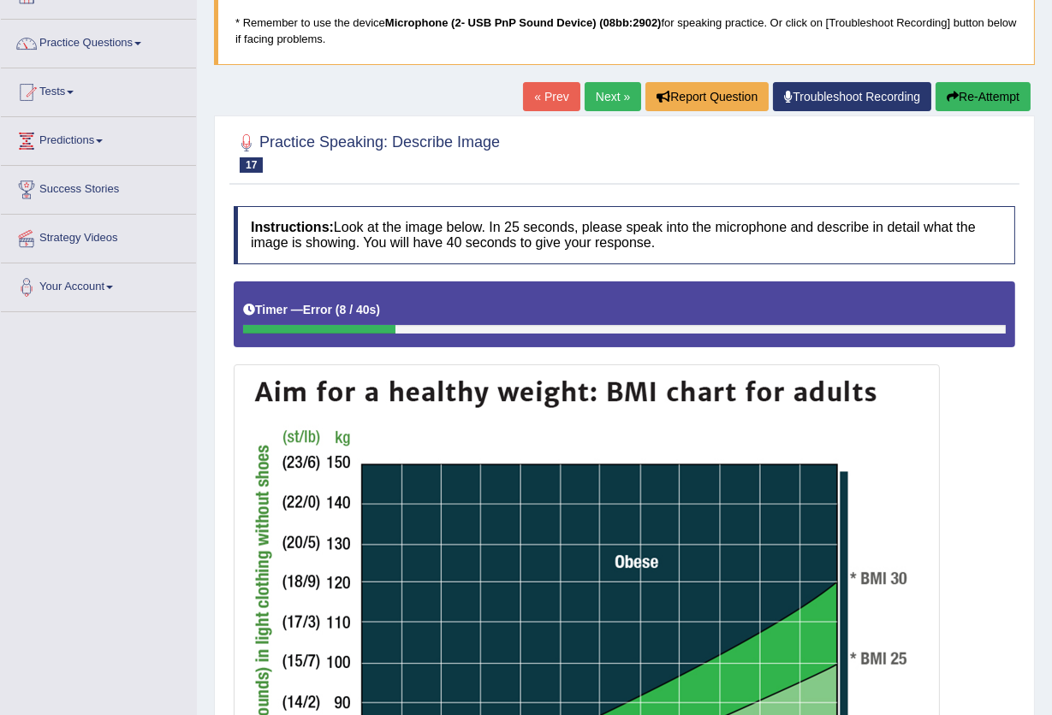
click at [972, 99] on button "Re-Attempt" at bounding box center [982, 96] width 95 height 29
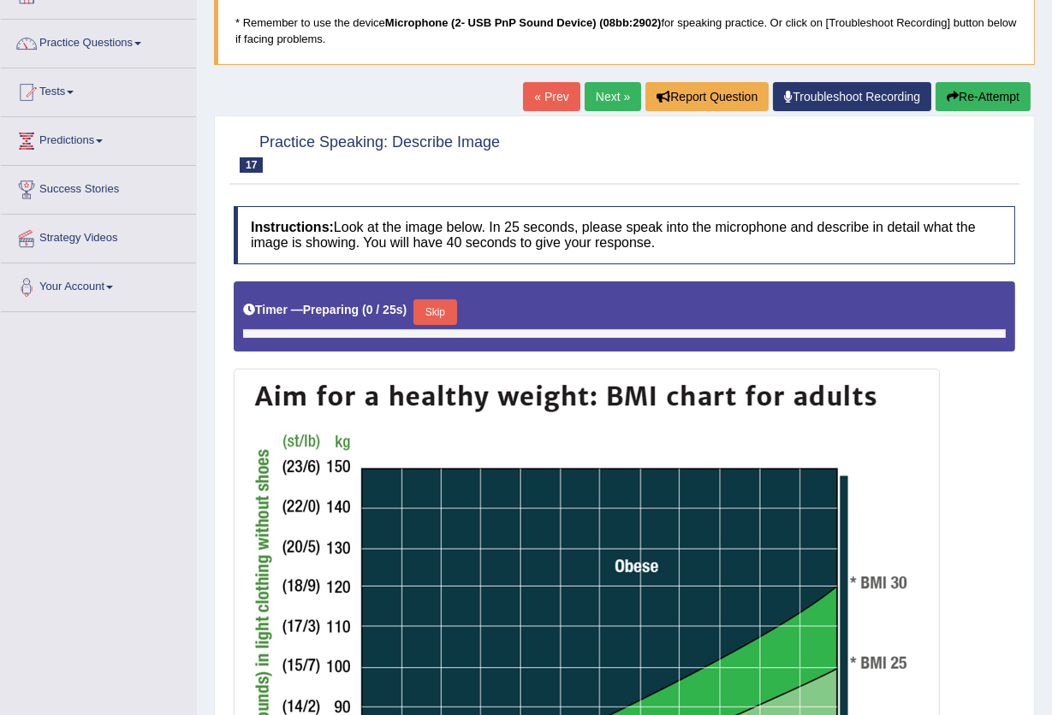
scroll to position [114, 0]
click at [434, 308] on button "Skip" at bounding box center [434, 312] width 43 height 26
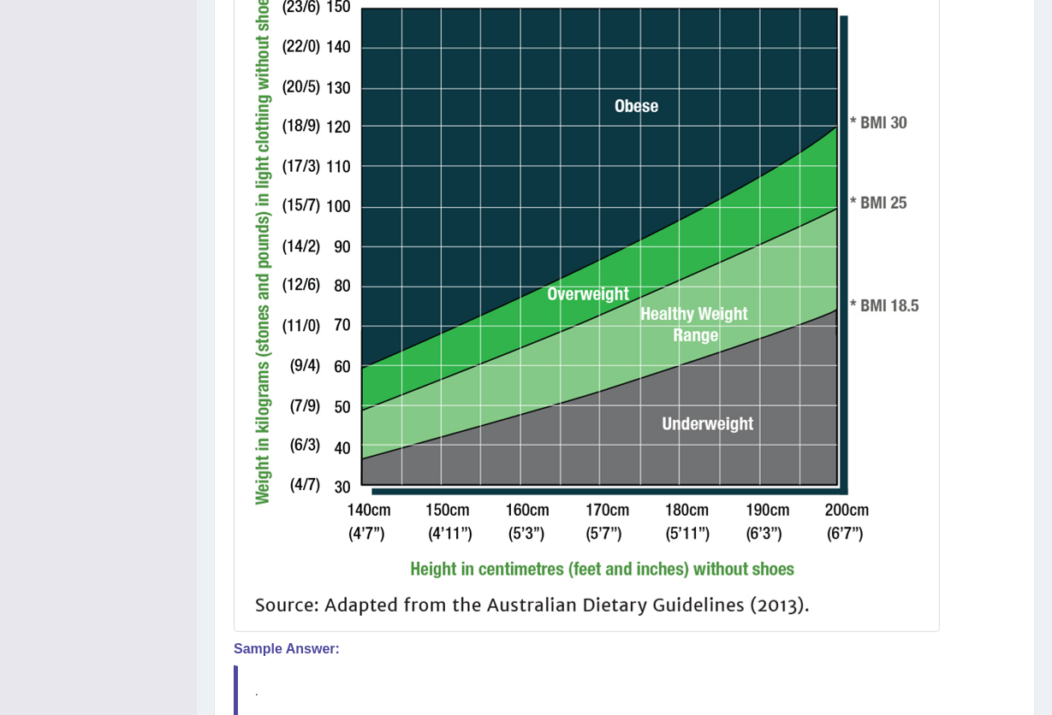
scroll to position [720, 0]
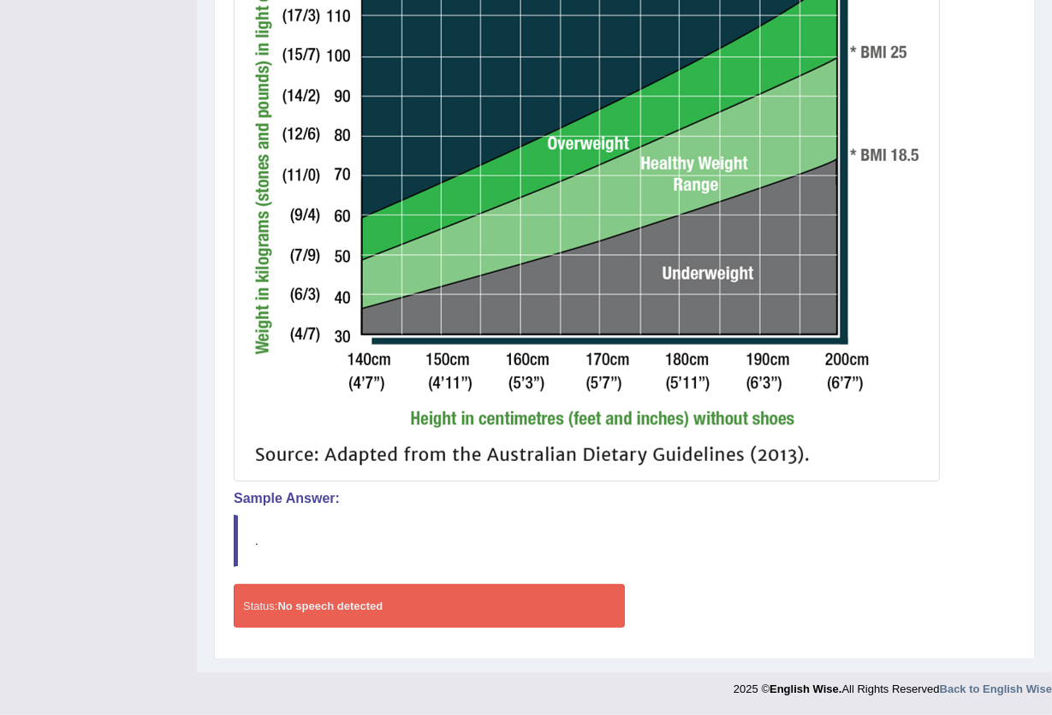
click at [417, 615] on div "Status: No speech detected" at bounding box center [429, 606] width 391 height 44
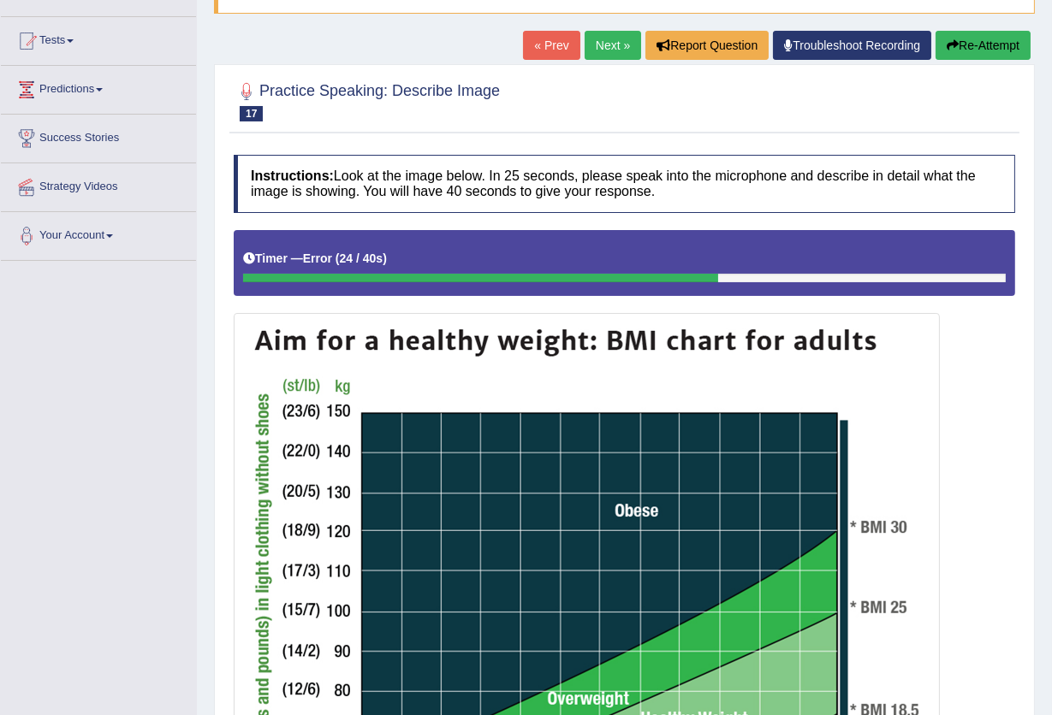
scroll to position [0, 0]
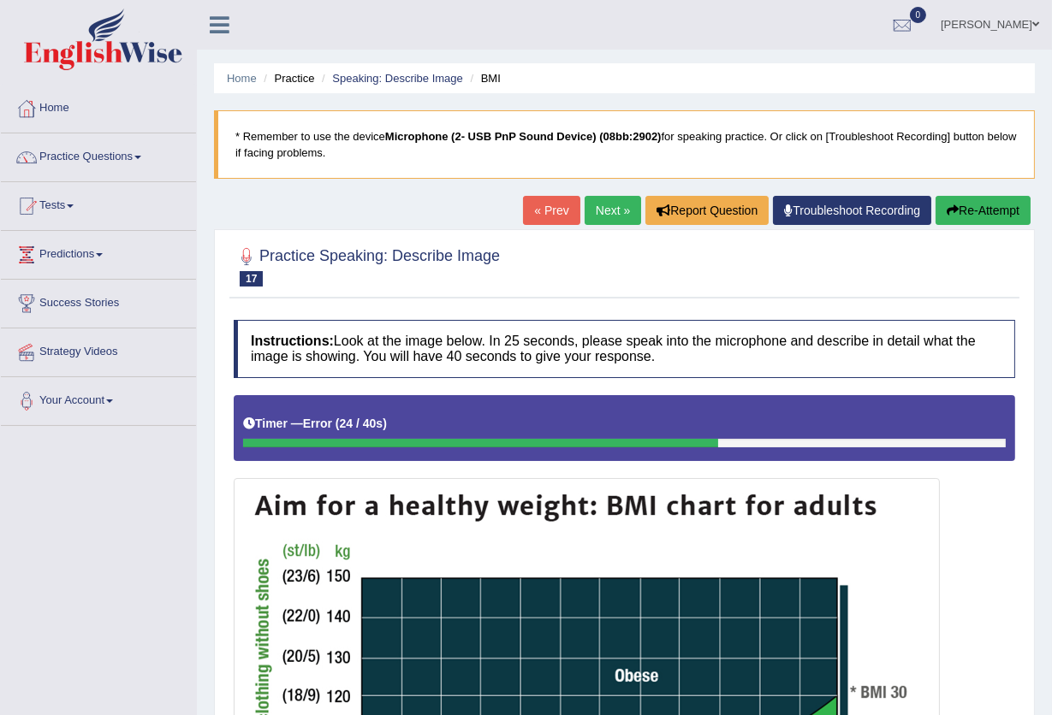
click at [616, 207] on link "Next »" at bounding box center [612, 210] width 56 height 29
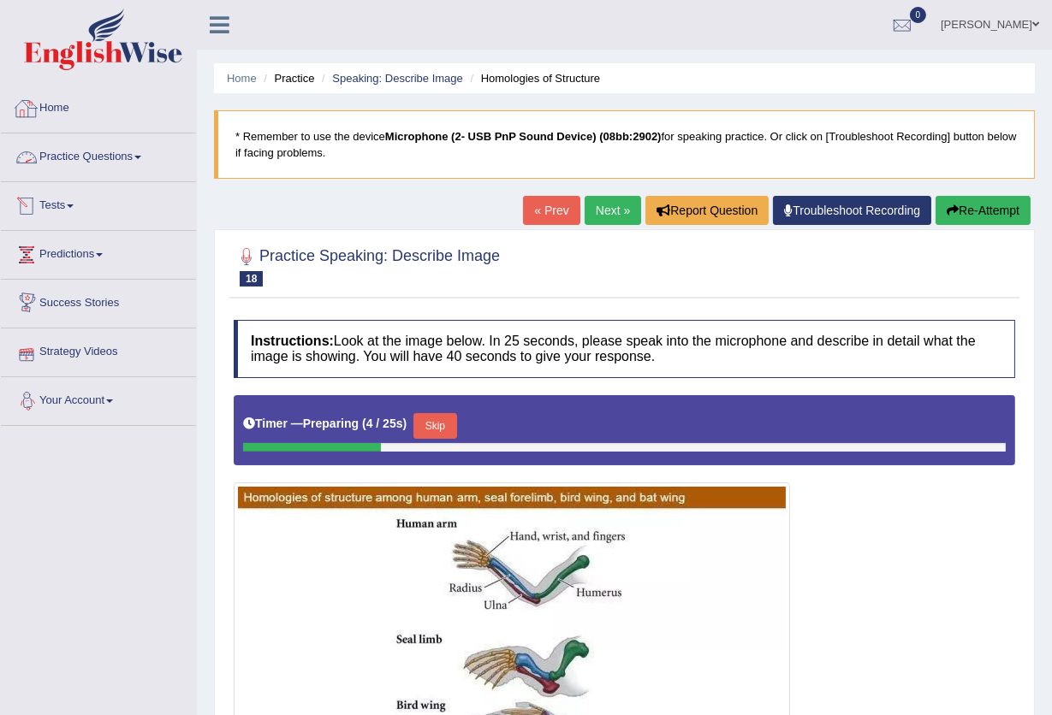
click at [122, 144] on link "Practice Questions" at bounding box center [98, 154] width 195 height 43
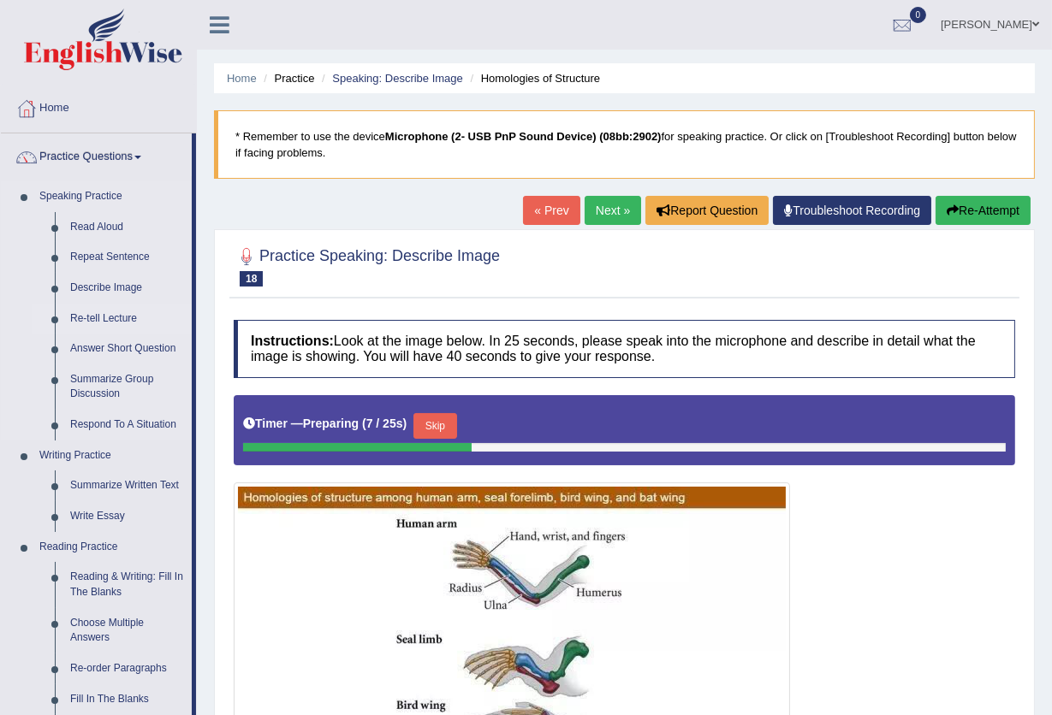
click at [100, 320] on link "Re-tell Lecture" at bounding box center [126, 319] width 129 height 31
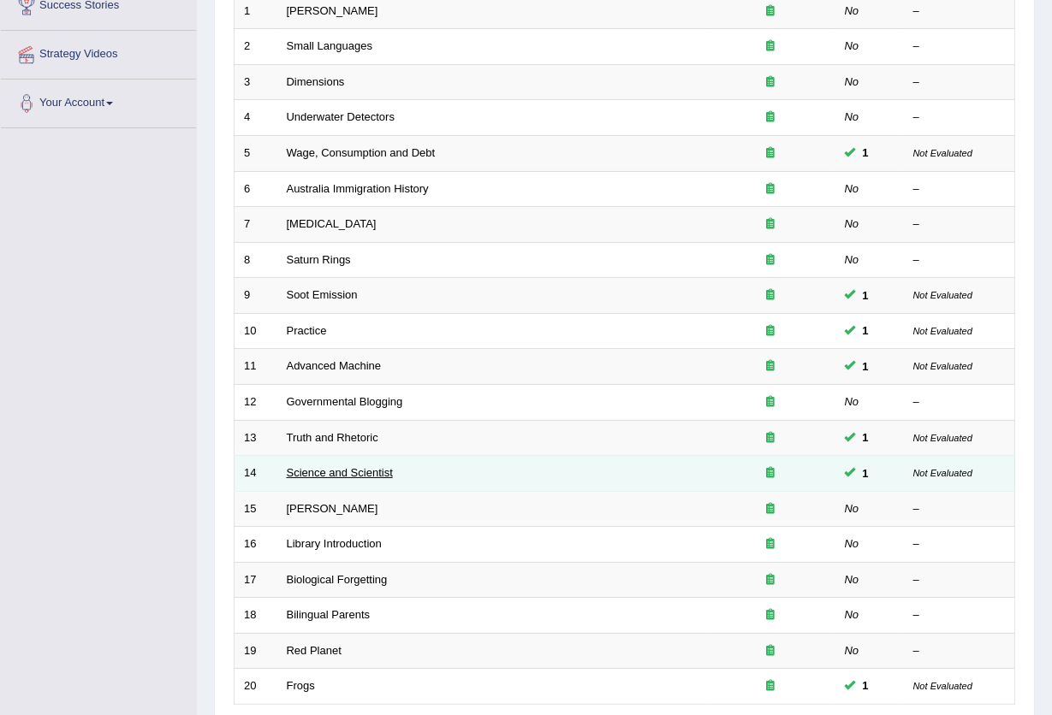
scroll to position [417, 0]
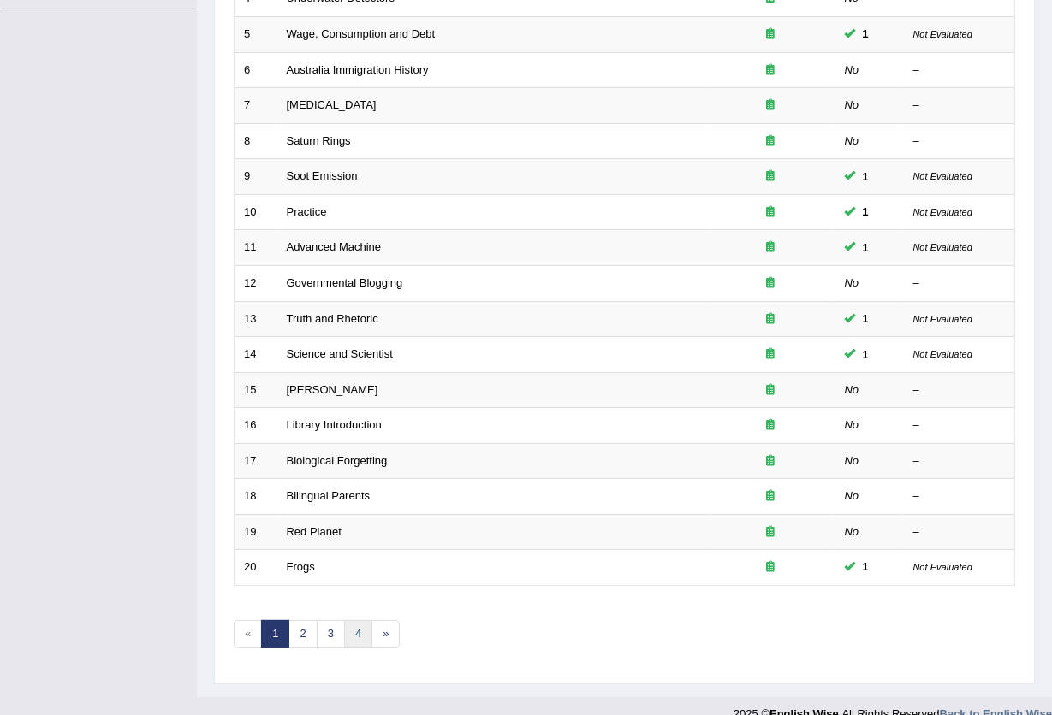
click at [353, 620] on link "4" at bounding box center [358, 634] width 28 height 28
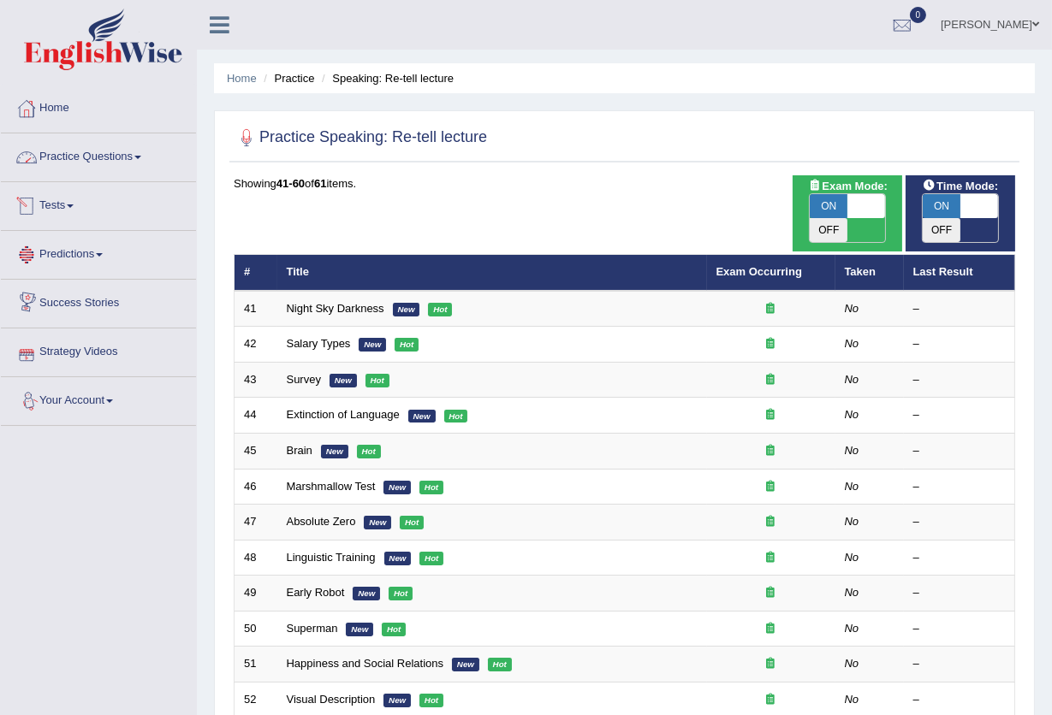
click at [94, 150] on link "Practice Questions" at bounding box center [98, 154] width 195 height 43
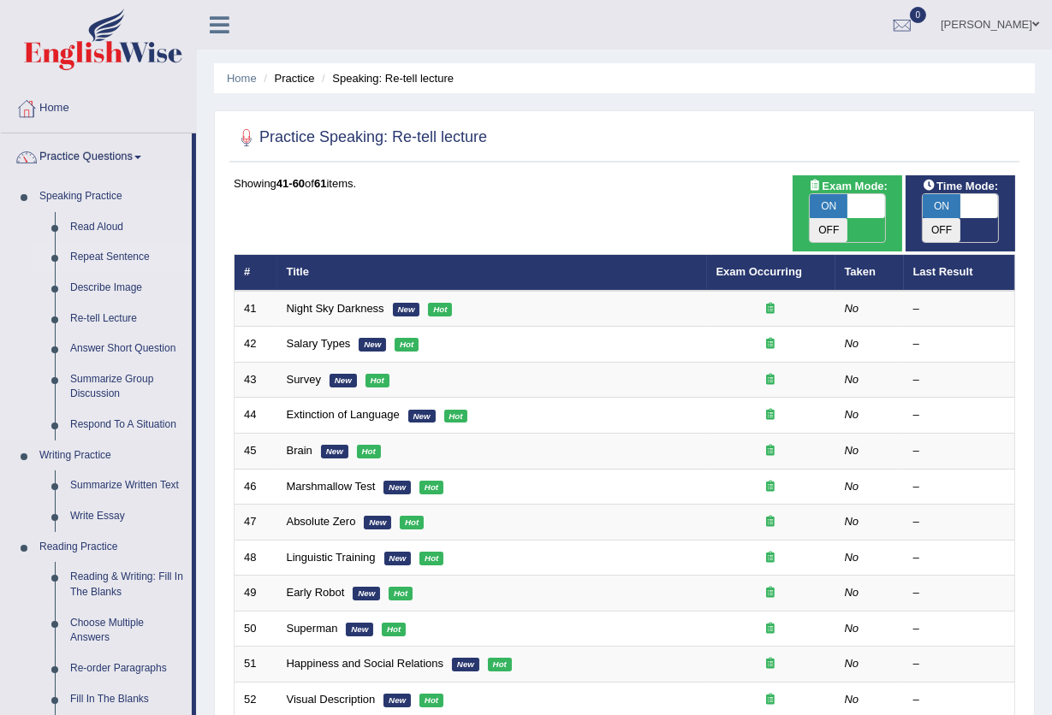
click at [106, 263] on link "Repeat Sentence" at bounding box center [126, 257] width 129 height 31
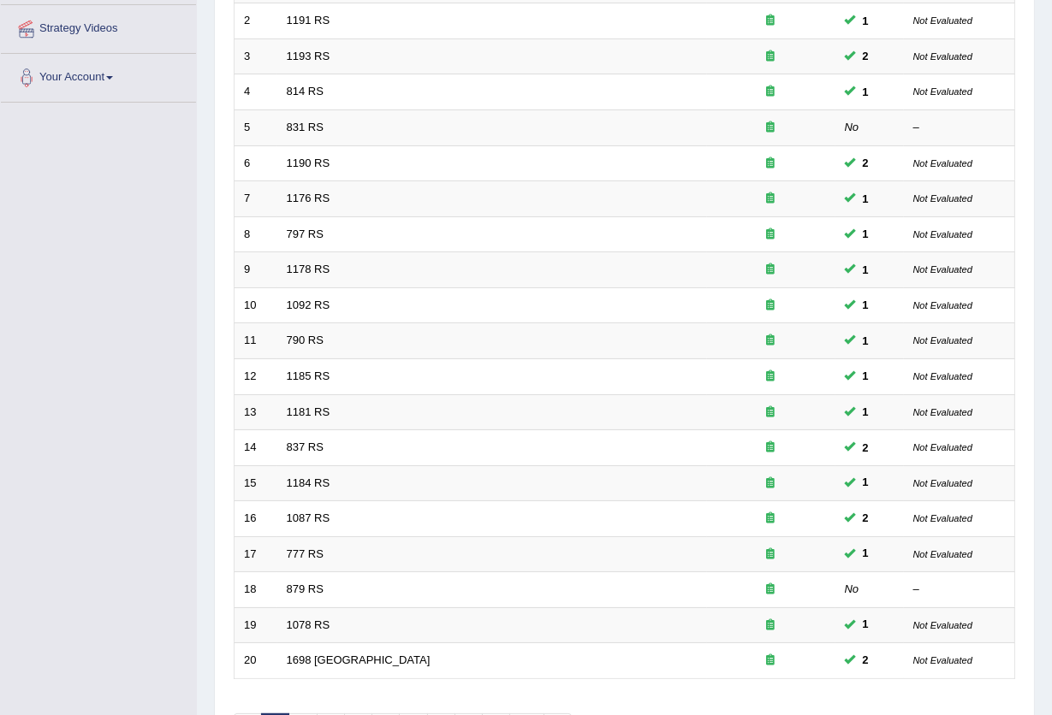
scroll to position [417, 0]
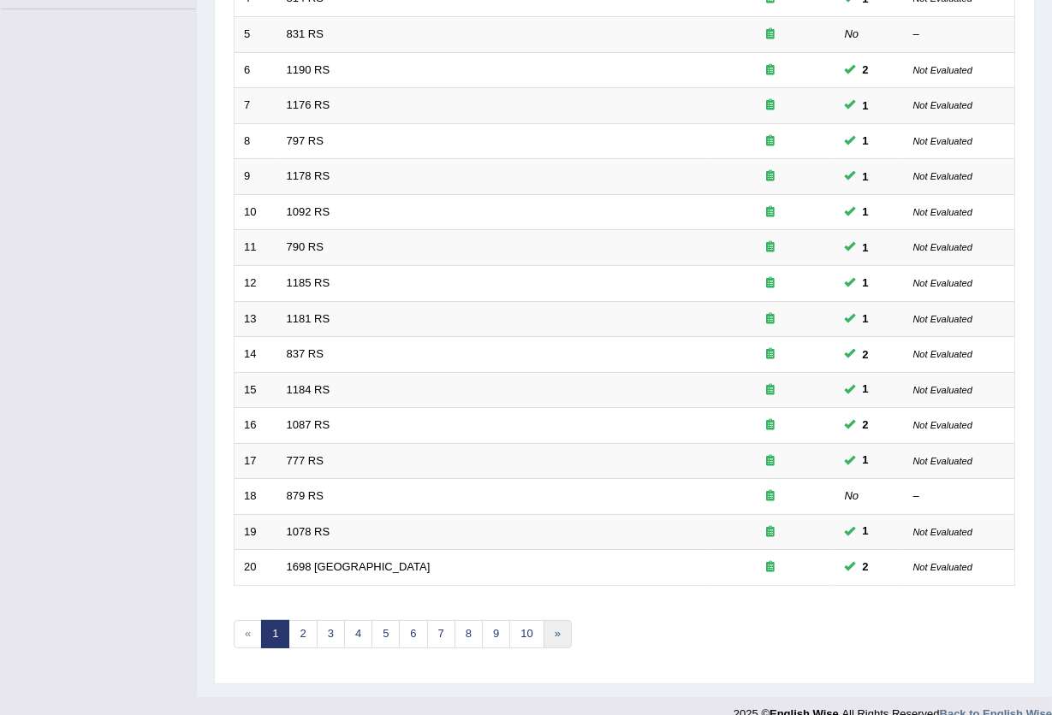
click at [558, 620] on link "»" at bounding box center [557, 634] width 28 height 28
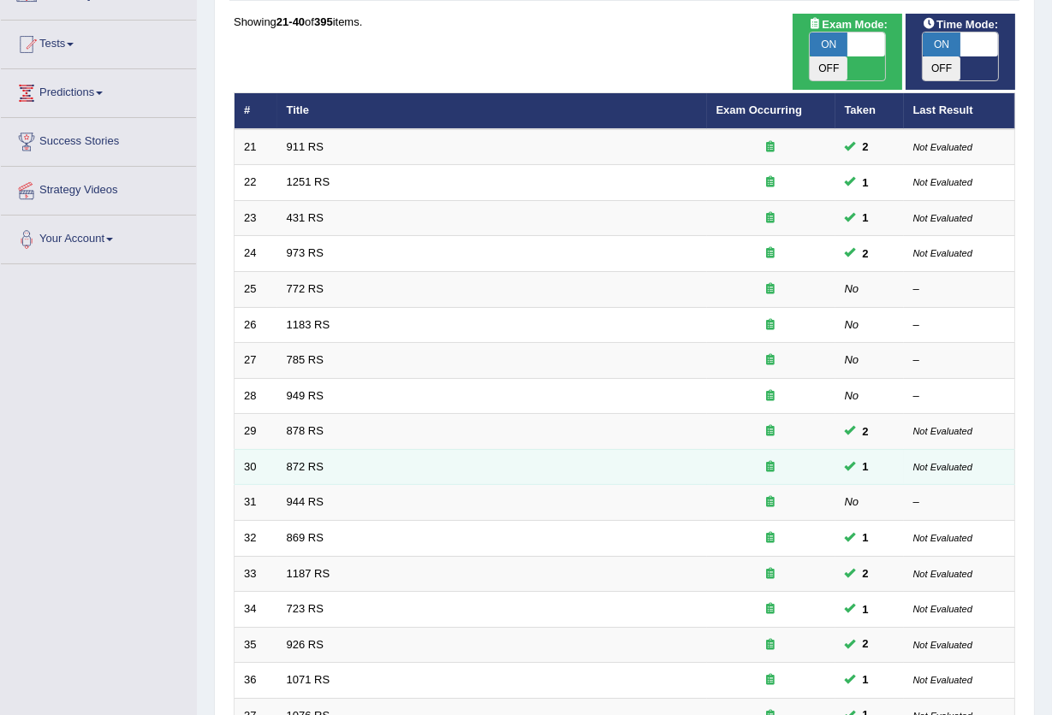
scroll to position [417, 0]
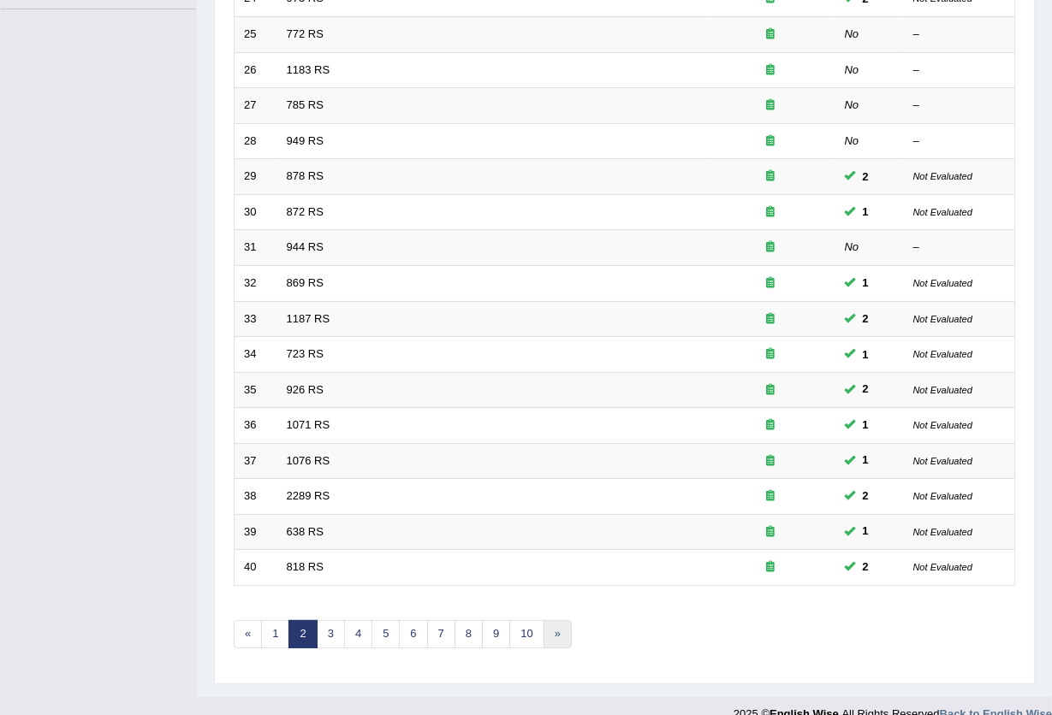
click at [552, 620] on link "»" at bounding box center [557, 634] width 28 height 28
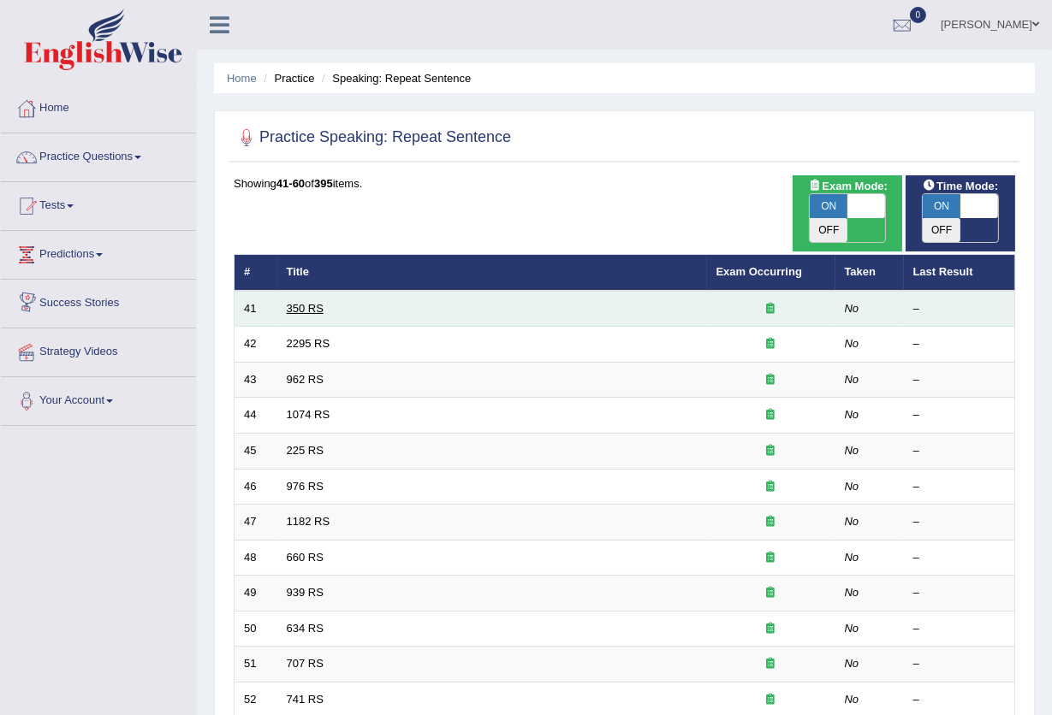
click at [312, 302] on link "350 RS" at bounding box center [305, 308] width 37 height 13
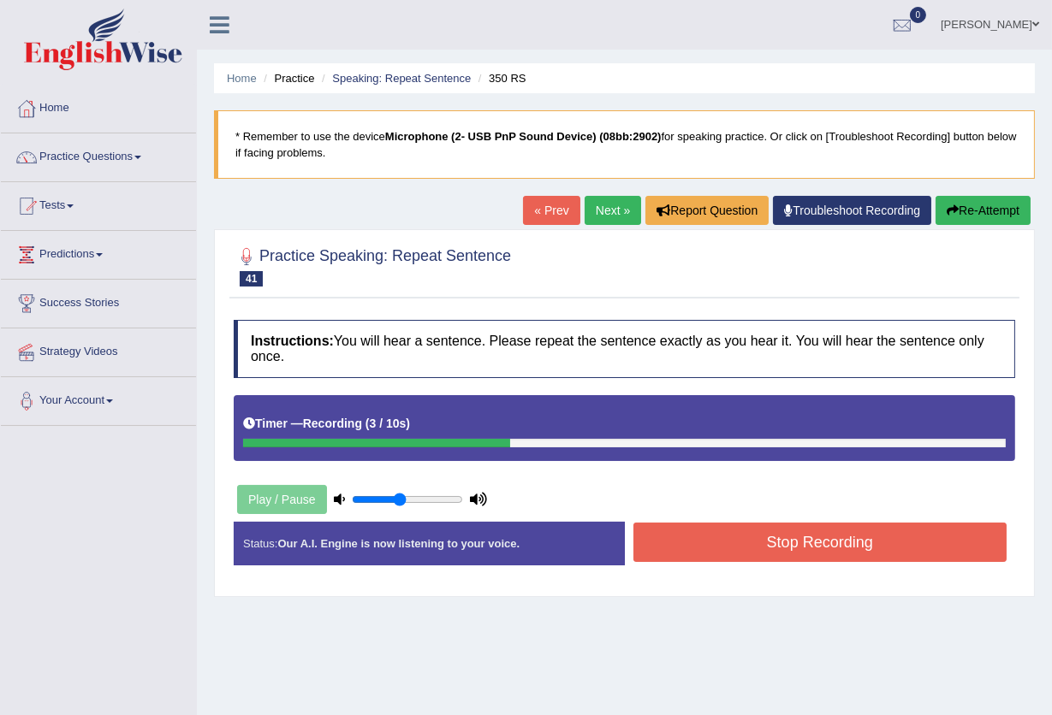
click at [833, 539] on button "Stop Recording" at bounding box center [820, 542] width 374 height 39
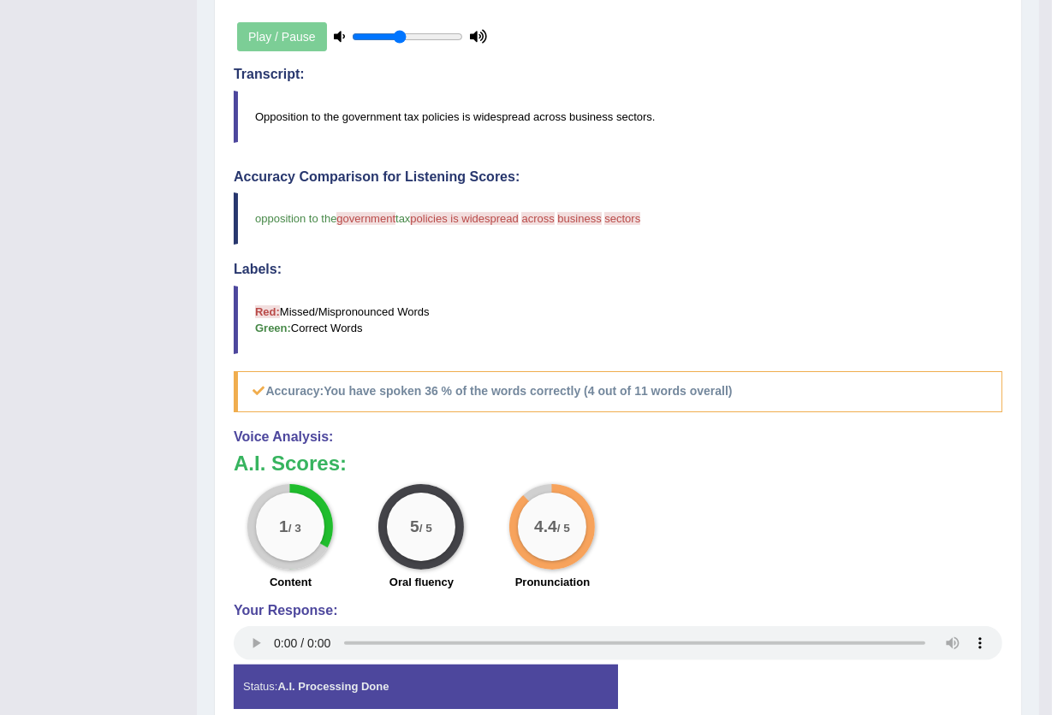
scroll to position [202, 0]
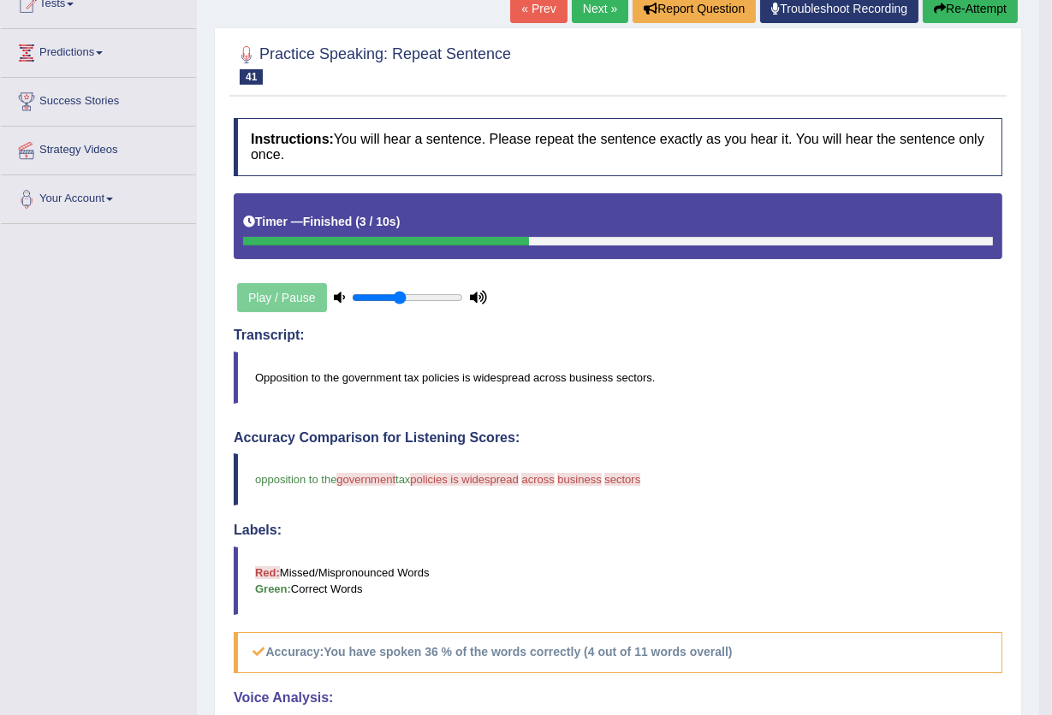
click at [584, 16] on link "Next »" at bounding box center [600, 8] width 56 height 29
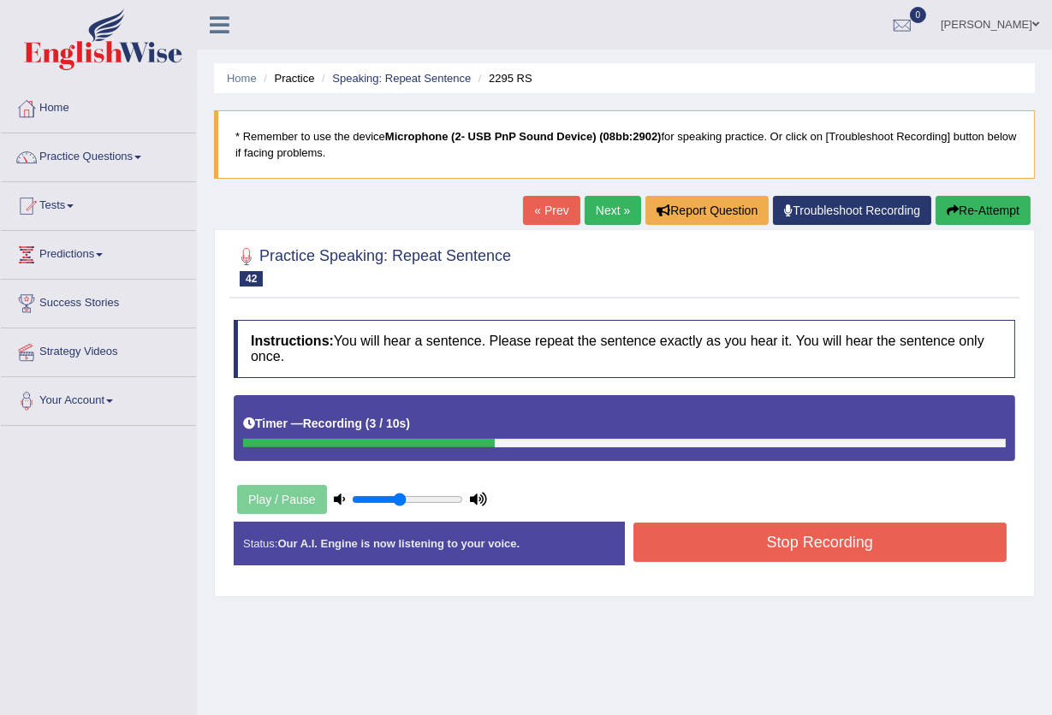
click at [716, 546] on button "Stop Recording" at bounding box center [820, 542] width 374 height 39
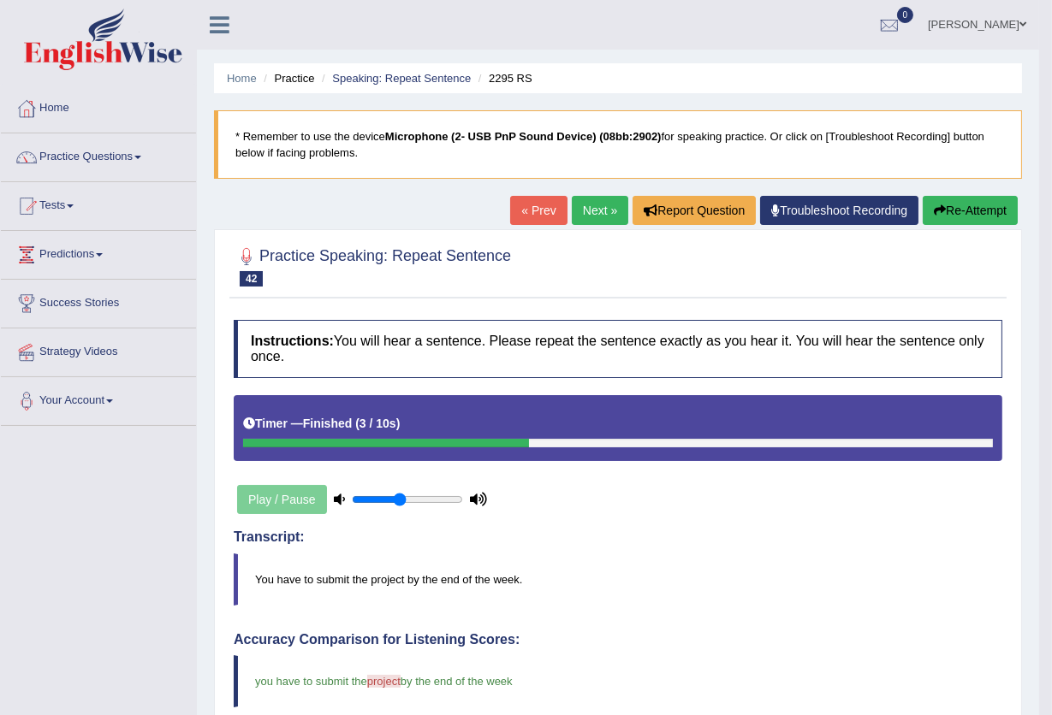
click at [596, 218] on link "Next »" at bounding box center [600, 210] width 56 height 29
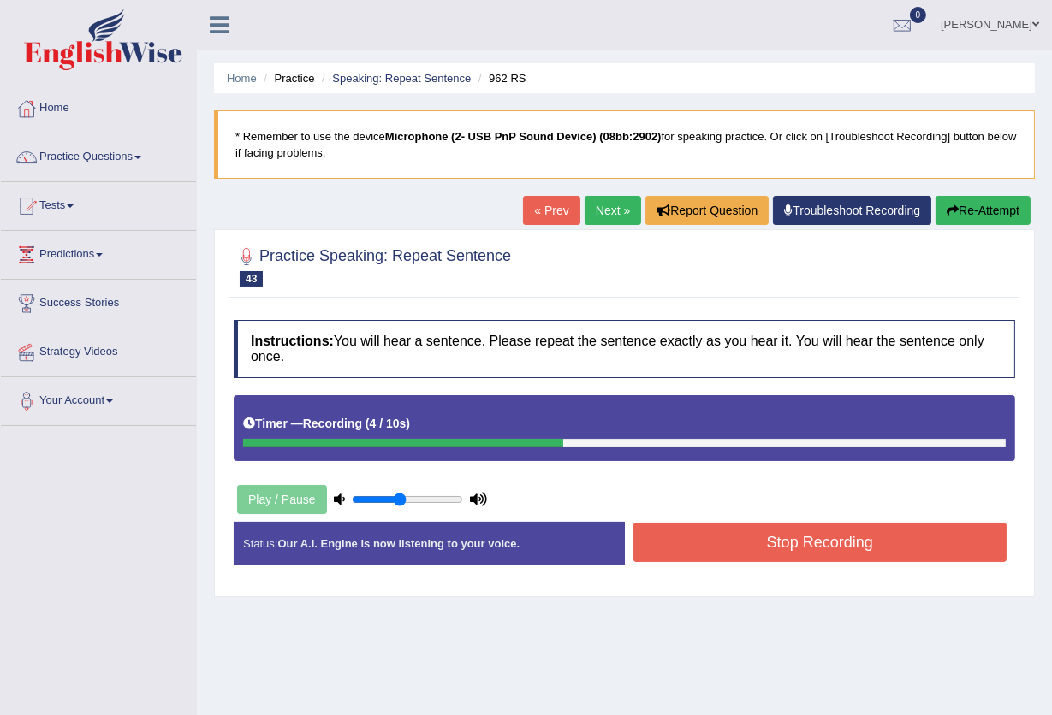
click at [740, 547] on button "Stop Recording" at bounding box center [820, 542] width 374 height 39
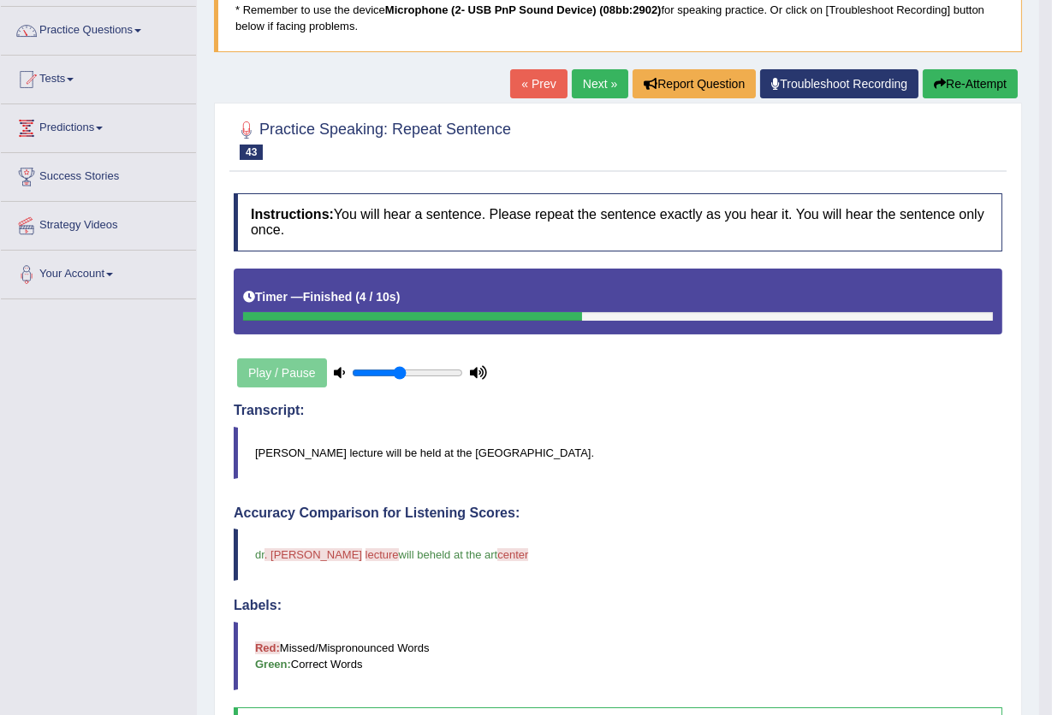
scroll to position [88, 0]
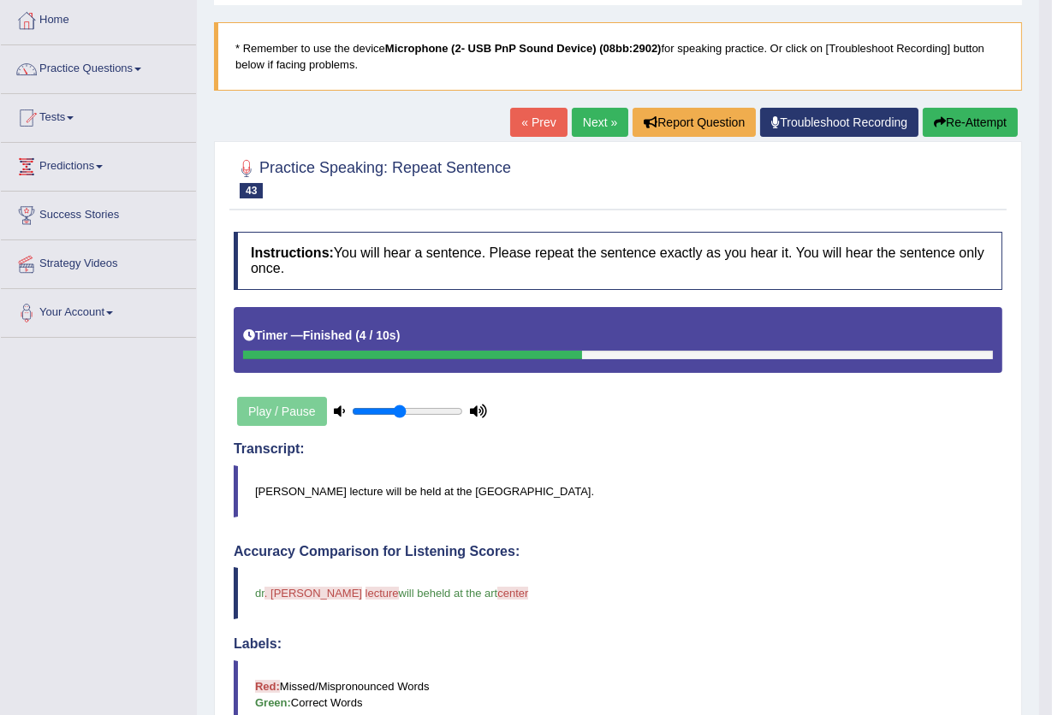
click at [604, 127] on link "Next »" at bounding box center [600, 122] width 56 height 29
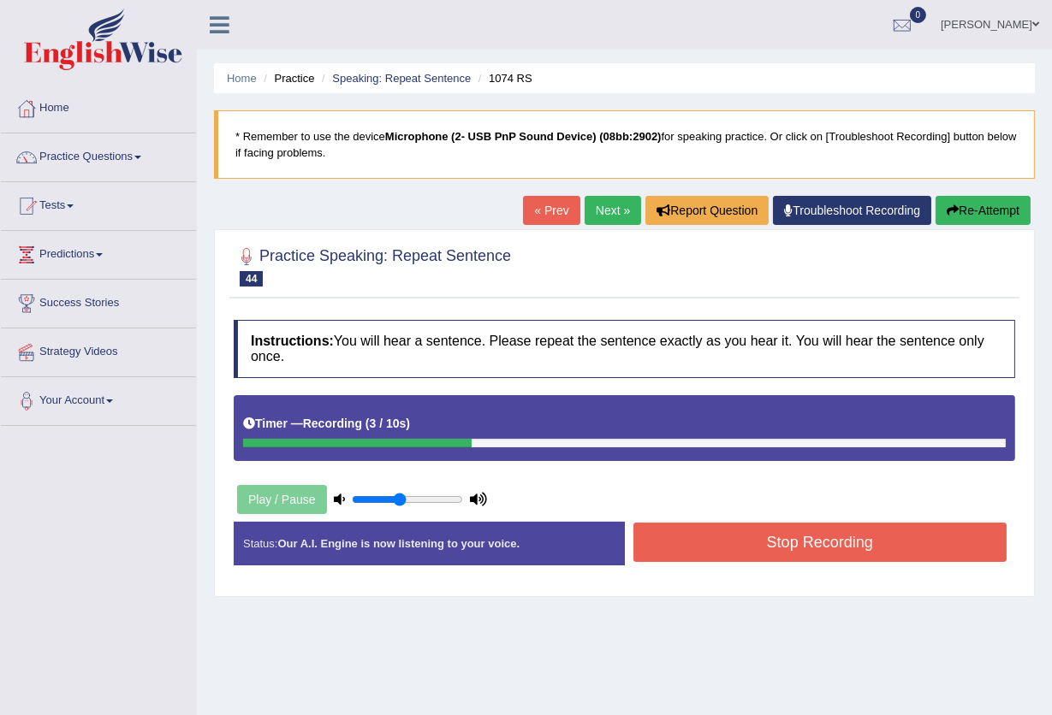
click at [795, 537] on button "Stop Recording" at bounding box center [820, 542] width 374 height 39
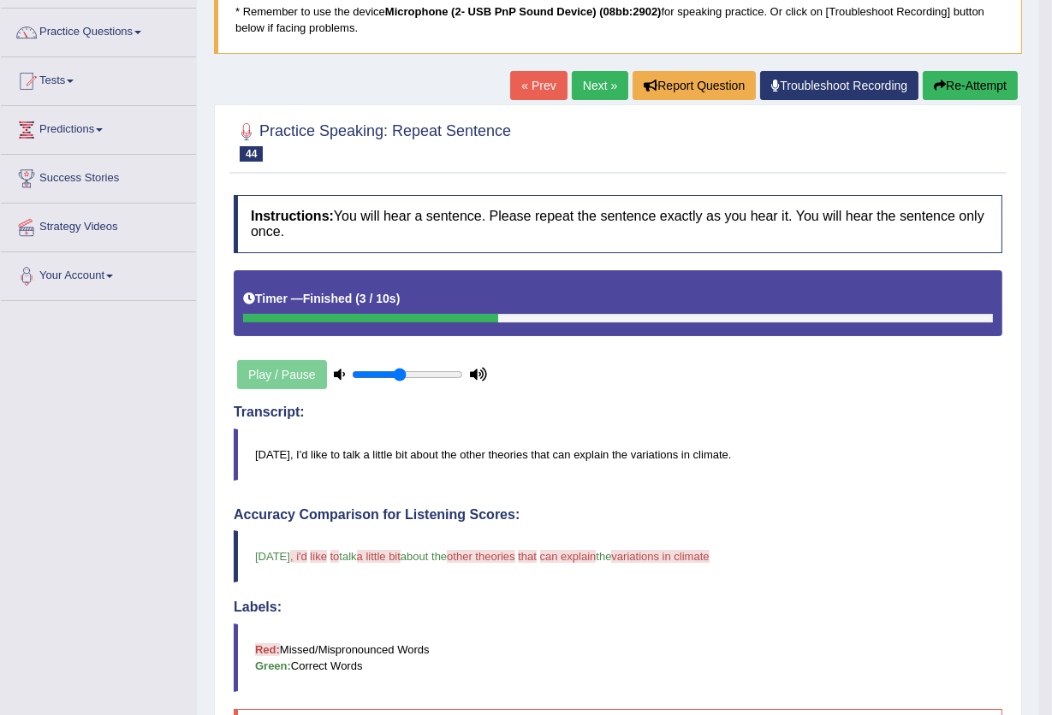
scroll to position [114, 0]
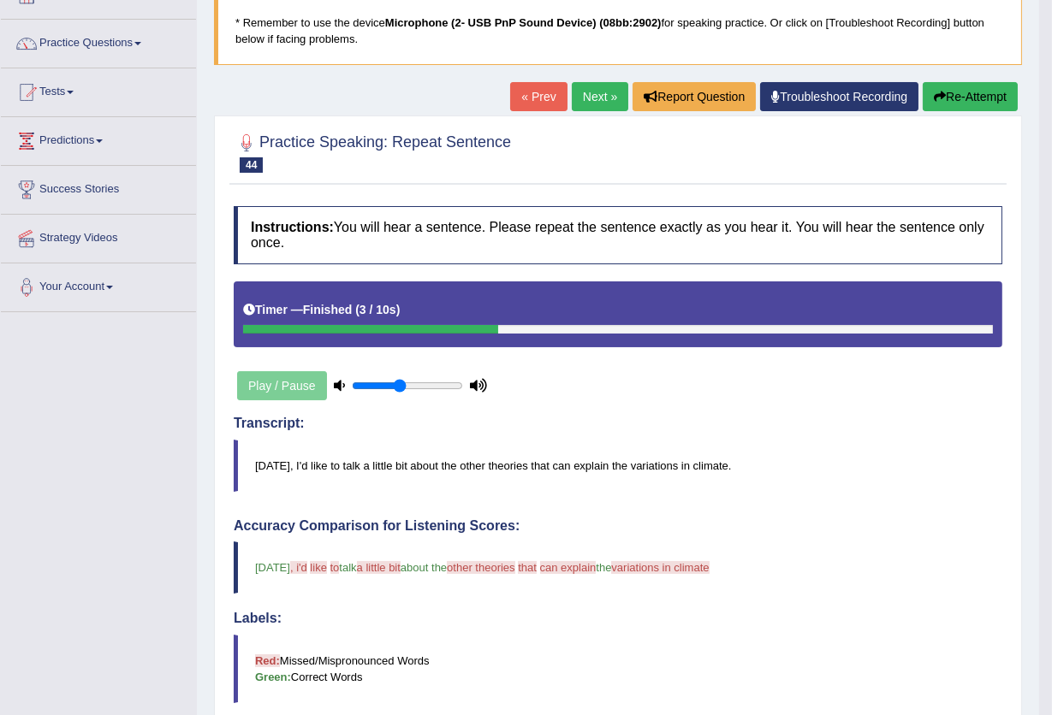
click at [950, 100] on button "Re-Attempt" at bounding box center [969, 96] width 95 height 29
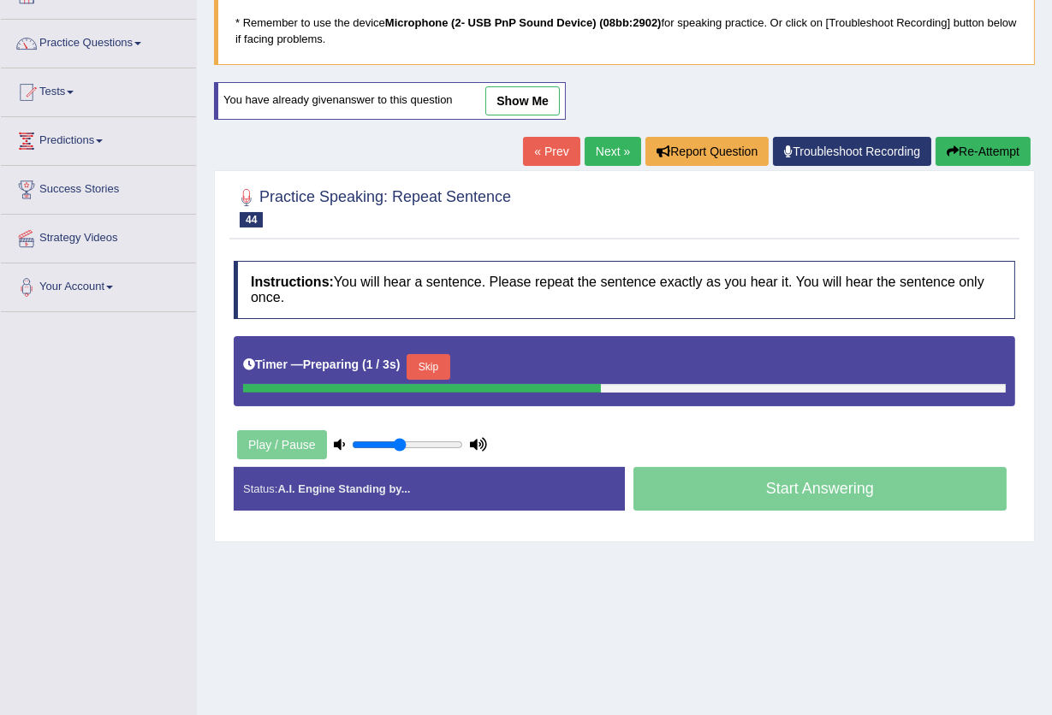
click at [431, 365] on button "Skip" at bounding box center [427, 367] width 43 height 26
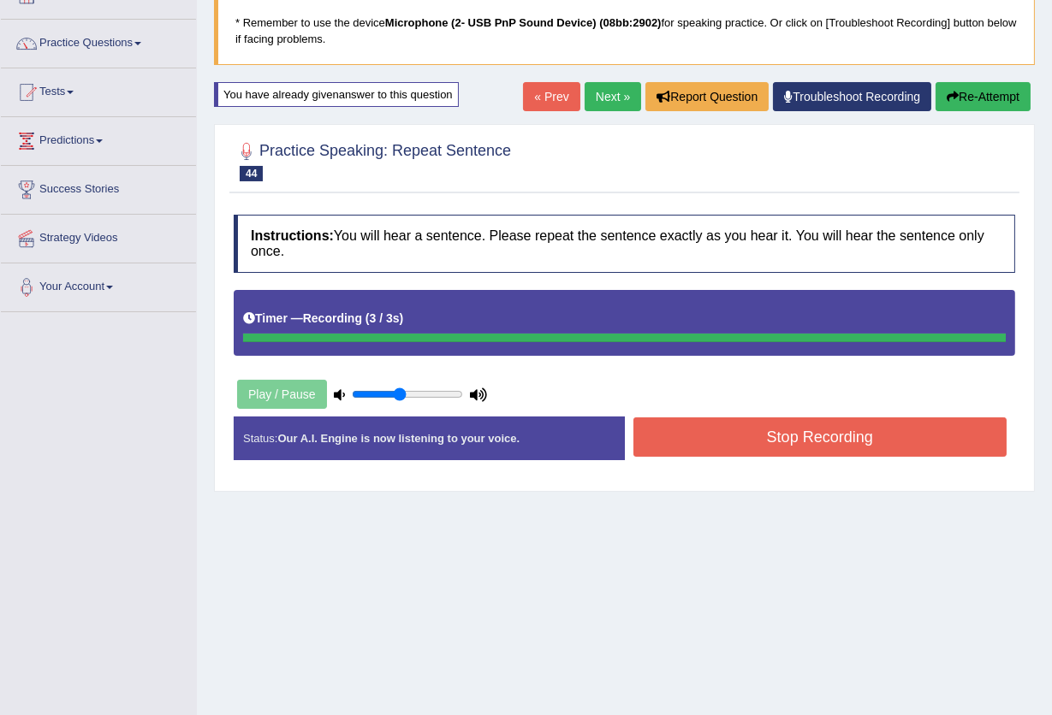
click at [975, 98] on button "Re-Attempt" at bounding box center [982, 96] width 95 height 29
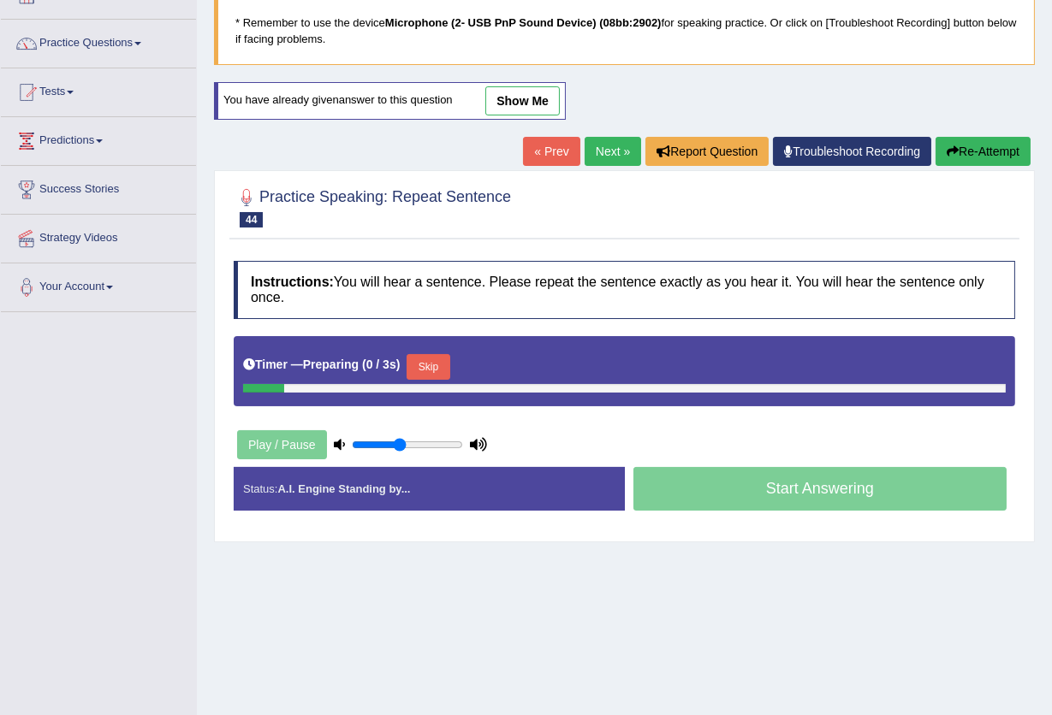
scroll to position [114, 0]
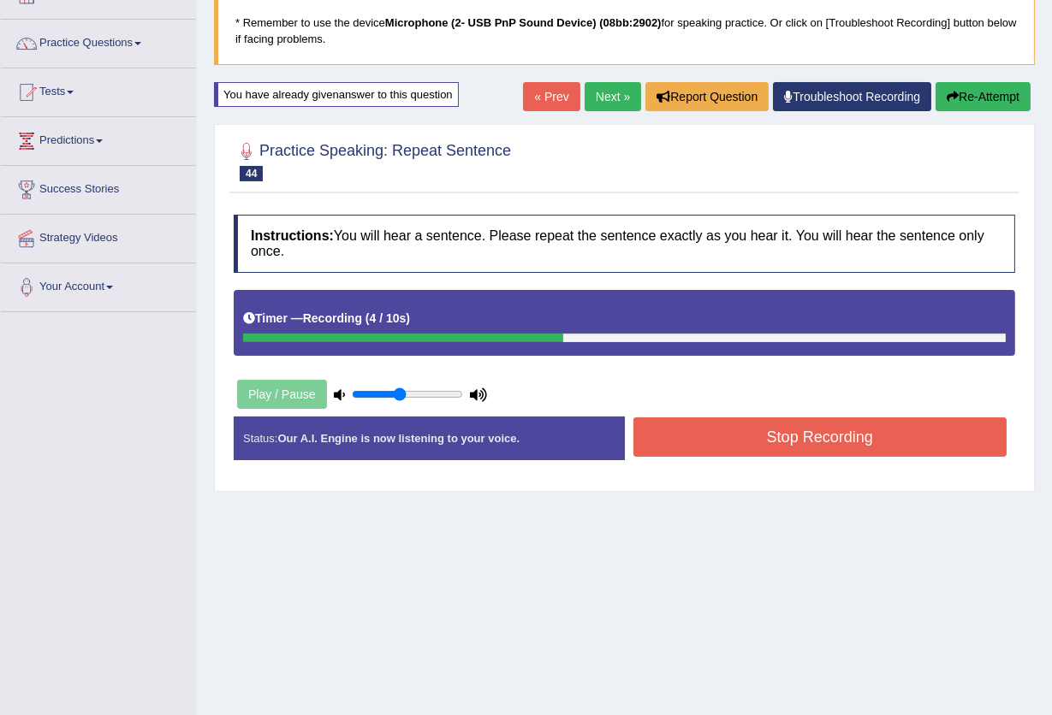
click at [696, 426] on button "Stop Recording" at bounding box center [820, 437] width 374 height 39
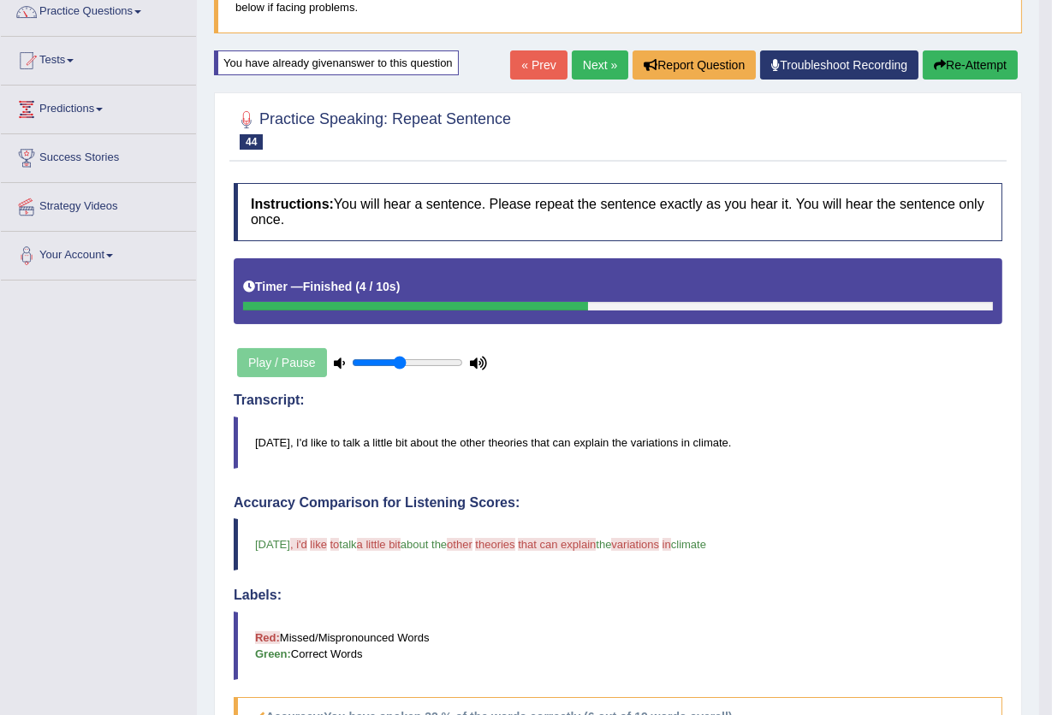
scroll to position [97, 0]
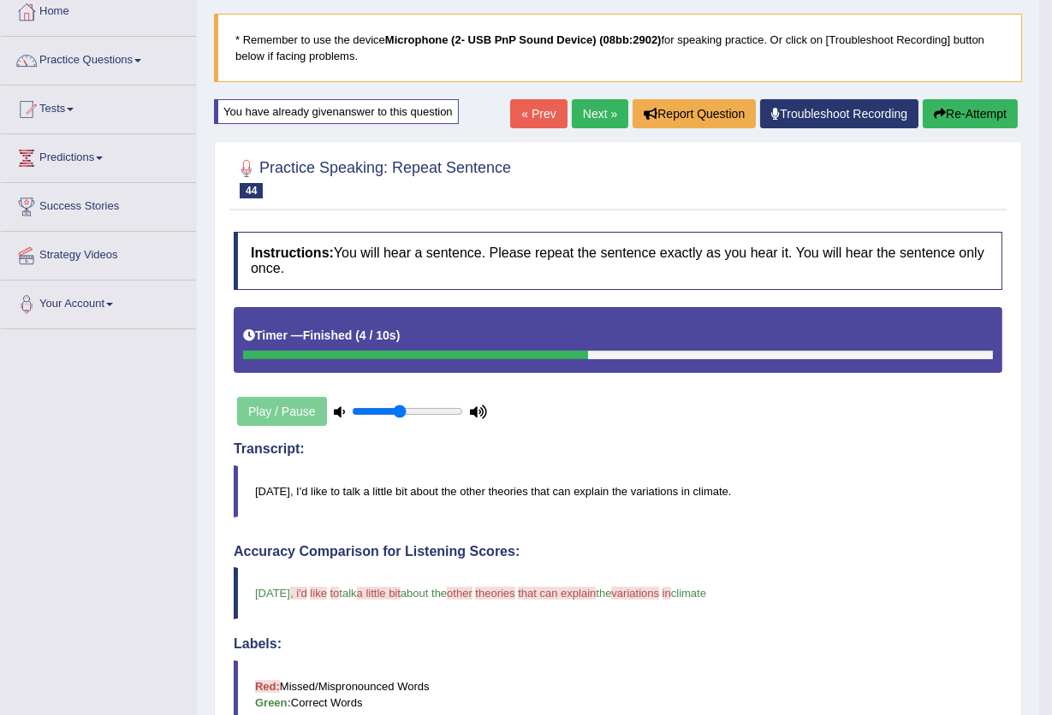
click at [594, 108] on link "Next »" at bounding box center [600, 113] width 56 height 29
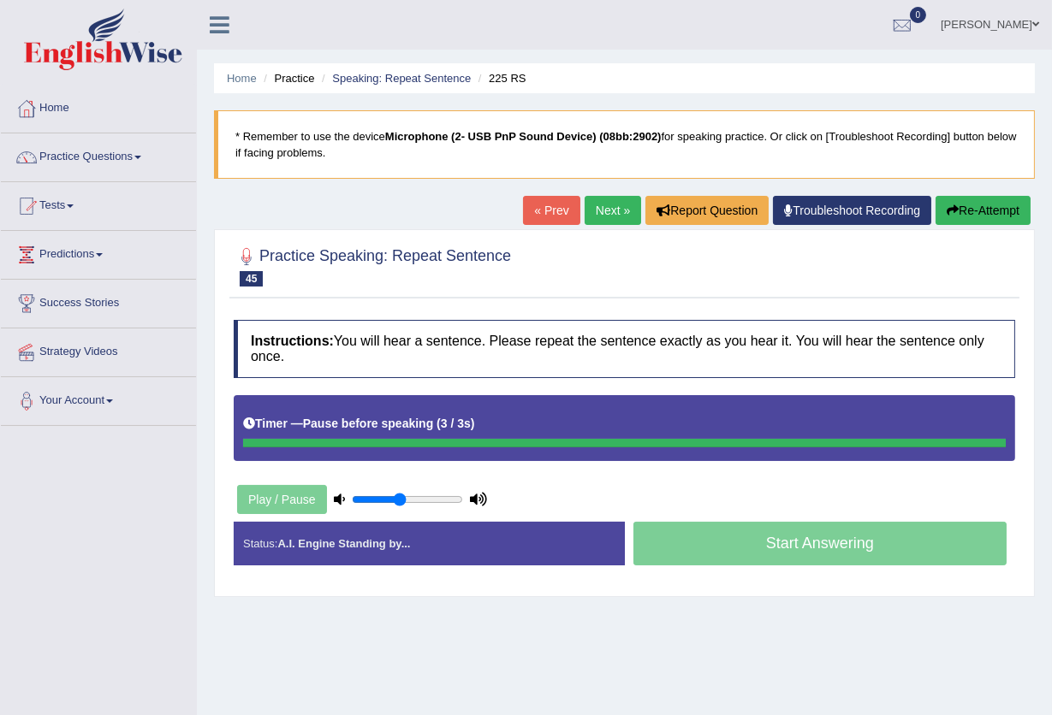
click at [959, 210] on button "Re-Attempt" at bounding box center [982, 210] width 95 height 29
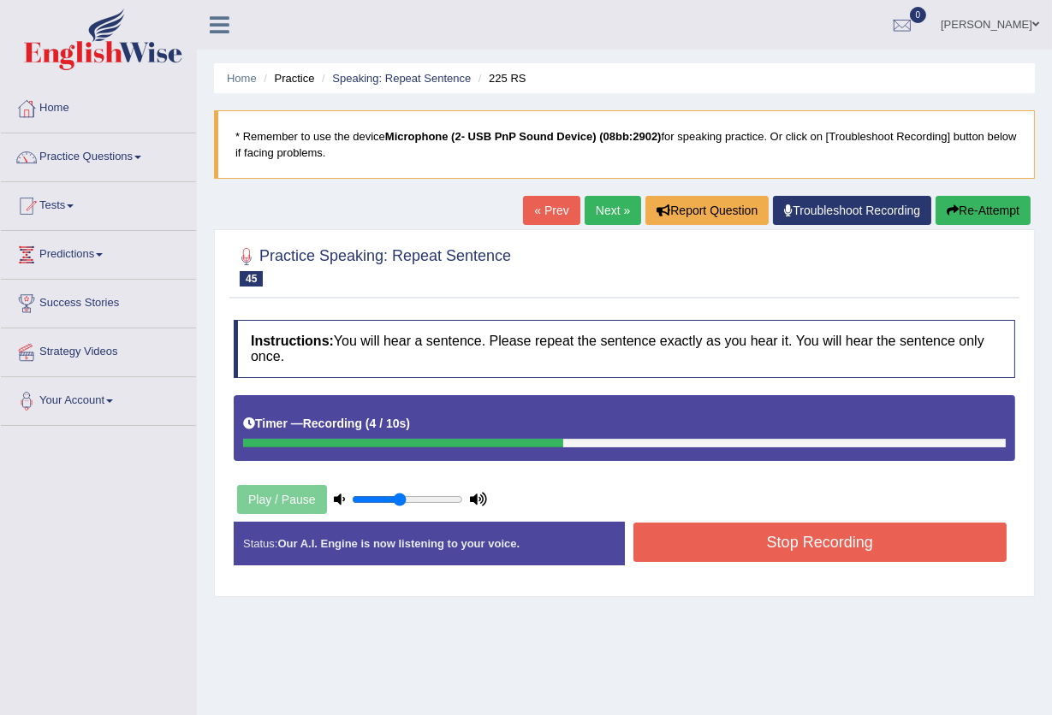
click at [669, 549] on button "Stop Recording" at bounding box center [820, 542] width 374 height 39
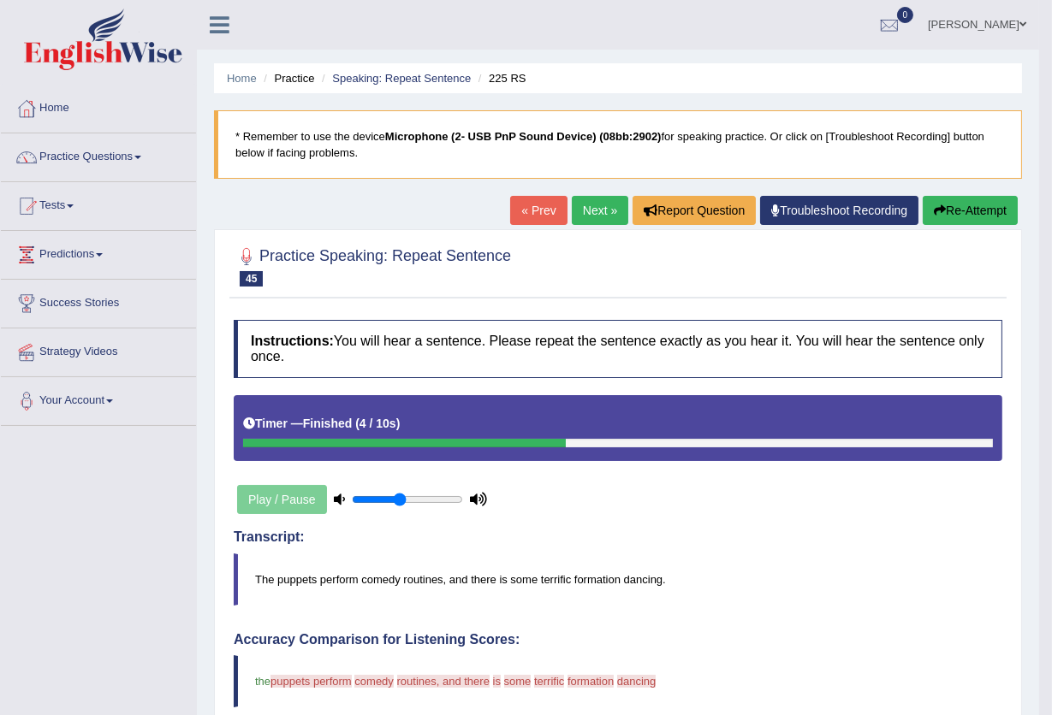
click at [599, 217] on link "Next »" at bounding box center [600, 210] width 56 height 29
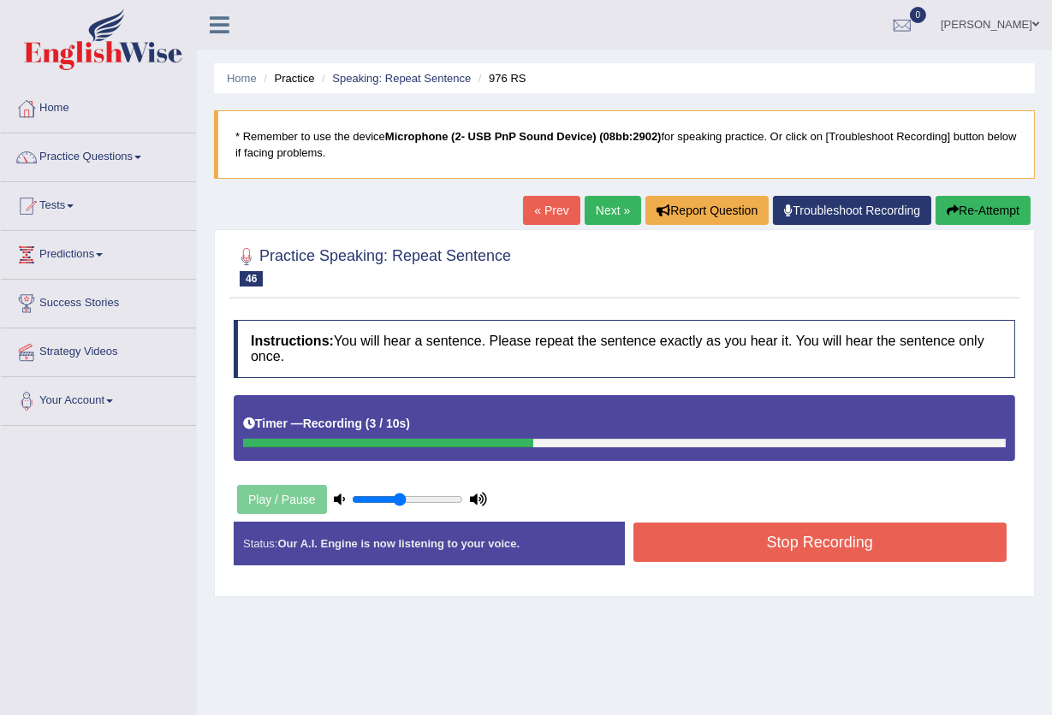
click at [663, 548] on button "Stop Recording" at bounding box center [820, 542] width 374 height 39
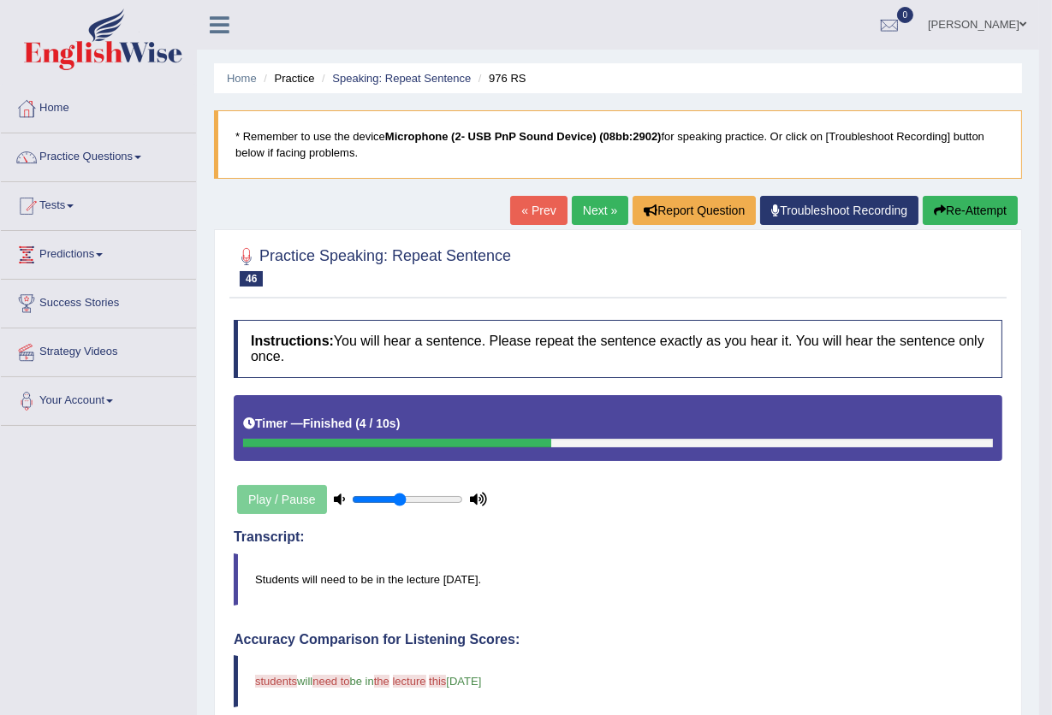
click at [964, 206] on button "Re-Attempt" at bounding box center [969, 210] width 95 height 29
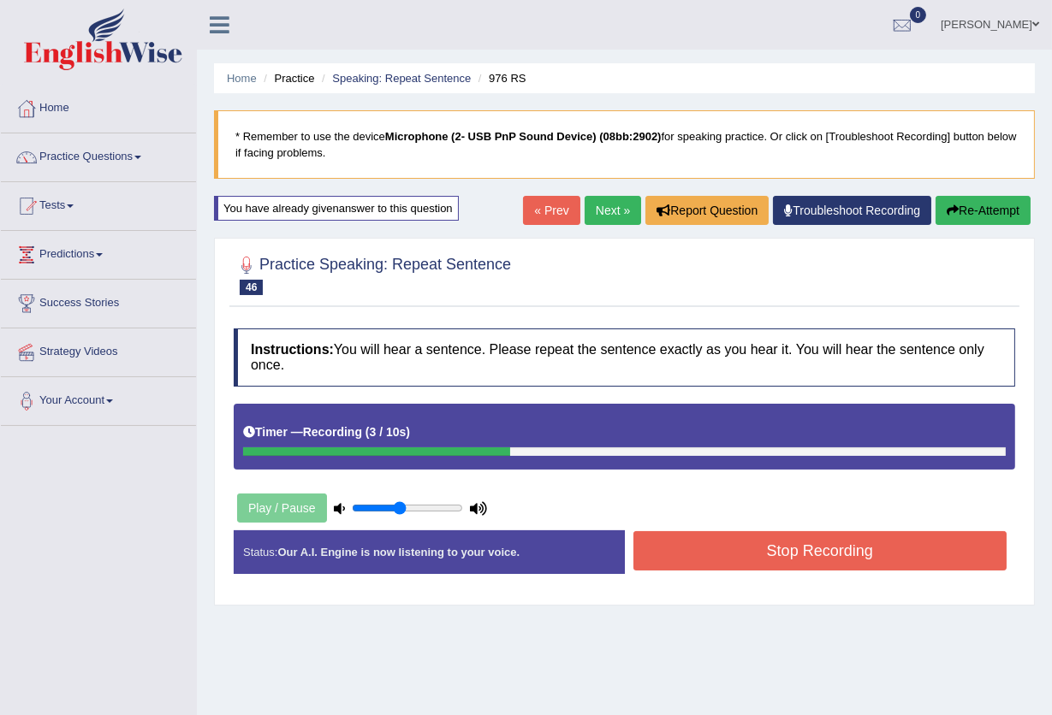
click at [765, 543] on button "Stop Recording" at bounding box center [820, 550] width 374 height 39
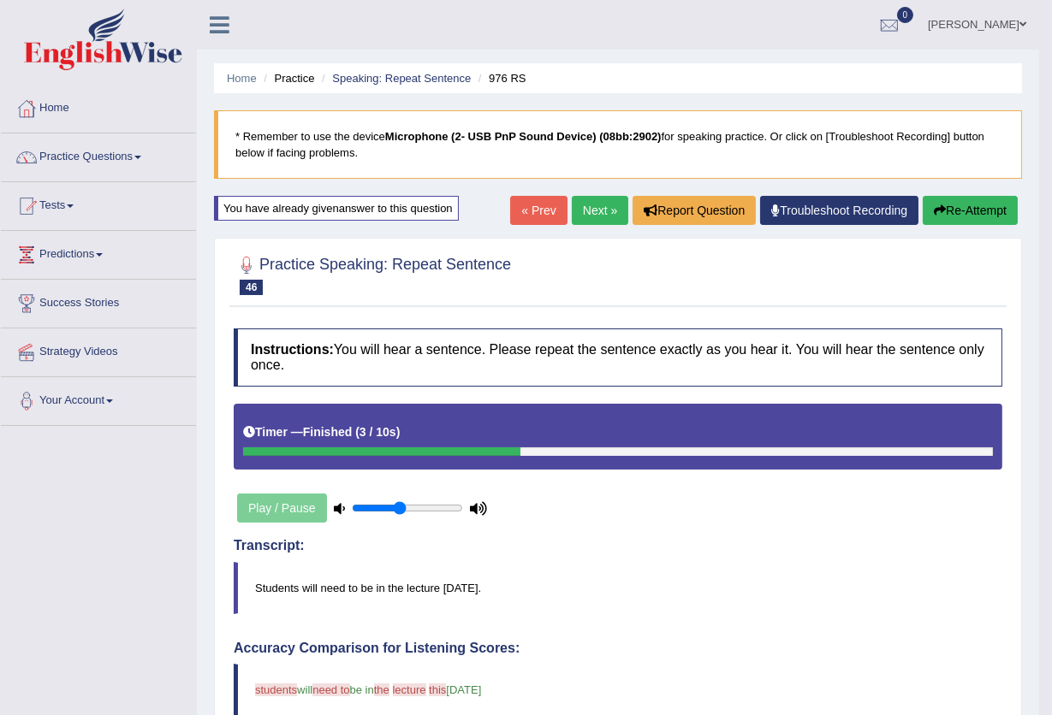
click at [593, 213] on link "Next »" at bounding box center [600, 210] width 56 height 29
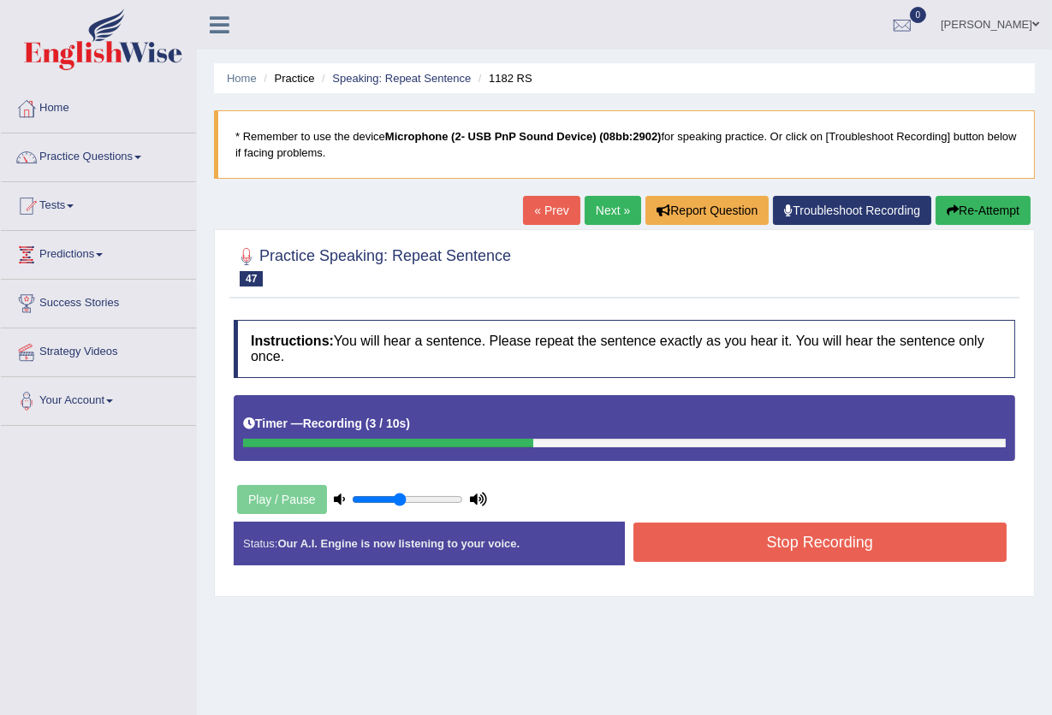
click at [758, 537] on button "Stop Recording" at bounding box center [820, 542] width 374 height 39
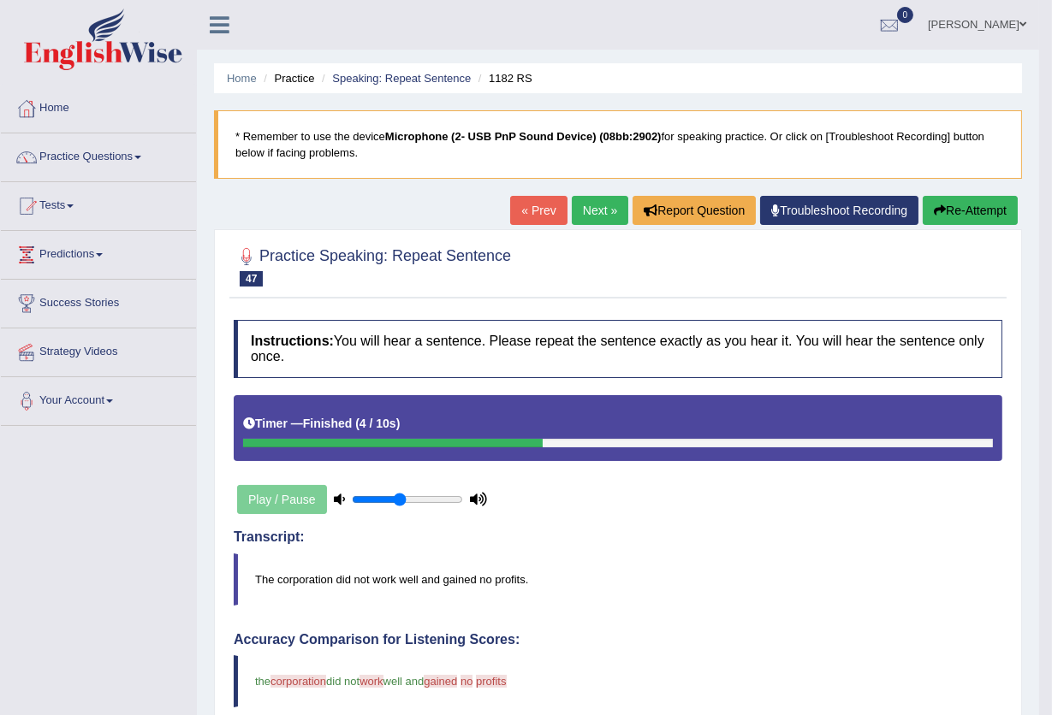
click at [601, 210] on link "Next »" at bounding box center [600, 210] width 56 height 29
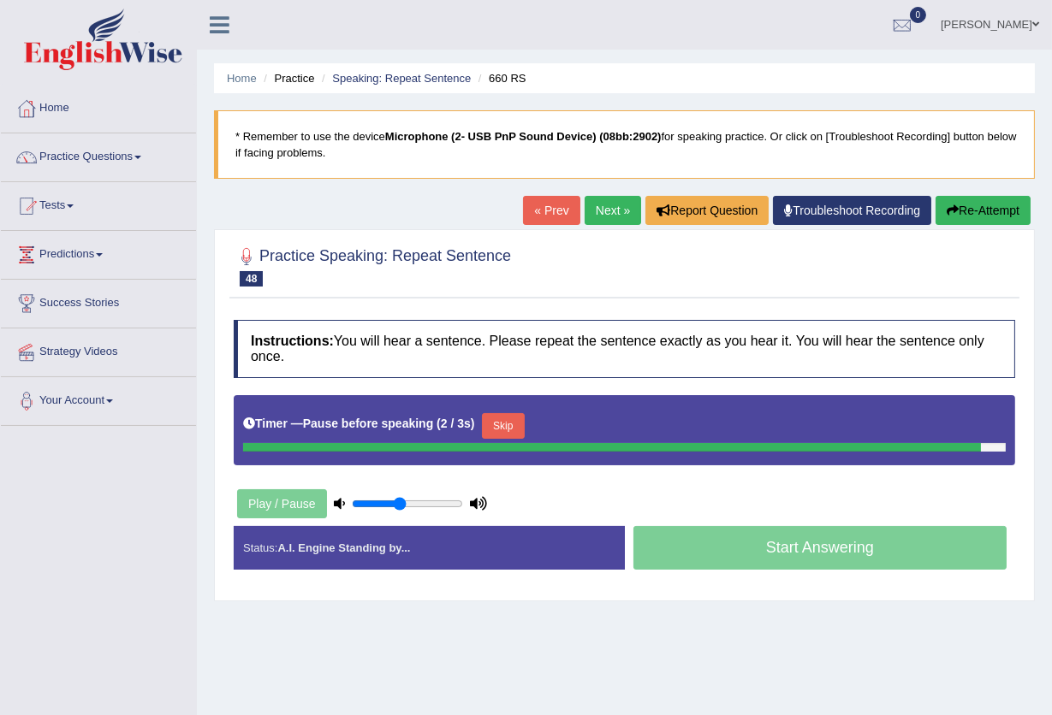
click at [509, 420] on div "Timer — Pause before speaking ( 2 / 3s ) Skip" at bounding box center [624, 426] width 762 height 34
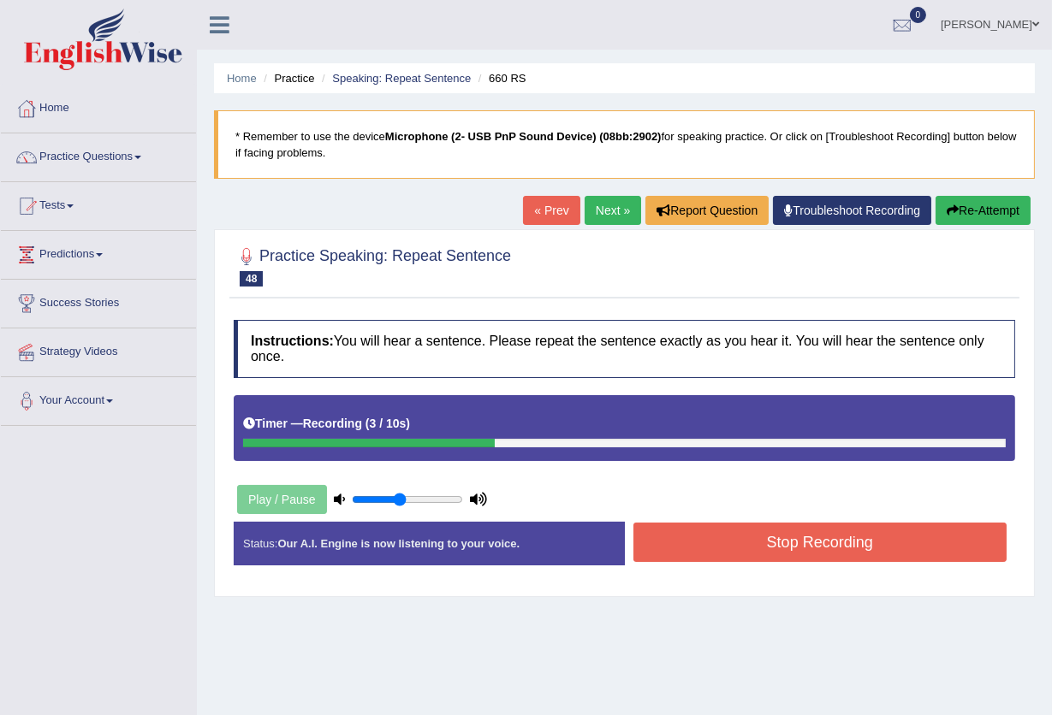
click at [774, 537] on button "Stop Recording" at bounding box center [820, 542] width 374 height 39
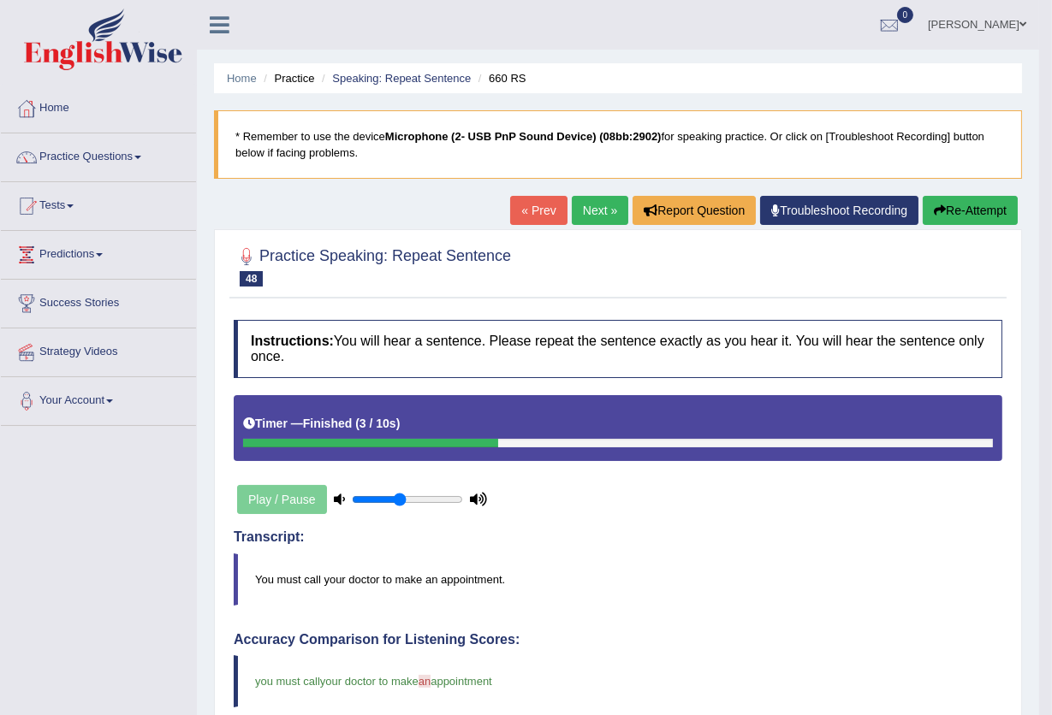
click at [607, 213] on link "Next »" at bounding box center [600, 210] width 56 height 29
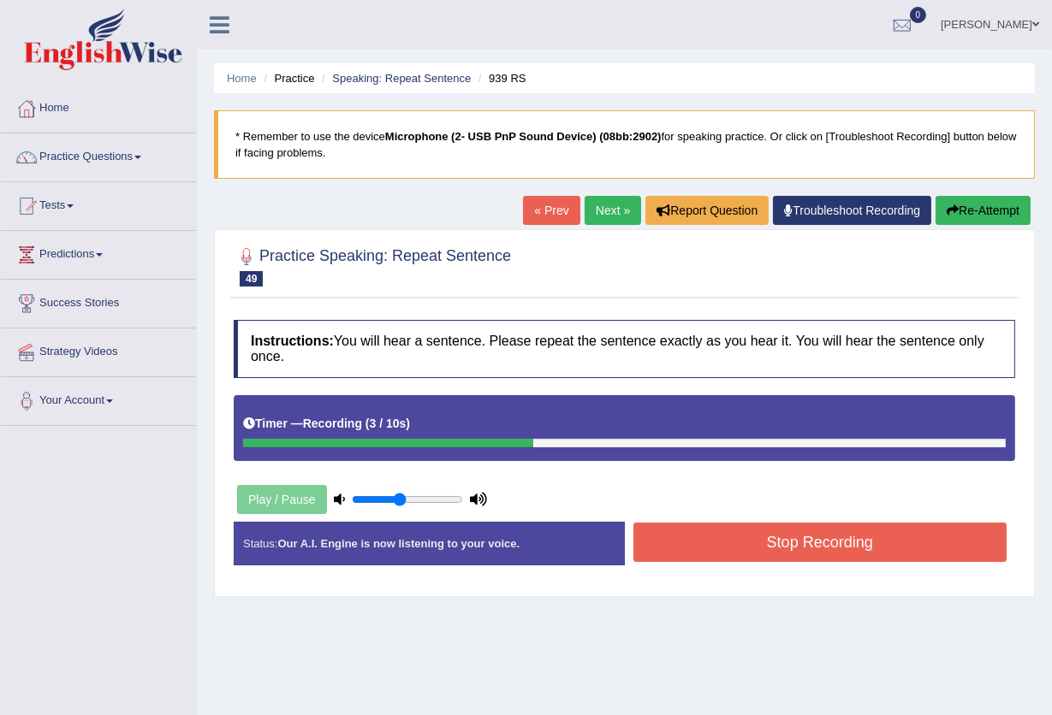
click at [742, 548] on button "Stop Recording" at bounding box center [820, 542] width 374 height 39
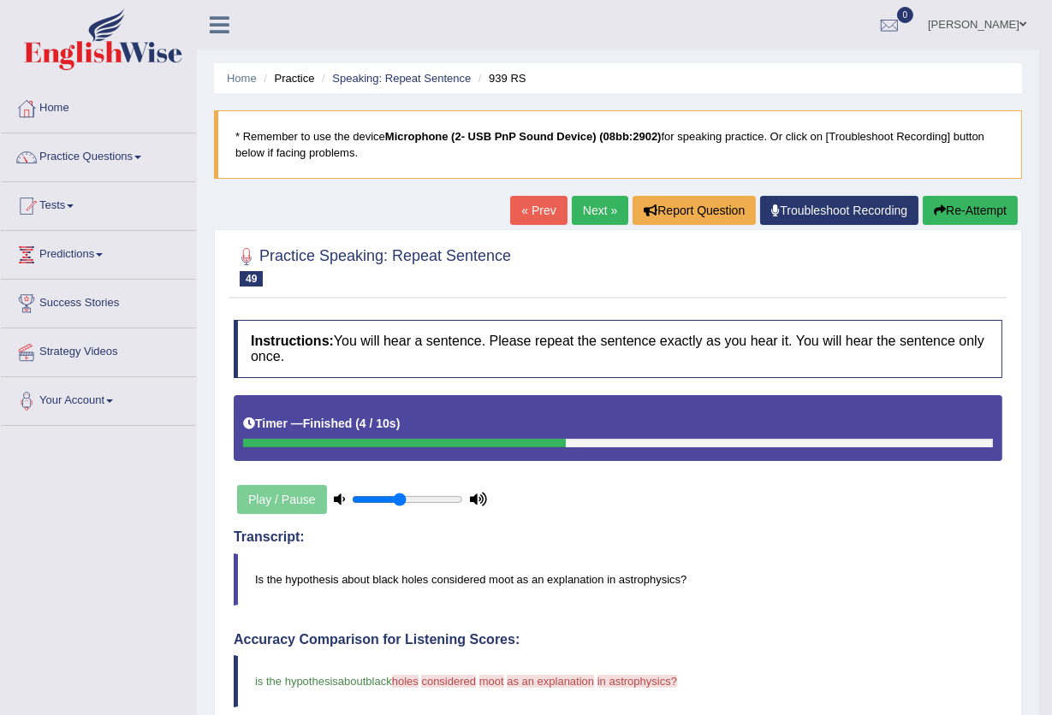
click at [964, 216] on button "Re-Attempt" at bounding box center [969, 210] width 95 height 29
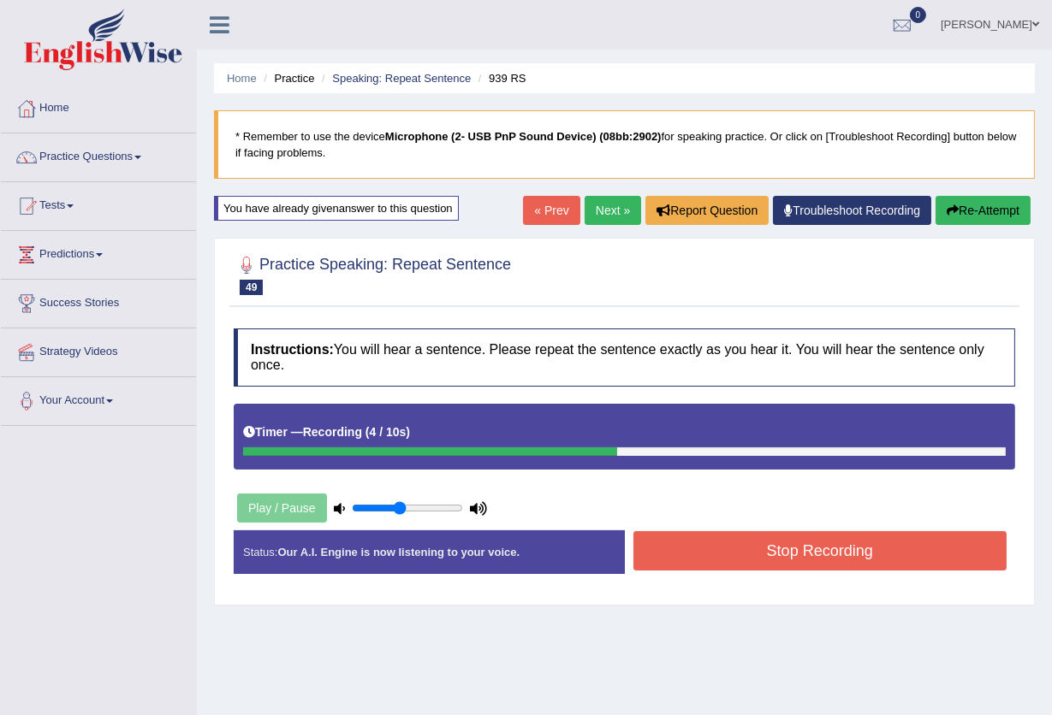
click at [720, 547] on button "Stop Recording" at bounding box center [820, 550] width 374 height 39
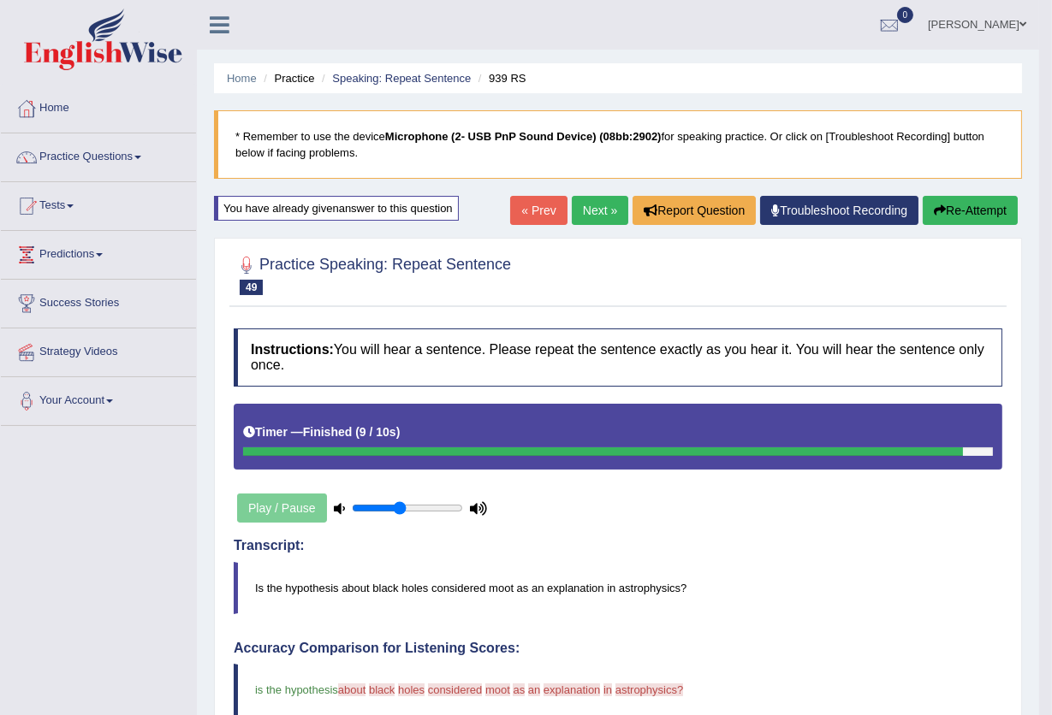
click at [989, 209] on button "Re-Attempt" at bounding box center [969, 210] width 95 height 29
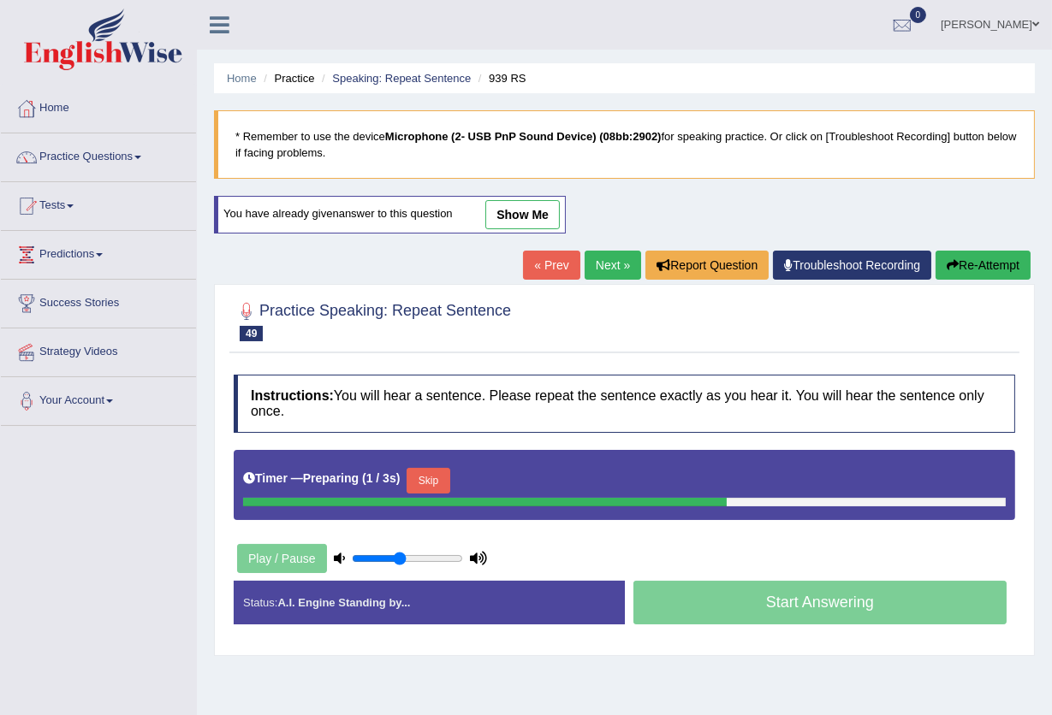
click at [446, 480] on button "Skip" at bounding box center [427, 481] width 43 height 26
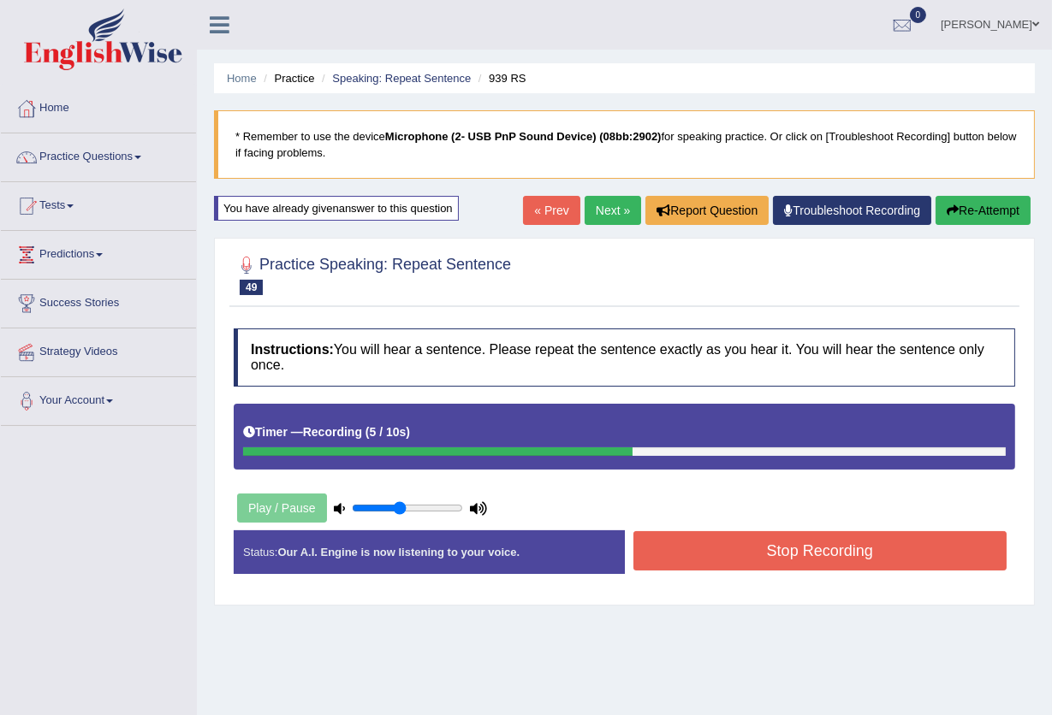
click at [671, 540] on button "Stop Recording" at bounding box center [820, 550] width 374 height 39
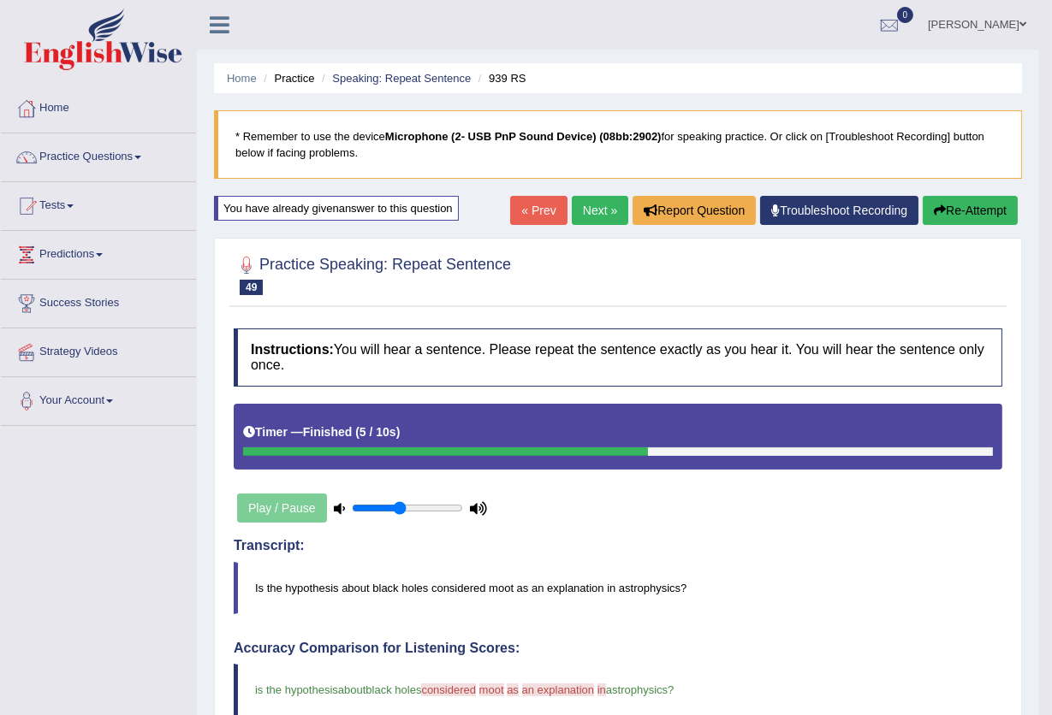
click at [596, 212] on link "Next »" at bounding box center [600, 210] width 56 height 29
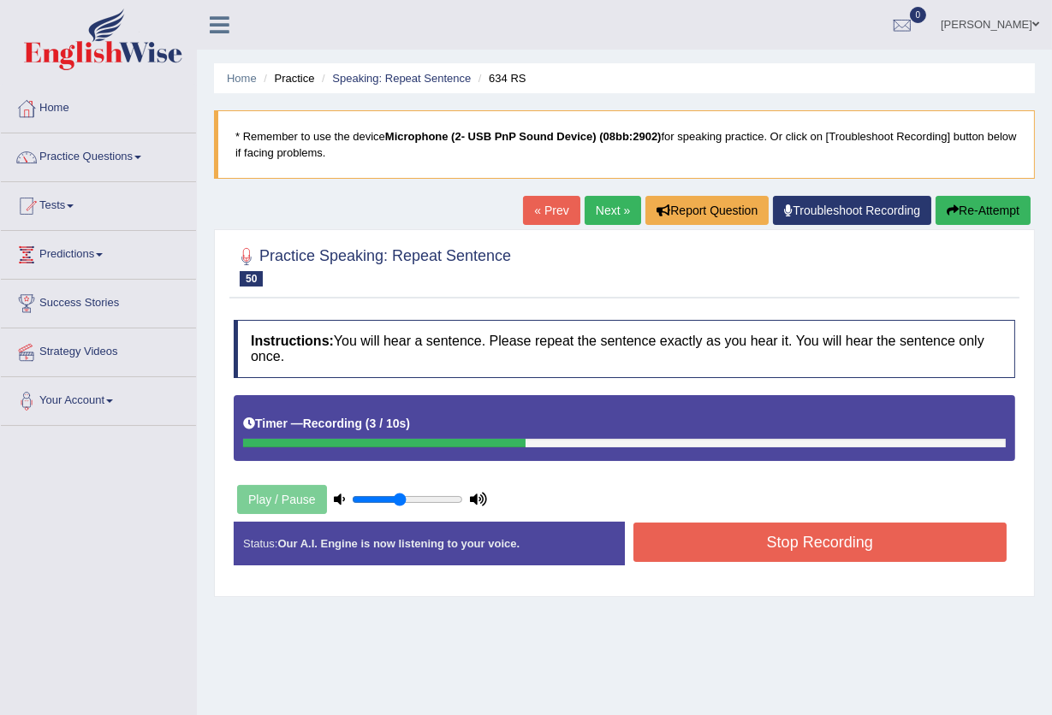
click at [773, 535] on button "Stop Recording" at bounding box center [820, 542] width 374 height 39
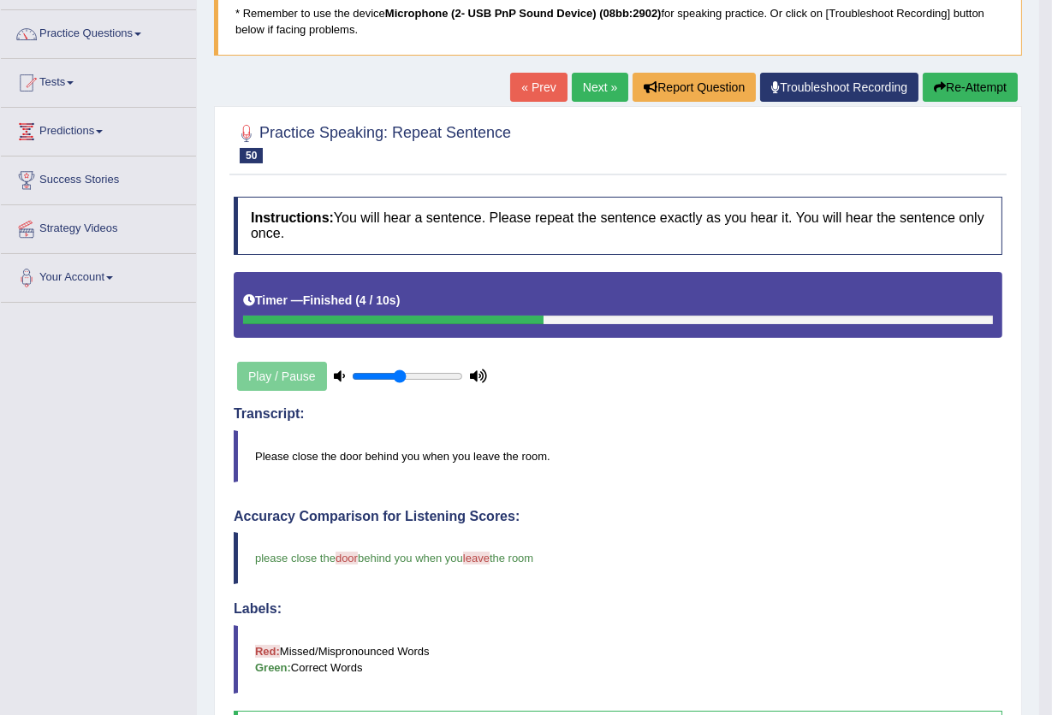
scroll to position [114, 0]
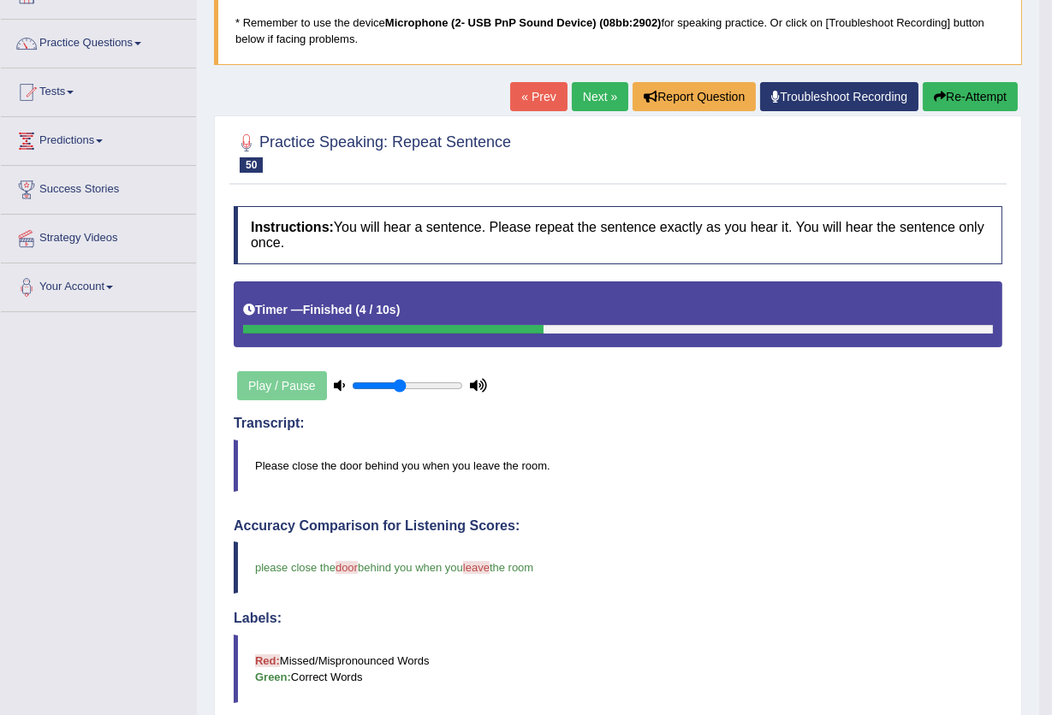
click at [605, 98] on link "Next »" at bounding box center [600, 96] width 56 height 29
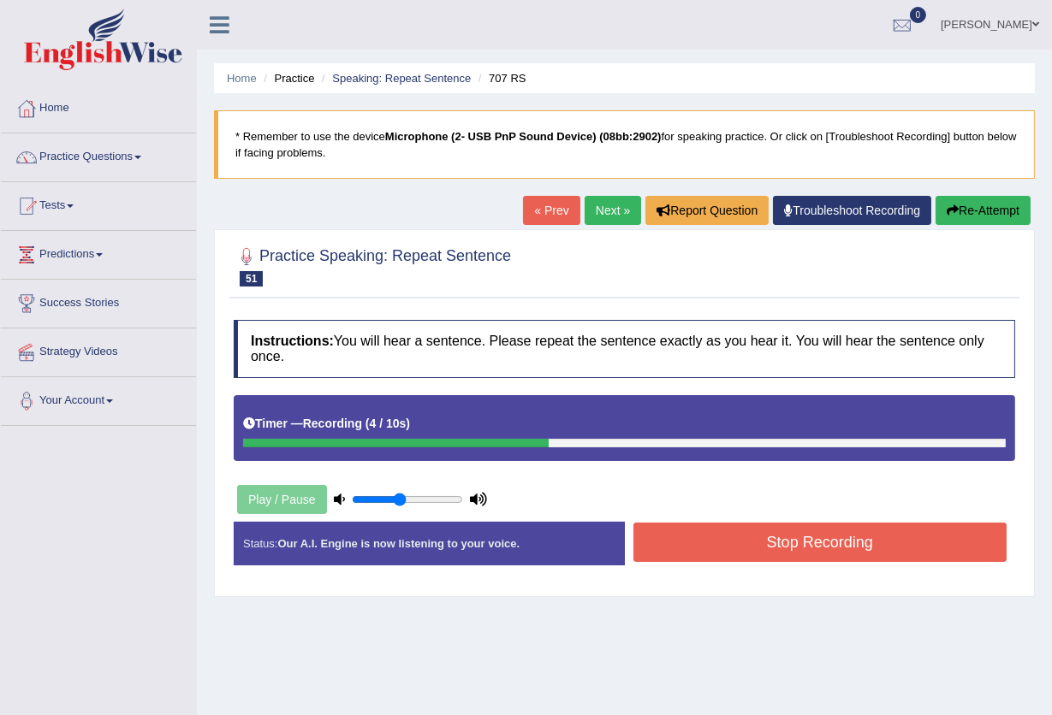
click at [726, 552] on button "Stop Recording" at bounding box center [820, 542] width 374 height 39
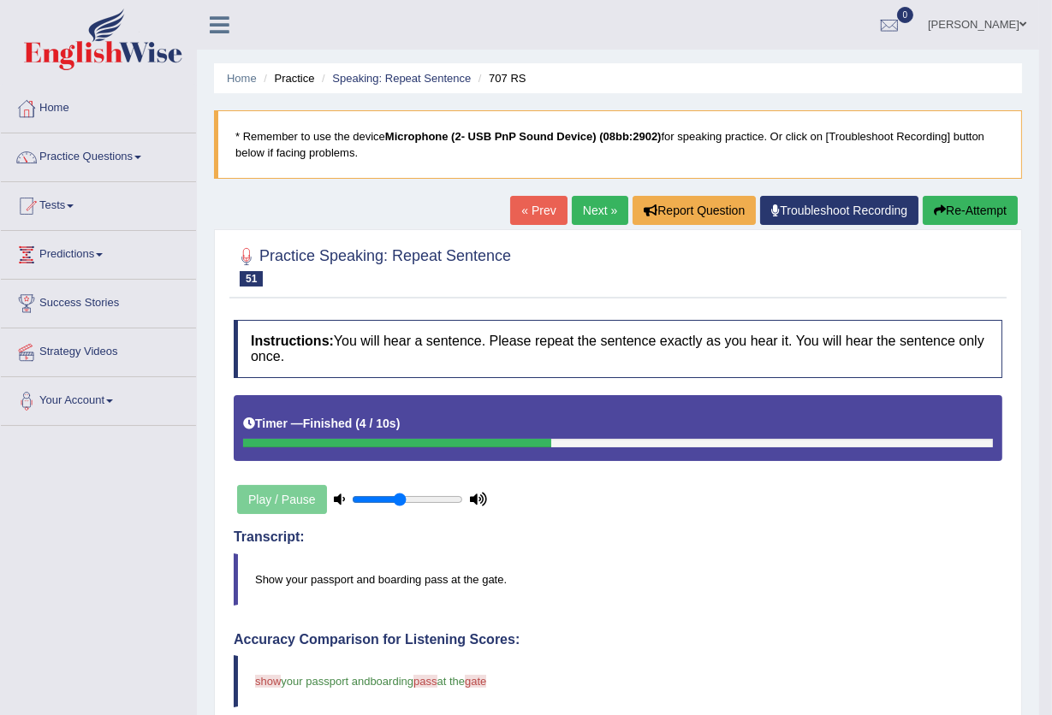
click at [577, 206] on link "Next »" at bounding box center [600, 210] width 56 height 29
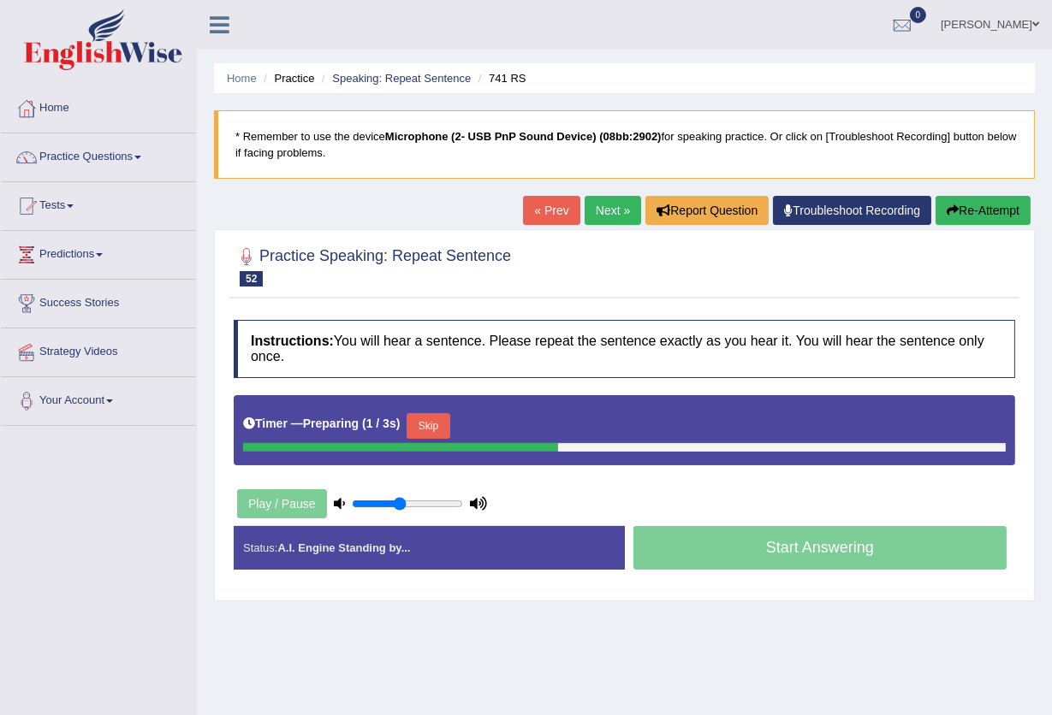
click at [436, 427] on button "Skip" at bounding box center [427, 426] width 43 height 26
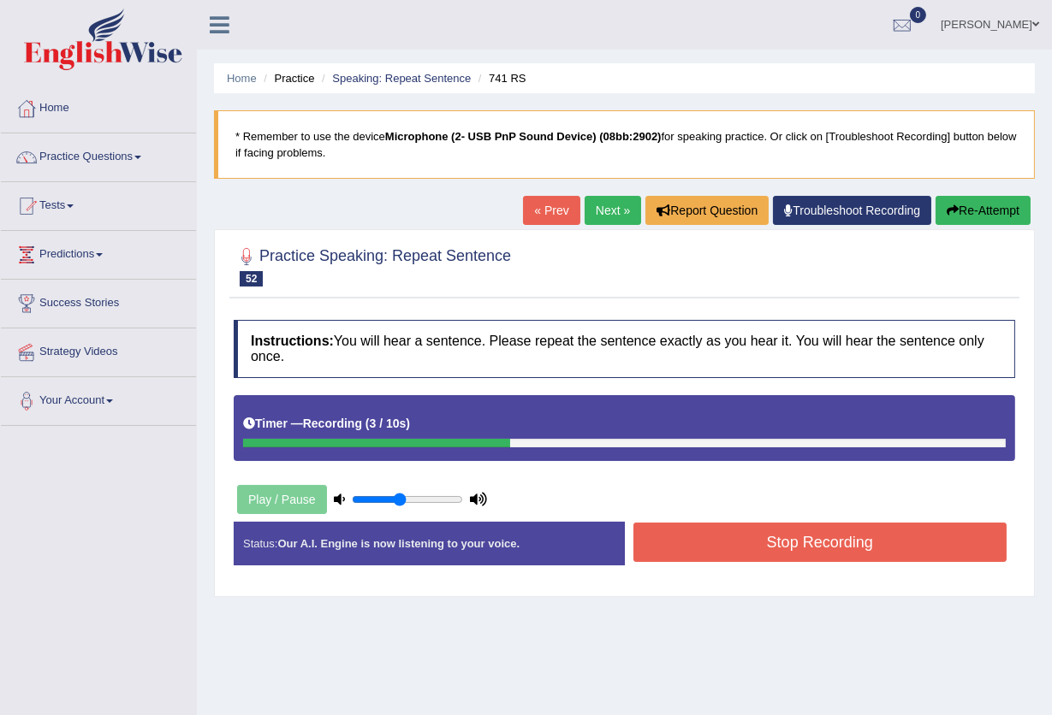
click at [798, 551] on button "Stop Recording" at bounding box center [820, 542] width 374 height 39
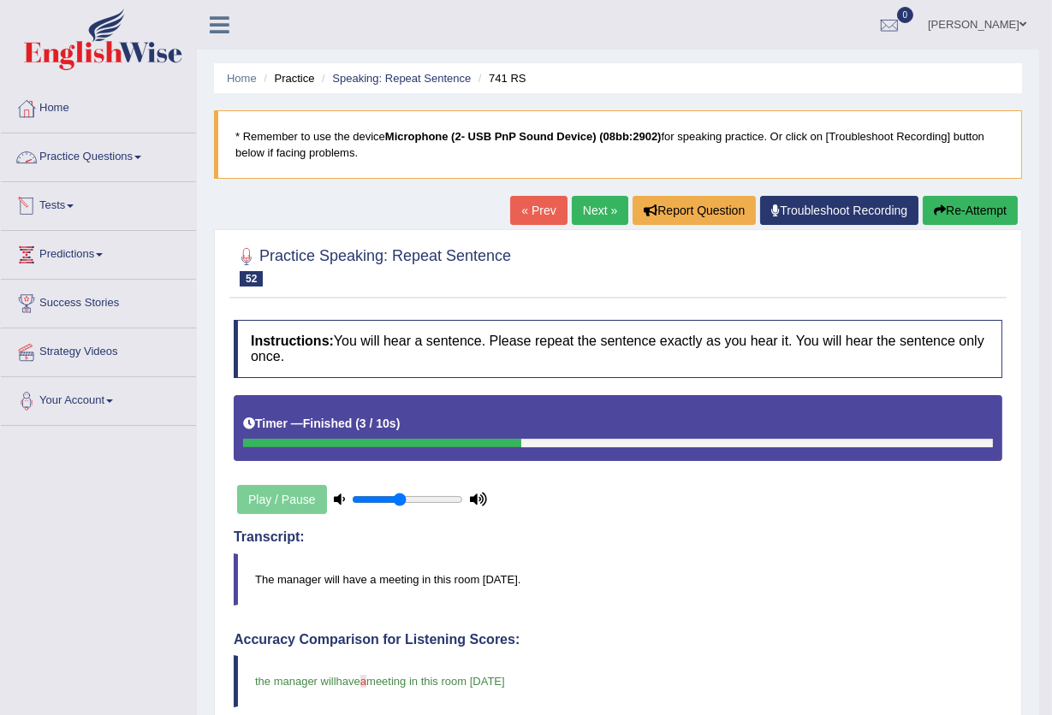
click at [123, 154] on link "Practice Questions" at bounding box center [98, 154] width 195 height 43
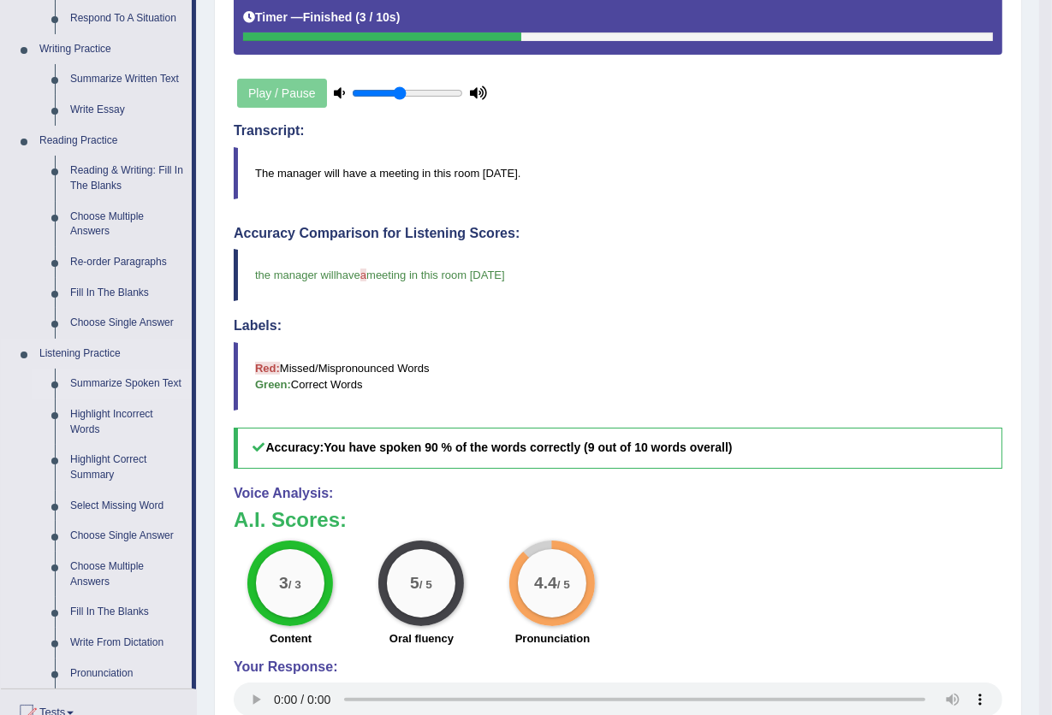
scroll to position [456, 0]
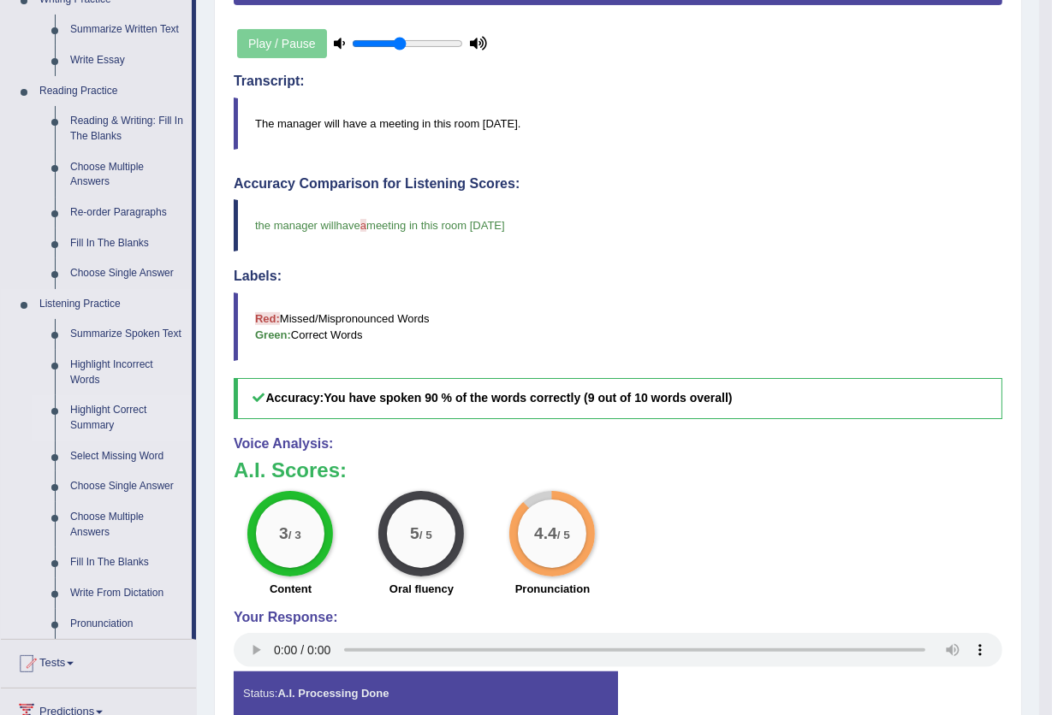
click at [110, 424] on link "Highlight Correct Summary" at bounding box center [126, 417] width 129 height 45
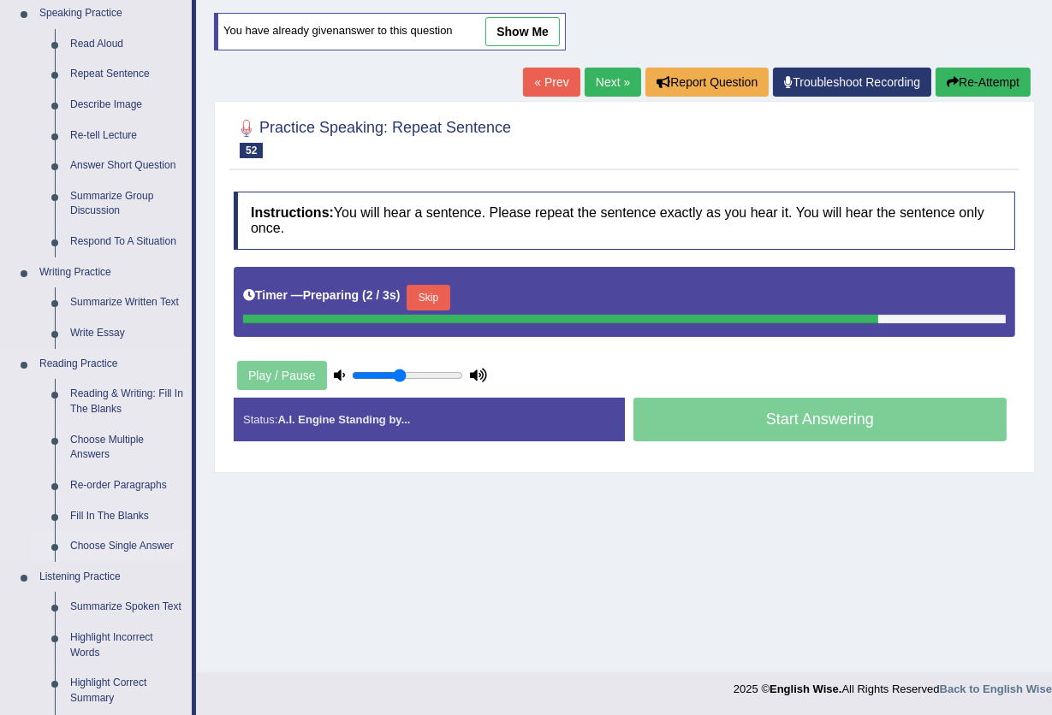
scroll to position [412, 0]
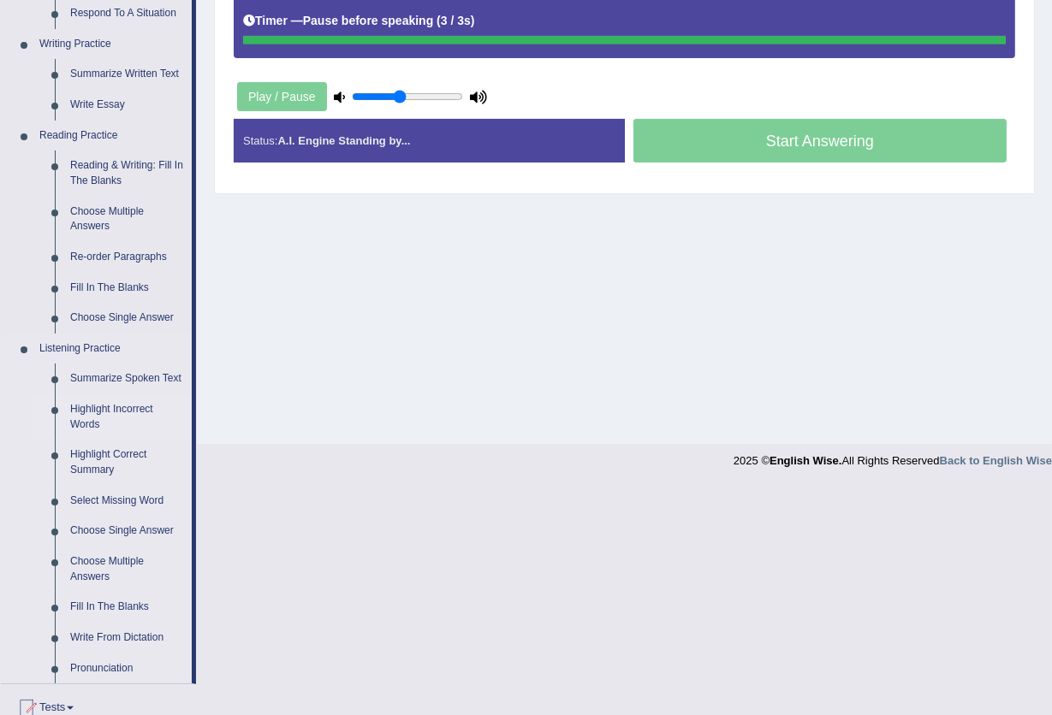
click at [92, 416] on link "Highlight Incorrect Words" at bounding box center [126, 416] width 129 height 45
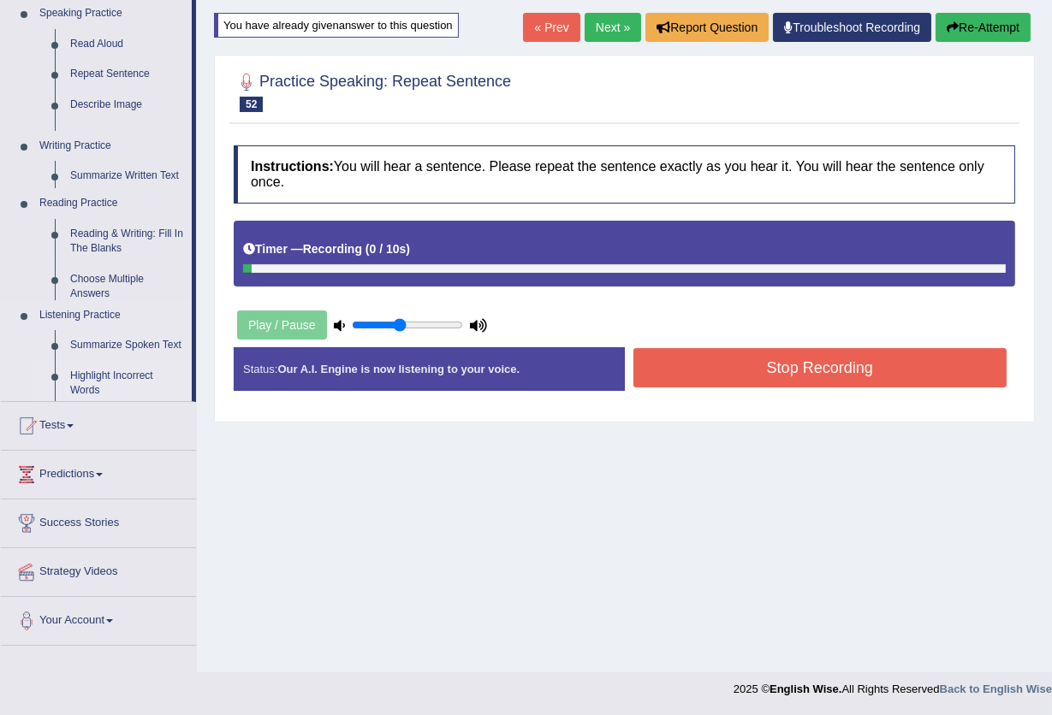
scroll to position [183, 0]
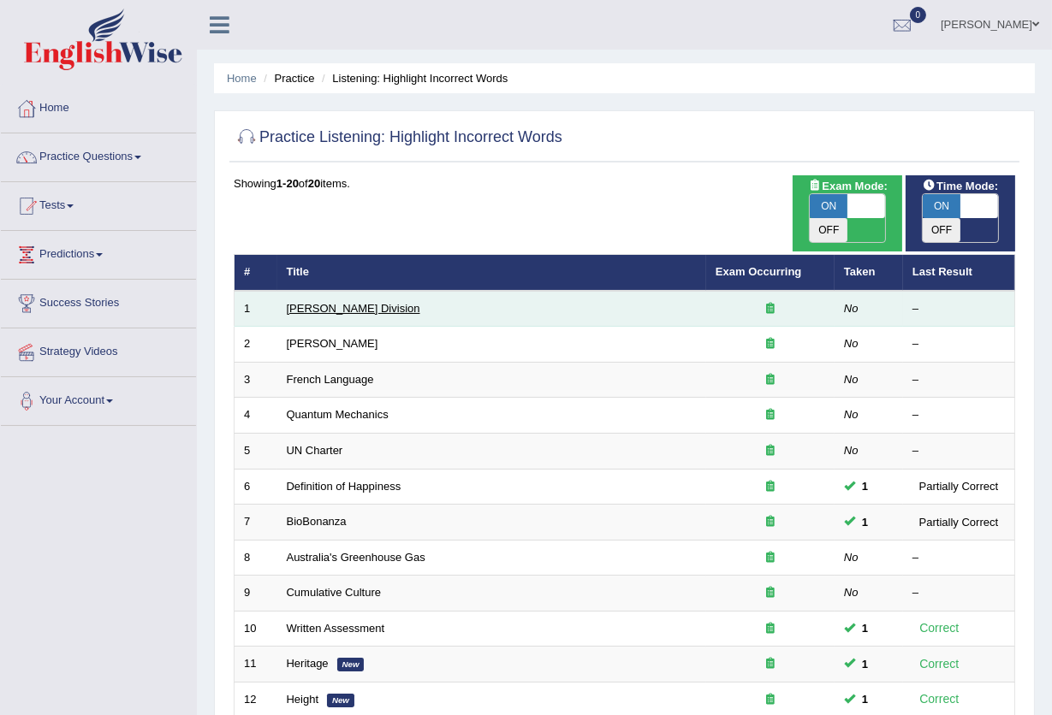
click at [317, 302] on link "Ward Division" at bounding box center [353, 308] width 133 height 13
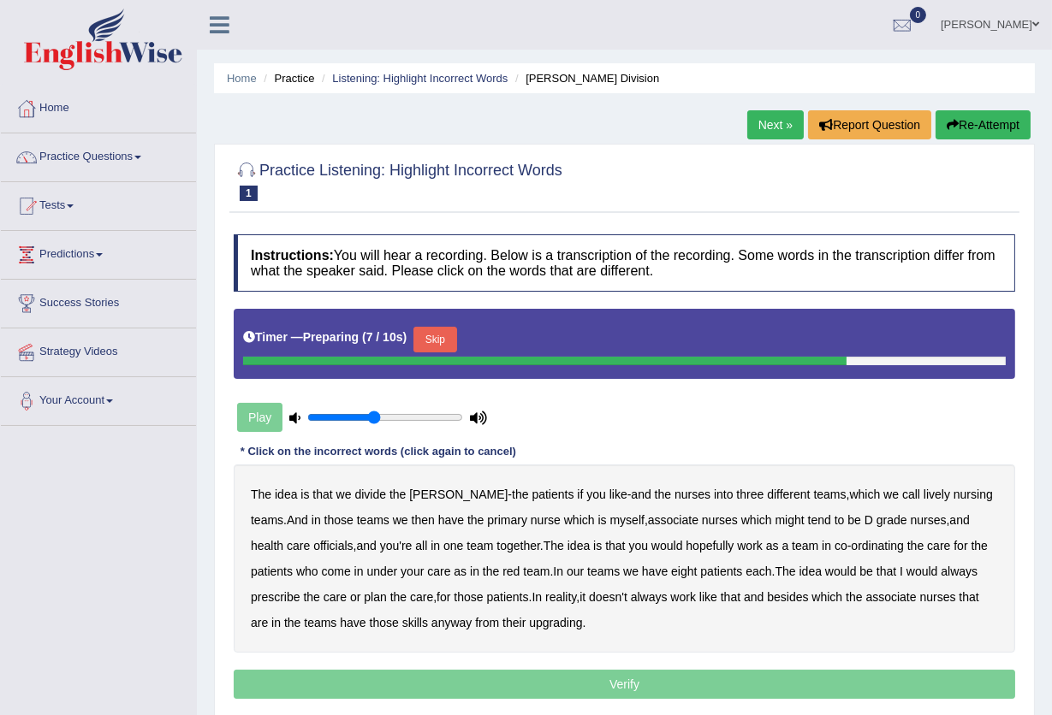
click at [432, 341] on button "Skip" at bounding box center [434, 340] width 43 height 26
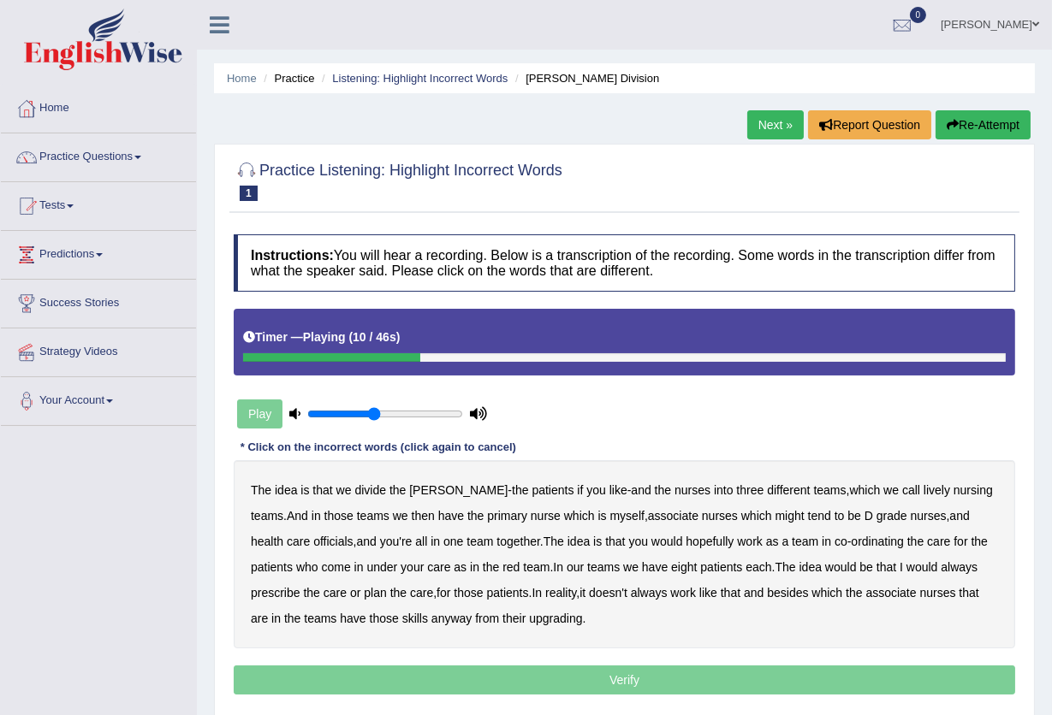
click at [923, 491] on b "lively" at bounding box center [936, 490] width 27 height 14
click at [808, 513] on b "tend" at bounding box center [819, 516] width 23 height 14
click at [313, 538] on b "officials" at bounding box center [332, 542] width 39 height 14
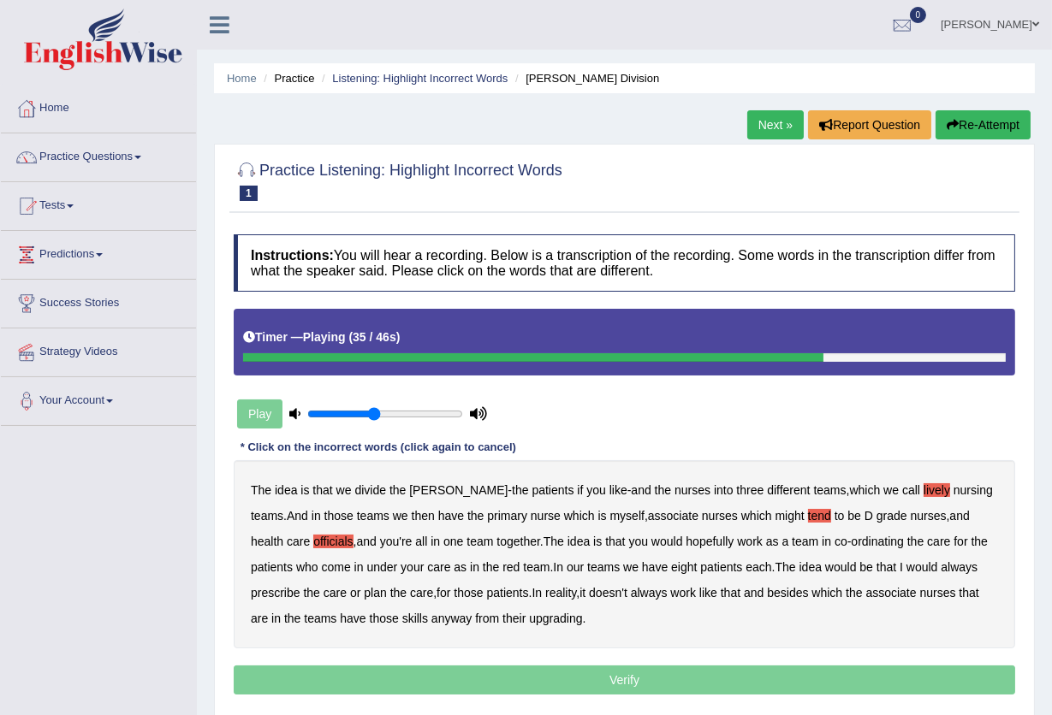
click at [976, 564] on b "always" at bounding box center [958, 567] width 37 height 14
click at [545, 621] on b "upgrading" at bounding box center [555, 619] width 53 height 14
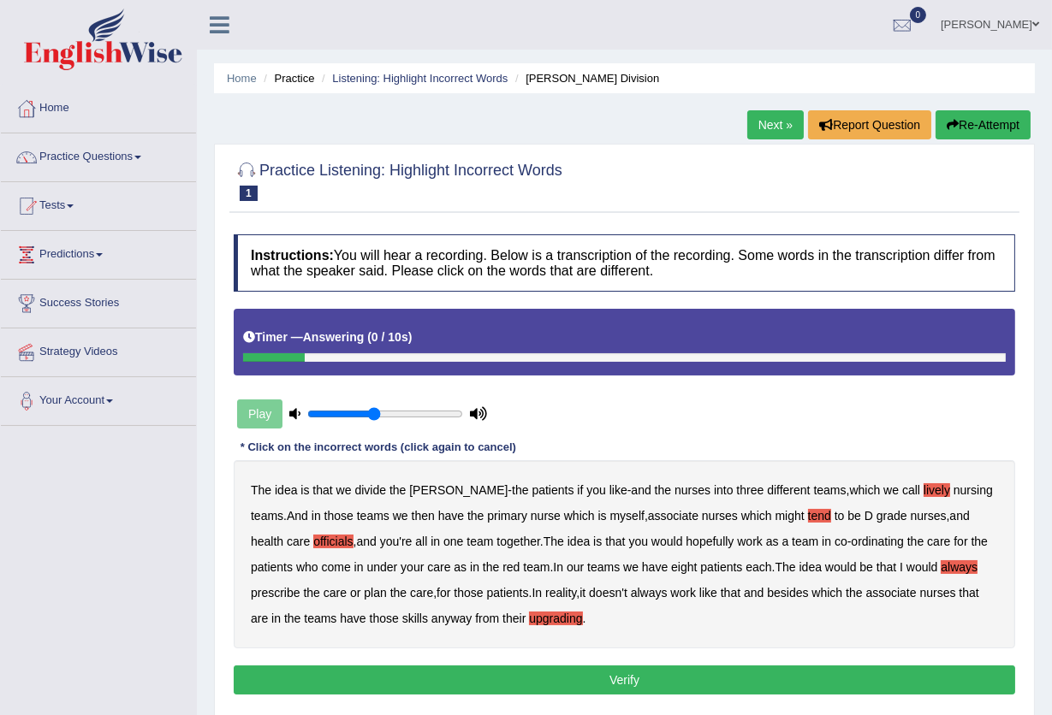
click at [606, 685] on button "Verify" at bounding box center [624, 680] width 781 height 29
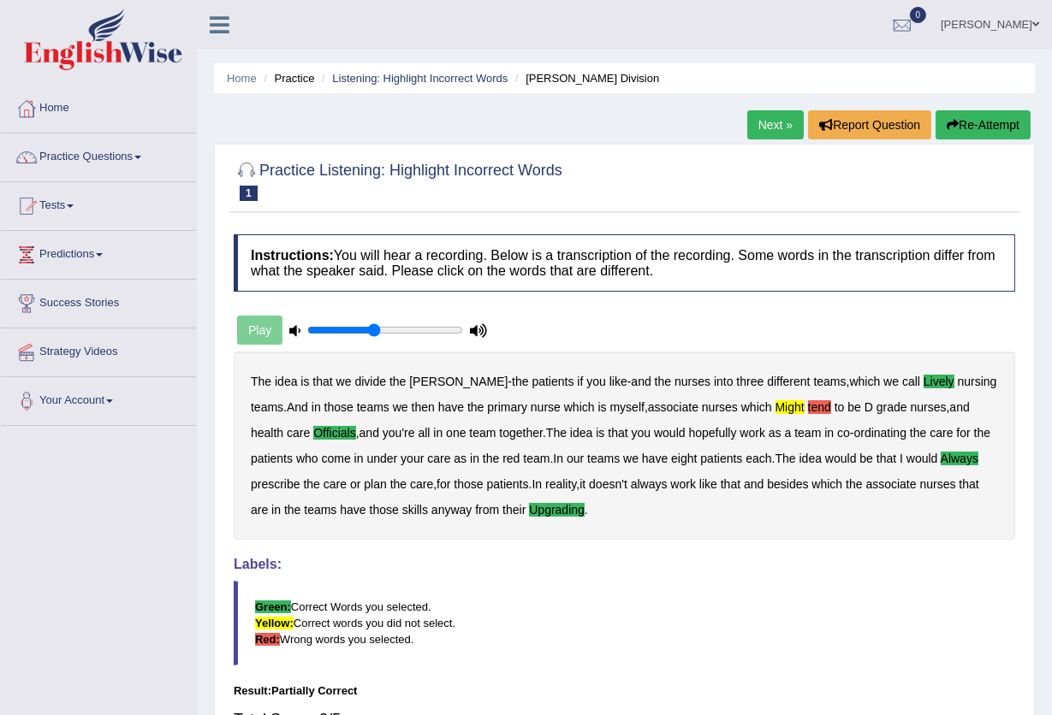
click at [767, 120] on link "Next »" at bounding box center [775, 124] width 56 height 29
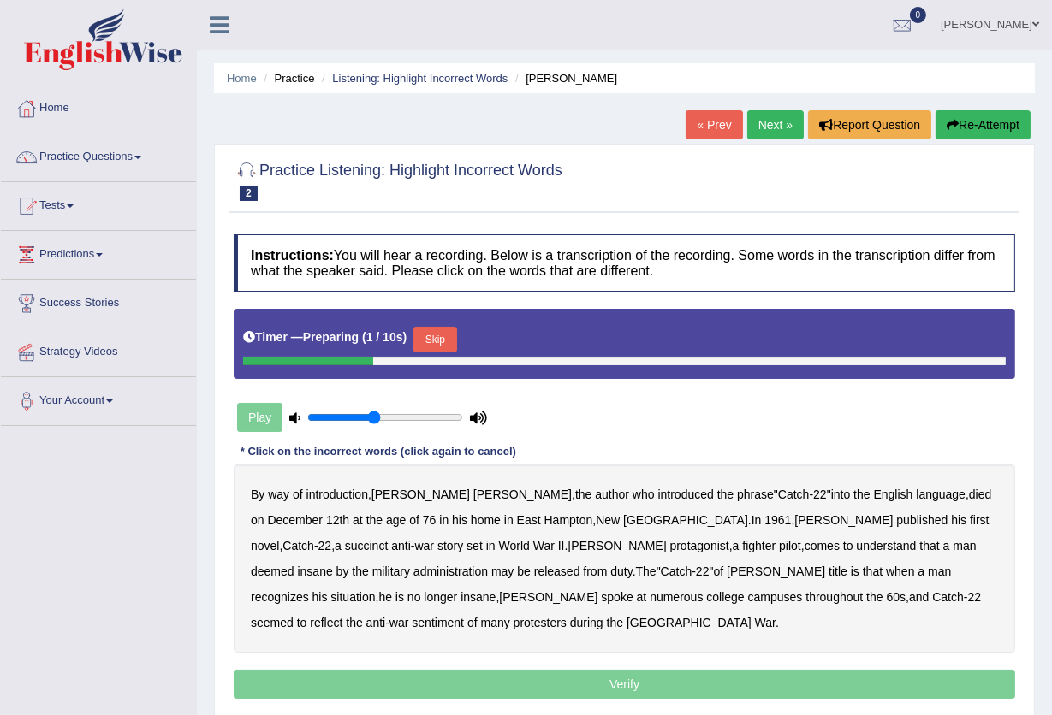
click at [442, 339] on button "Skip" at bounding box center [434, 340] width 43 height 26
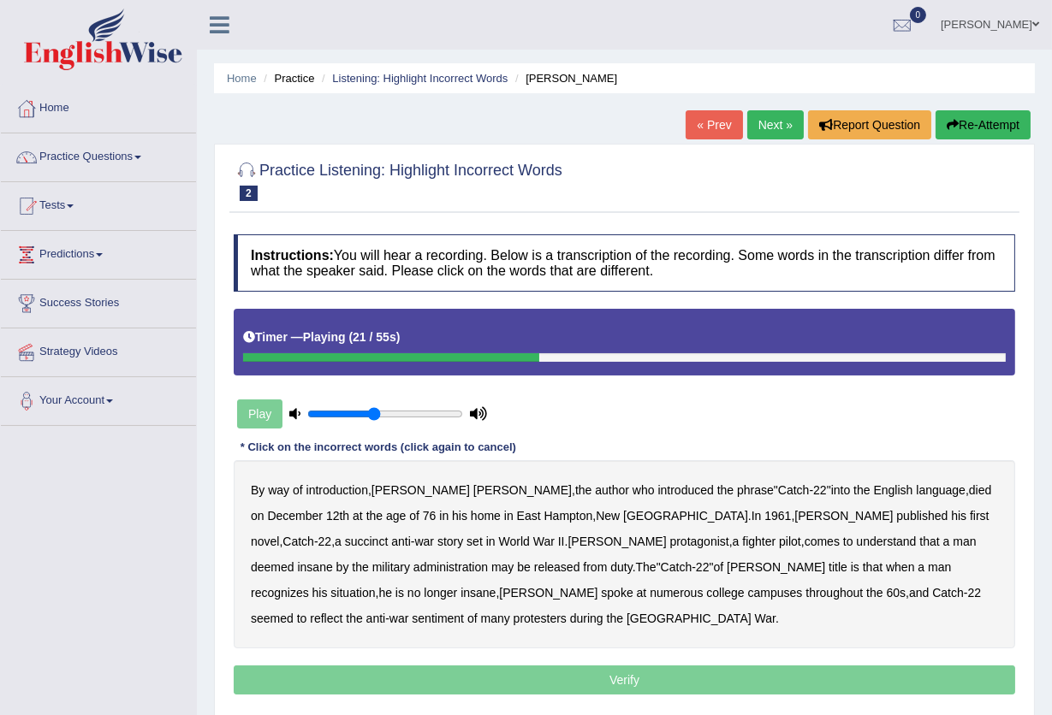
click at [388, 535] on b "succinct" at bounding box center [367, 542] width 44 height 14
click at [488, 560] on b "administration" at bounding box center [450, 567] width 74 height 14
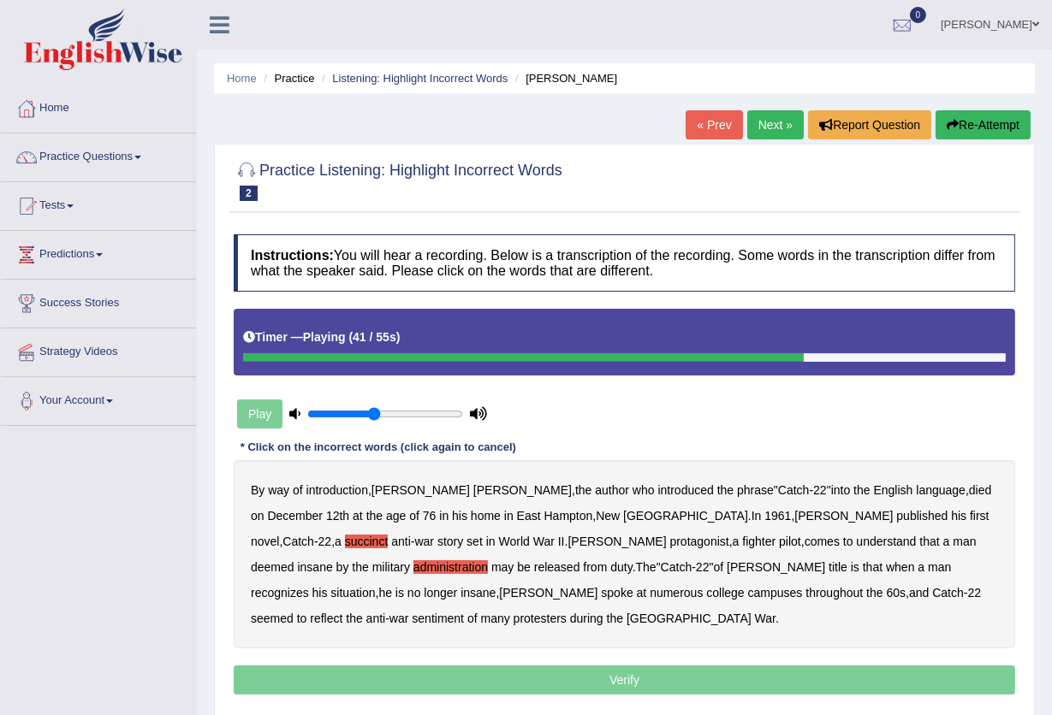
click at [375, 586] on b "situation" at bounding box center [352, 593] width 44 height 14
click at [342, 612] on b "reflect" at bounding box center [326, 619] width 33 height 14
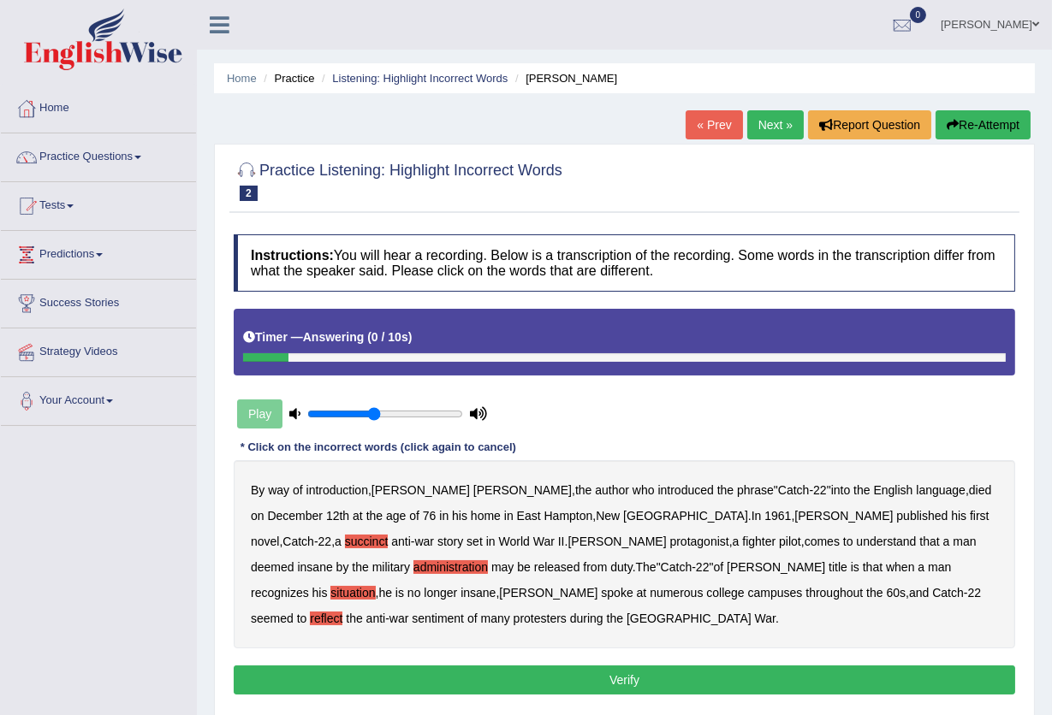
click at [614, 684] on button "Verify" at bounding box center [624, 680] width 781 height 29
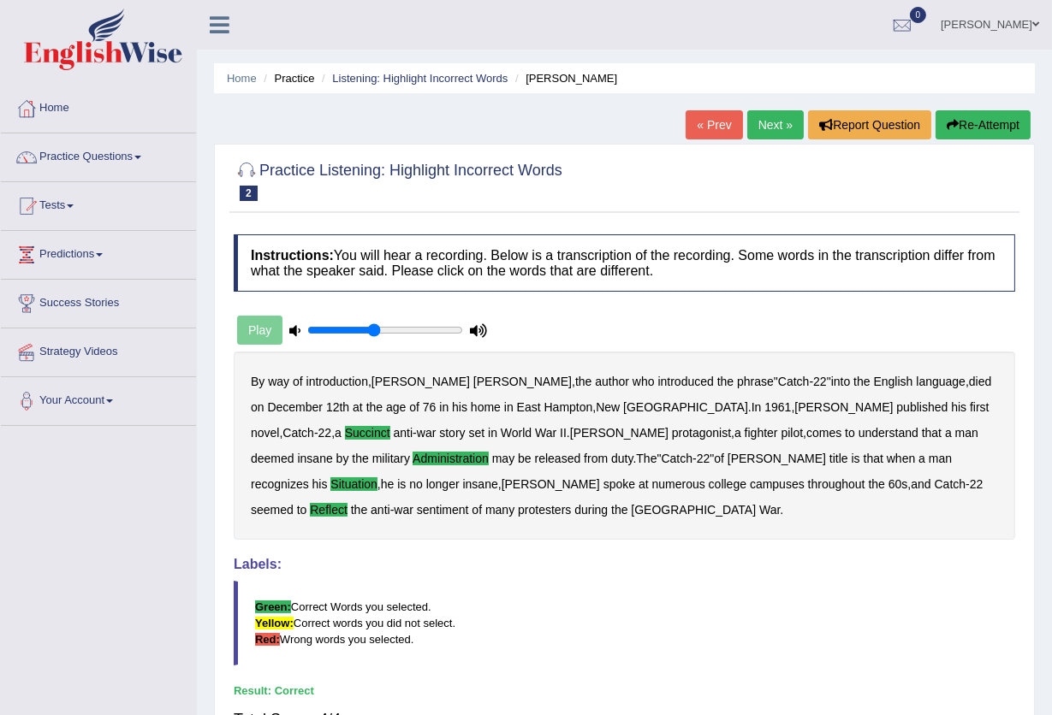
click at [764, 119] on link "Next »" at bounding box center [775, 124] width 56 height 29
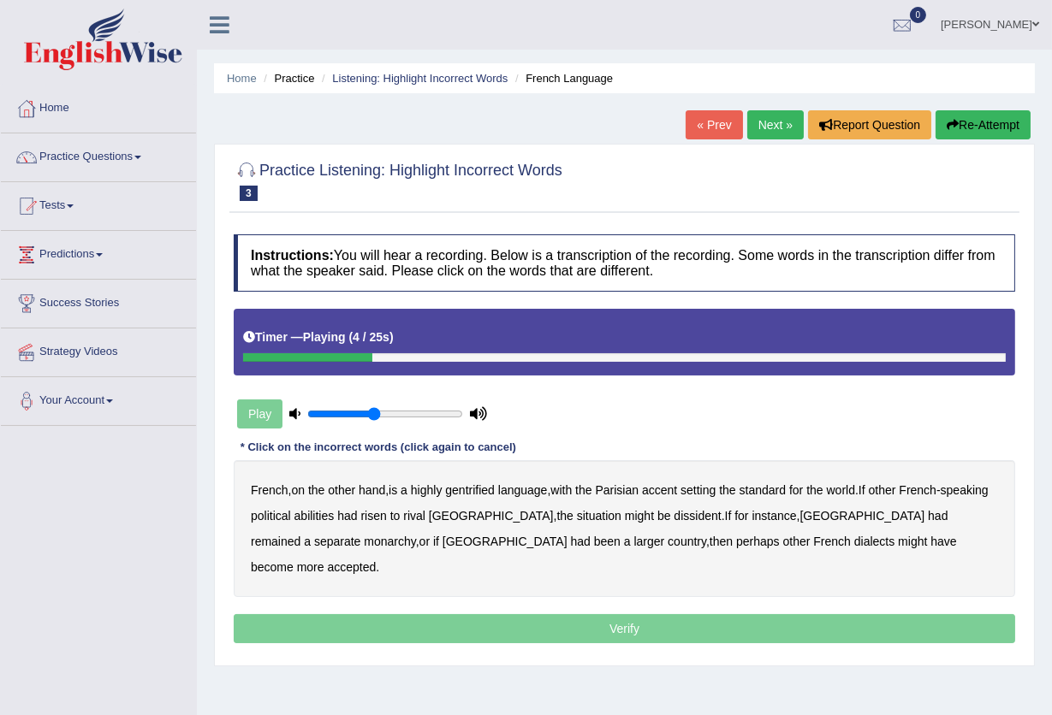
click at [477, 493] on b "gentrified" at bounding box center [470, 490] width 50 height 14
click at [335, 519] on b "abilities" at bounding box center [314, 516] width 40 height 14
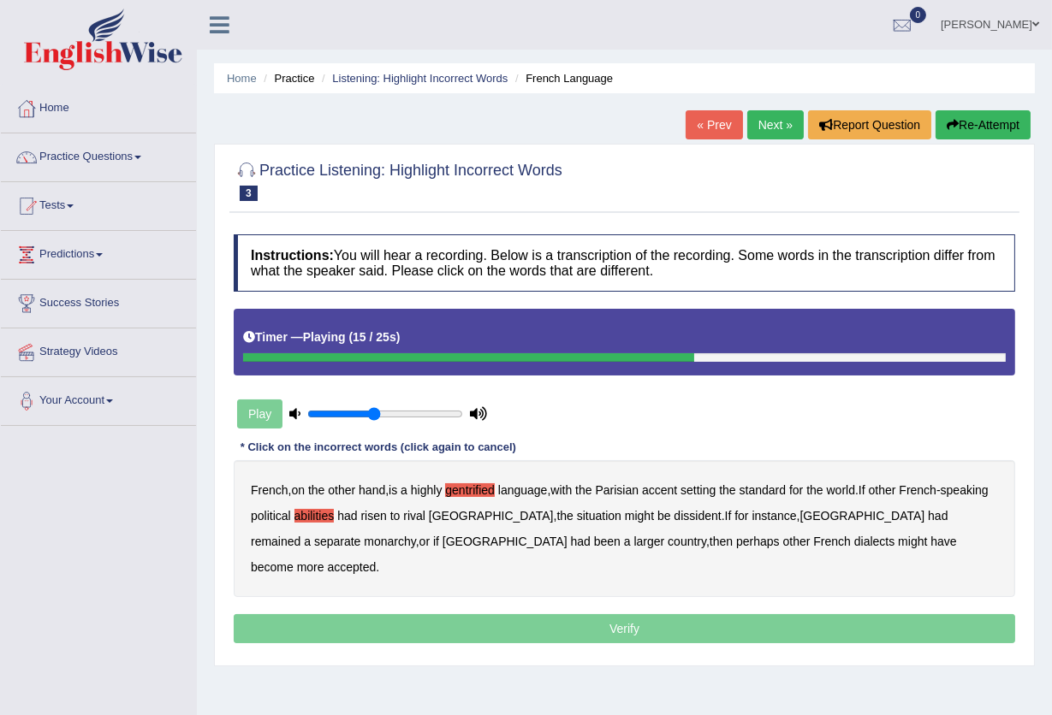
click at [673, 517] on b "dissident" at bounding box center [696, 516] width 47 height 14
click at [364, 539] on b "monarchy" at bounding box center [389, 542] width 51 height 14
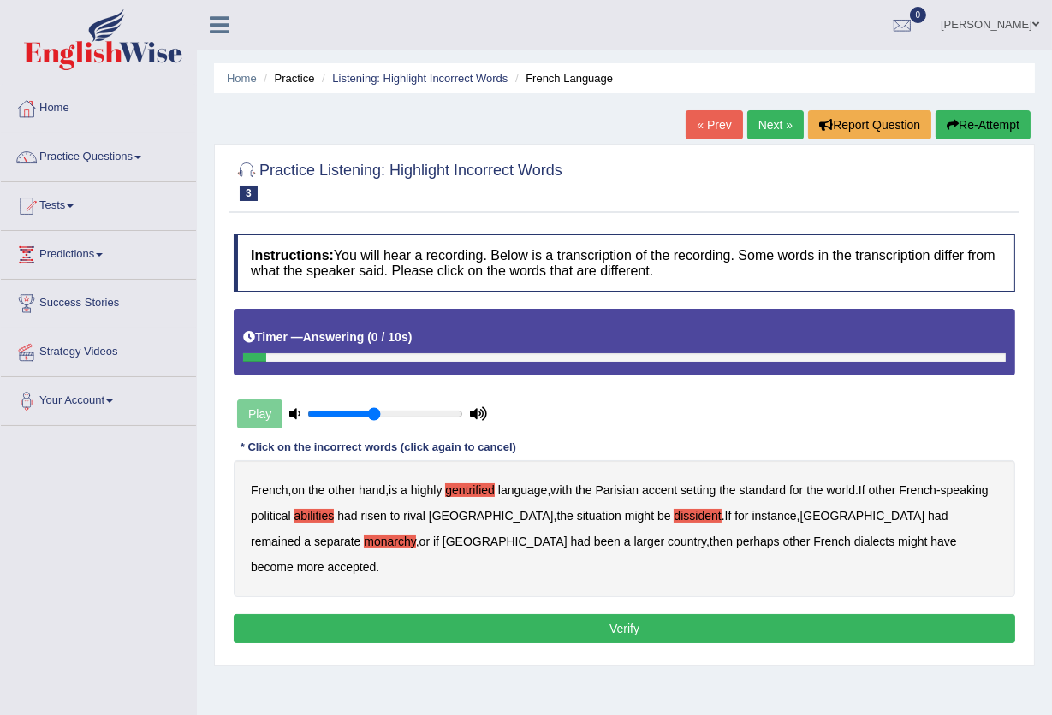
click at [620, 614] on button "Verify" at bounding box center [624, 628] width 781 height 29
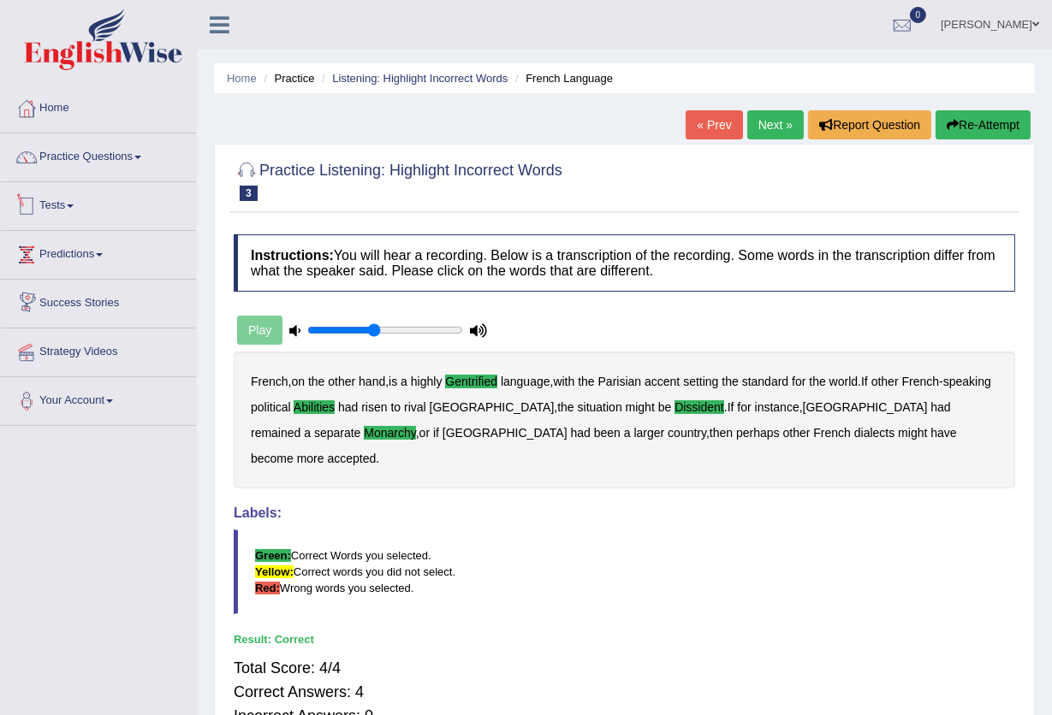
click at [80, 205] on link "Tests" at bounding box center [98, 203] width 195 height 43
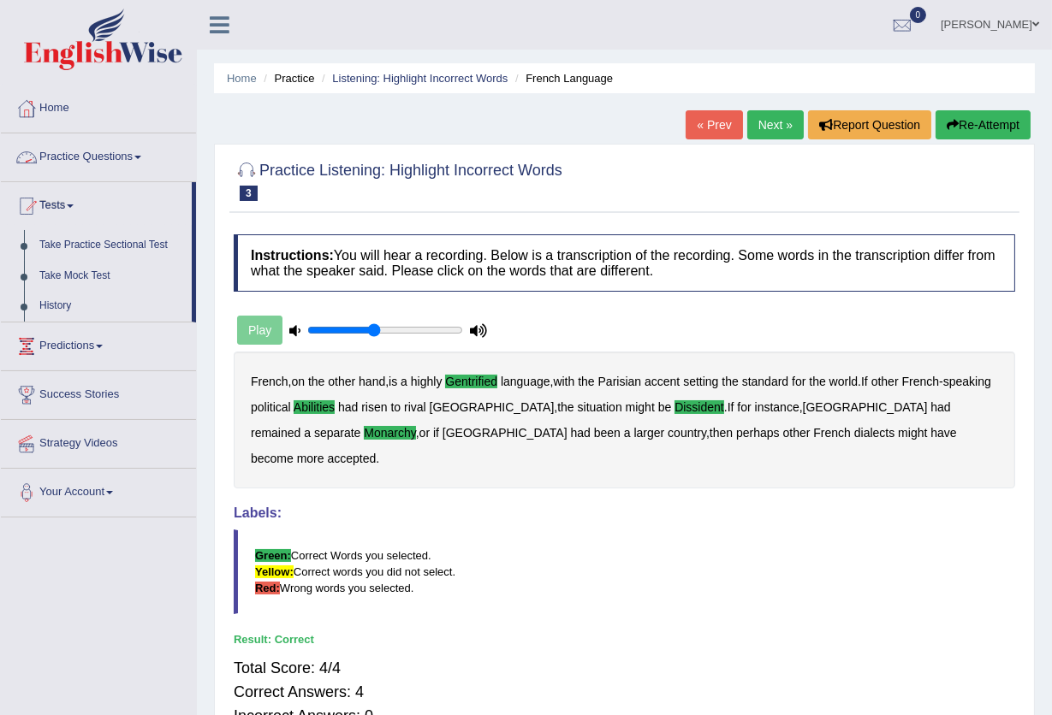
click at [63, 149] on link "Practice Questions" at bounding box center [98, 154] width 195 height 43
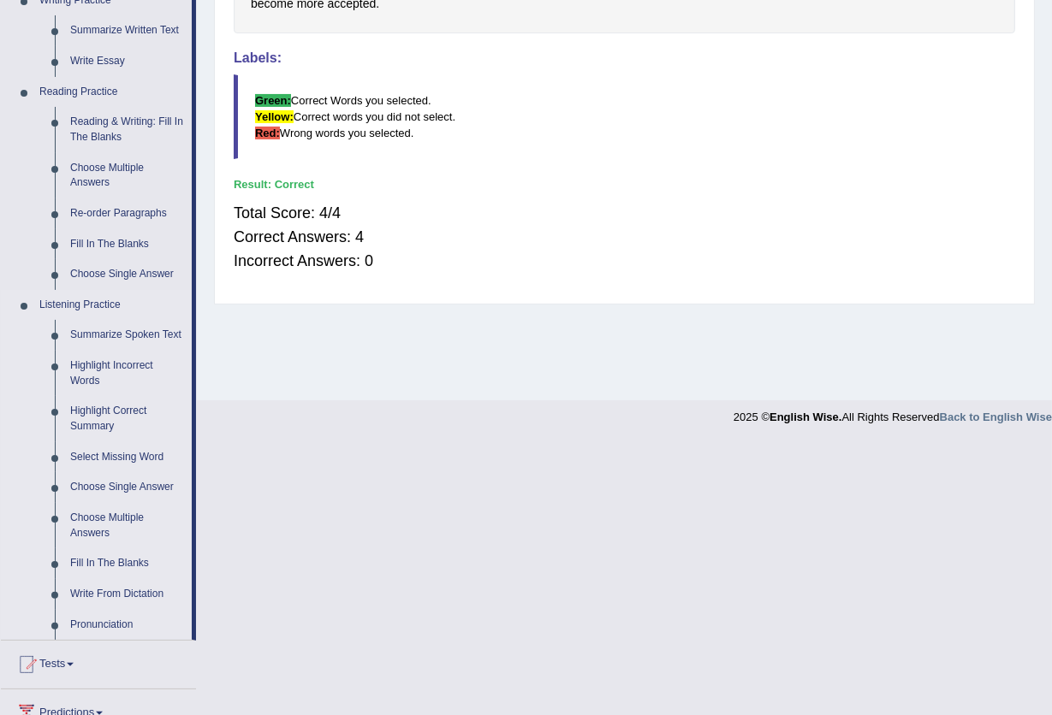
scroll to position [456, 0]
click at [104, 560] on link "Fill In The Blanks" at bounding box center [126, 563] width 129 height 31
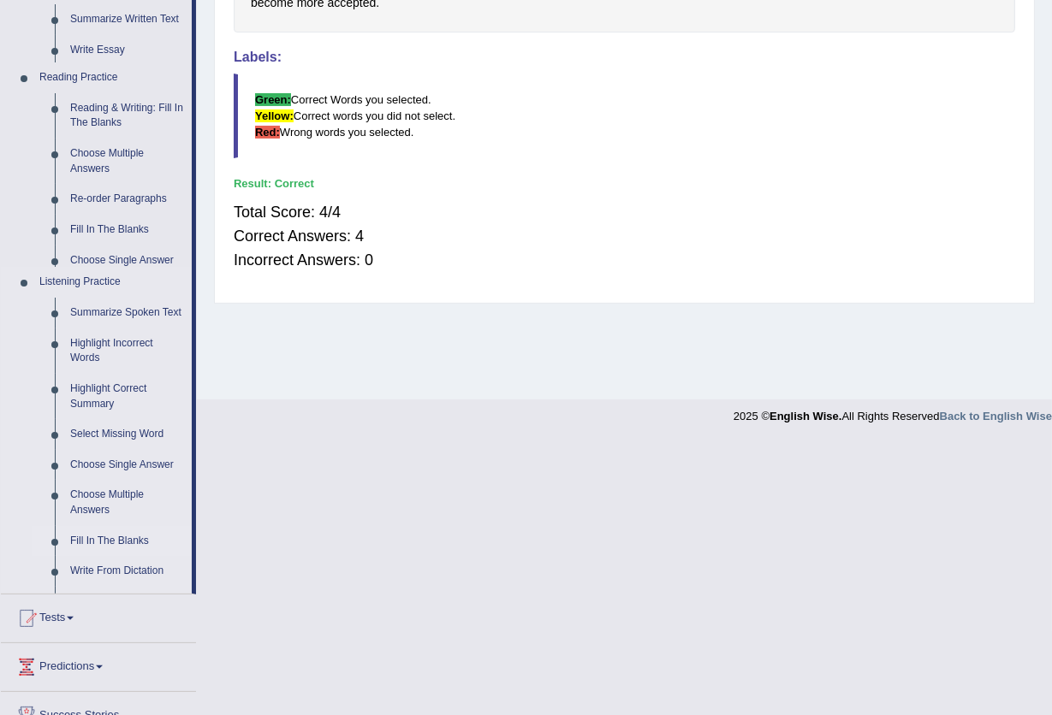
scroll to position [183, 0]
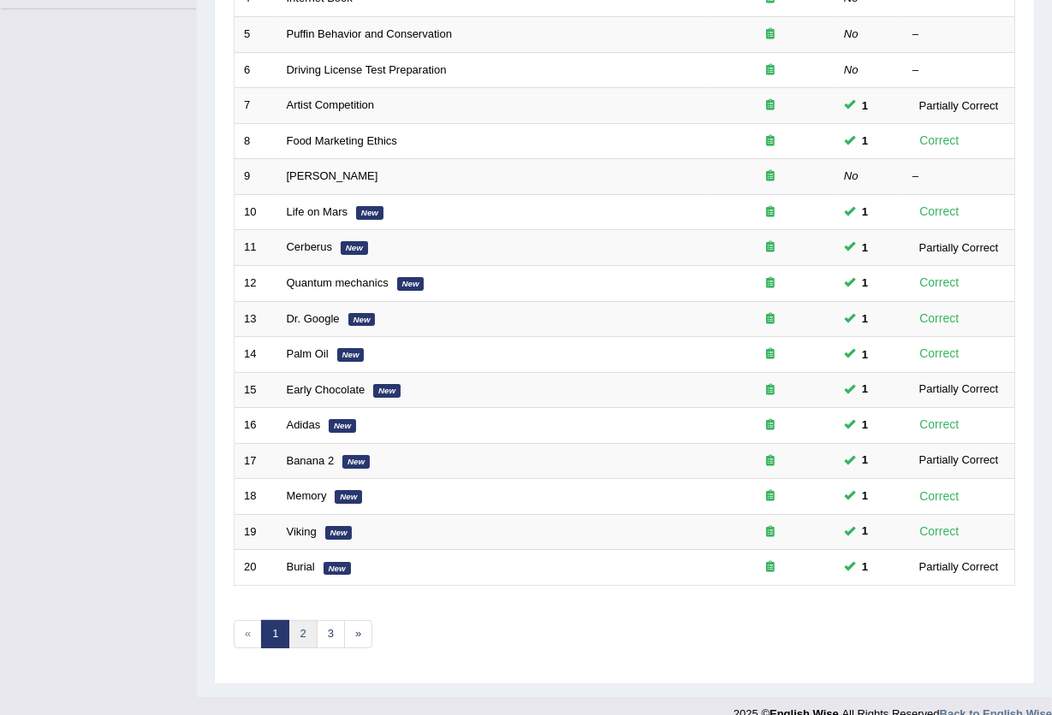
click at [297, 620] on link "2" at bounding box center [302, 634] width 28 height 28
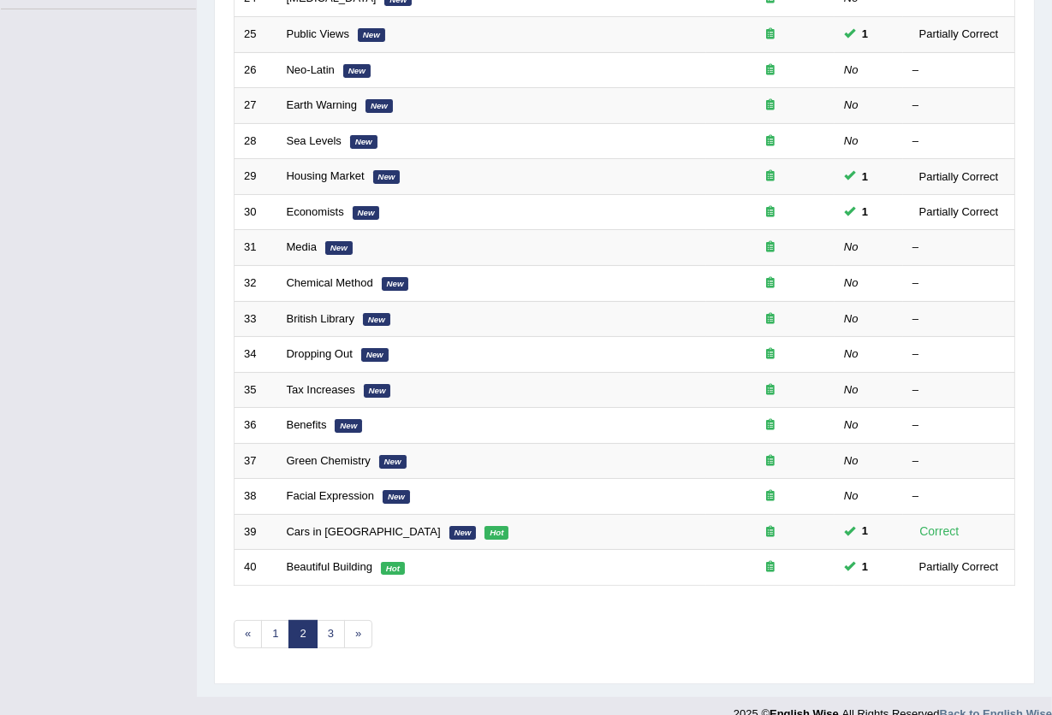
scroll to position [417, 0]
click at [331, 620] on link "3" at bounding box center [331, 634] width 28 height 28
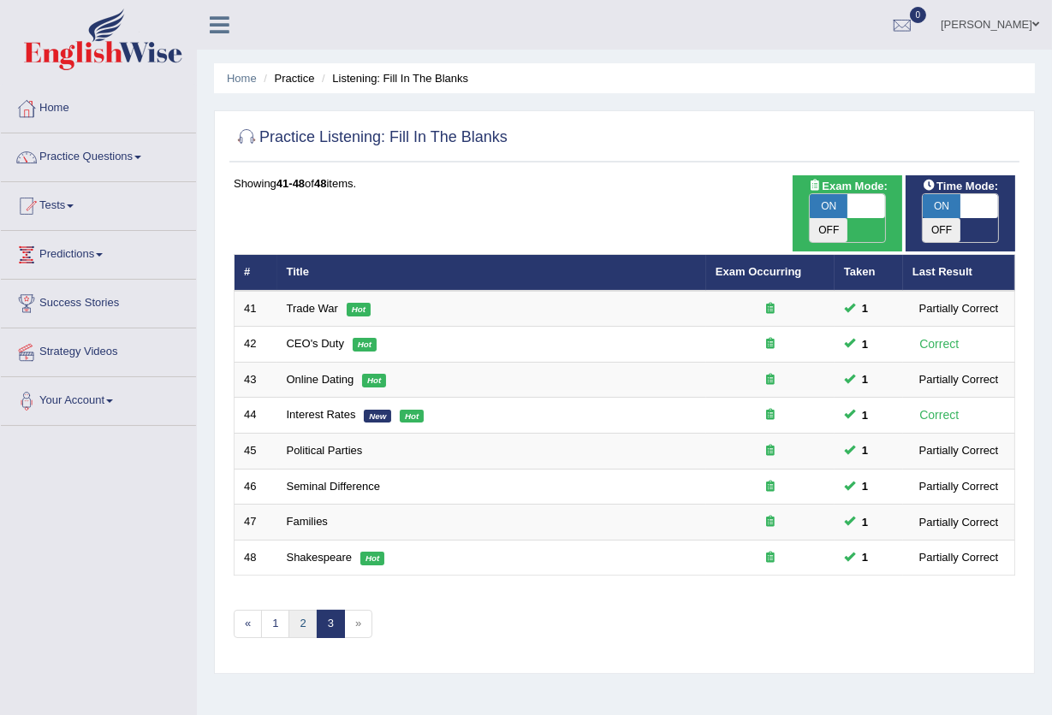
click at [300, 610] on link "2" at bounding box center [302, 624] width 28 height 28
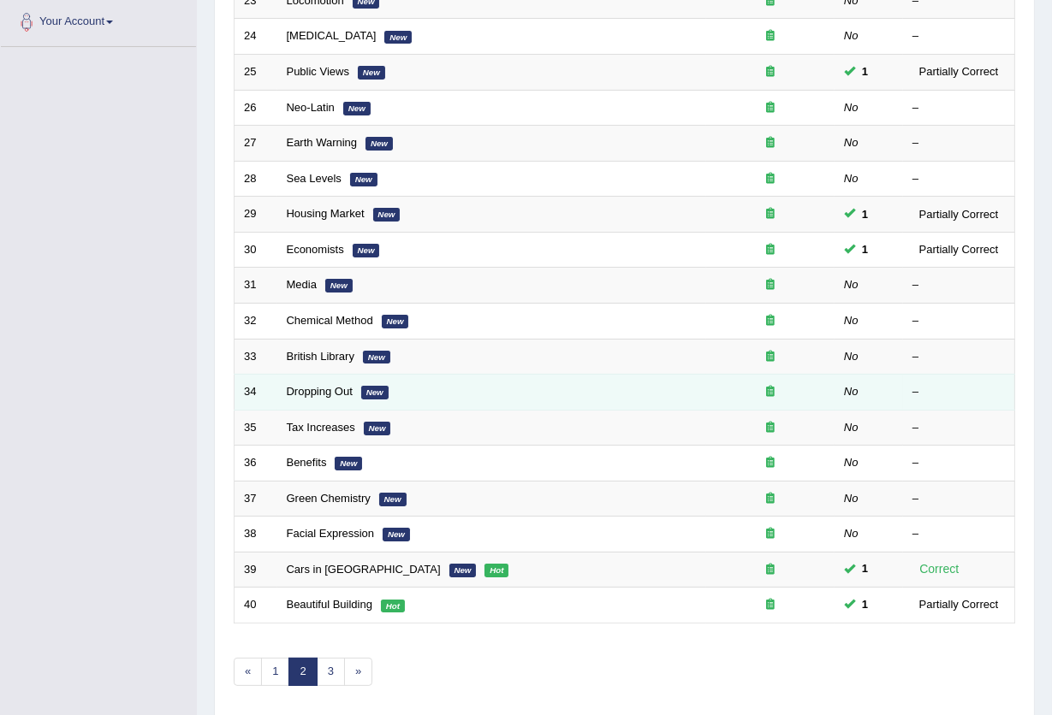
scroll to position [417, 0]
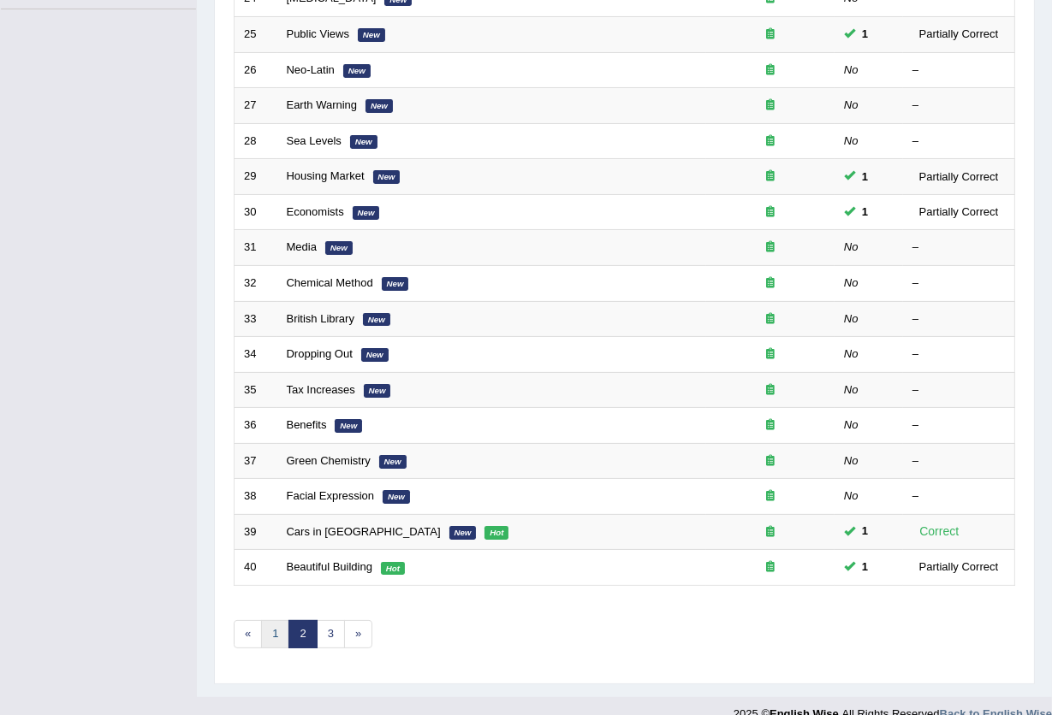
click at [280, 620] on link "1" at bounding box center [275, 634] width 28 height 28
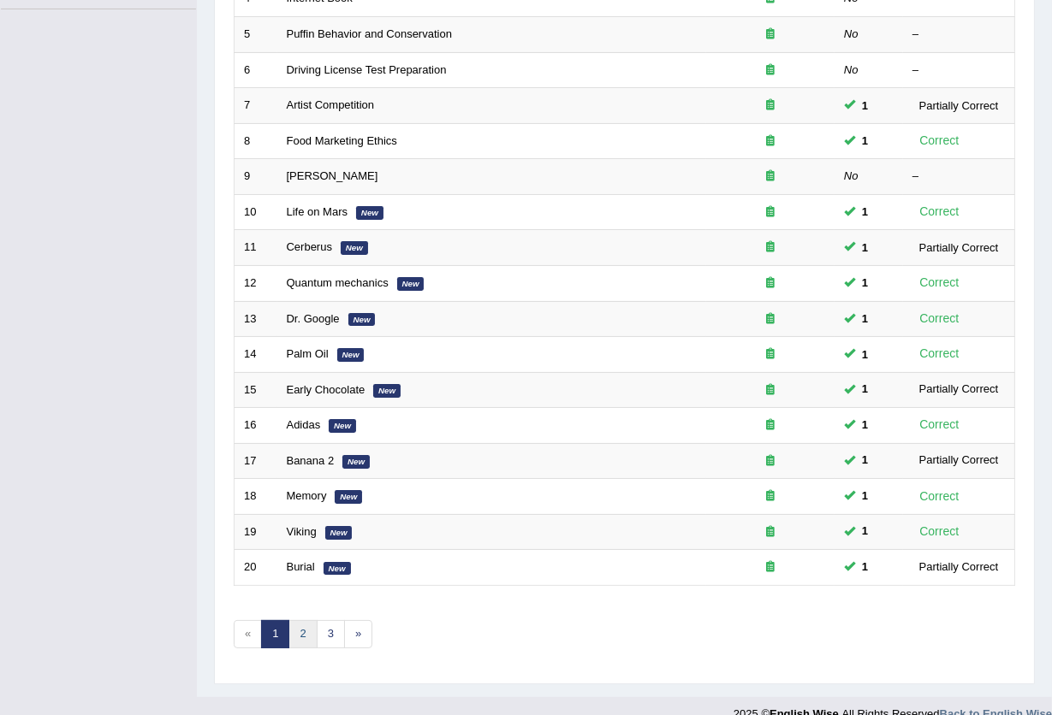
click at [299, 620] on link "2" at bounding box center [302, 634] width 28 height 28
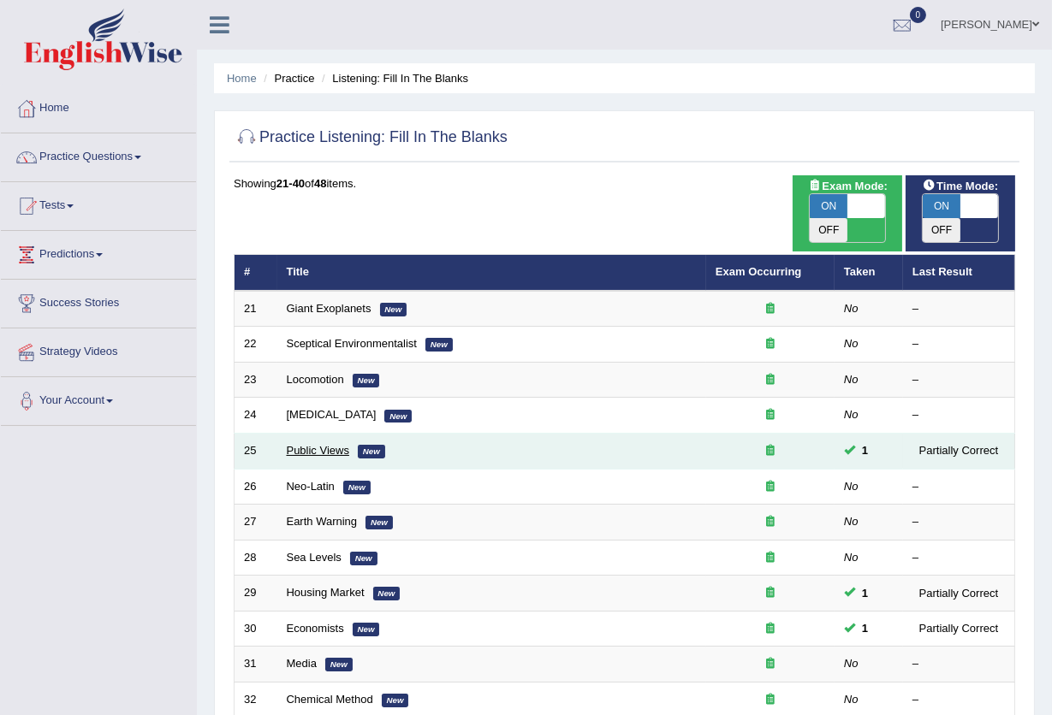
click at [322, 444] on link "Public Views" at bounding box center [318, 450] width 62 height 13
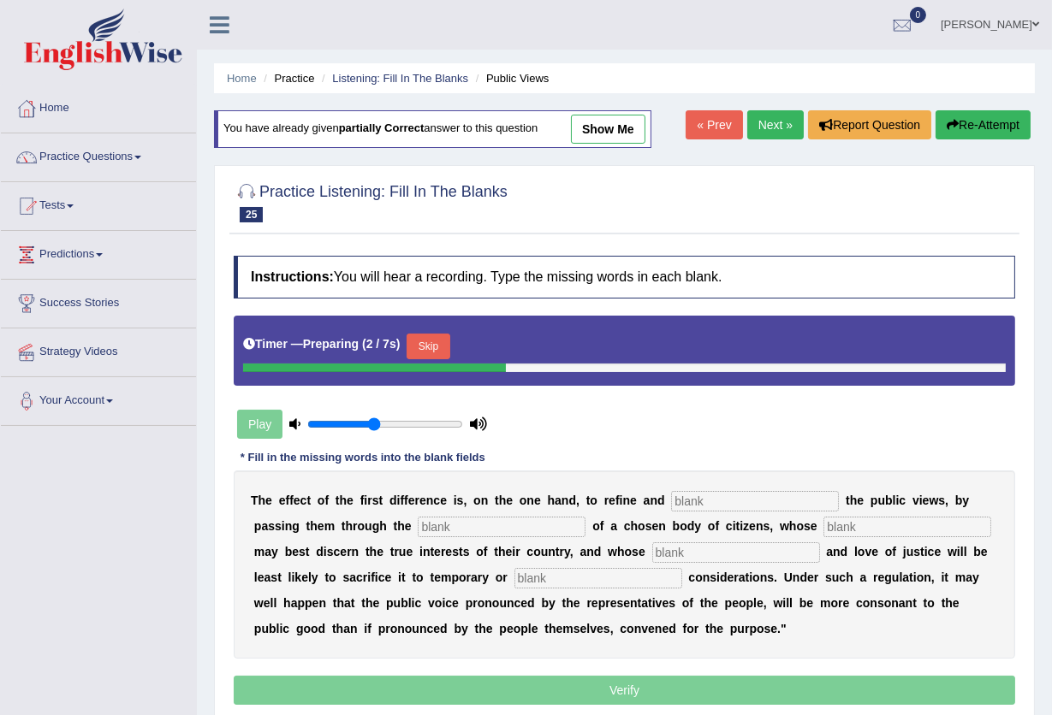
click at [608, 125] on link "show me" at bounding box center [608, 129] width 74 height 29
type input "enlarge"
type input "medium"
type input "waste"
type input "patrotism"
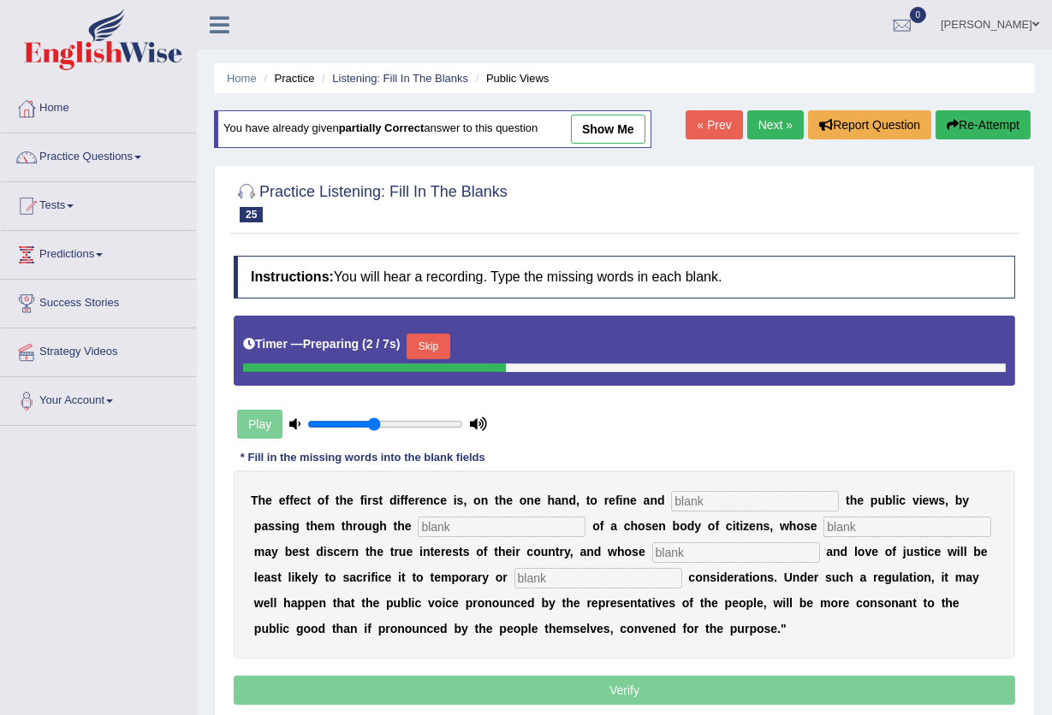
type input "partial"
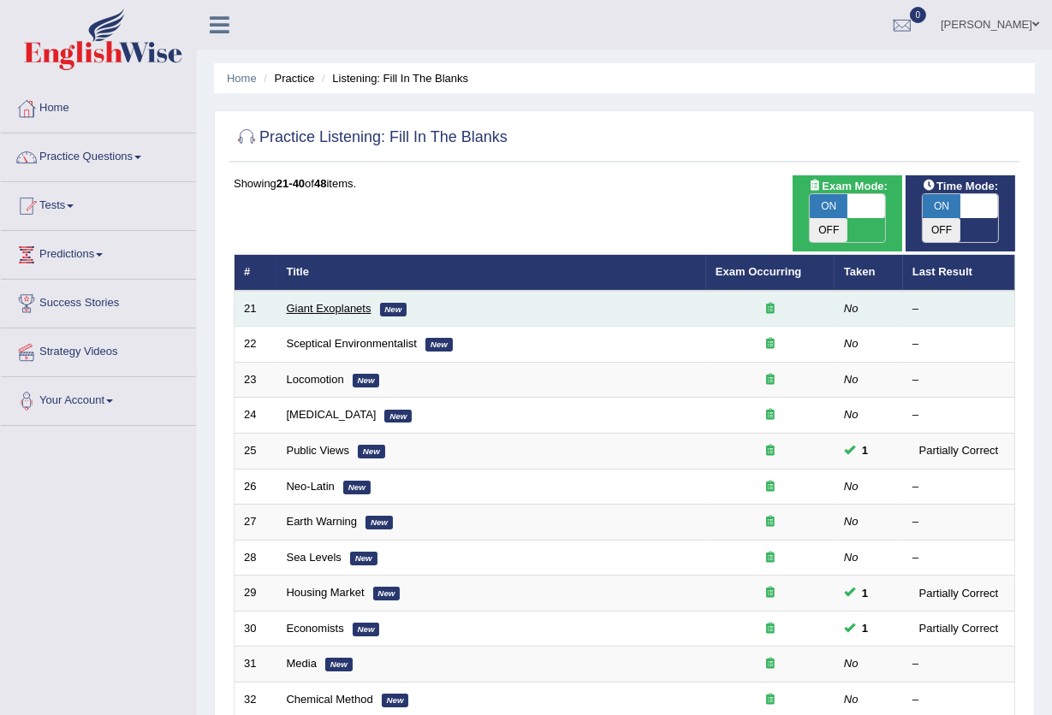
click at [354, 302] on link "Giant Exoplanets" at bounding box center [329, 308] width 85 height 13
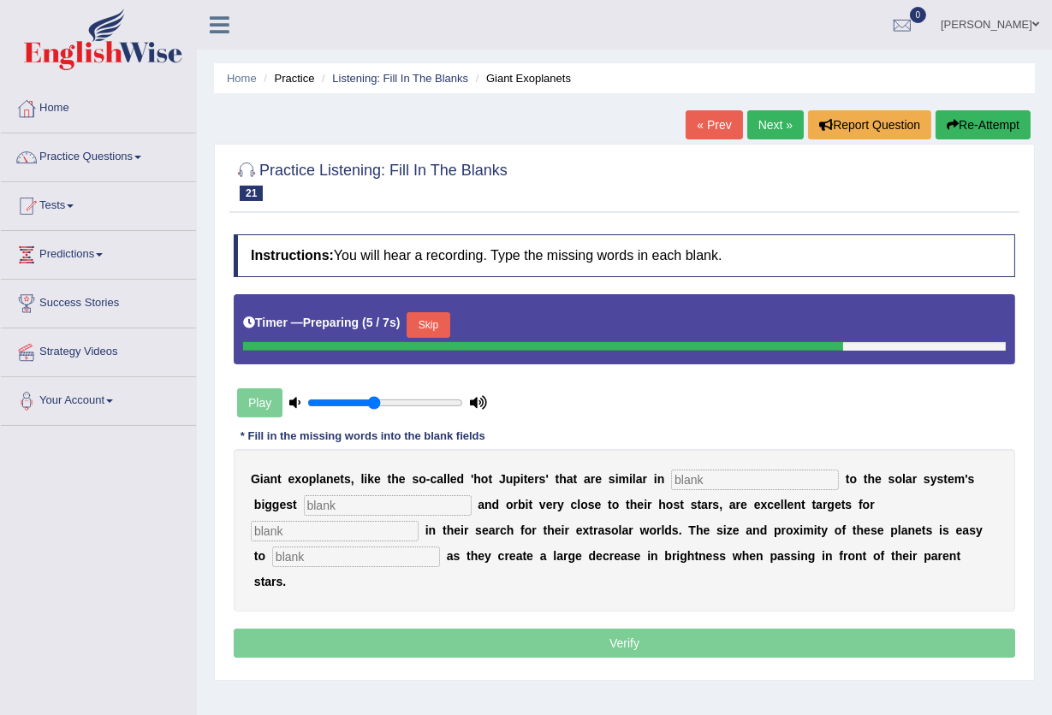
click at [442, 317] on button "Skip" at bounding box center [427, 325] width 43 height 26
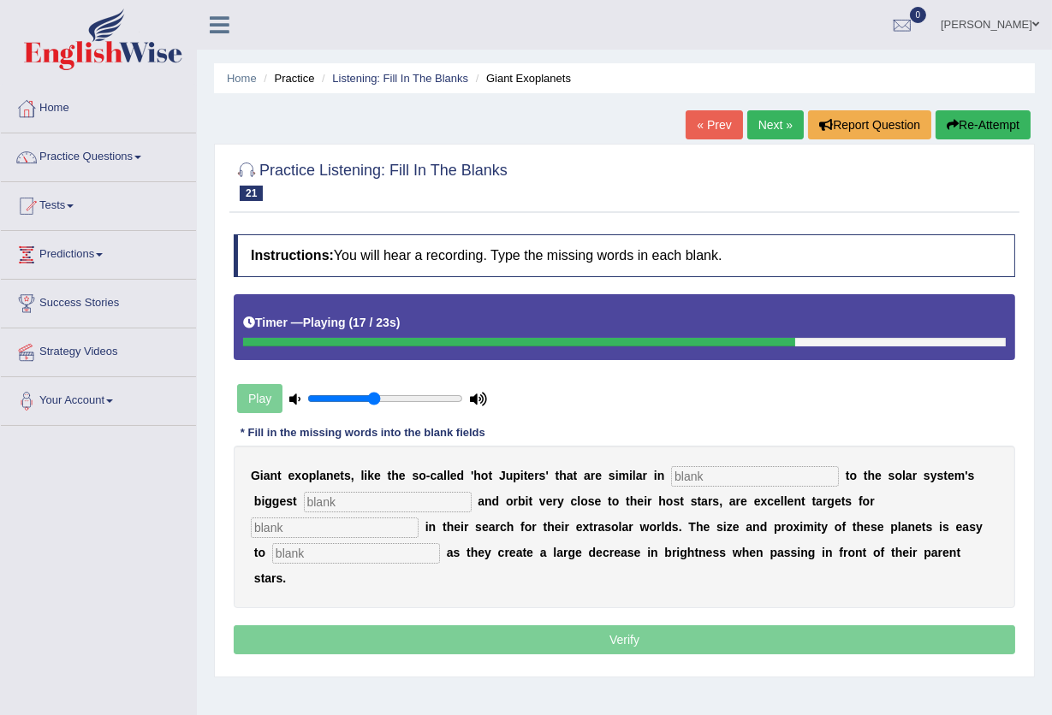
click at [969, 123] on button "Re-Attempt" at bounding box center [982, 124] width 95 height 29
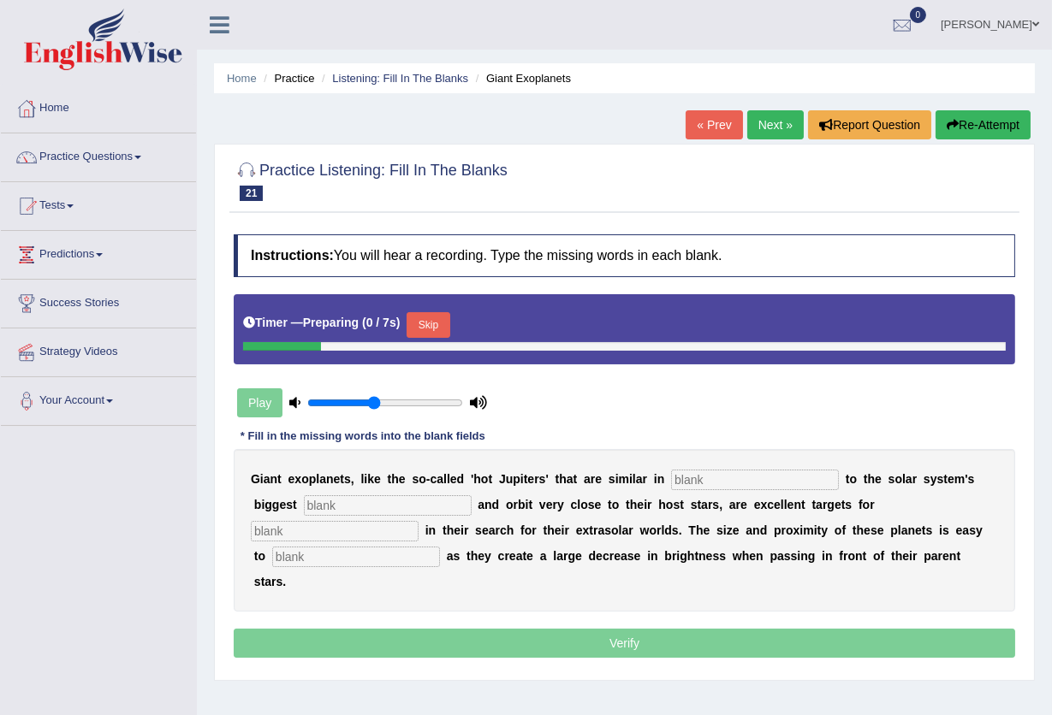
click at [433, 325] on button "Skip" at bounding box center [427, 325] width 43 height 26
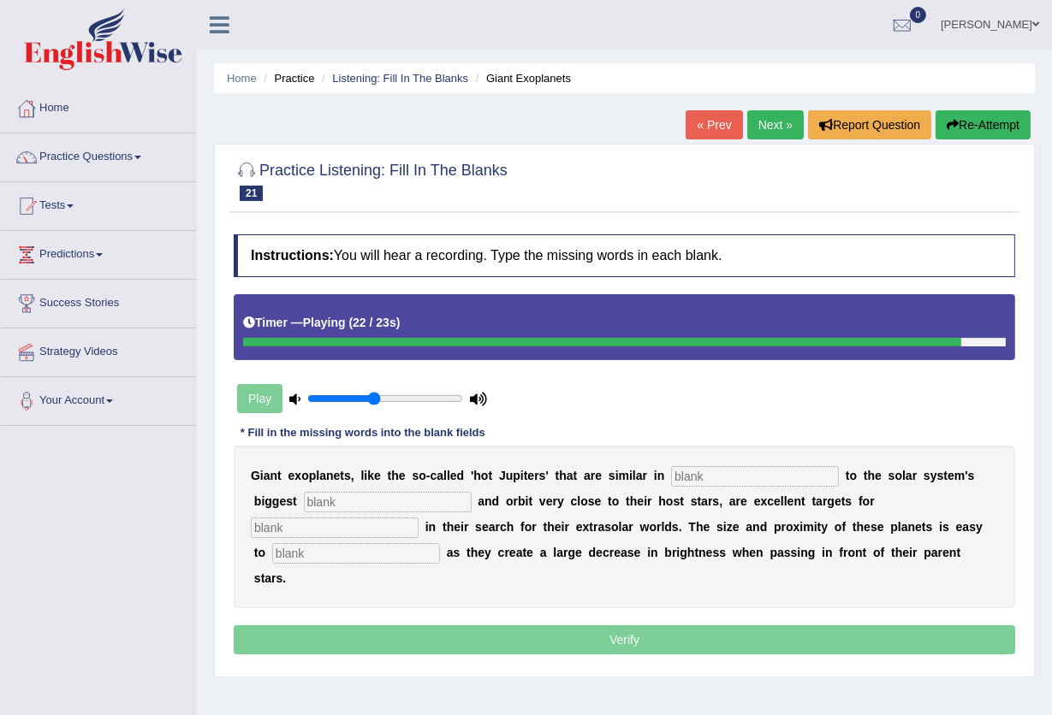
click at [695, 467] on input "text" at bounding box center [755, 476] width 168 height 21
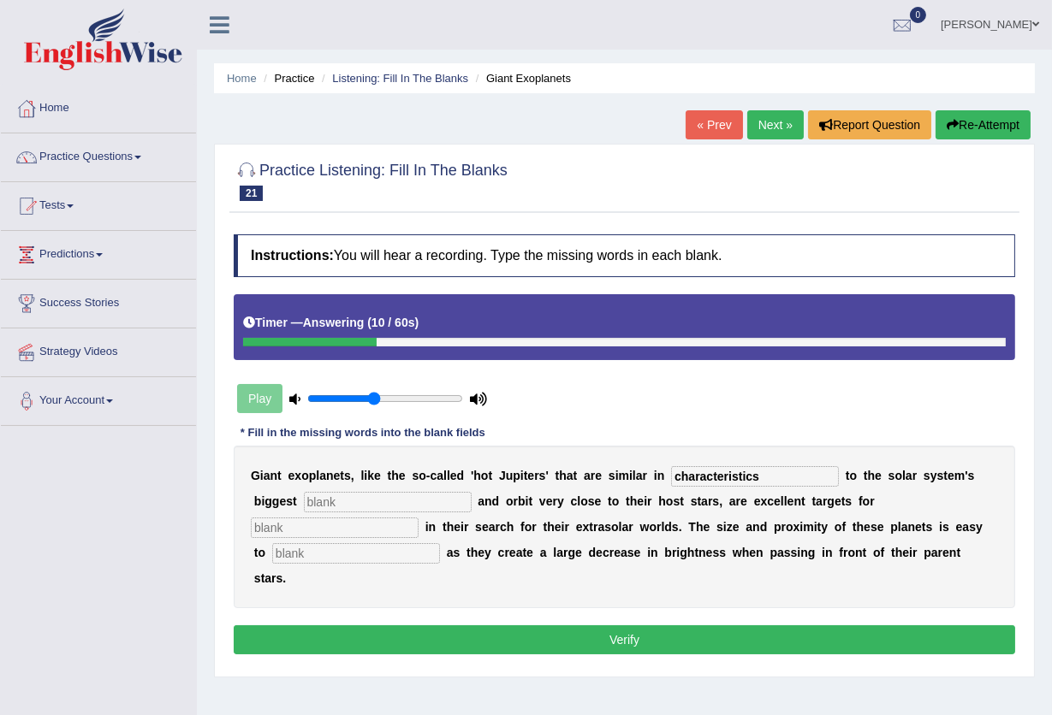
type input "characteristics"
click at [441, 490] on div "G i a n t e x o p l a n e t s , l i k e t h e s o - c a l l e d ' h o t J u p i…" at bounding box center [624, 527] width 781 height 163
click at [415, 502] on input "text" at bounding box center [388, 502] width 168 height 21
type input "planet"
click at [371, 525] on input "text" at bounding box center [335, 528] width 168 height 21
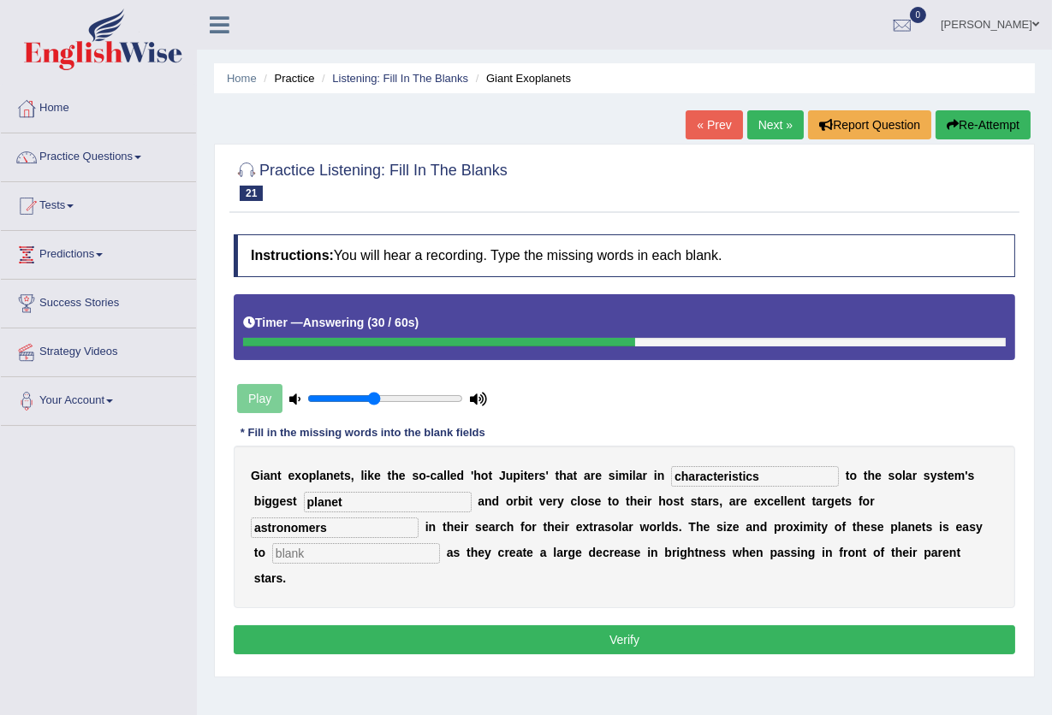
type input "astronomers"
click at [321, 554] on input "text" at bounding box center [356, 553] width 168 height 21
type input "detect"
click at [475, 626] on button "Verify" at bounding box center [624, 640] width 781 height 29
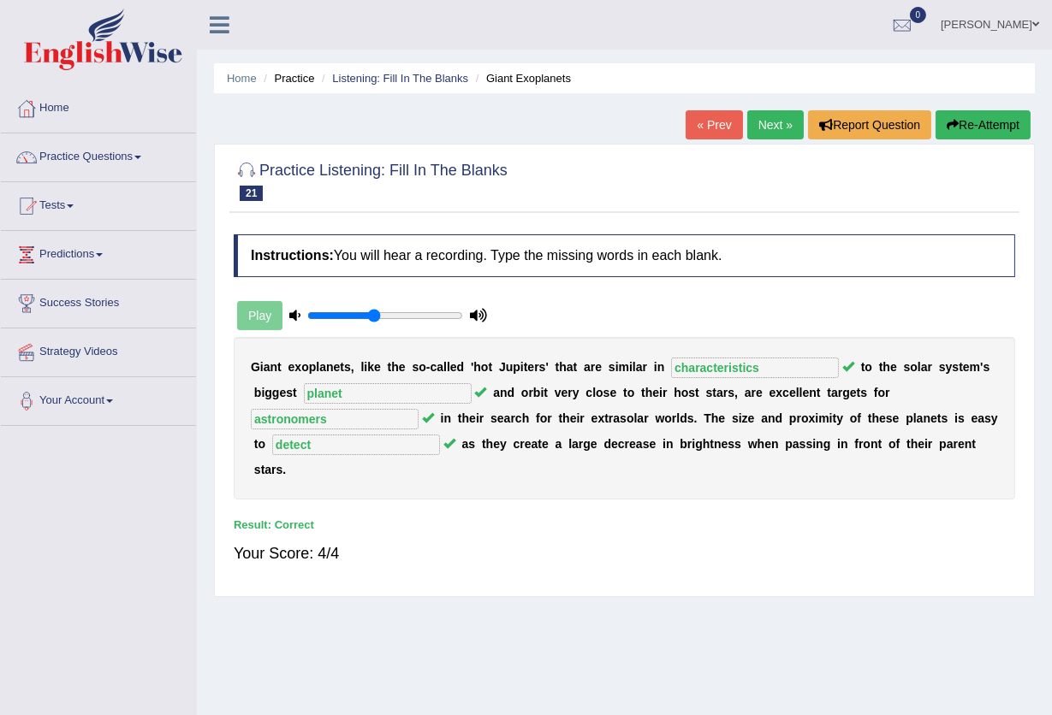
click at [771, 124] on link "Next »" at bounding box center [775, 124] width 56 height 29
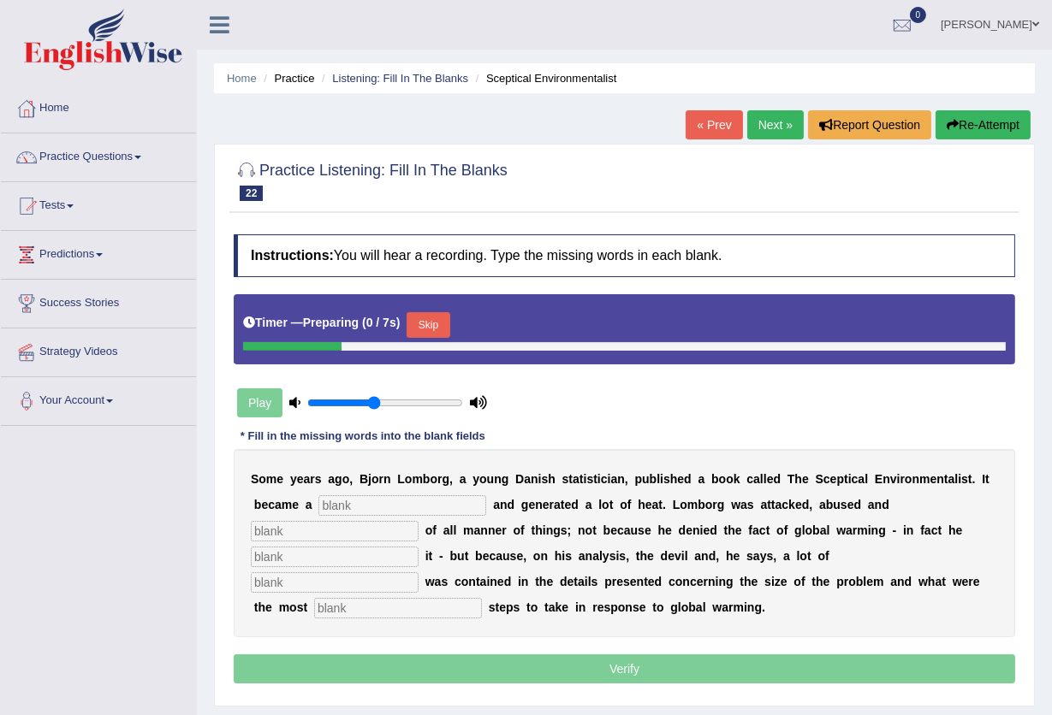
click at [447, 305] on div "Timer — Preparing ( 0 / 7s ) Skip" at bounding box center [624, 329] width 781 height 70
click at [427, 324] on button "Skip" at bounding box center [427, 325] width 43 height 26
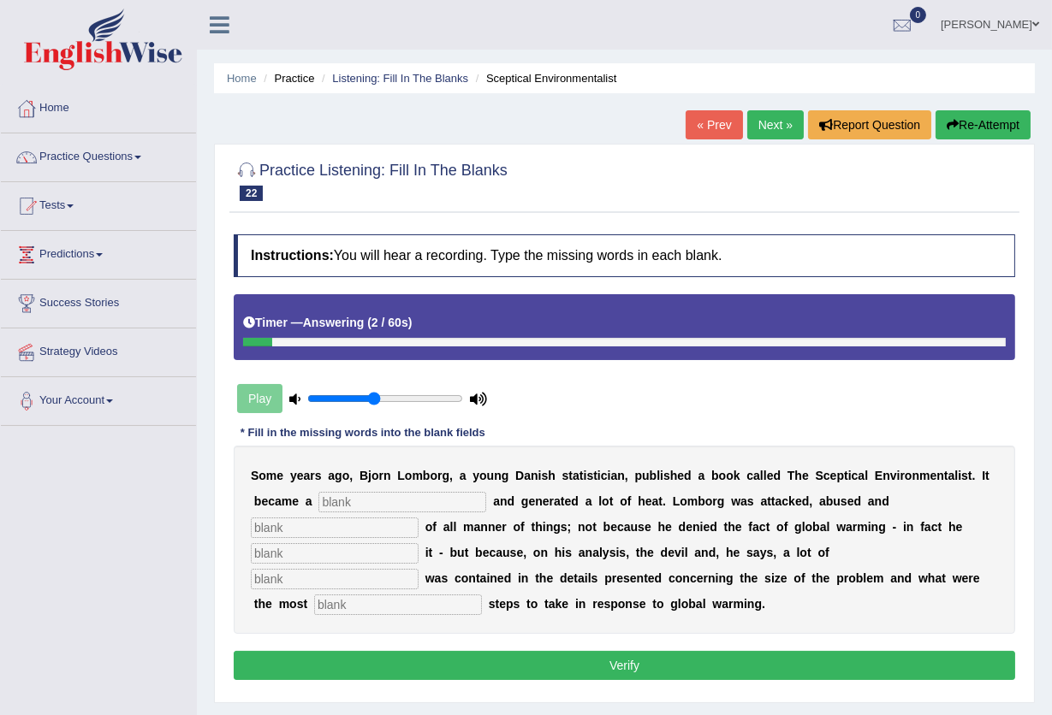
click at [342, 501] on input "text" at bounding box center [402, 502] width 168 height 21
type input "bestseller"
click at [303, 524] on input "text" at bounding box center [335, 528] width 168 height 21
type input "accussed"
click at [307, 559] on input "text" at bounding box center [335, 553] width 168 height 21
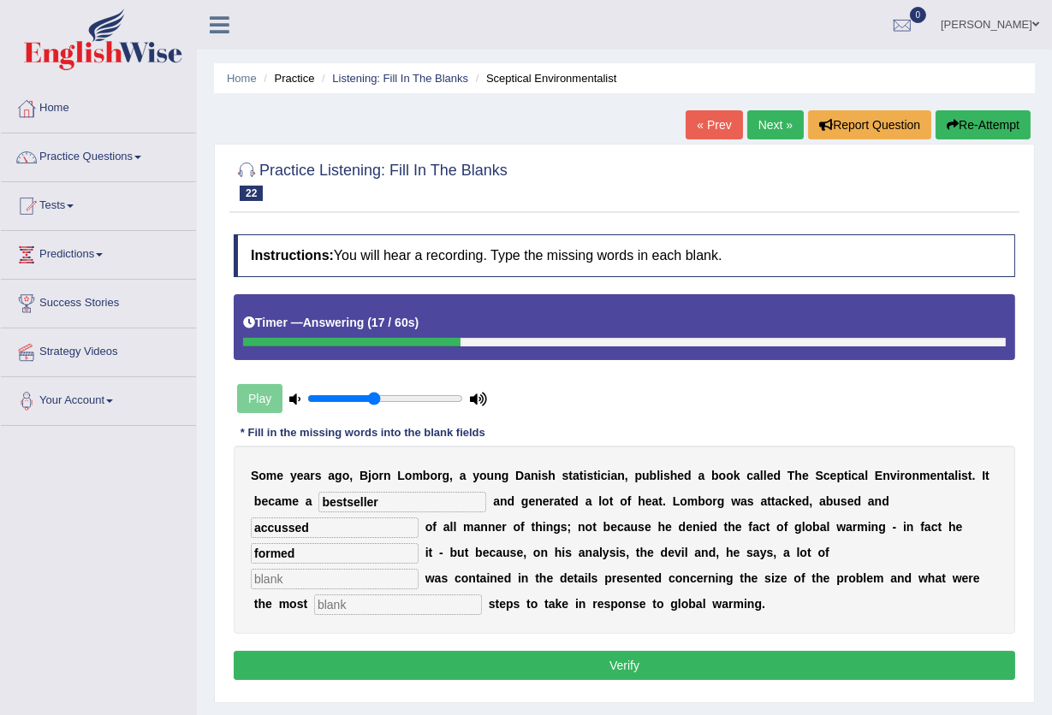
type input "formed"
click at [314, 583] on input "text" at bounding box center [335, 579] width 168 height 21
type input "devisness"
click at [386, 610] on input "text" at bounding box center [398, 605] width 168 height 21
type input "responsible"
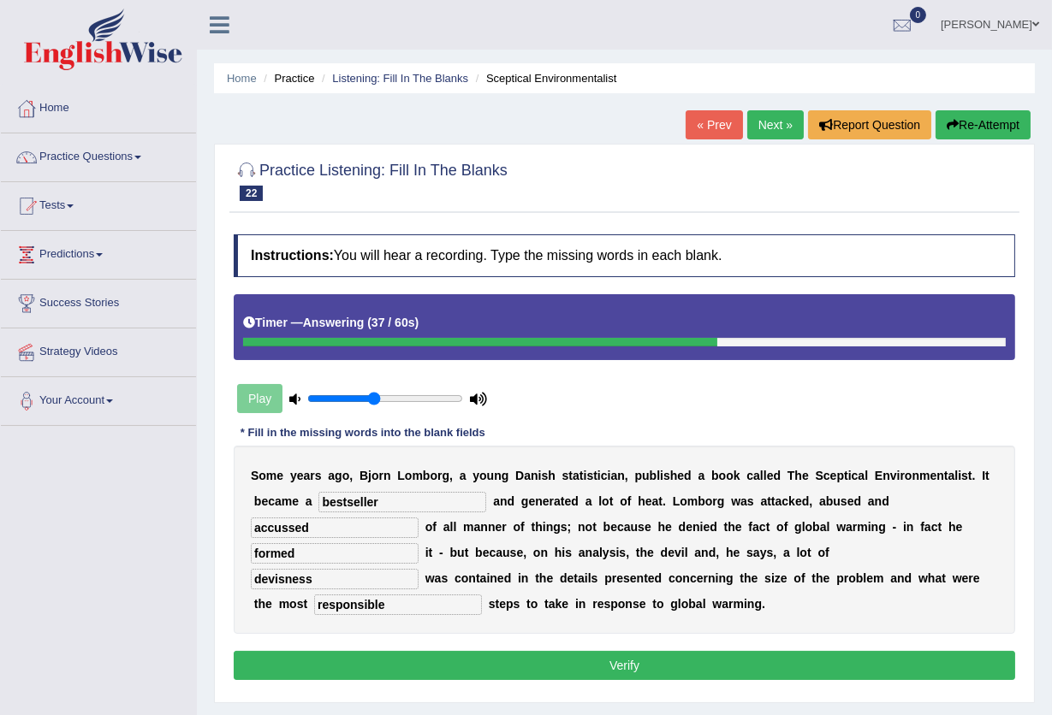
click at [276, 578] on input "devisness" at bounding box center [335, 579] width 168 height 21
type input "deviousness"
click at [570, 673] on button "Verify" at bounding box center [624, 665] width 781 height 29
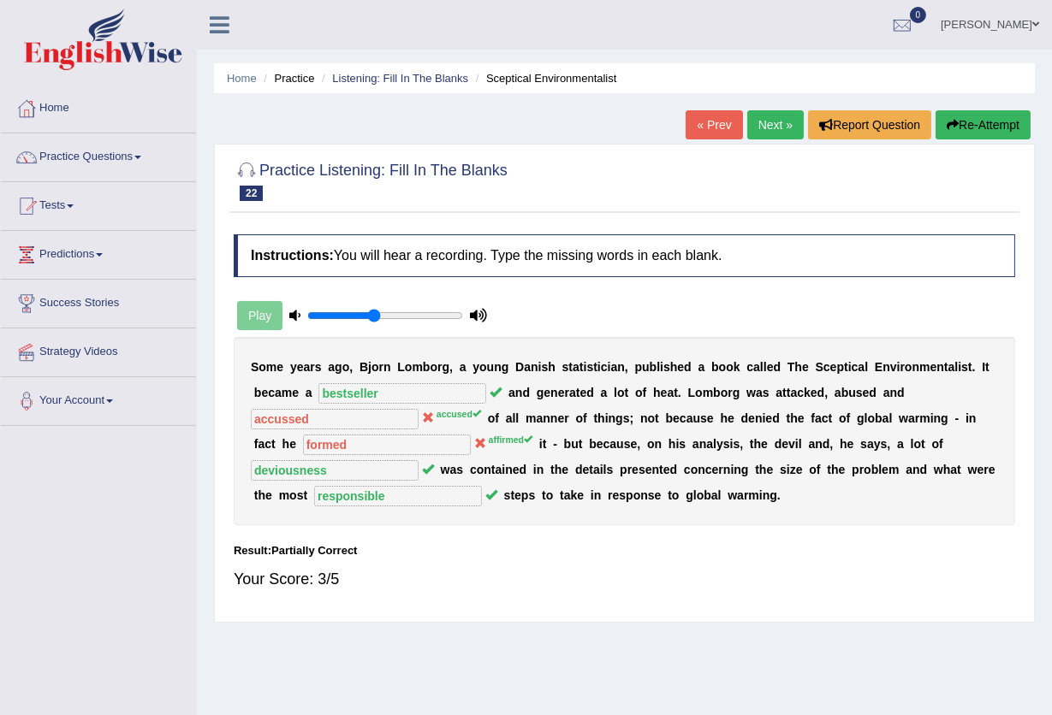
click at [749, 129] on link "Next »" at bounding box center [775, 124] width 56 height 29
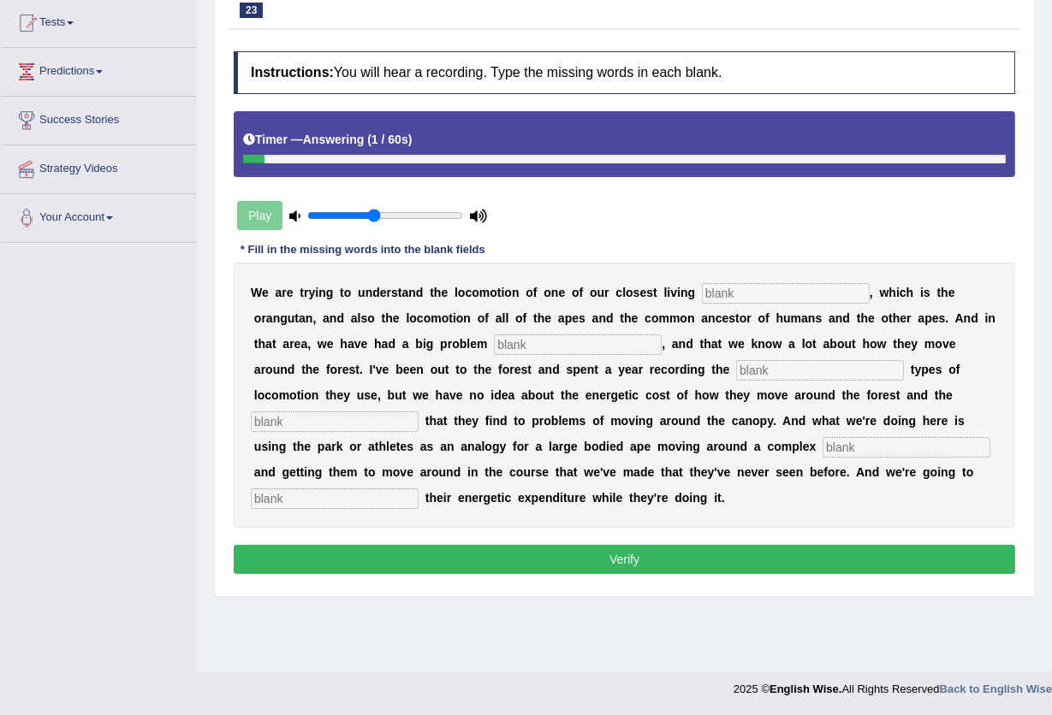
click at [730, 289] on input "text" at bounding box center [786, 293] width 168 height 21
type input "relatives"
click at [570, 341] on input "text" at bounding box center [578, 345] width 168 height 21
type input "traditionally"
click at [811, 368] on input "text" at bounding box center [820, 370] width 168 height 21
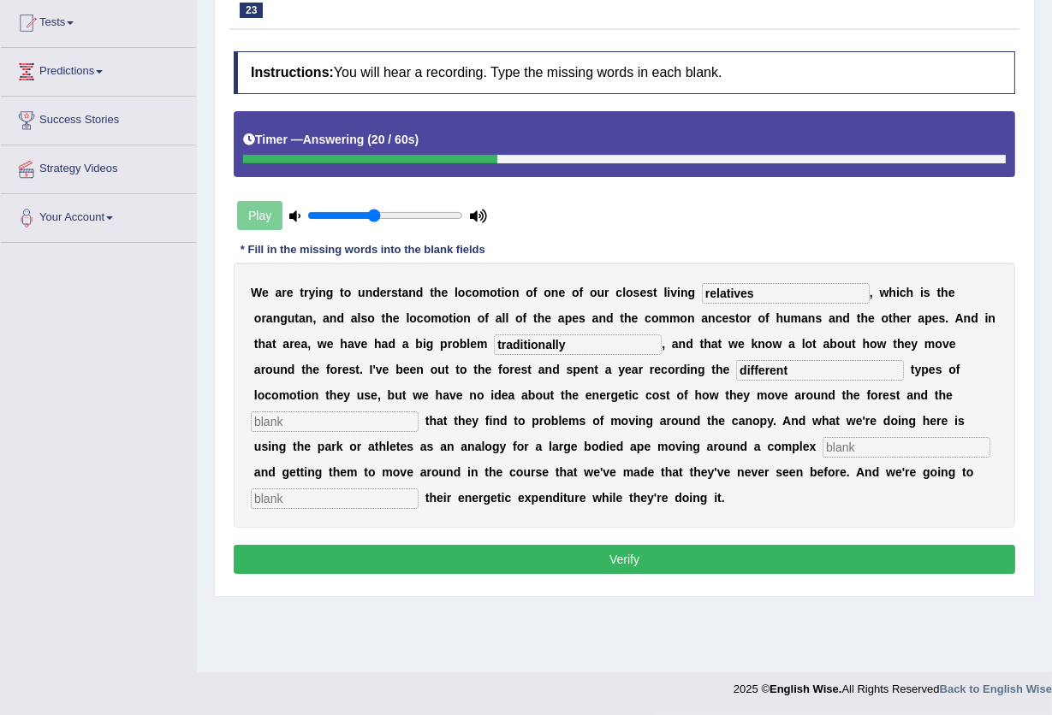
type input "different"
click at [285, 420] on input "text" at bounding box center [335, 422] width 168 height 21
type input "solution"
click at [879, 446] on input "text" at bounding box center [906, 447] width 168 height 21
type input "environment"
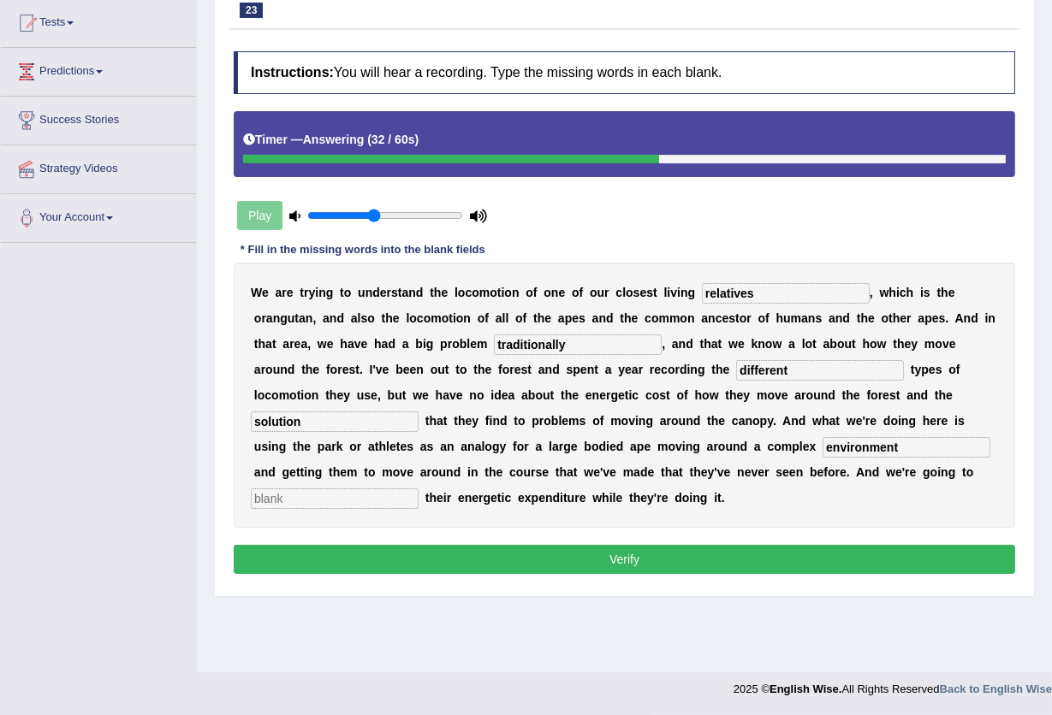
click at [299, 496] on input "text" at bounding box center [335, 499] width 168 height 21
type input "record"
click at [485, 563] on button "Verify" at bounding box center [624, 559] width 781 height 29
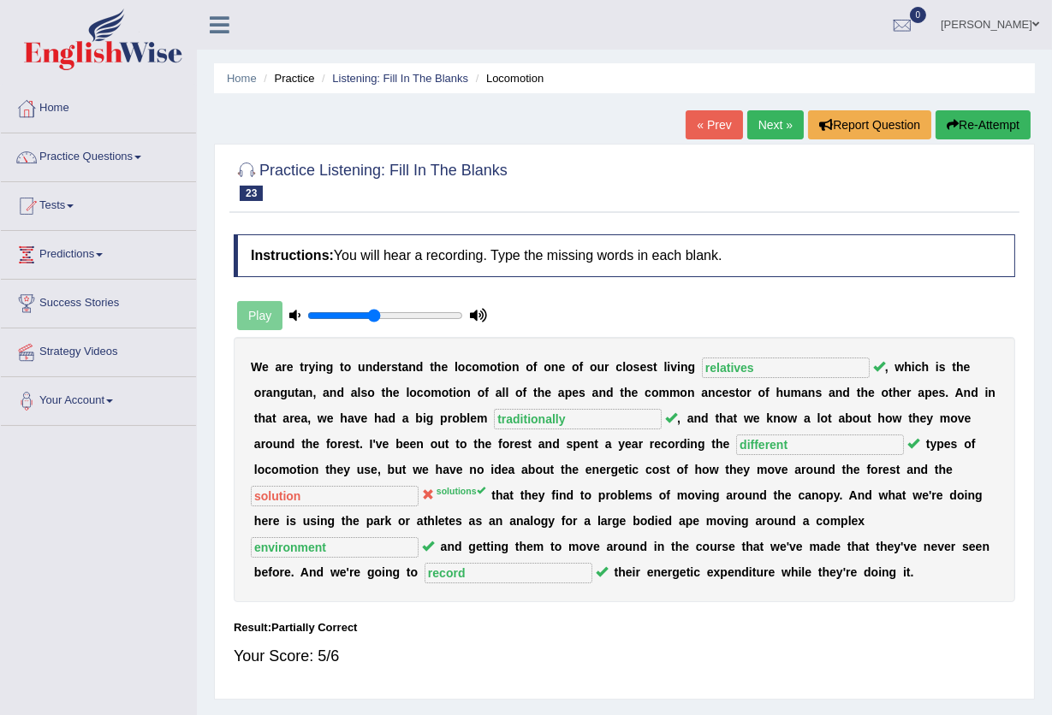
click at [773, 119] on link "Next »" at bounding box center [775, 124] width 56 height 29
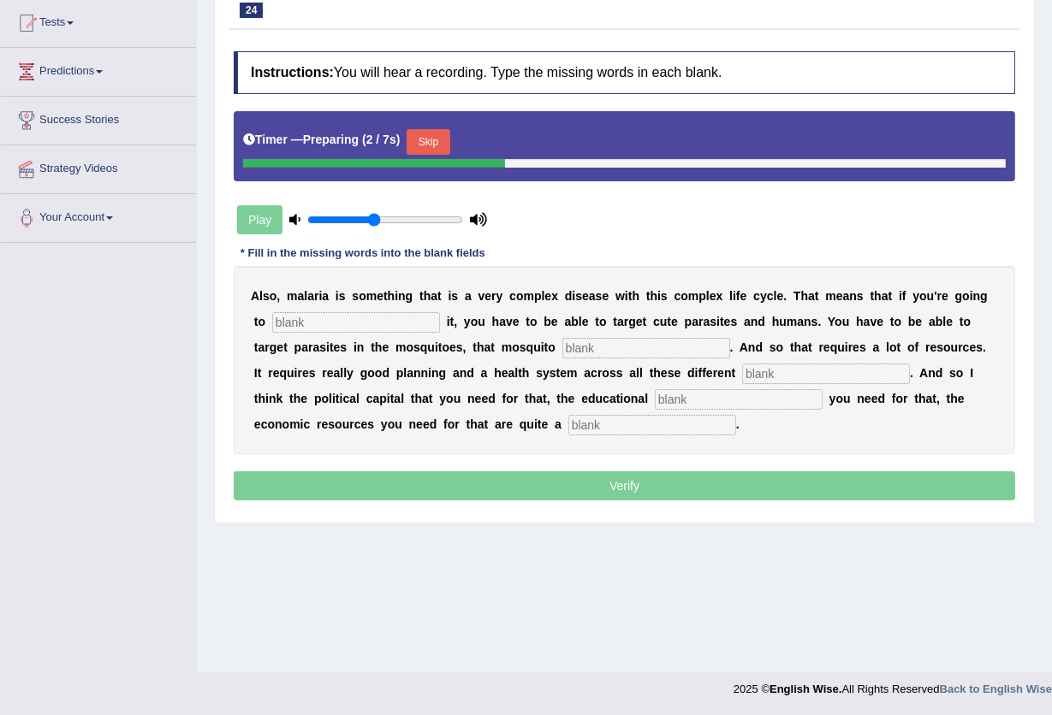
click at [426, 133] on button "Skip" at bounding box center [427, 142] width 43 height 26
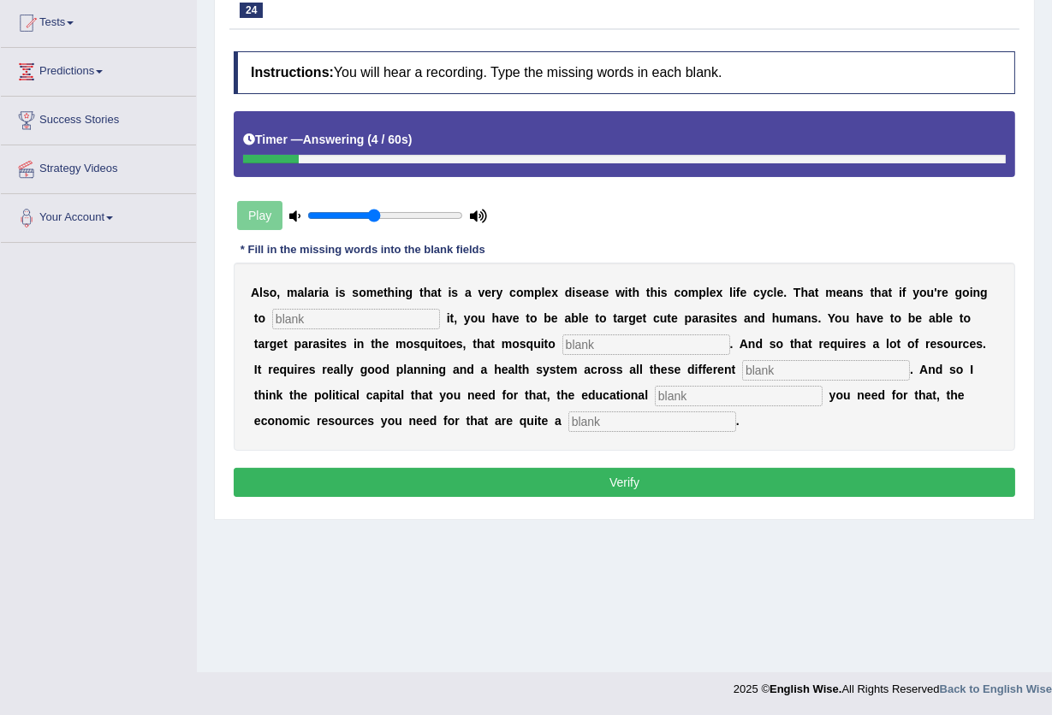
click at [359, 309] on input "text" at bounding box center [356, 319] width 168 height 21
type input "eliminate"
click at [591, 339] on input "text" at bounding box center [646, 345] width 168 height 21
type input "populations"
click at [780, 370] on input "text" at bounding box center [826, 370] width 168 height 21
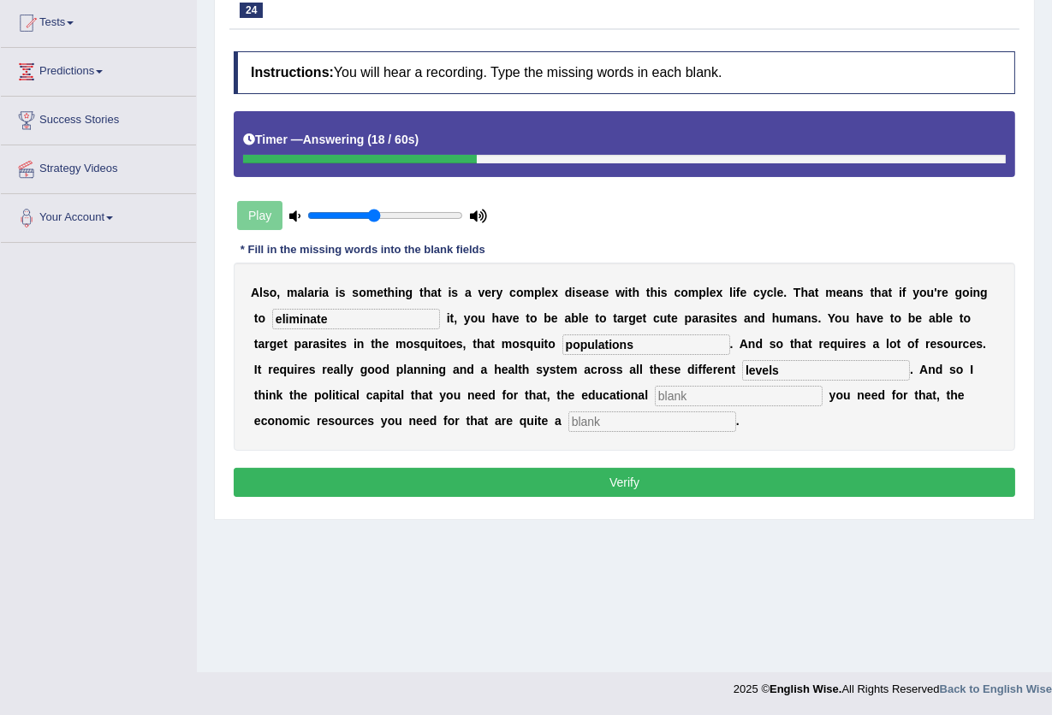
type input "levels"
click at [686, 394] on input "text" at bounding box center [739, 396] width 168 height 21
type input "infrastructure"
click at [592, 416] on input "text" at bounding box center [652, 422] width 168 height 21
type input "challenge"
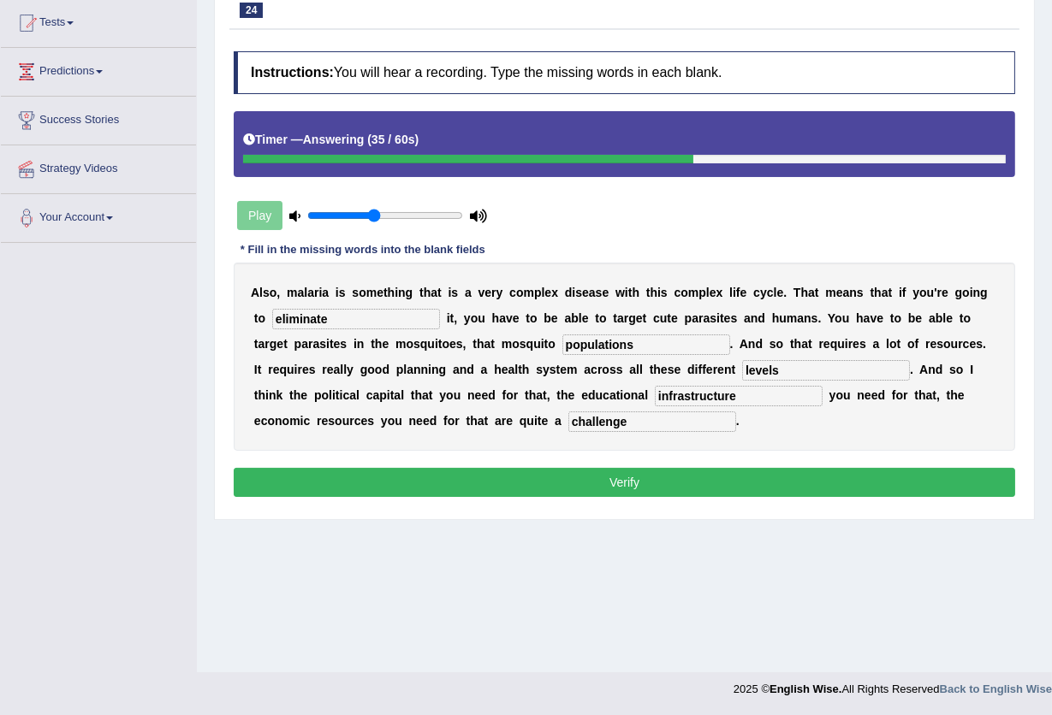
click at [621, 480] on button "Verify" at bounding box center [624, 482] width 781 height 29
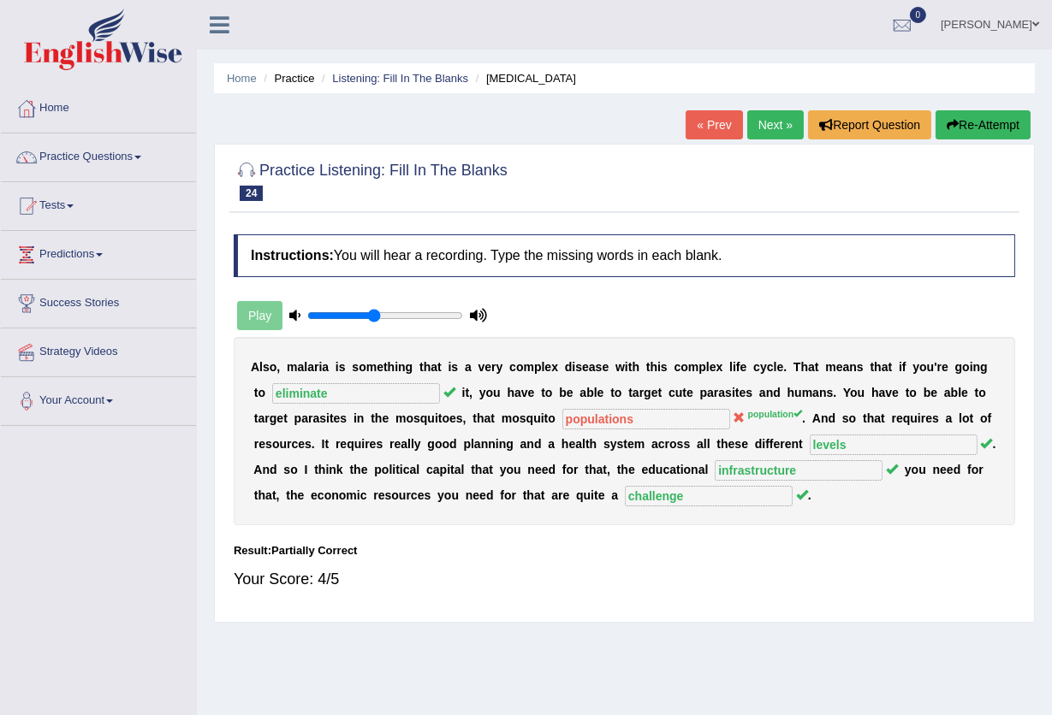
click at [768, 125] on link "Next »" at bounding box center [775, 124] width 56 height 29
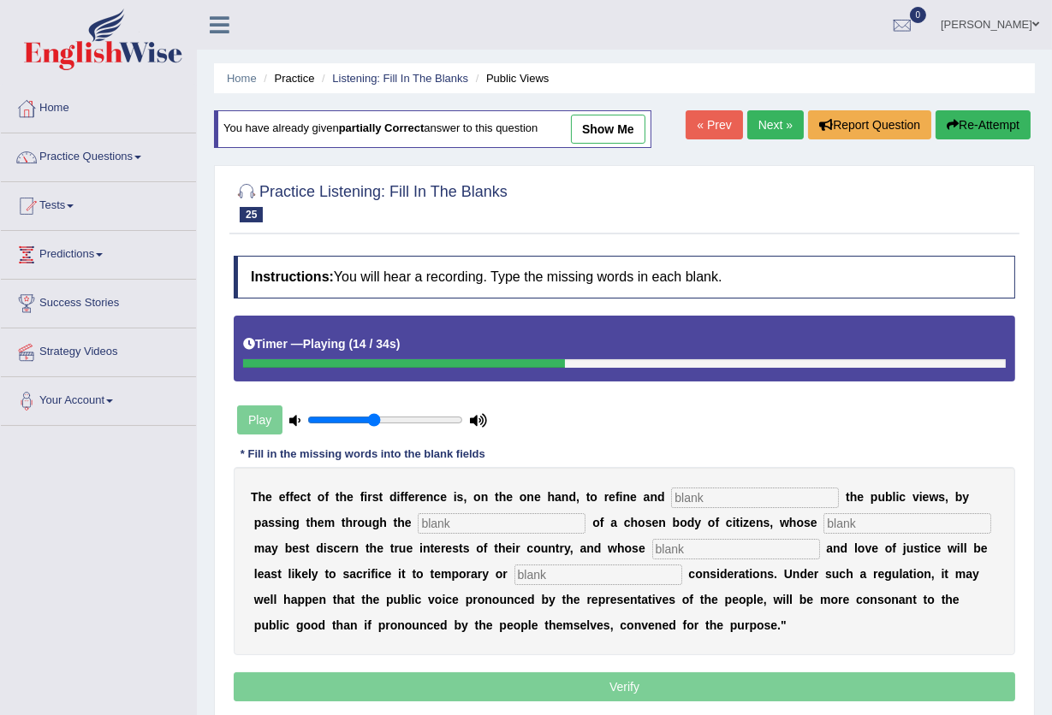
click at [987, 113] on button "Re-Attempt" at bounding box center [982, 124] width 95 height 29
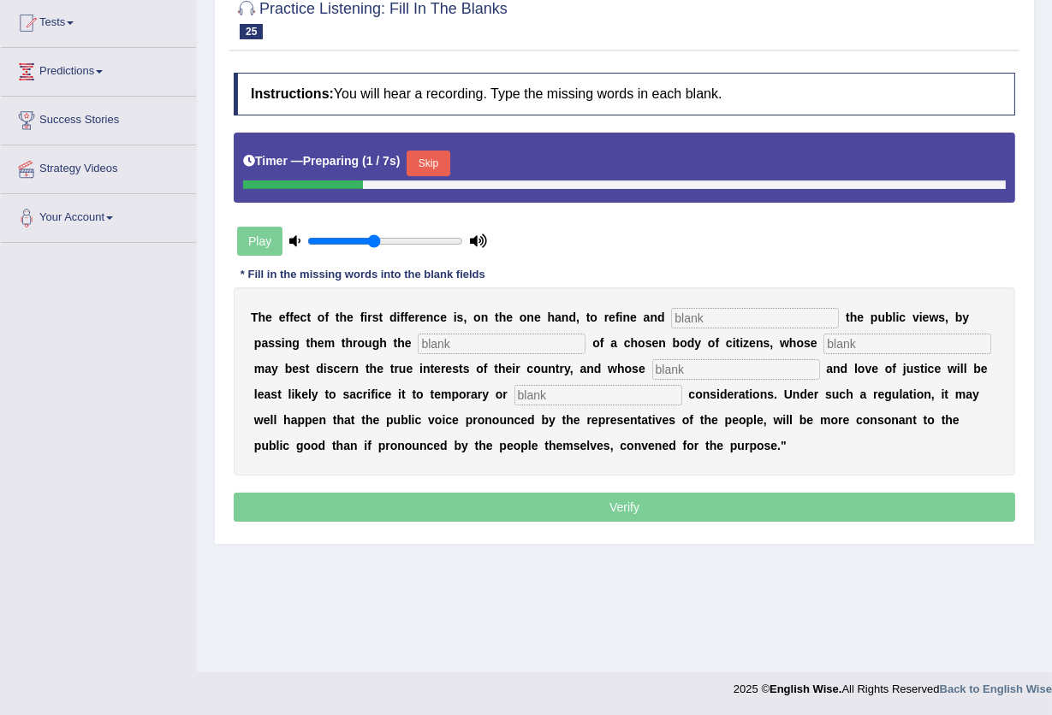
click at [433, 160] on button "Skip" at bounding box center [427, 164] width 43 height 26
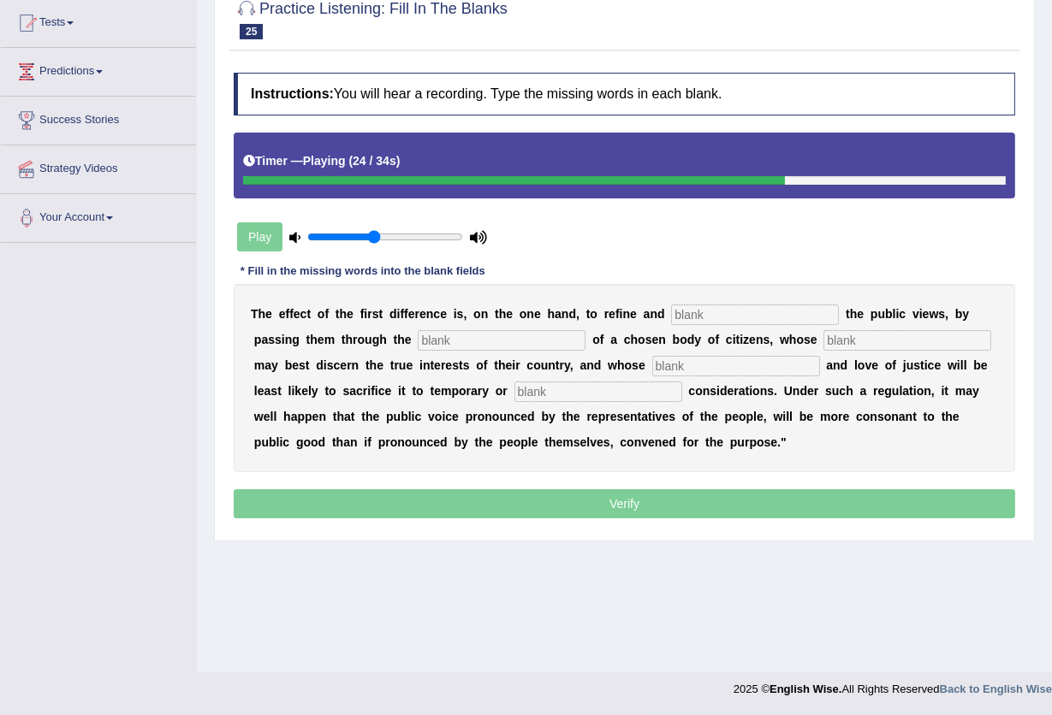
click at [708, 312] on input "text" at bounding box center [755, 315] width 168 height 21
type input "enlarge"
click at [520, 333] on input "text" at bounding box center [502, 340] width 168 height 21
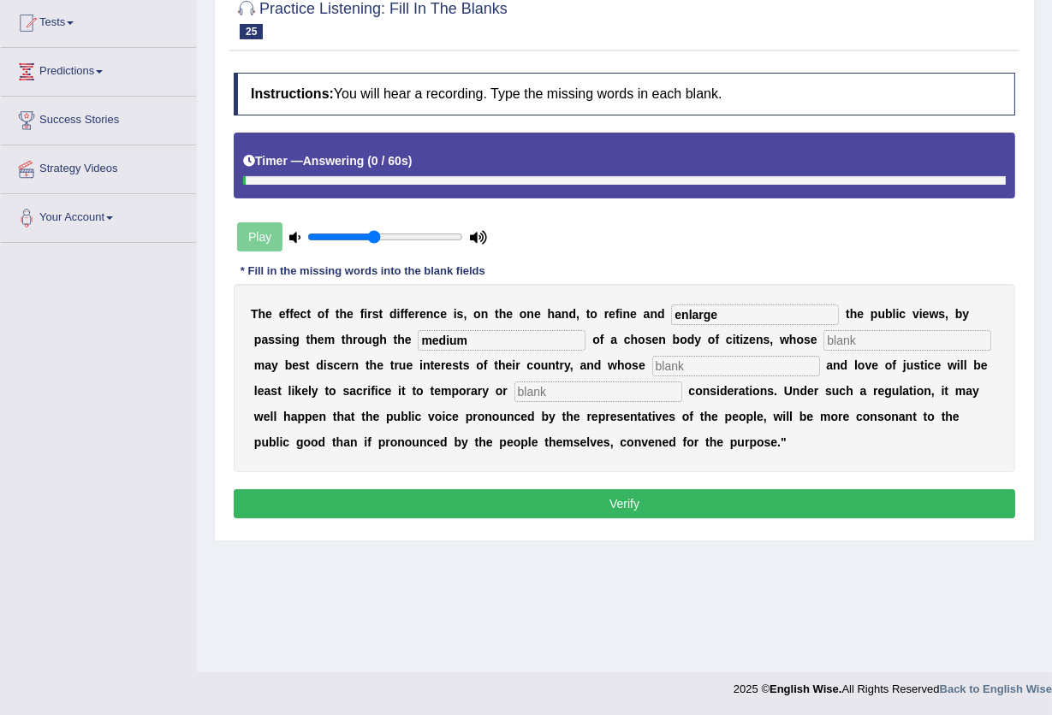
type input "medium"
click at [932, 339] on input "text" at bounding box center [907, 340] width 168 height 21
type input "wisdom"
click at [776, 356] on input "text" at bounding box center [736, 366] width 168 height 21
type input "patriotism"
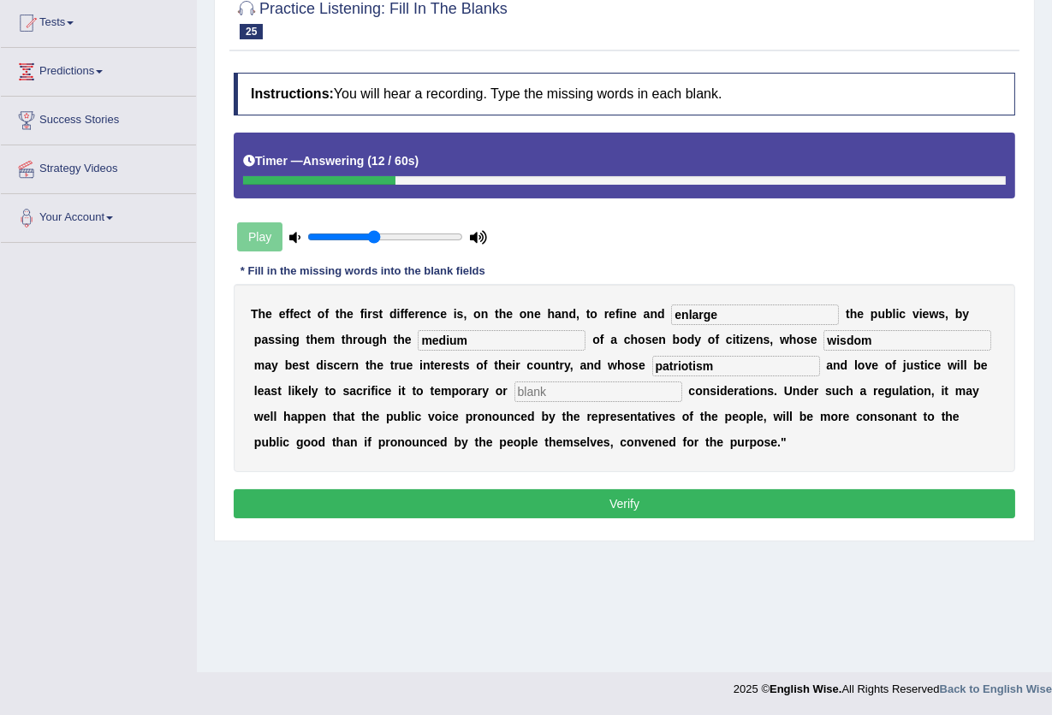
click at [603, 404] on div "T h e e f f e c t o f t h e f i r s t d i f f e r e n c e i s , o n t h e o n e…" at bounding box center [624, 378] width 781 height 188
click at [592, 395] on input "text" at bounding box center [598, 392] width 168 height 21
type input "partial"
click at [639, 504] on button "Verify" at bounding box center [624, 503] width 781 height 29
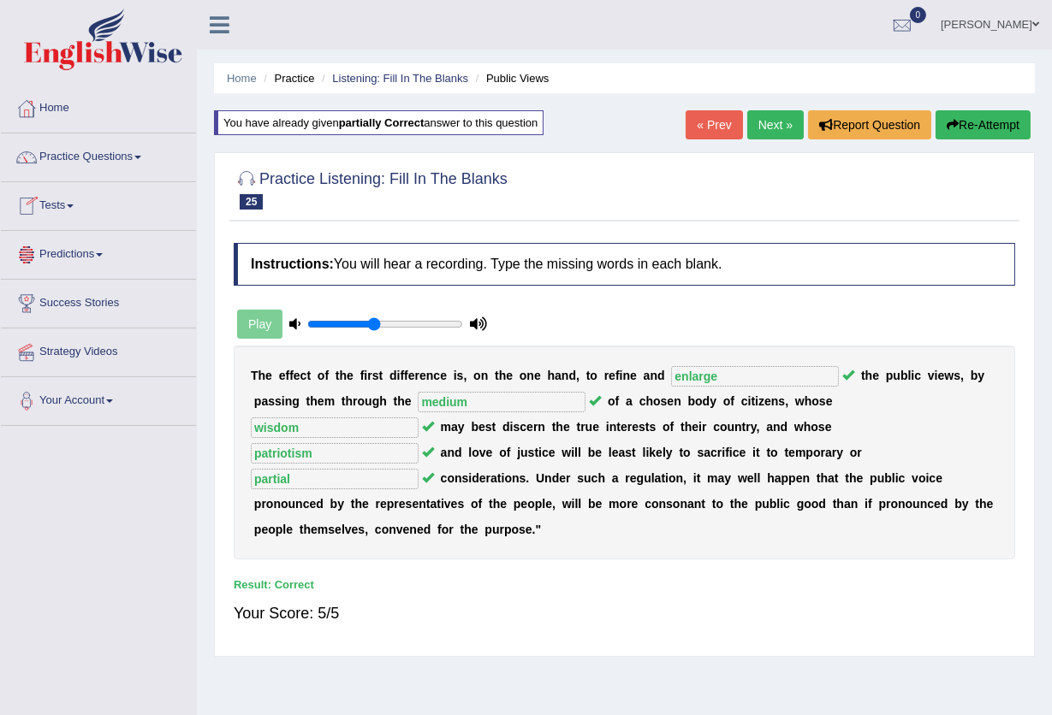
click at [66, 209] on link "Tests" at bounding box center [98, 203] width 195 height 43
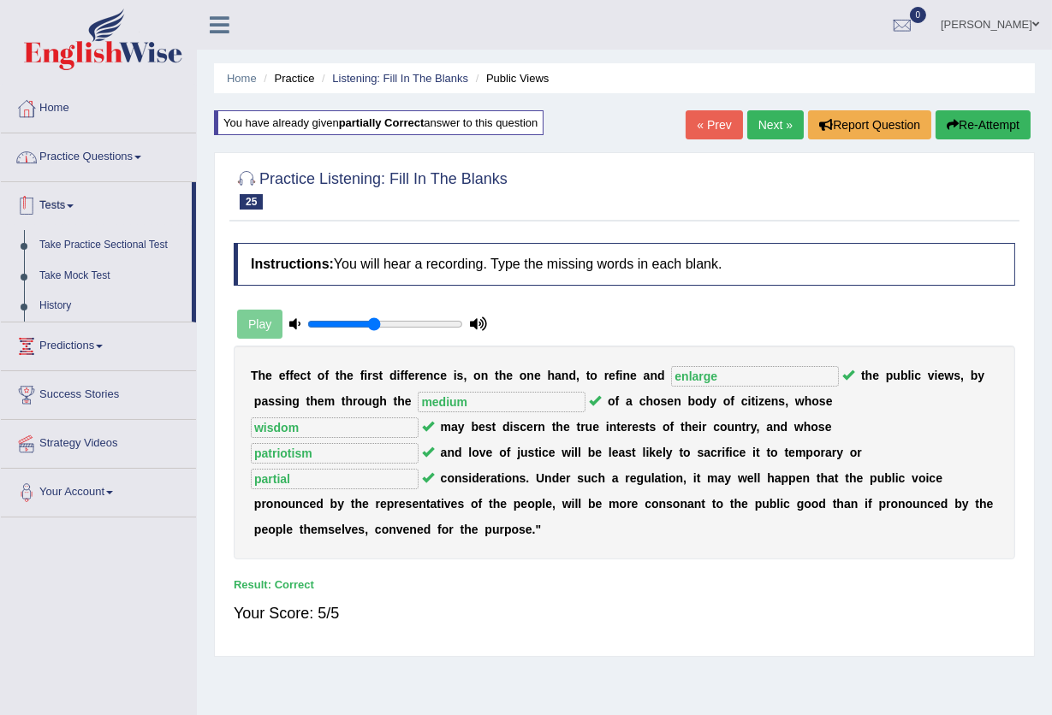
click at [93, 151] on link "Practice Questions" at bounding box center [98, 154] width 195 height 43
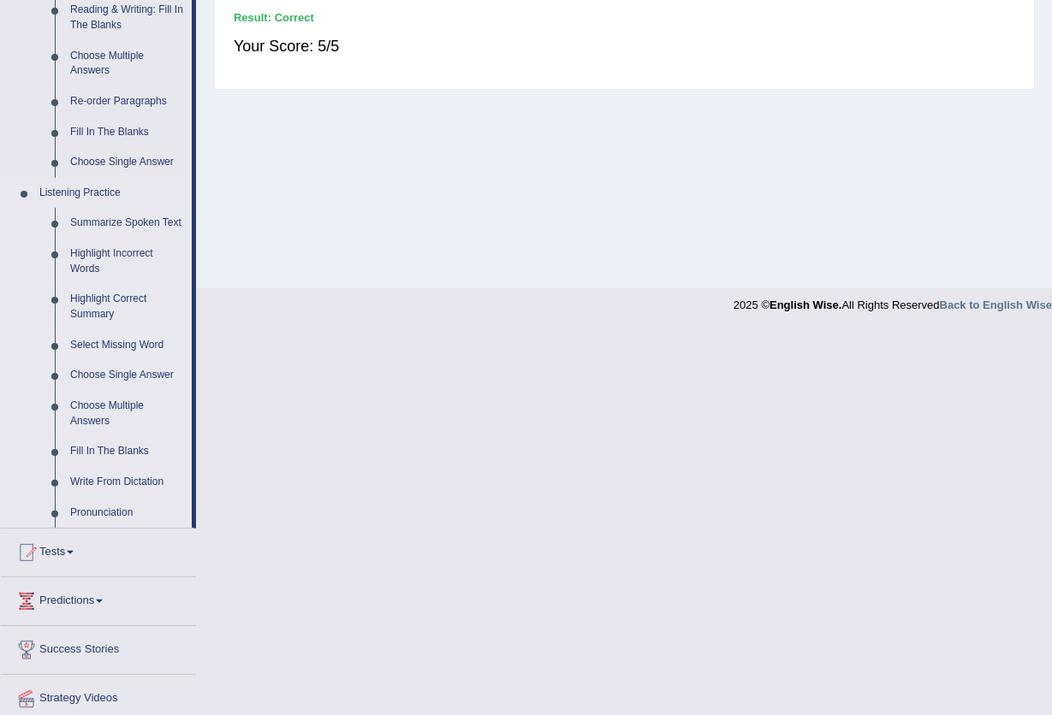
scroll to position [570, 0]
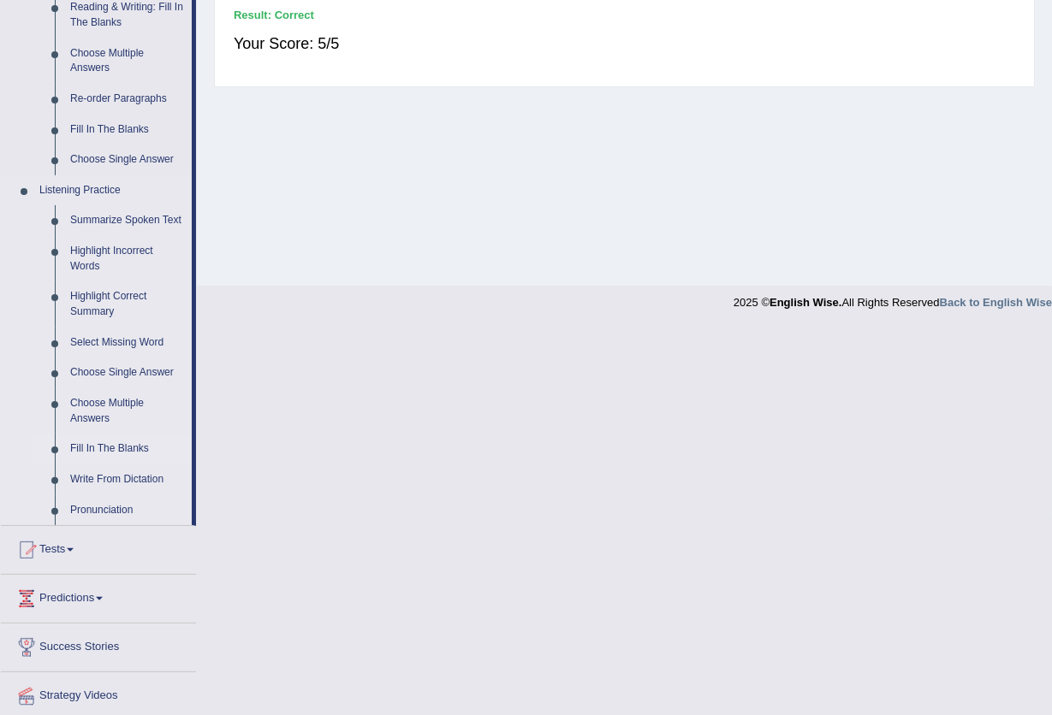
click at [104, 444] on link "Fill In The Blanks" at bounding box center [126, 449] width 129 height 31
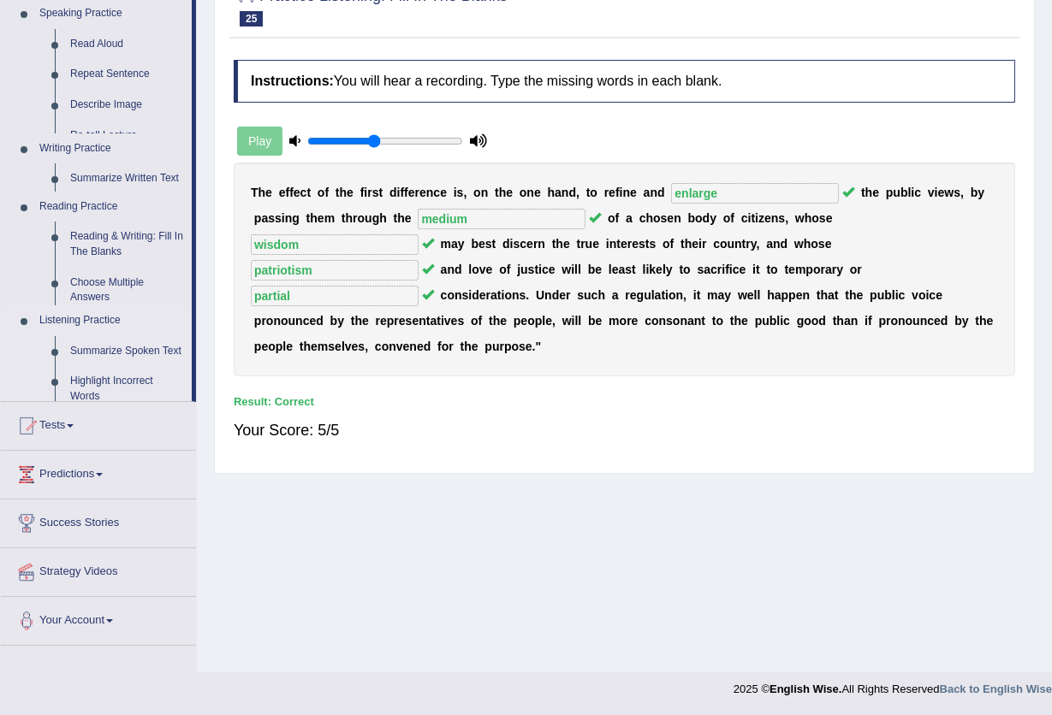
scroll to position [183, 0]
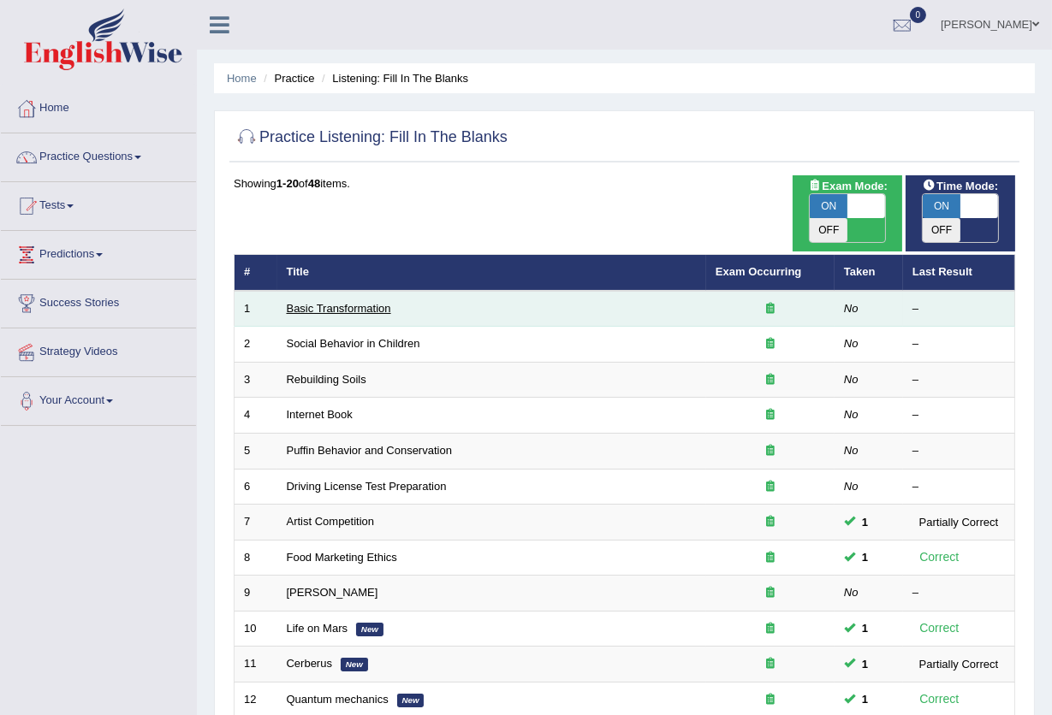
scroll to position [417, 0]
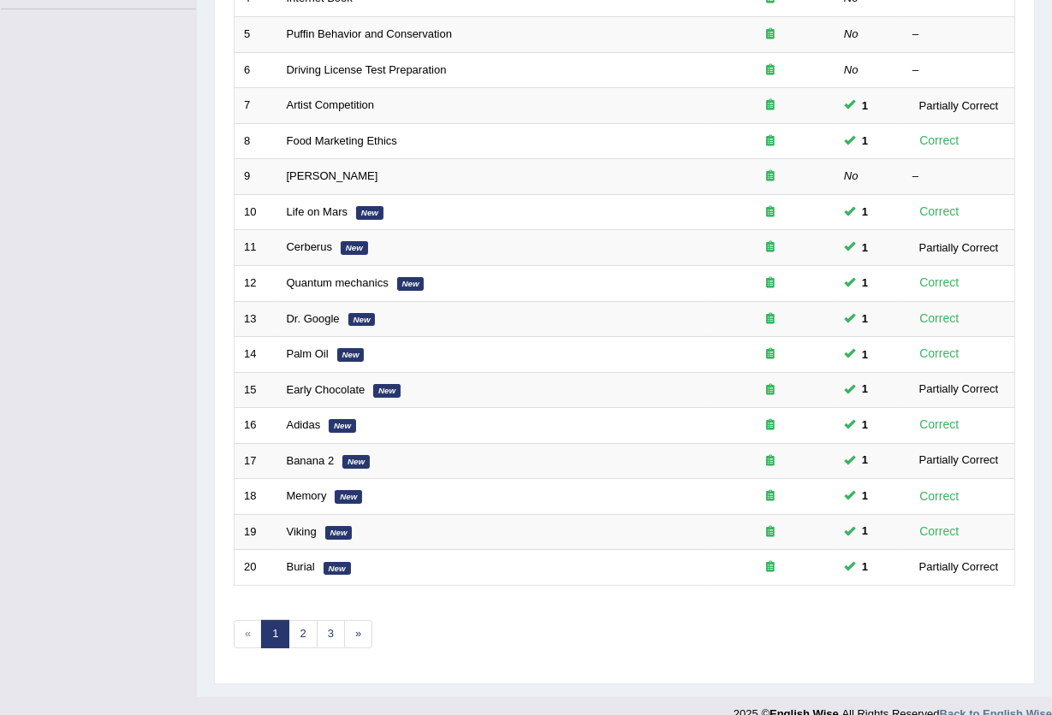
click at [288, 620] on link "1" at bounding box center [275, 634] width 28 height 28
click at [307, 620] on link "2" at bounding box center [302, 634] width 28 height 28
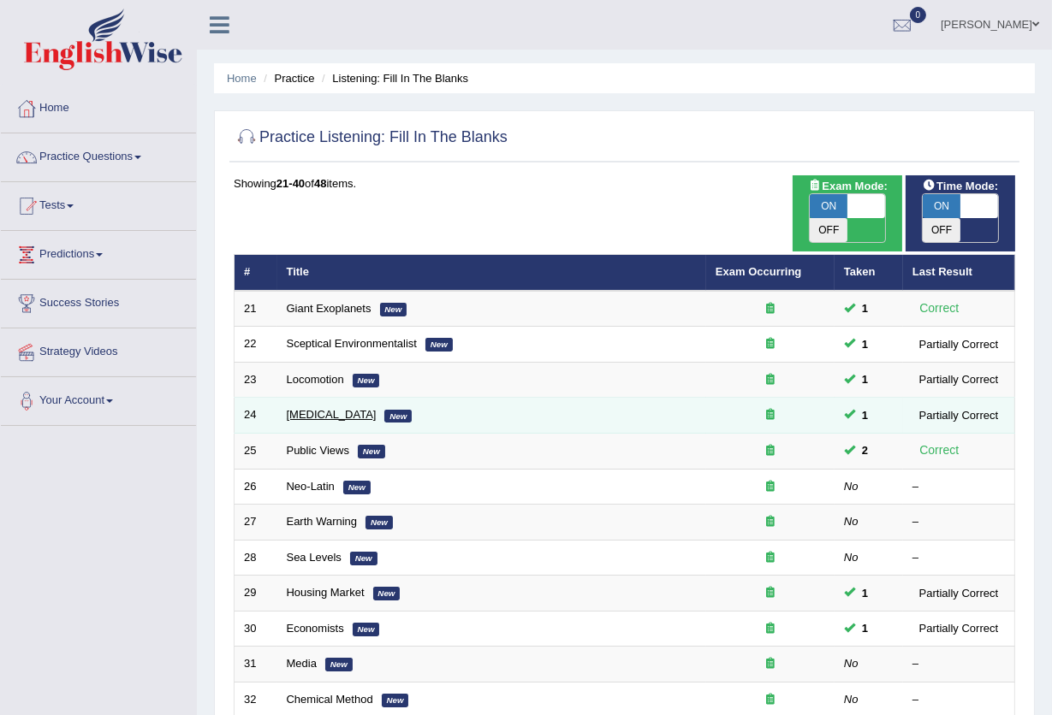
click at [311, 408] on link "[MEDICAL_DATA]" at bounding box center [332, 414] width 90 height 13
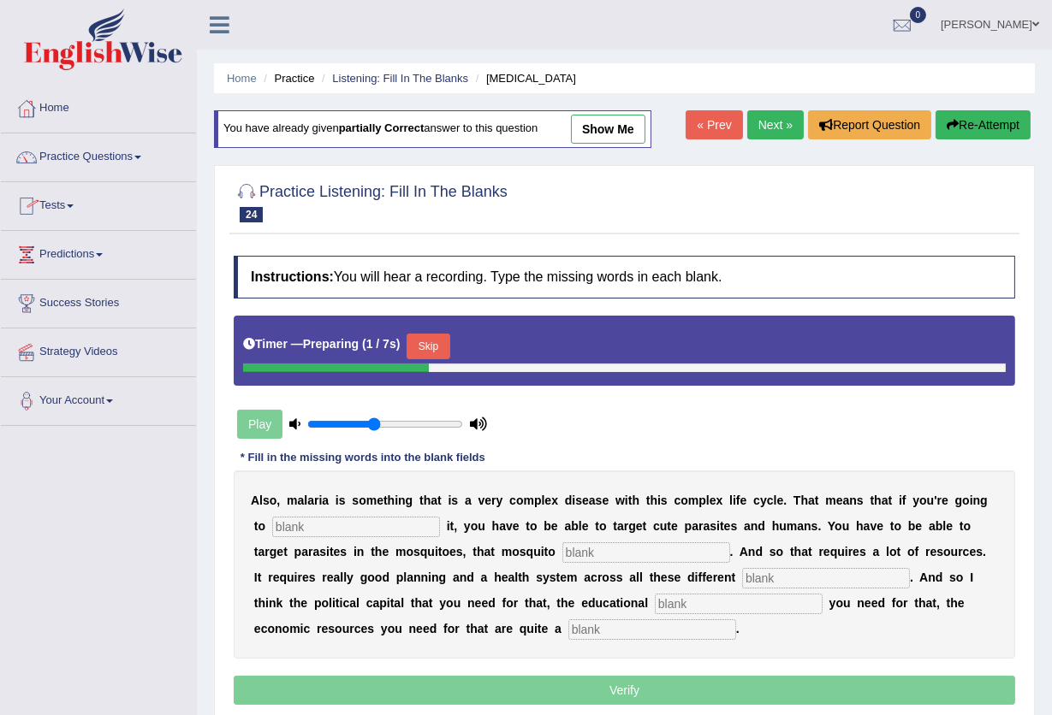
click at [634, 135] on link "show me" at bounding box center [608, 129] width 74 height 29
type input "eliminate"
type input "populations"
type input "levels"
type input "infrastructure"
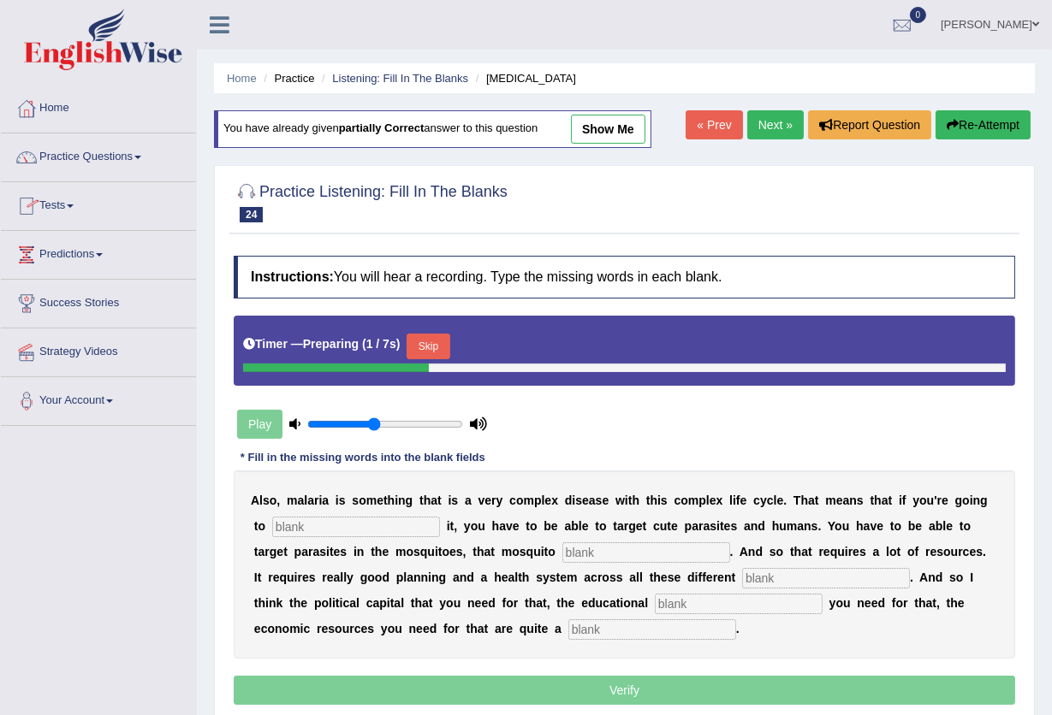
type input "challenge"
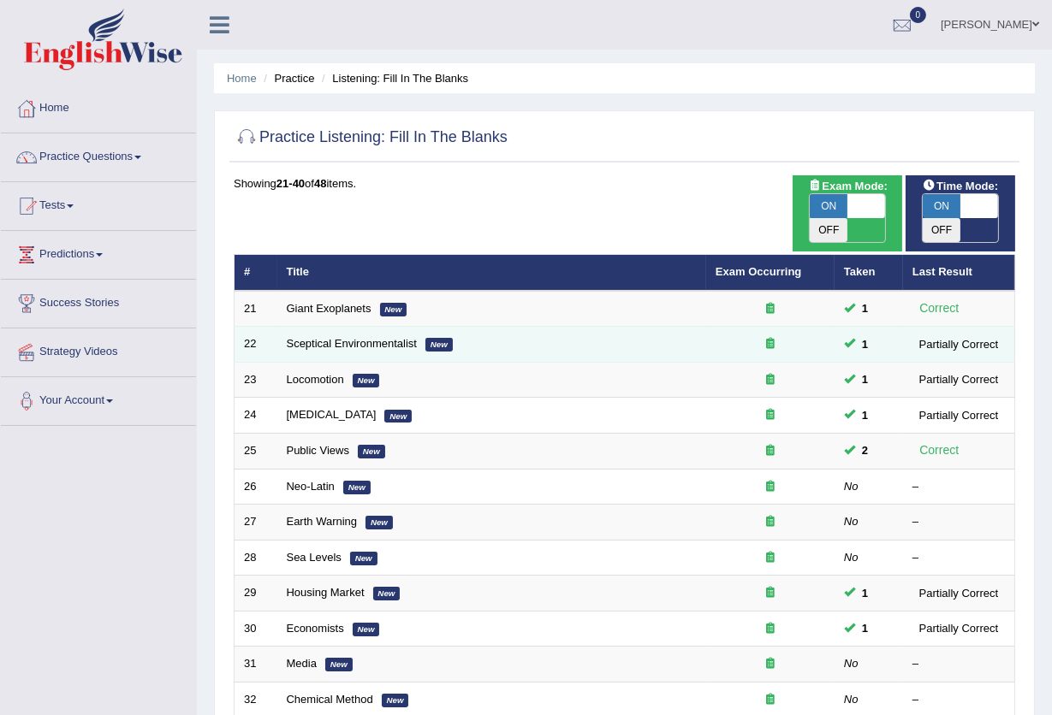
click at [968, 335] on div "Partially Correct" at bounding box center [958, 344] width 92 height 18
click at [363, 337] on link "Sceptical Environmentalist" at bounding box center [352, 343] width 130 height 13
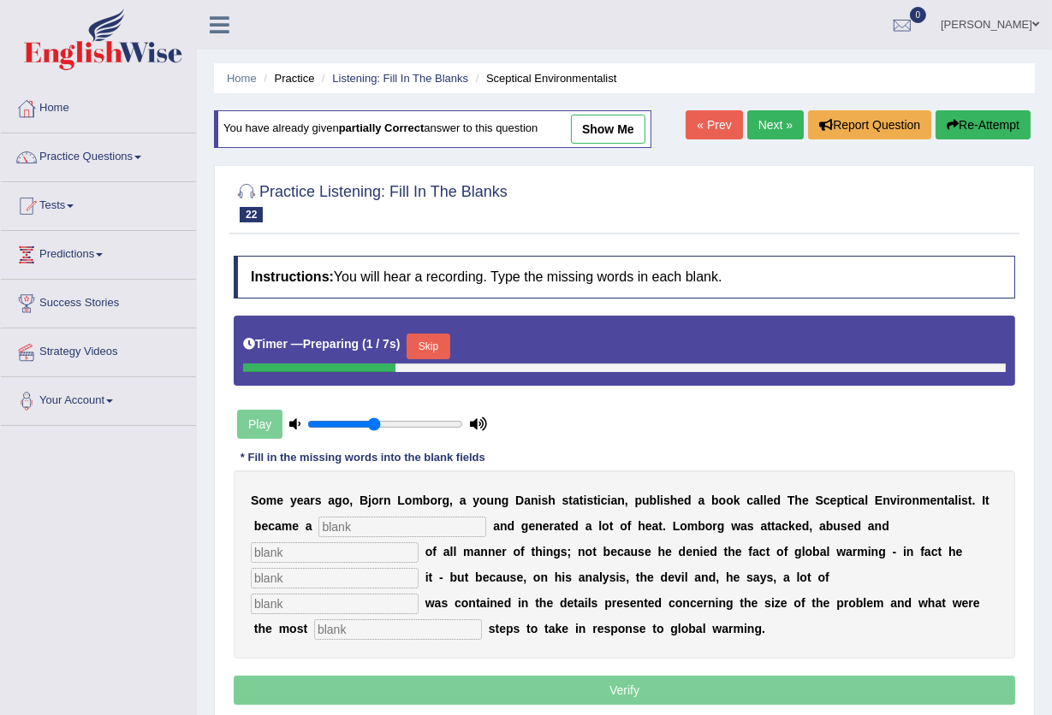
click at [602, 127] on link "show me" at bounding box center [608, 129] width 74 height 29
type input "bestseller"
type input "accussed"
type input "formed"
type input "deviousness"
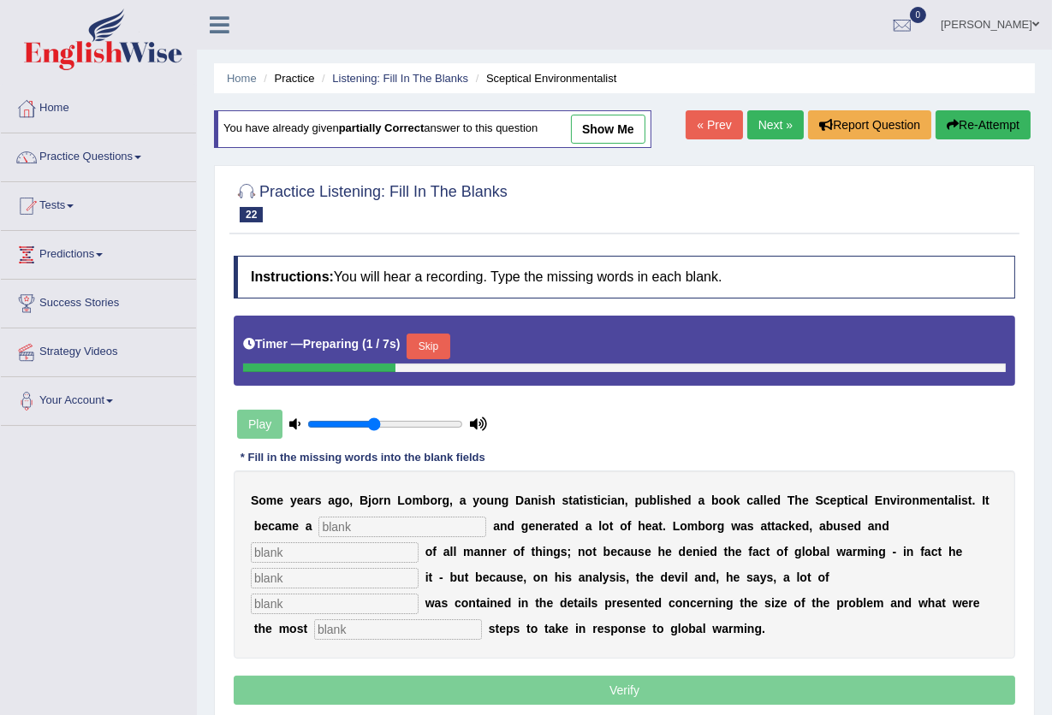
type input "responsible"
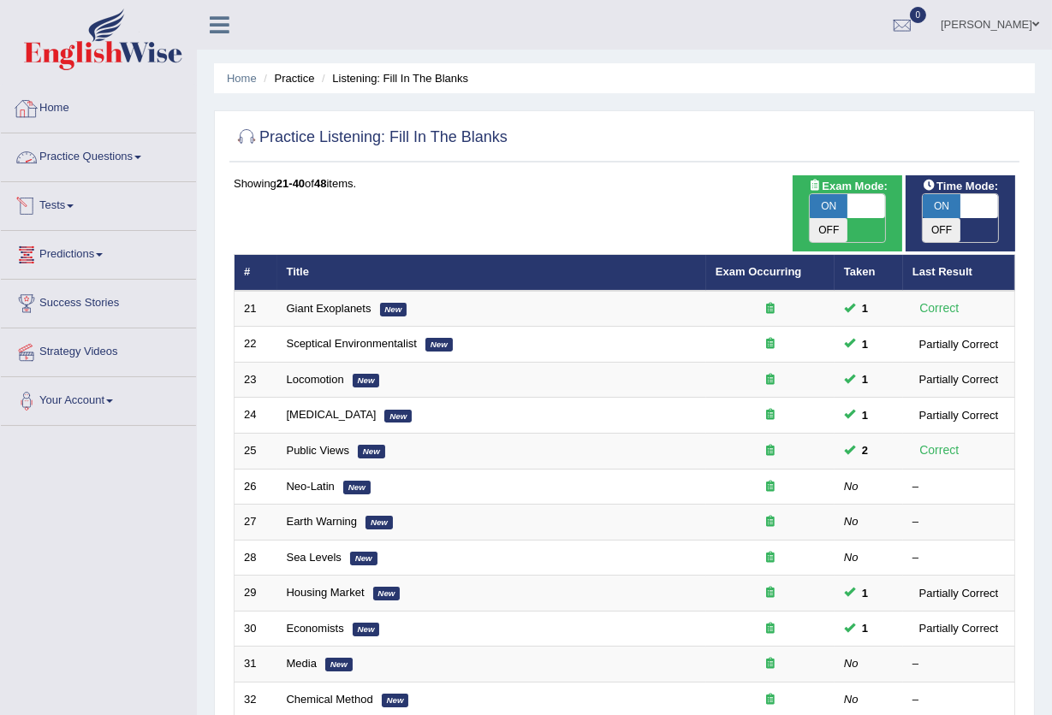
click at [139, 151] on link "Practice Questions" at bounding box center [98, 154] width 195 height 43
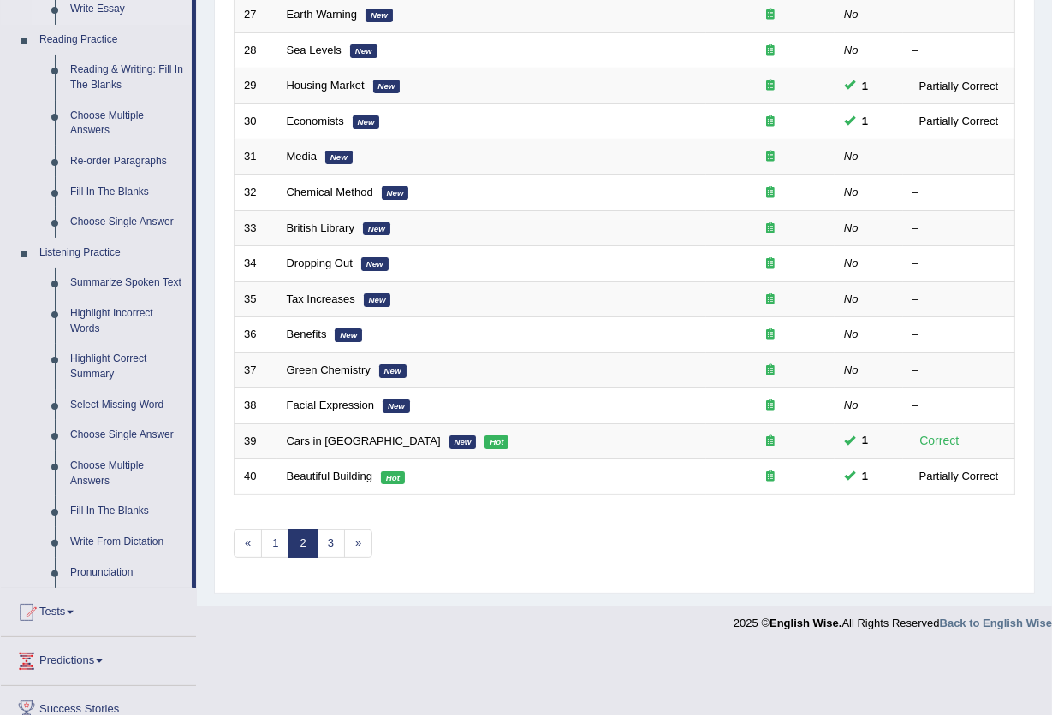
scroll to position [625, 0]
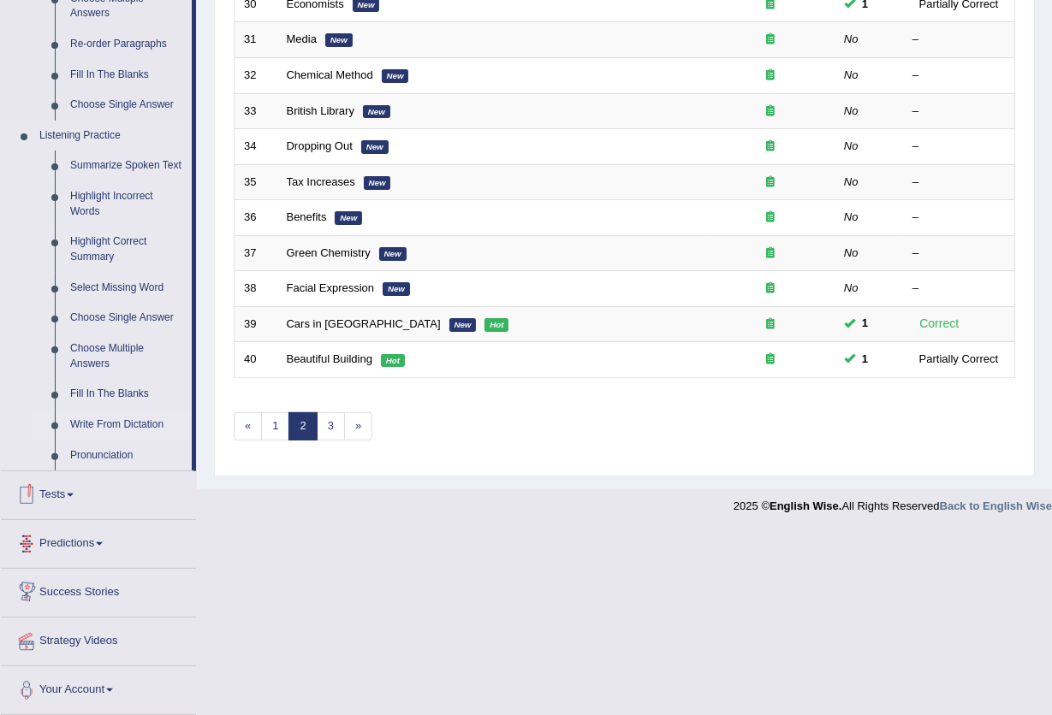
click at [114, 429] on link "Write From Dictation" at bounding box center [126, 425] width 129 height 31
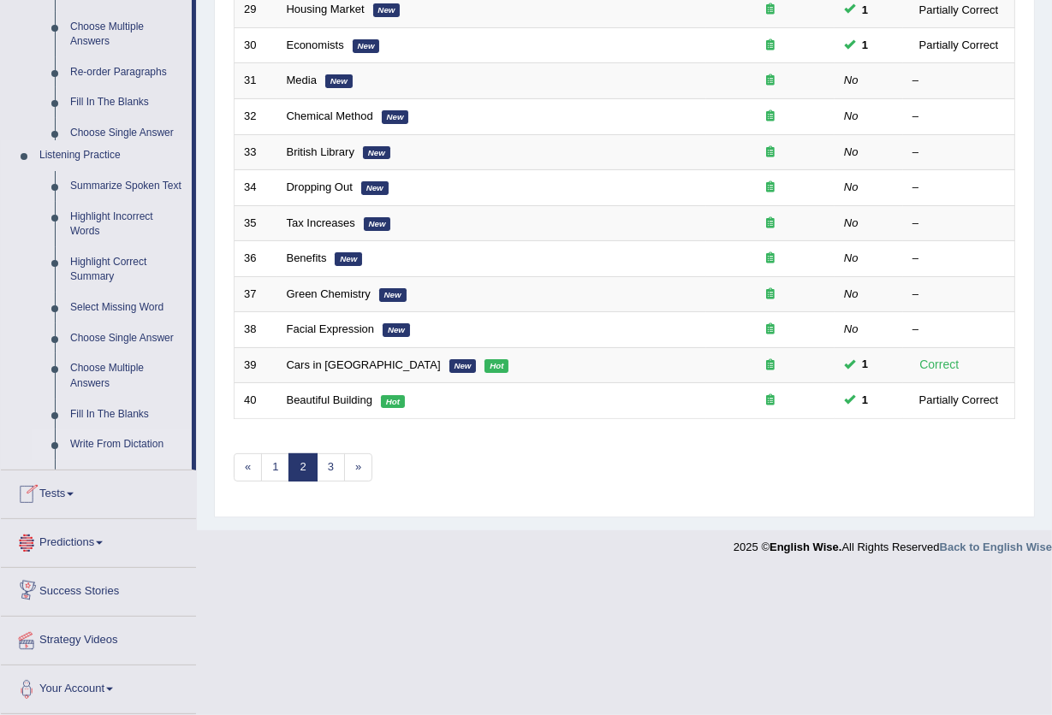
scroll to position [417, 0]
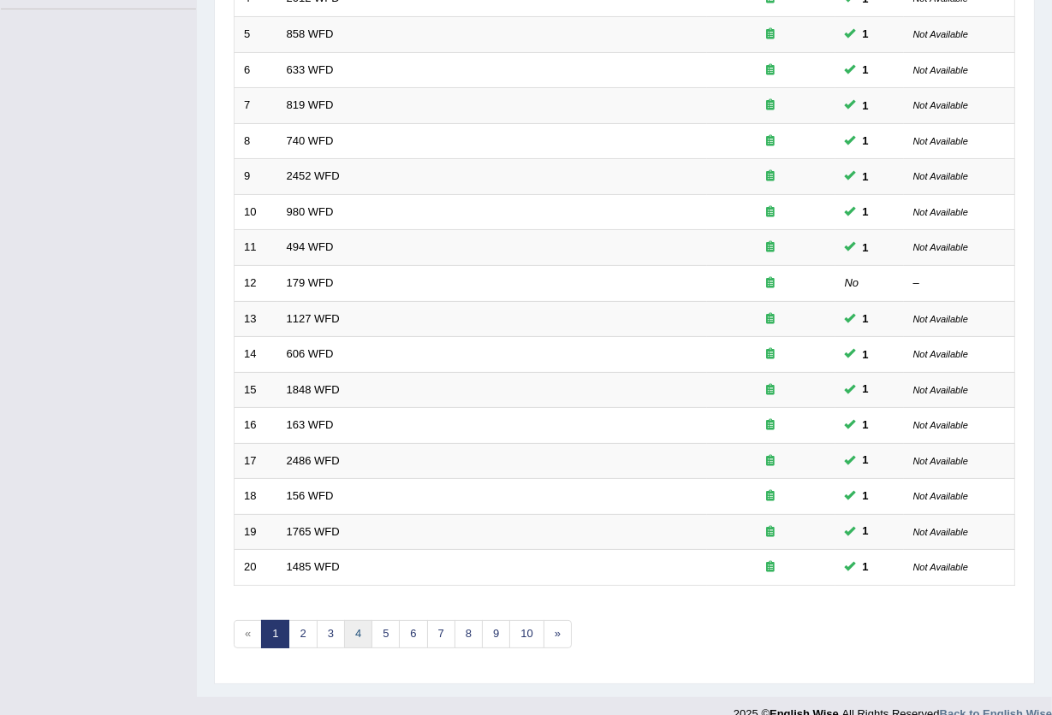
click at [361, 620] on link "4" at bounding box center [358, 634] width 28 height 28
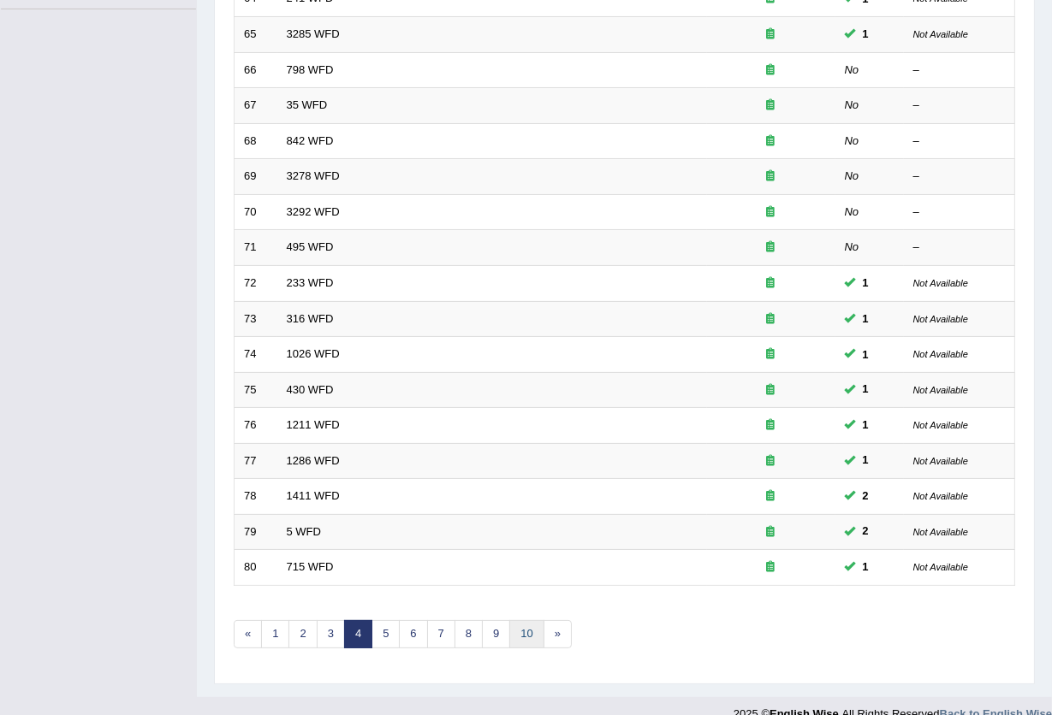
click at [525, 620] on link "10" at bounding box center [526, 634] width 34 height 28
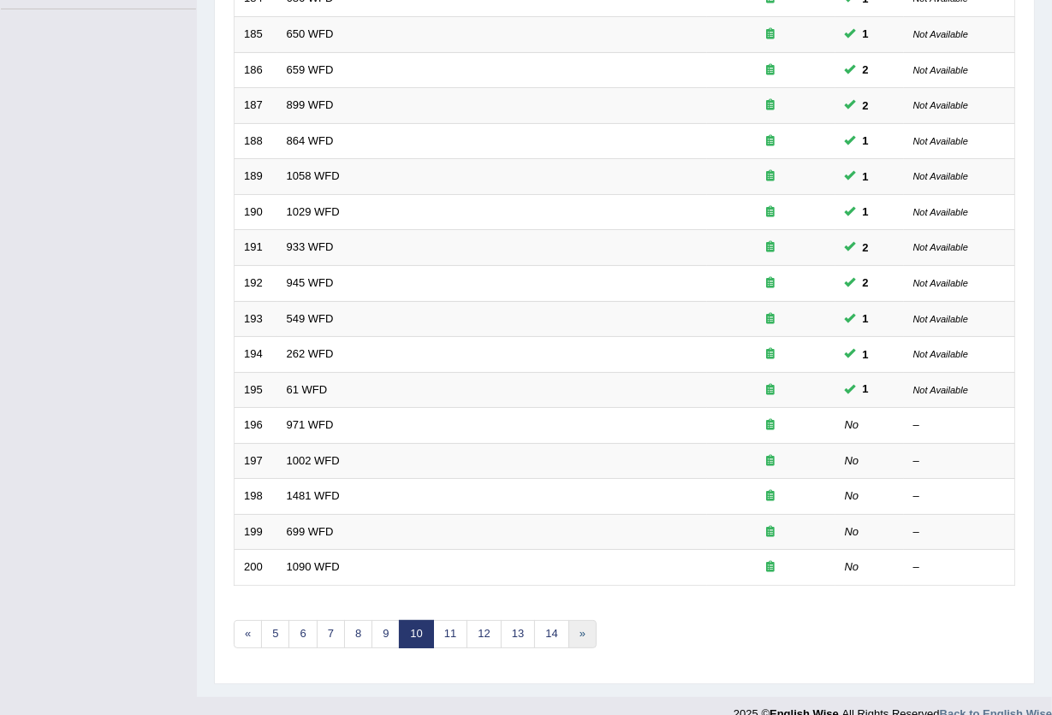
click at [580, 620] on link "»" at bounding box center [582, 634] width 28 height 28
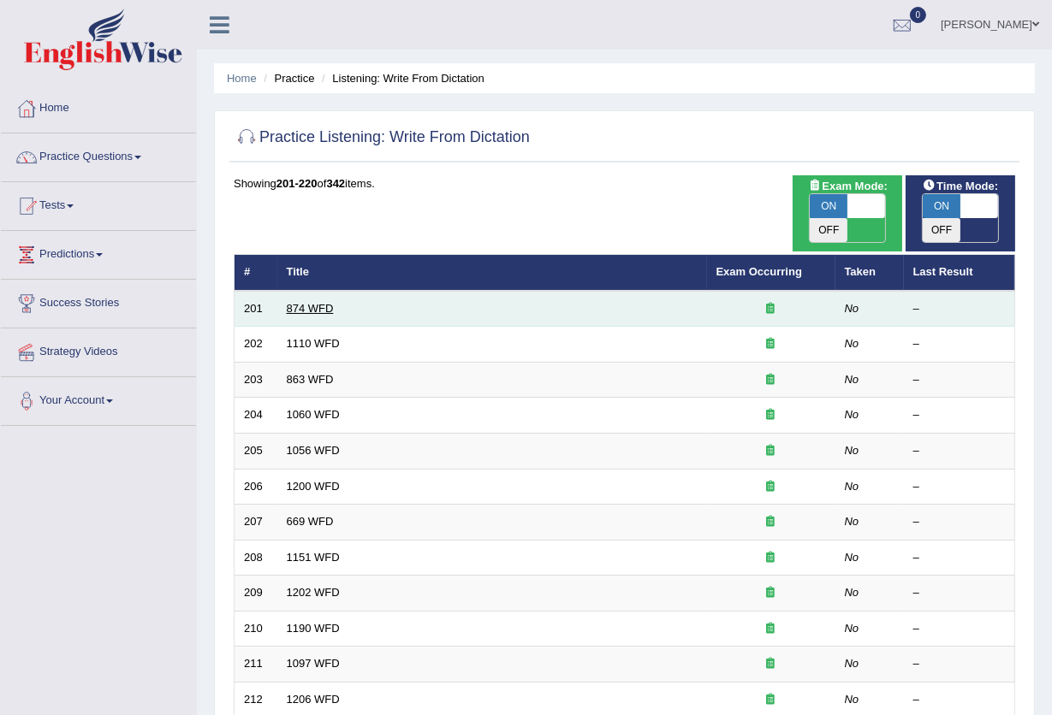
click at [317, 302] on link "874 WFD" at bounding box center [310, 308] width 47 height 13
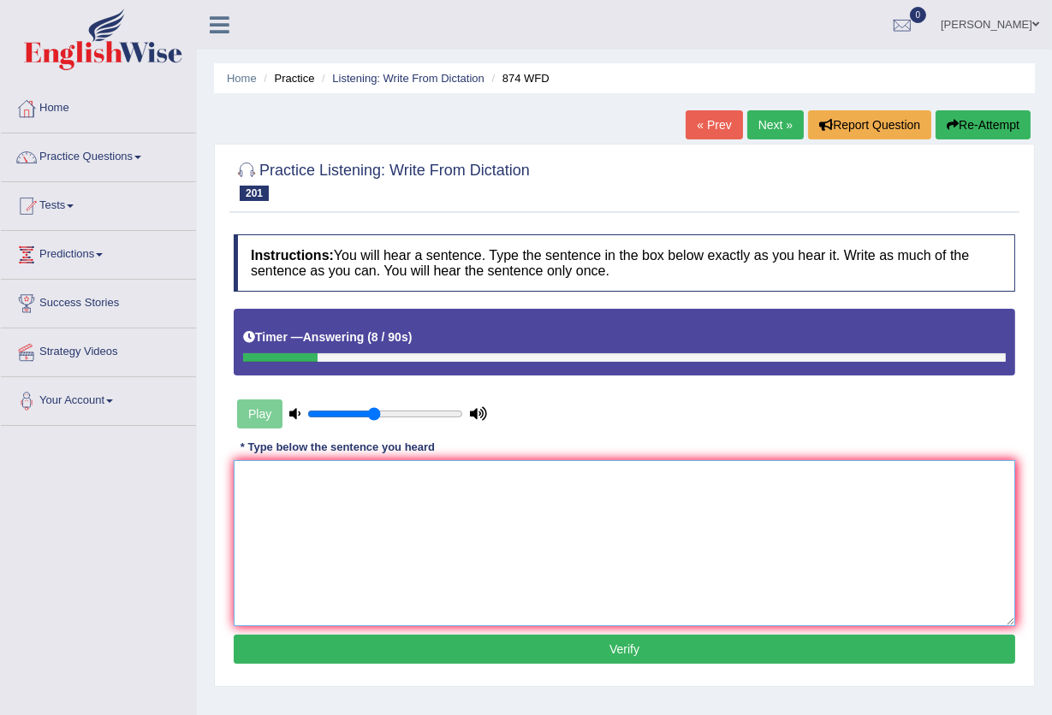
click at [373, 569] on textarea at bounding box center [624, 543] width 781 height 166
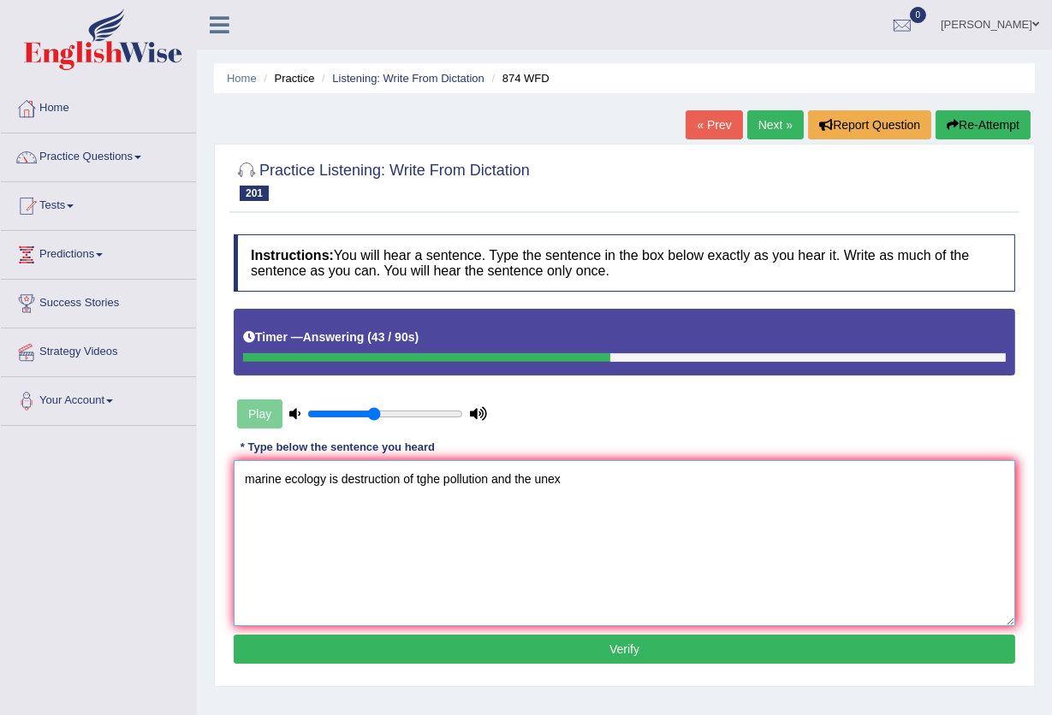
type textarea "marine ecology is destruction of tghe pollution and the unex"
click at [984, 124] on button "Re-Attempt" at bounding box center [982, 124] width 95 height 29
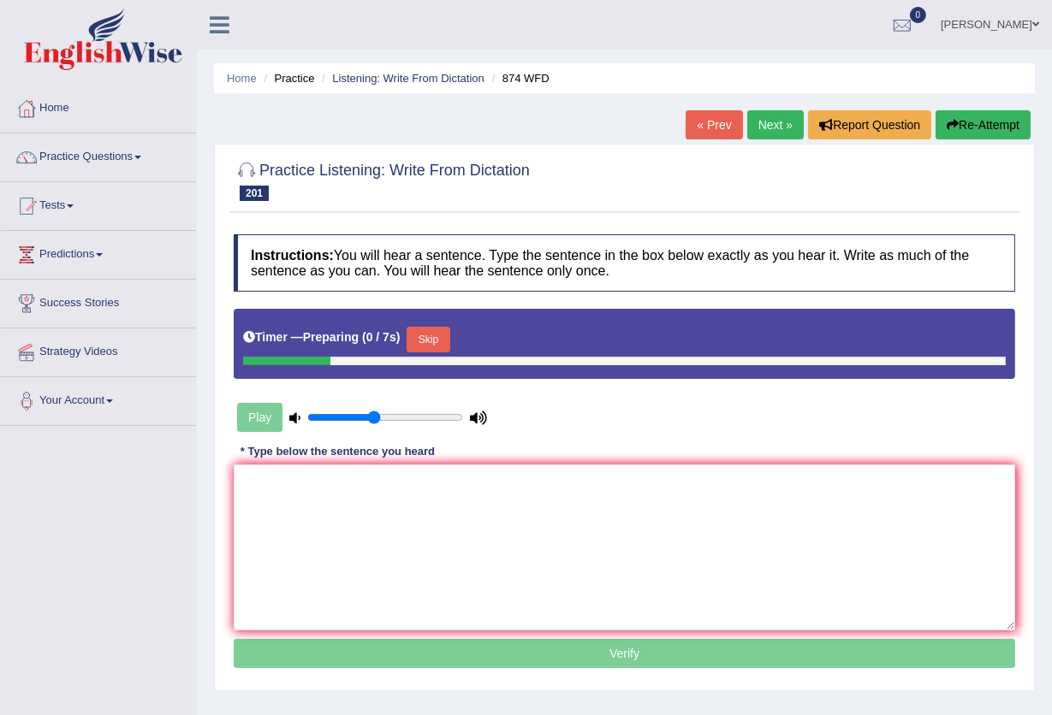
click at [449, 344] on button "Skip" at bounding box center [427, 340] width 43 height 26
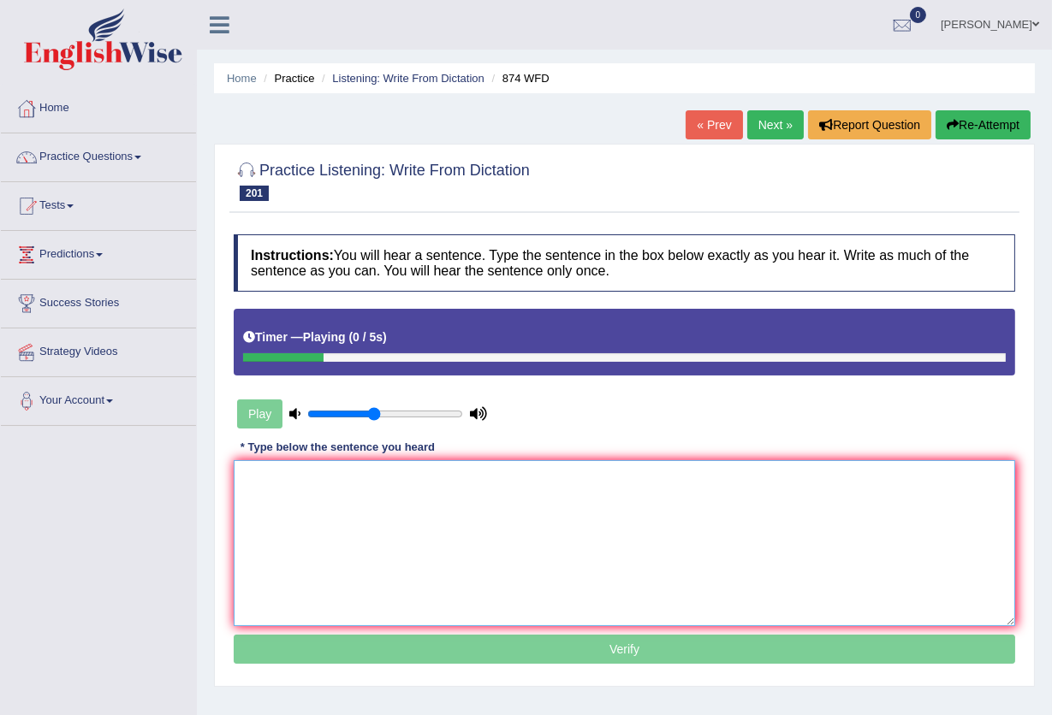
click at [449, 494] on textarea at bounding box center [624, 543] width 781 height 166
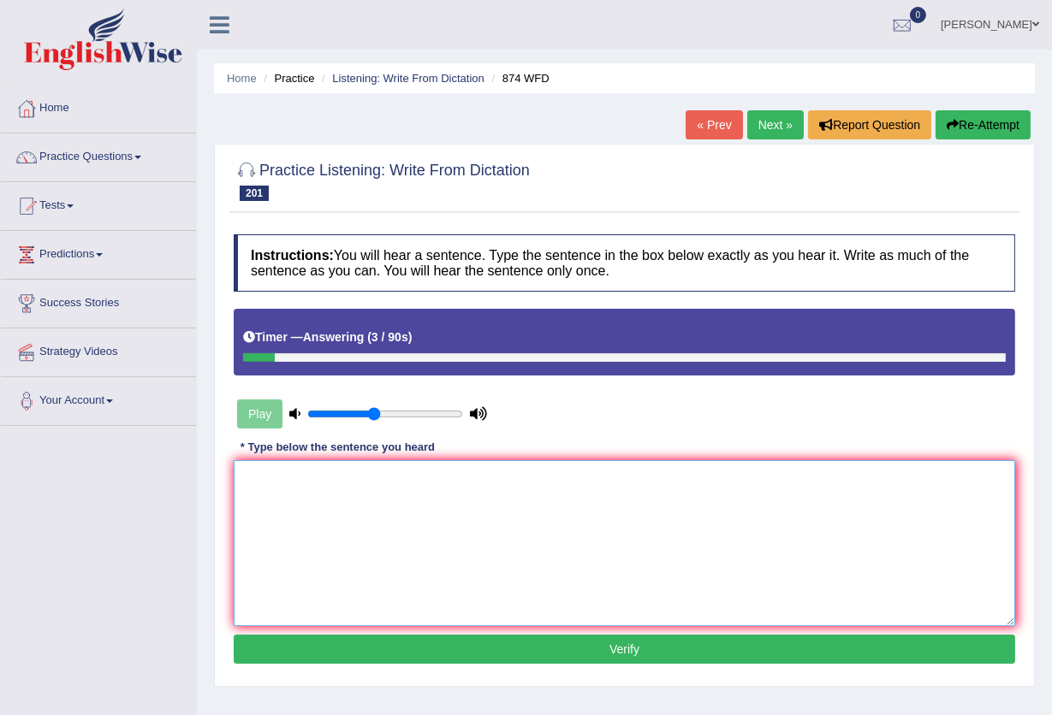
click at [409, 537] on textarea at bounding box center [624, 543] width 781 height 166
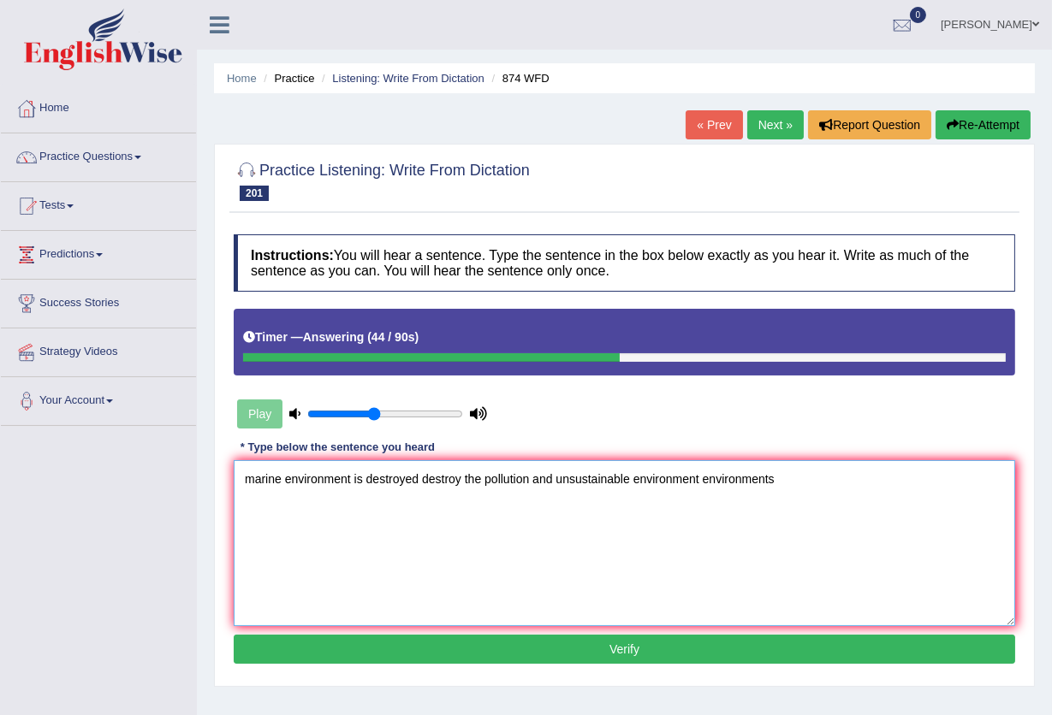
type textarea "marine environment is destroyed destroy the pollution and unsustainable environ…"
click at [516, 657] on button "Verify" at bounding box center [624, 649] width 781 height 29
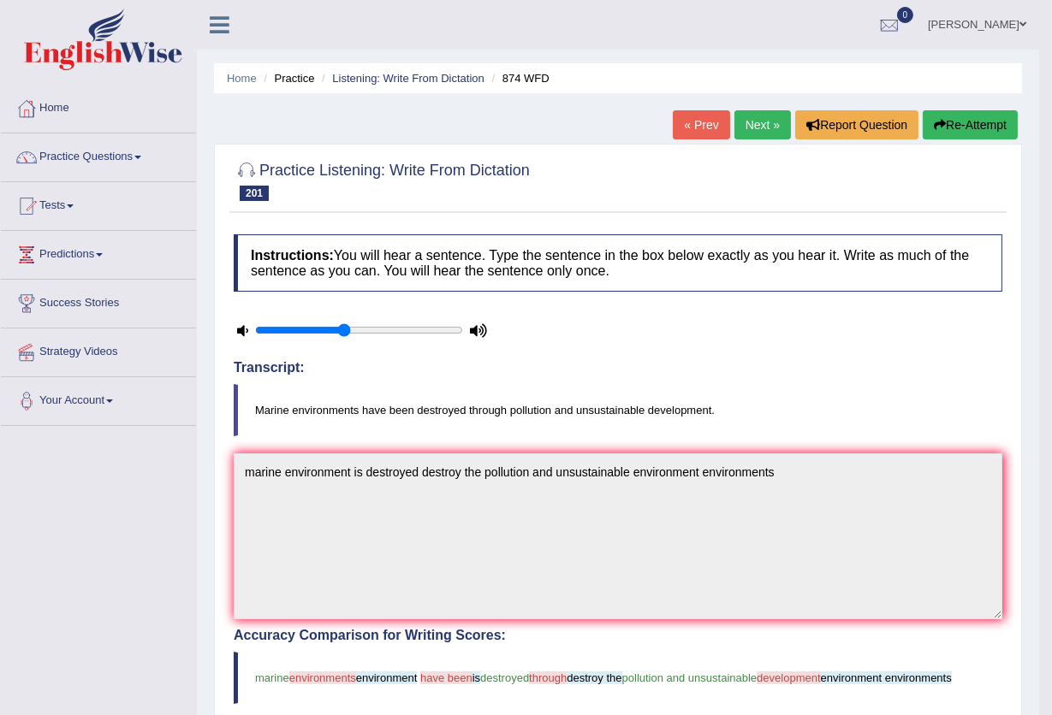
click at [971, 133] on button "Re-Attempt" at bounding box center [969, 124] width 95 height 29
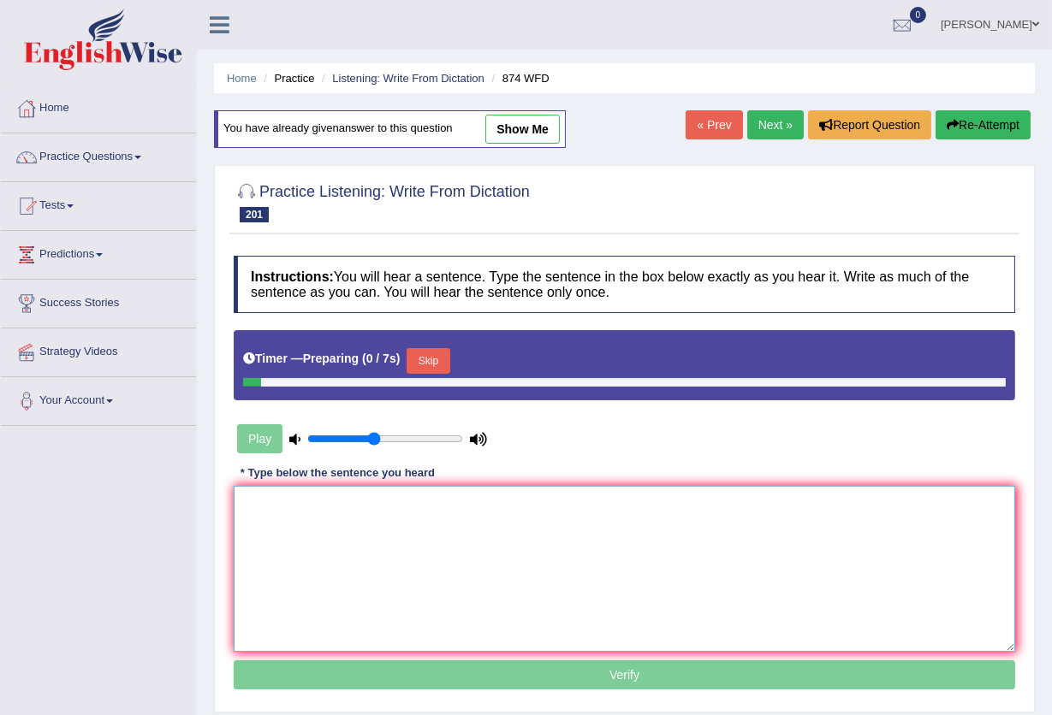
click at [375, 516] on textarea at bounding box center [624, 569] width 781 height 166
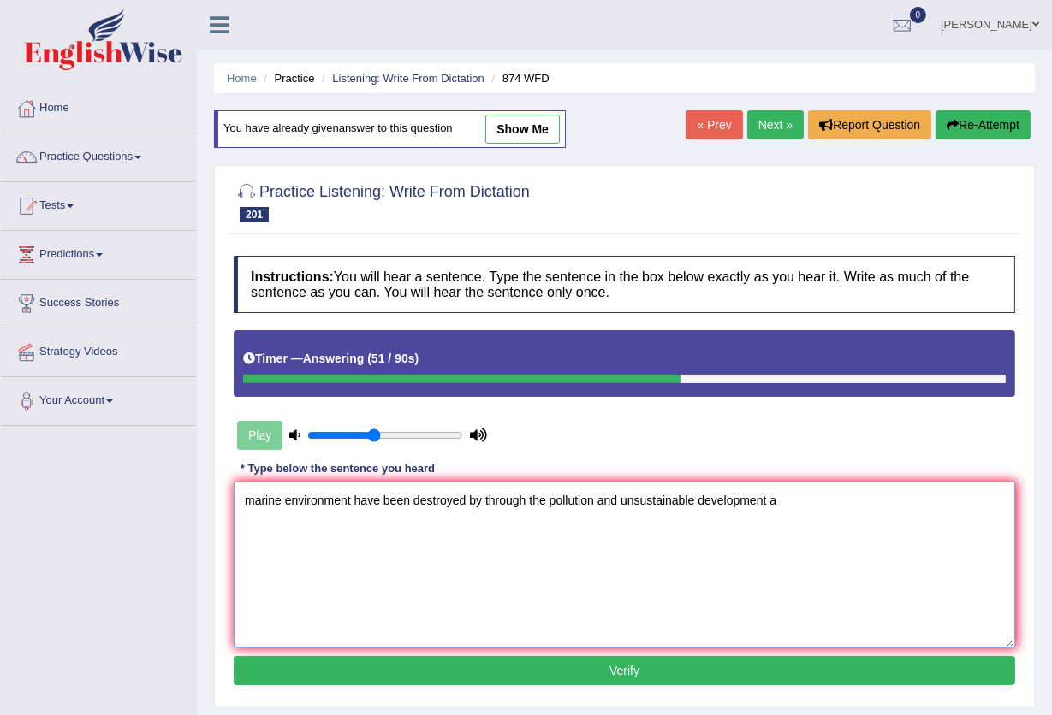
click at [352, 498] on textarea "marine environment have been destroyed by through the pollution and unsustainab…" at bounding box center [624, 565] width 781 height 166
type textarea "marine environment environments have been destroyed by through the pollution an…"
click at [614, 674] on button "Verify" at bounding box center [624, 670] width 781 height 29
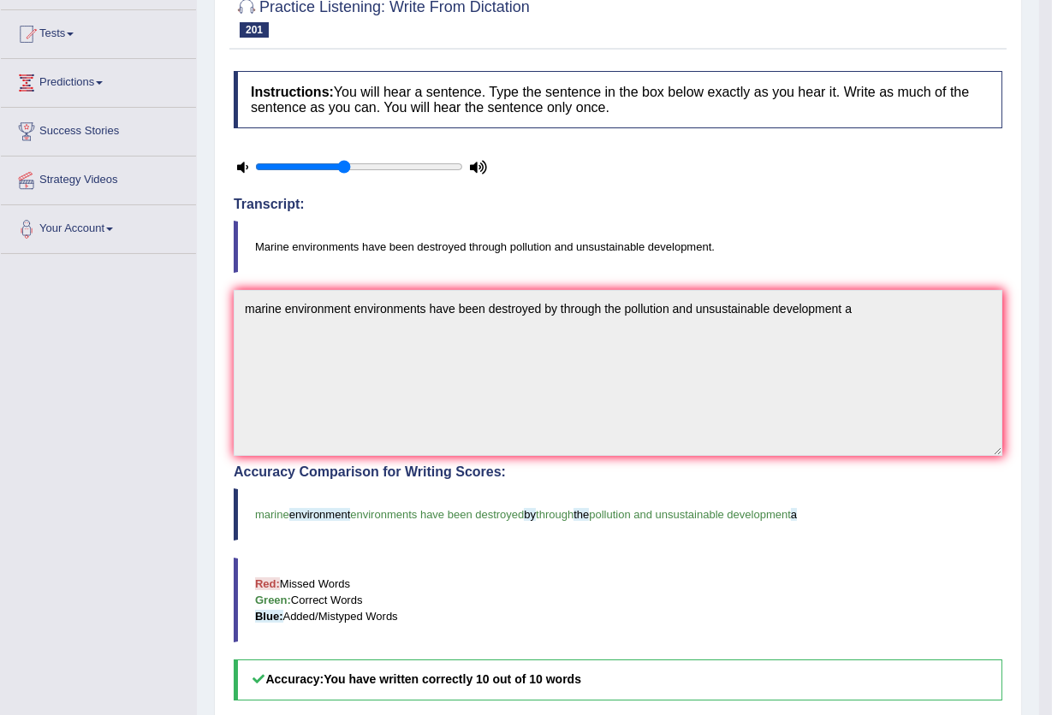
scroll to position [110, 0]
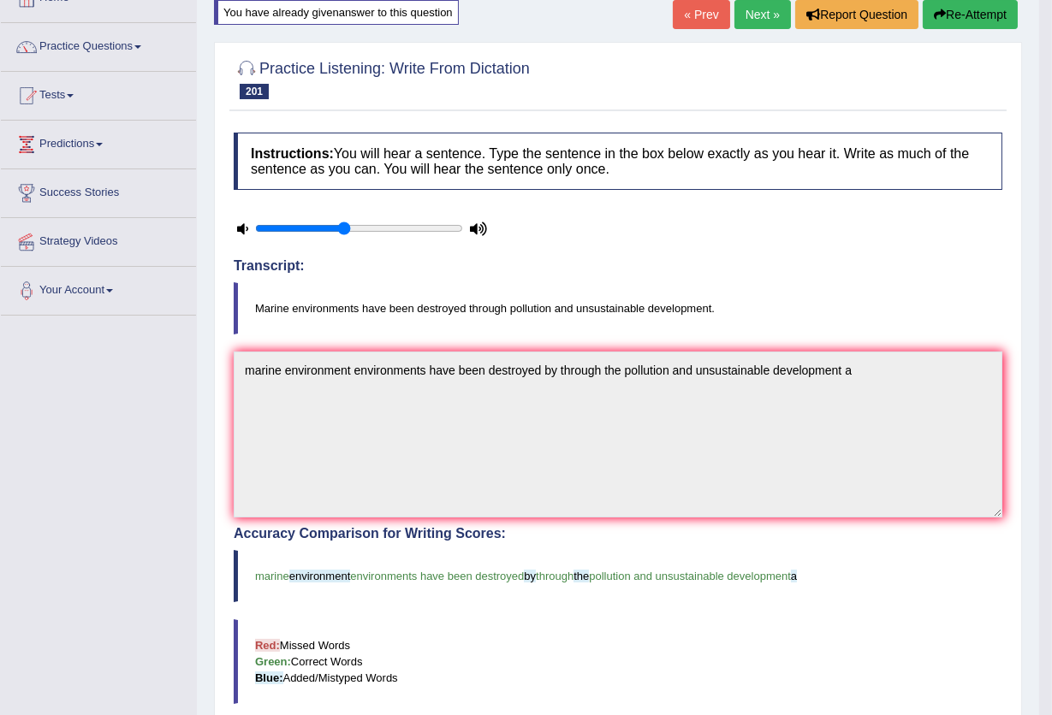
click at [741, 15] on link "Next »" at bounding box center [762, 14] width 56 height 29
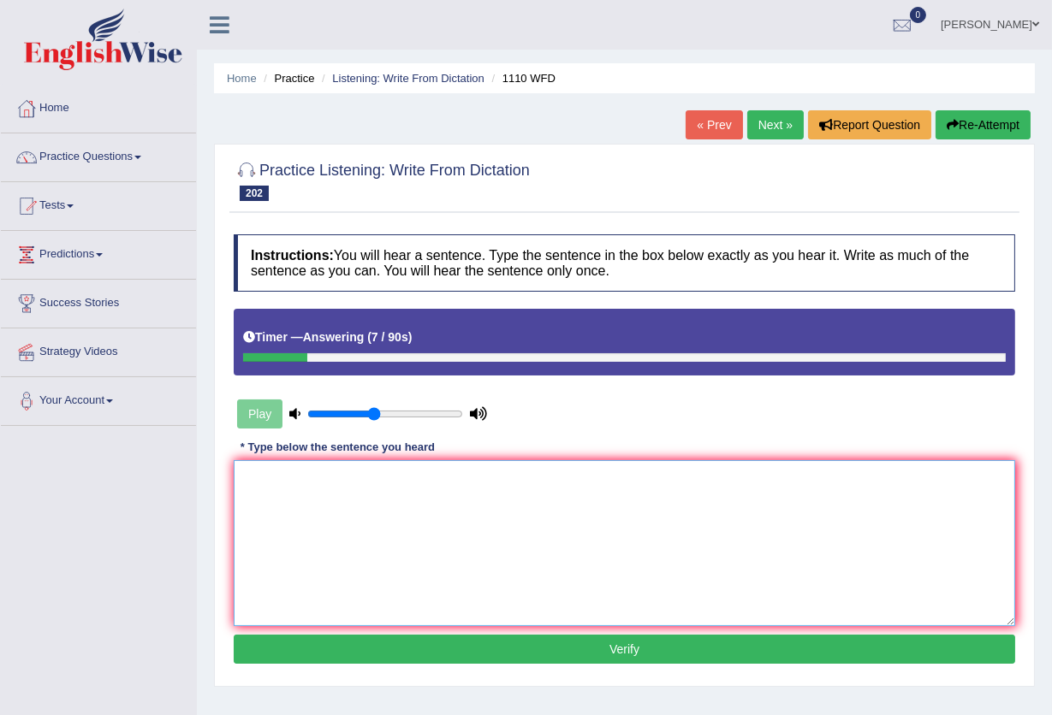
click at [564, 488] on textarea at bounding box center [624, 543] width 781 height 166
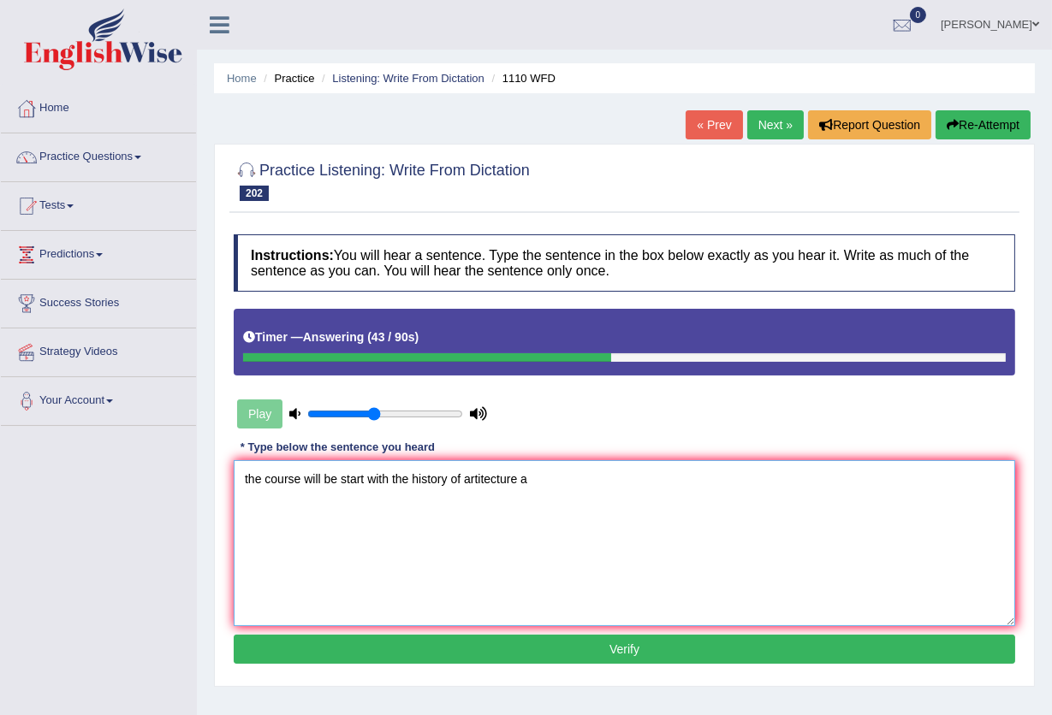
click at [364, 477] on textarea "the course will be start with the history of artitecture a" at bounding box center [624, 543] width 781 height 166
type textarea "the course will be start started with the history of artitecture a"
click at [617, 646] on button "Verify" at bounding box center [624, 649] width 781 height 29
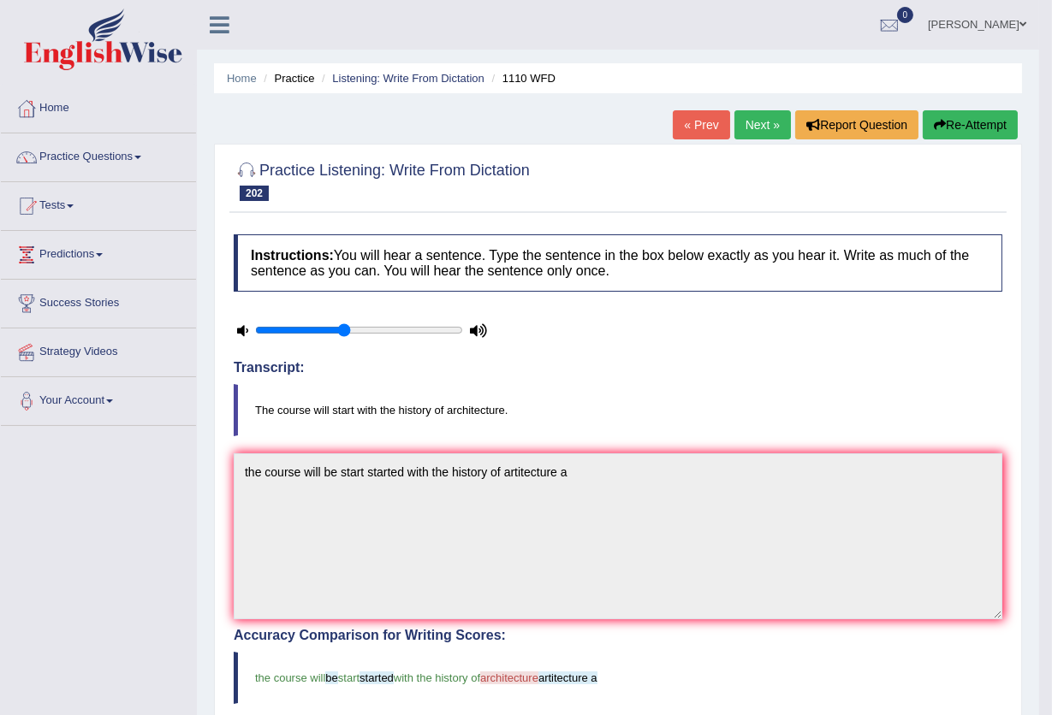
click at [739, 124] on link "Next »" at bounding box center [762, 124] width 56 height 29
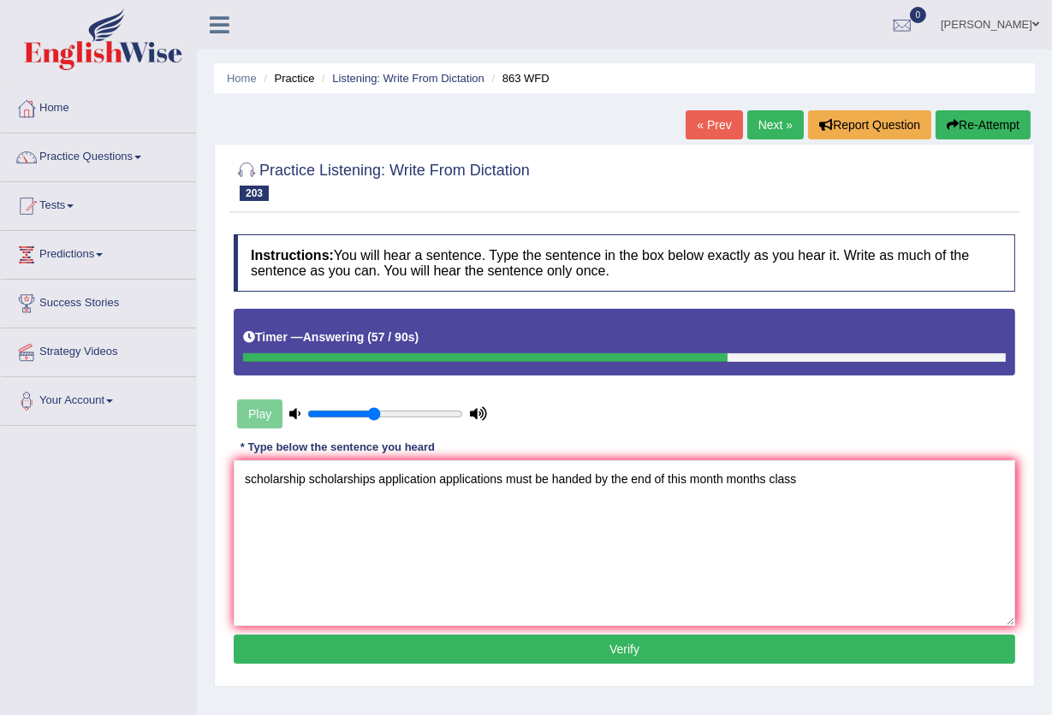
type textarea "scholarship scholarships application applications must be handed by the end of …"
click at [665, 645] on button "Verify" at bounding box center [624, 649] width 781 height 29
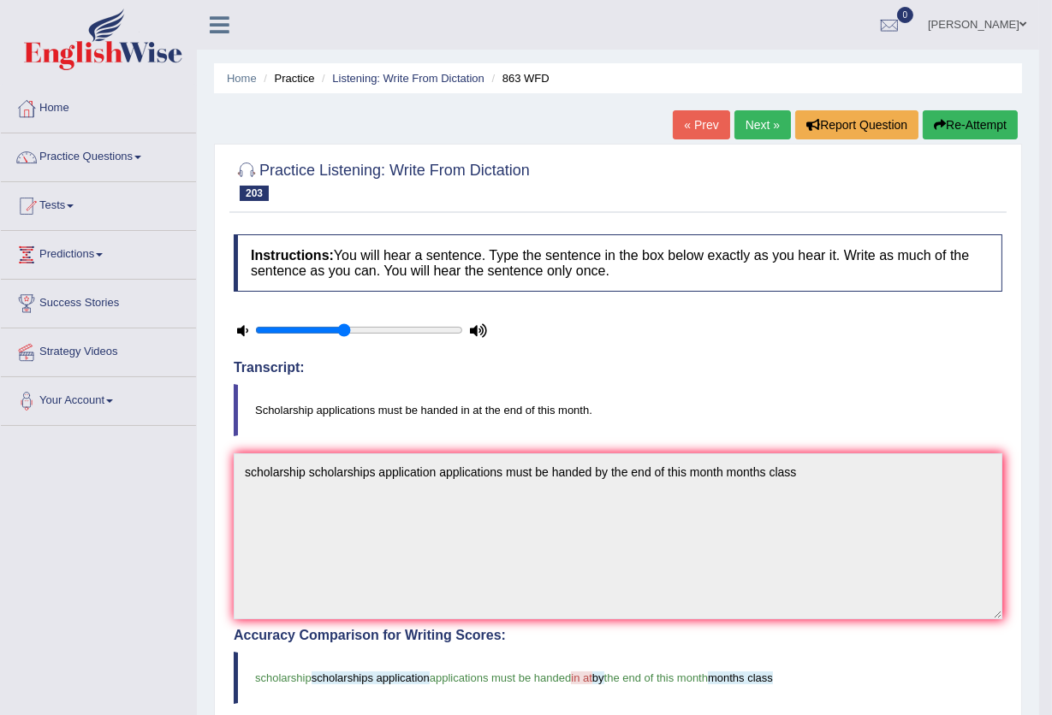
click at [770, 127] on link "Next »" at bounding box center [762, 124] width 56 height 29
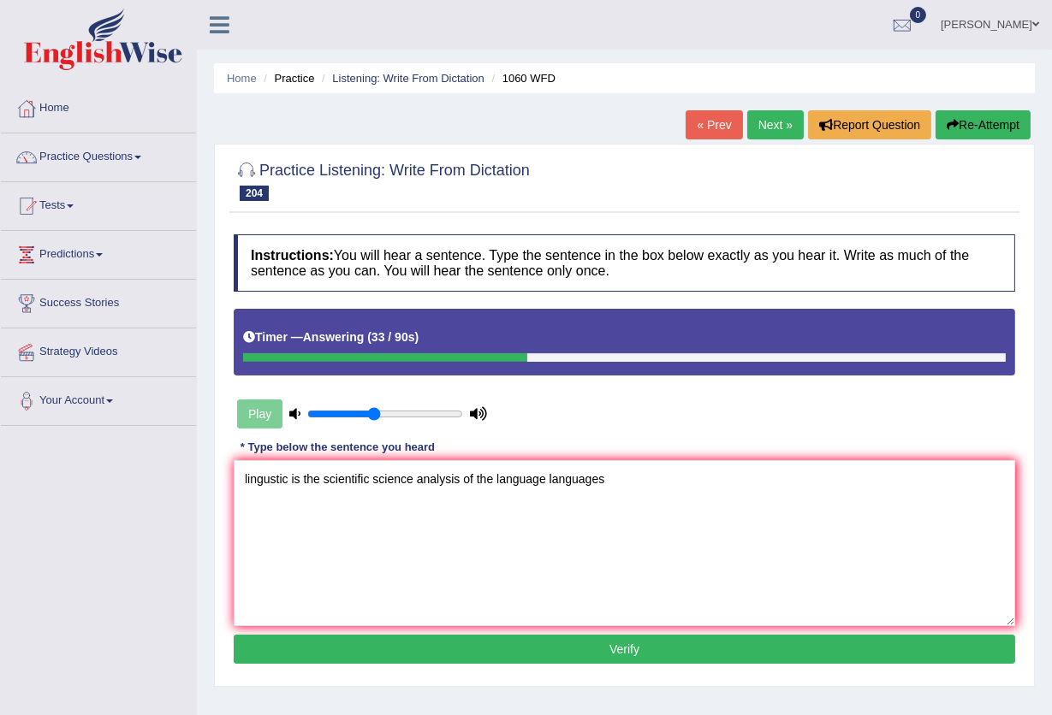
type textarea "lingustic is the scientific science analysis of the language languages"
click at [523, 649] on button "Verify" at bounding box center [624, 649] width 781 height 29
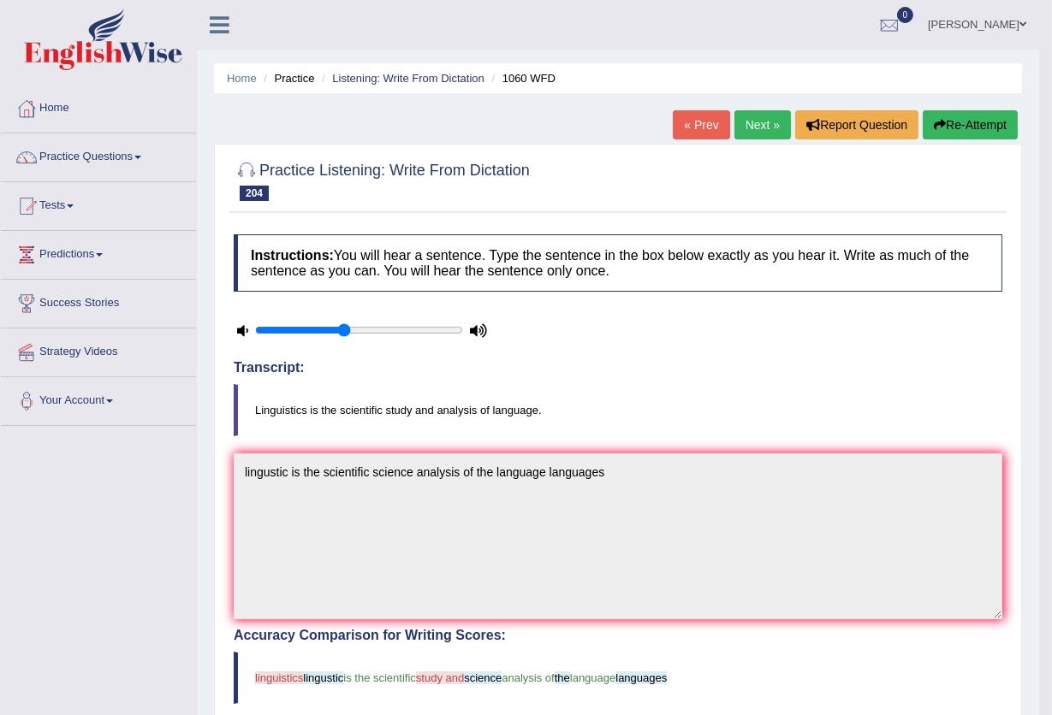
click at [750, 128] on link "Next »" at bounding box center [762, 124] width 56 height 29
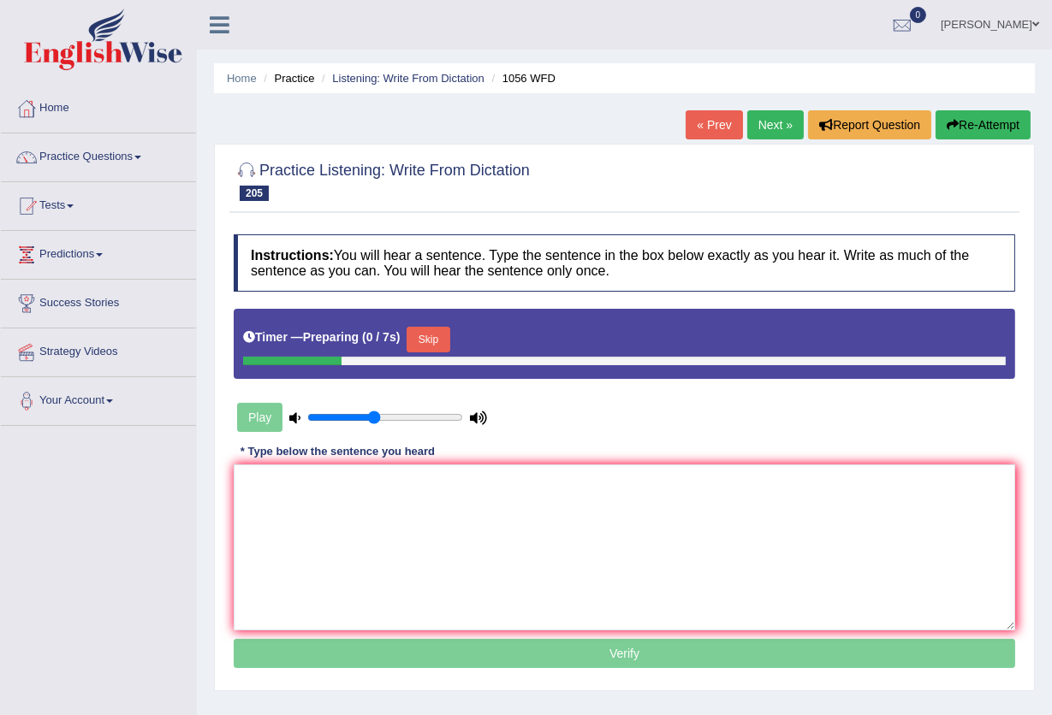
click at [445, 331] on button "Skip" at bounding box center [427, 340] width 43 height 26
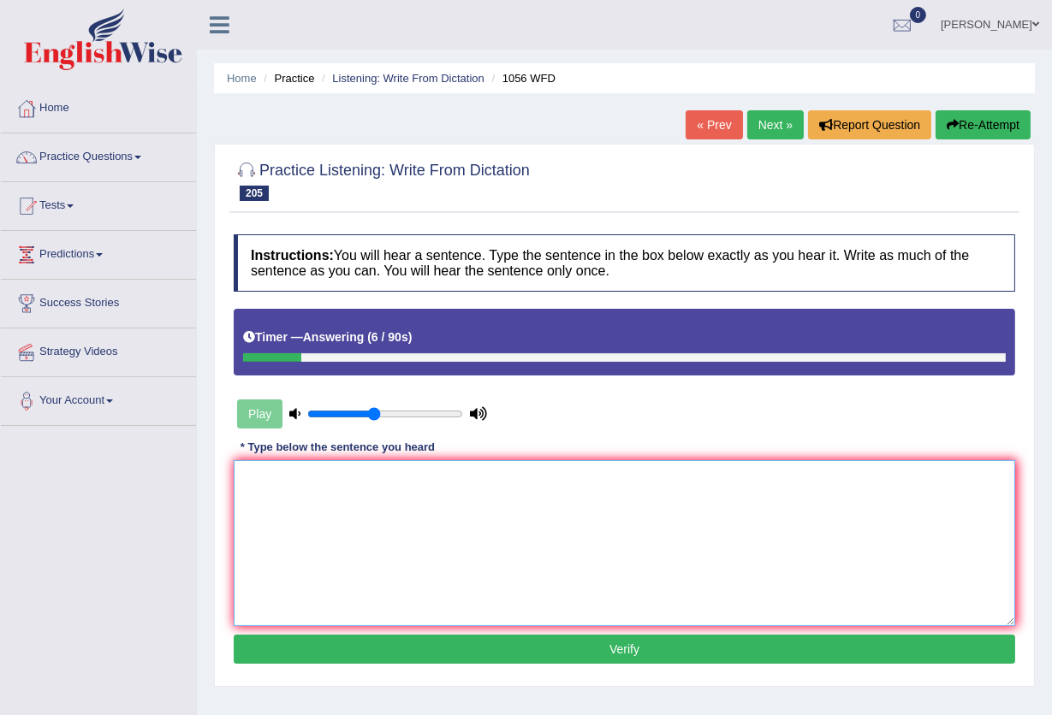
click at [329, 560] on textarea at bounding box center [624, 543] width 781 height 166
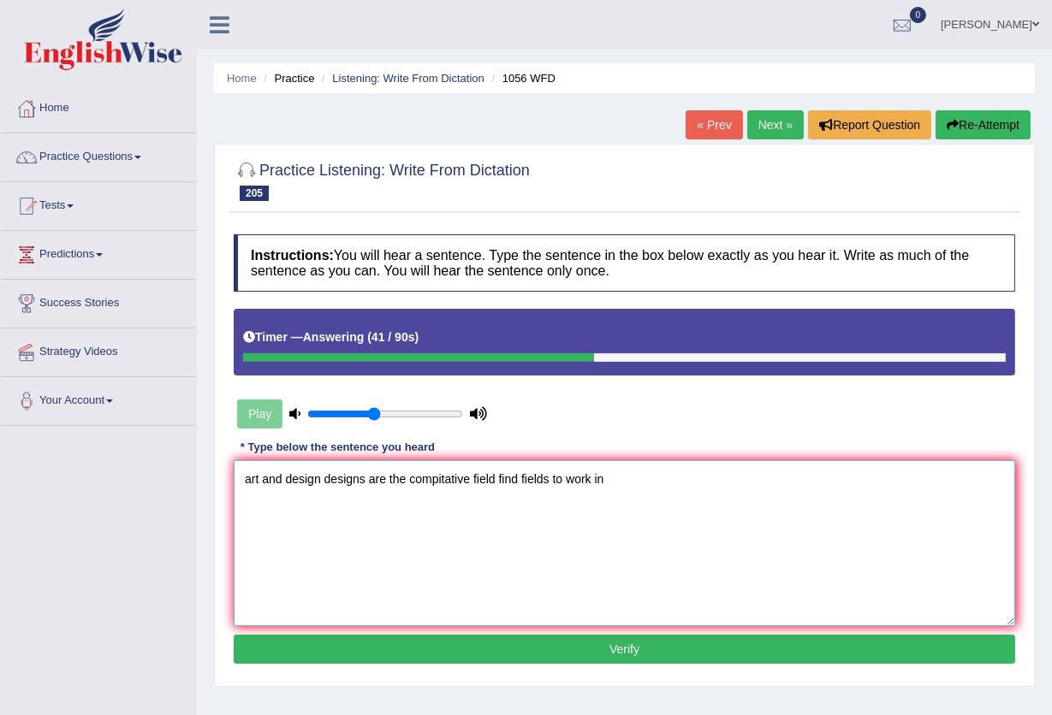
click at [262, 481] on textarea "art and design designs are the compitative field find fields to work in" at bounding box center [624, 543] width 781 height 166
click at [306, 479] on textarea "art arts and design designs are the compitative field find fields to work in" at bounding box center [624, 543] width 781 height 166
click at [453, 482] on textarea "art arts and the design designs are the compitative field find fields to work in" at bounding box center [624, 543] width 781 height 166
click at [485, 484] on textarea "art arts and the design designs are the competative compitative field find fiel…" at bounding box center [624, 543] width 781 height 166
type textarea "art arts and the design designs are the compatative compitative field find fiel…"
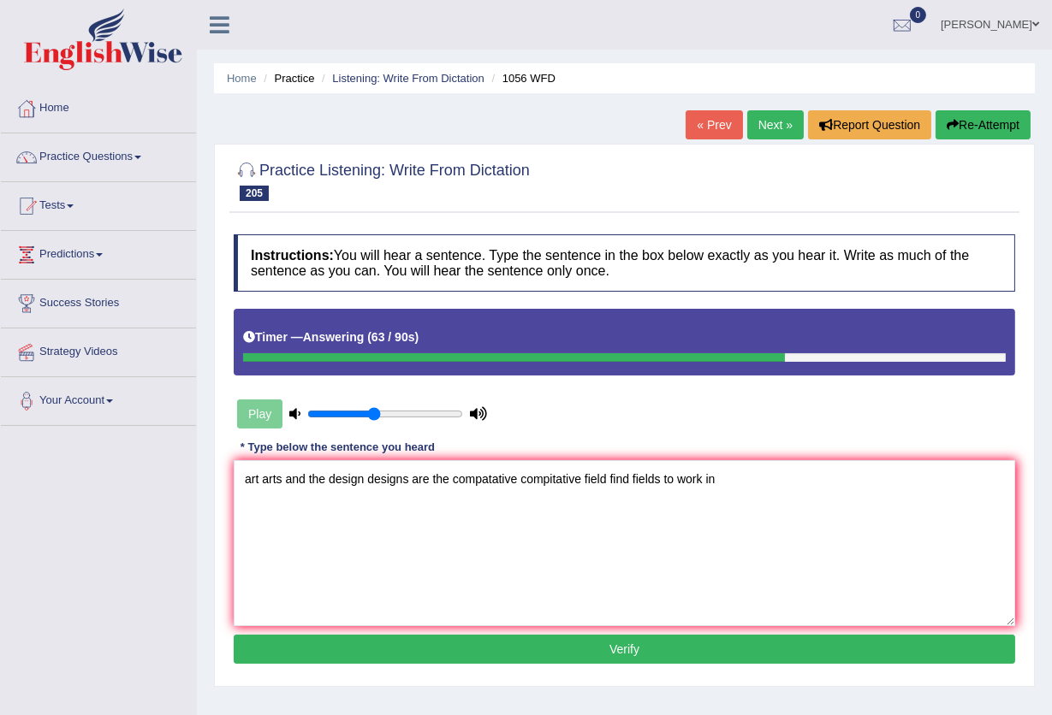
click at [624, 642] on button "Verify" at bounding box center [624, 649] width 781 height 29
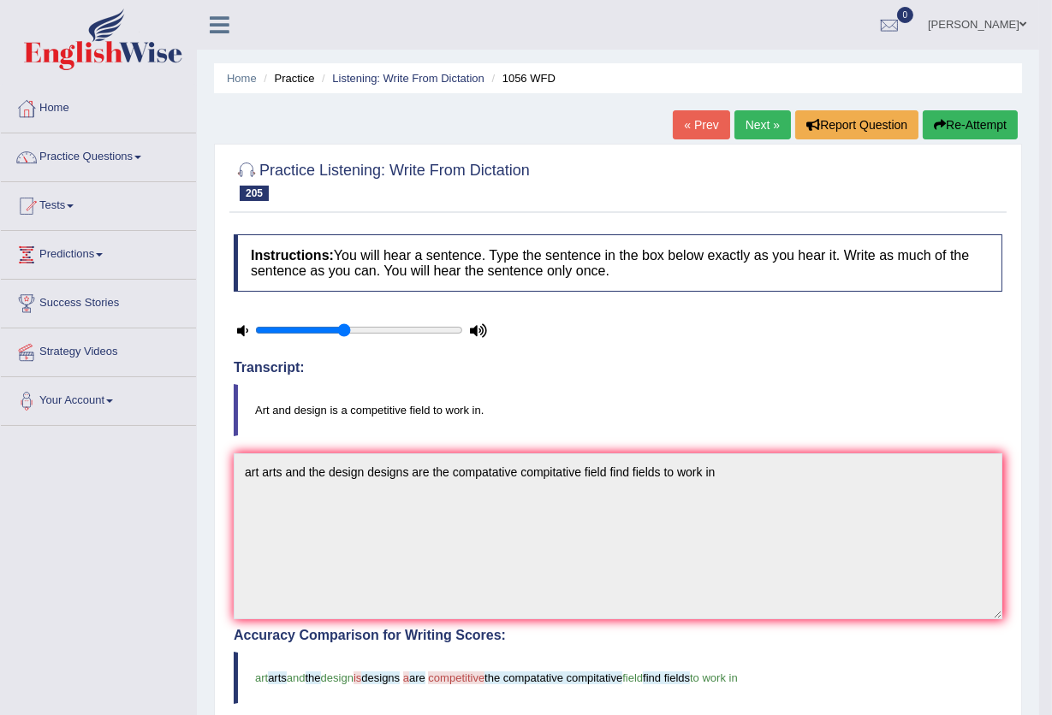
scroll to position [114, 0]
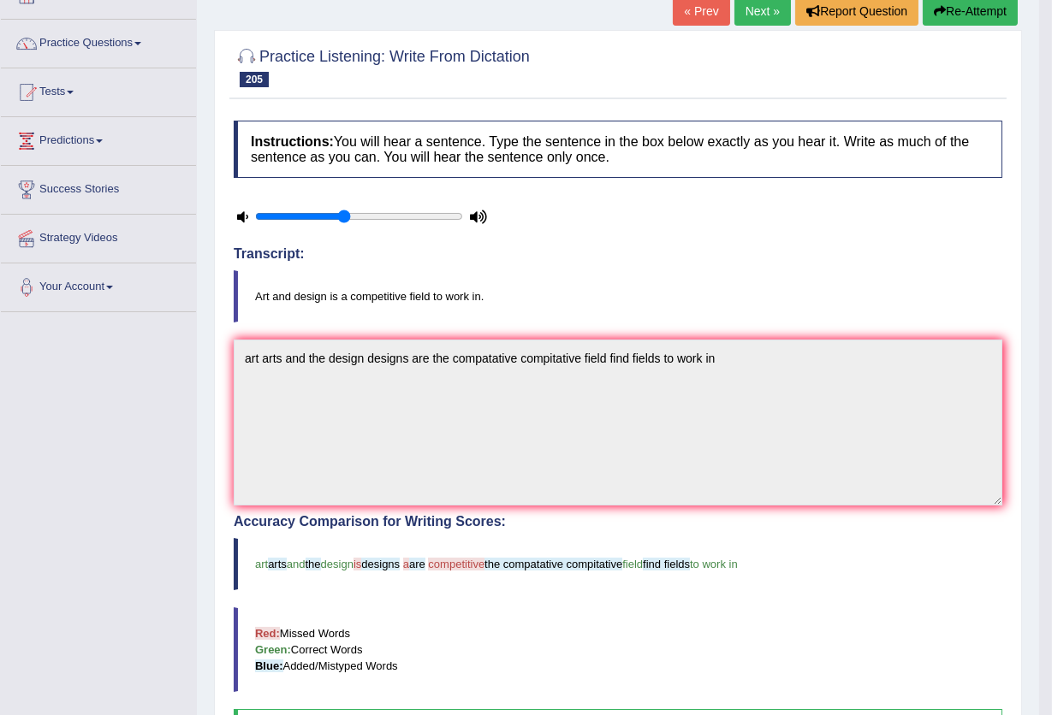
click at [755, 16] on link "Next »" at bounding box center [762, 11] width 56 height 29
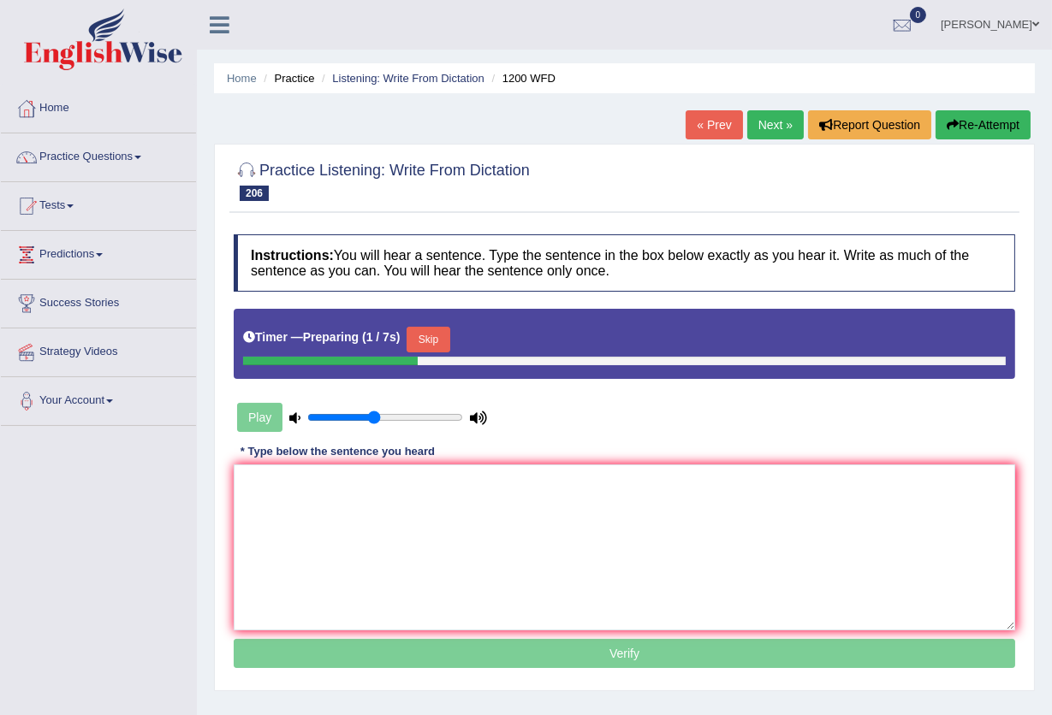
click at [444, 342] on button "Skip" at bounding box center [427, 340] width 43 height 26
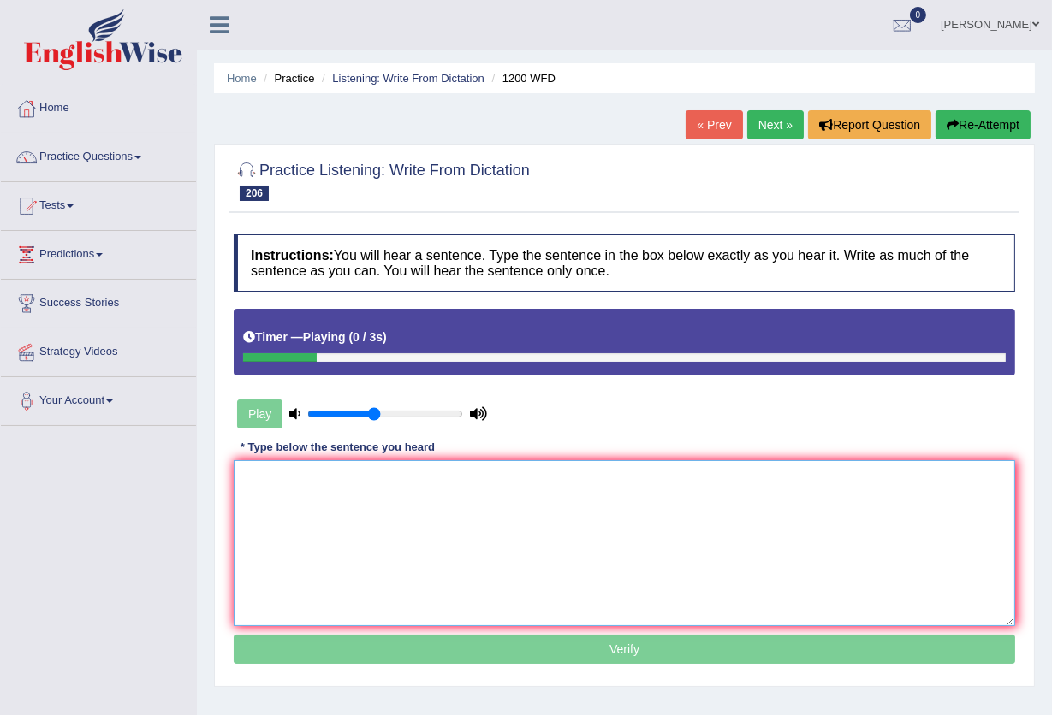
click at [448, 537] on textarea at bounding box center [624, 543] width 781 height 166
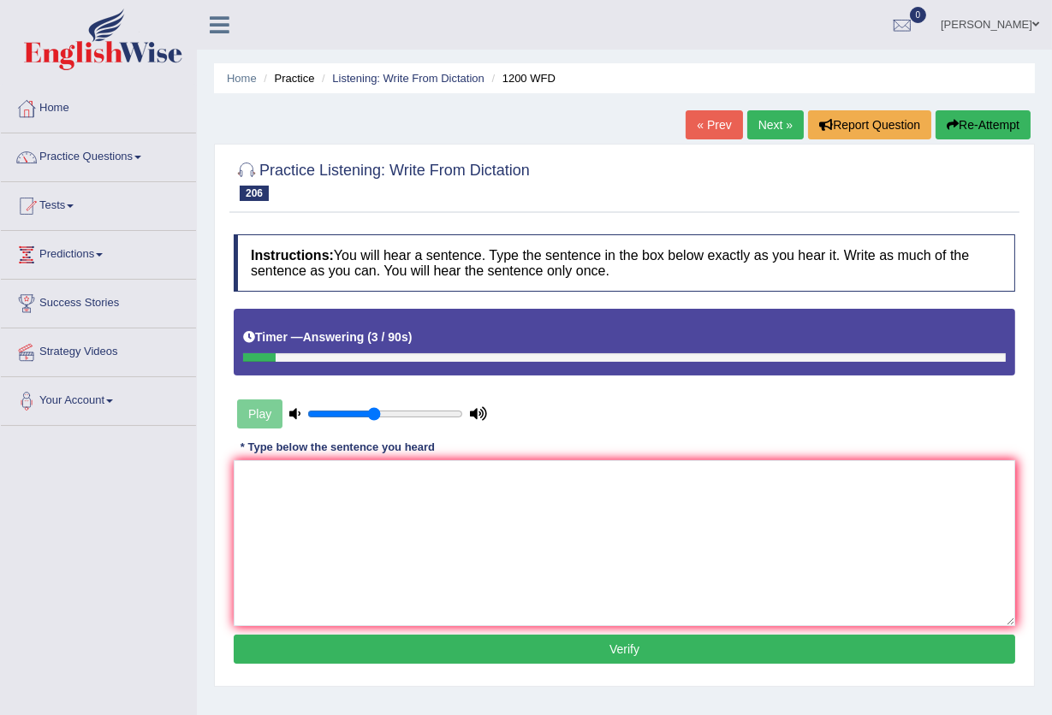
click at [970, 133] on button "Re-Attempt" at bounding box center [982, 124] width 95 height 29
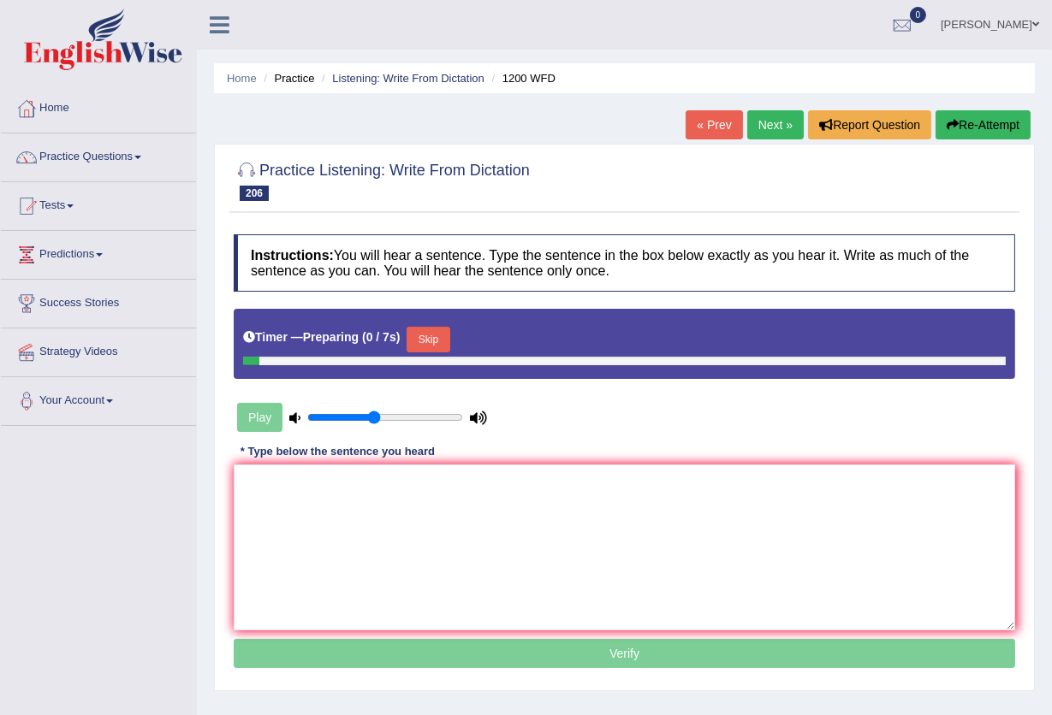
click at [422, 345] on button "Skip" at bounding box center [427, 340] width 43 height 26
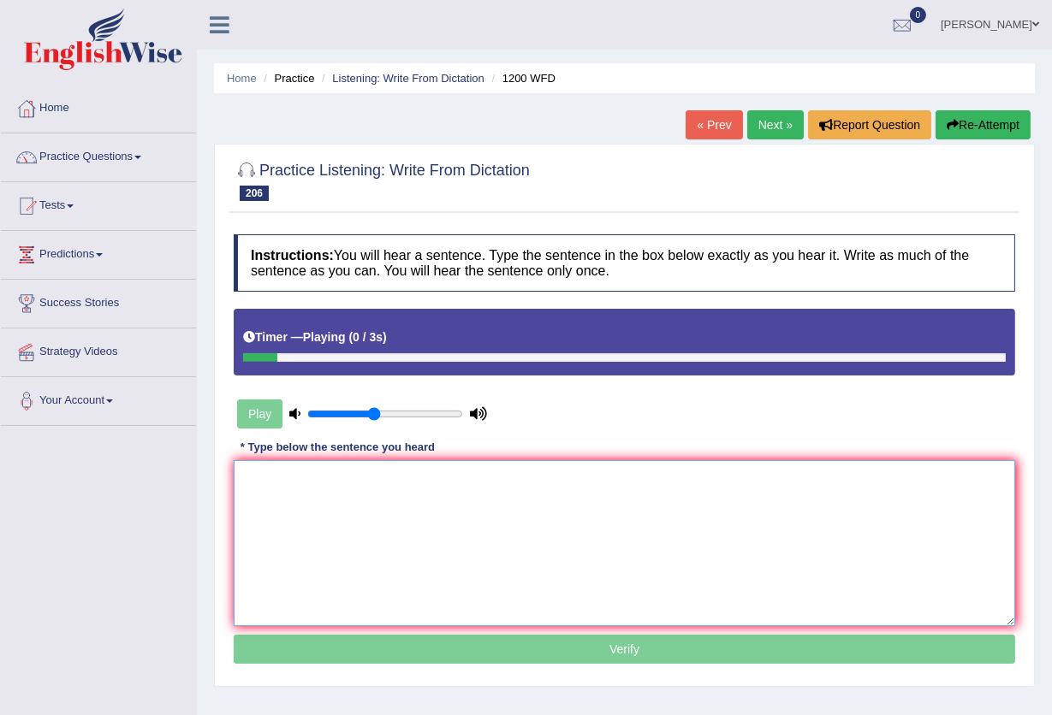
click at [369, 549] on textarea at bounding box center [624, 543] width 781 height 166
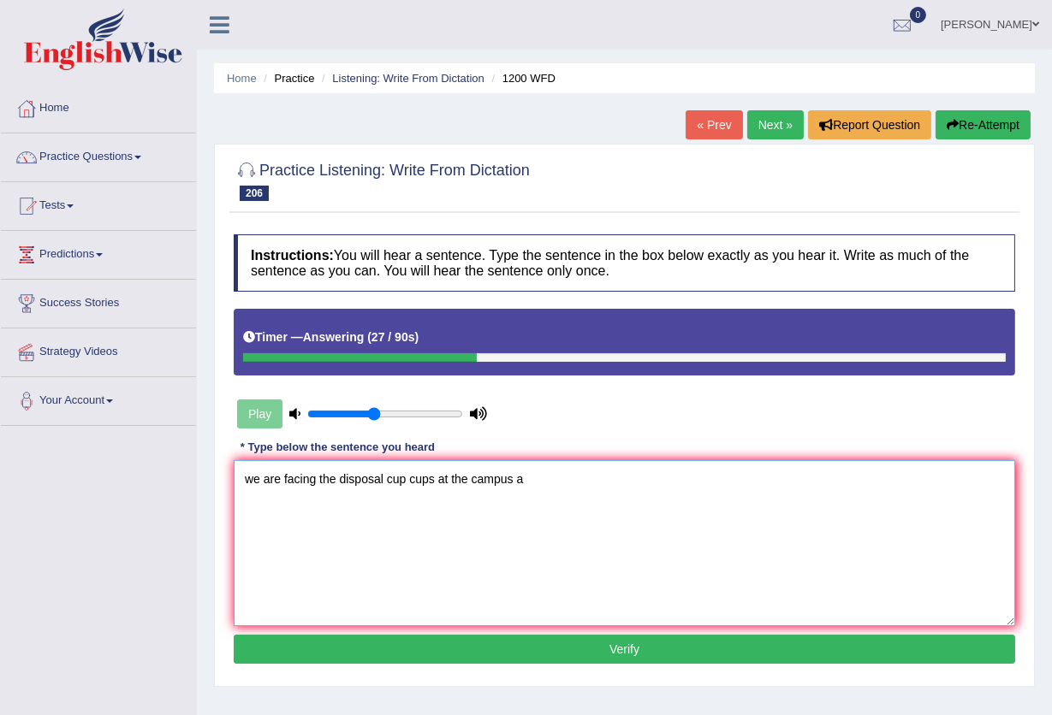
type textarea "we are facing the disposal cup cups at the campus a"
click at [449, 646] on button "Verify" at bounding box center [624, 649] width 781 height 29
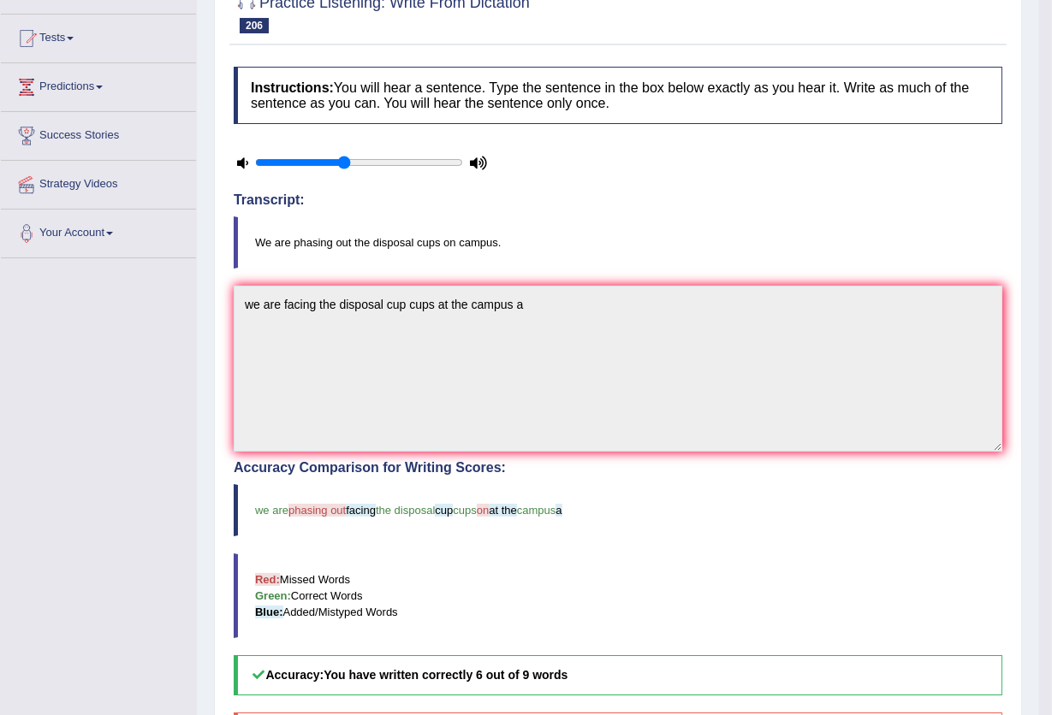
scroll to position [114, 0]
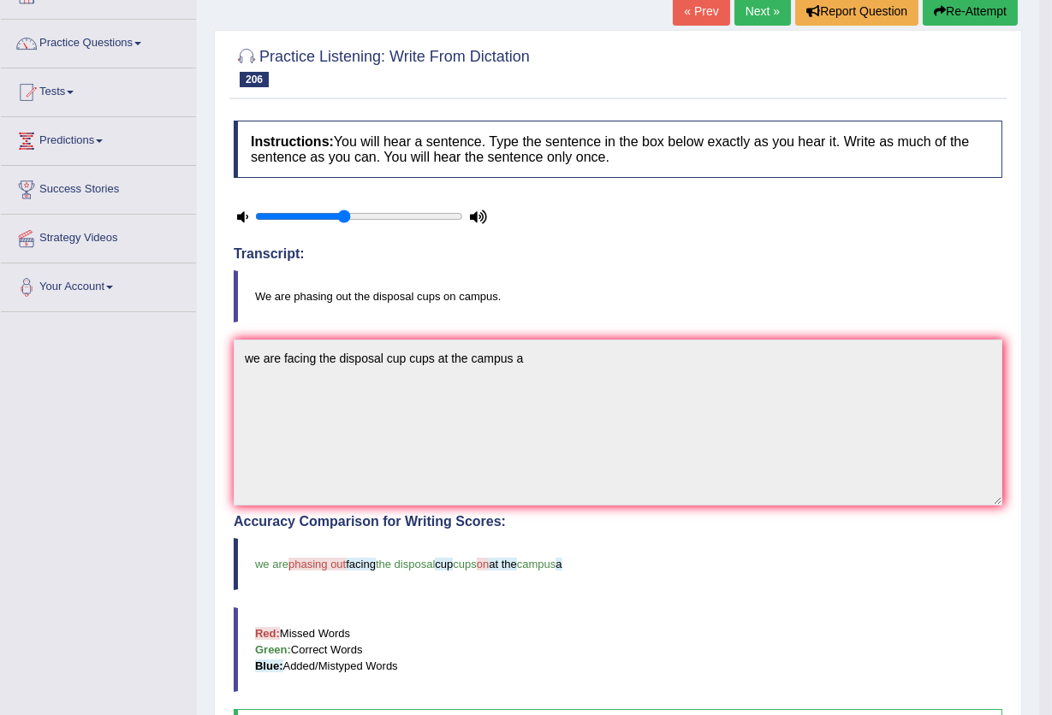
click at [756, 7] on link "Next »" at bounding box center [762, 11] width 56 height 29
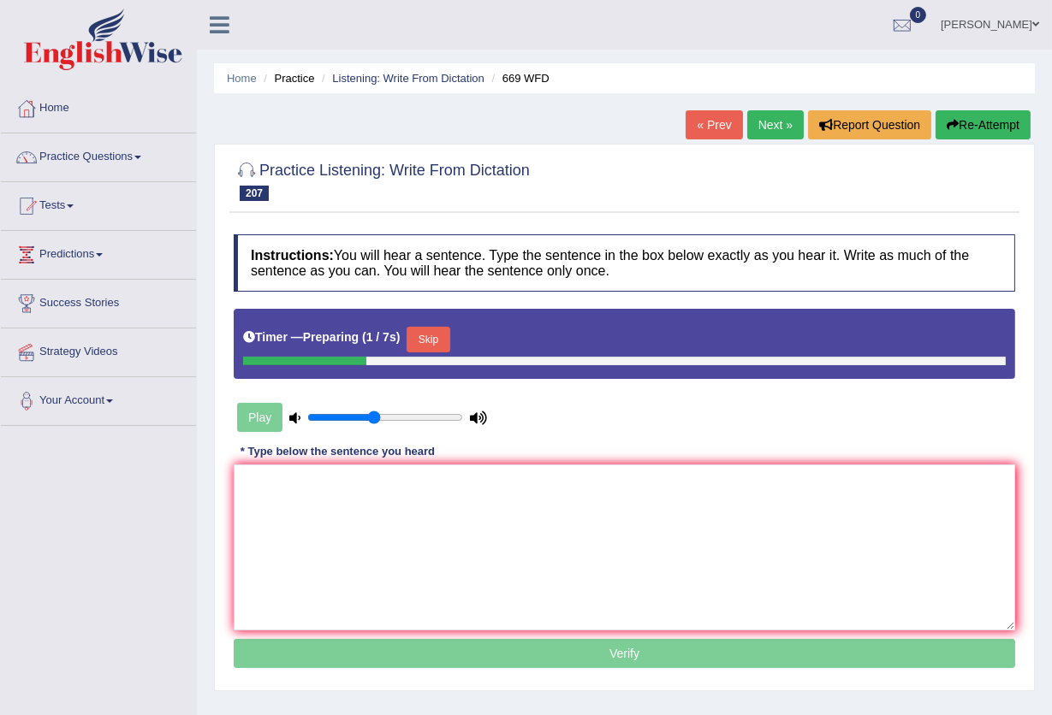
click at [449, 332] on button "Skip" at bounding box center [427, 340] width 43 height 26
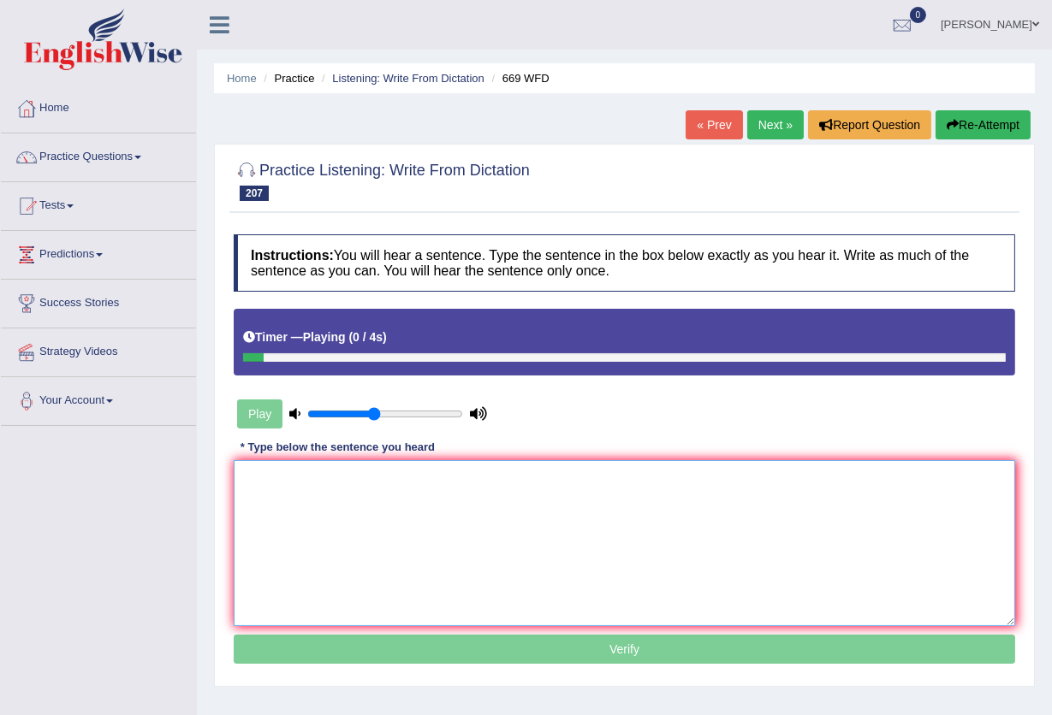
drag, startPoint x: 366, startPoint y: 512, endPoint x: 377, endPoint y: 501, distance: 15.1
click at [371, 512] on textarea at bounding box center [624, 543] width 781 height 166
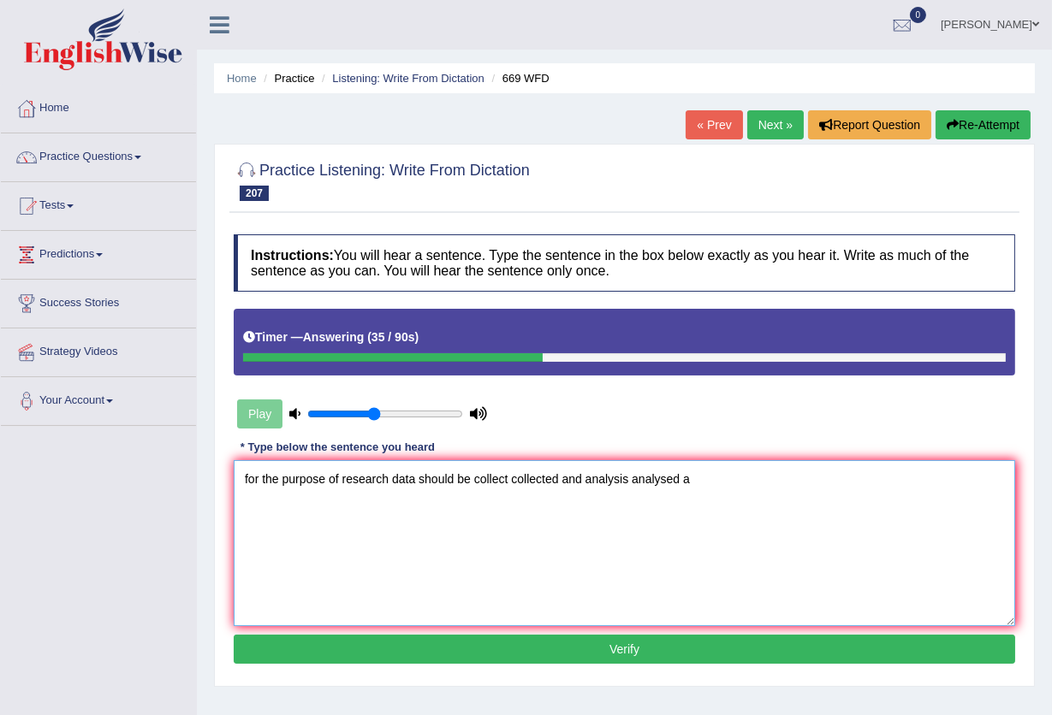
type textarea "for the purpose of research data should be collect collected and analysis analy…"
click at [442, 648] on button "Verify" at bounding box center [624, 649] width 781 height 29
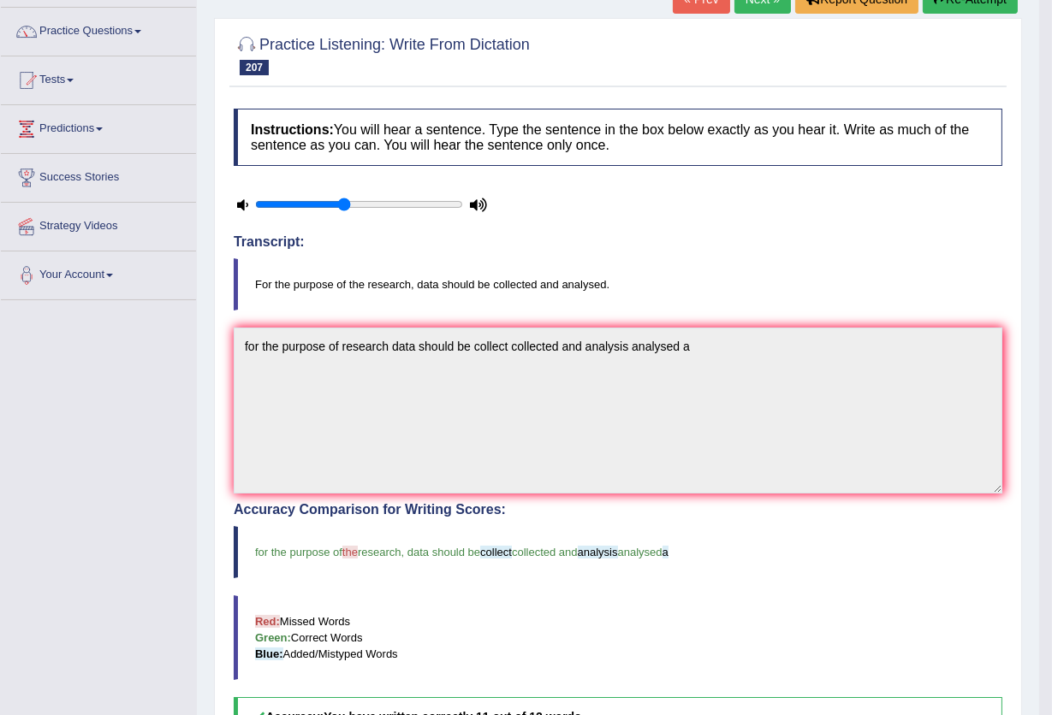
scroll to position [114, 0]
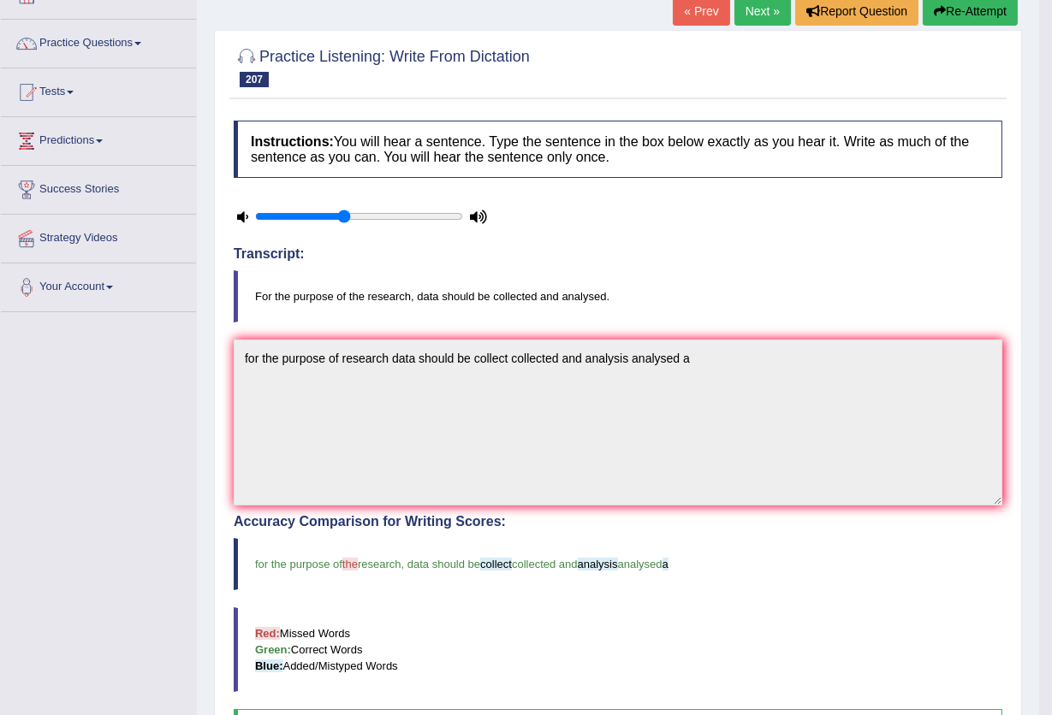
click at [760, 14] on link "Next »" at bounding box center [762, 11] width 56 height 29
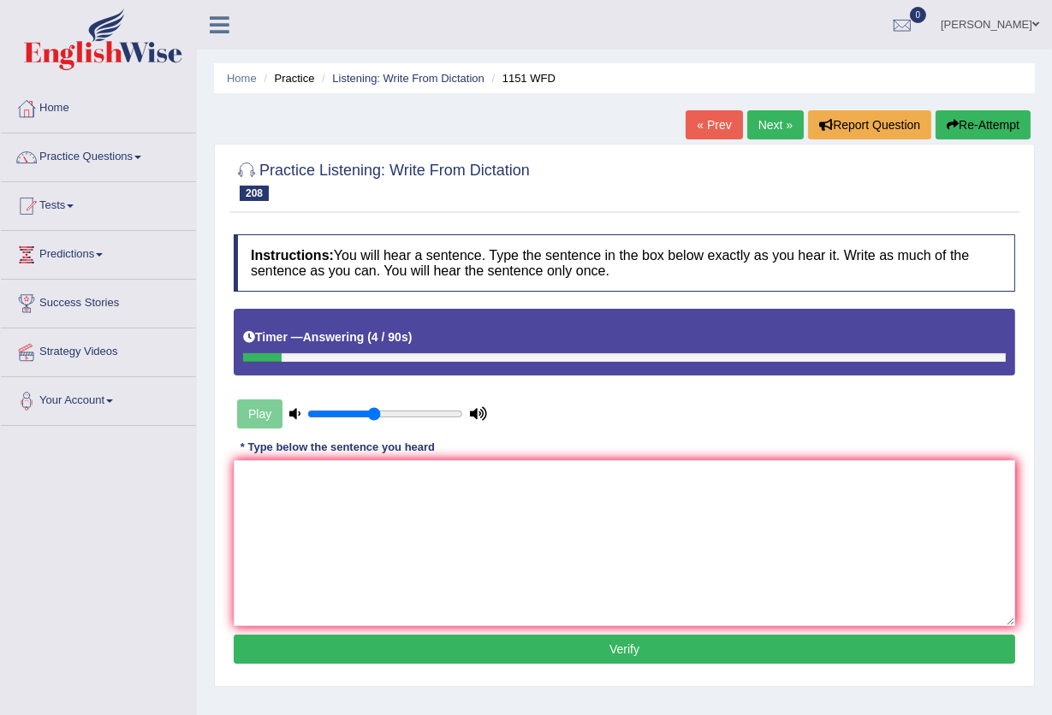
click at [980, 124] on button "Re-Attempt" at bounding box center [982, 124] width 95 height 29
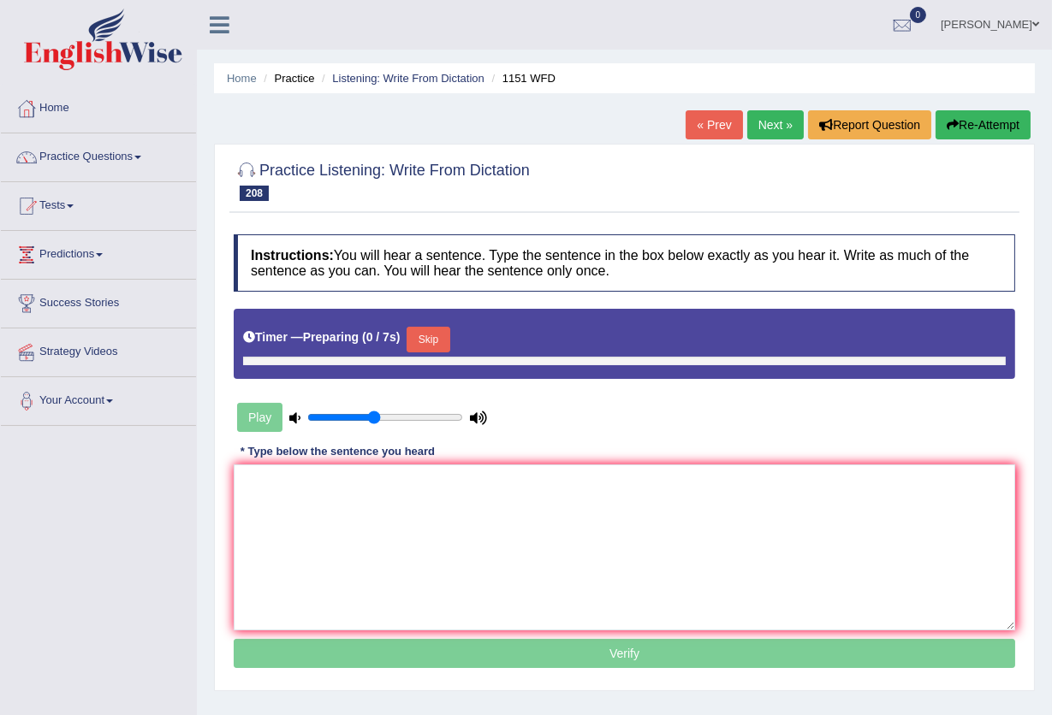
click at [443, 338] on button "Skip" at bounding box center [427, 340] width 43 height 26
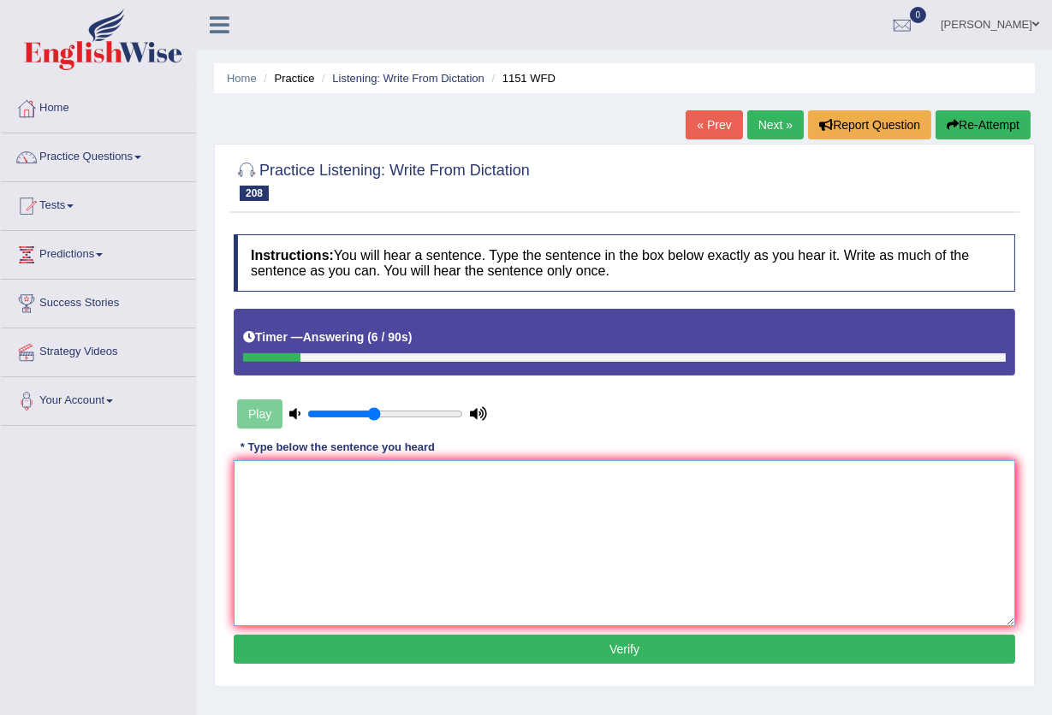
click at [362, 495] on textarea at bounding box center [624, 543] width 781 height 166
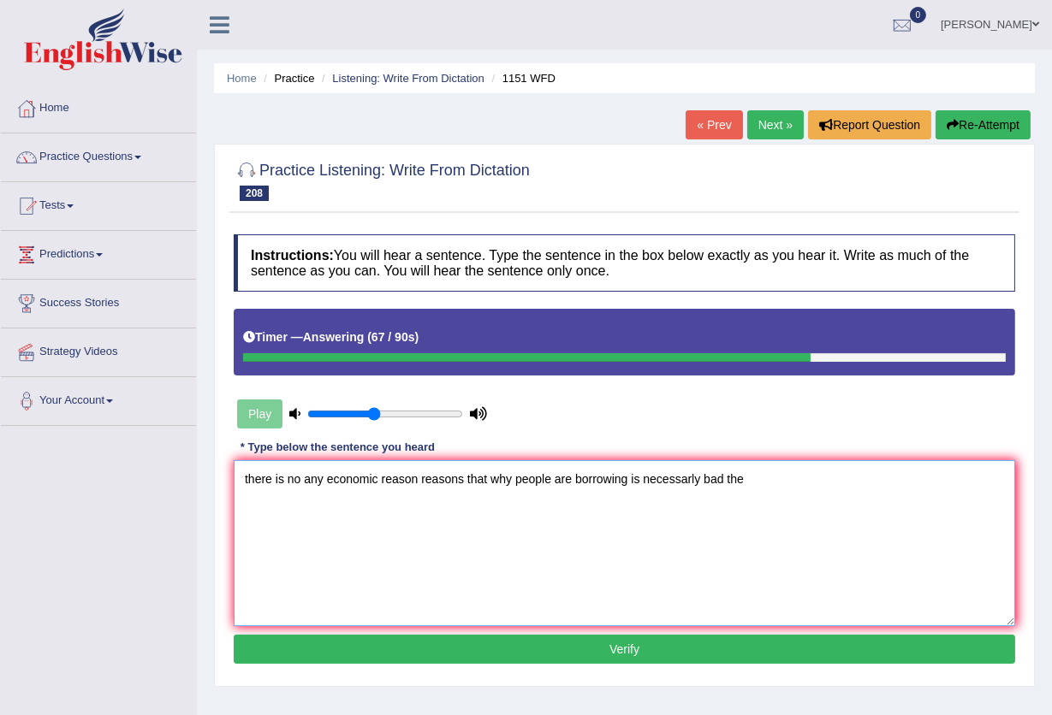
click at [554, 477] on textarea "there is no any economic reason reasons that why people are borrowing is necess…" at bounding box center [624, 543] width 781 height 166
click at [739, 483] on textarea "there is no any economic reason reasons that why people people's are borrowing …" at bounding box center [624, 543] width 781 height 166
type textarea "there is no any economic reason reasons that why people people's are borrowing …"
click at [626, 652] on button "Verify" at bounding box center [624, 649] width 781 height 29
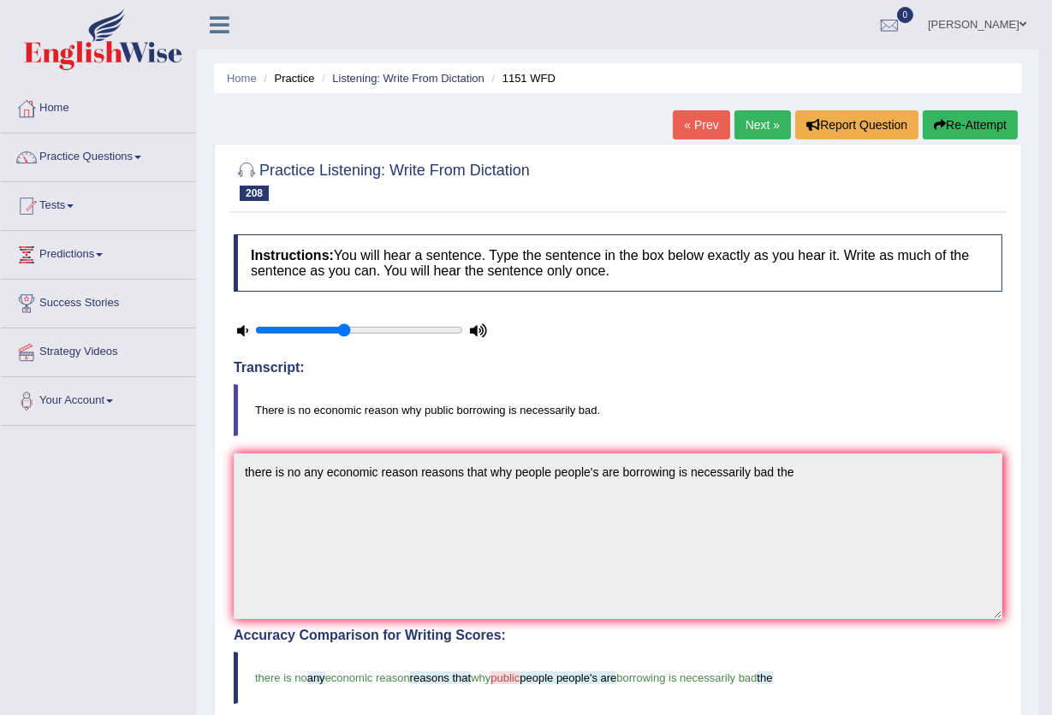
click at [749, 134] on link "Next »" at bounding box center [762, 124] width 56 height 29
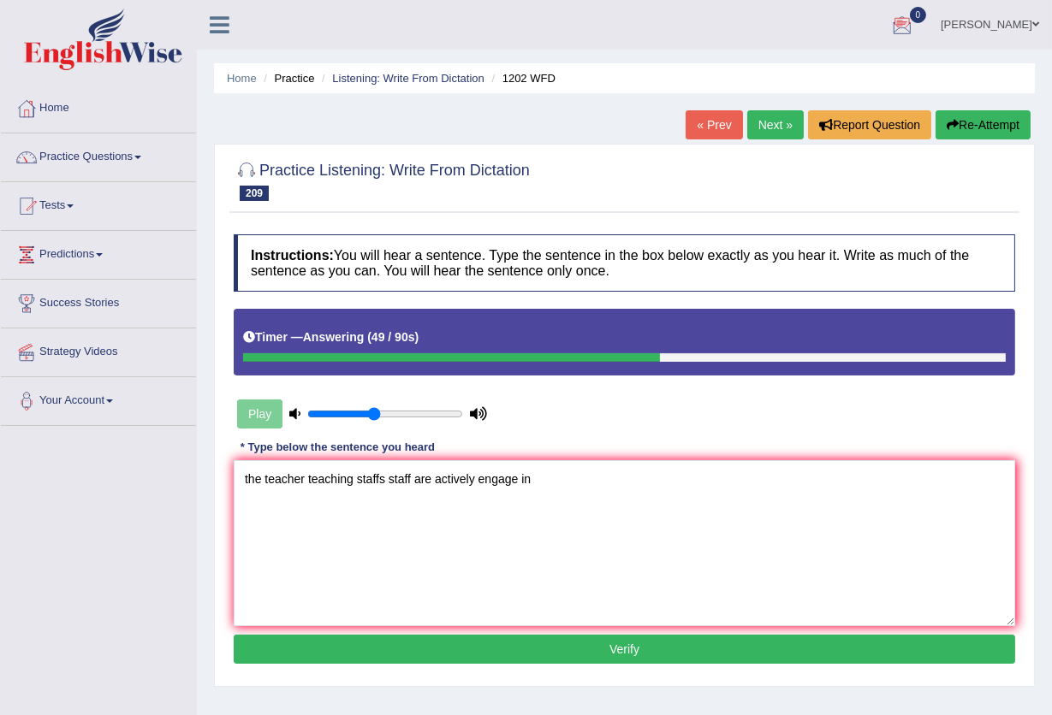
type textarea "the teacher teaching staffs staff are actively engage in"
click at [938, 125] on button "Re-Attempt" at bounding box center [982, 124] width 95 height 29
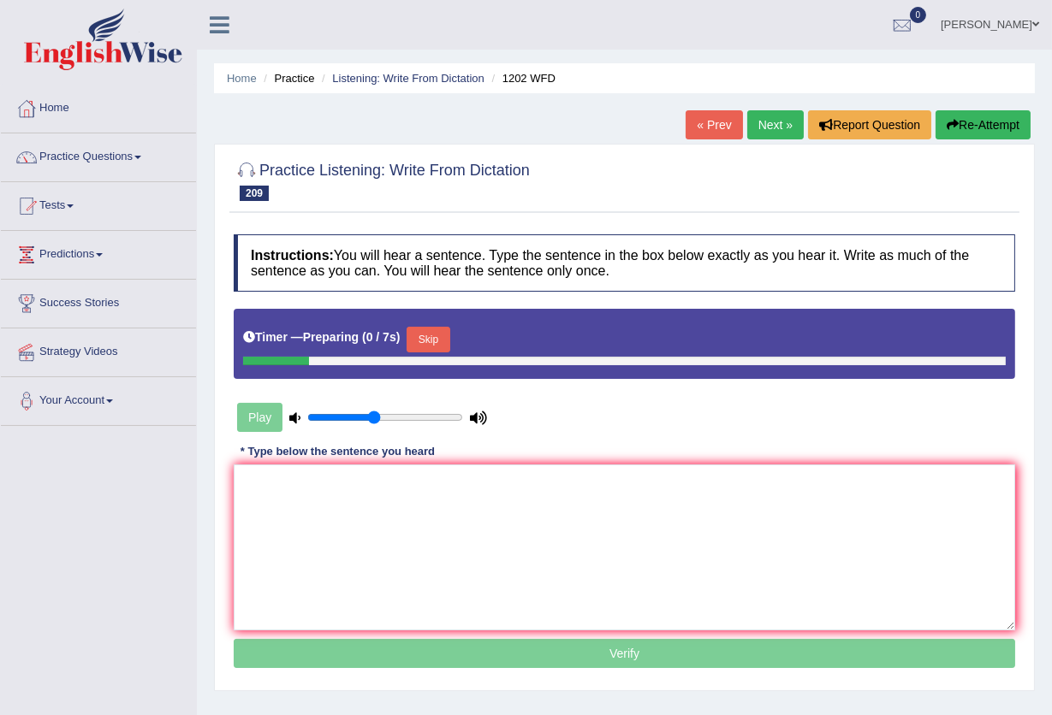
click at [439, 335] on button "Skip" at bounding box center [427, 340] width 43 height 26
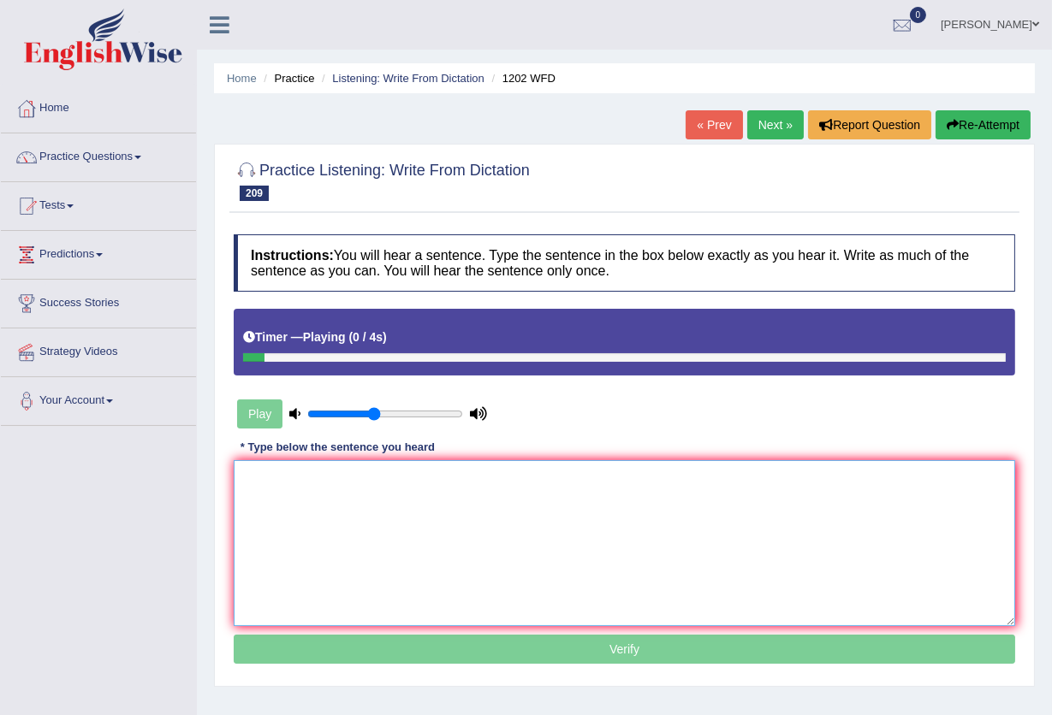
click at [422, 566] on textarea at bounding box center [624, 543] width 781 height 166
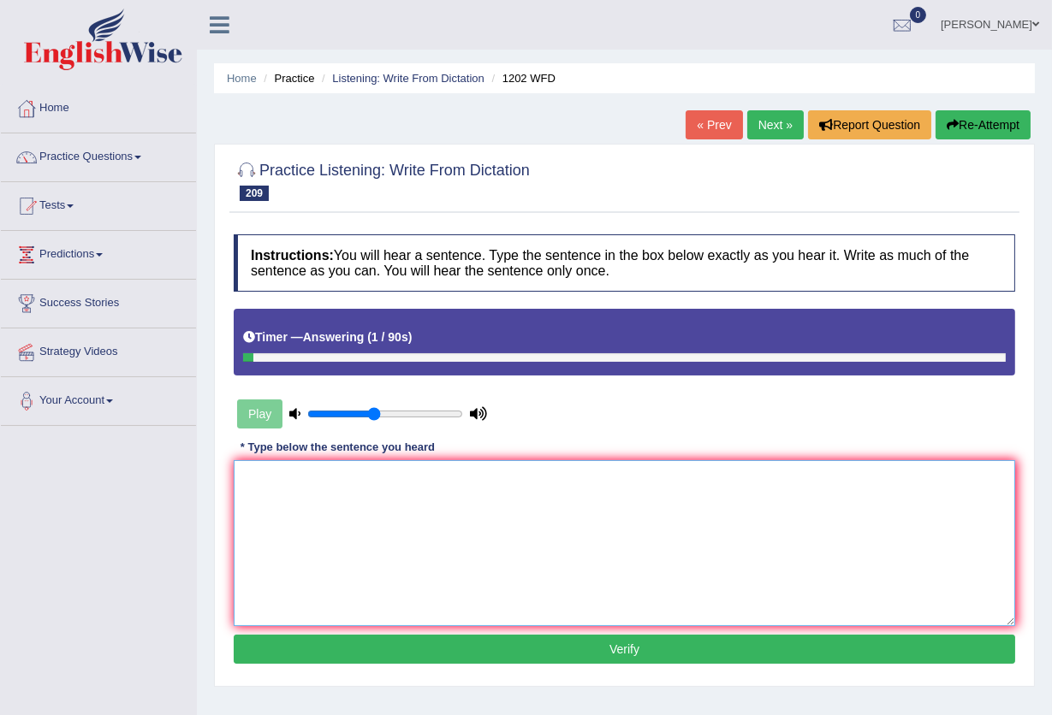
click at [406, 504] on textarea at bounding box center [624, 543] width 781 height 166
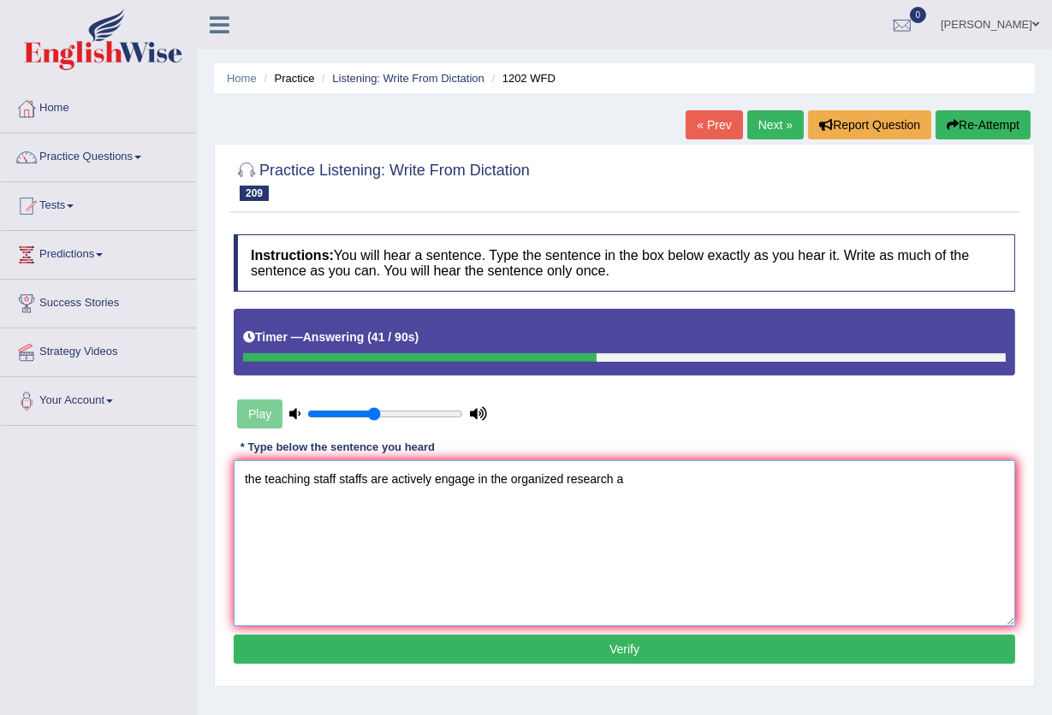
type textarea "the teaching staff staffs are actively engage in the organized research a"
click at [557, 646] on button "Verify" at bounding box center [624, 649] width 781 height 29
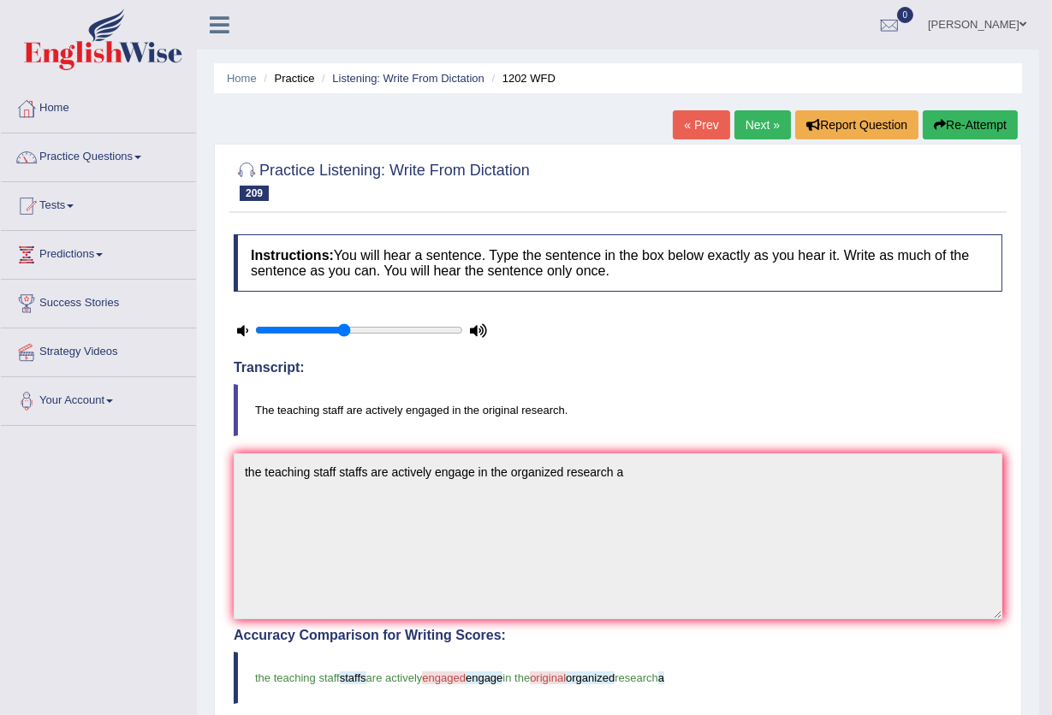
click at [752, 125] on link "Next »" at bounding box center [762, 124] width 56 height 29
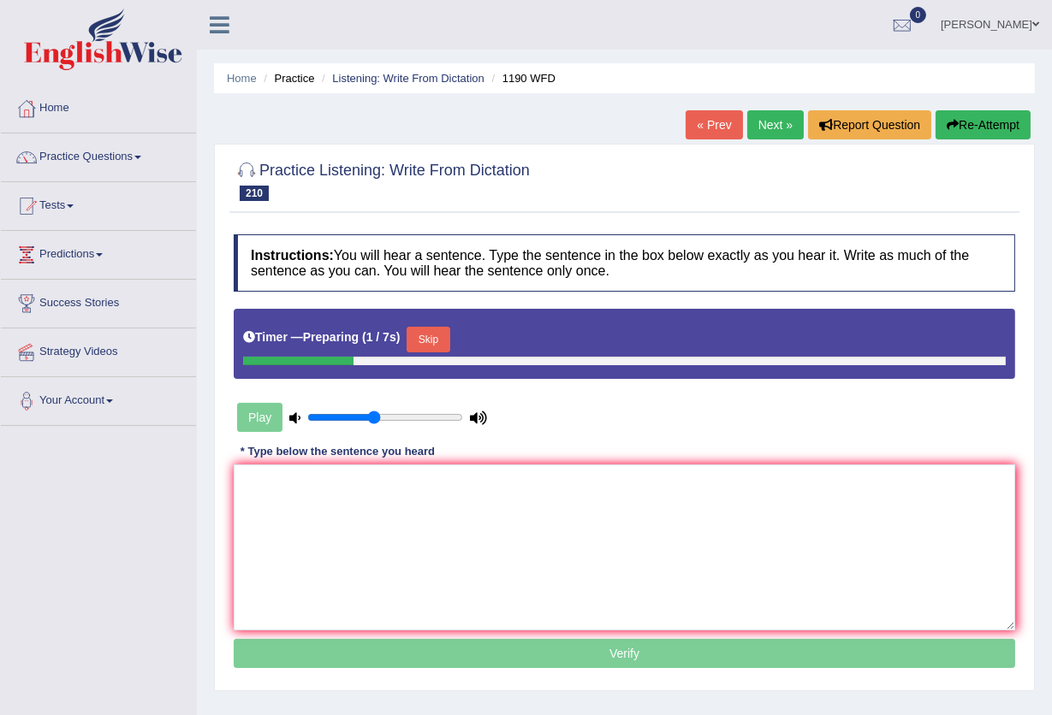
click at [426, 342] on button "Skip" at bounding box center [427, 340] width 43 height 26
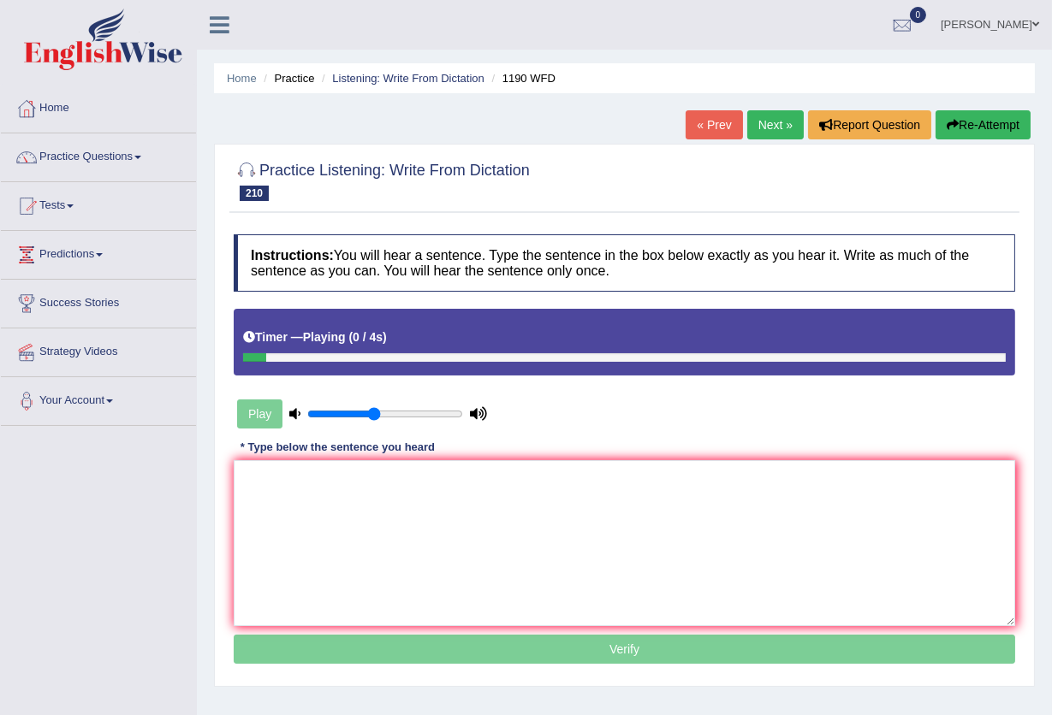
drag, startPoint x: 359, startPoint y: 627, endPoint x: 376, endPoint y: 577, distance: 53.0
click at [367, 611] on div "Instructions: You will hear a sentence. Type the sentence in the box below exac…" at bounding box center [624, 452] width 790 height 452
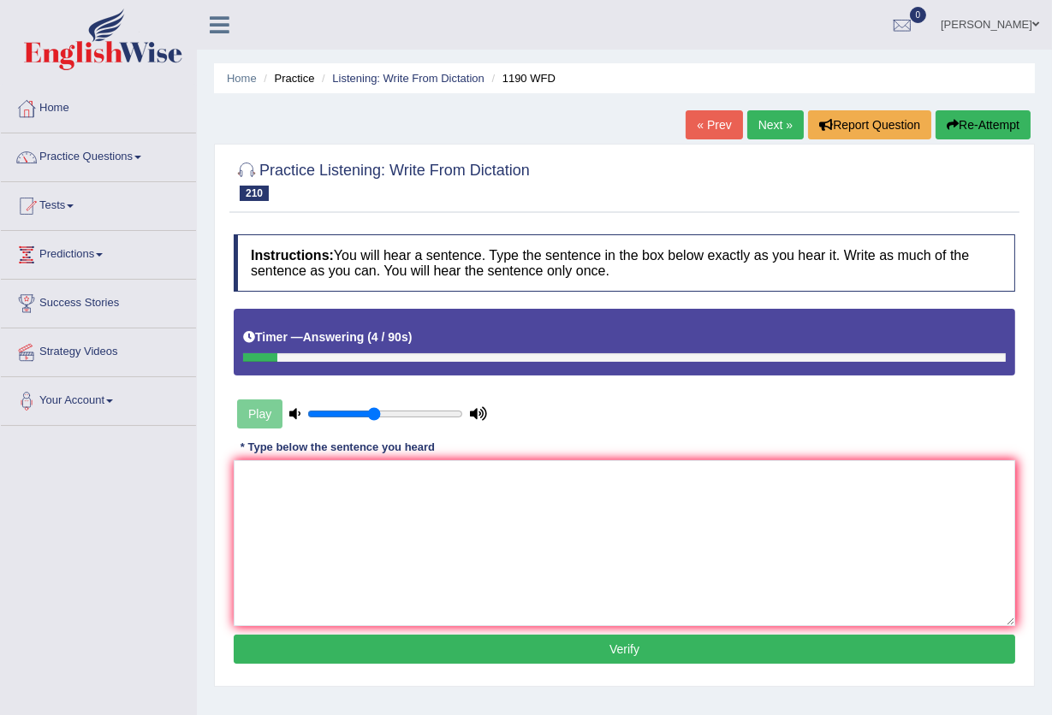
click at [979, 124] on button "Re-Attempt" at bounding box center [982, 124] width 95 height 29
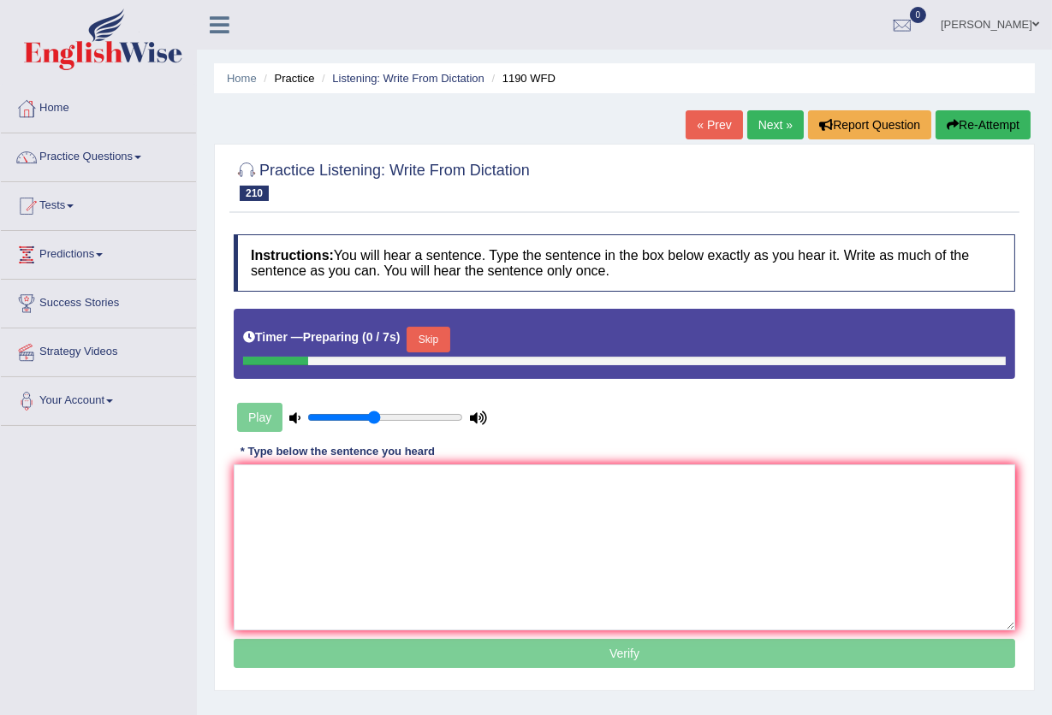
click at [440, 343] on button "Skip" at bounding box center [427, 340] width 43 height 26
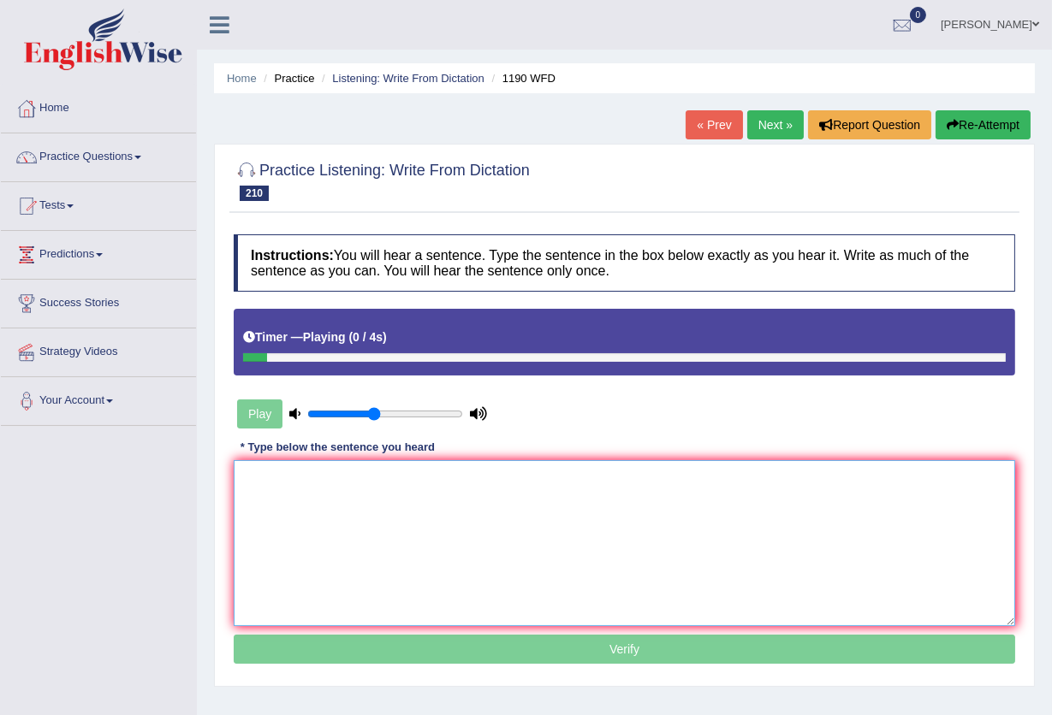
click at [356, 618] on textarea at bounding box center [624, 543] width 781 height 166
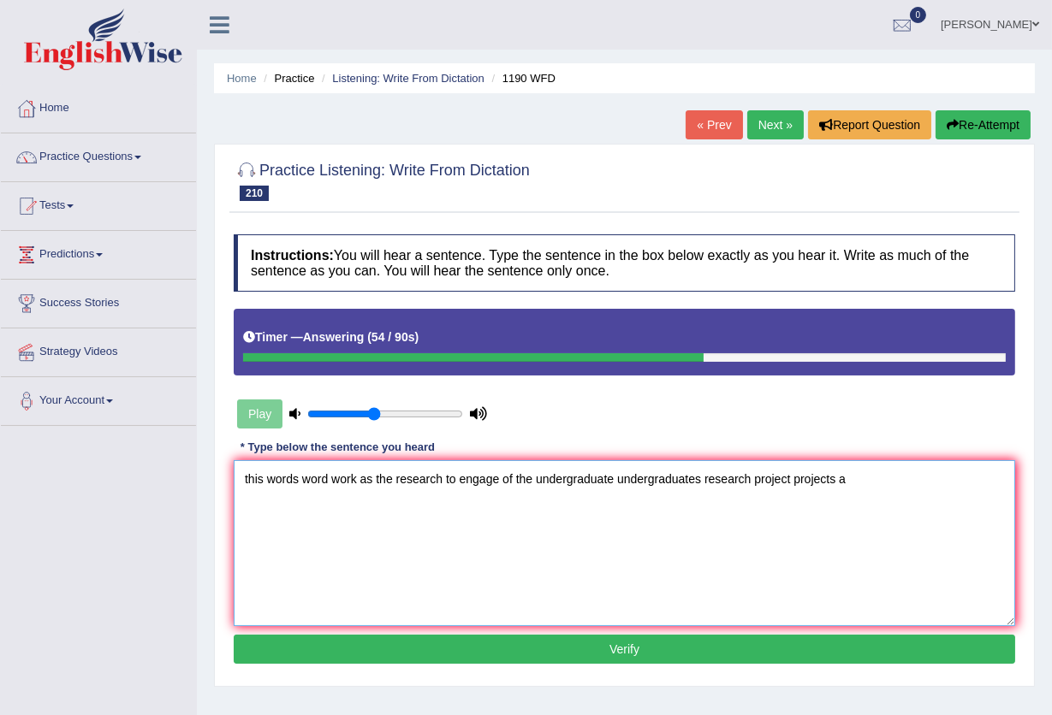
click at [264, 481] on textarea "this words word work as the research to engage of the undergraduate undergradua…" at bounding box center [624, 543] width 781 height 166
type textarea "this these are words word work as the research to engage of the undergraduate u…"
click at [596, 648] on button "Verify" at bounding box center [624, 649] width 781 height 29
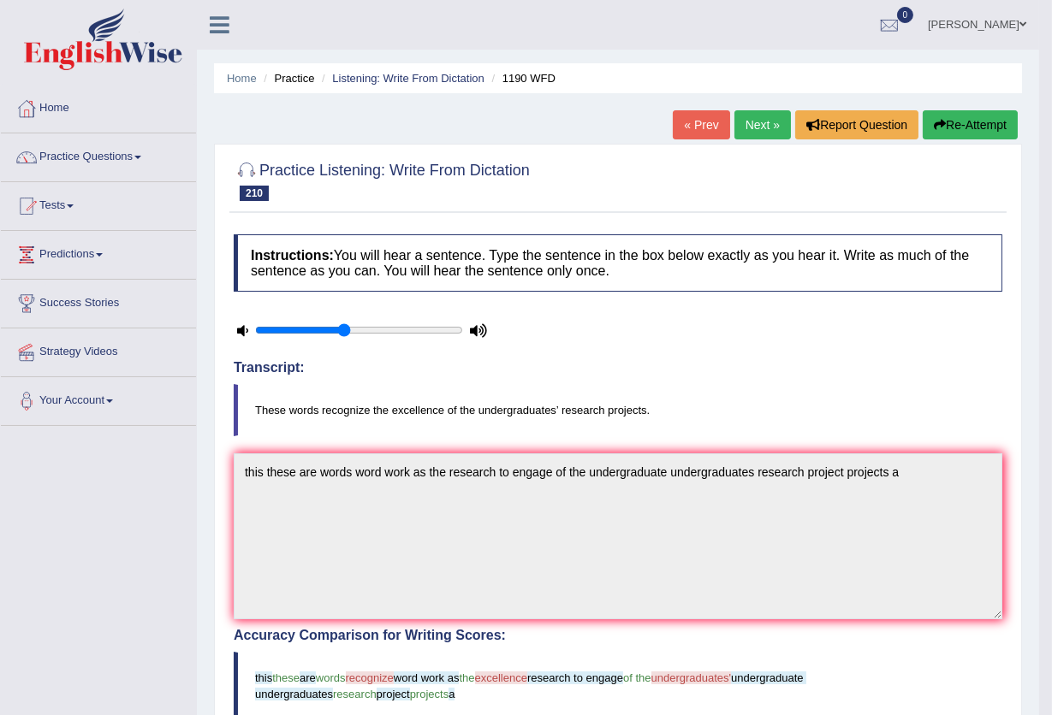
click at [757, 120] on link "Next »" at bounding box center [762, 124] width 56 height 29
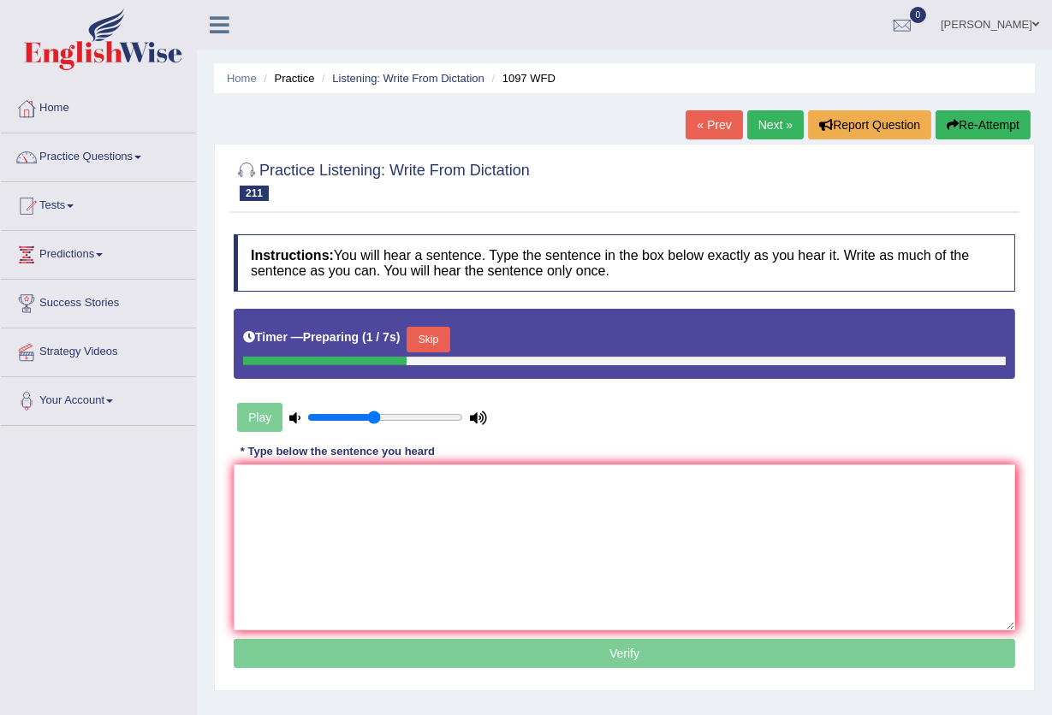
click at [446, 335] on button "Skip" at bounding box center [427, 340] width 43 height 26
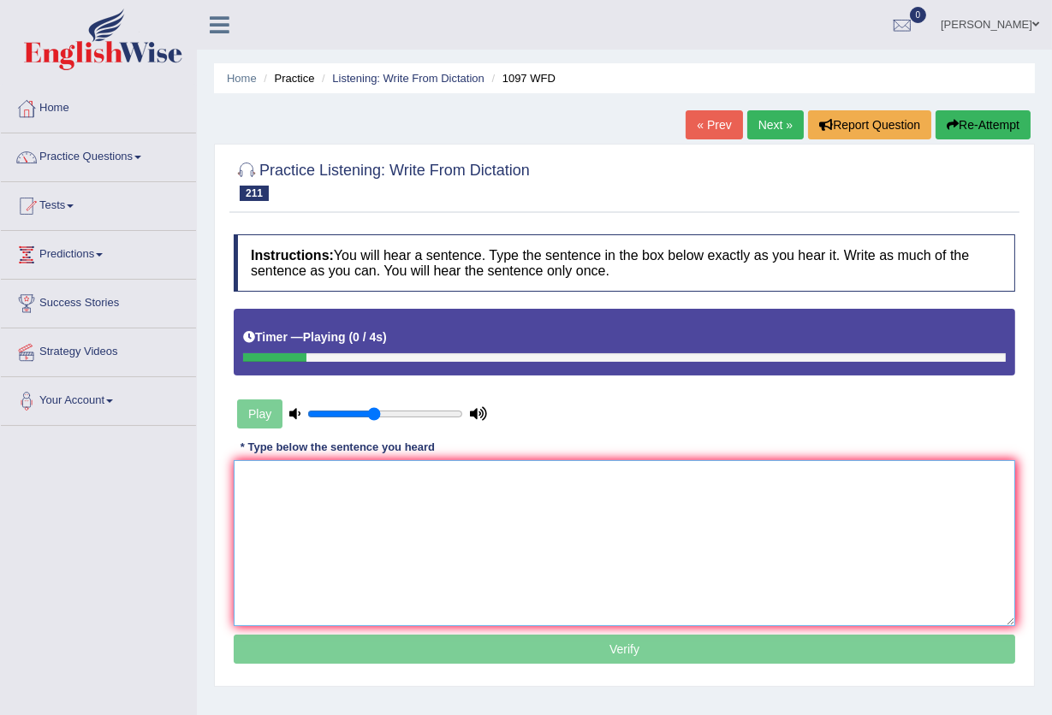
click at [455, 484] on textarea at bounding box center [624, 543] width 781 height 166
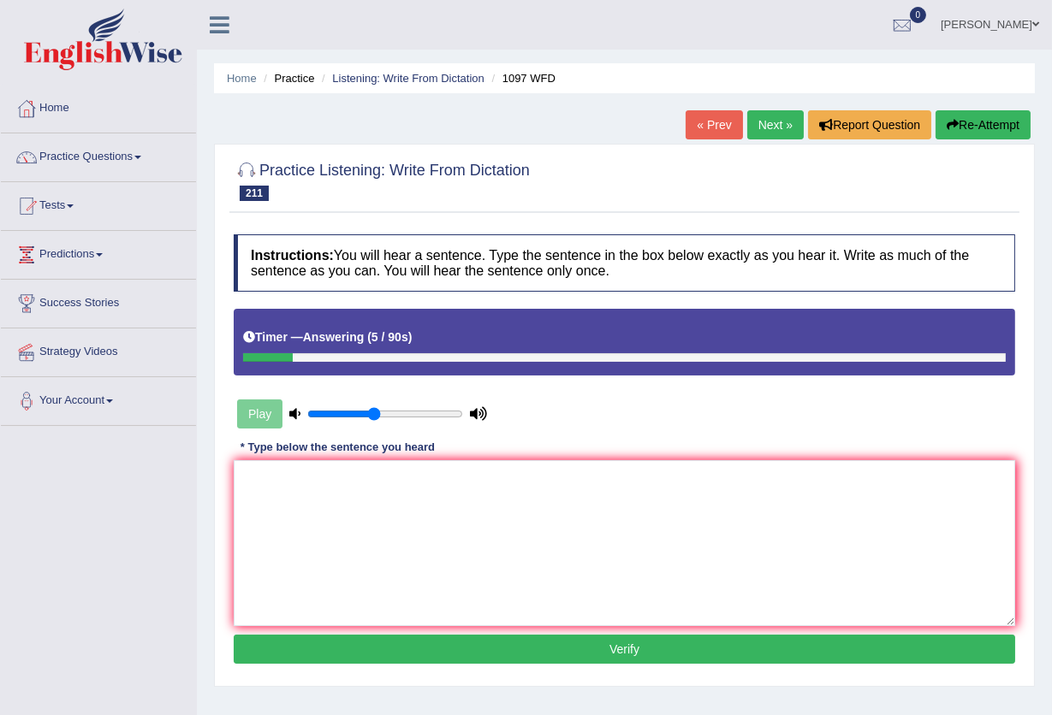
click at [982, 126] on button "Re-Attempt" at bounding box center [982, 124] width 95 height 29
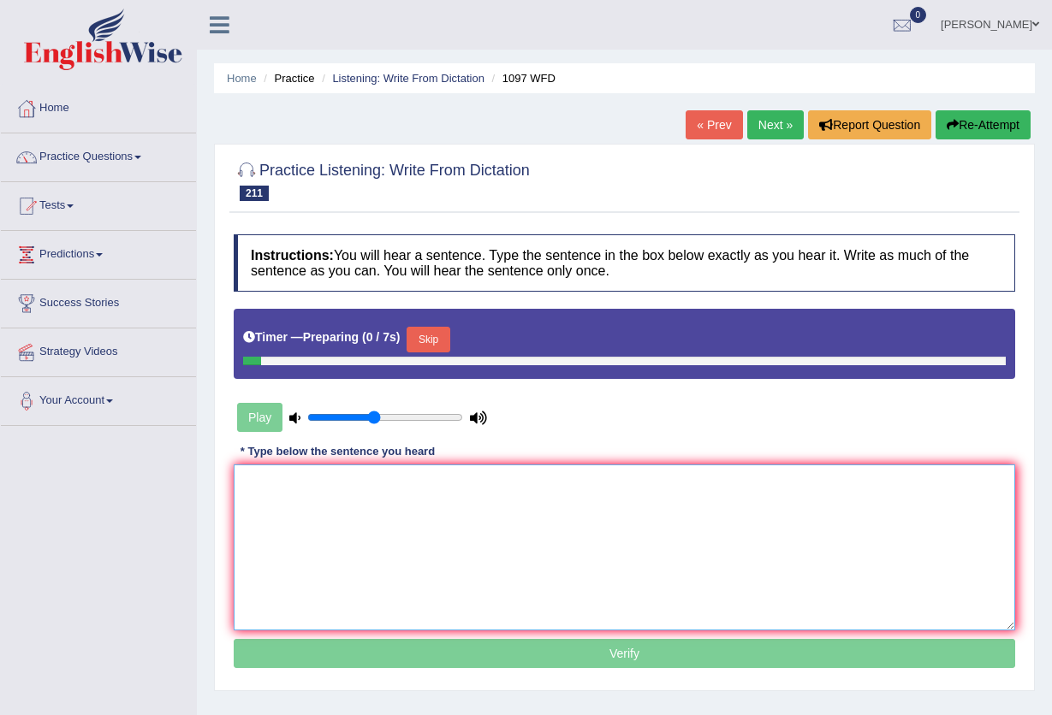
click at [610, 516] on textarea at bounding box center [624, 548] width 781 height 166
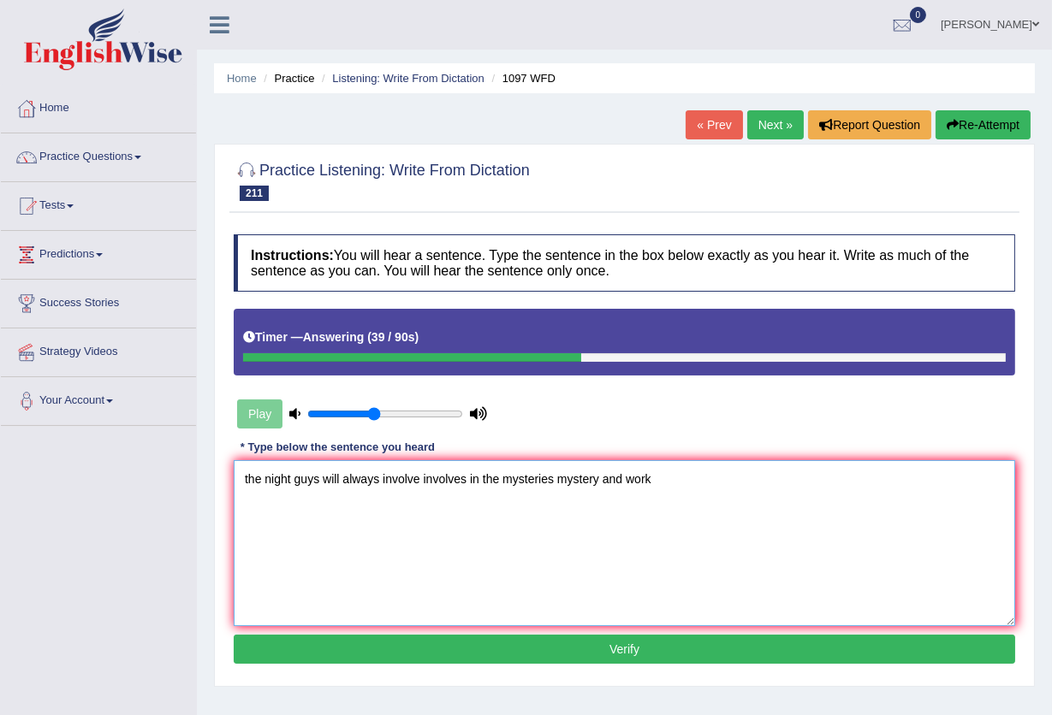
type textarea "the night guys will always involve involves in the mysteries mystery and work"
click at [628, 644] on button "Verify" at bounding box center [624, 649] width 781 height 29
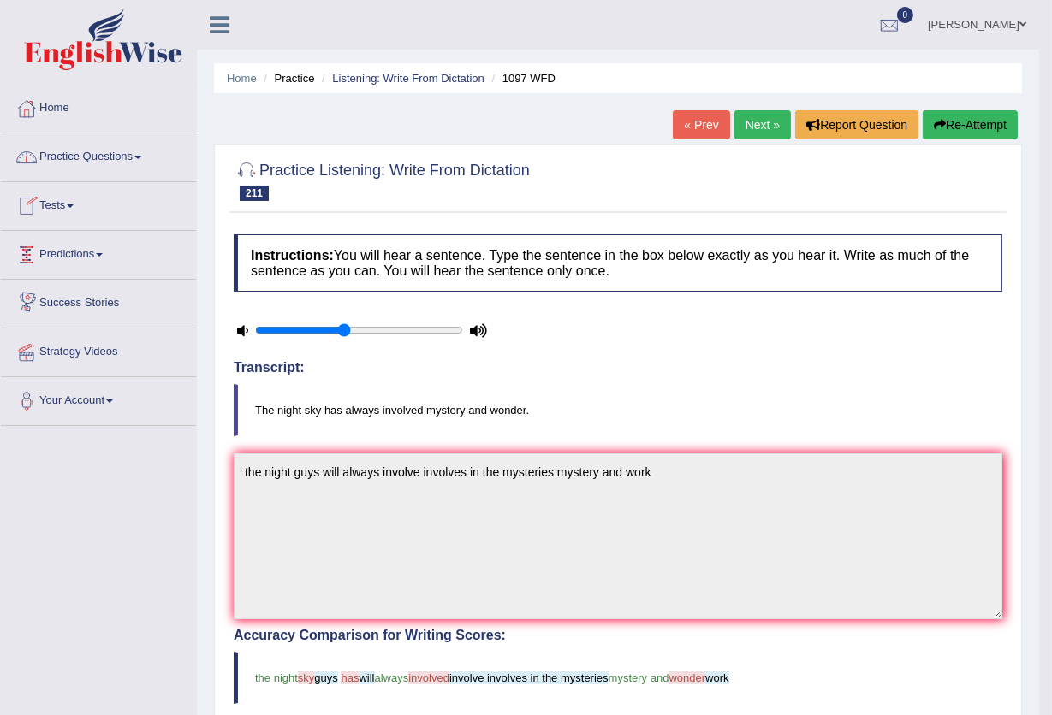
click at [100, 158] on link "Practice Questions" at bounding box center [98, 154] width 195 height 43
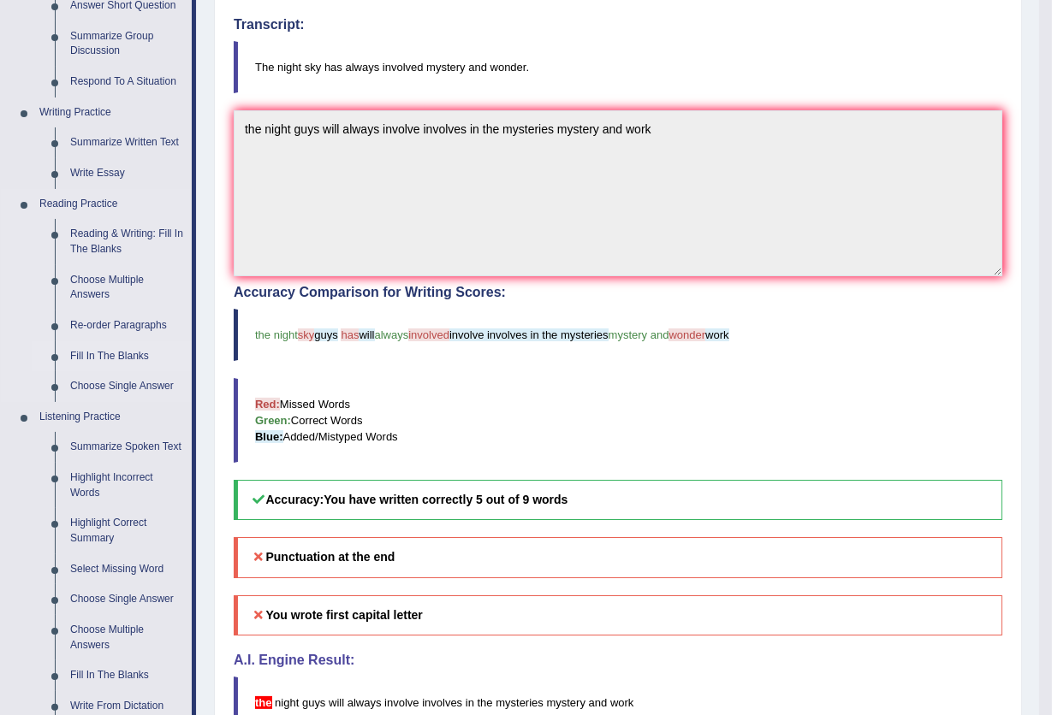
scroll to position [456, 0]
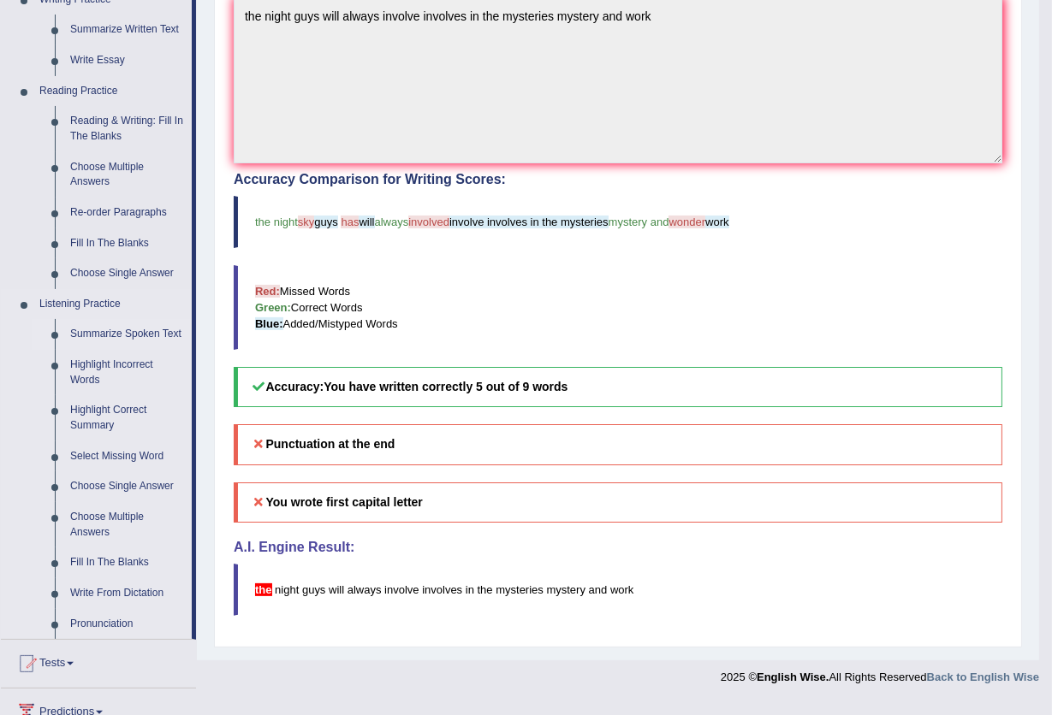
click at [120, 332] on link "Summarize Spoken Text" at bounding box center [126, 334] width 129 height 31
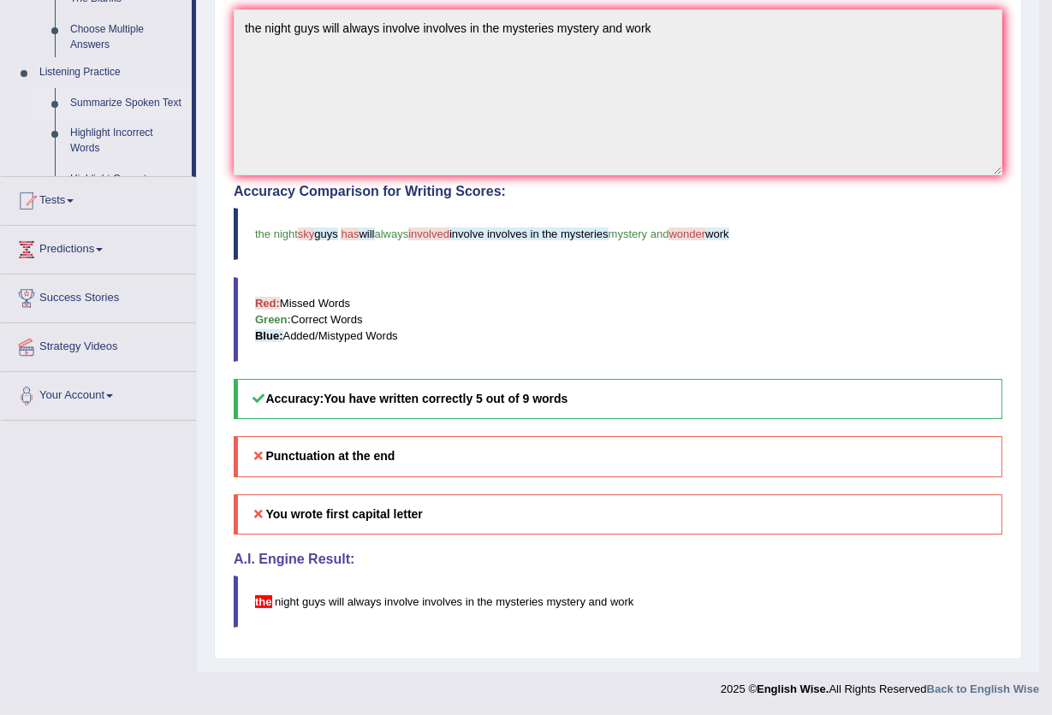
scroll to position [444, 0]
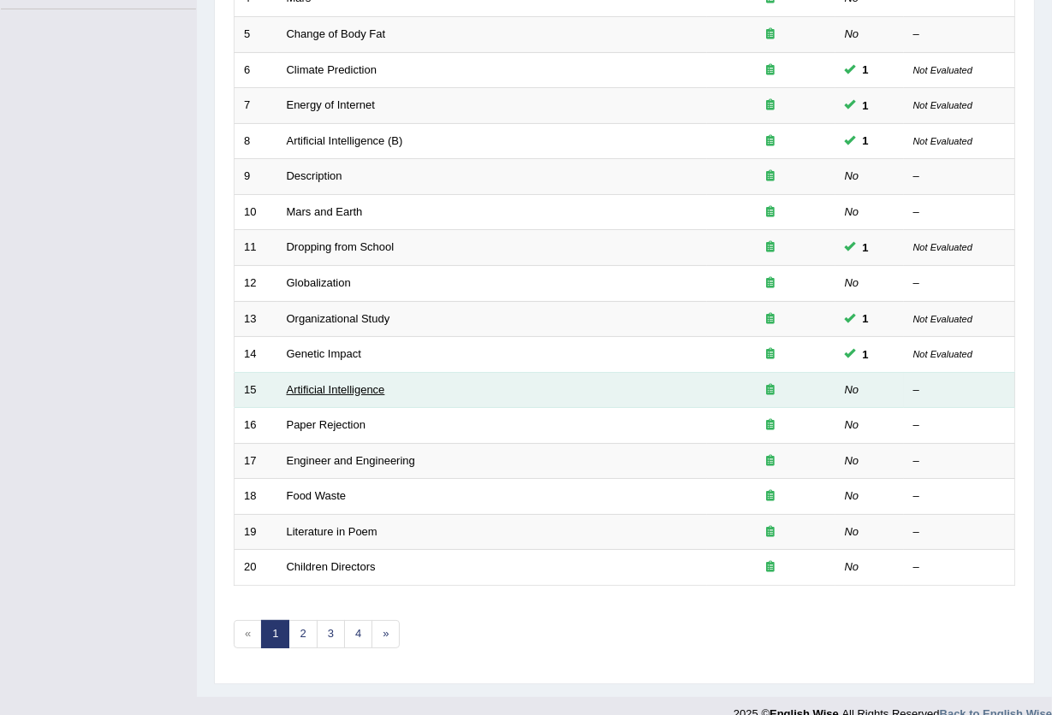
click at [305, 383] on link "Artificial Intelligence" at bounding box center [336, 389] width 98 height 13
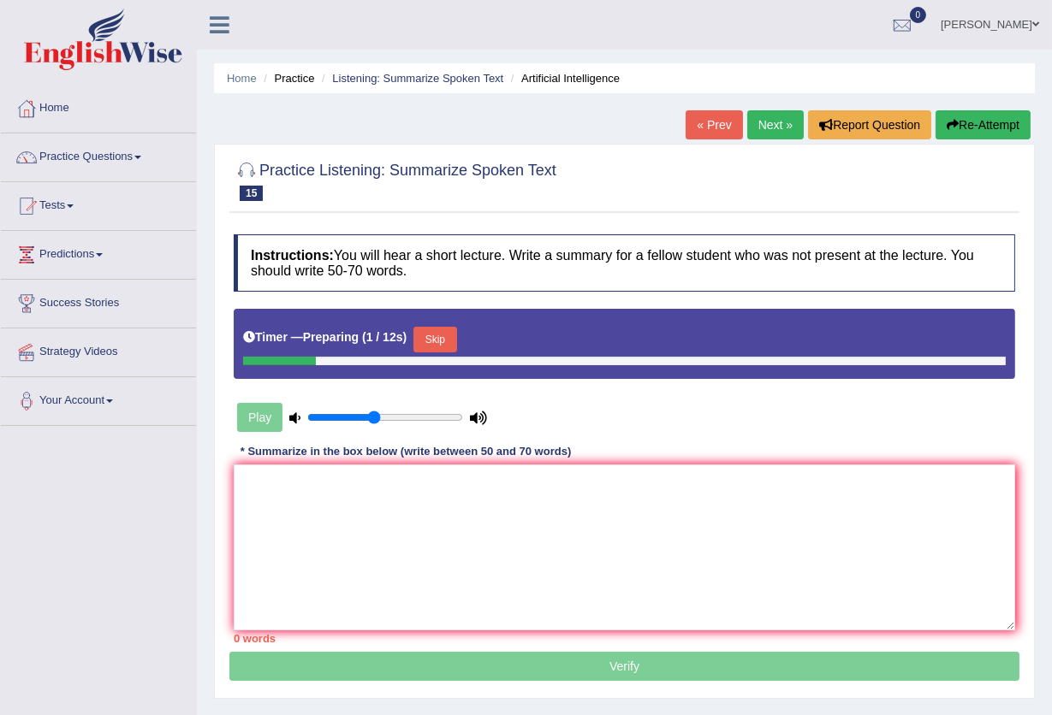
click at [438, 344] on button "Skip" at bounding box center [434, 340] width 43 height 26
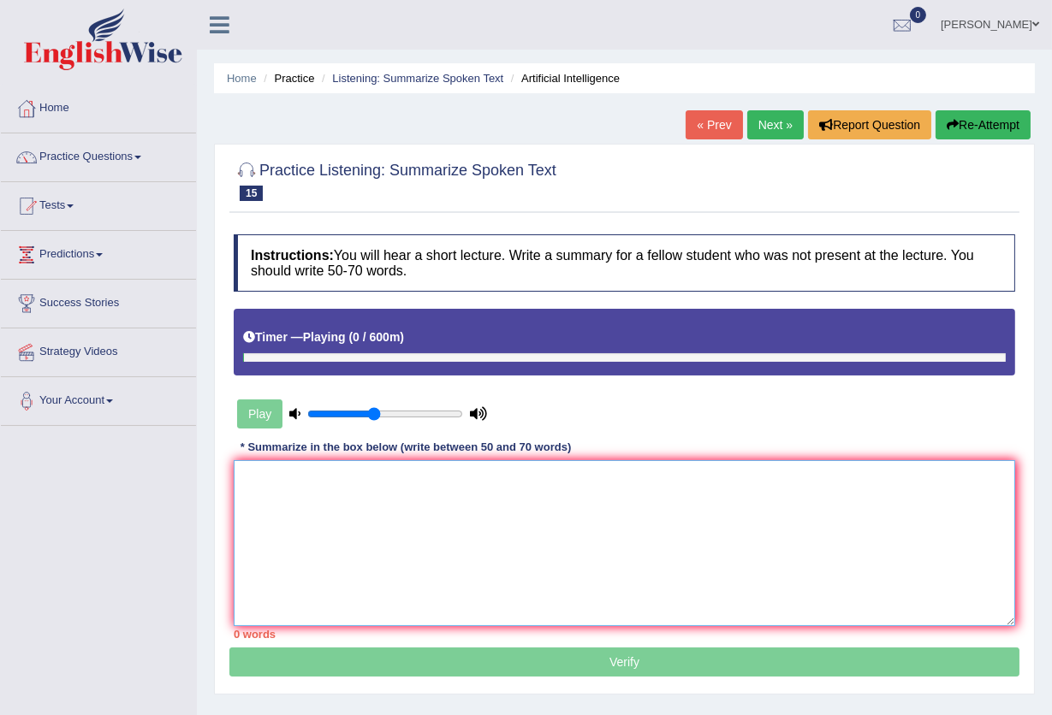
click at [366, 526] on textarea at bounding box center [624, 543] width 781 height 166
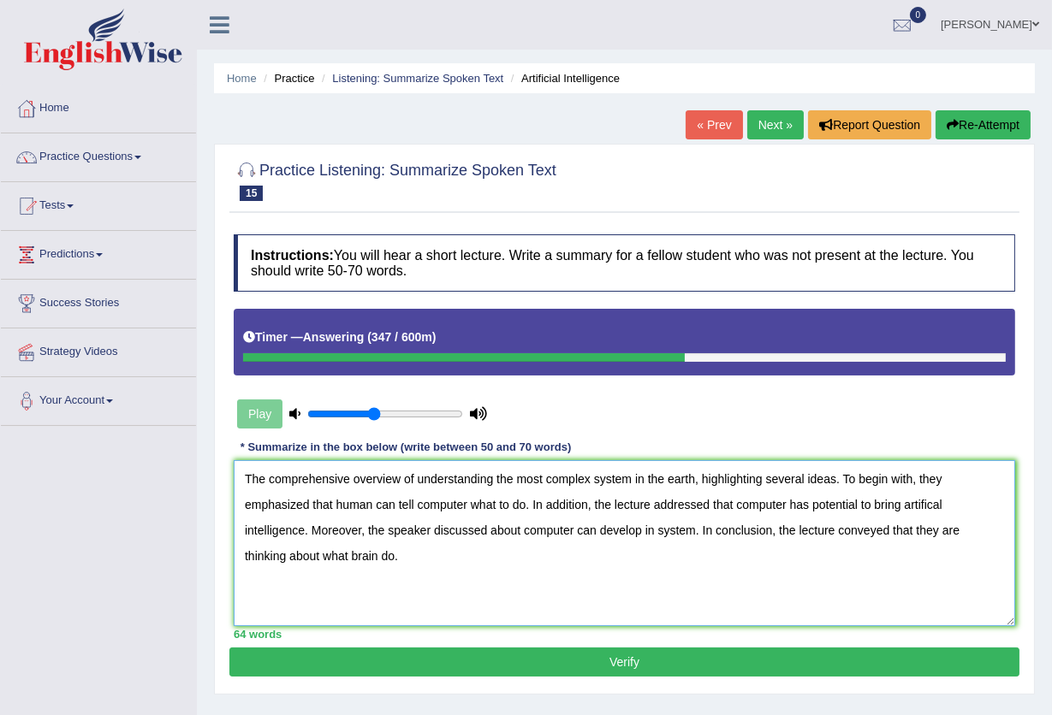
type textarea "The comprehensive overview of understanding the most complex system in the eart…"
click at [649, 669] on button "Verify" at bounding box center [624, 662] width 790 height 29
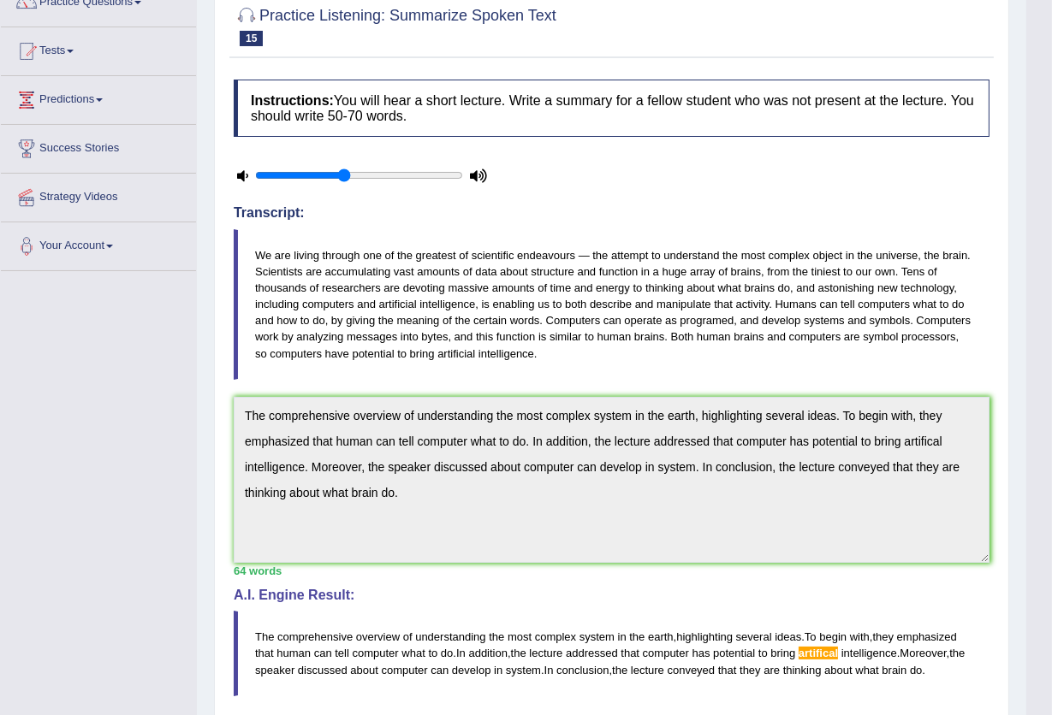
scroll to position [3, 0]
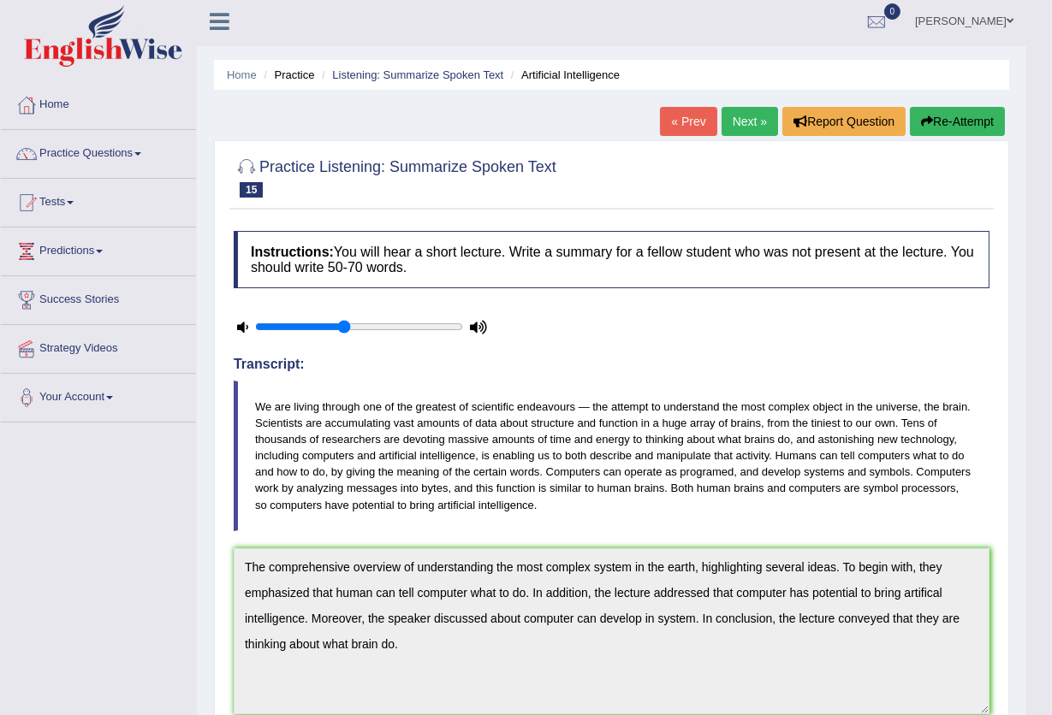
click at [748, 110] on link "Next »" at bounding box center [749, 121] width 56 height 29
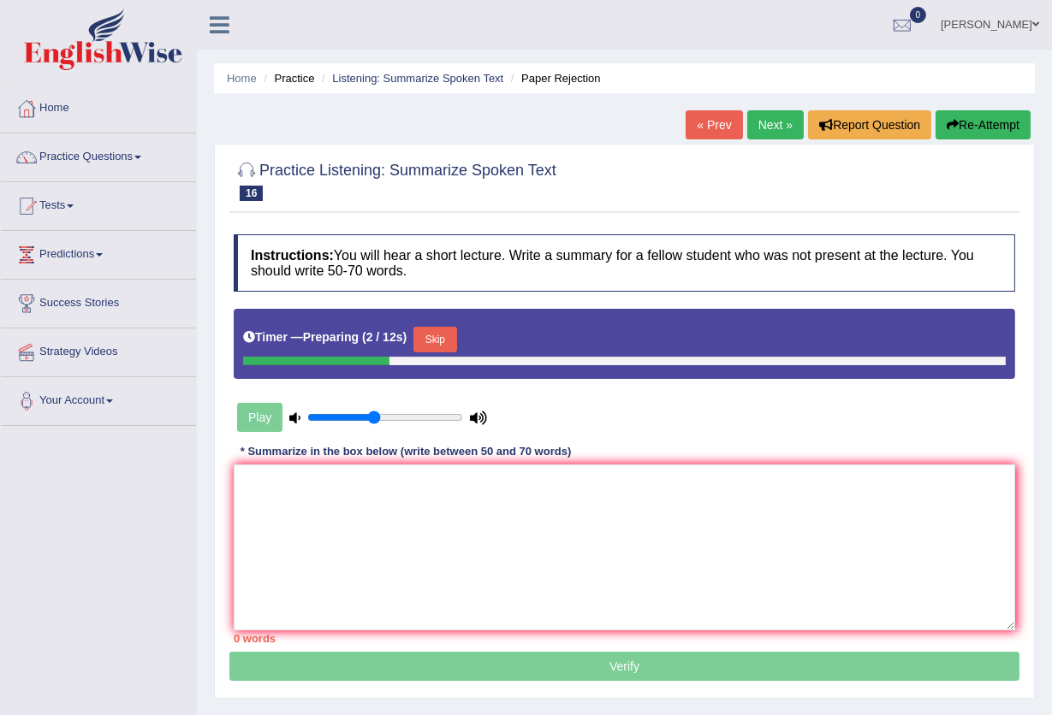
click at [446, 348] on button "Skip" at bounding box center [434, 340] width 43 height 26
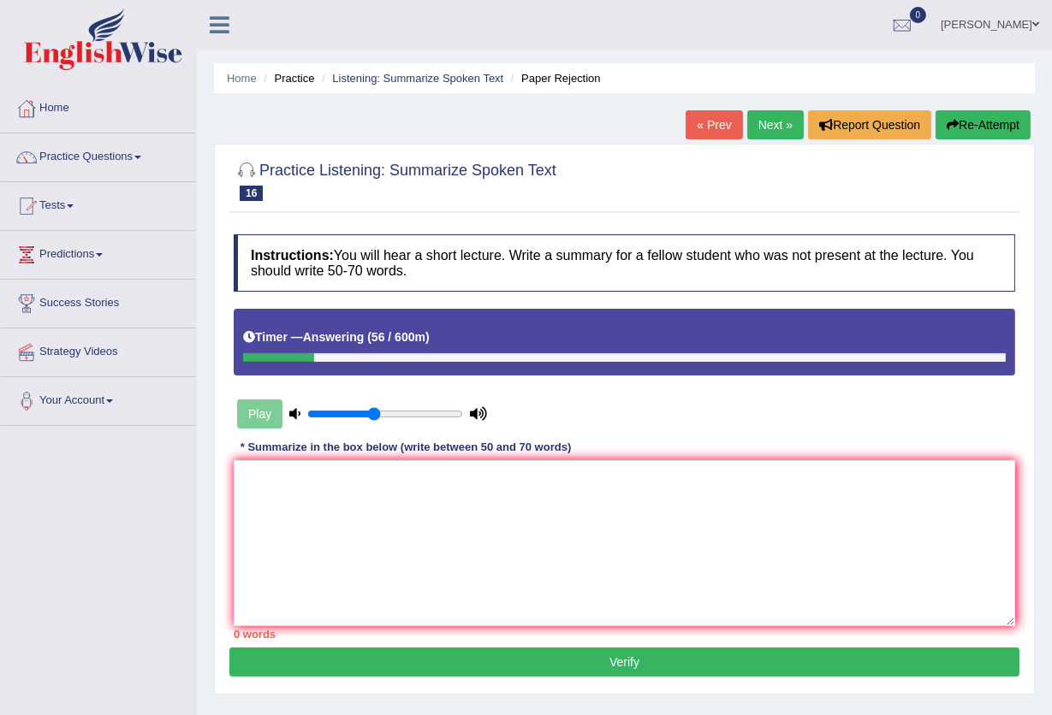
click at [954, 129] on icon "button" at bounding box center [952, 125] width 12 height 12
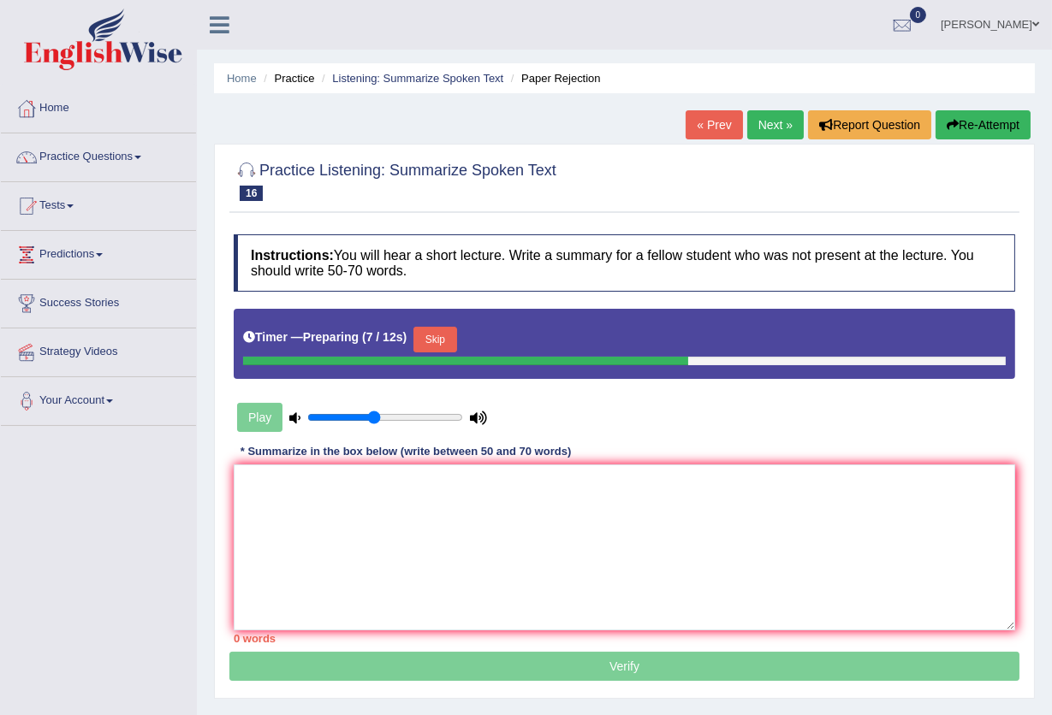
click at [436, 341] on button "Skip" at bounding box center [434, 340] width 43 height 26
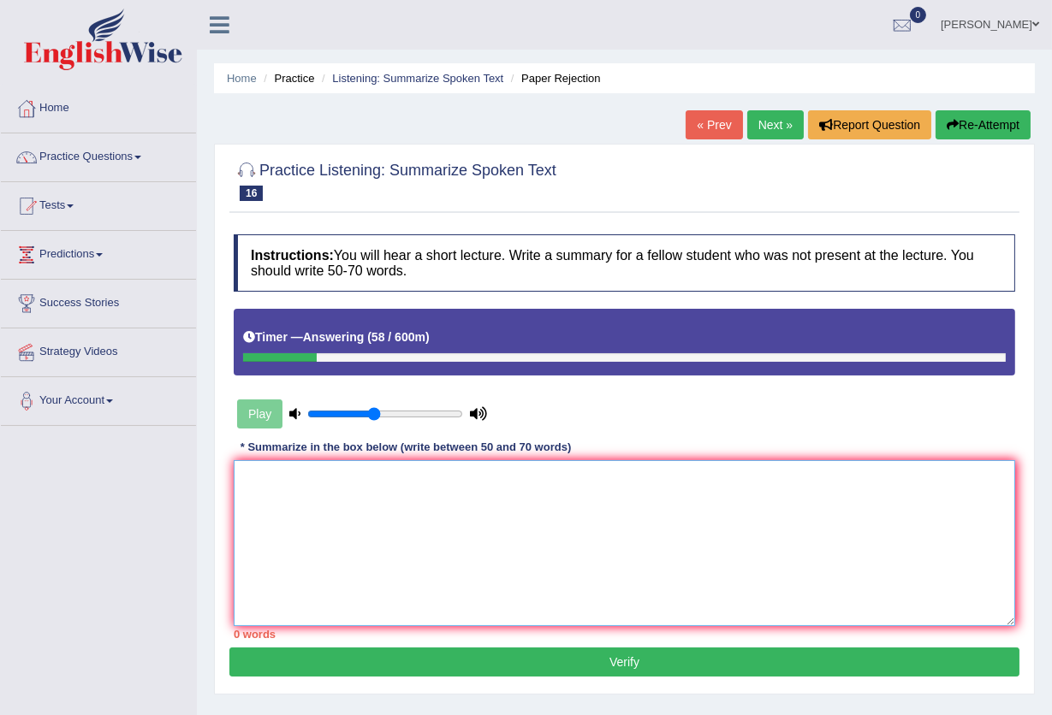
click at [475, 519] on textarea at bounding box center [624, 543] width 781 height 166
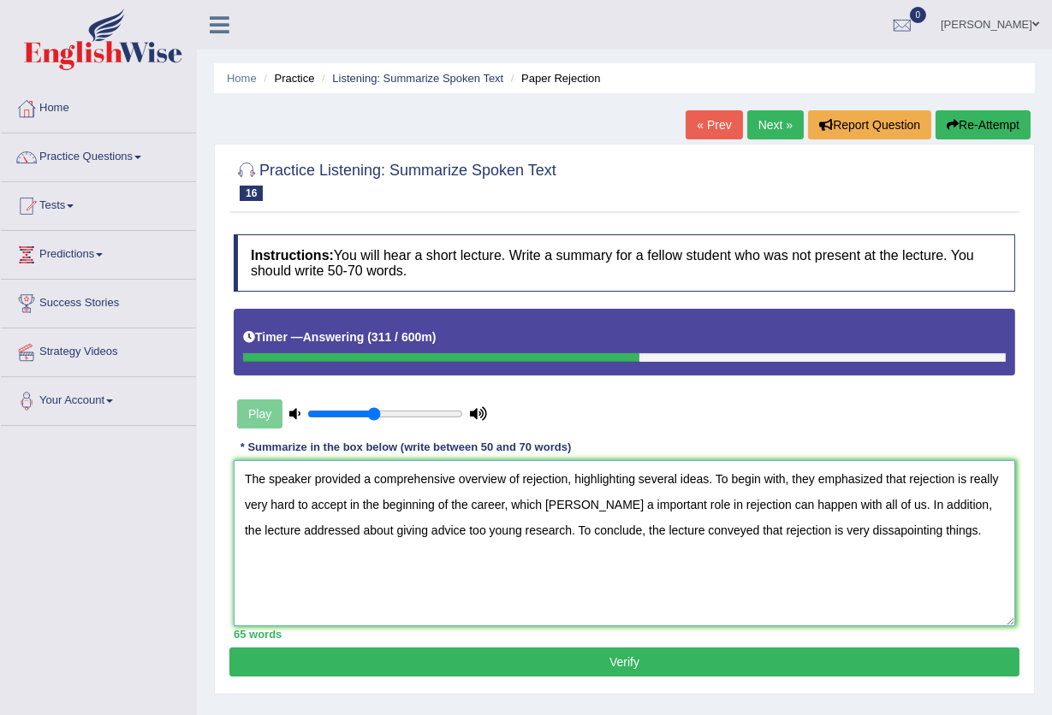
type textarea "The speaker provided a comprehensive overview of rejection, highlighting severa…"
click at [615, 660] on button "Verify" at bounding box center [624, 662] width 790 height 29
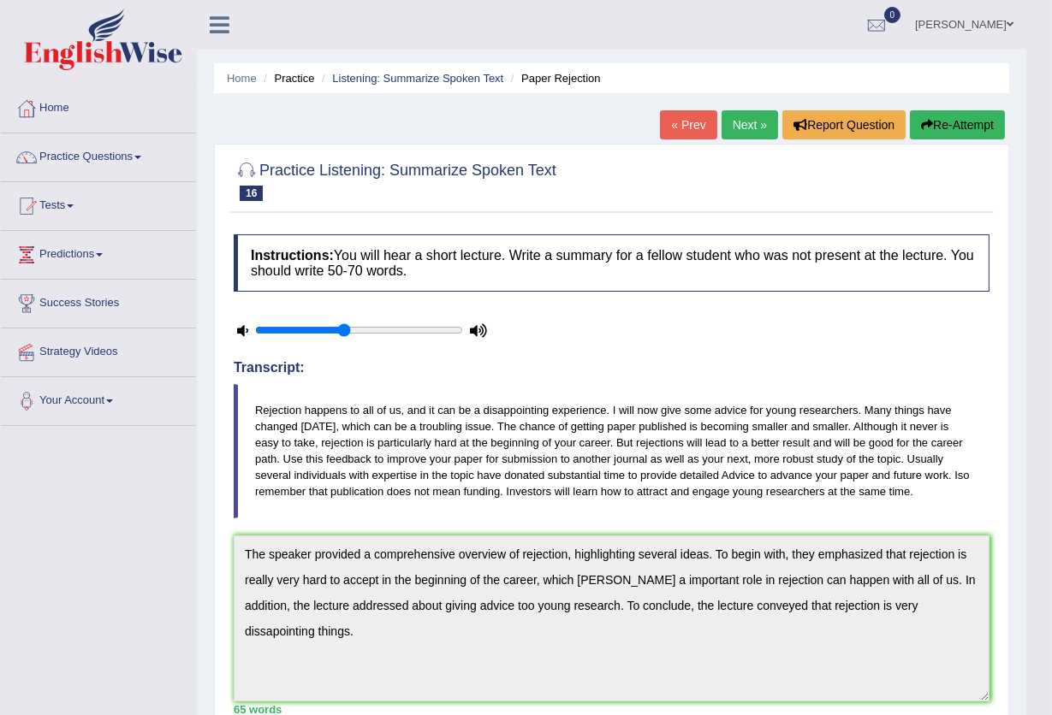
click at [98, 155] on link "Practice Questions" at bounding box center [98, 154] width 195 height 43
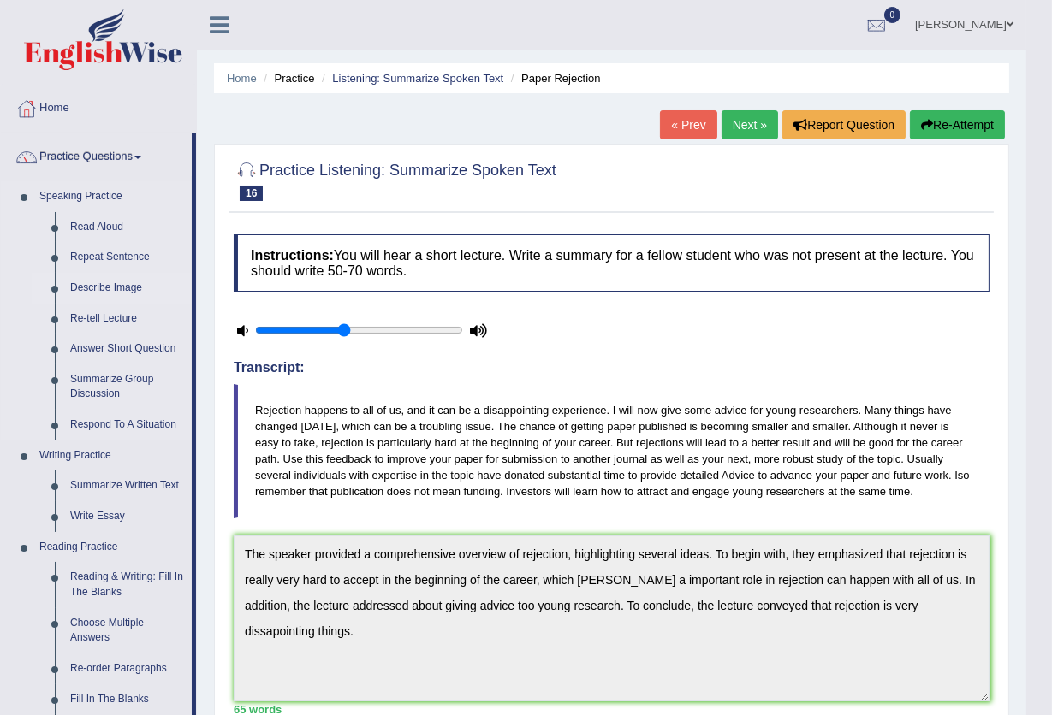
click at [114, 288] on link "Describe Image" at bounding box center [126, 288] width 129 height 31
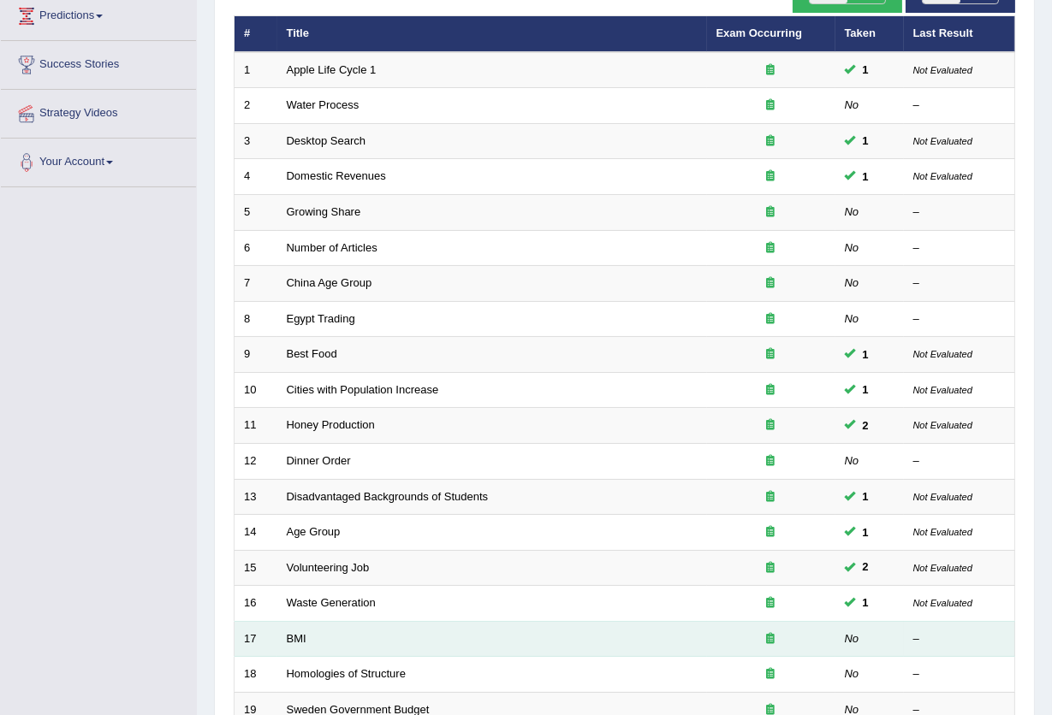
scroll to position [417, 0]
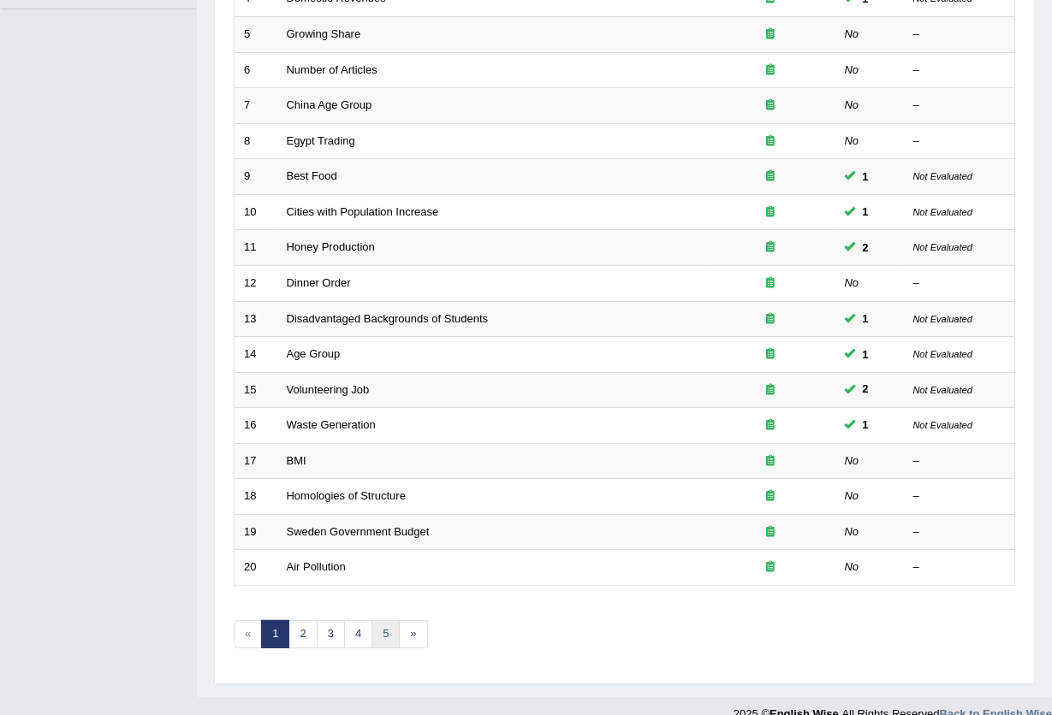
click at [397, 620] on link "5" at bounding box center [385, 634] width 28 height 28
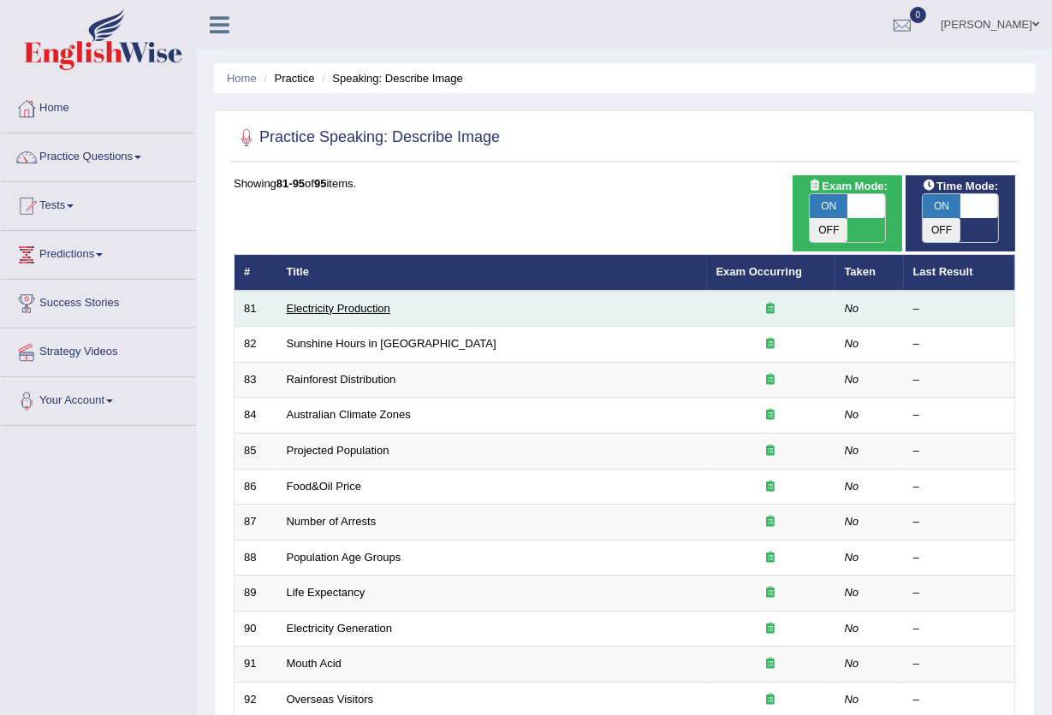
click at [311, 302] on link "Electricity Production" at bounding box center [339, 308] width 104 height 13
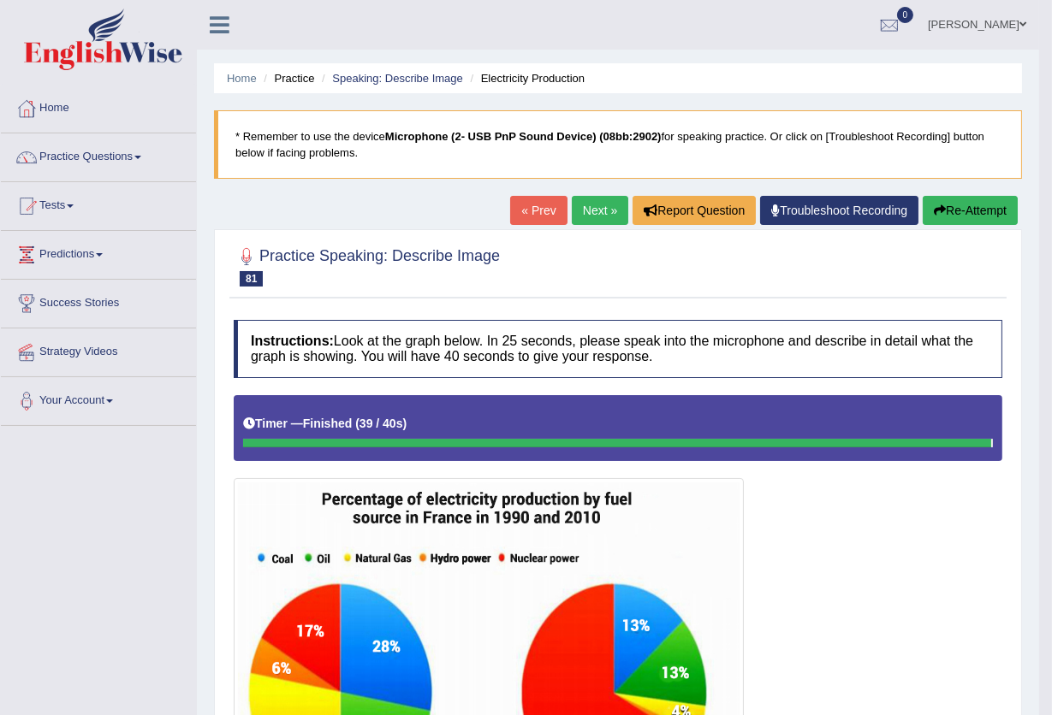
click at [590, 219] on link "Next »" at bounding box center [600, 210] width 56 height 29
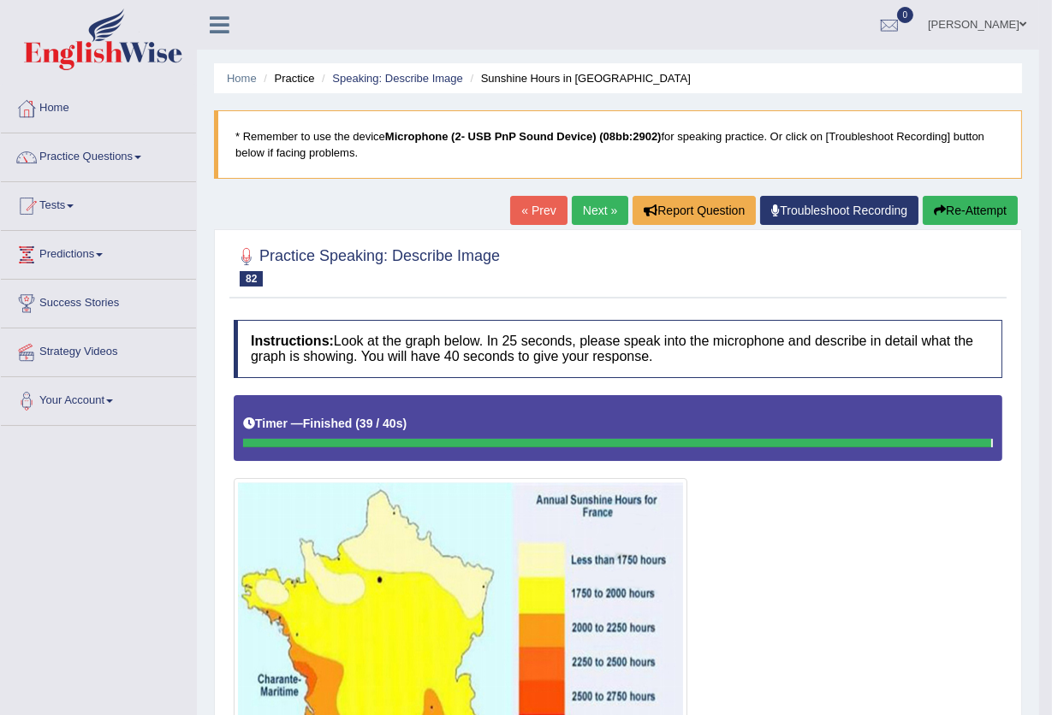
click at [584, 210] on link "Next »" at bounding box center [600, 210] width 56 height 29
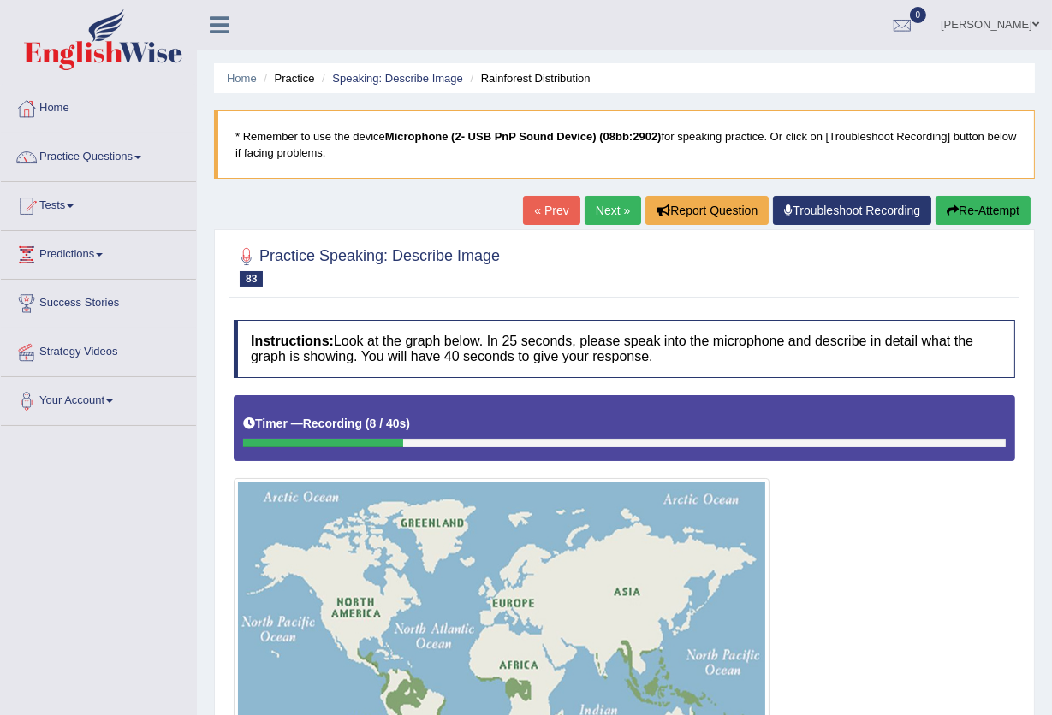
click at [964, 209] on button "Re-Attempt" at bounding box center [982, 210] width 95 height 29
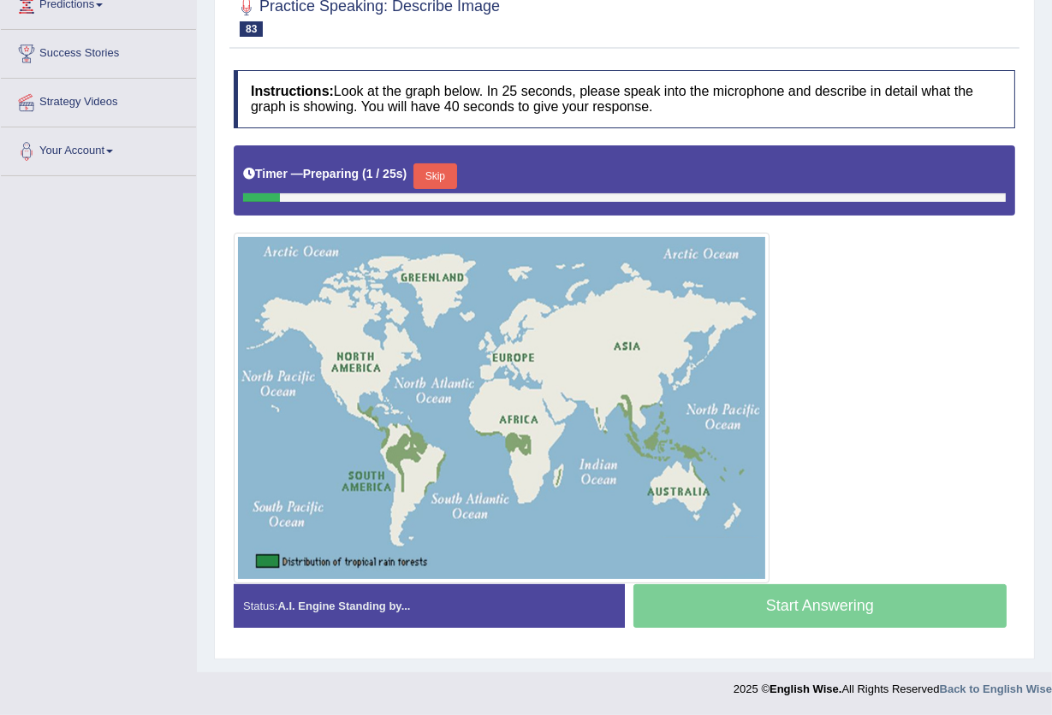
click at [445, 175] on button "Skip" at bounding box center [434, 176] width 43 height 26
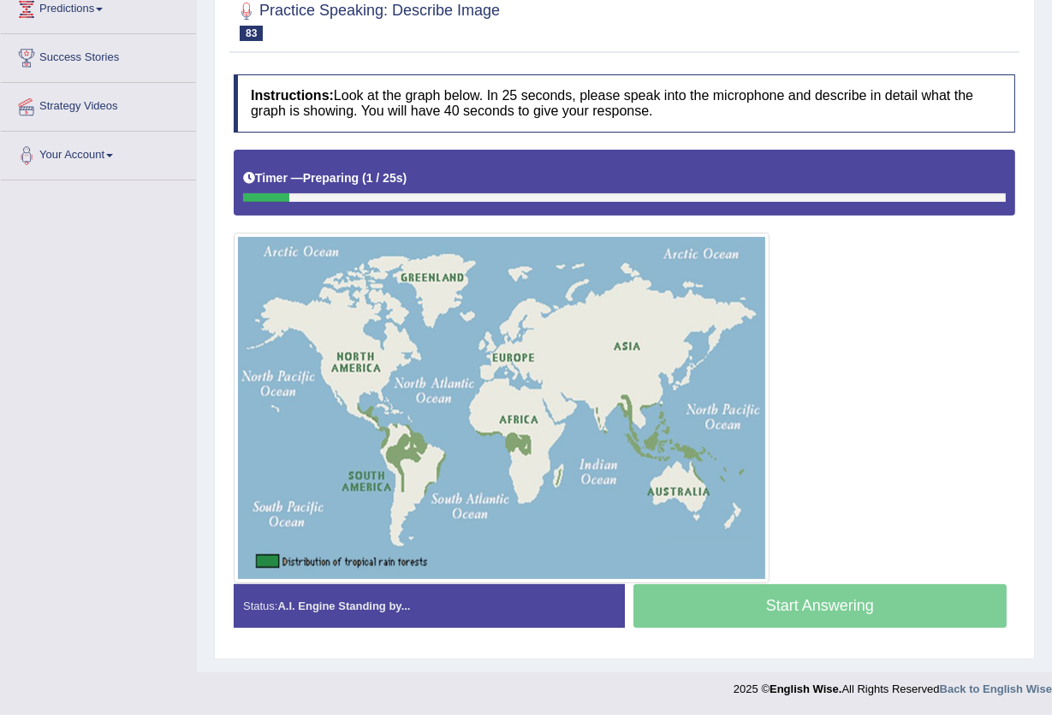
scroll to position [246, 0]
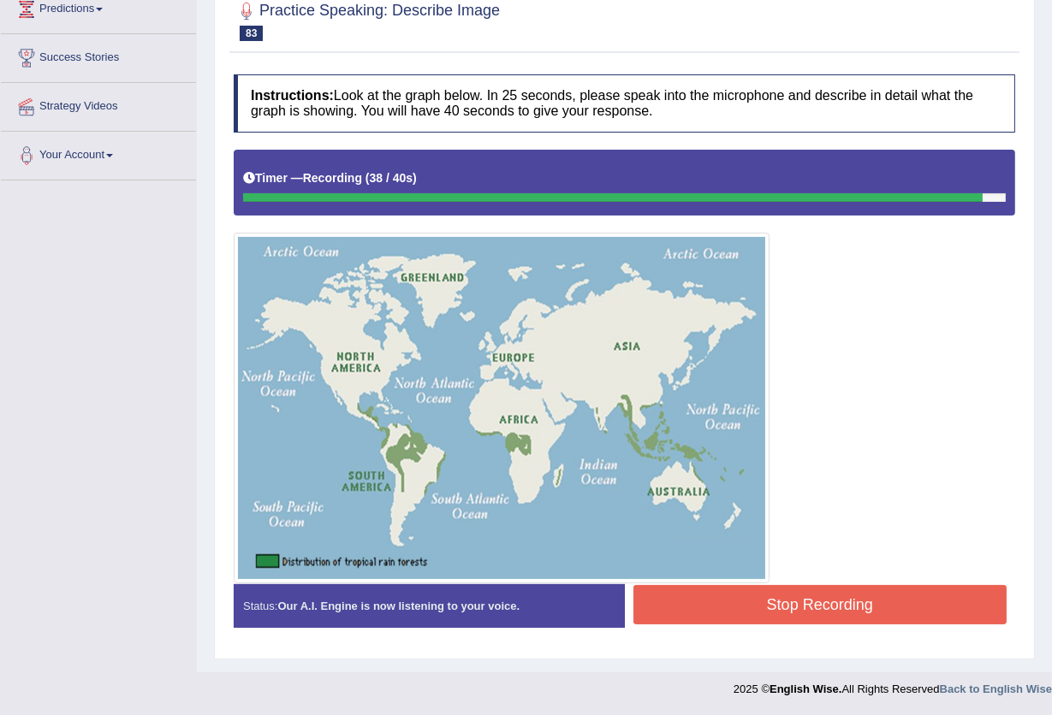
click at [709, 613] on button "Stop Recording" at bounding box center [820, 604] width 374 height 39
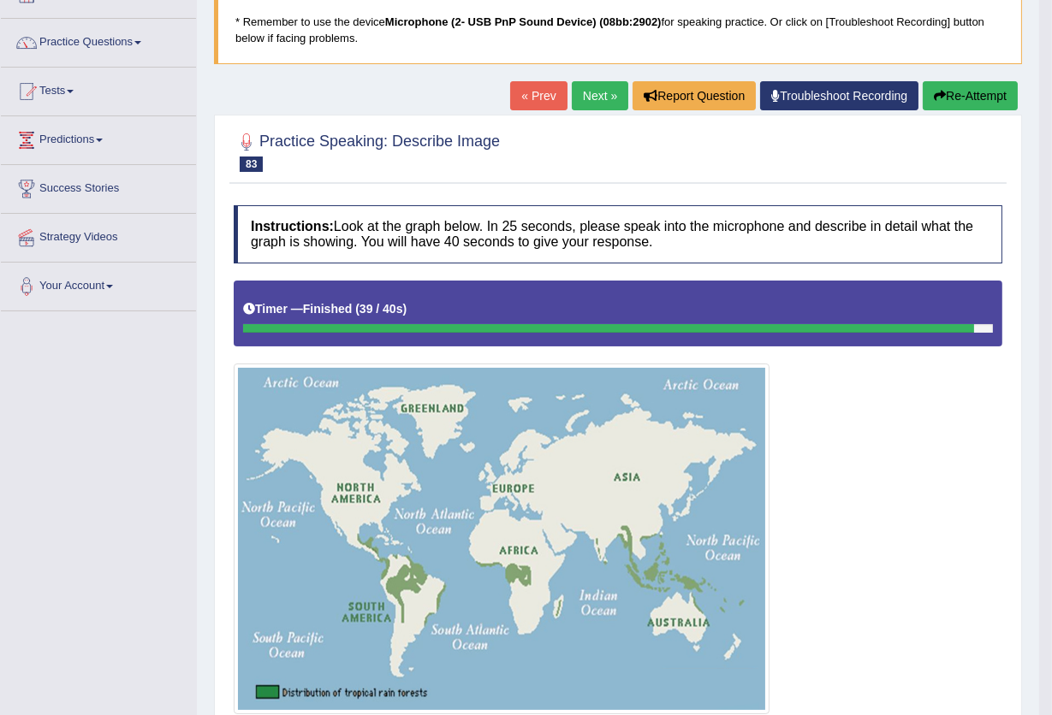
scroll to position [0, 0]
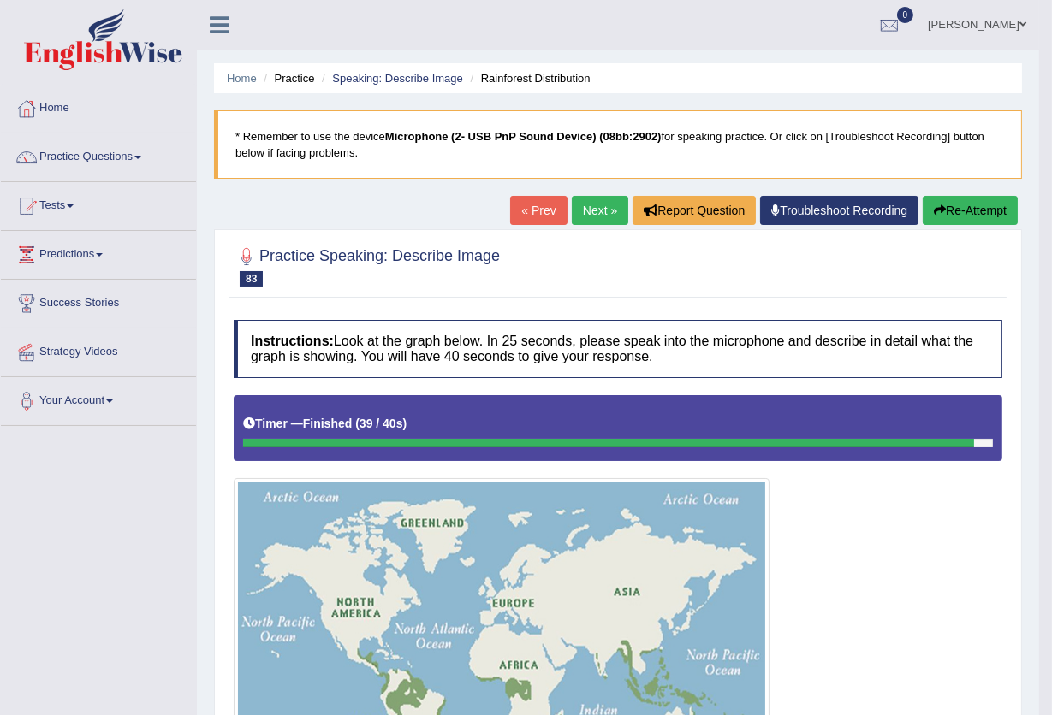
click at [592, 203] on link "Next »" at bounding box center [600, 210] width 56 height 29
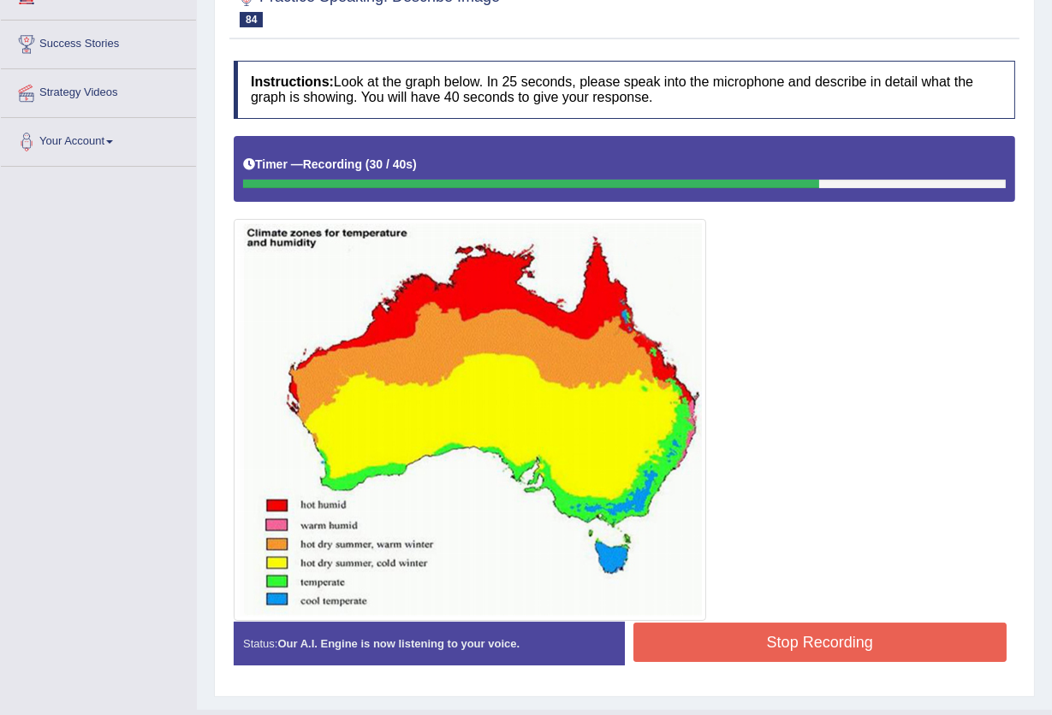
scroll to position [297, 0]
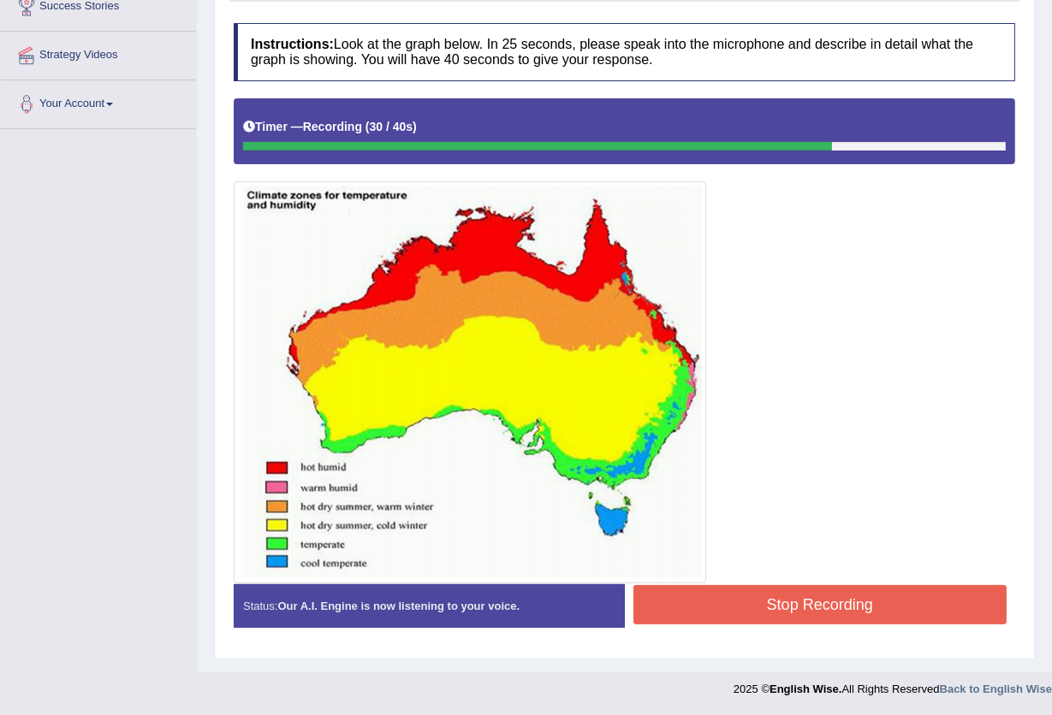
click at [792, 595] on button "Stop Recording" at bounding box center [820, 604] width 374 height 39
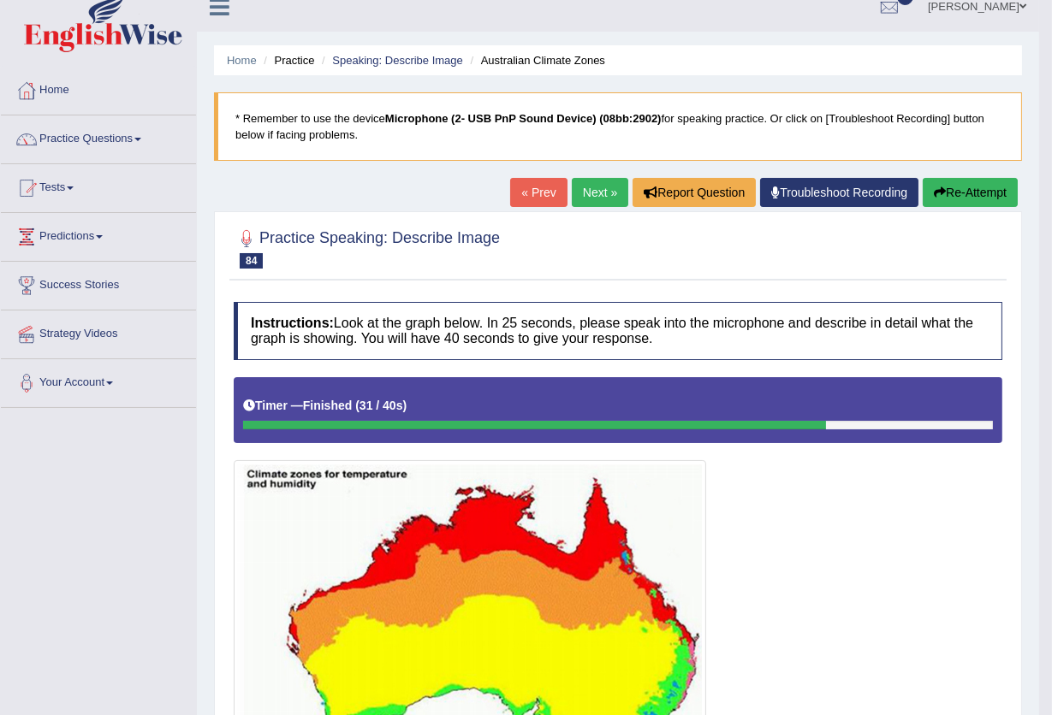
scroll to position [0, 0]
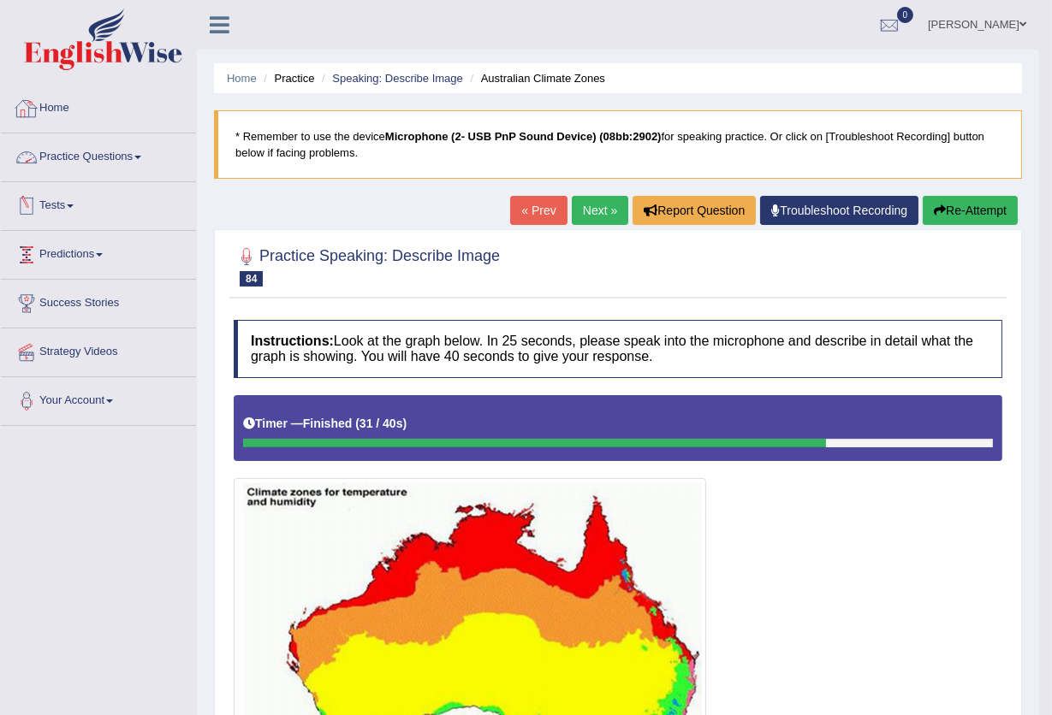
click at [105, 163] on link "Practice Questions" at bounding box center [98, 154] width 195 height 43
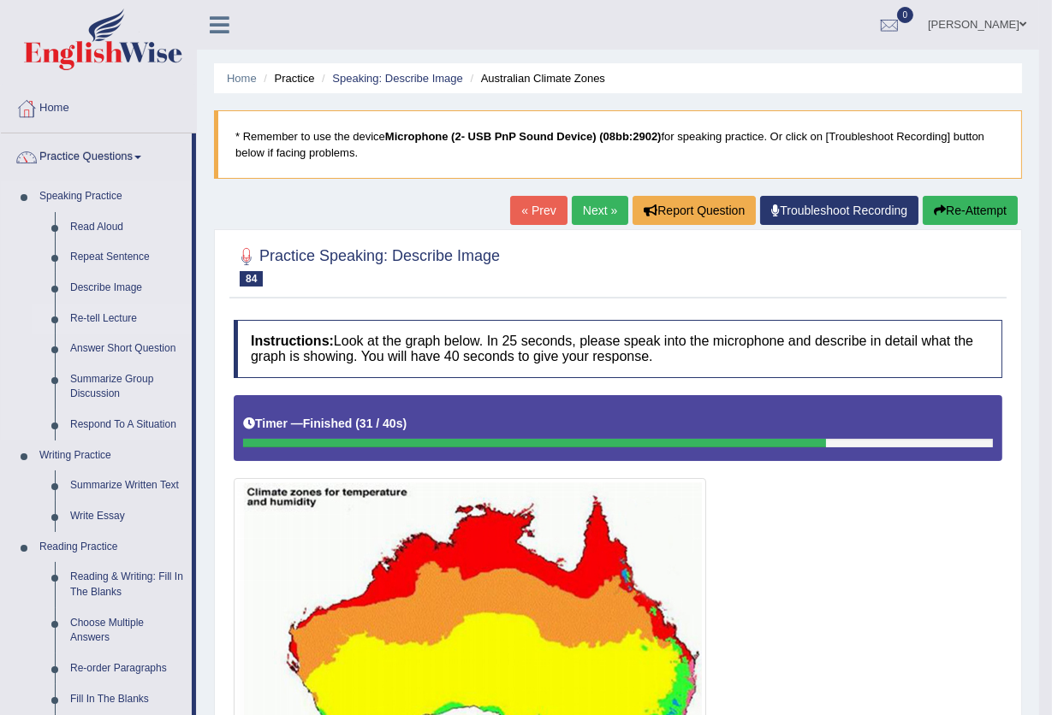
click at [101, 319] on link "Re-tell Lecture" at bounding box center [126, 319] width 129 height 31
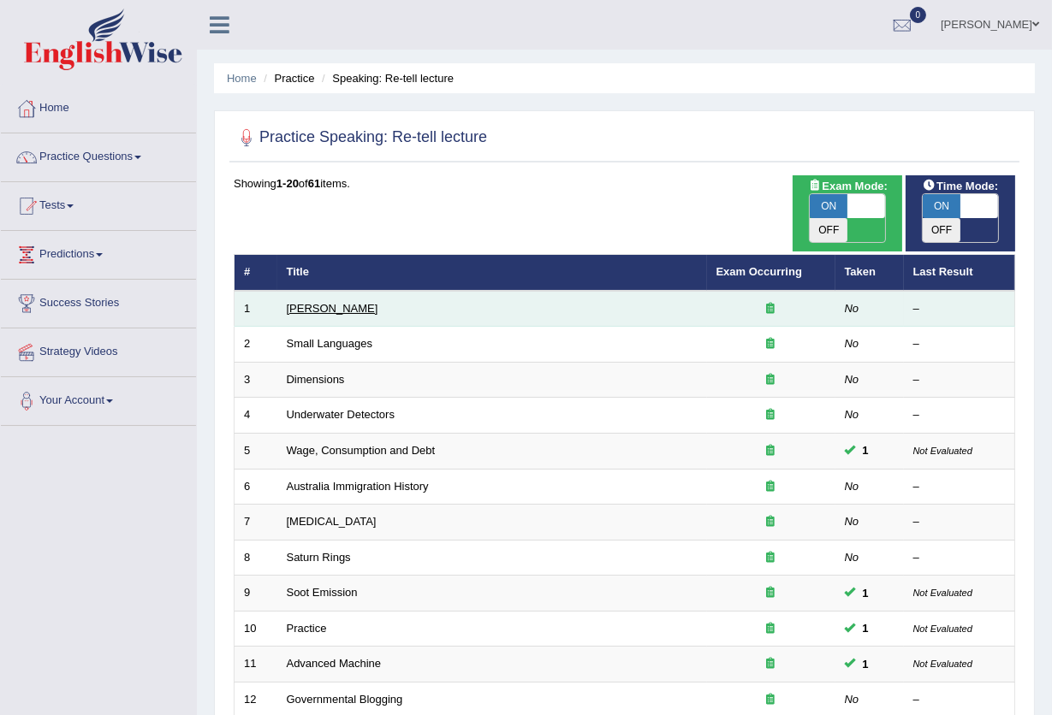
click at [341, 302] on link "Amory Lovins" at bounding box center [333, 308] width 92 height 13
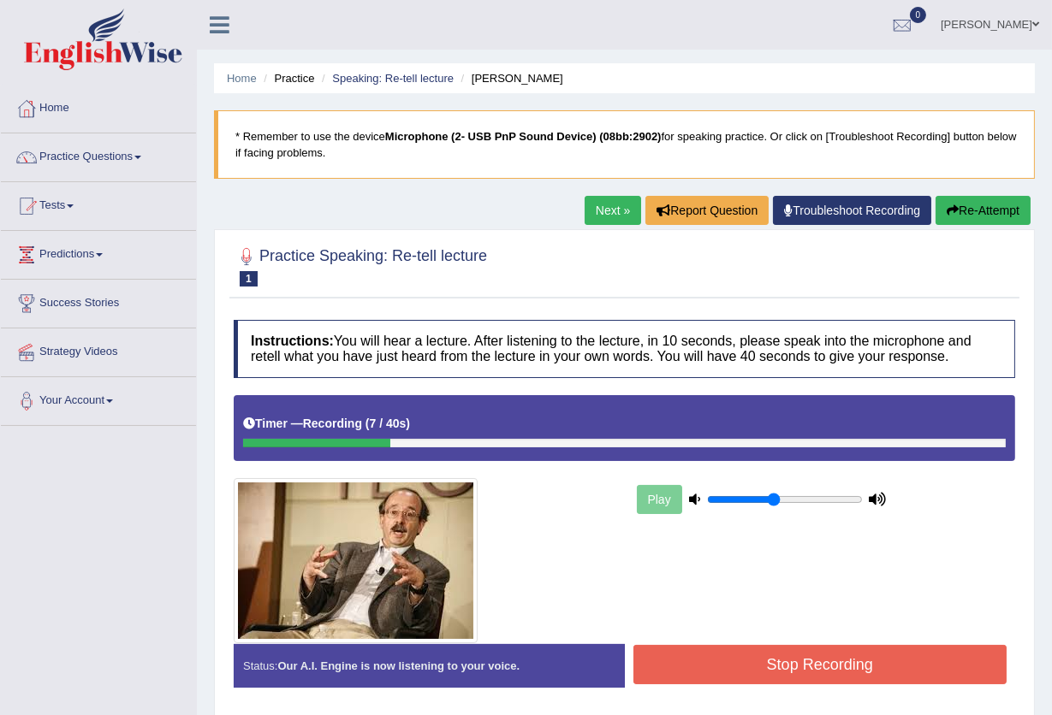
click at [999, 199] on button "Re-Attempt" at bounding box center [982, 210] width 95 height 29
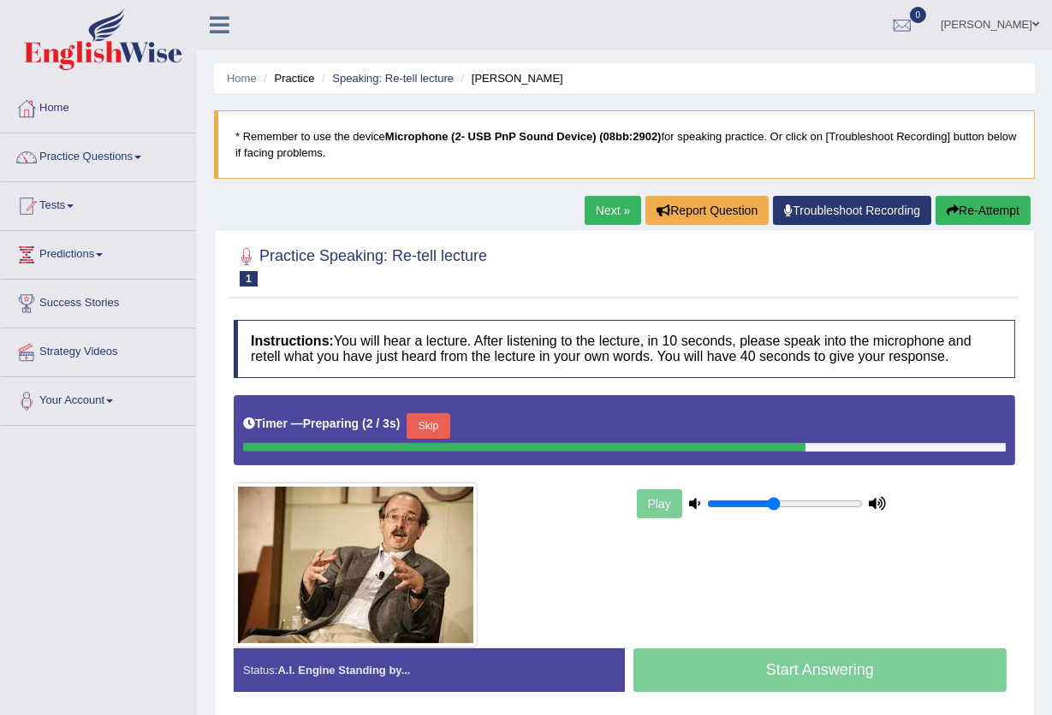
click at [442, 429] on button "Skip" at bounding box center [427, 426] width 43 height 26
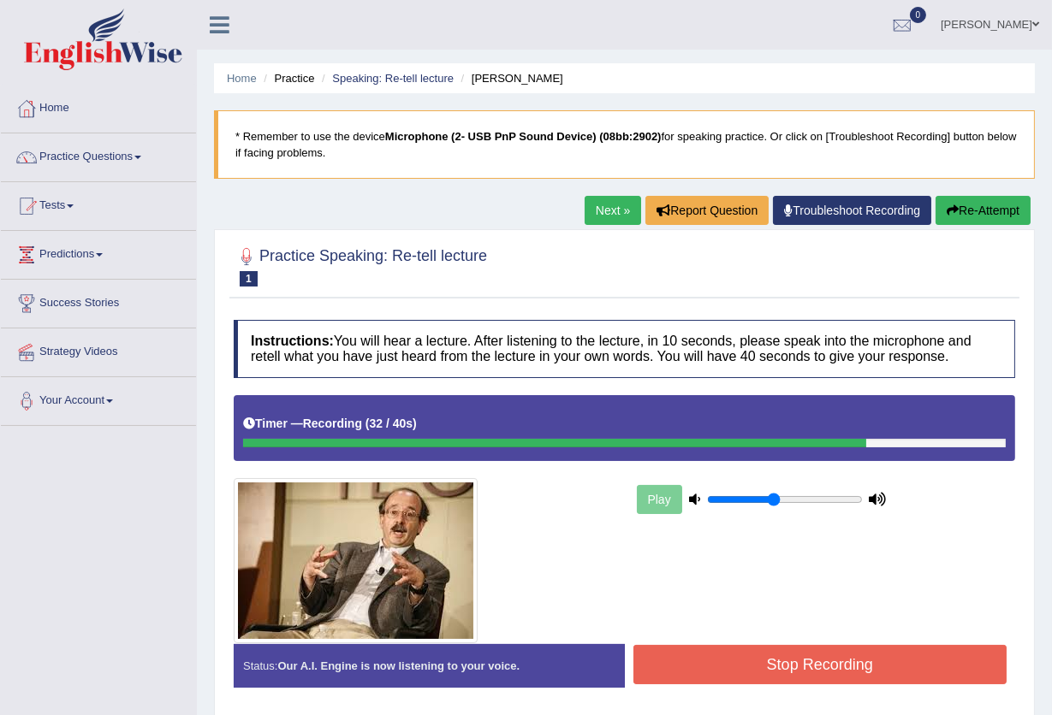
click at [962, 210] on button "Re-Attempt" at bounding box center [982, 210] width 95 height 29
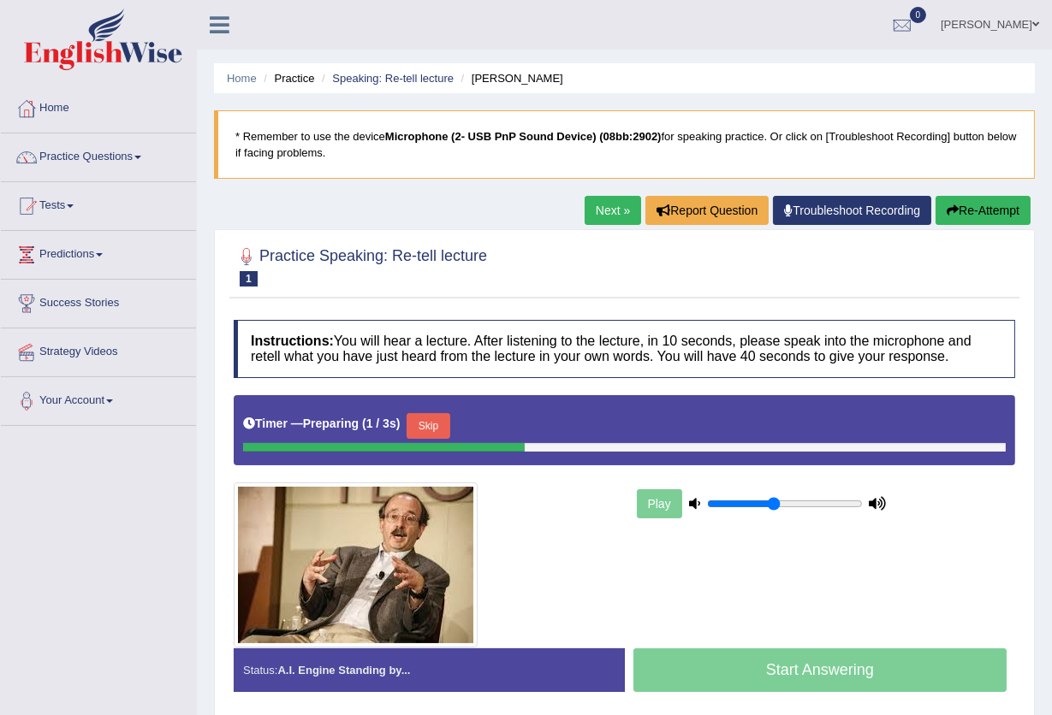
click at [431, 424] on button "Skip" at bounding box center [427, 426] width 43 height 26
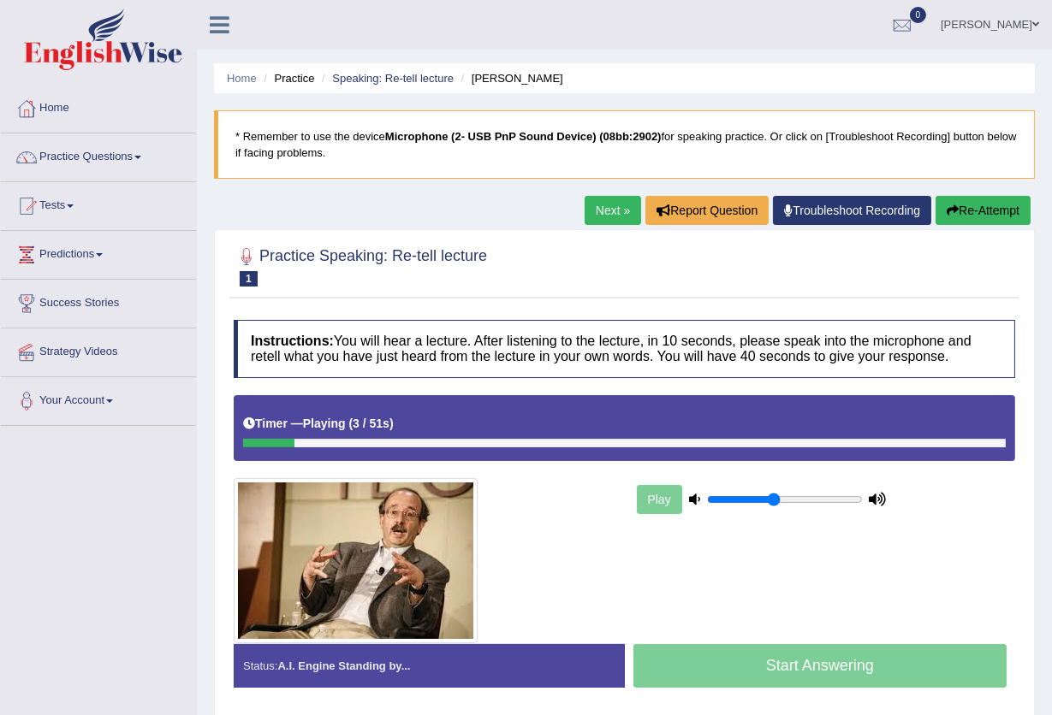
click at [601, 219] on link "Next »" at bounding box center [612, 210] width 56 height 29
